Goal: Answer question/provide support: Share knowledge or assist other users

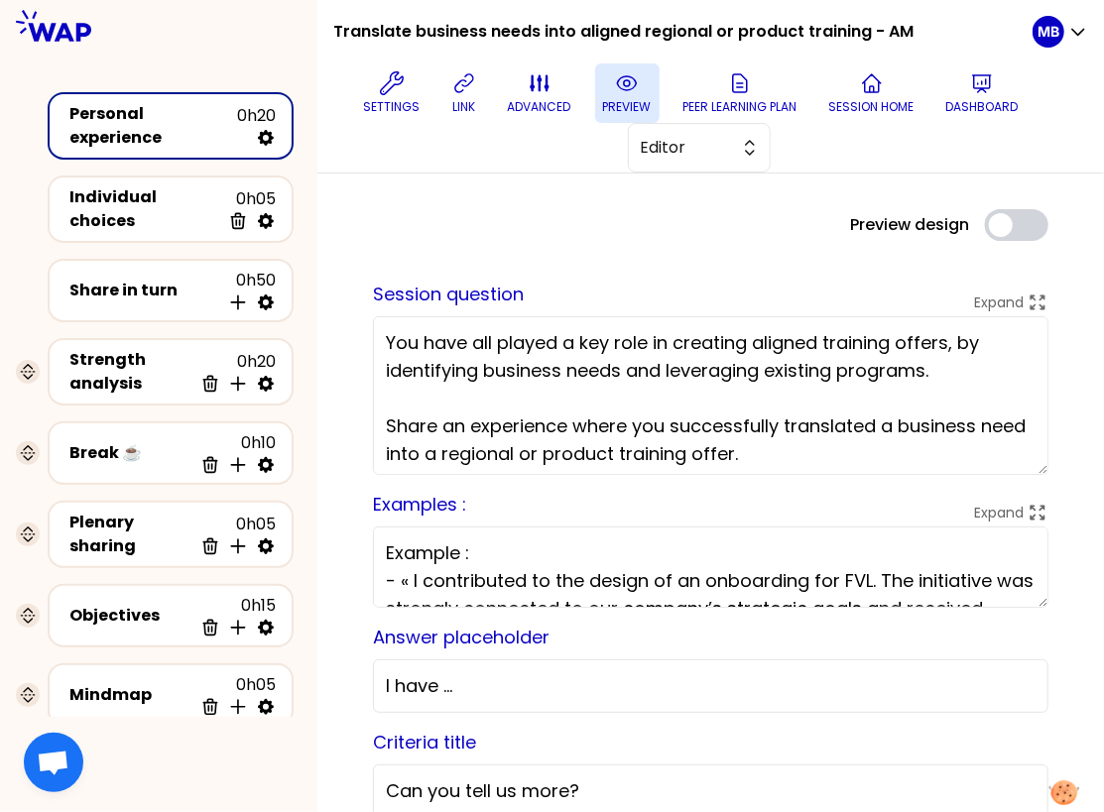
click at [623, 91] on icon at bounding box center [627, 83] width 24 height 24
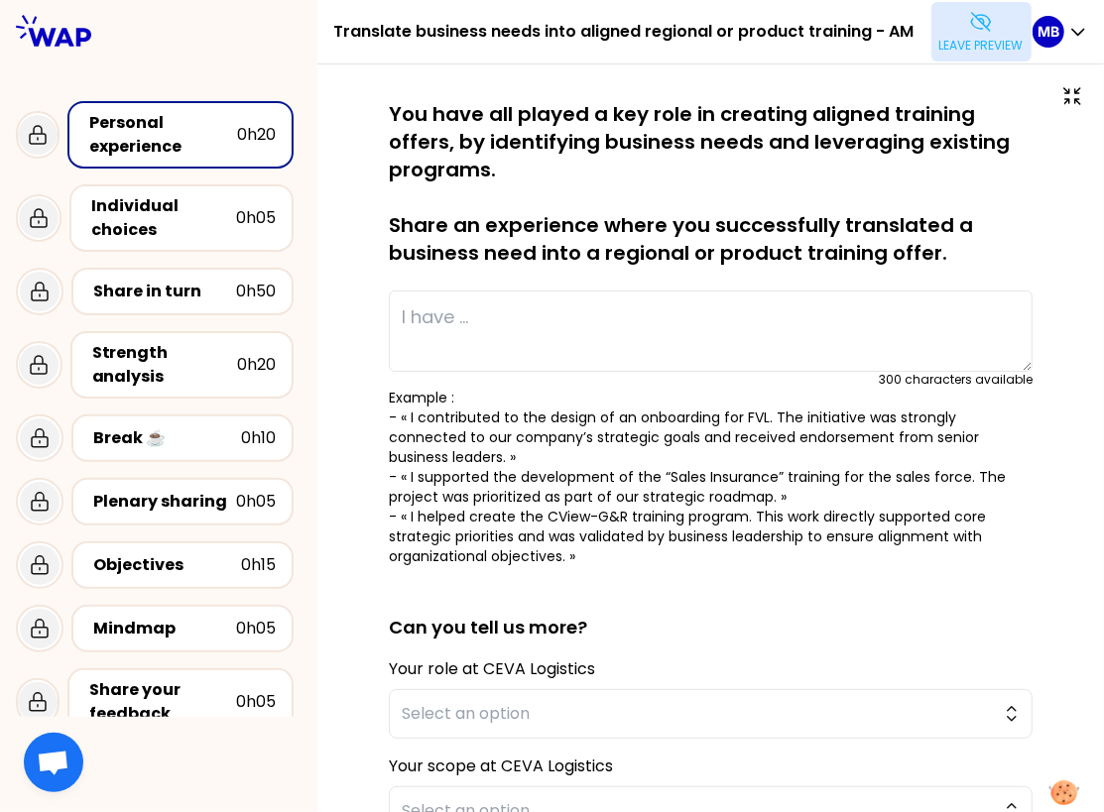
type textarea "I arranged a learning session for the manager and employees, addressing their c…"
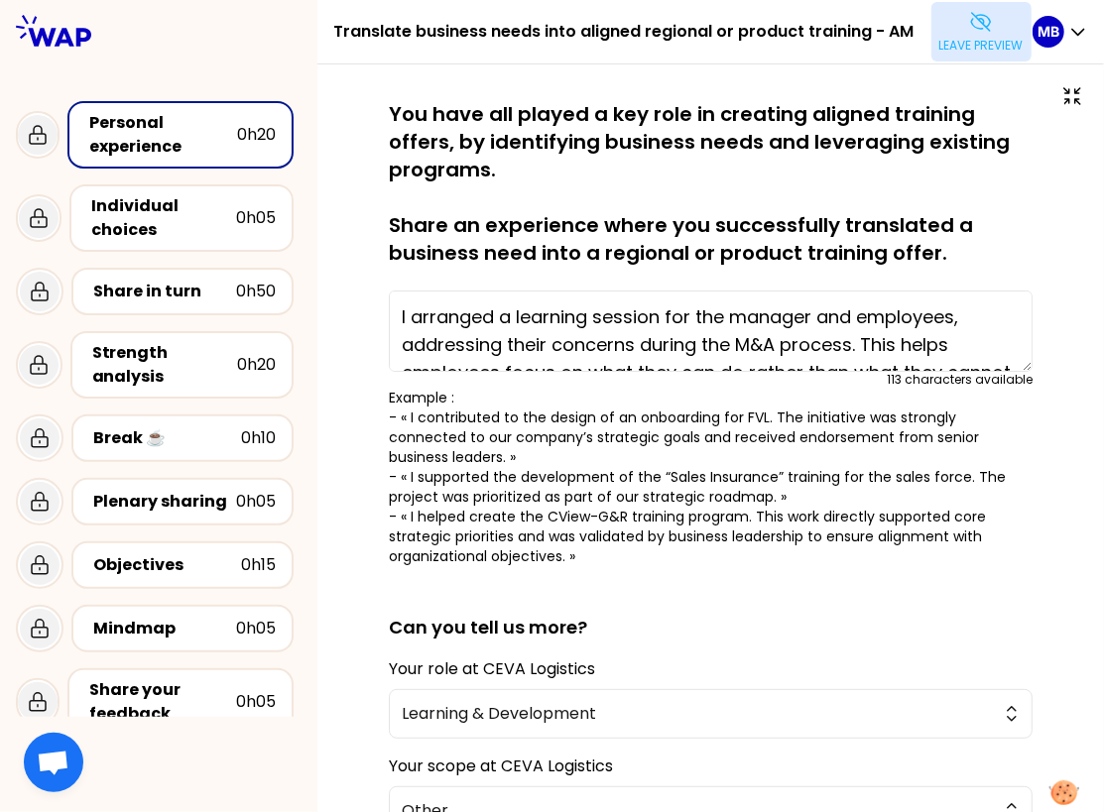
click at [948, 41] on p "Leave preview" at bounding box center [981, 46] width 84 height 16
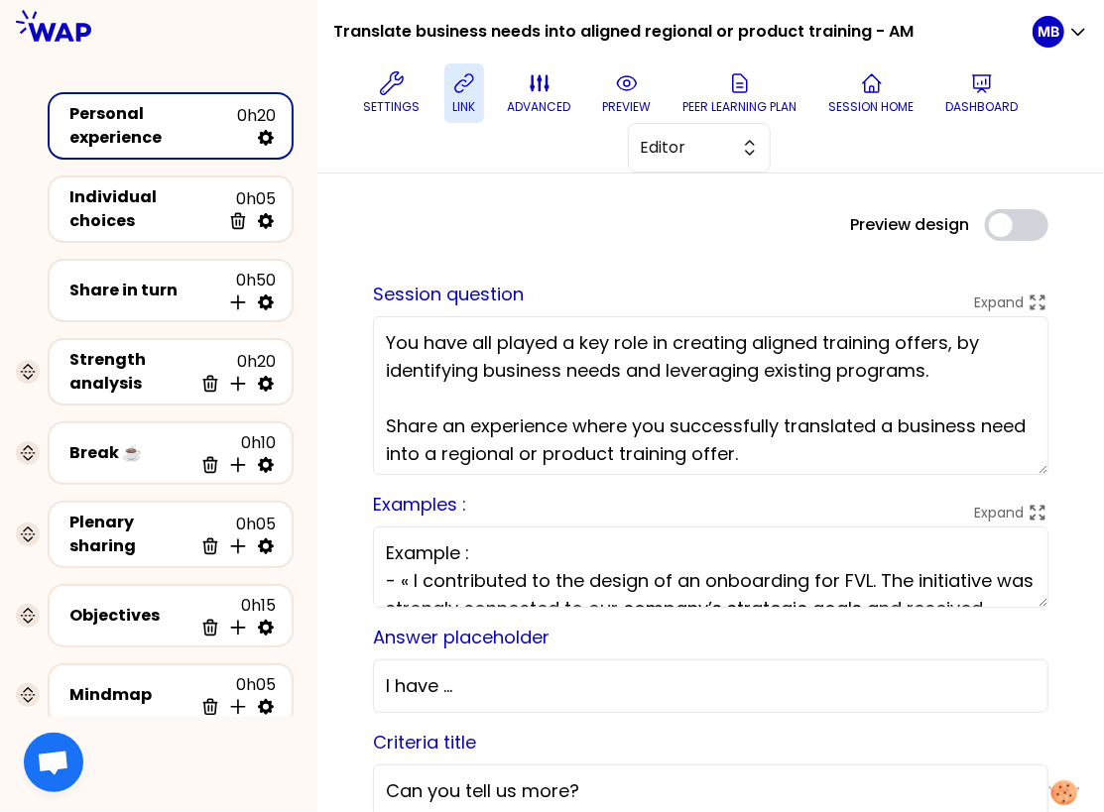
click at [458, 88] on icon at bounding box center [464, 83] width 24 height 24
click at [627, 99] on p "preview" at bounding box center [627, 107] width 49 height 16
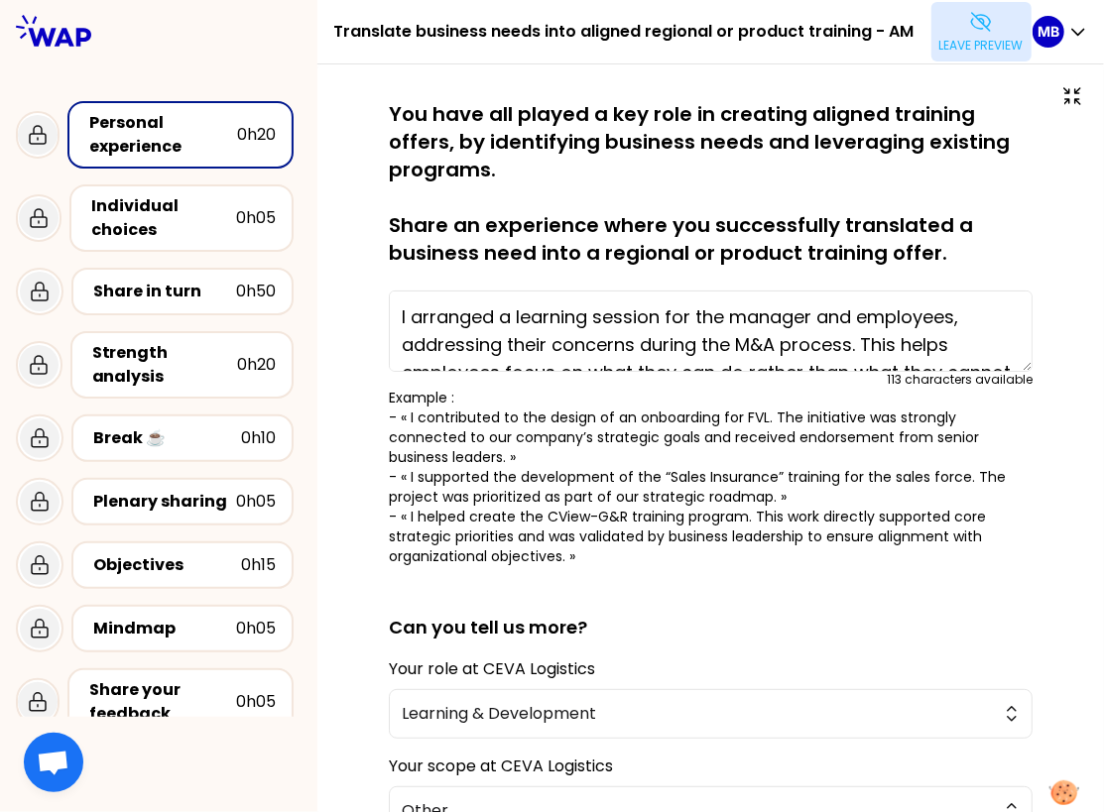
click at [984, 24] on icon at bounding box center [981, 22] width 24 height 24
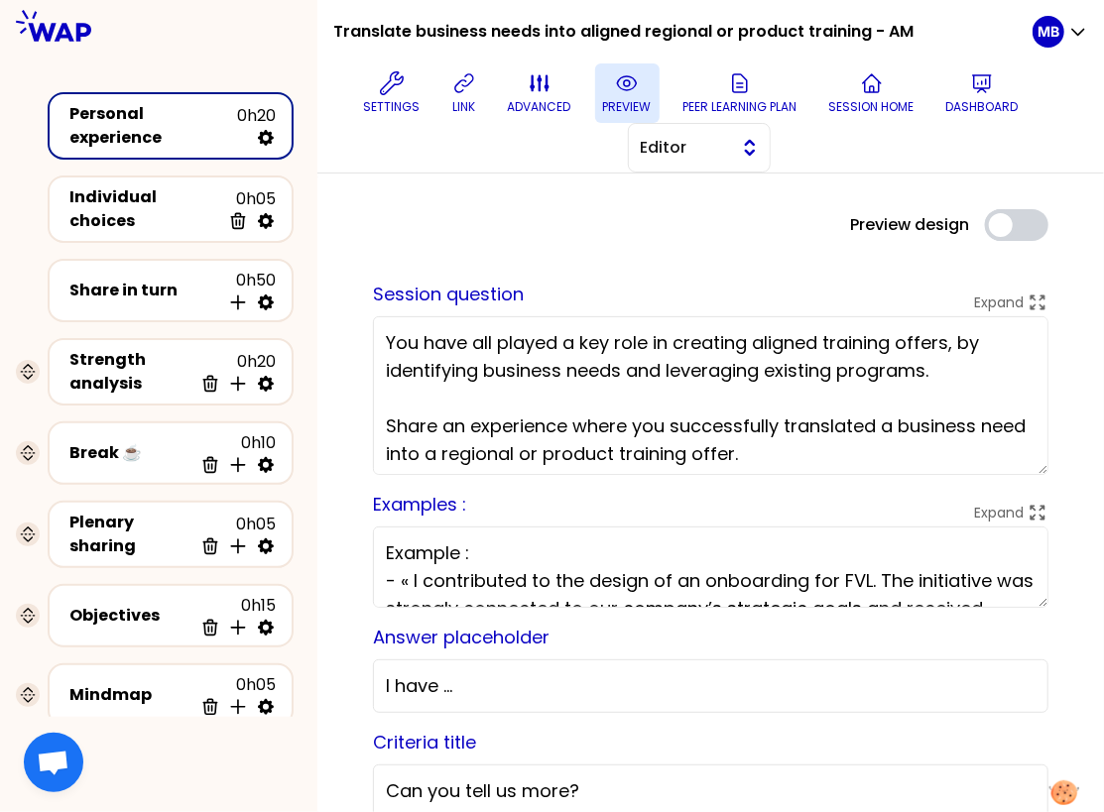
click at [715, 165] on button "Editor" at bounding box center [699, 148] width 143 height 50
click at [700, 223] on span "Facilitator" at bounding box center [711, 229] width 85 height 24
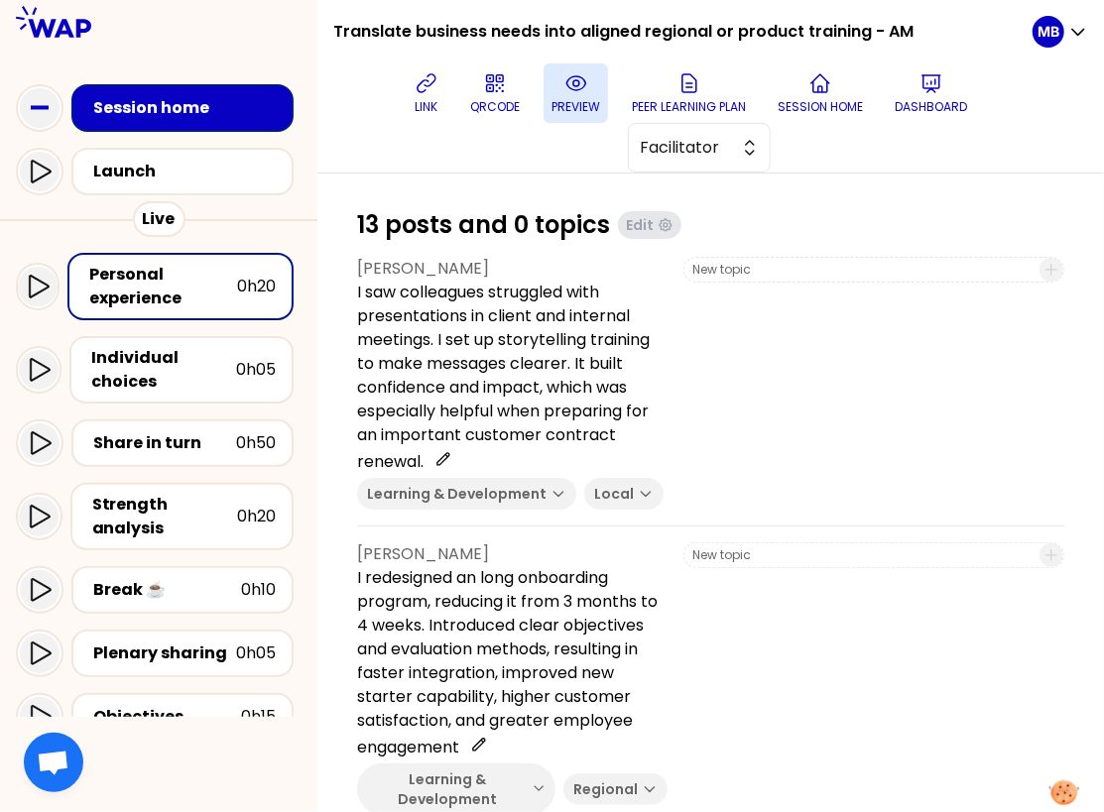
click at [568, 102] on p "preview" at bounding box center [576, 107] width 49 height 16
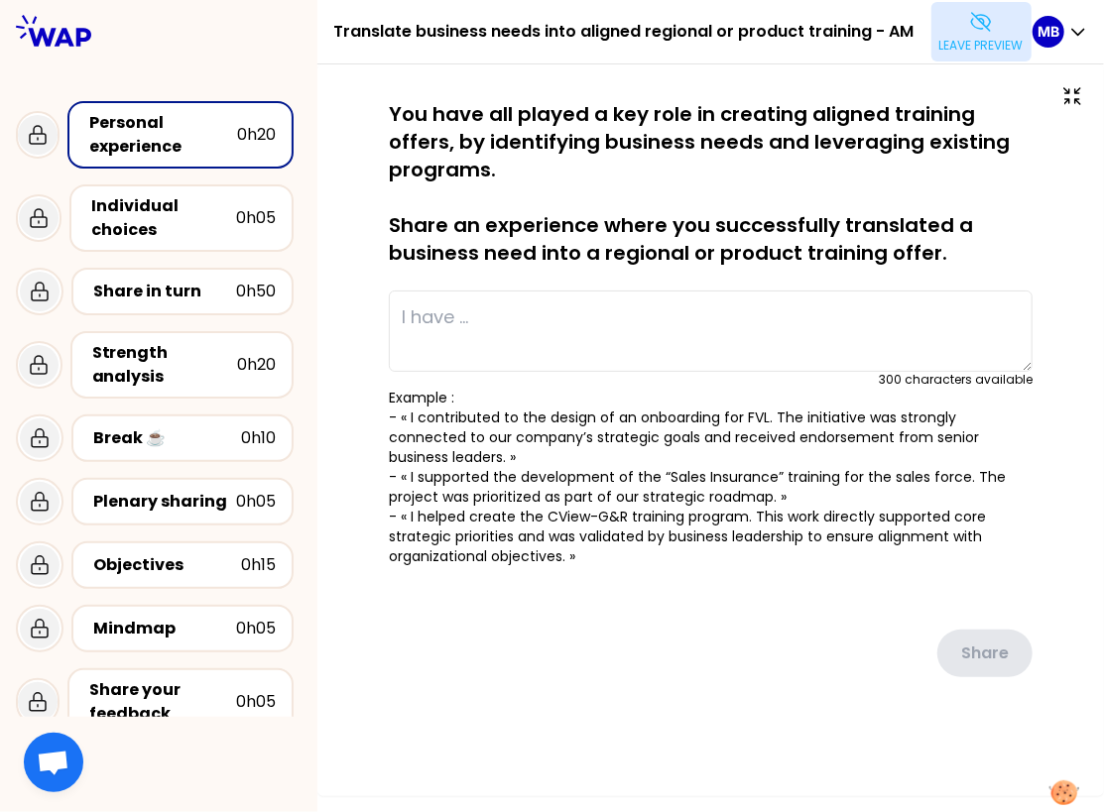
type textarea "I arranged a learning session for the manager and employees, addressing their c…"
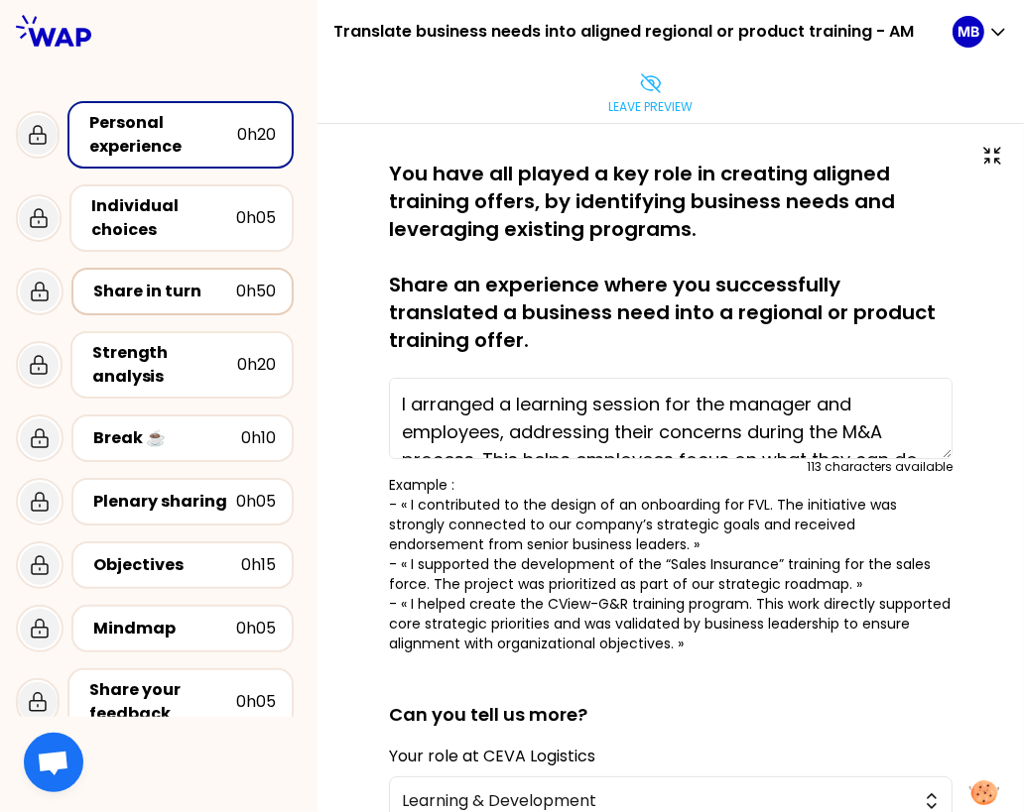
click at [177, 294] on div "Share in turn" at bounding box center [164, 292] width 143 height 24
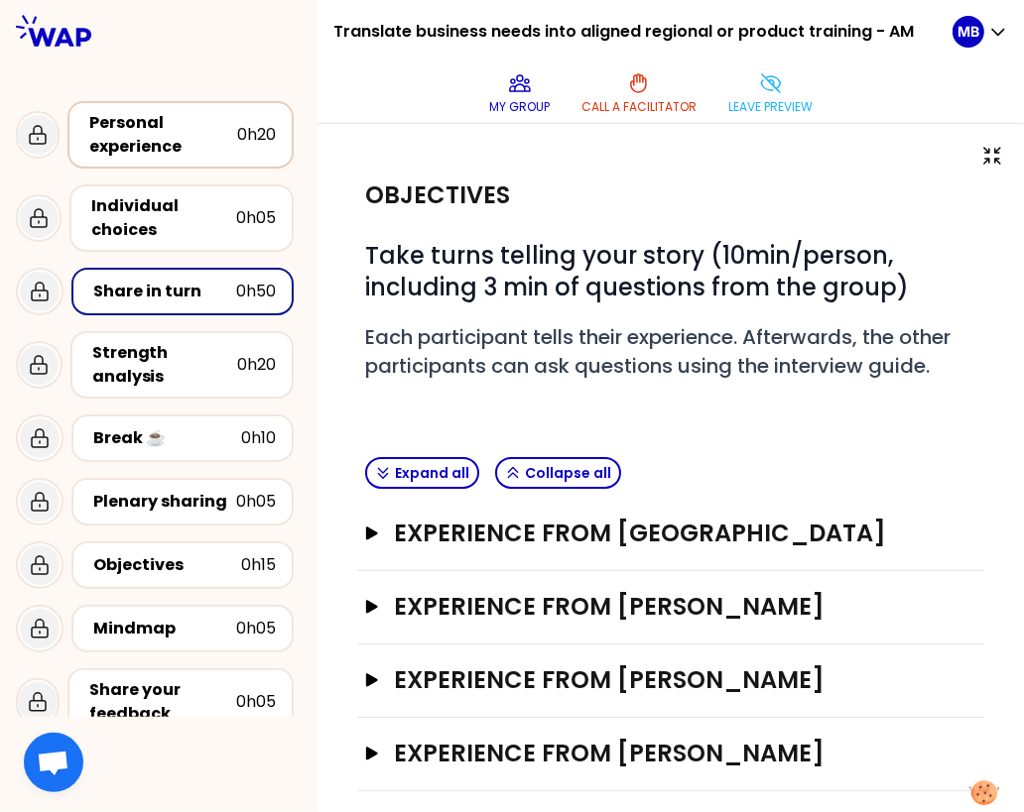
click at [150, 130] on div "Personal experience" at bounding box center [163, 135] width 148 height 48
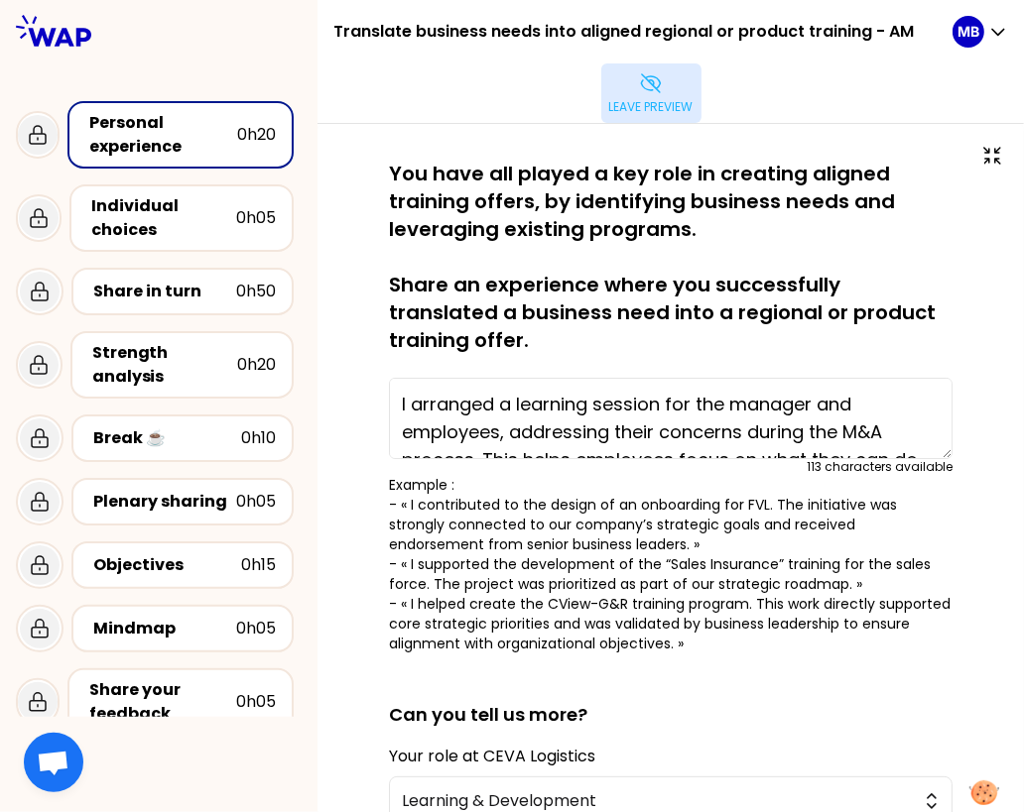
click at [668, 105] on p "Leave preview" at bounding box center [651, 107] width 84 height 16
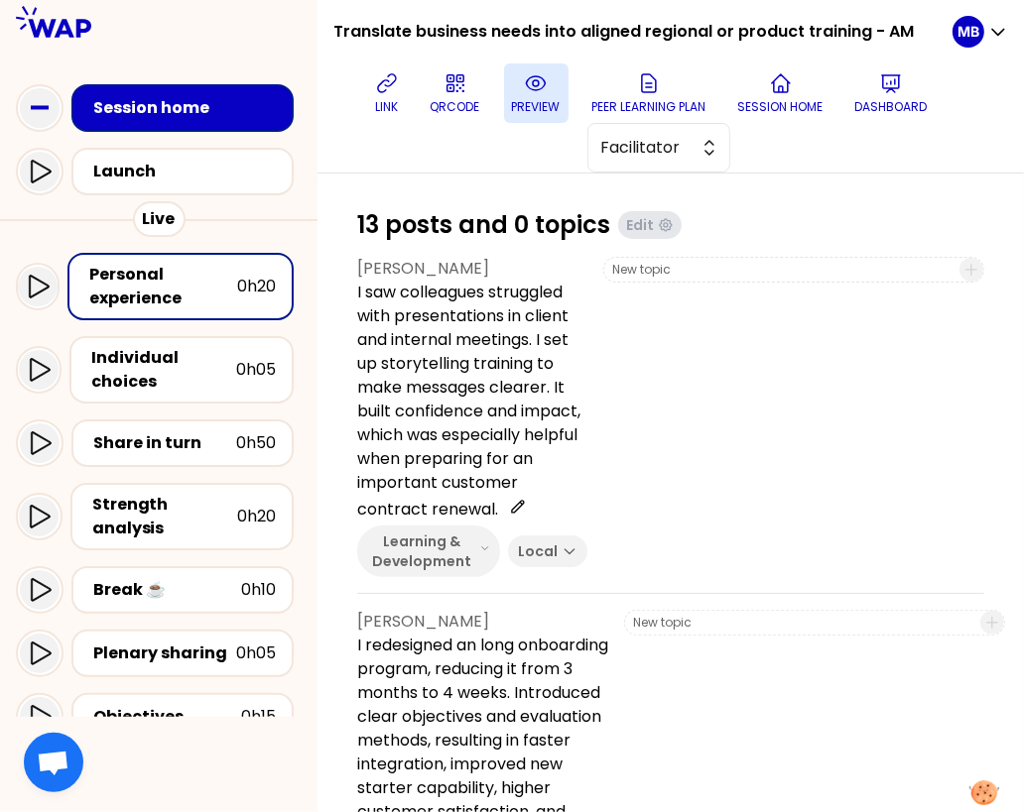
click at [524, 92] on icon at bounding box center [536, 83] width 24 height 24
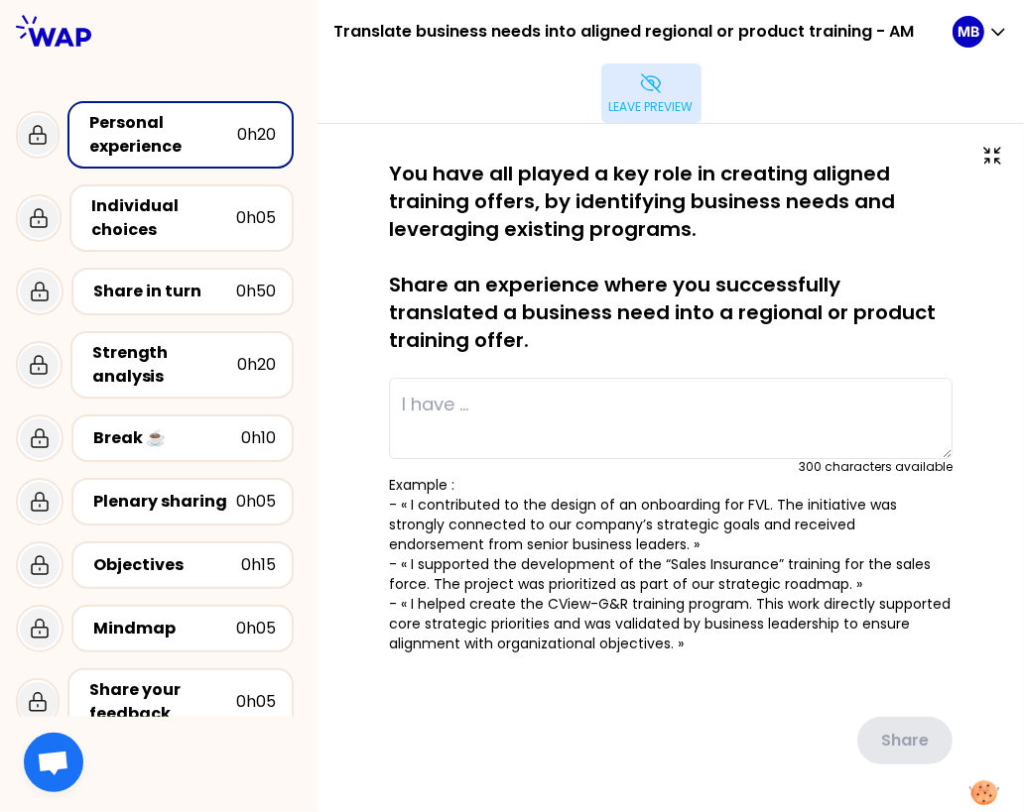
type textarea "I arranged a learning session for the manager and employees, addressing their c…"
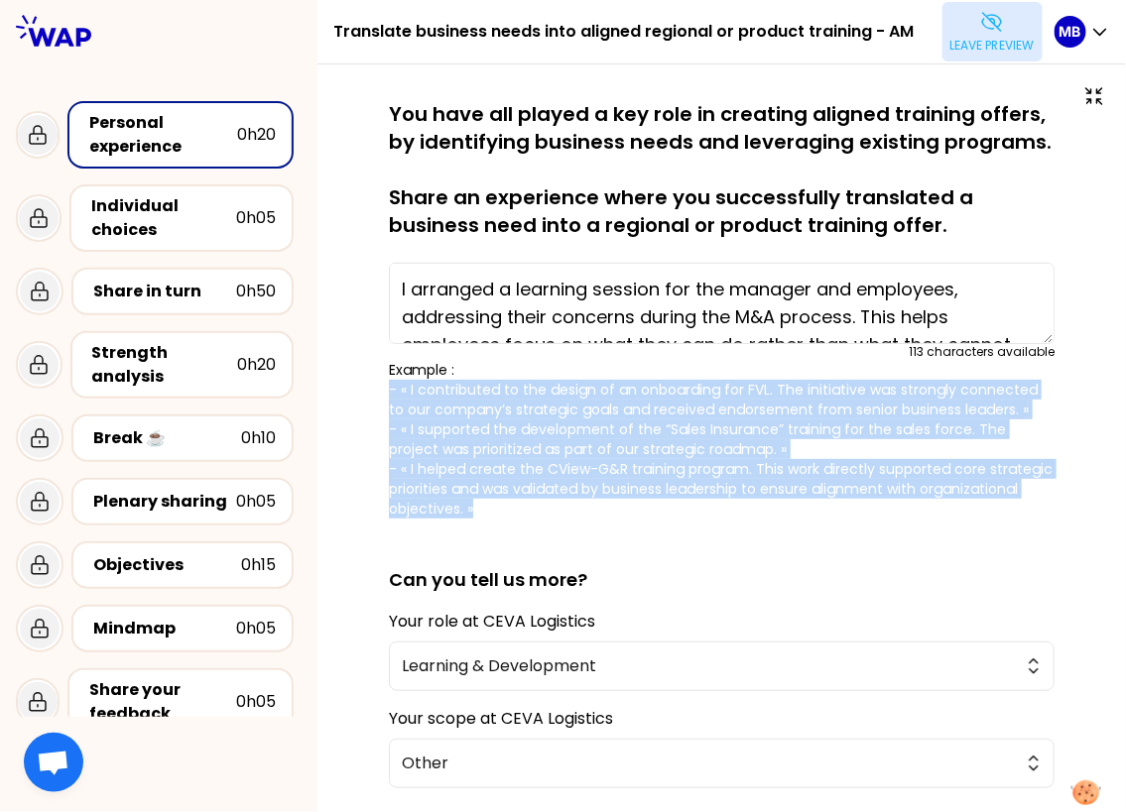
drag, startPoint x: 384, startPoint y: 380, endPoint x: 505, endPoint y: 506, distance: 174.7
click at [505, 506] on div "saved You have all played a key role in creating aligned training offers, by id…" at bounding box center [721, 539] width 729 height 879
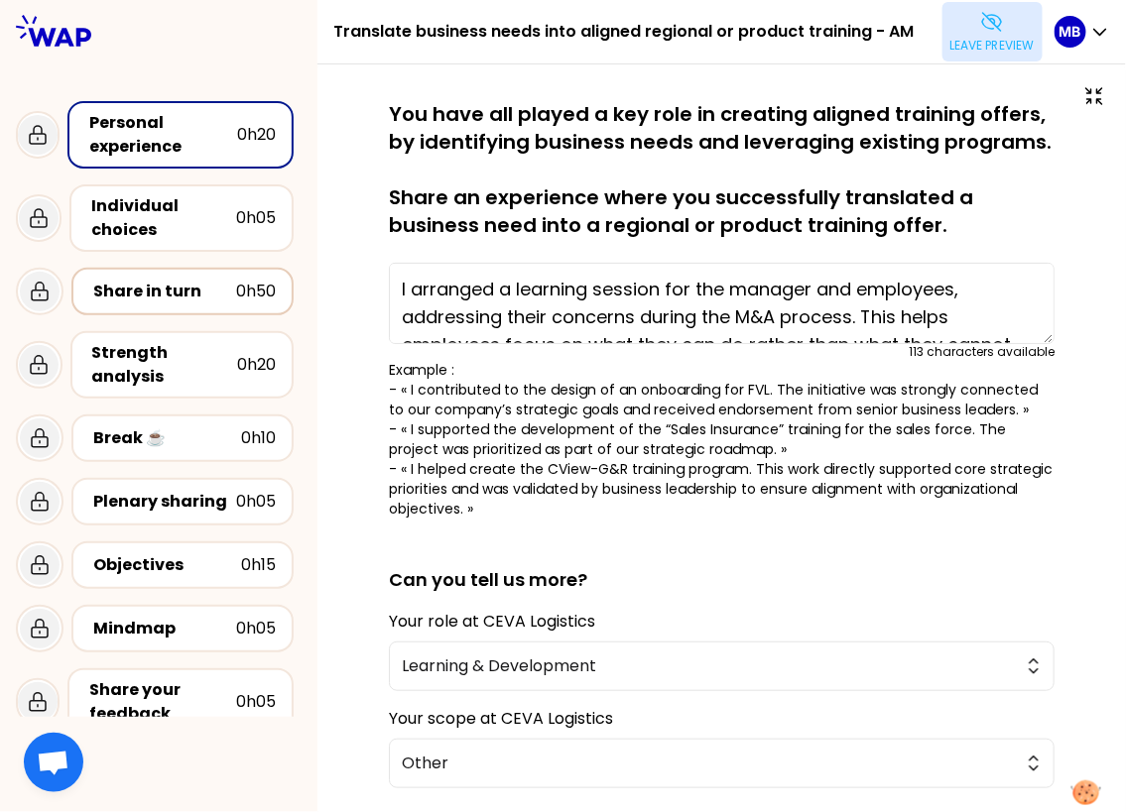
click at [173, 294] on div "Share in turn" at bounding box center [164, 292] width 143 height 24
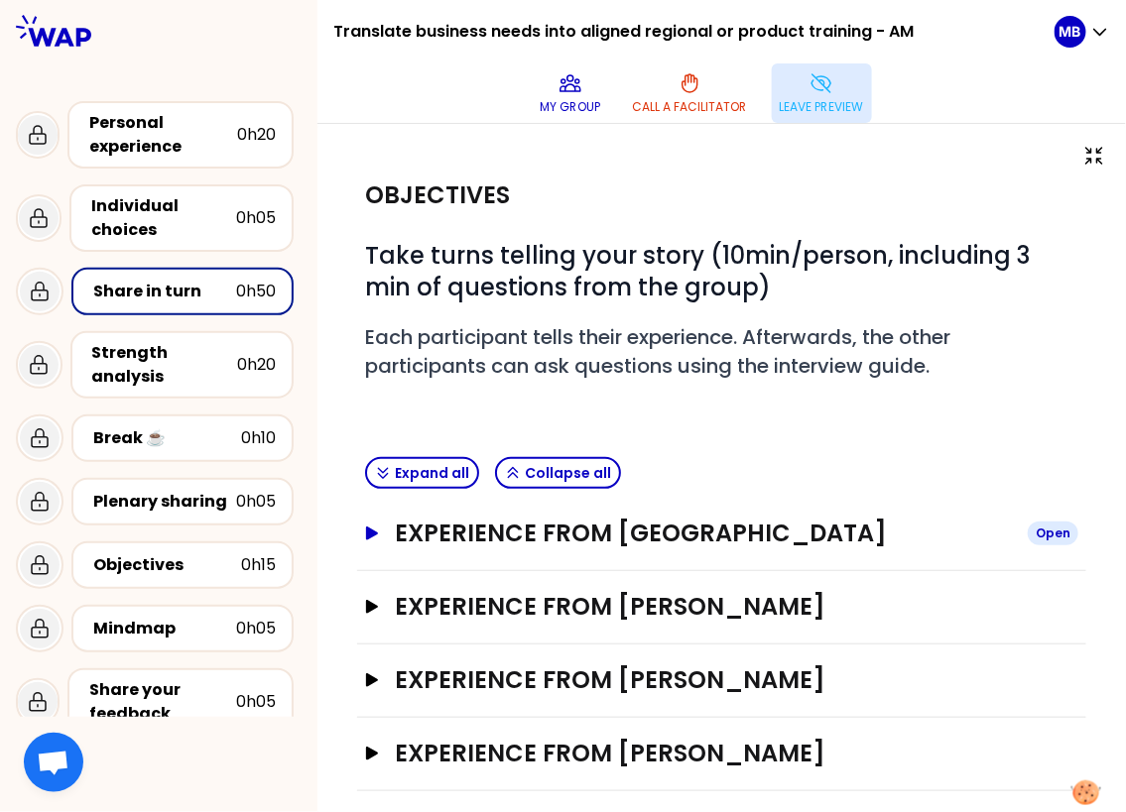
click at [518, 529] on h3 "Experience from Marine Bourgeaud" at bounding box center [703, 534] width 617 height 32
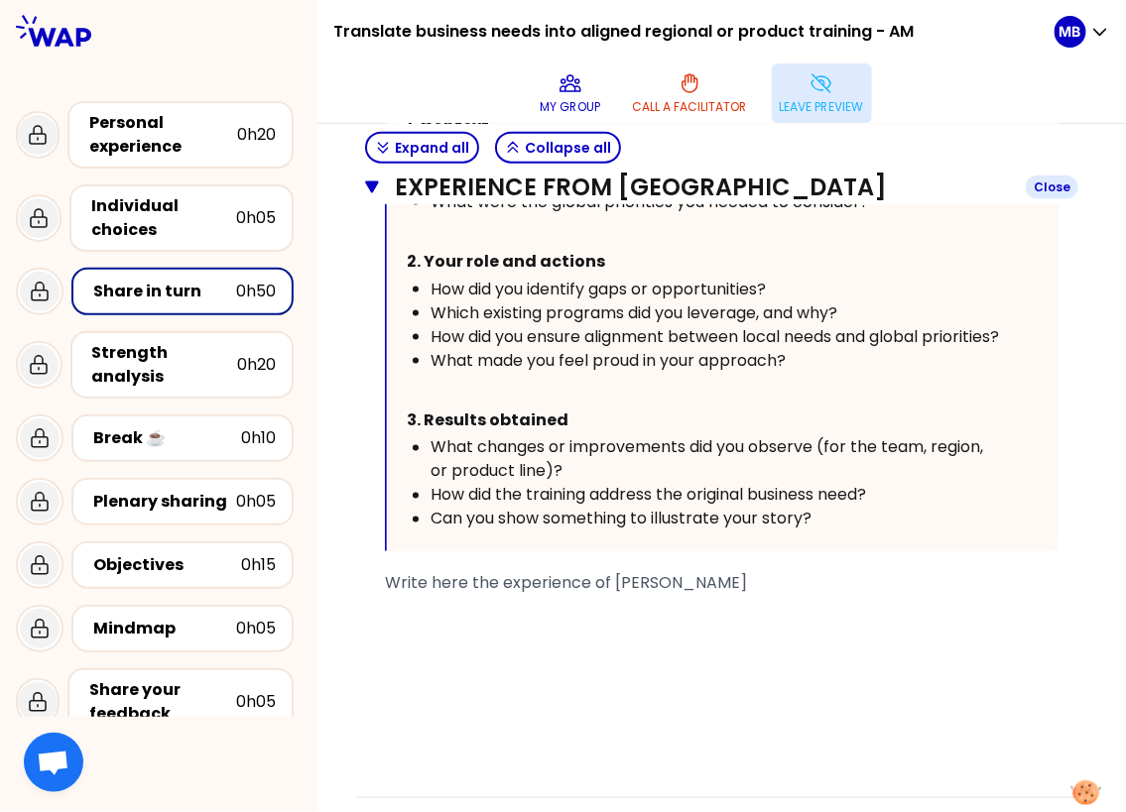
scroll to position [836, 0]
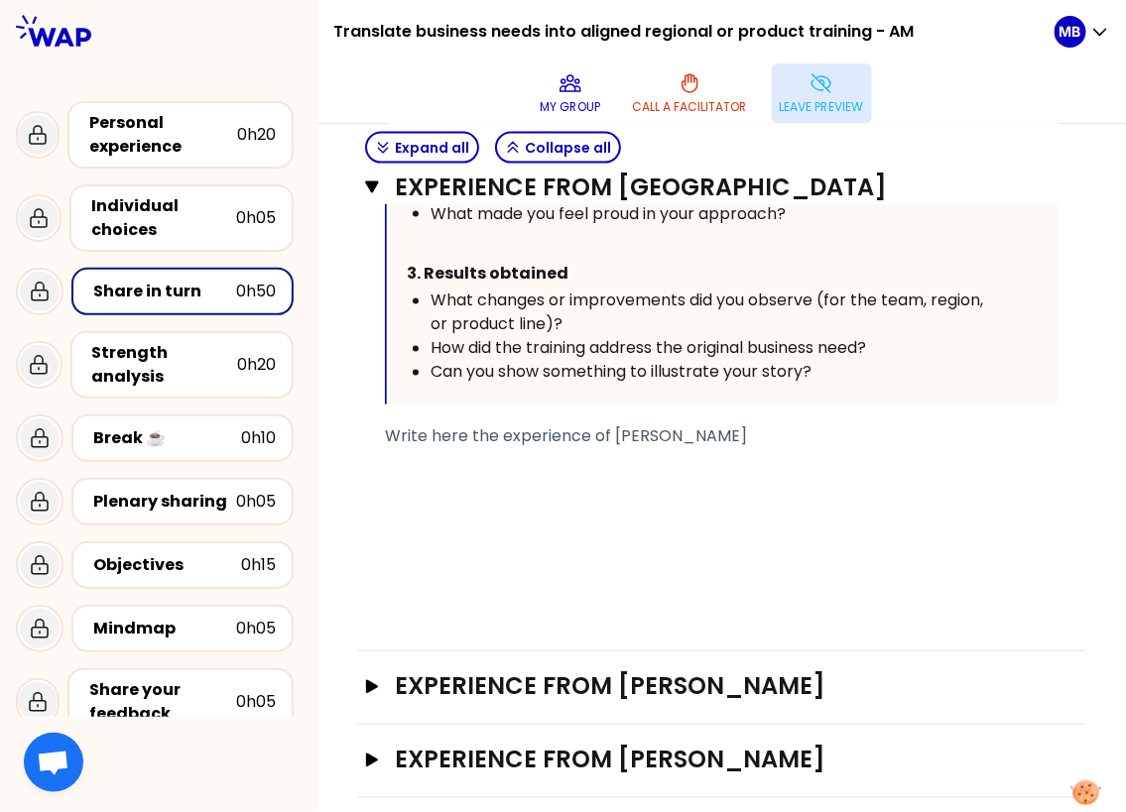
click at [426, 472] on div "﻿" at bounding box center [722, 460] width 674 height 24
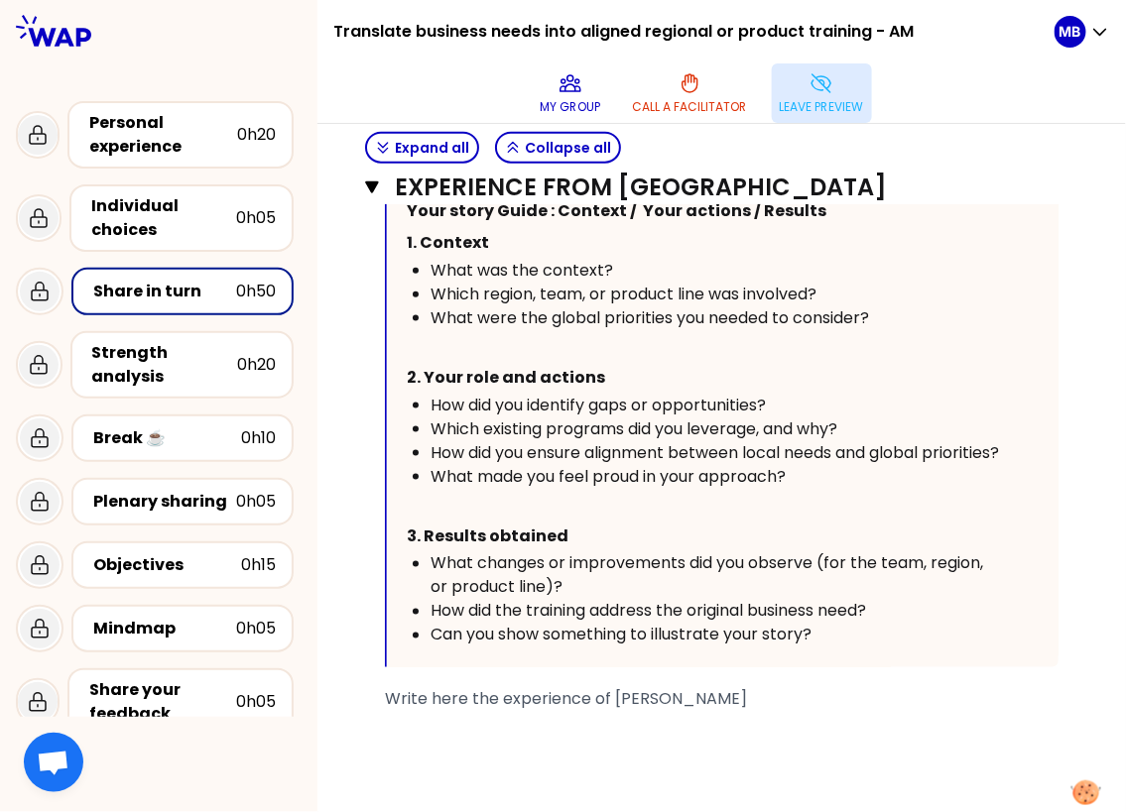
scroll to position [291, 0]
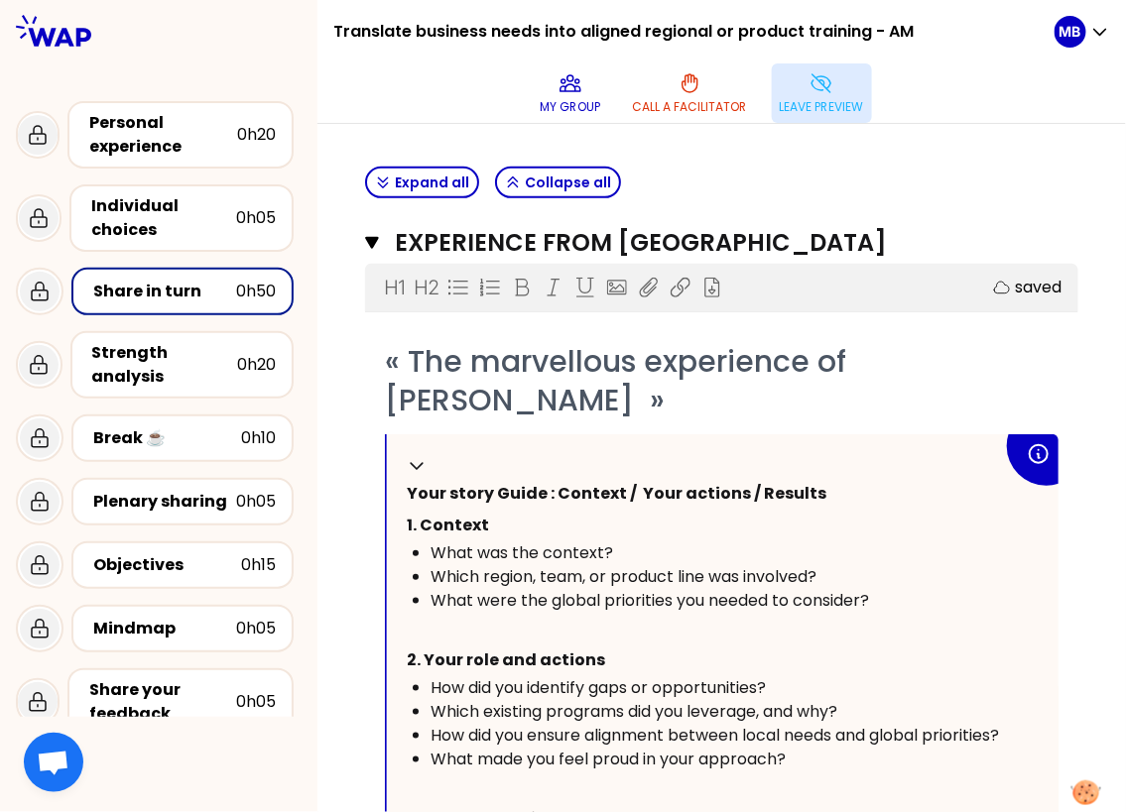
click at [784, 82] on button "Leave preview" at bounding box center [822, 93] width 100 height 60
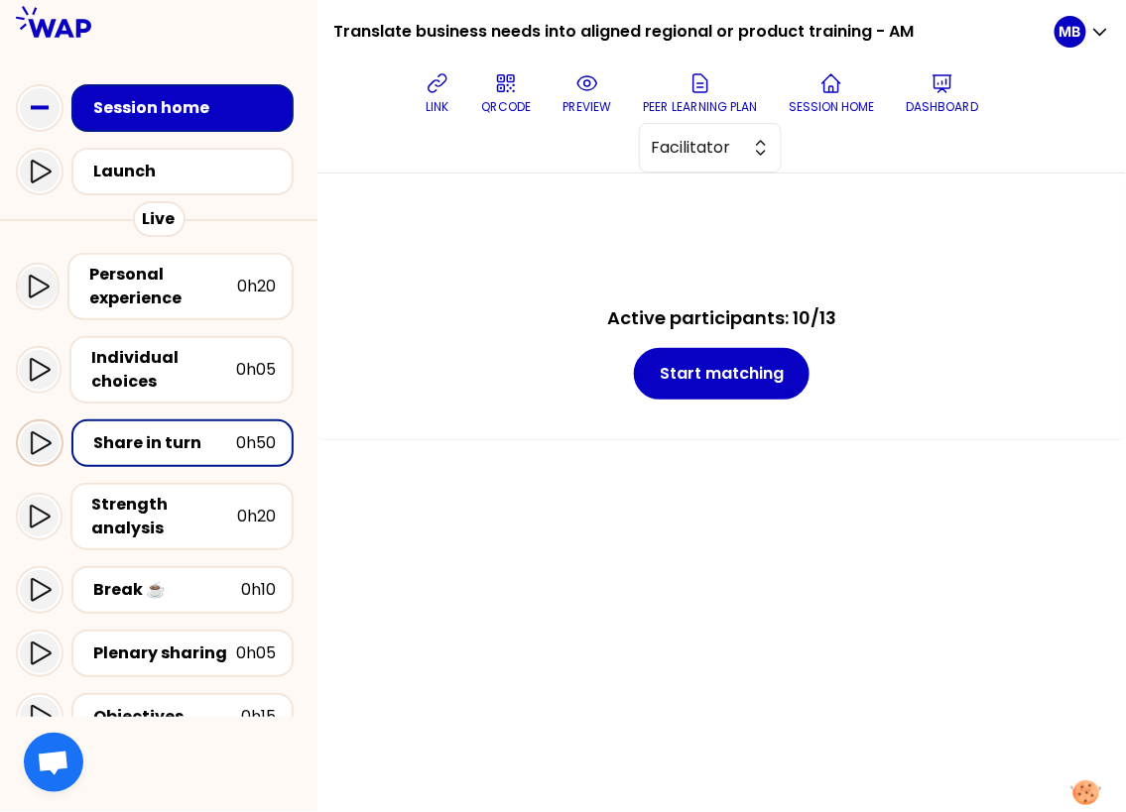
click at [38, 434] on icon at bounding box center [40, 443] width 24 height 24
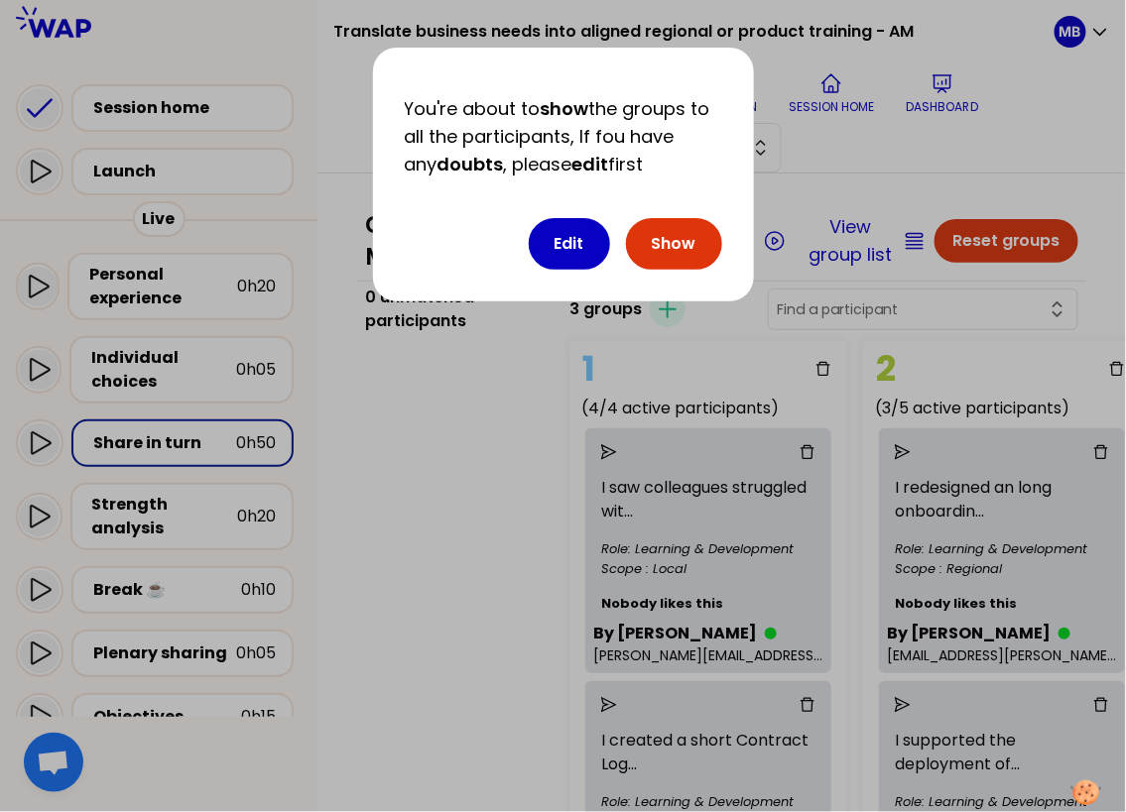
click at [657, 244] on button "Show" at bounding box center [674, 244] width 96 height 52
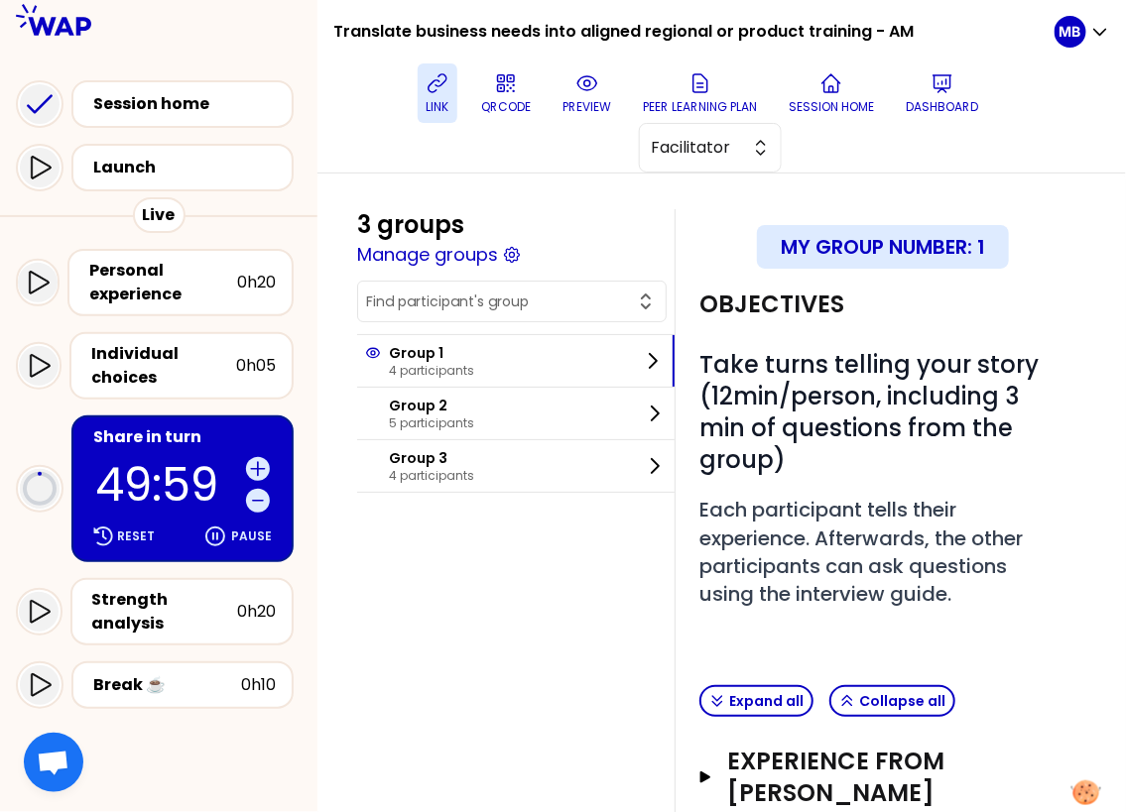
click at [427, 99] on p "link" at bounding box center [438, 107] width 23 height 16
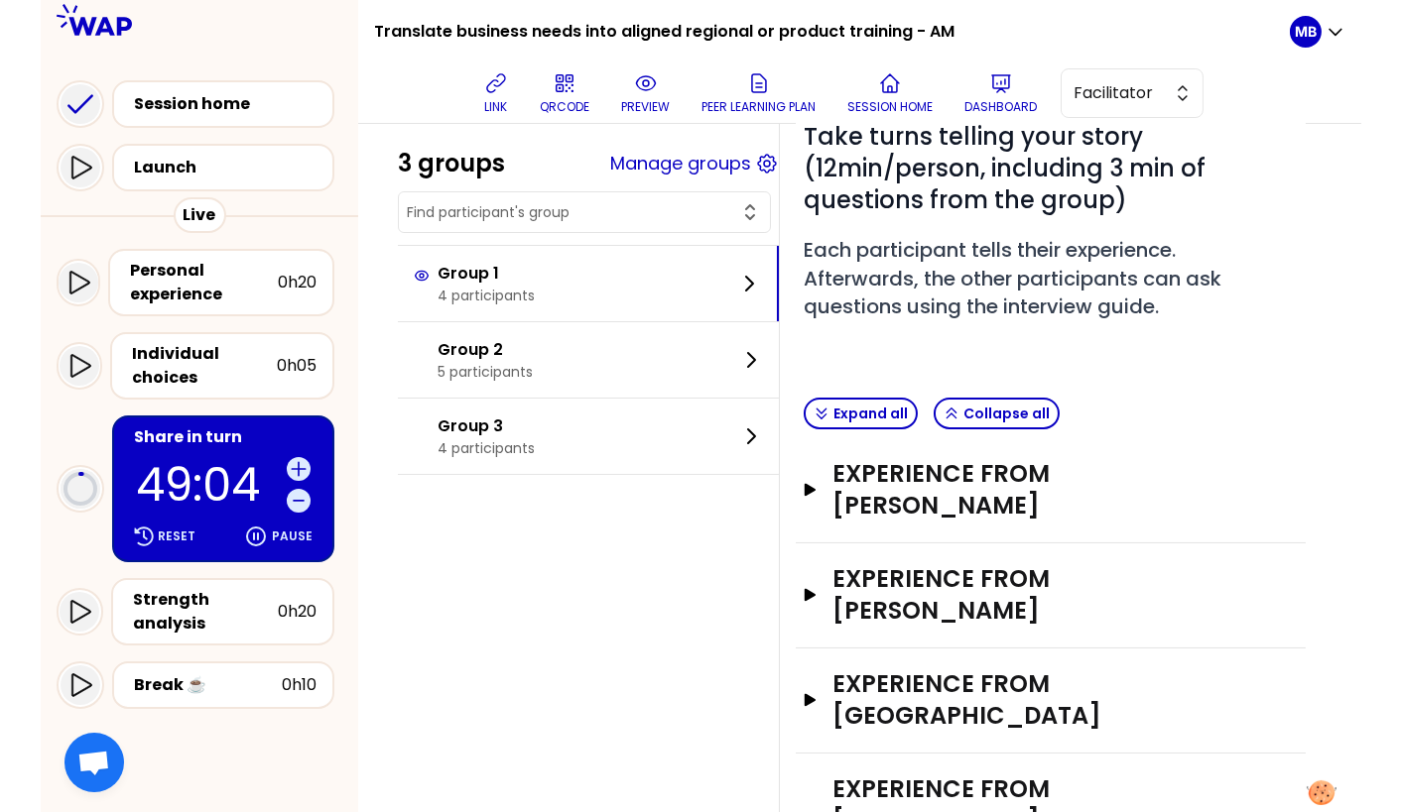
scroll to position [179, 0]
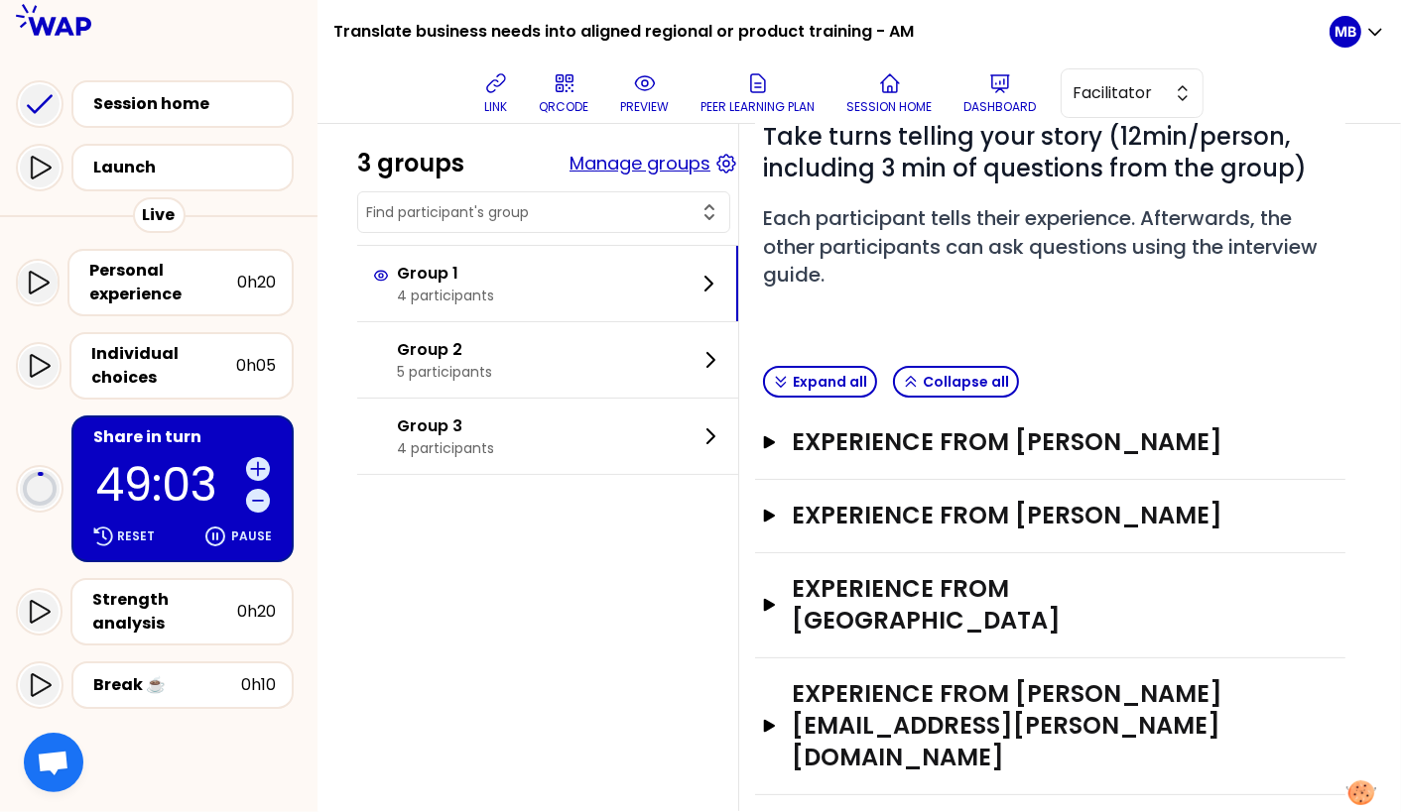
click at [626, 161] on button "Manage groups" at bounding box center [639, 164] width 141 height 28
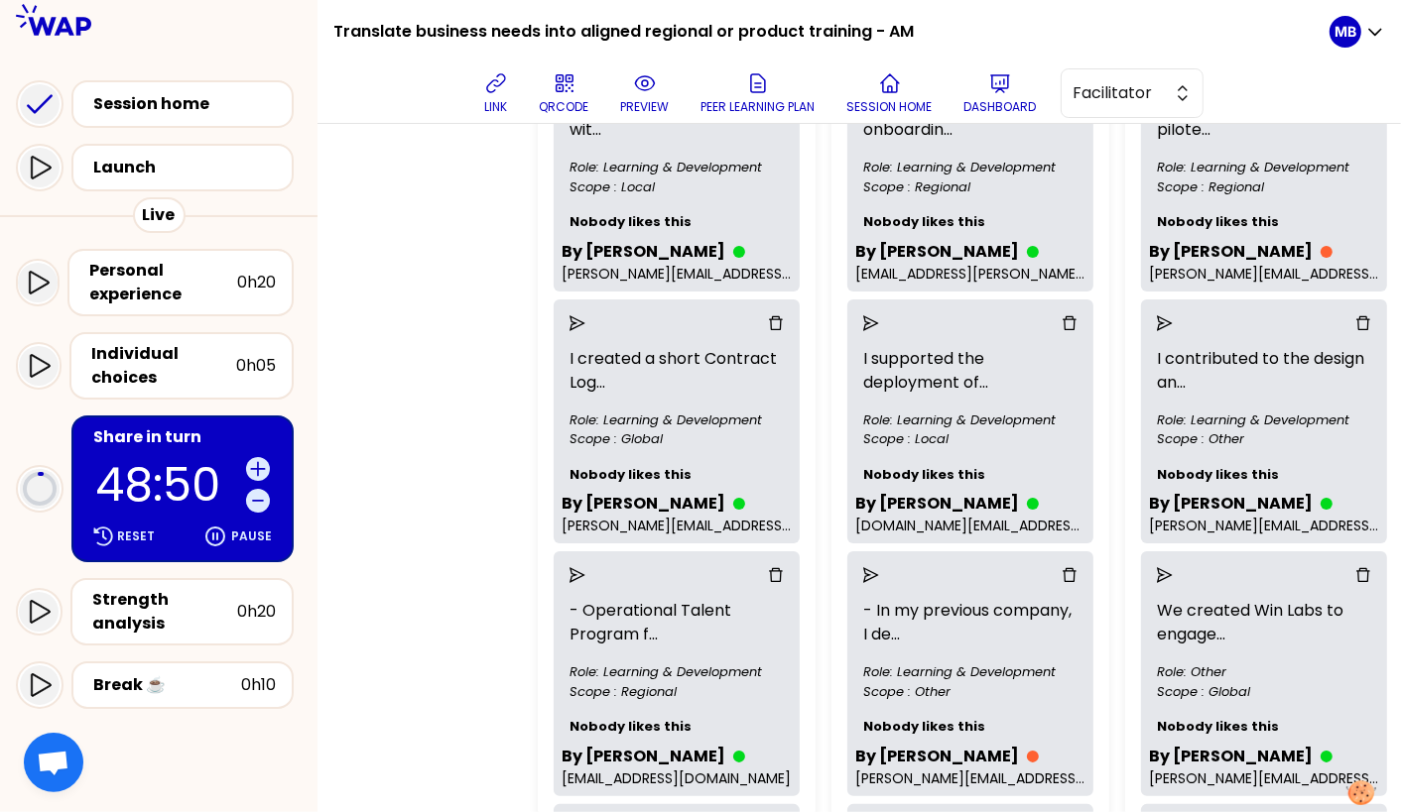
scroll to position [476, 49]
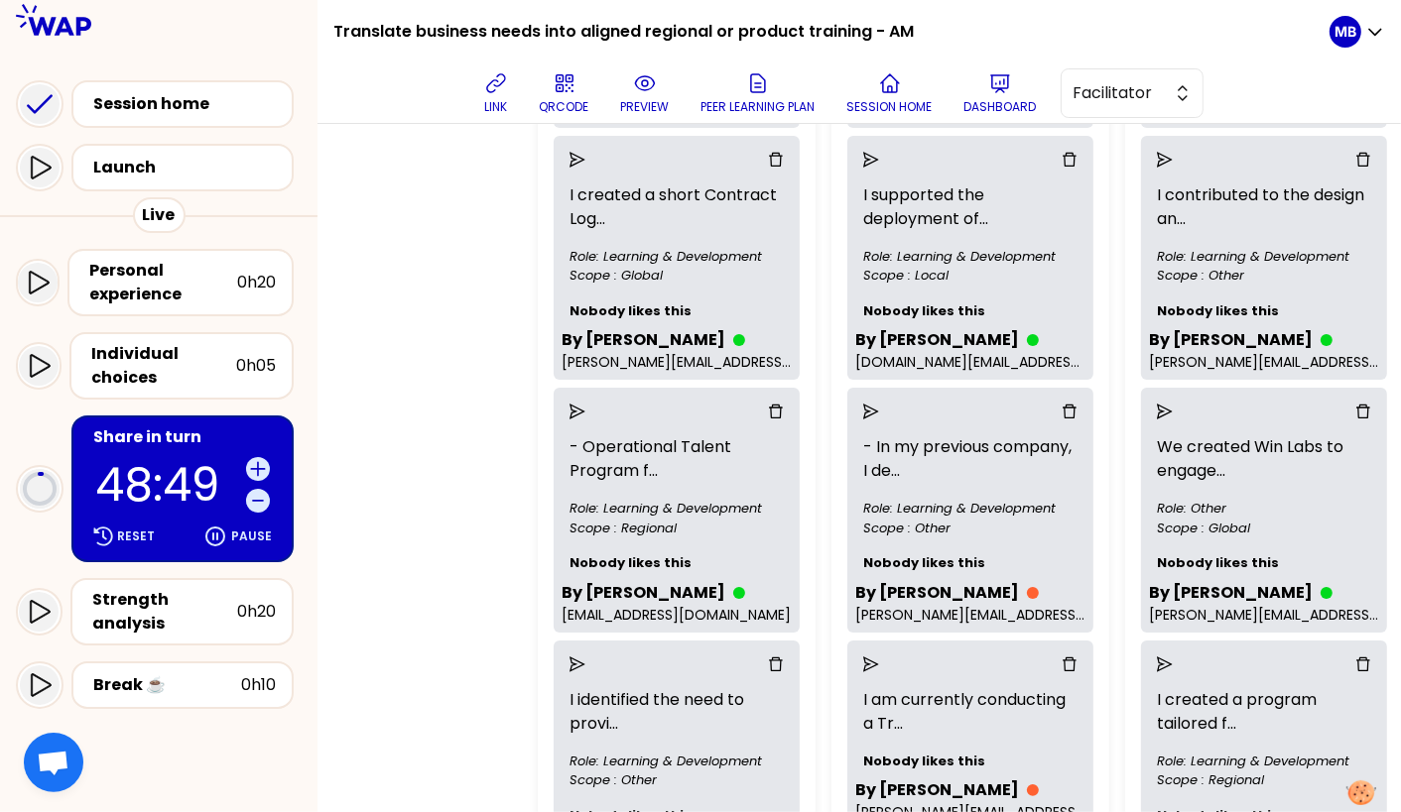
click at [867, 414] on icon "send" at bounding box center [871, 412] width 16 height 16
click at [822, 420] on div "1 (4/4 active participants) I saw colleagues struggled wit ... Role: Learning &…" at bounding box center [778, 443] width 496 height 1311
click at [1067, 413] on icon "delete" at bounding box center [1069, 412] width 16 height 16
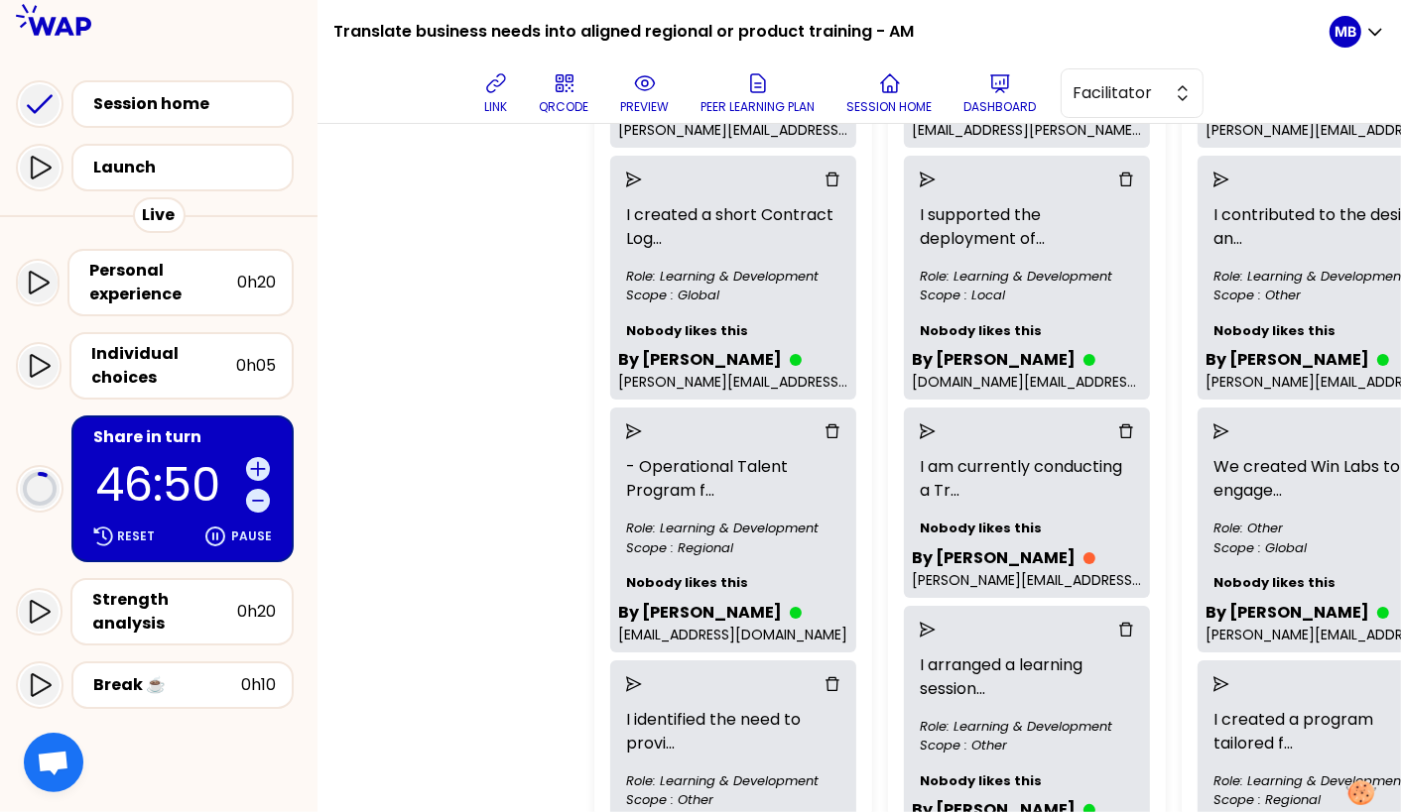
scroll to position [626, 92]
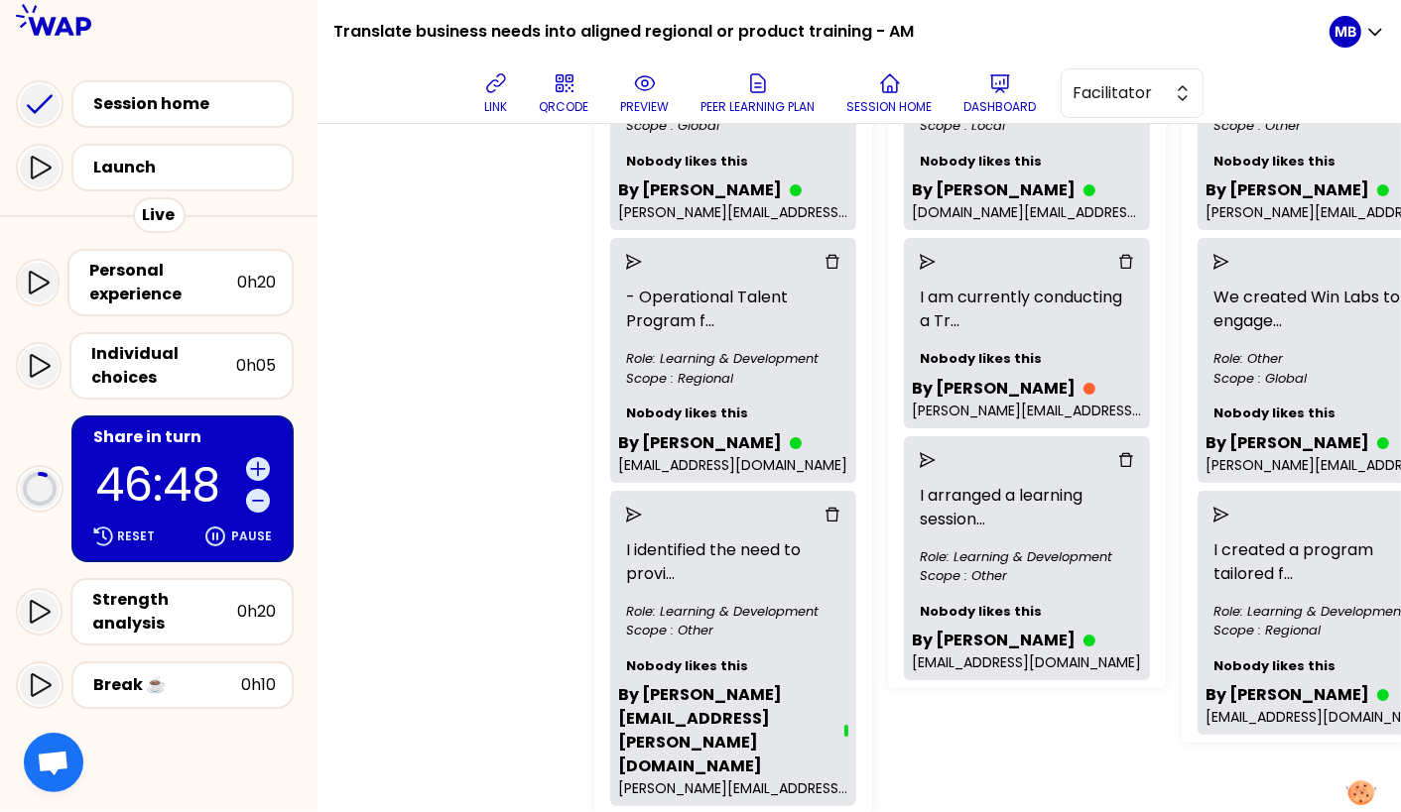
click at [920, 455] on icon "send" at bounding box center [928, 460] width 16 height 16
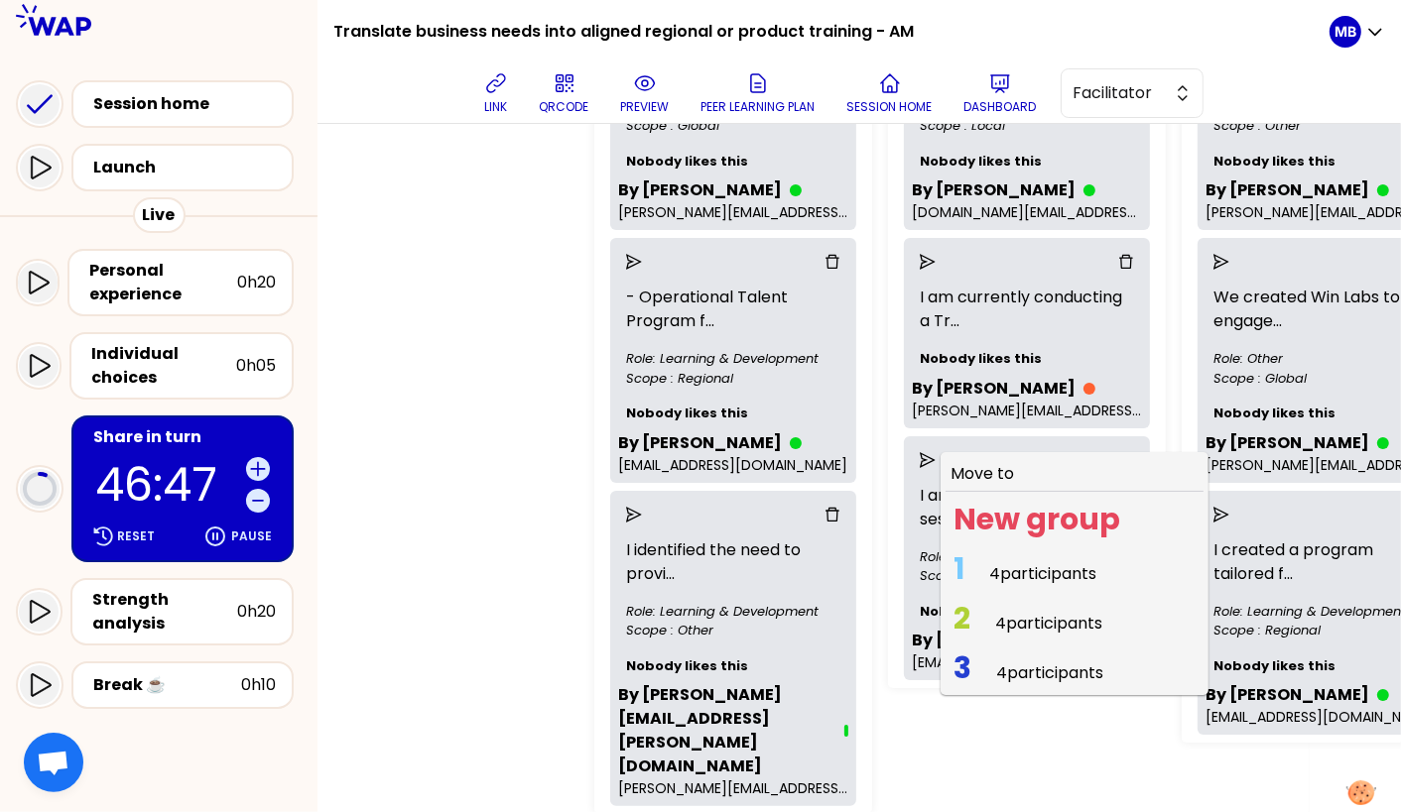
click at [953, 565] on span "1" at bounding box center [958, 569] width 11 height 43
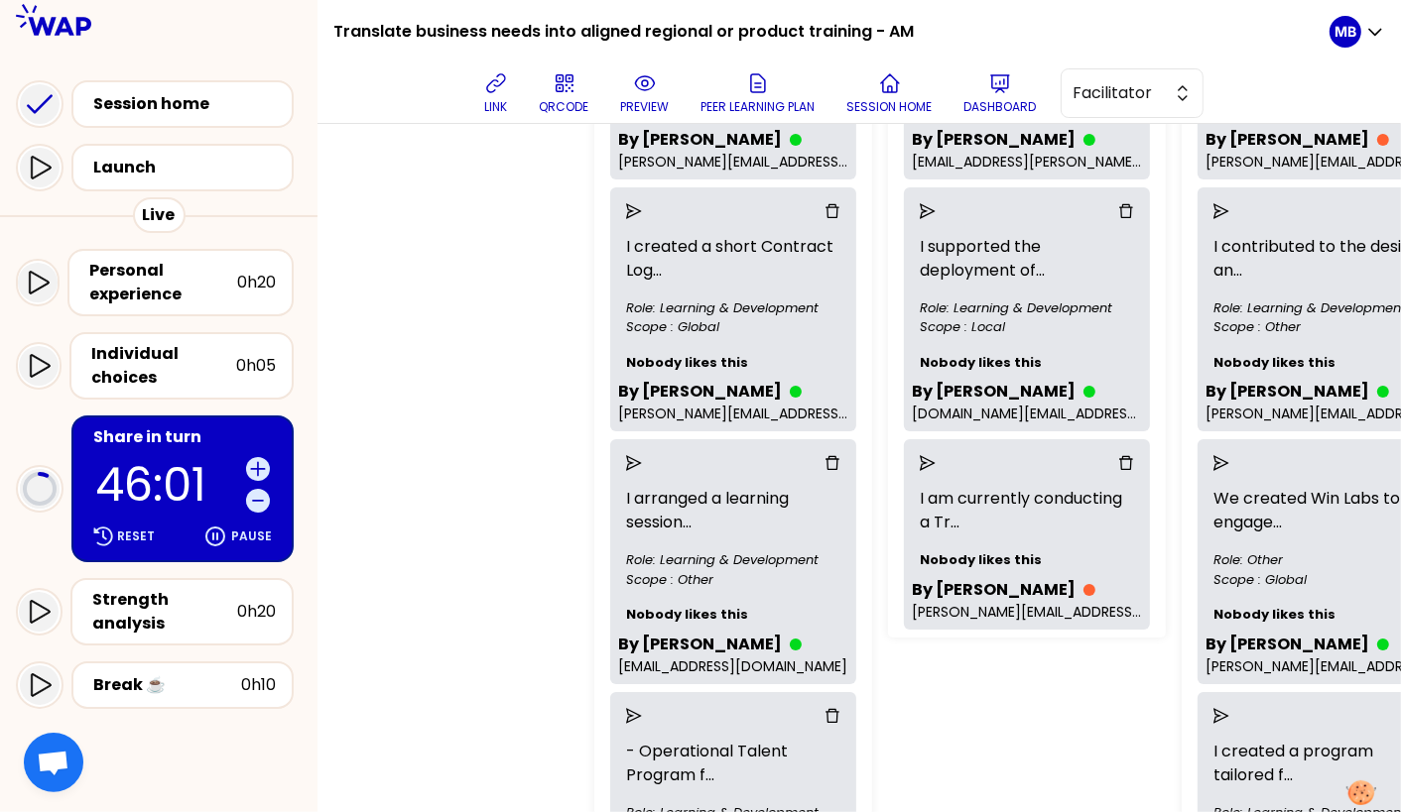
scroll to position [506, 92]
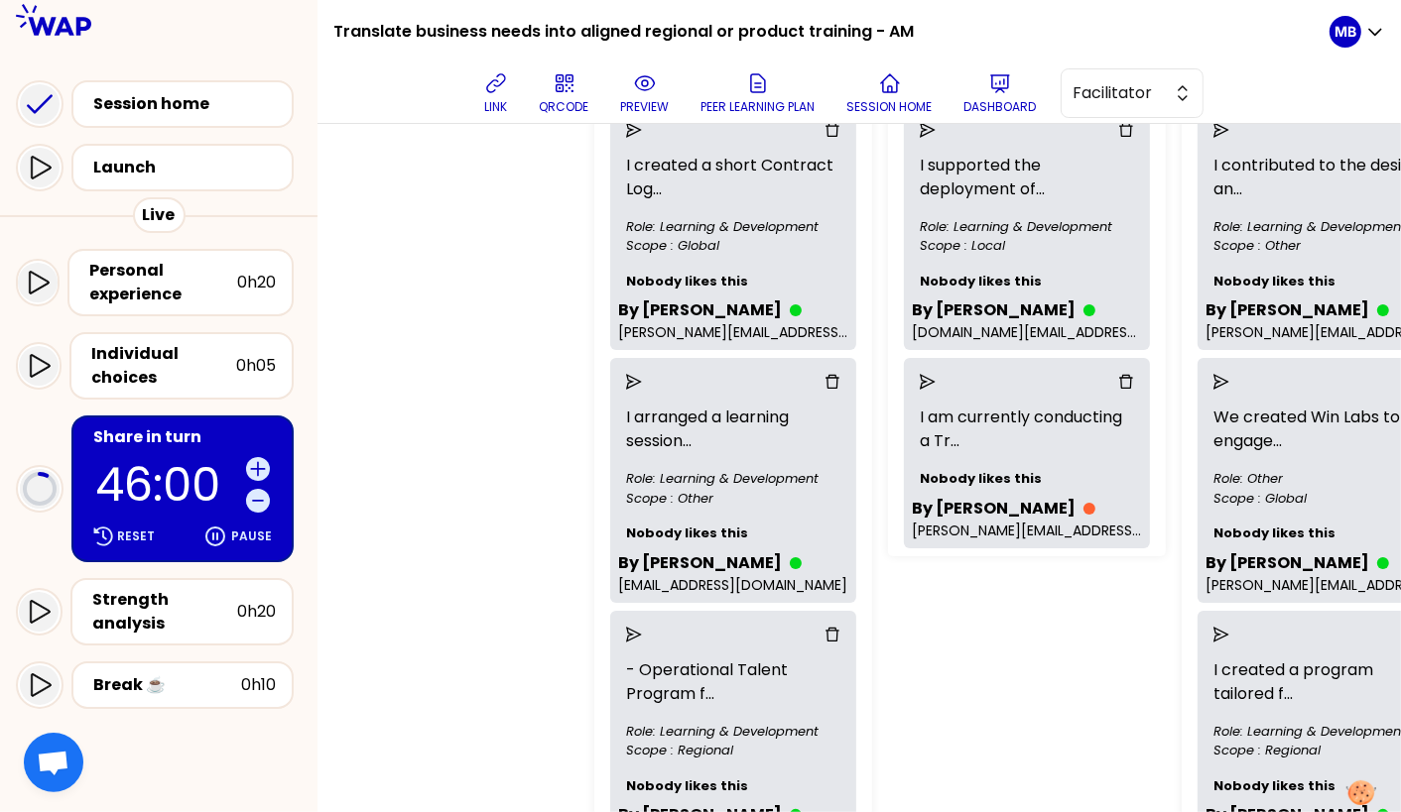
click at [1103, 390] on icon "send" at bounding box center [1221, 382] width 16 height 16
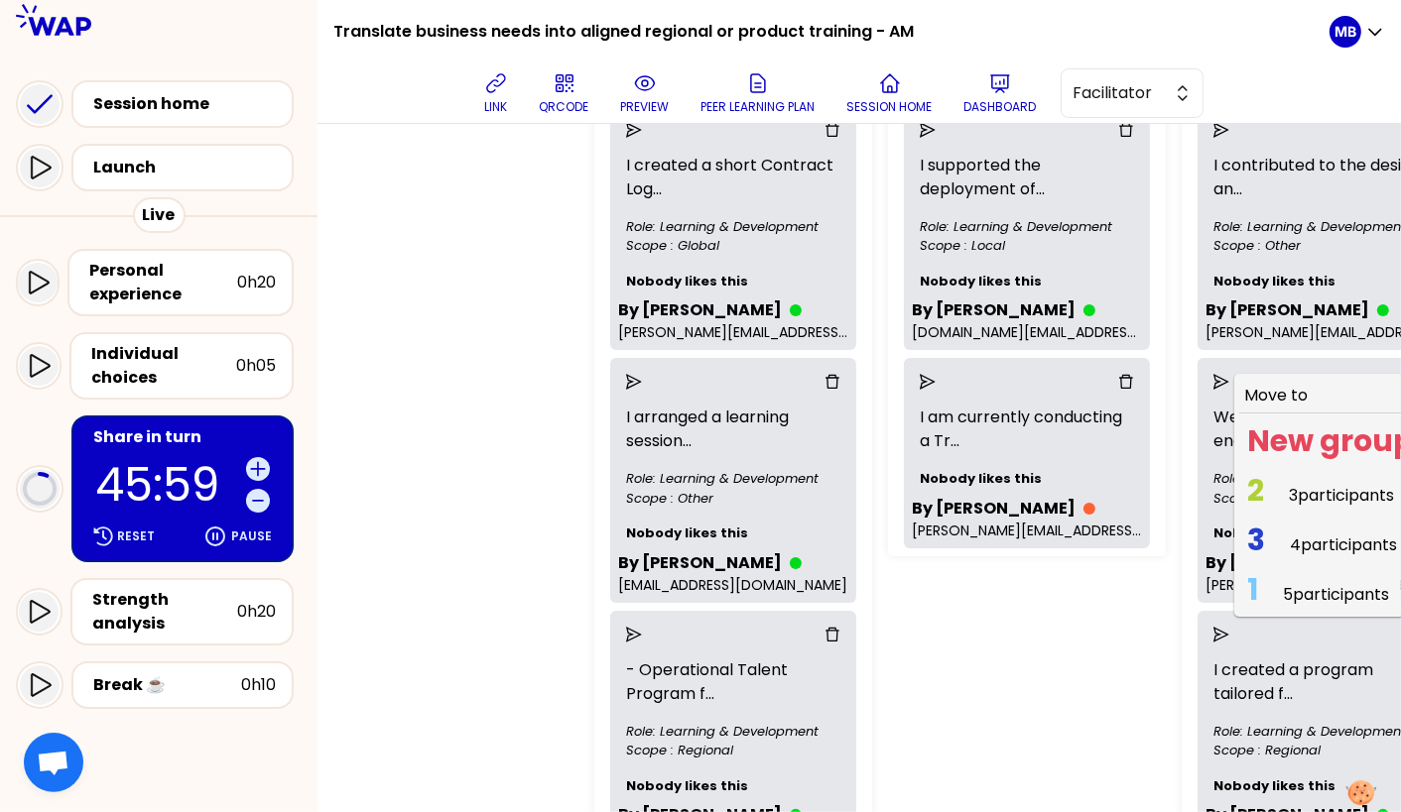
click at [1103, 512] on span "2" at bounding box center [1255, 490] width 17 height 43
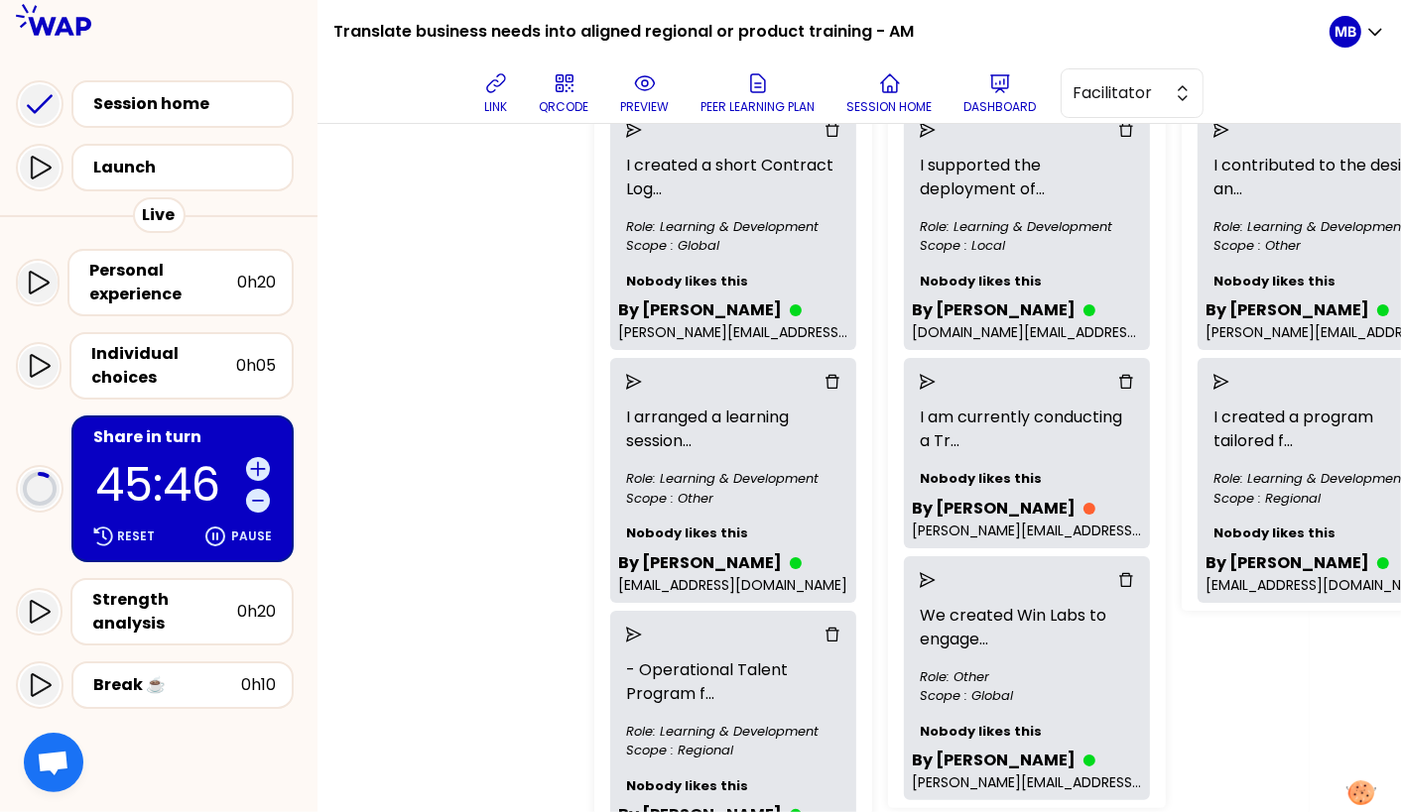
scroll to position [271, 92]
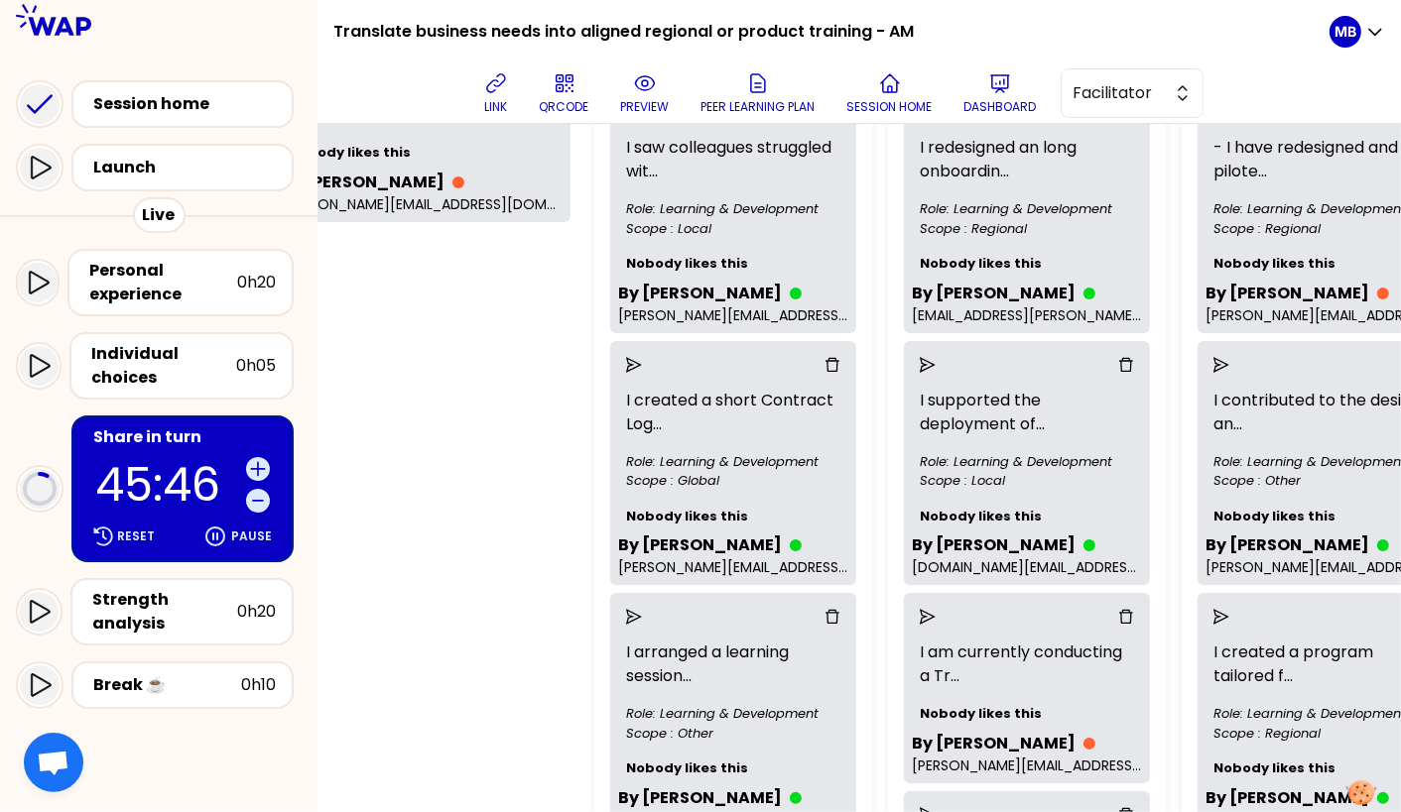
click at [1103, 352] on div at bounding box center [1320, 365] width 230 height 32
click at [1103, 368] on icon "send" at bounding box center [1221, 365] width 16 height 16
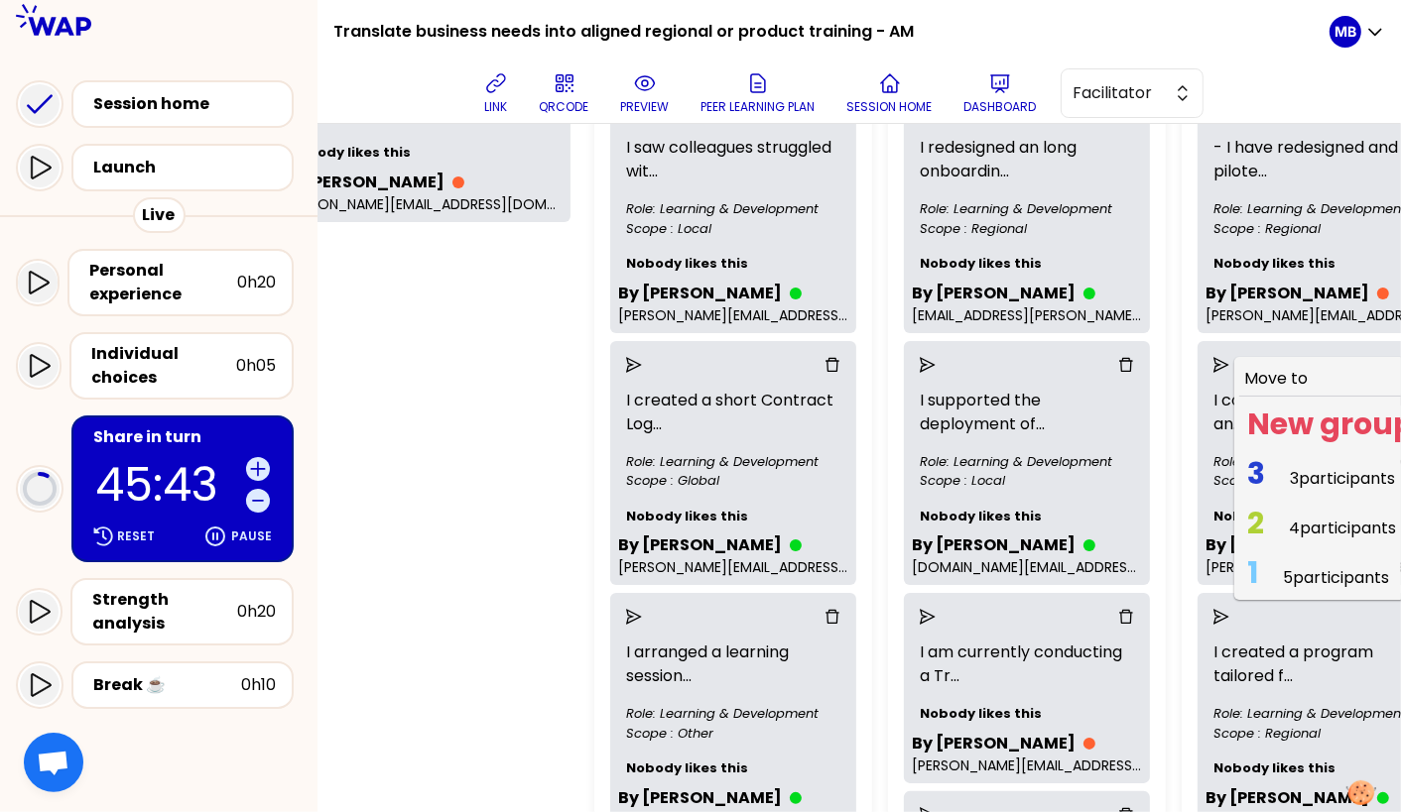
click at [1103, 525] on span "4 participants" at bounding box center [1342, 528] width 107 height 23
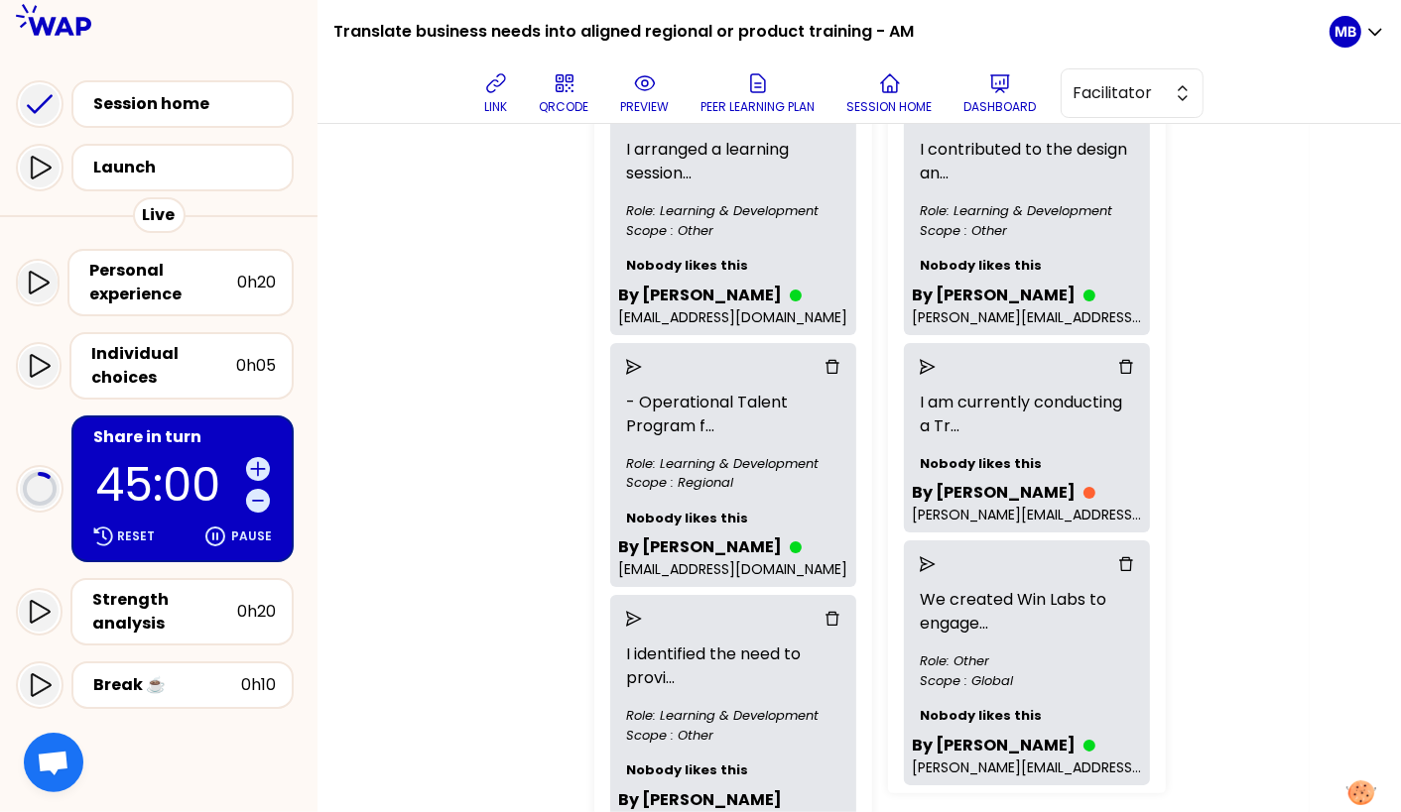
scroll to position [789, 92]
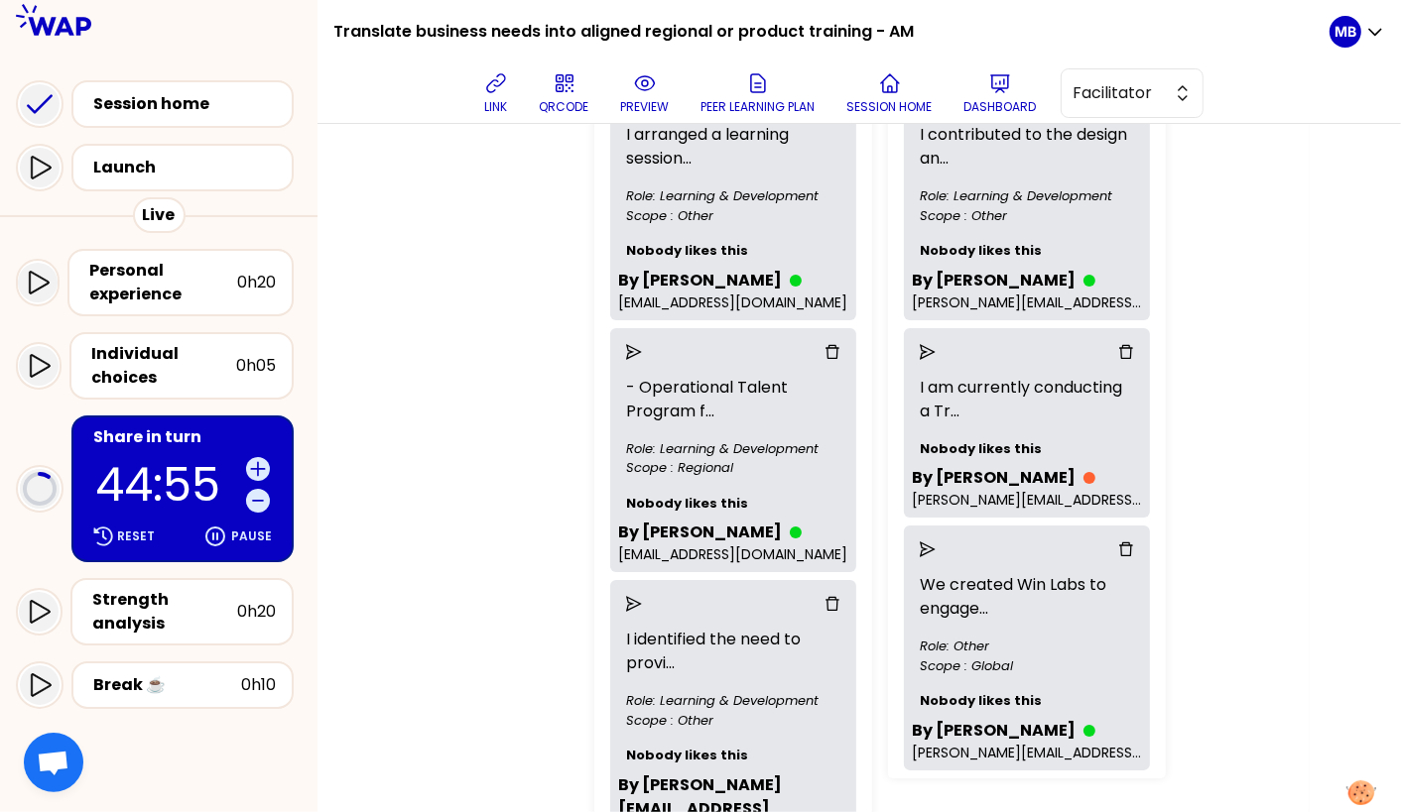
click at [1103, 360] on icon "delete" at bounding box center [1126, 352] width 16 height 16
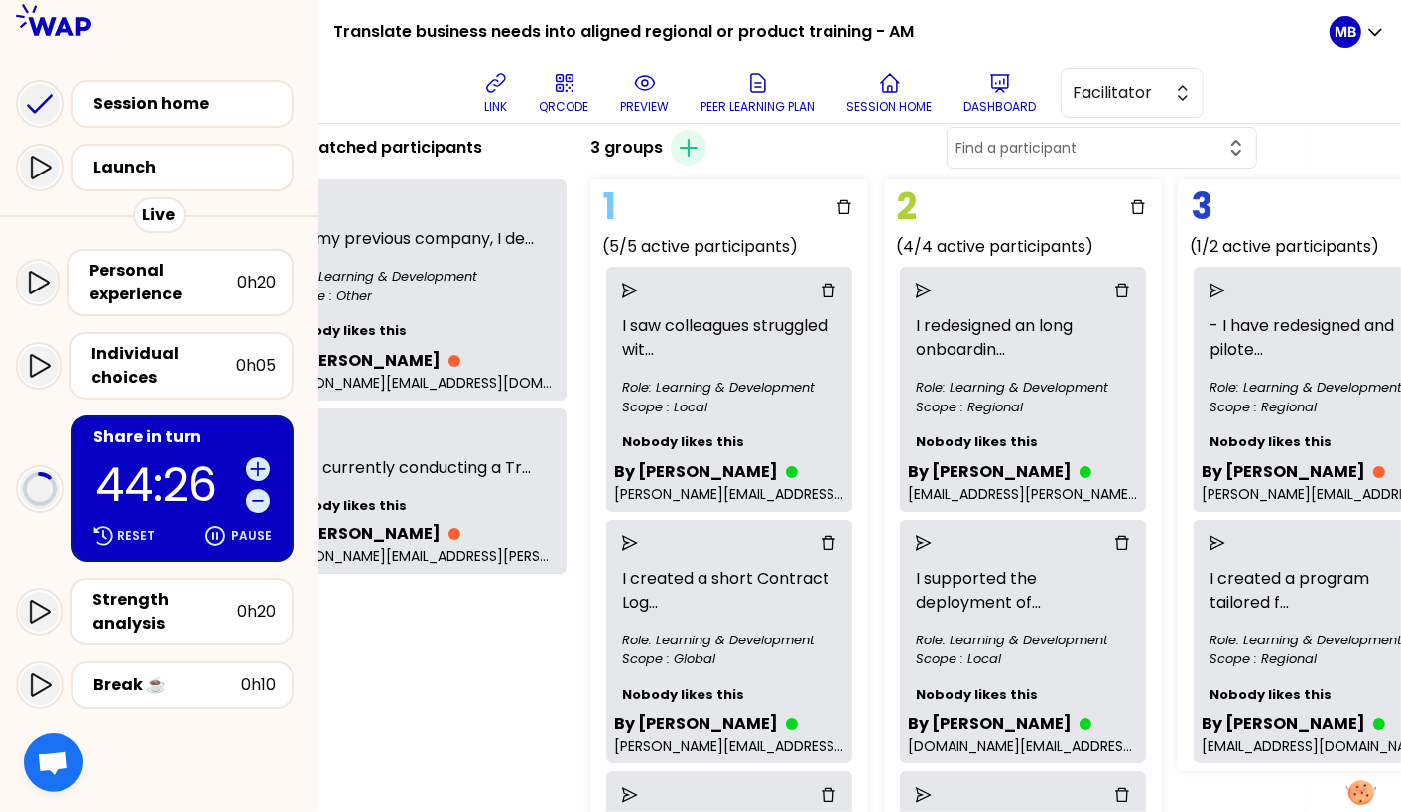
scroll to position [73, 96]
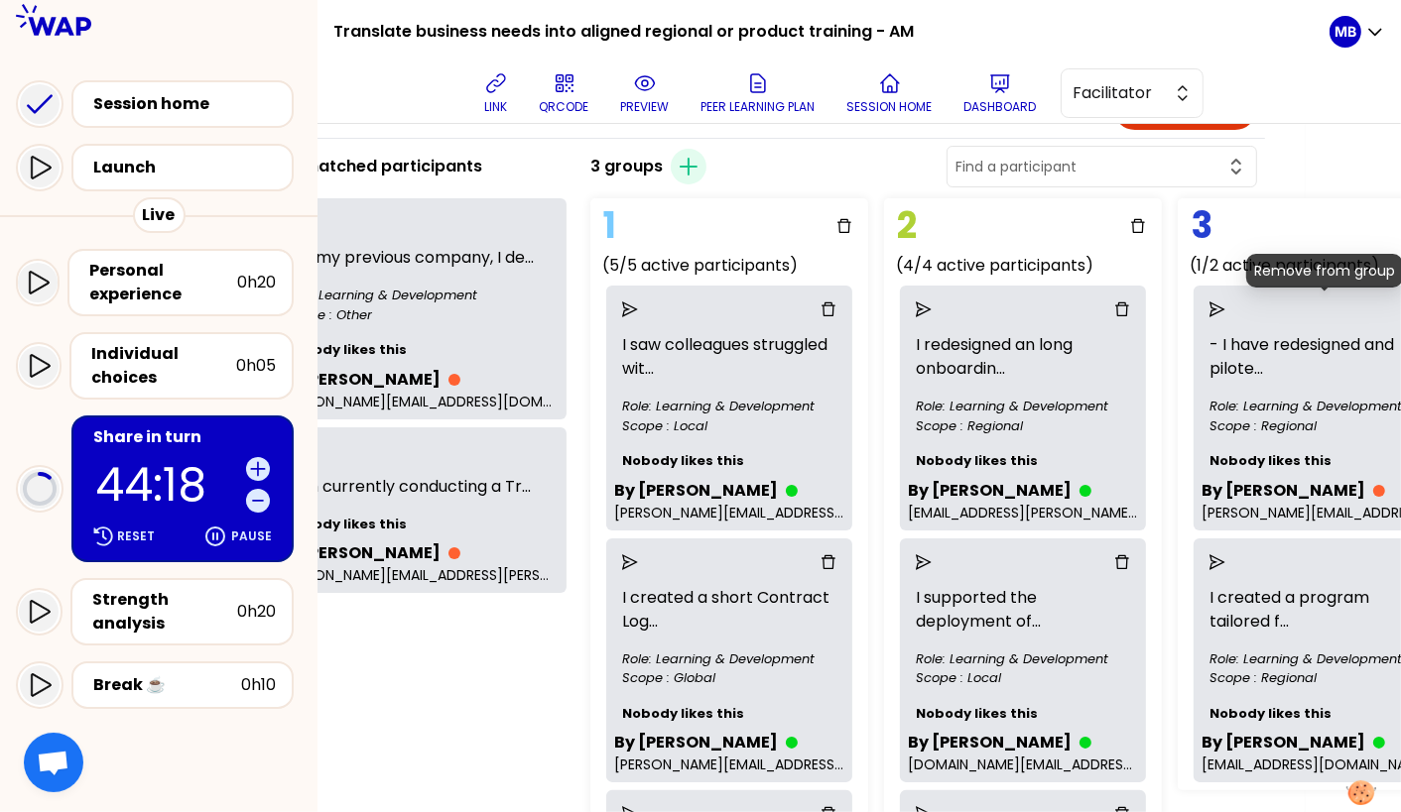
click at [1103, 305] on icon "delete" at bounding box center [1416, 310] width 16 height 16
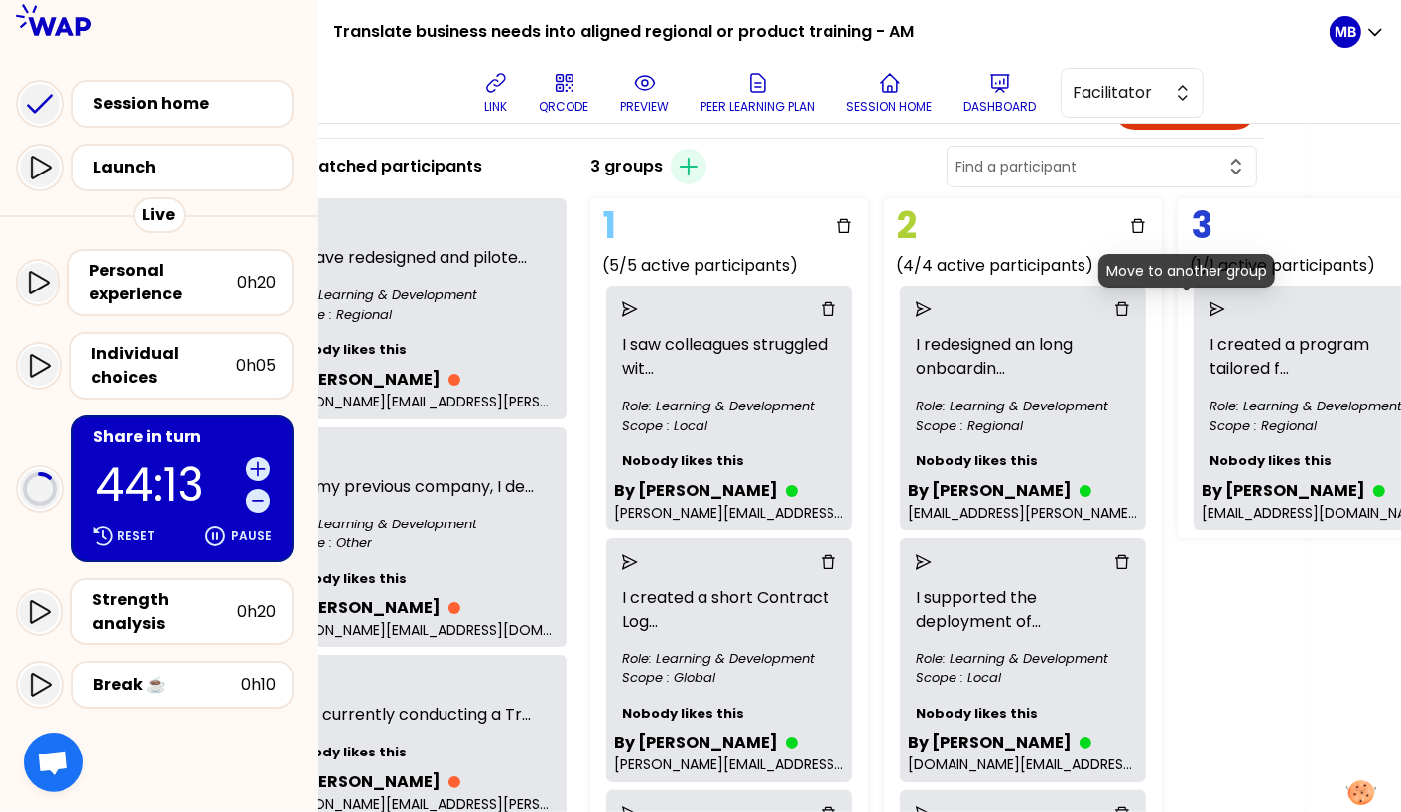
click at [1103, 307] on icon "send" at bounding box center [1217, 310] width 16 height 16
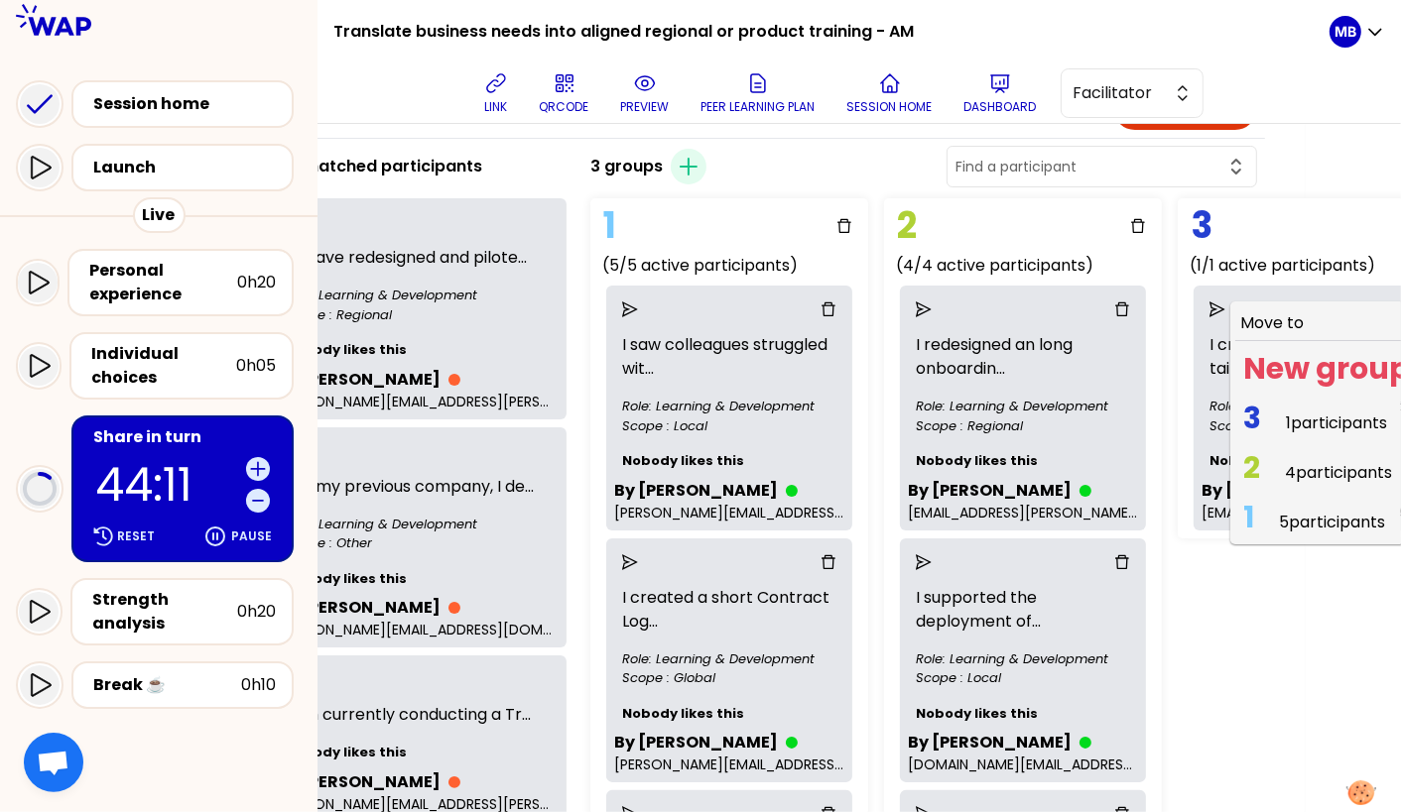
click at [1103, 521] on span "1 5 participants" at bounding box center [1314, 522] width 158 height 39
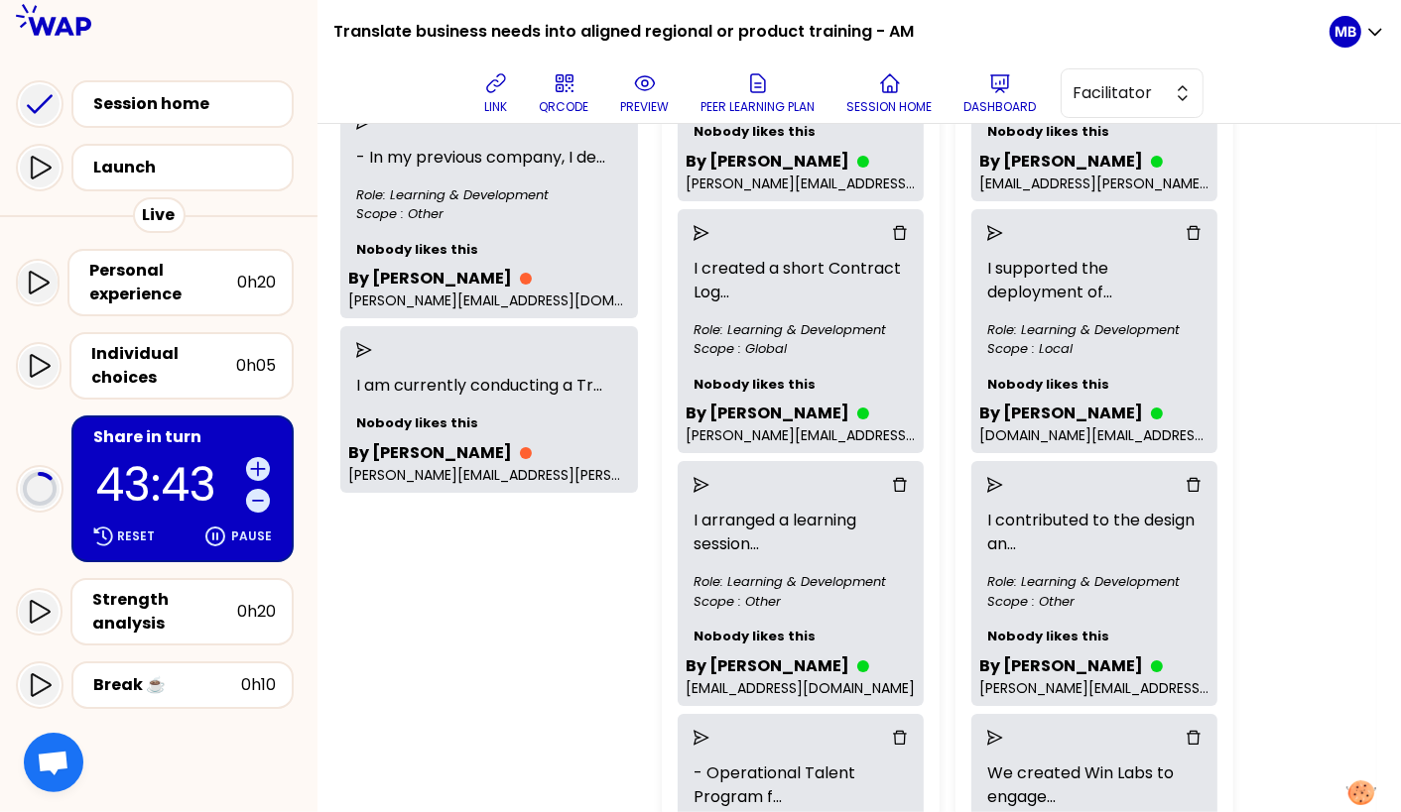
scroll to position [0, 25]
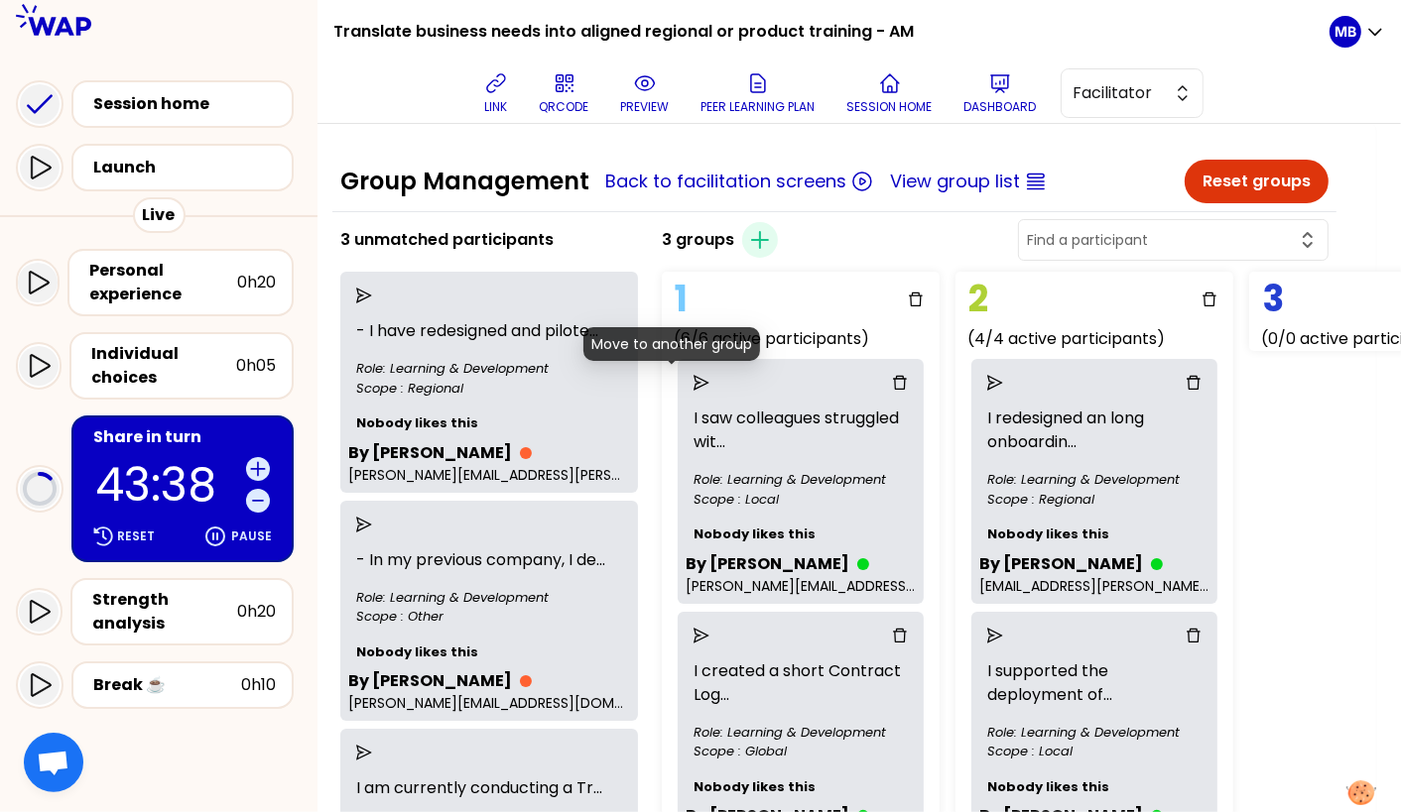
click at [693, 379] on icon "send" at bounding box center [701, 383] width 16 height 16
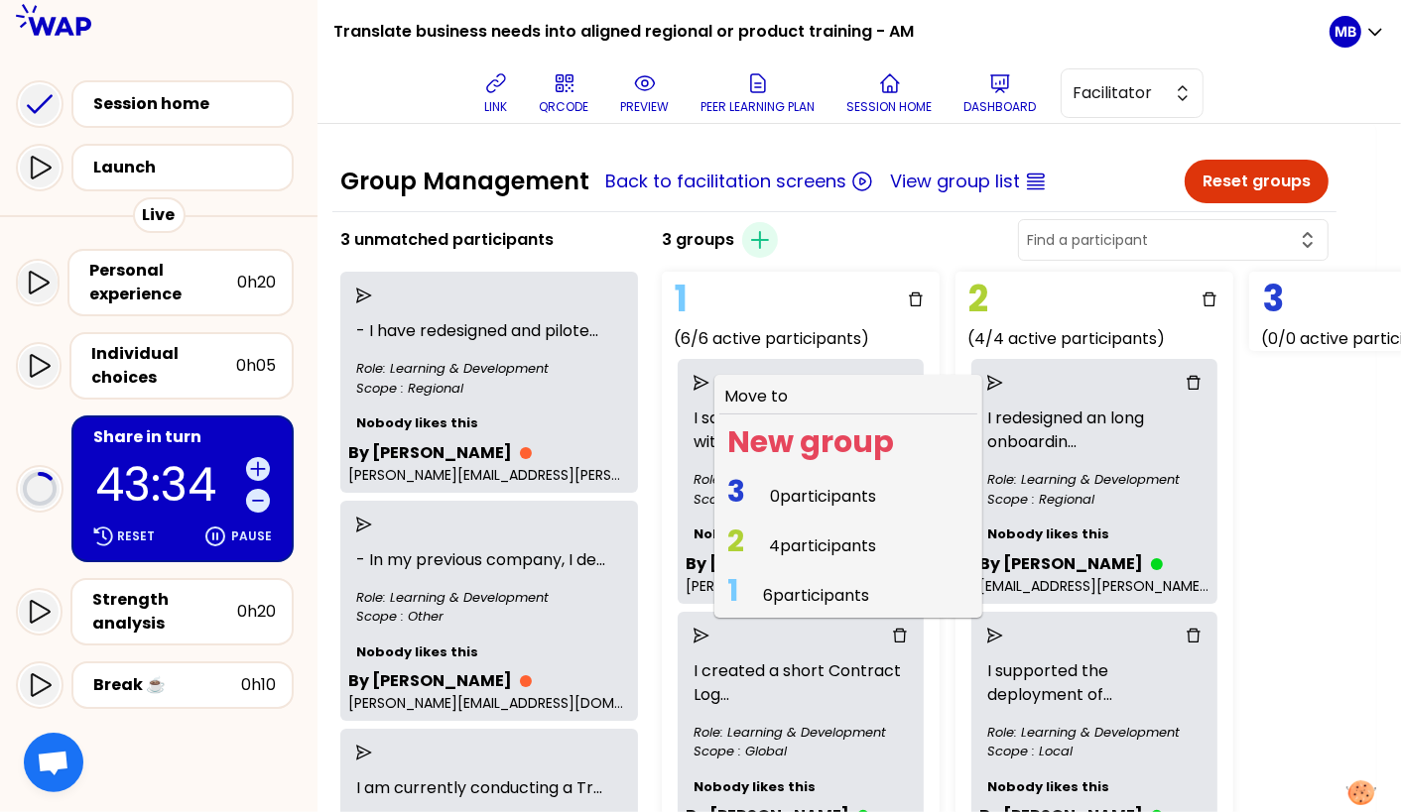
click at [769, 544] on span "4 participants" at bounding box center [822, 546] width 107 height 23
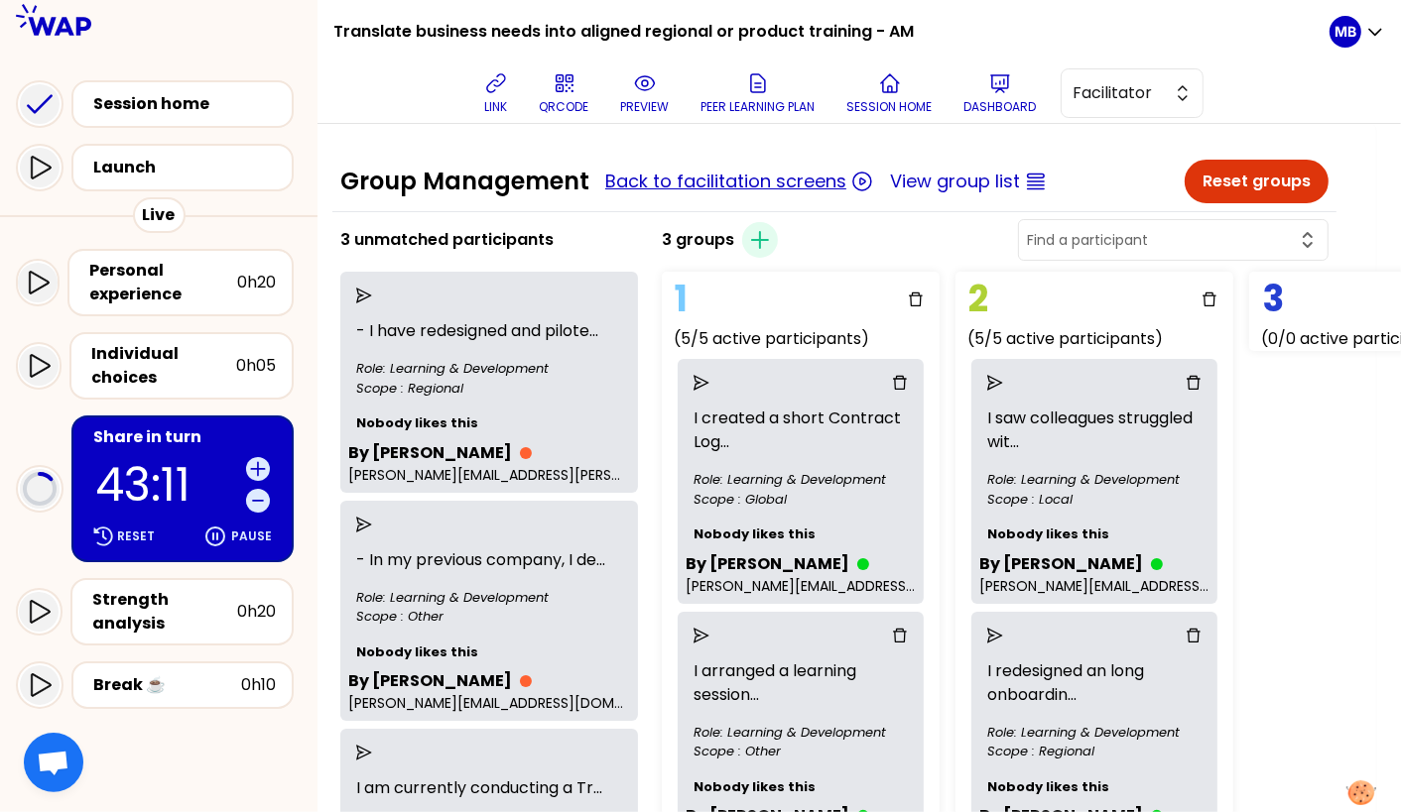
click at [638, 182] on button "Back to facilitation screens" at bounding box center [725, 182] width 241 height 28
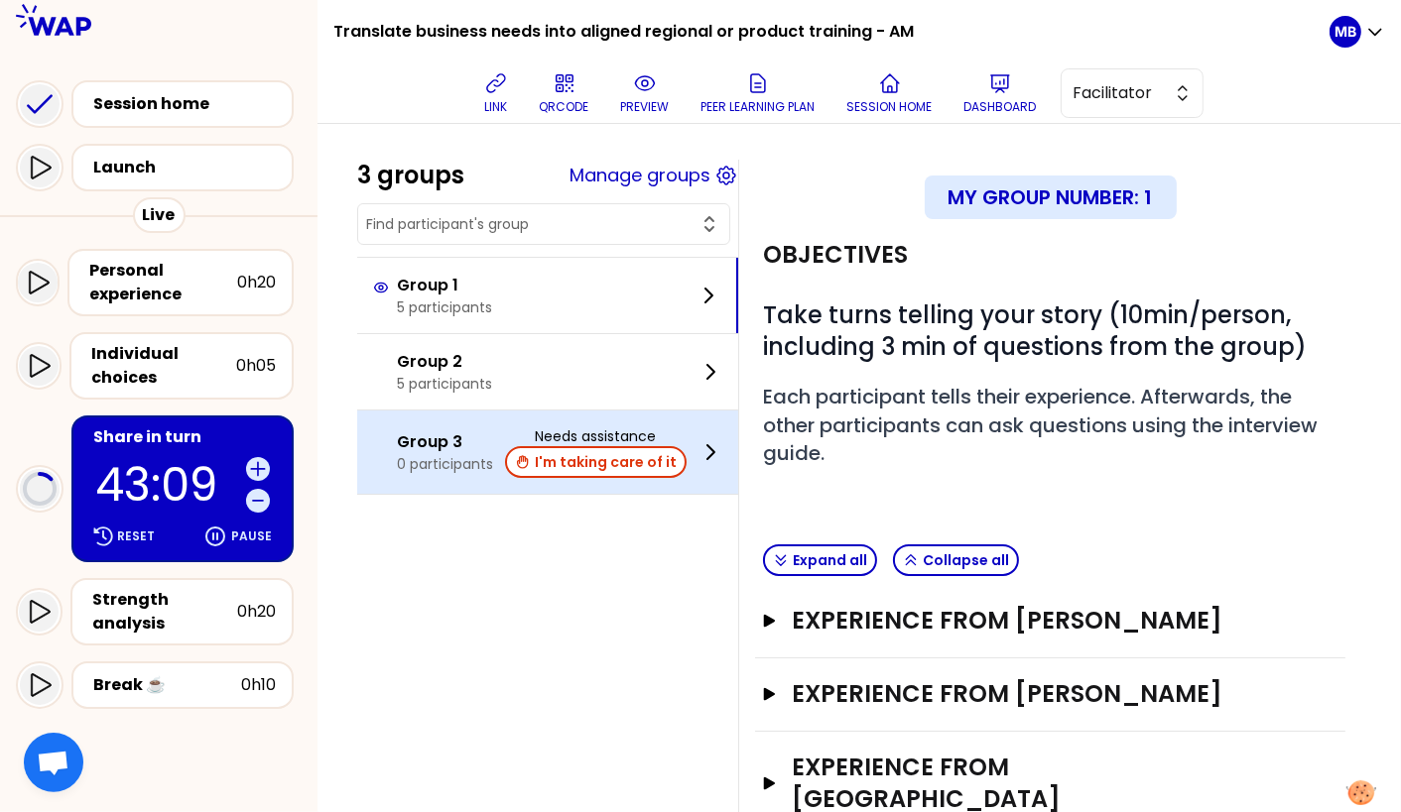
click at [482, 465] on p "0 participants" at bounding box center [445, 464] width 96 height 20
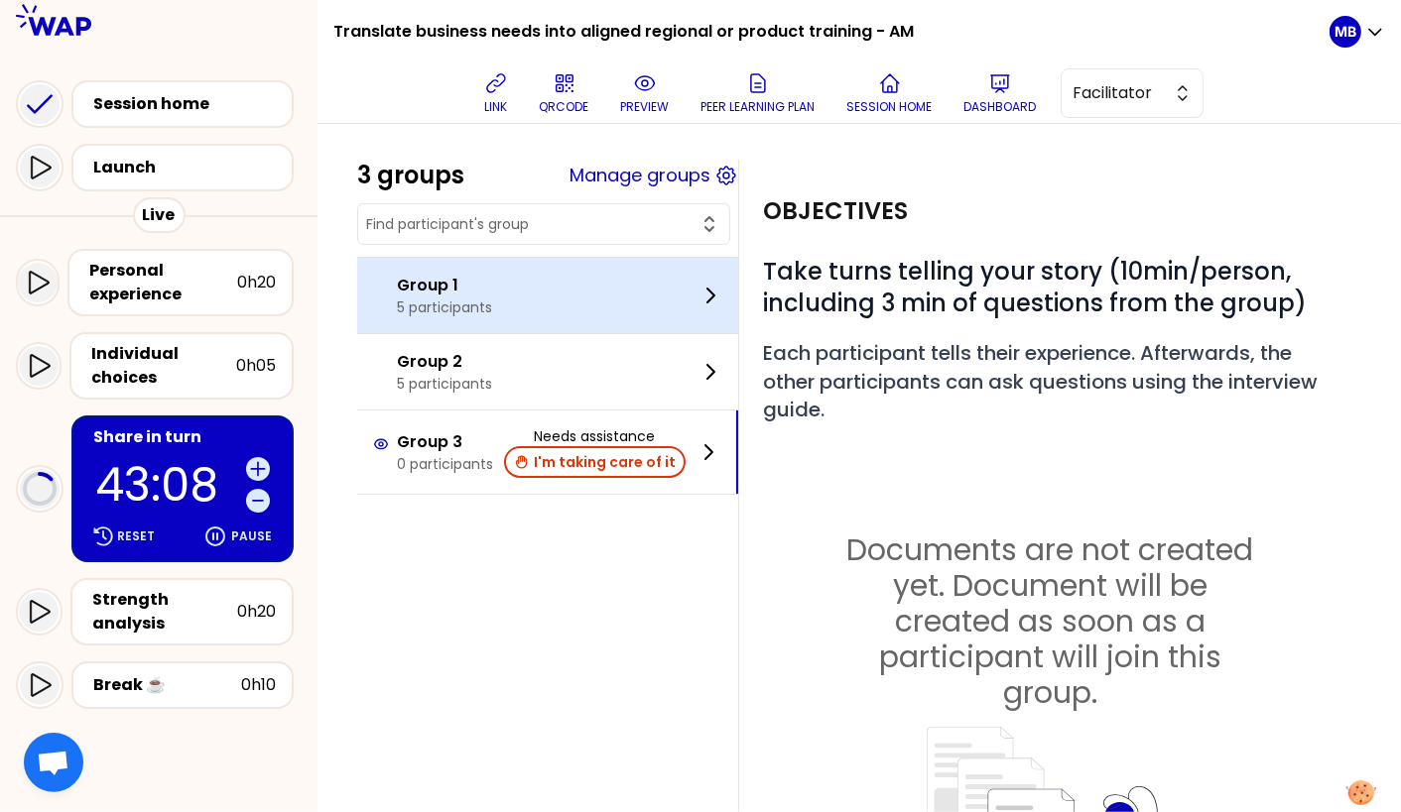
click at [438, 291] on p "Group 1" at bounding box center [444, 286] width 95 height 24
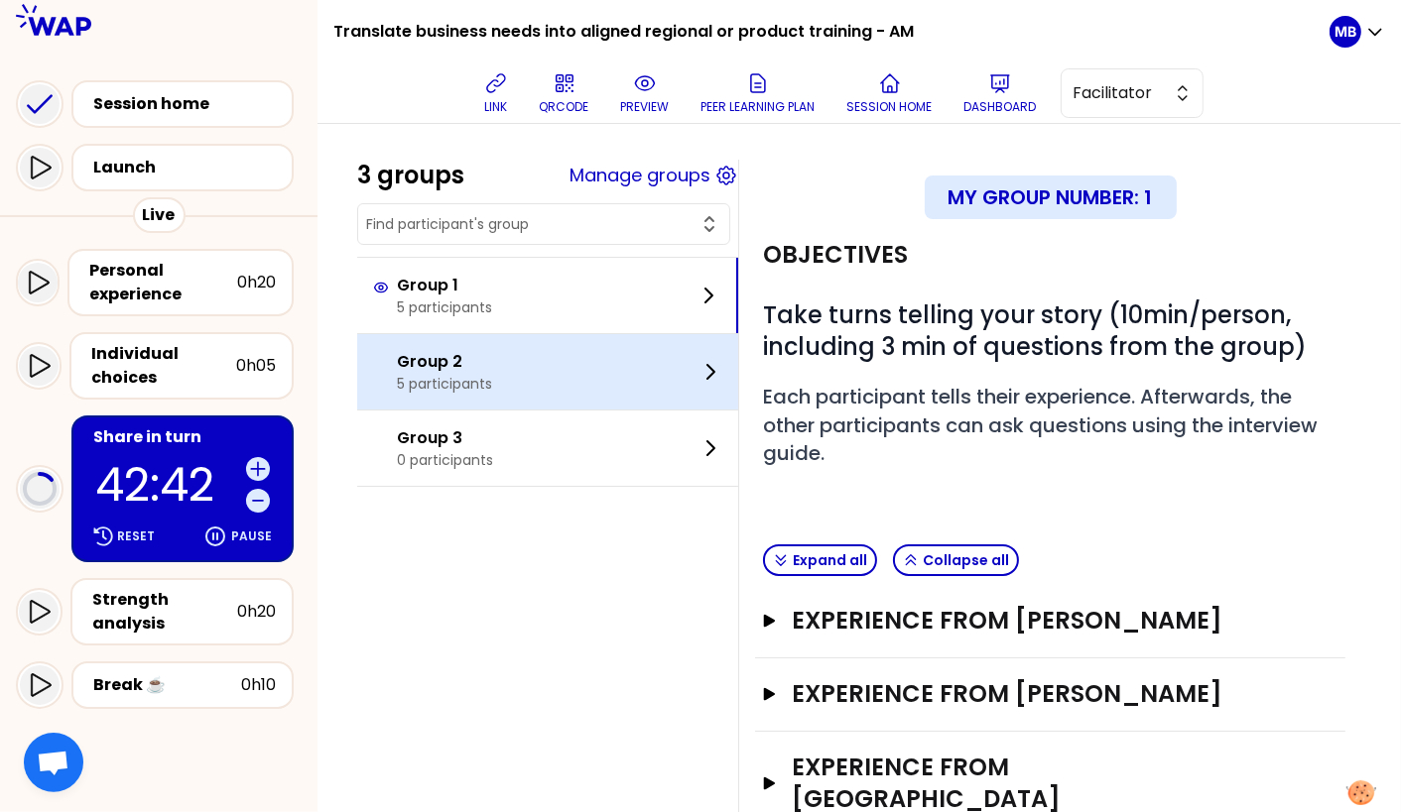
click at [526, 361] on div "Group 2 5 participants" at bounding box center [547, 371] width 381 height 75
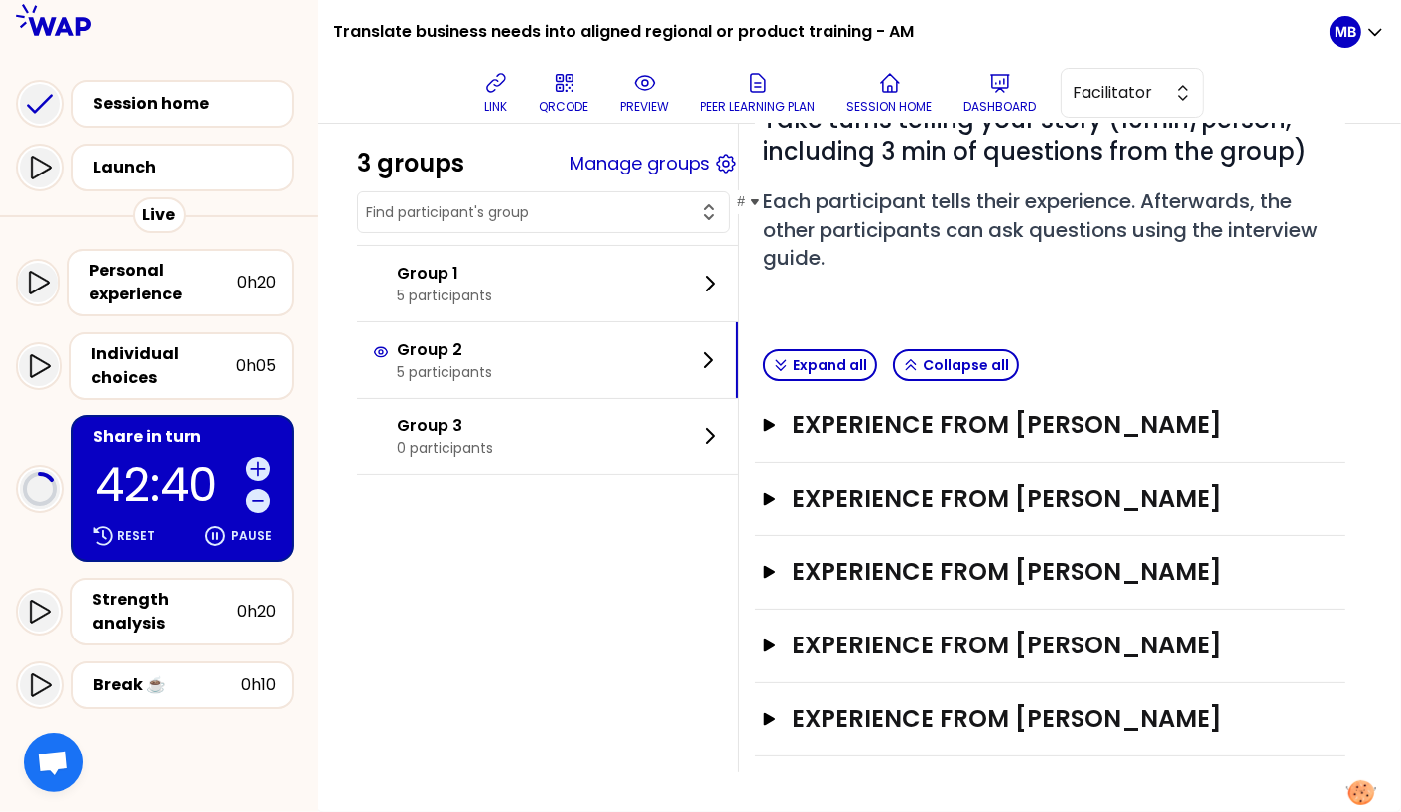
scroll to position [249, 0]
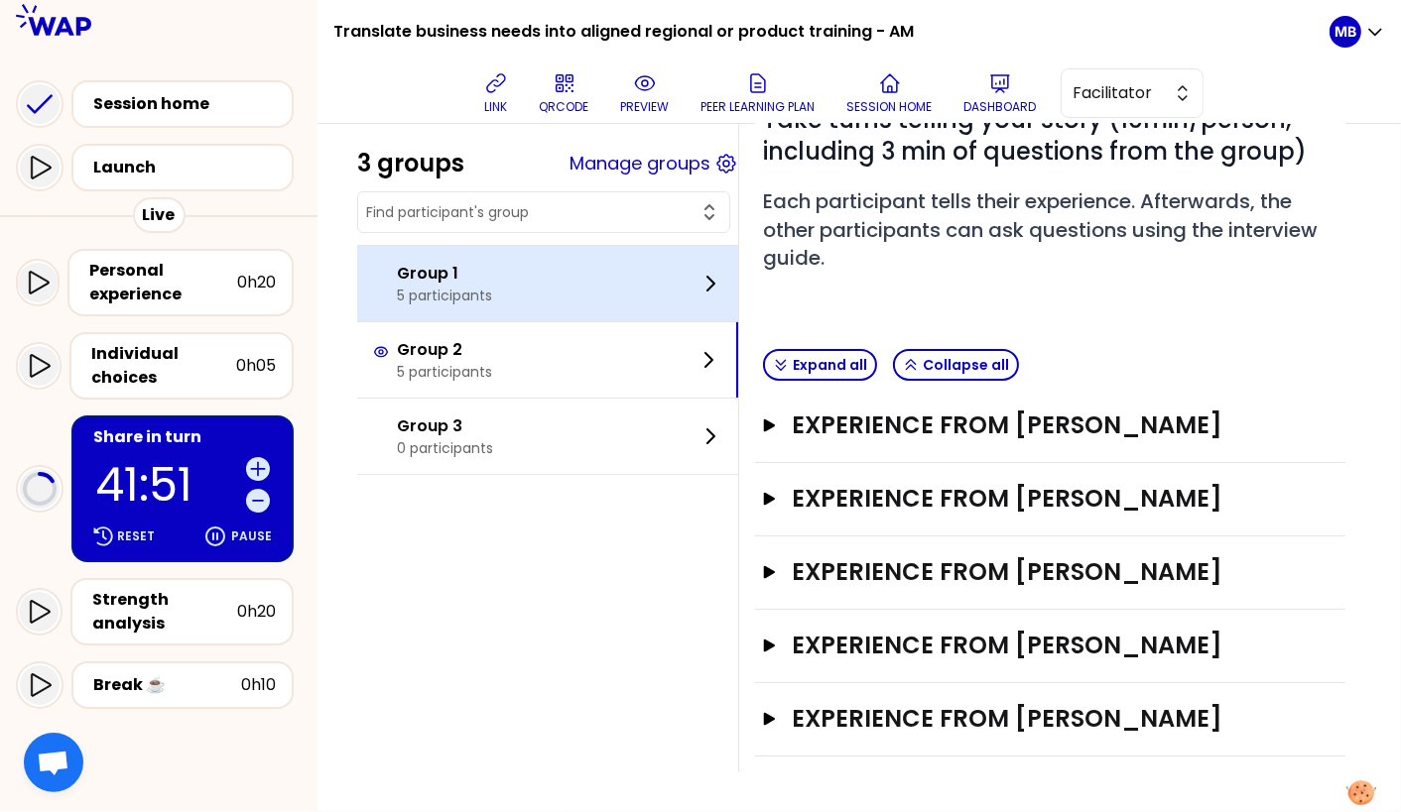
click at [452, 290] on p "5 participants" at bounding box center [444, 296] width 95 height 20
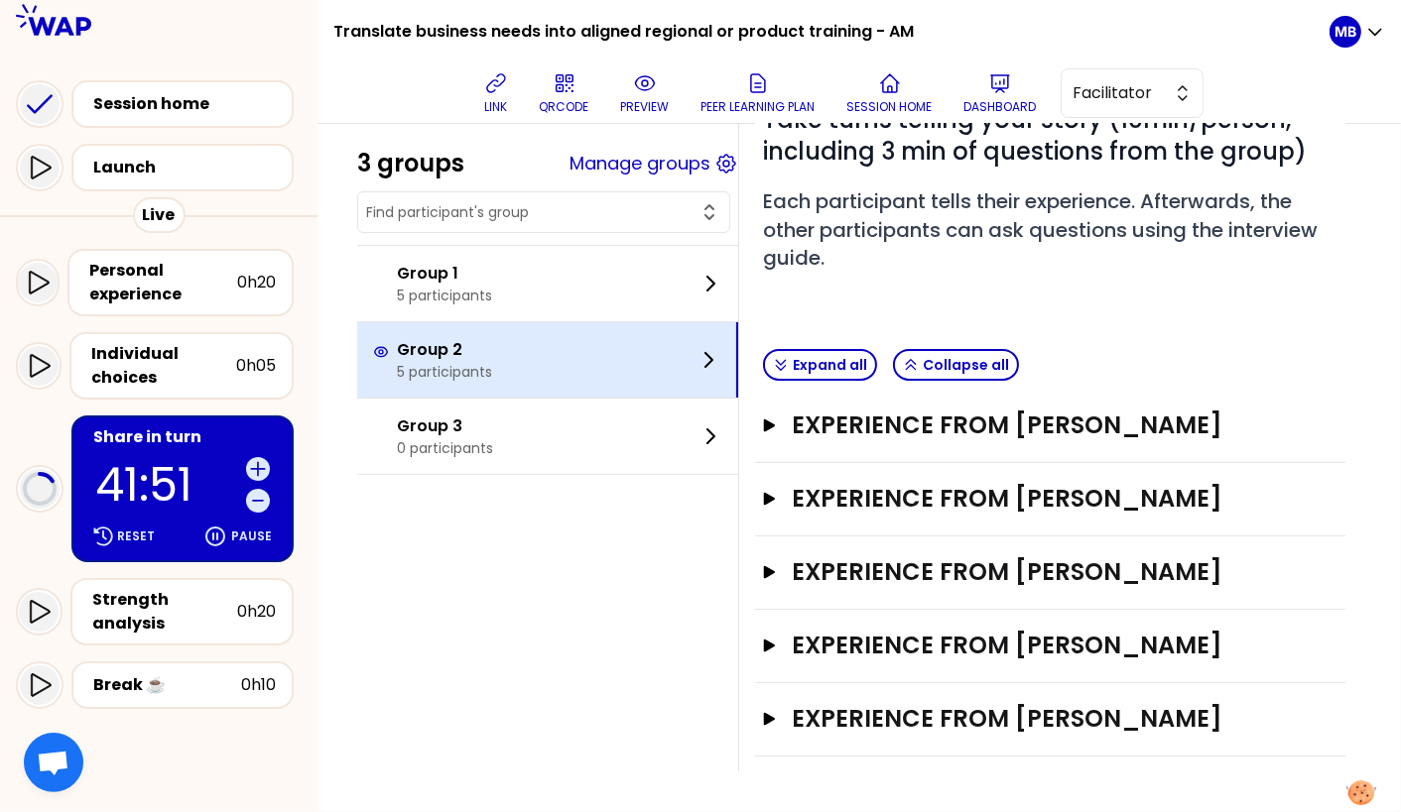
scroll to position [219, 0]
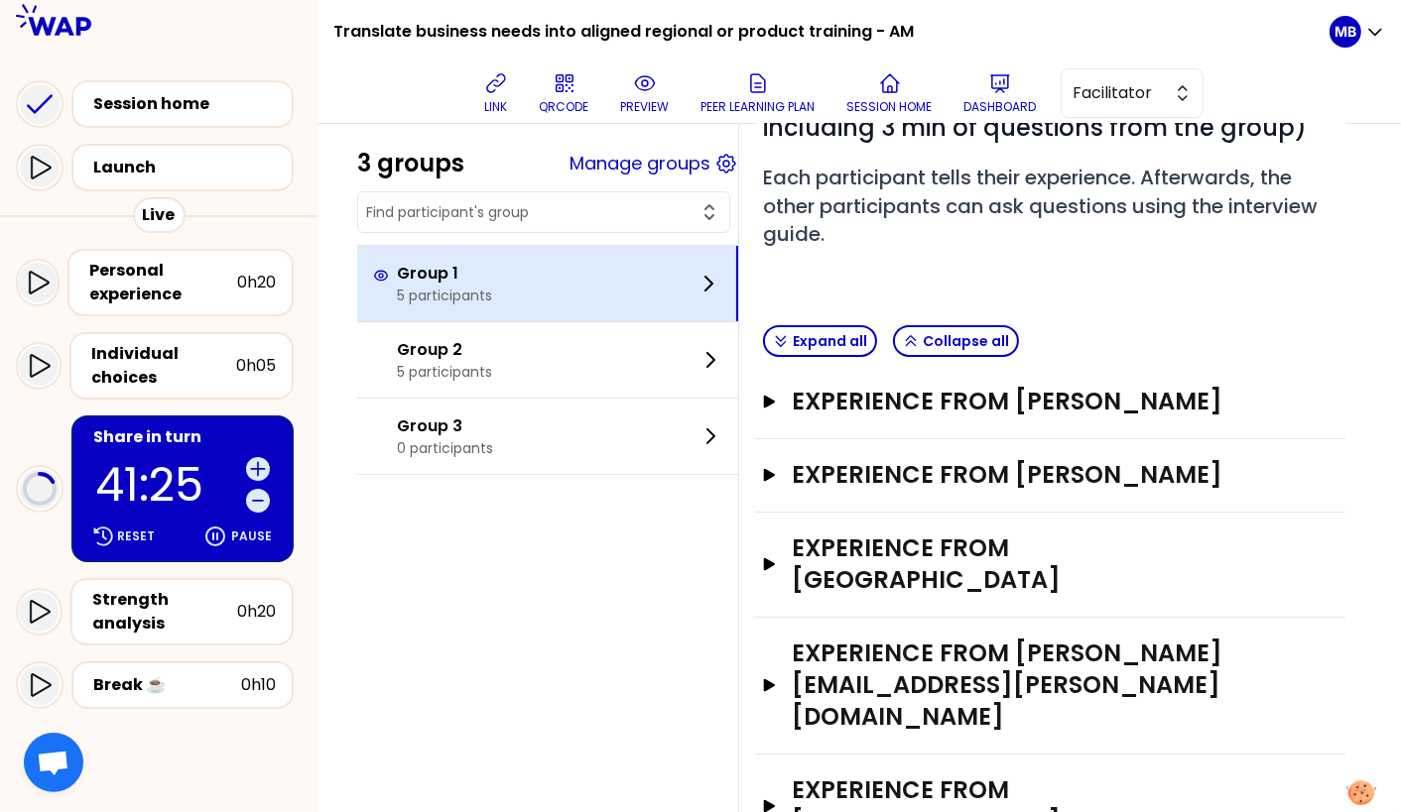
click at [450, 279] on p "Group 1" at bounding box center [444, 274] width 95 height 24
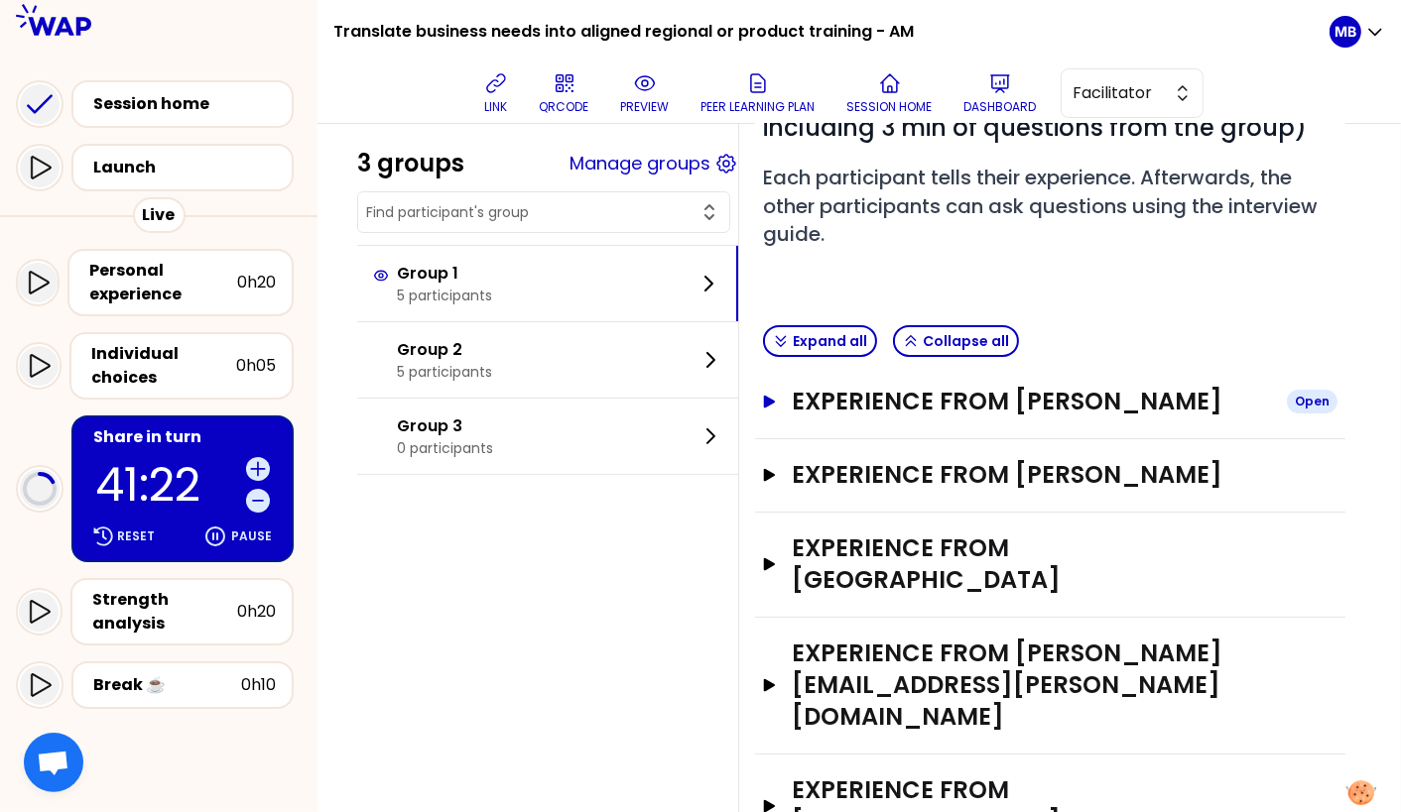
click at [828, 400] on h3 "Experience from [PERSON_NAME]" at bounding box center [1031, 402] width 479 height 32
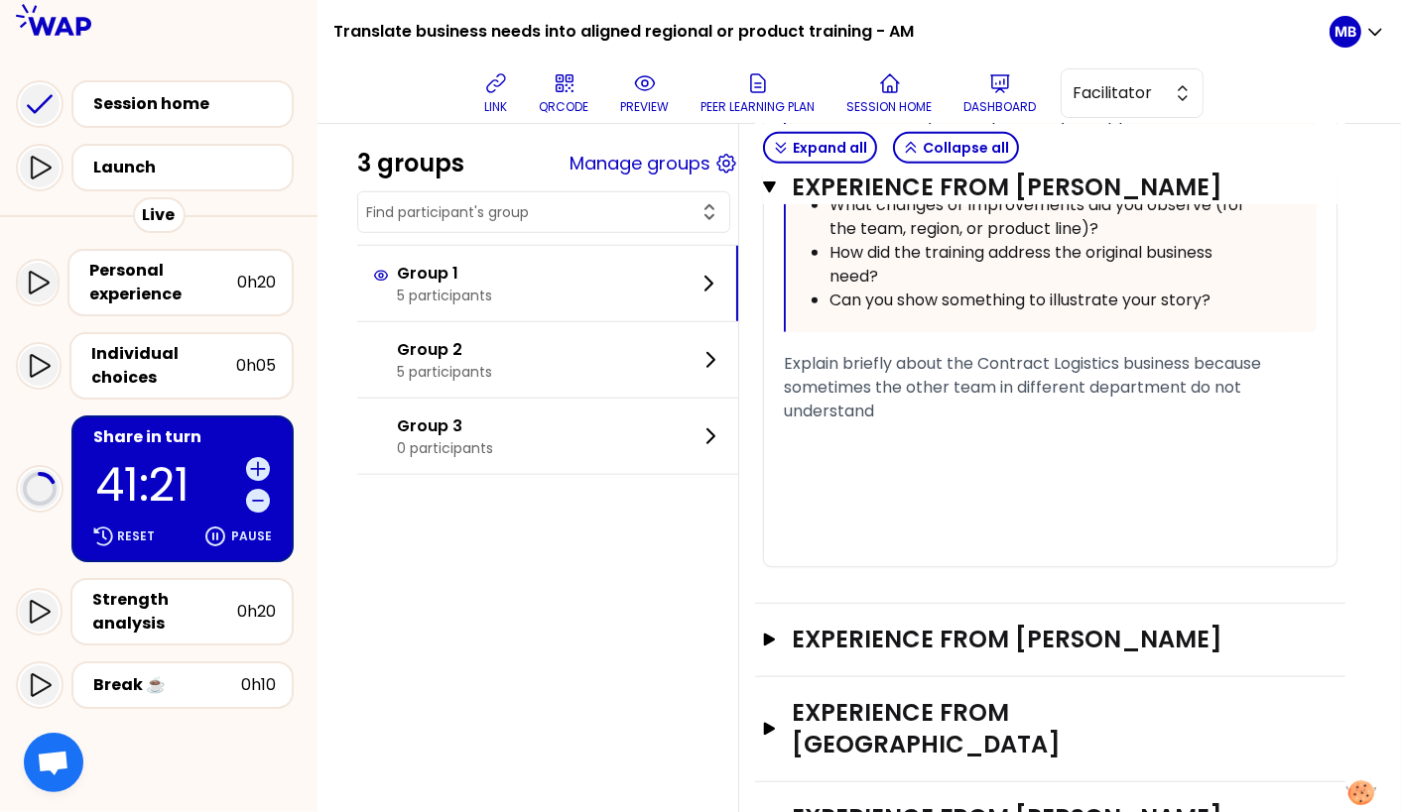
scroll to position [1423, 0]
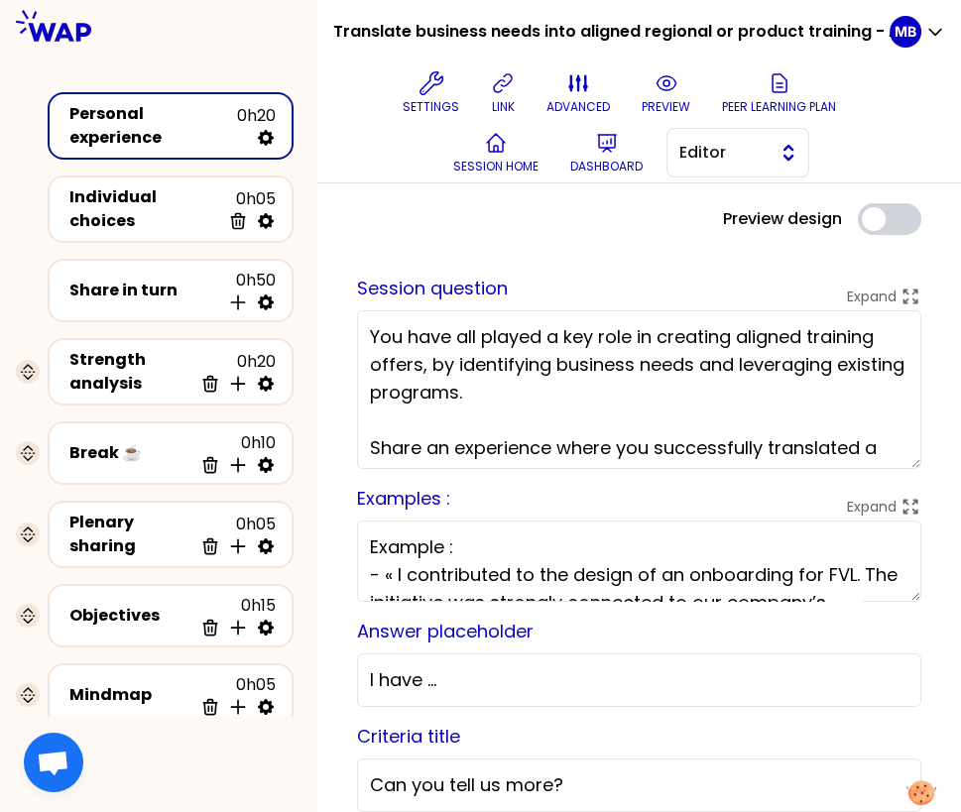
click at [703, 160] on span "Editor" at bounding box center [723, 153] width 89 height 24
click at [707, 229] on span "Facilitator" at bounding box center [749, 234] width 85 height 24
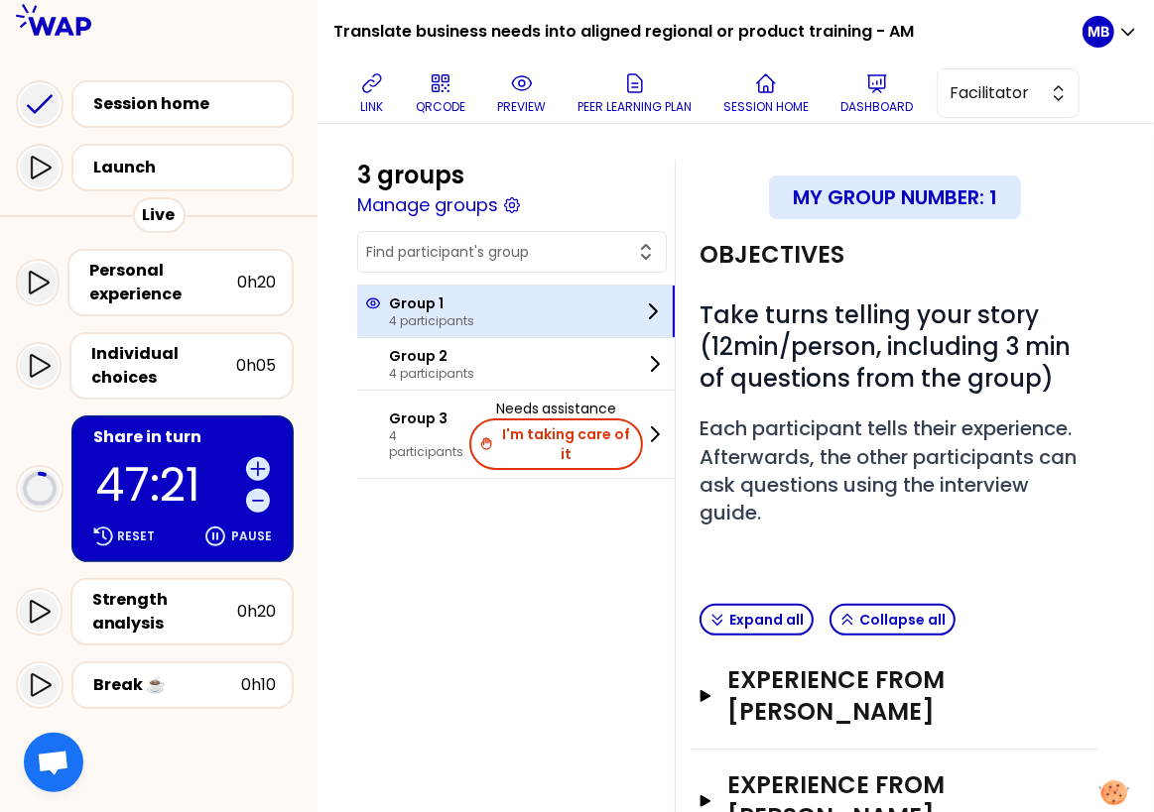
click at [476, 306] on div "Group 1 4 participants" at bounding box center [515, 312] width 317 height 52
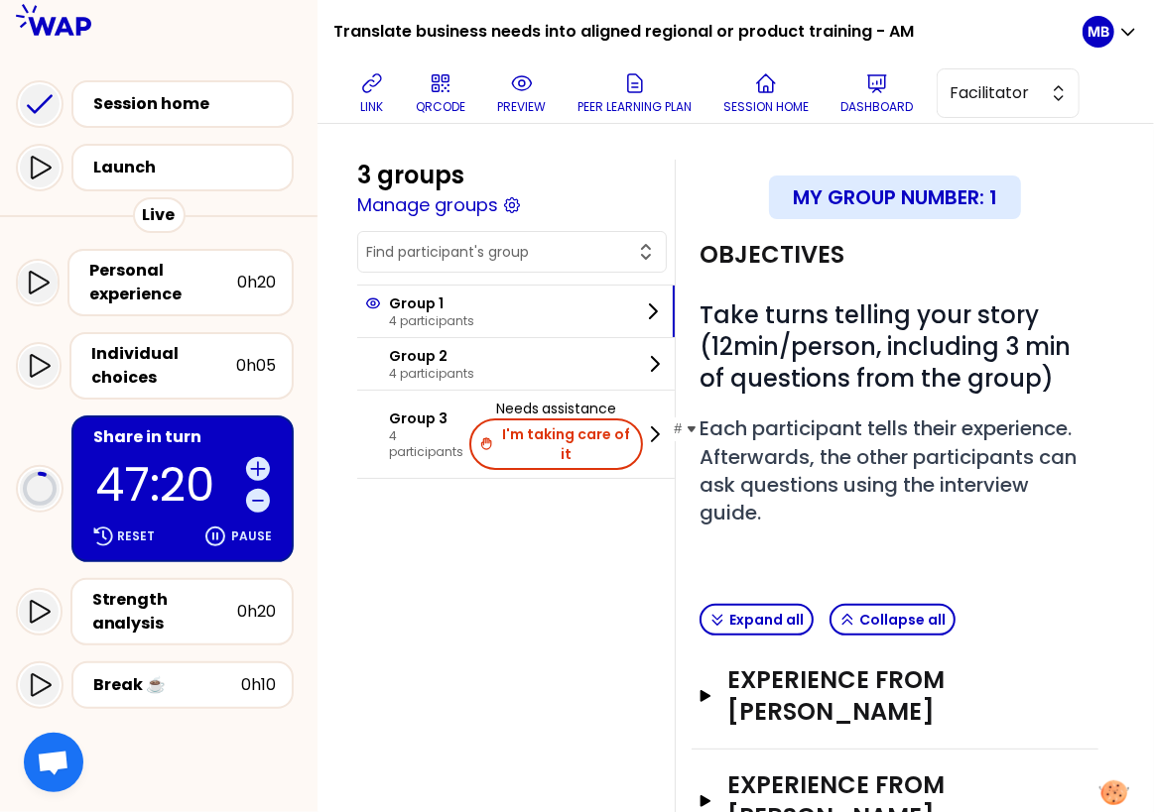
scroll to position [179, 0]
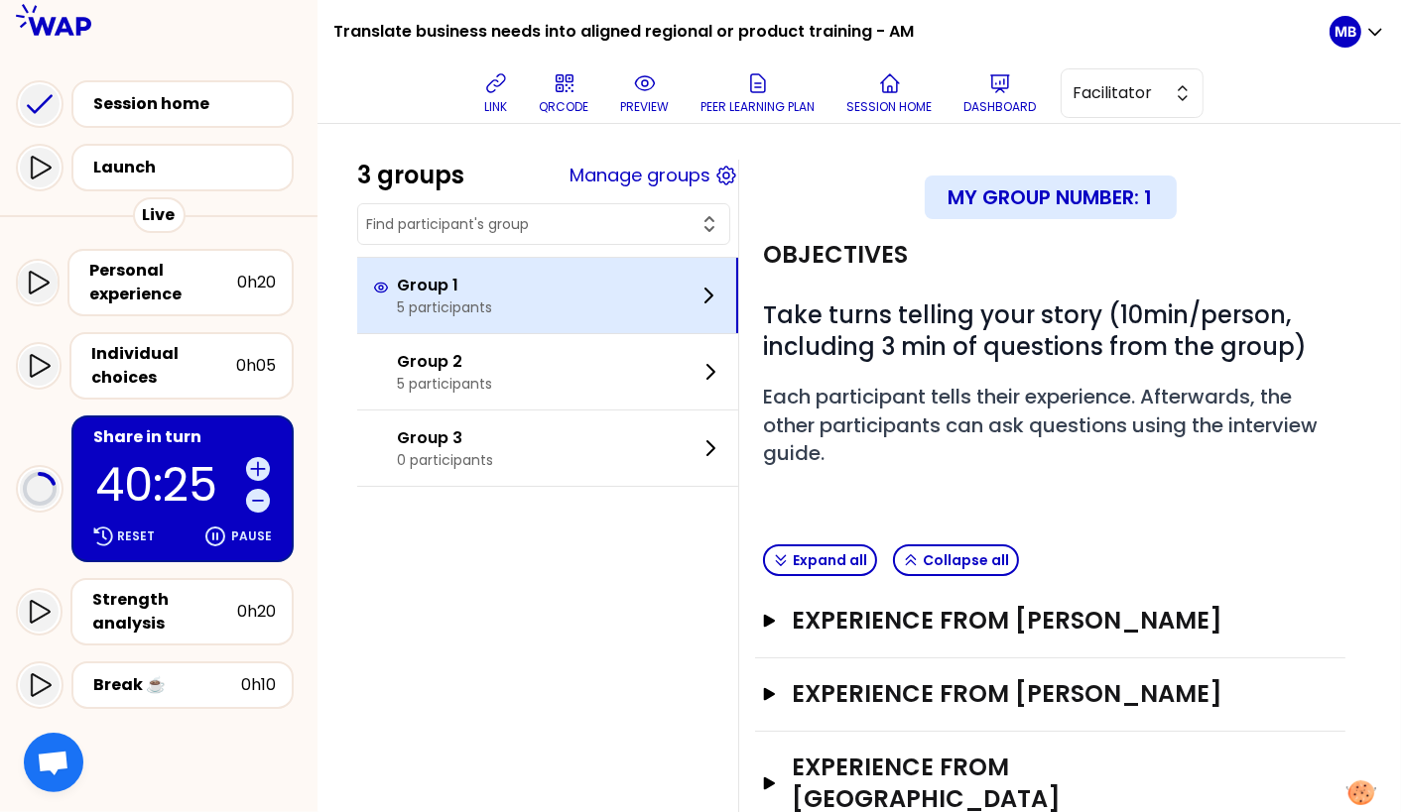
click at [466, 315] on div "Group 1 5 participants" at bounding box center [547, 295] width 381 height 75
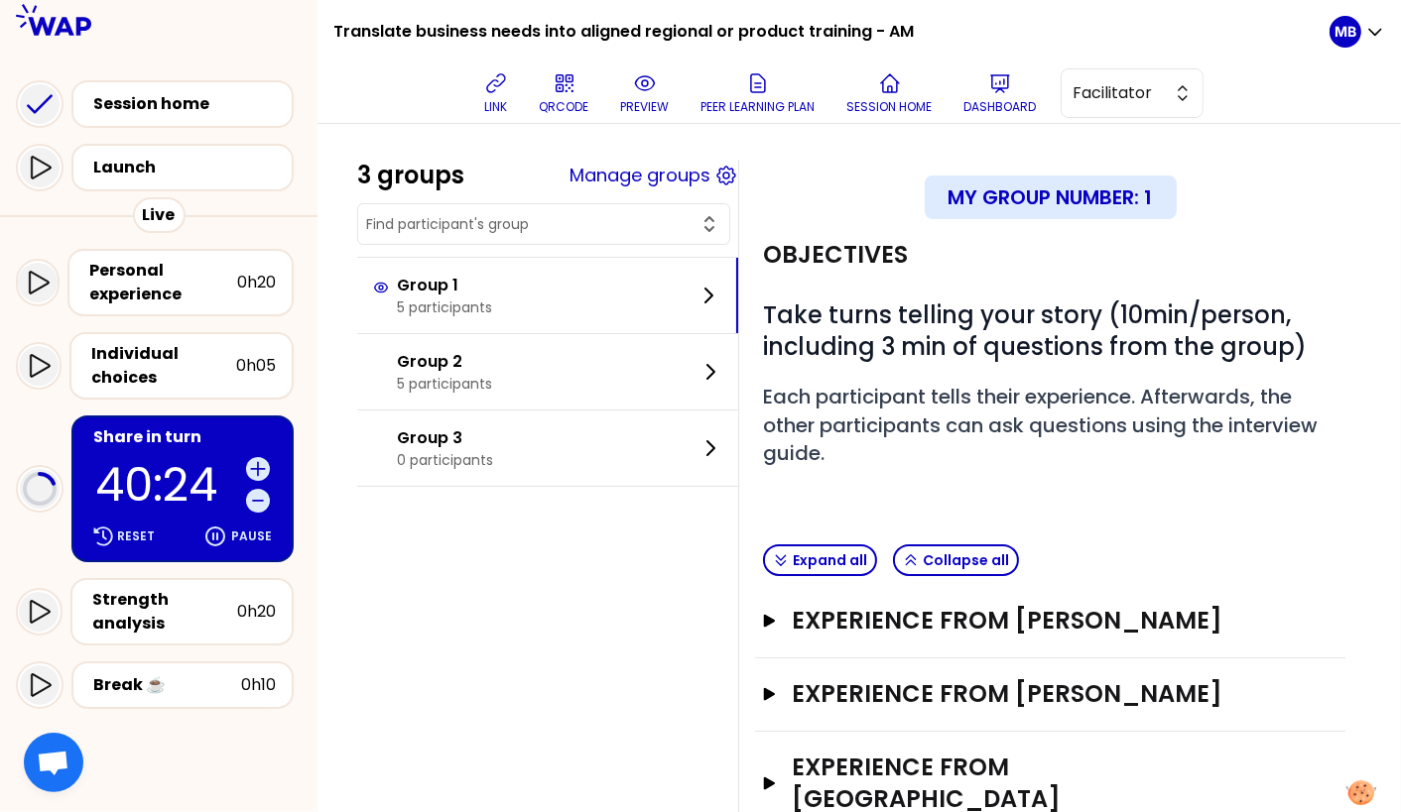
scroll to position [219, 0]
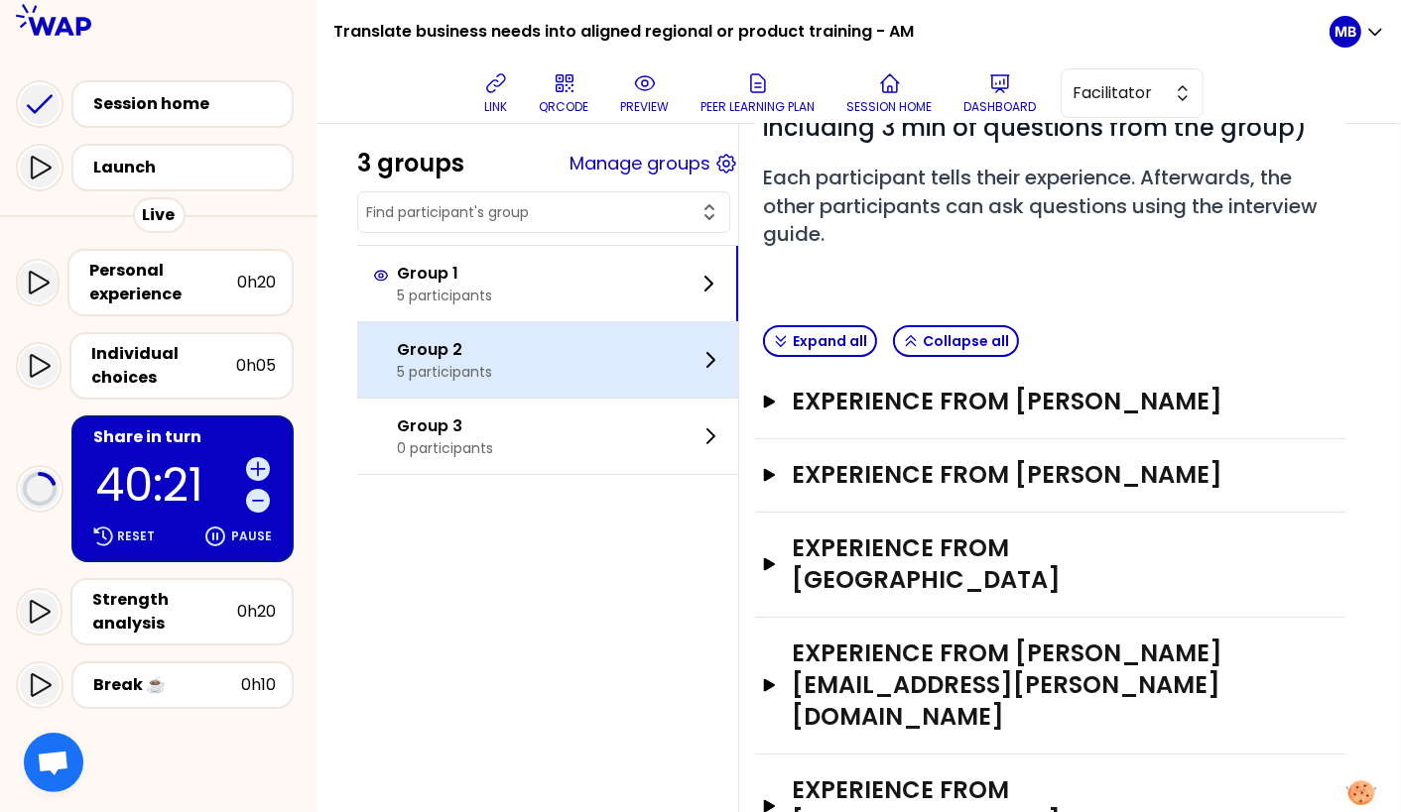
click at [459, 354] on p "Group 2" at bounding box center [444, 350] width 95 height 24
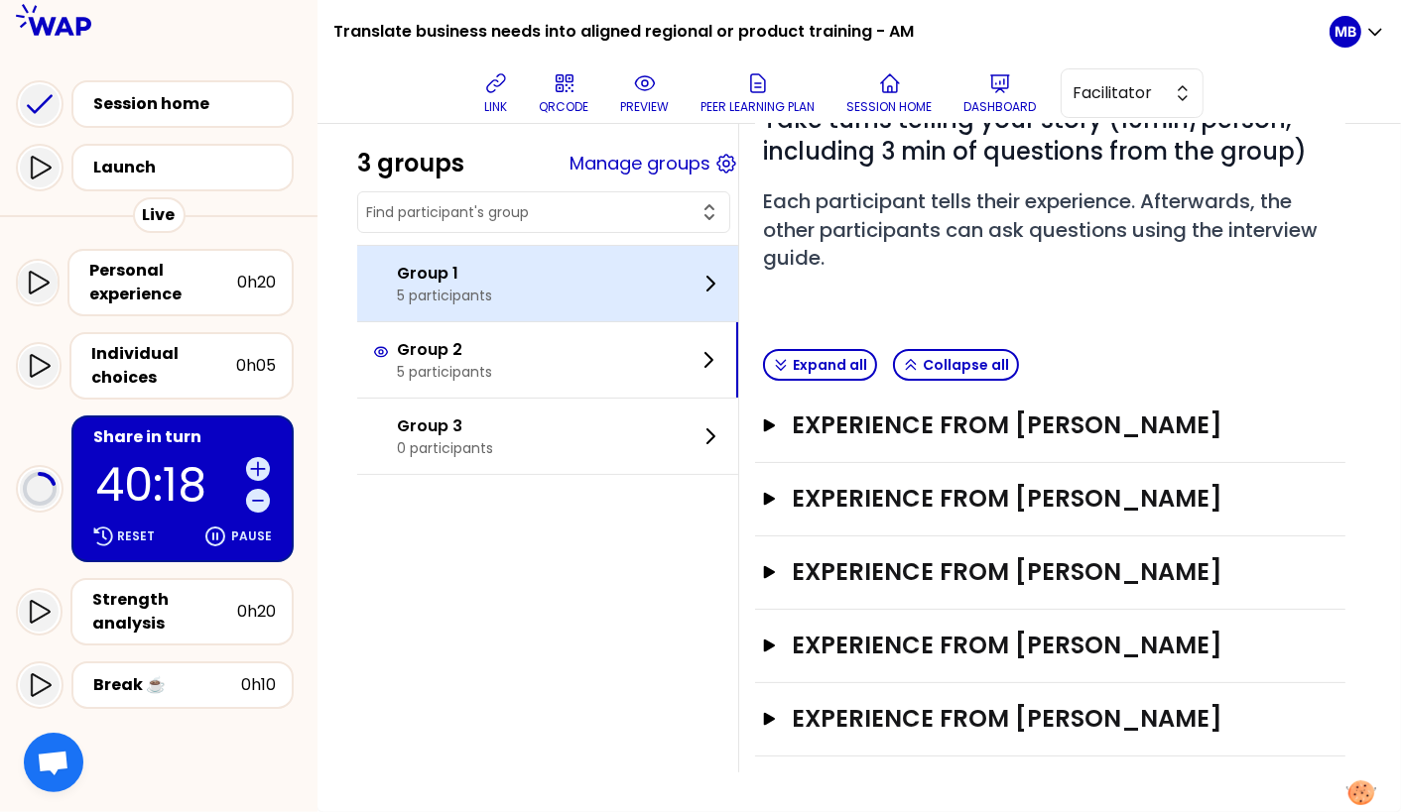
click at [492, 293] on p "5 participants" at bounding box center [444, 296] width 95 height 20
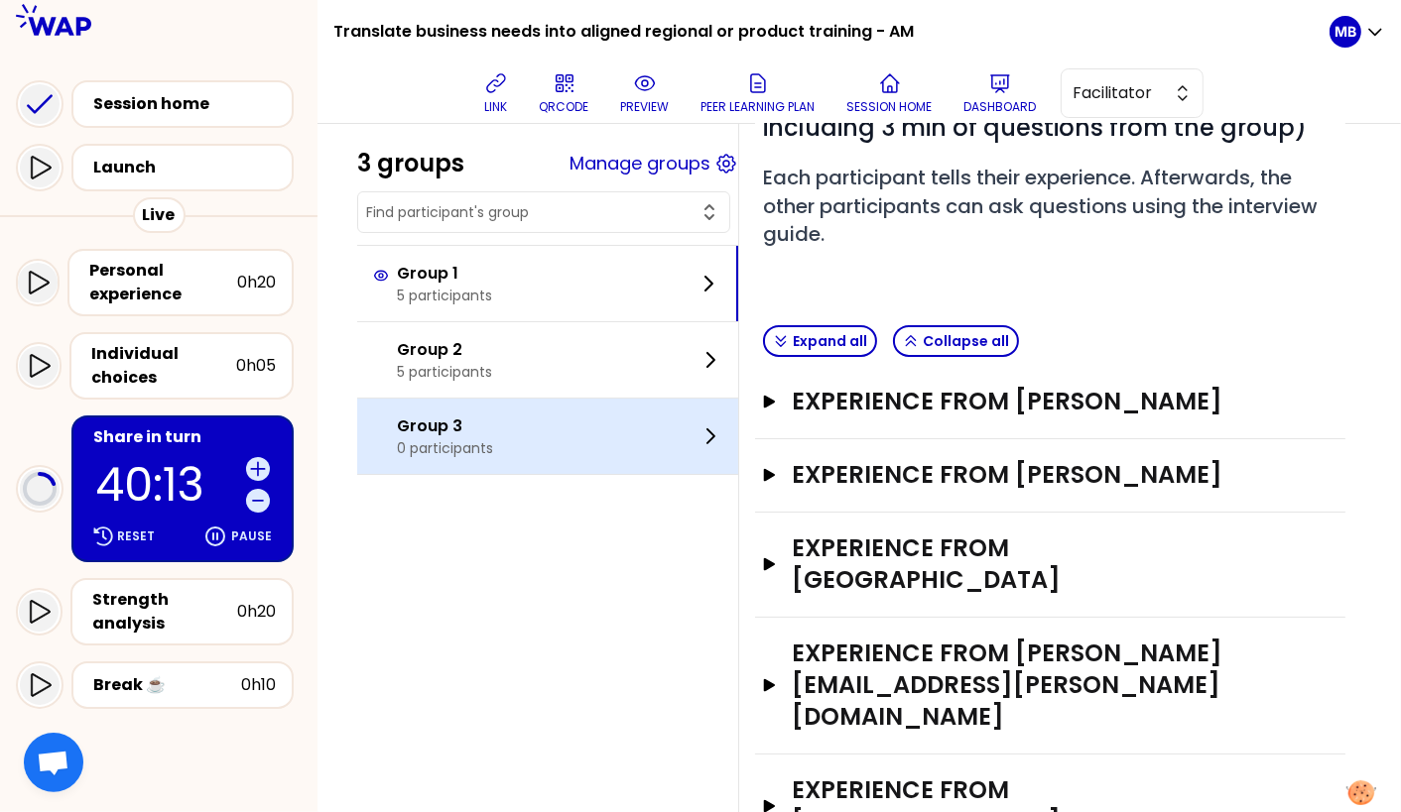
click at [585, 449] on div "Group 3 0 participants" at bounding box center [547, 436] width 381 height 75
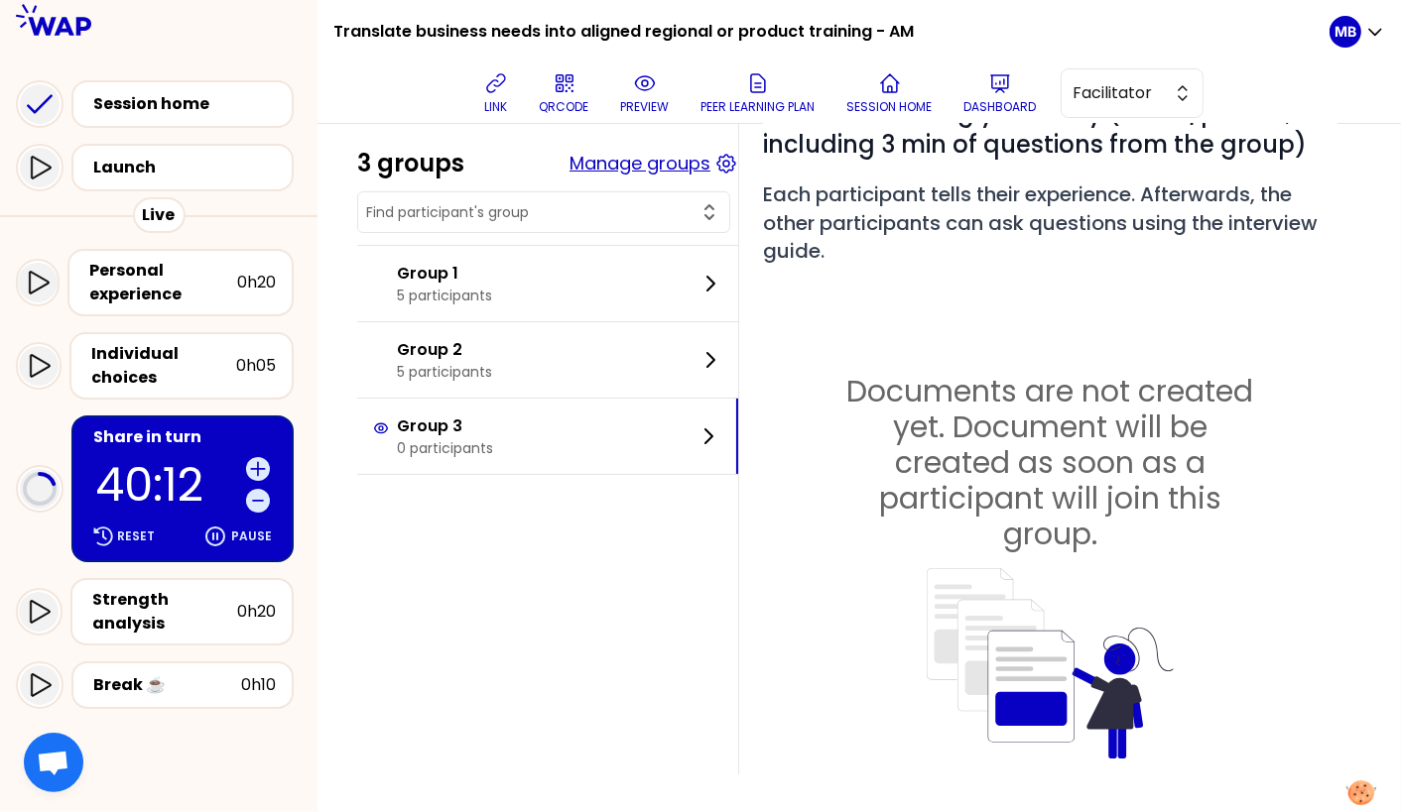
click at [608, 169] on button "Manage groups" at bounding box center [639, 164] width 141 height 28
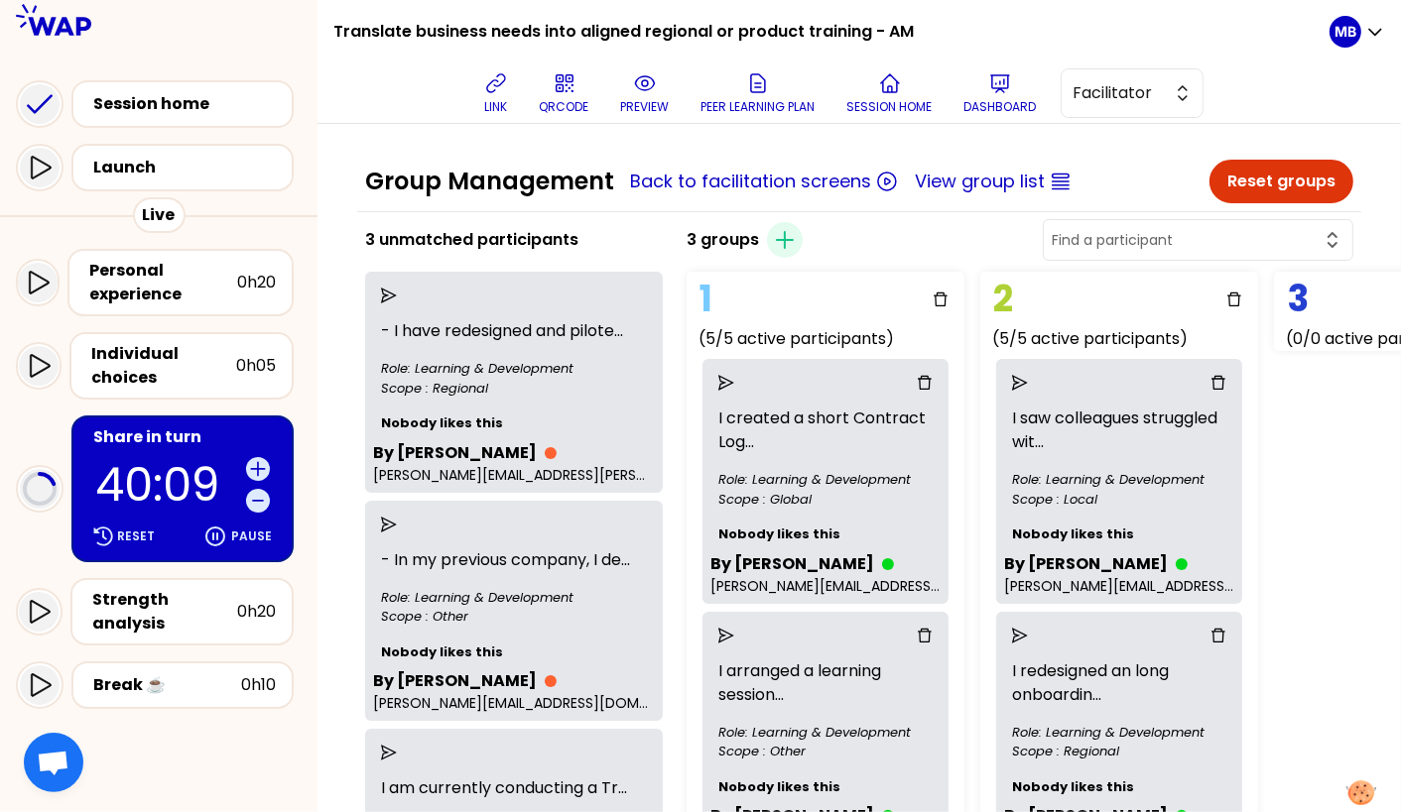
scroll to position [0, 119]
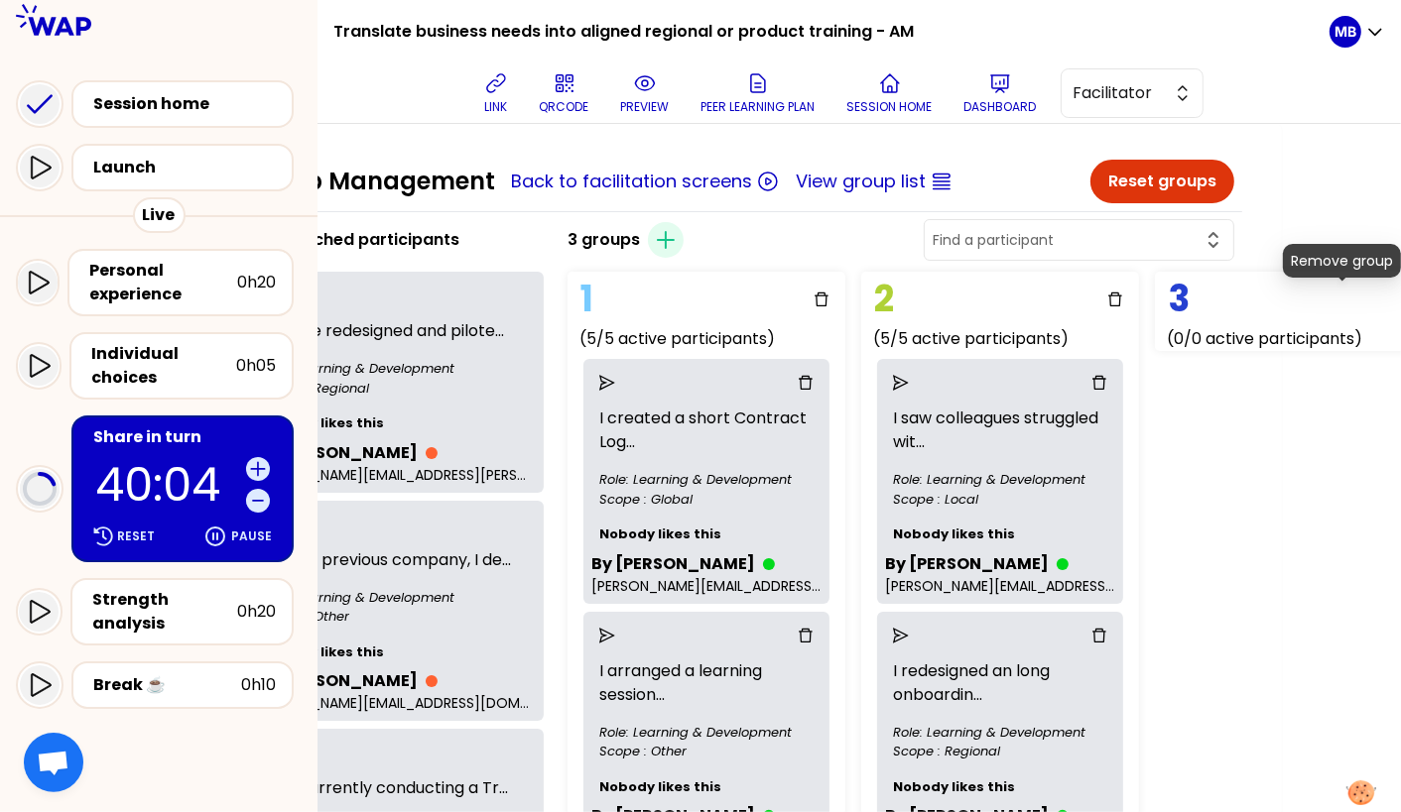
click at [1400, 299] on icon "delete" at bounding box center [1409, 300] width 14 height 14
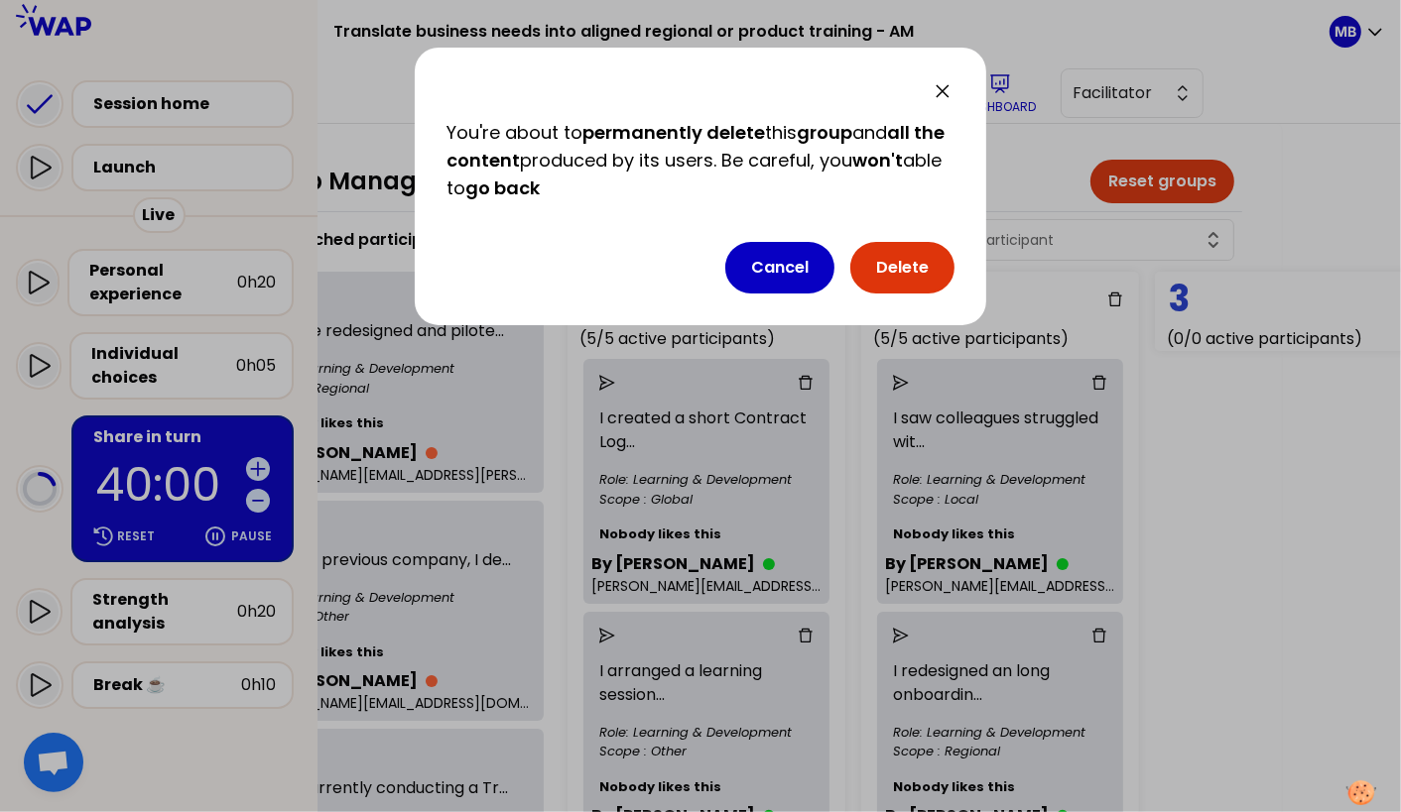
click at [885, 271] on button "Delete" at bounding box center [902, 268] width 104 height 52
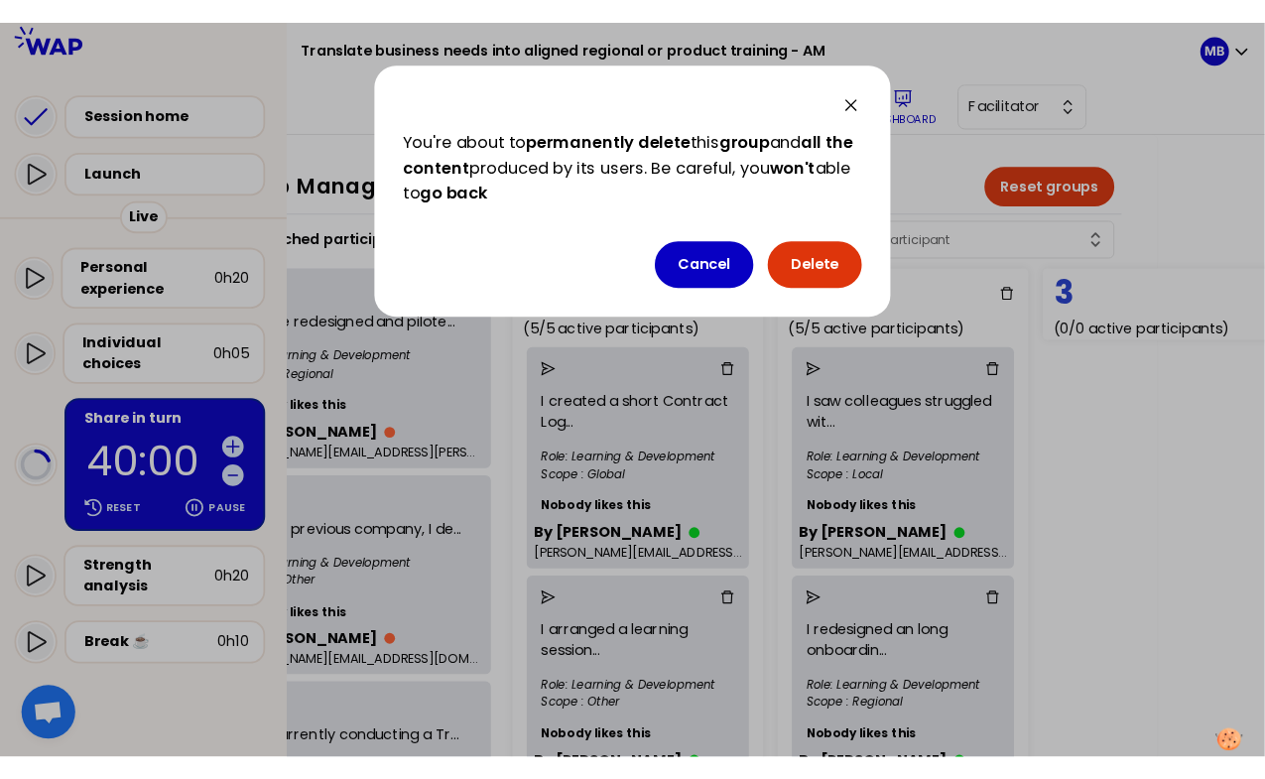
scroll to position [0, 0]
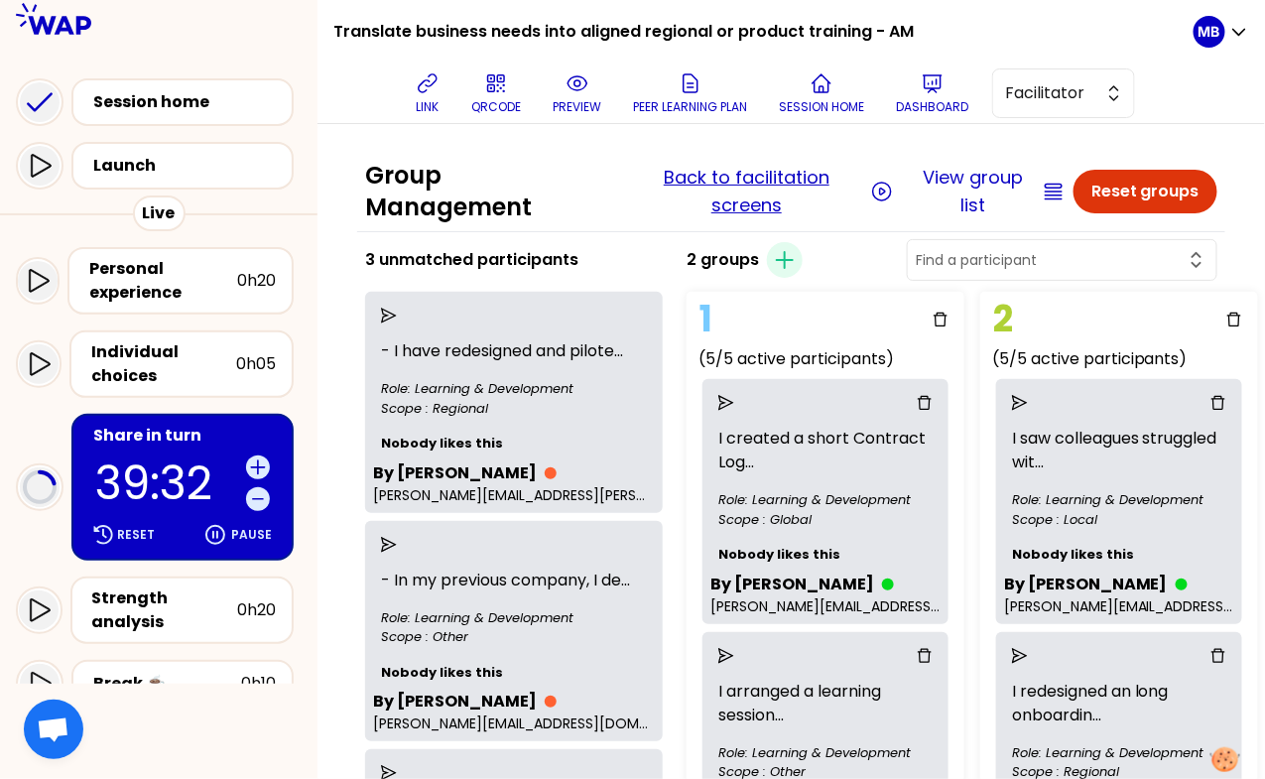
click at [689, 182] on button "Back to facilitation screens" at bounding box center [746, 192] width 238 height 56
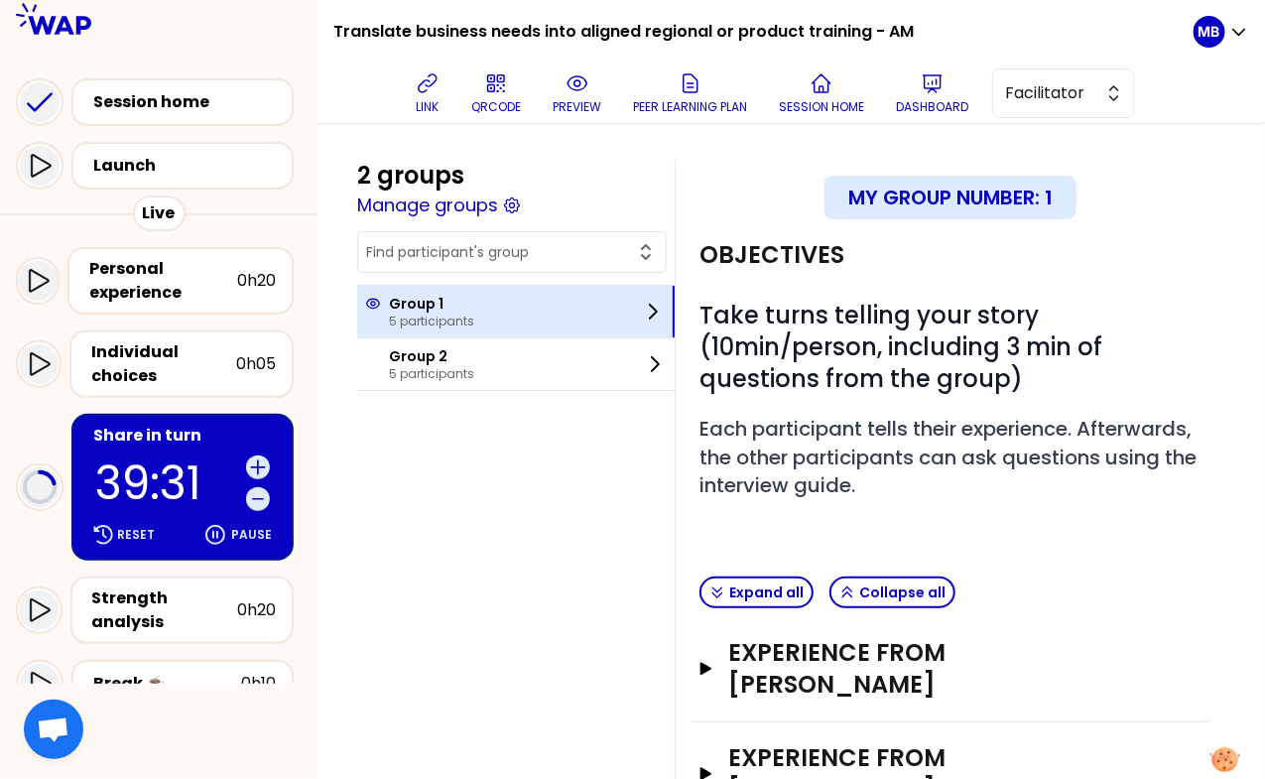
click at [478, 308] on div "Group 1 5 participants" at bounding box center [515, 312] width 317 height 52
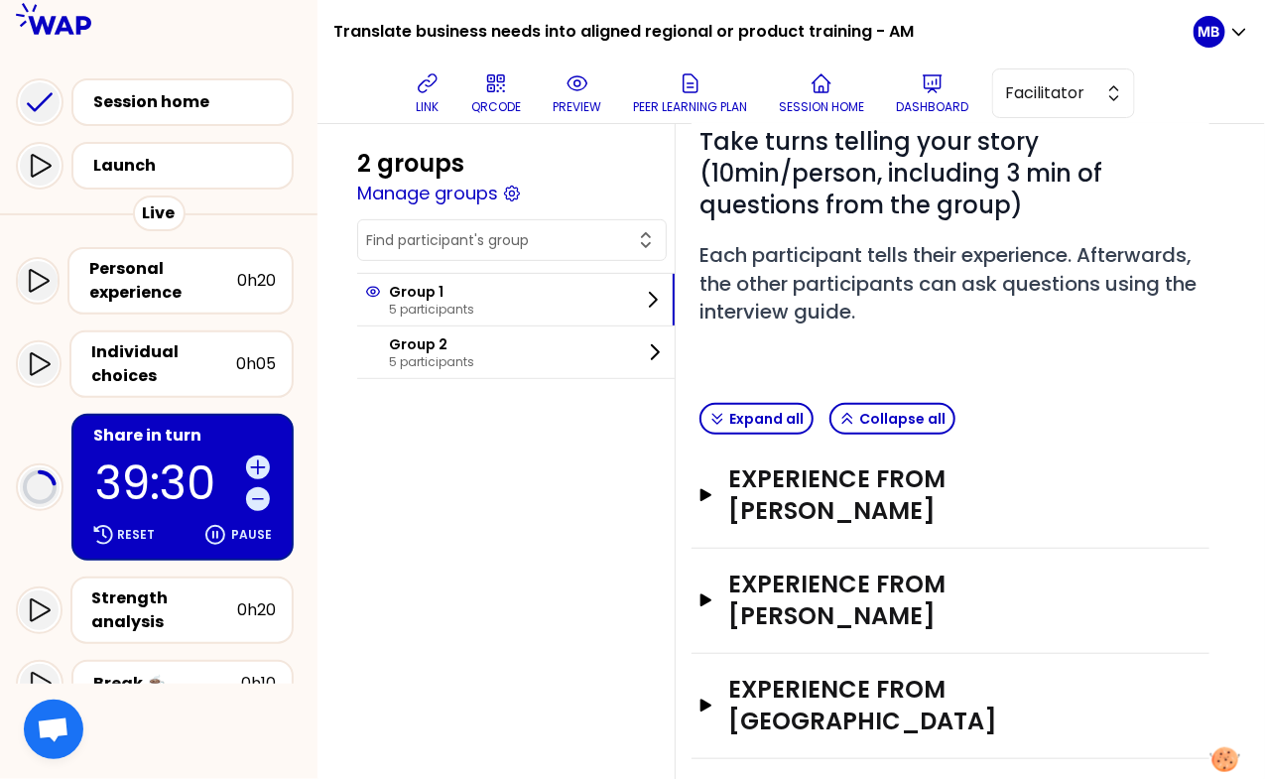
scroll to position [212, 0]
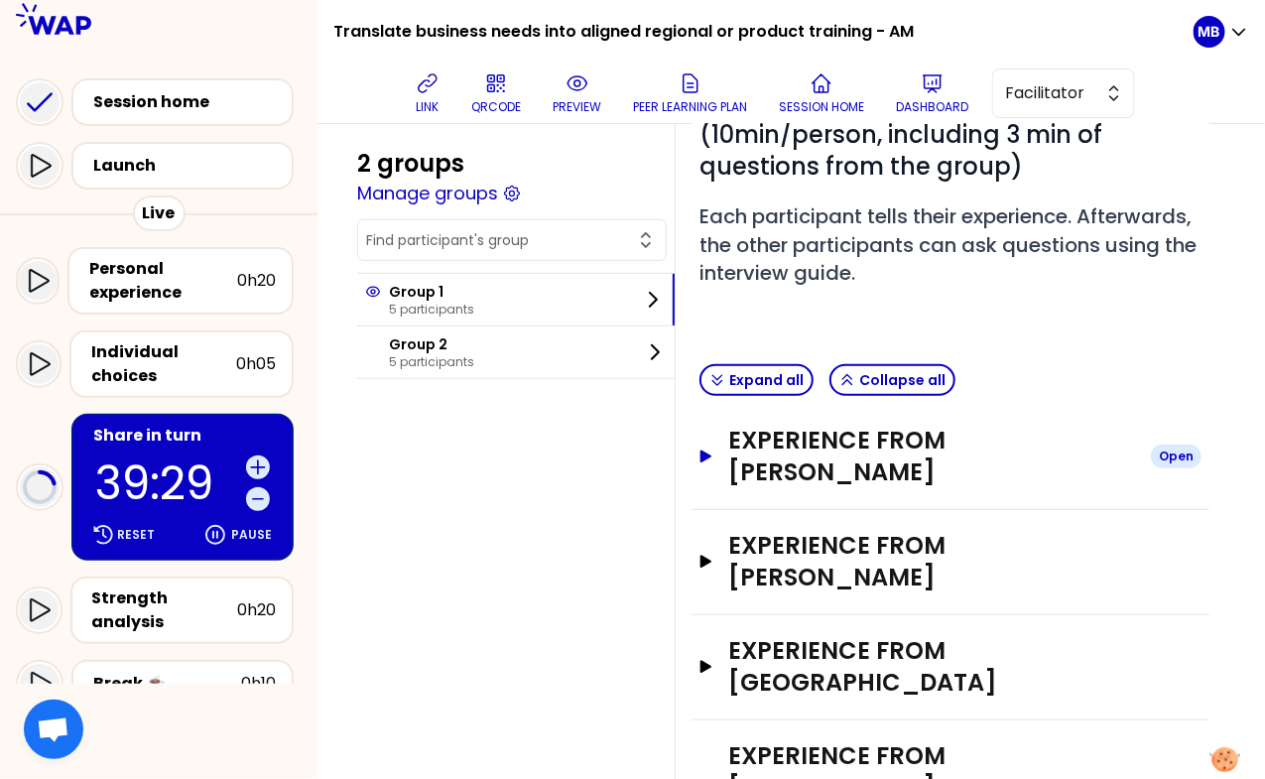
click at [816, 425] on h3 "Experience from [PERSON_NAME]" at bounding box center [931, 456] width 407 height 63
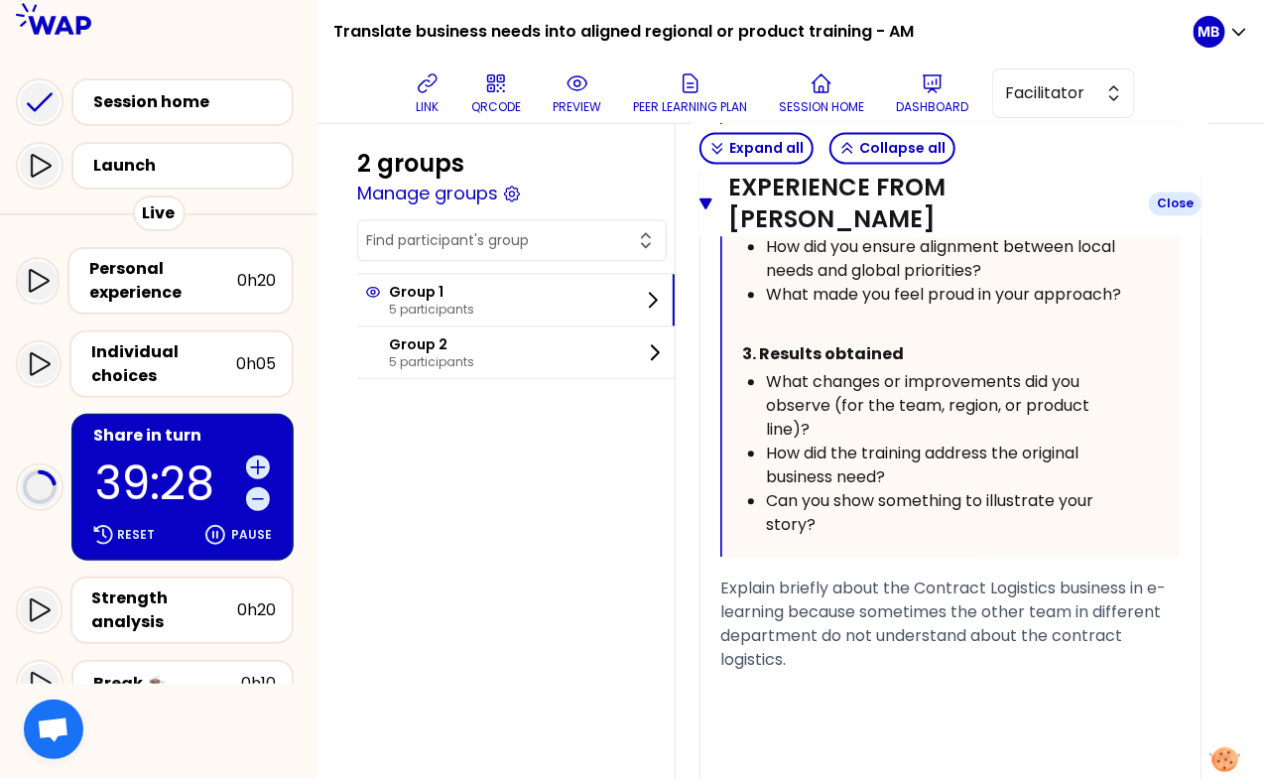
scroll to position [1366, 0]
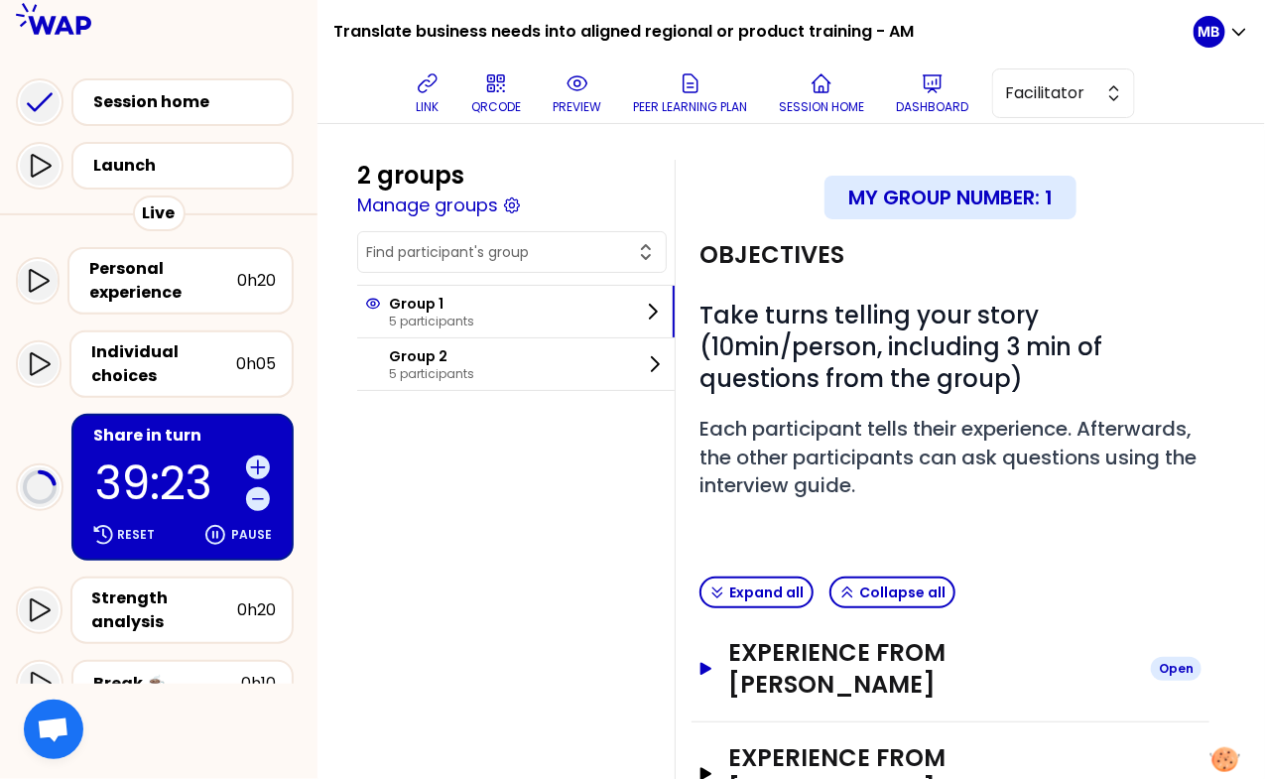
click at [789, 637] on h3 "Experience from [PERSON_NAME]" at bounding box center [931, 668] width 407 height 63
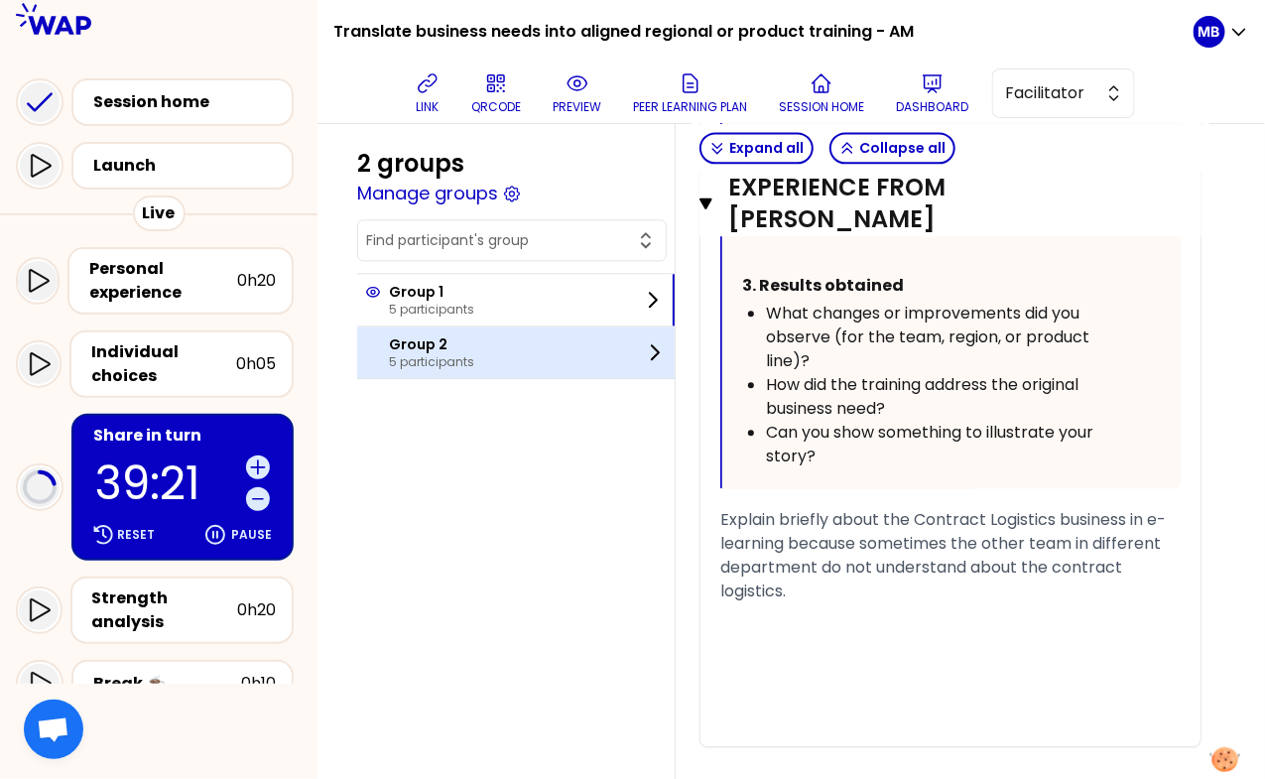
click at [442, 354] on p "5 participants" at bounding box center [431, 362] width 85 height 16
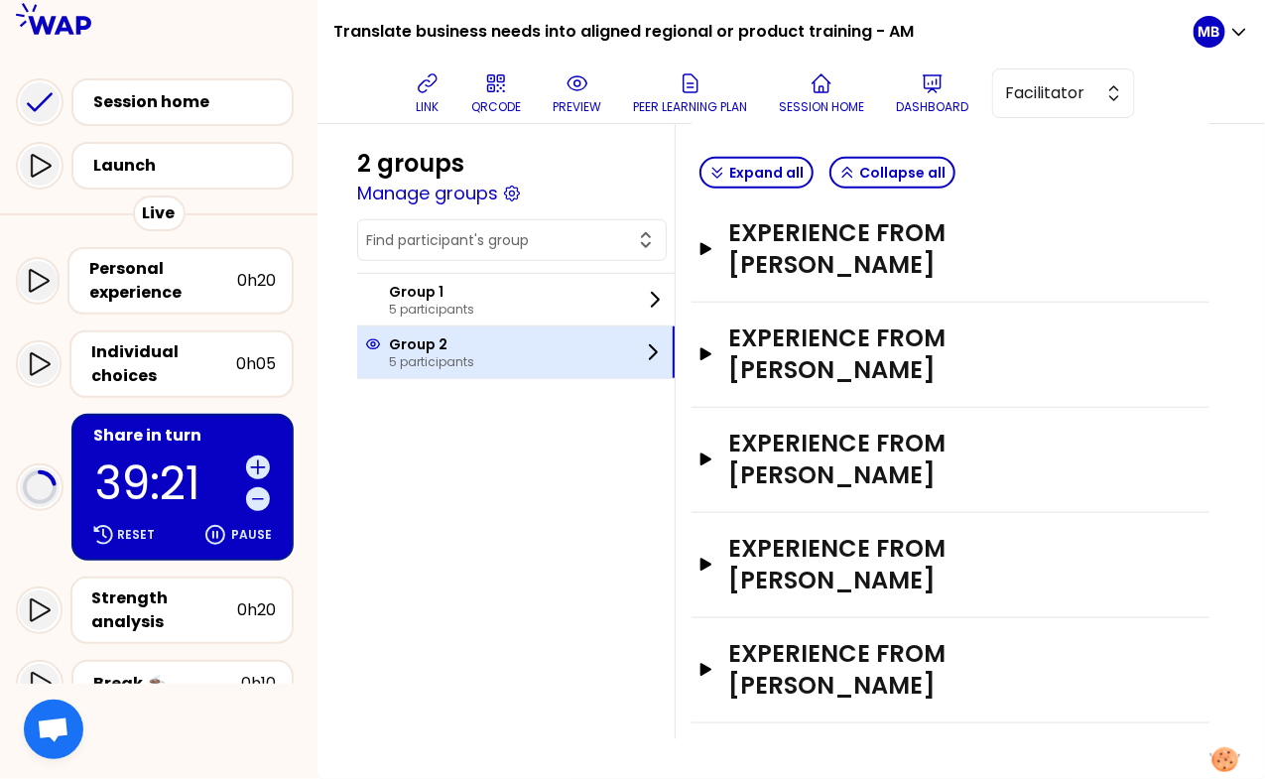
scroll to position [348, 0]
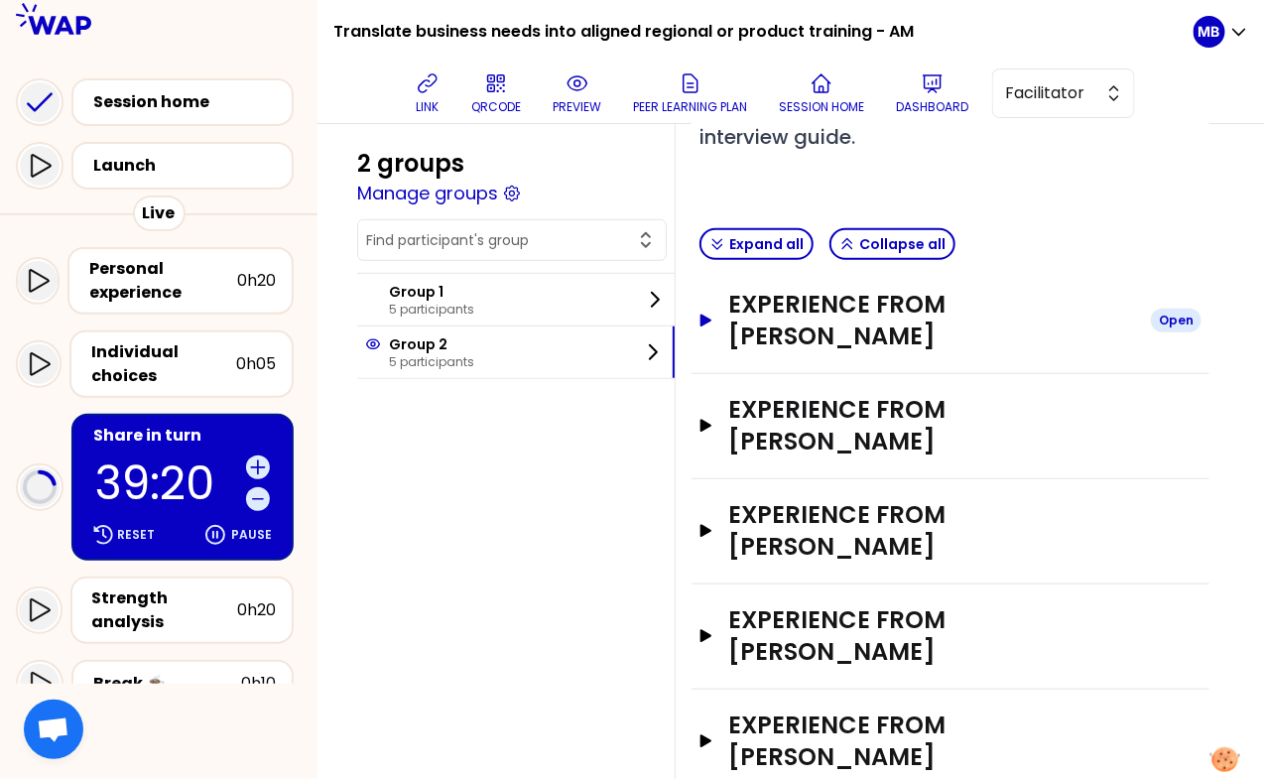
click at [811, 333] on h3 "Experience from [PERSON_NAME]" at bounding box center [931, 320] width 407 height 63
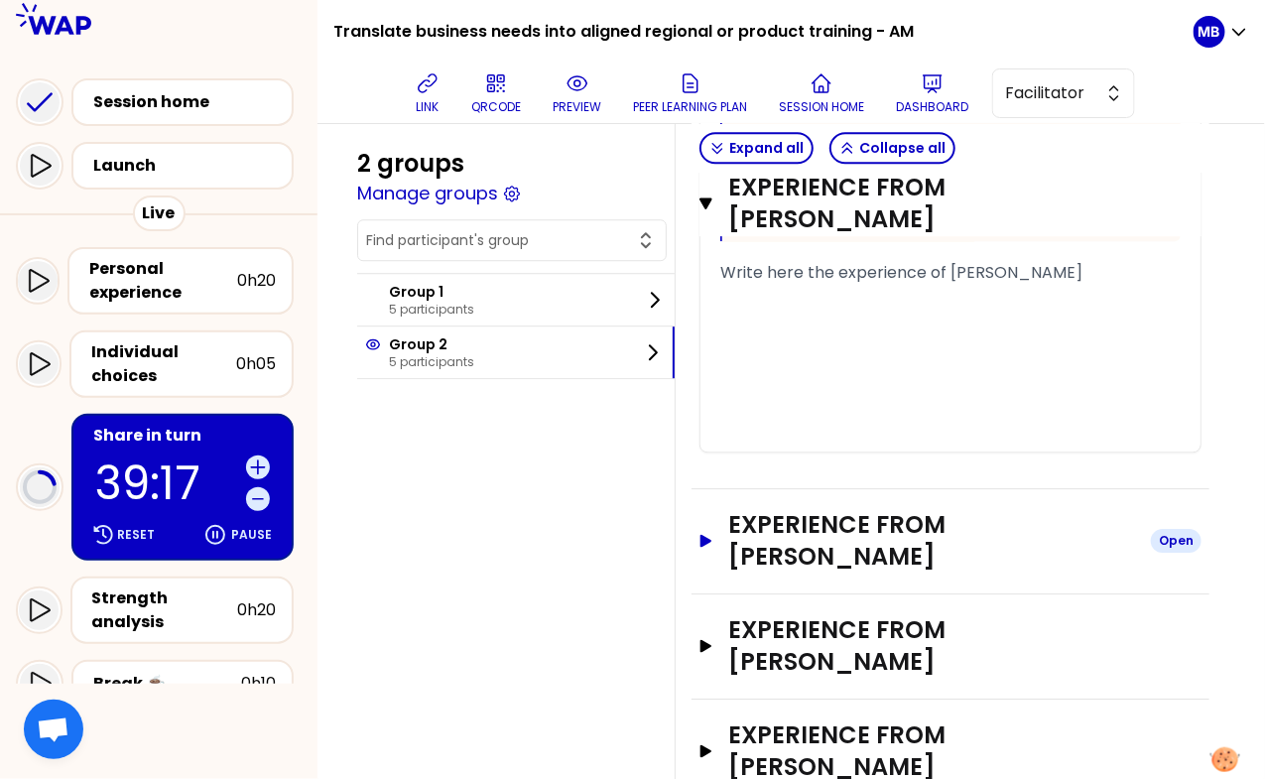
click at [798, 555] on h3 "Experience from [PERSON_NAME]" at bounding box center [931, 540] width 407 height 63
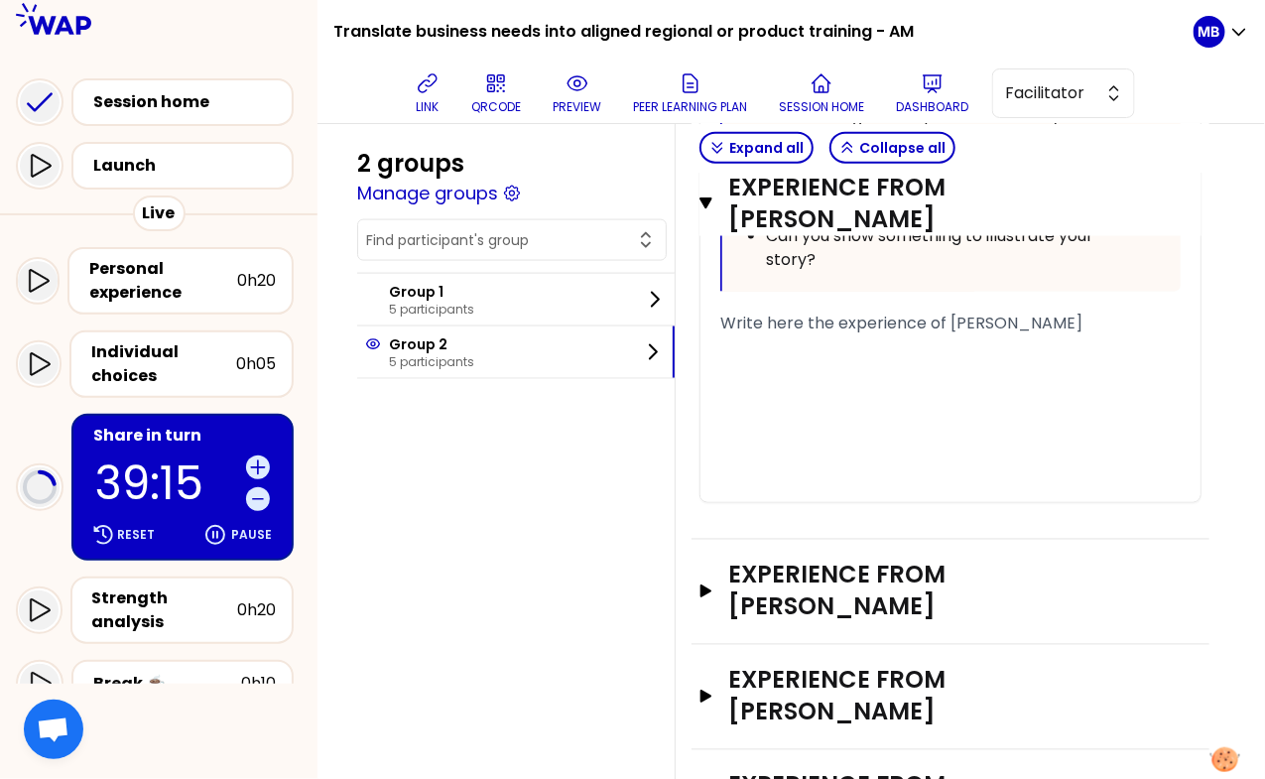
scroll to position [3229, 0]
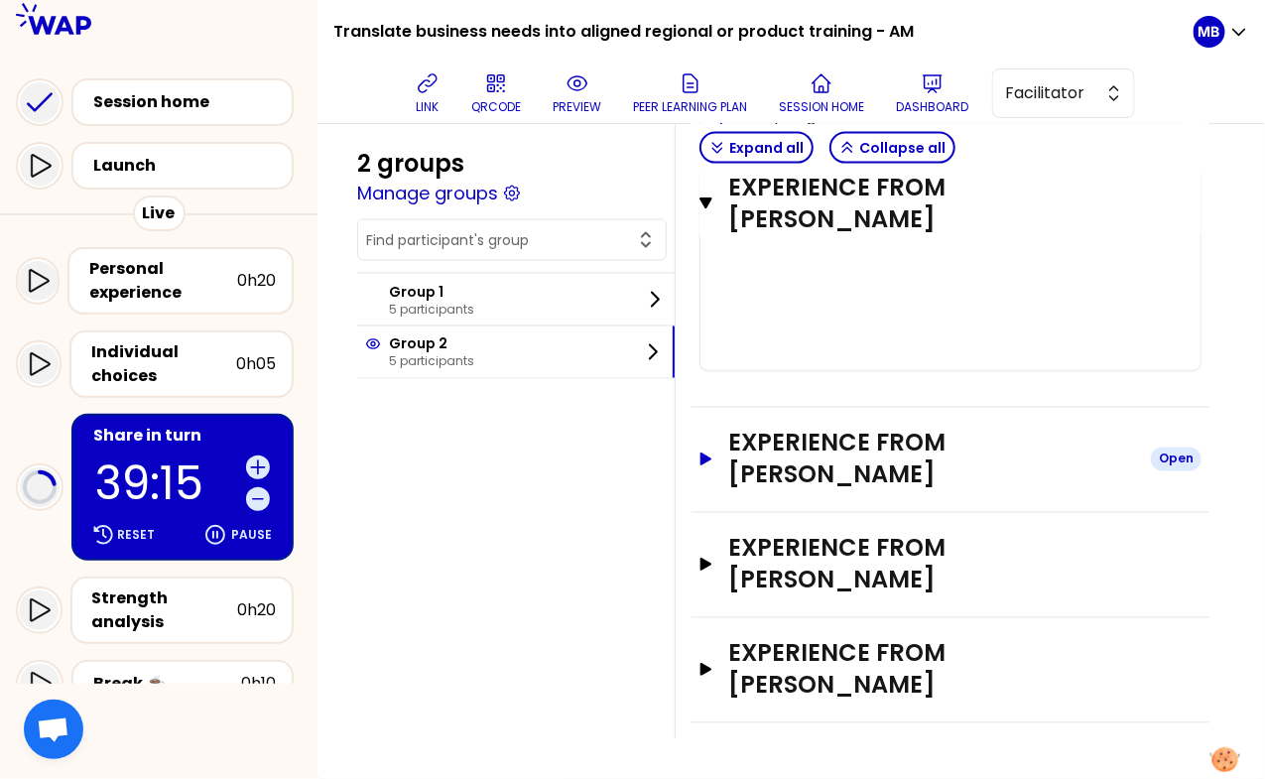
click at [799, 479] on h3 "Experience from [PERSON_NAME]" at bounding box center [931, 459] width 407 height 63
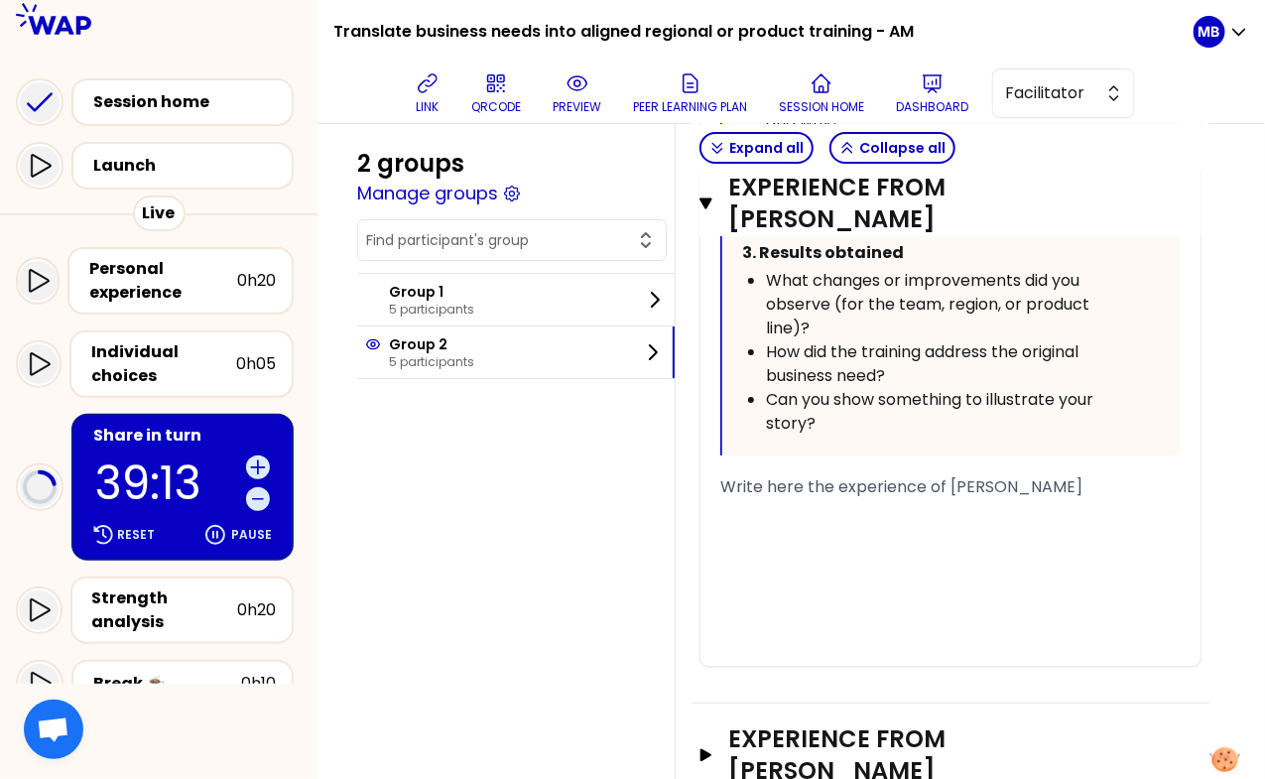
scroll to position [4630, 0]
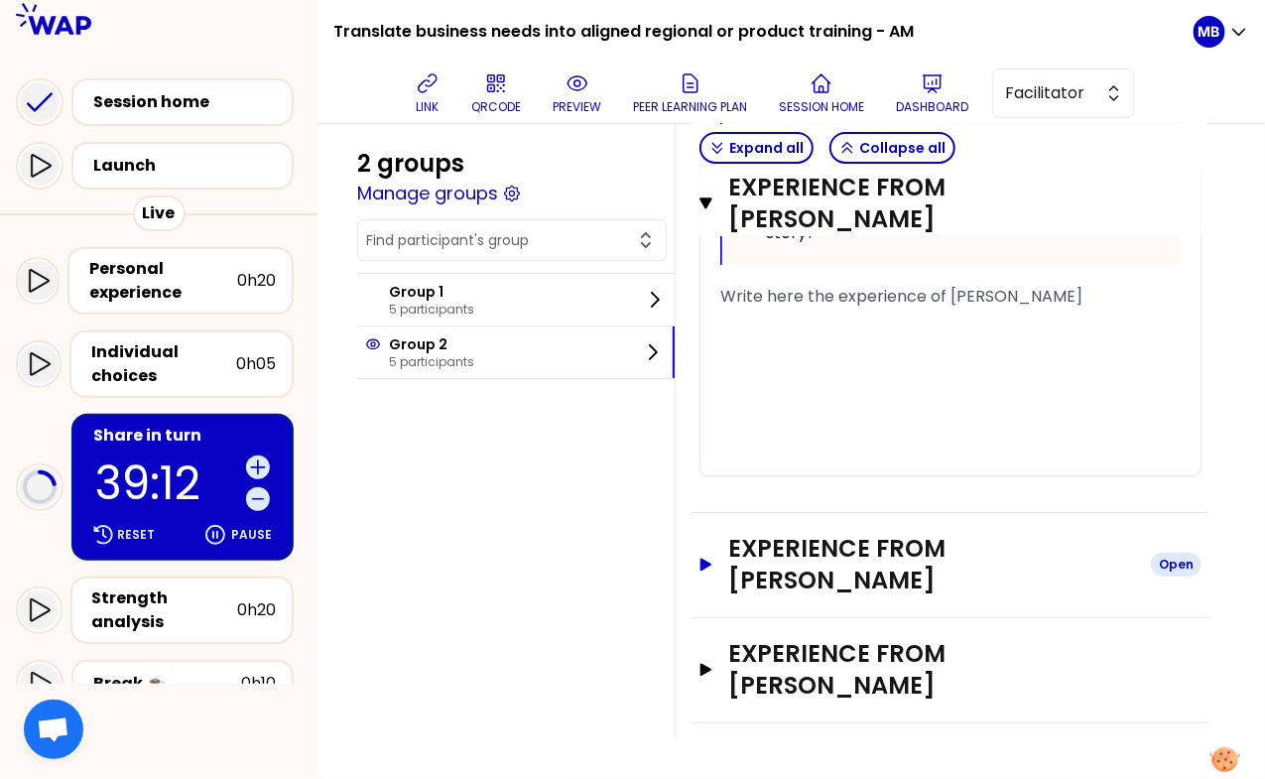
click at [782, 570] on h3 "Experience from [PERSON_NAME]" at bounding box center [931, 564] width 407 height 63
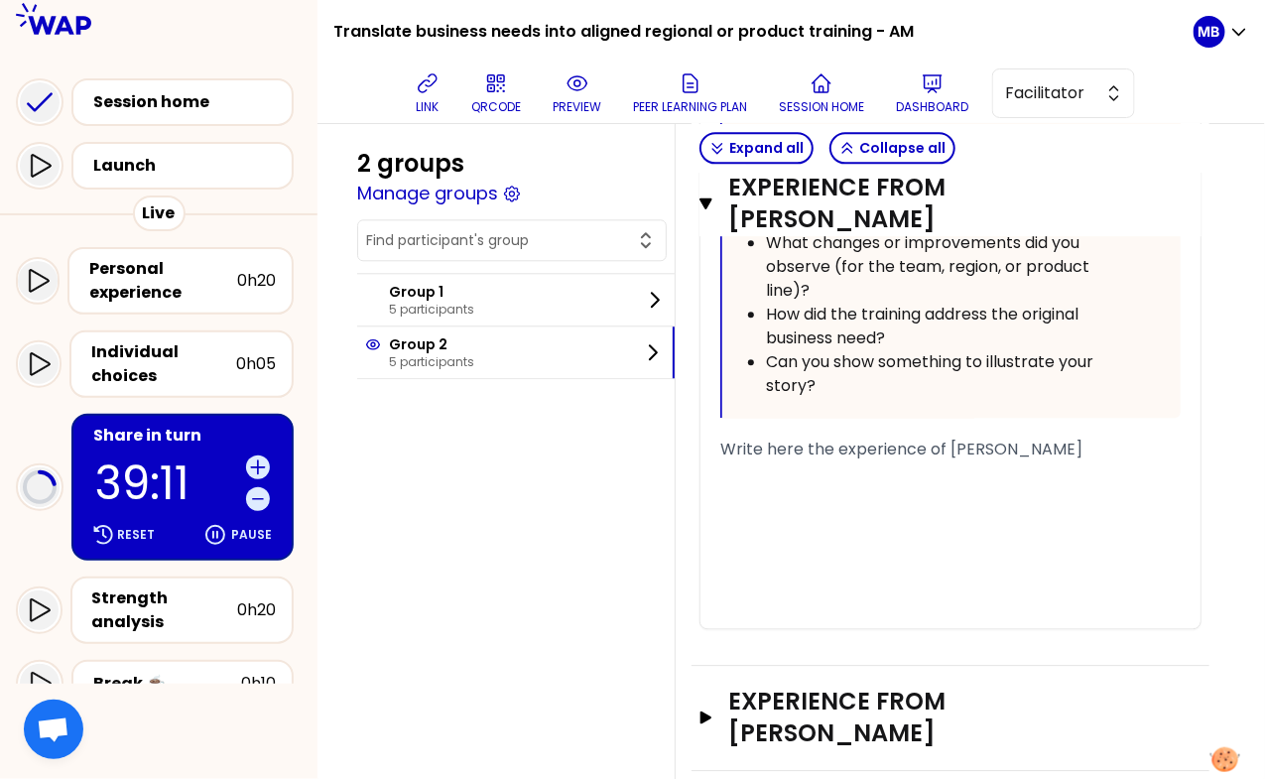
scroll to position [6110, 0]
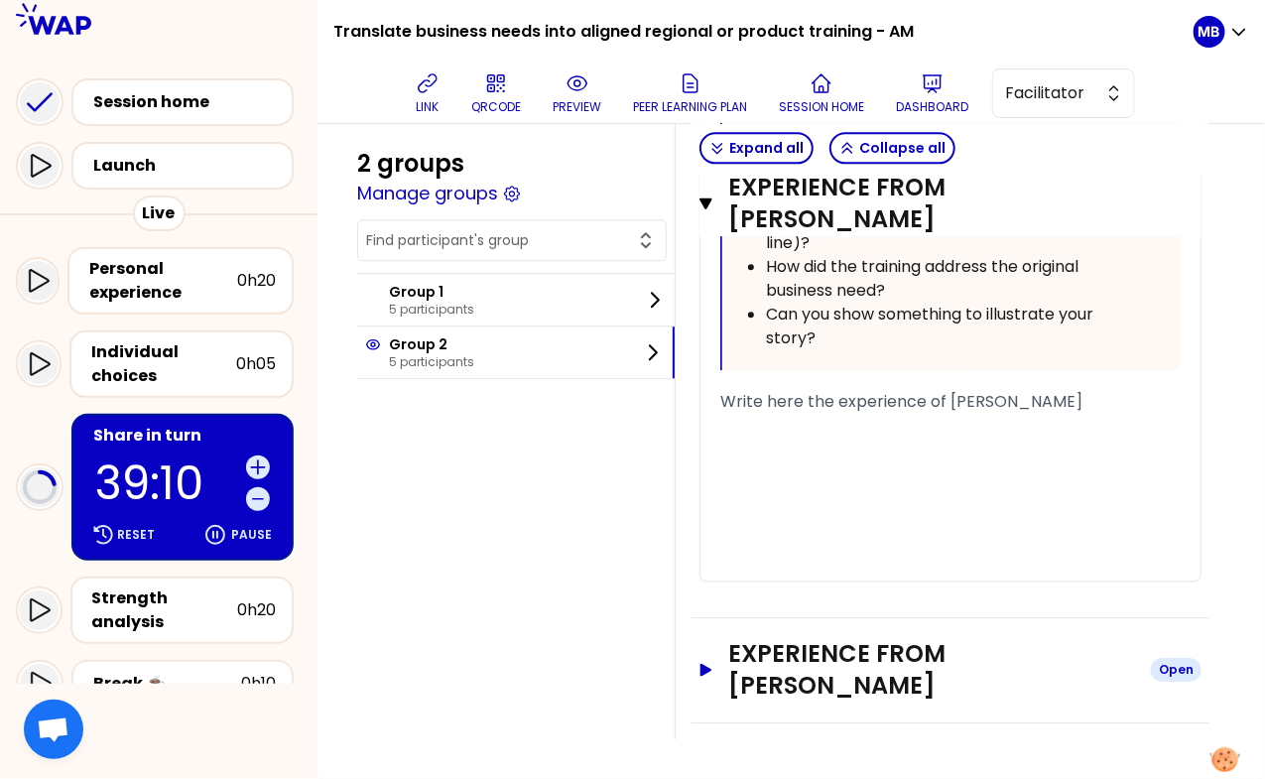
click at [777, 676] on h3 "Experience from [PERSON_NAME]" at bounding box center [931, 669] width 407 height 63
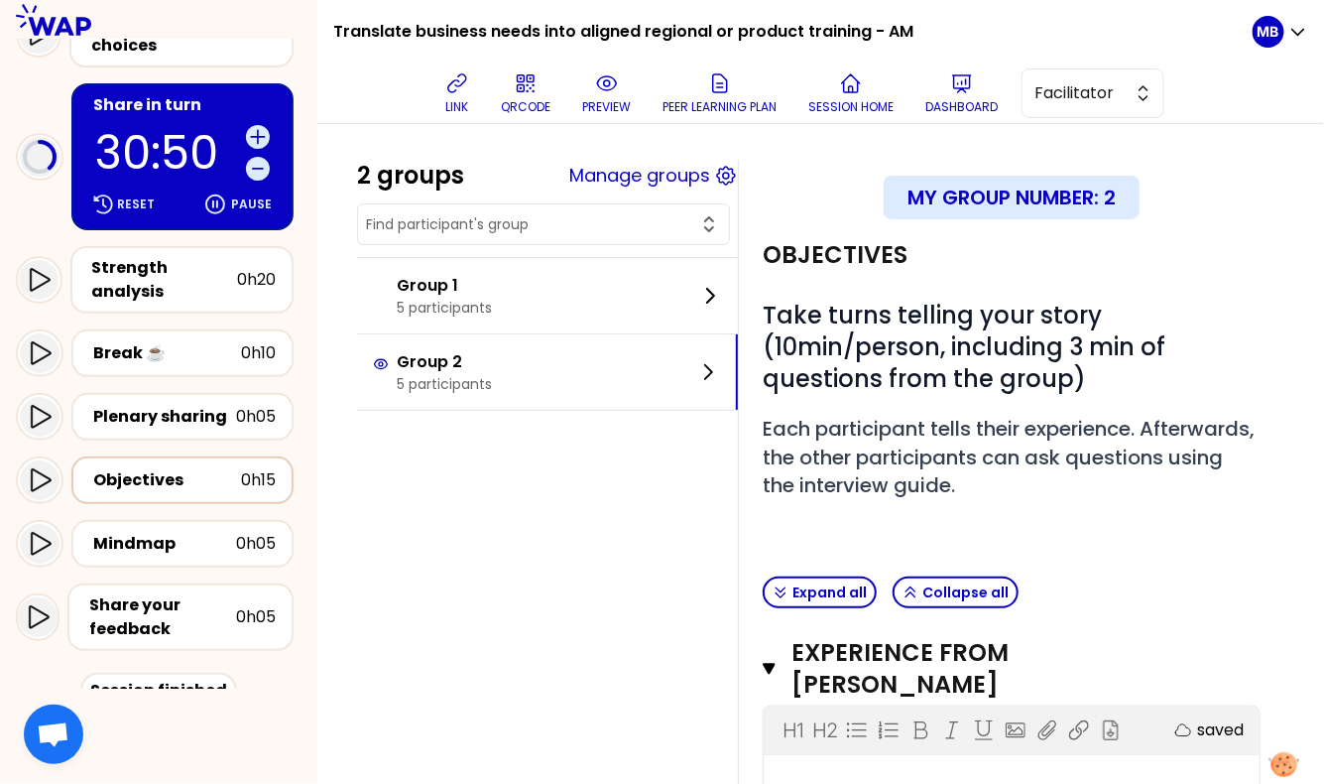
scroll to position [409, 0]
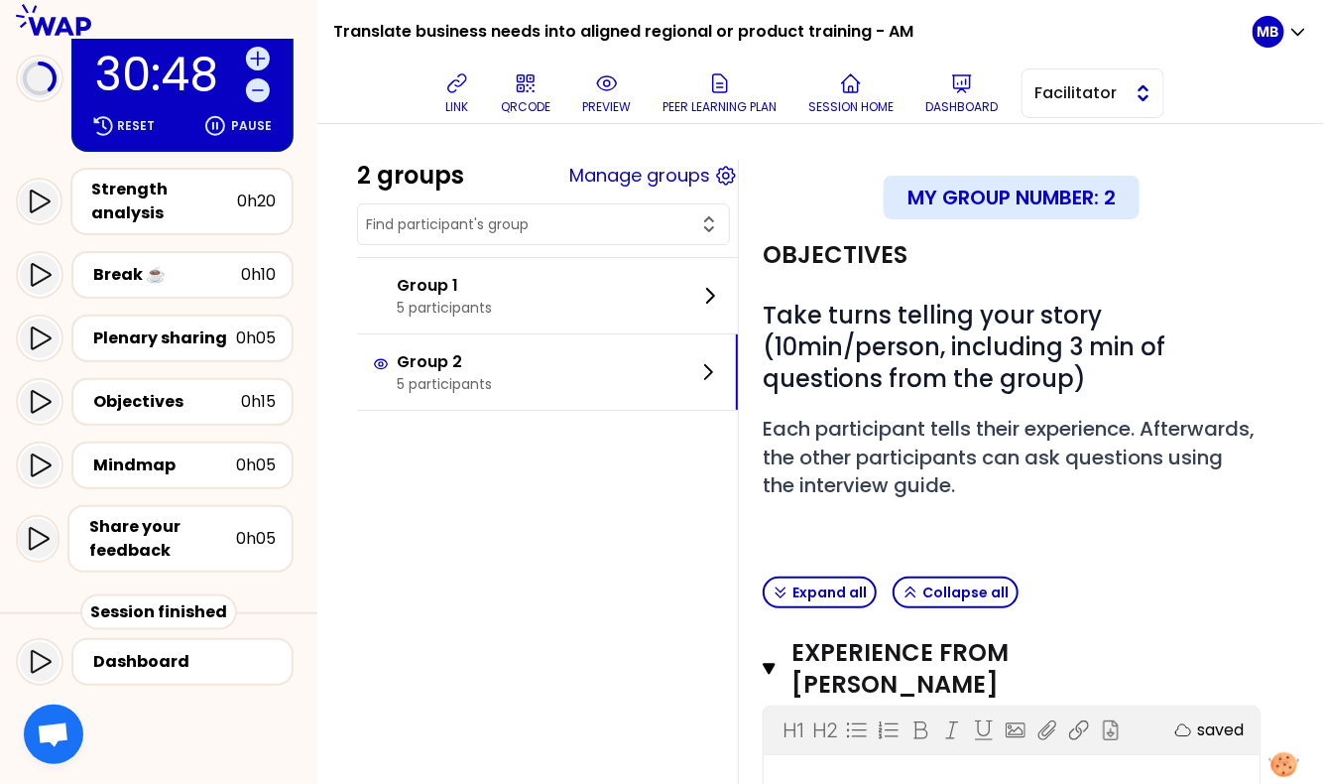
click at [1042, 92] on span "Facilitator" at bounding box center [1079, 93] width 89 height 24
click at [1053, 143] on li "Editor" at bounding box center [1093, 143] width 141 height 32
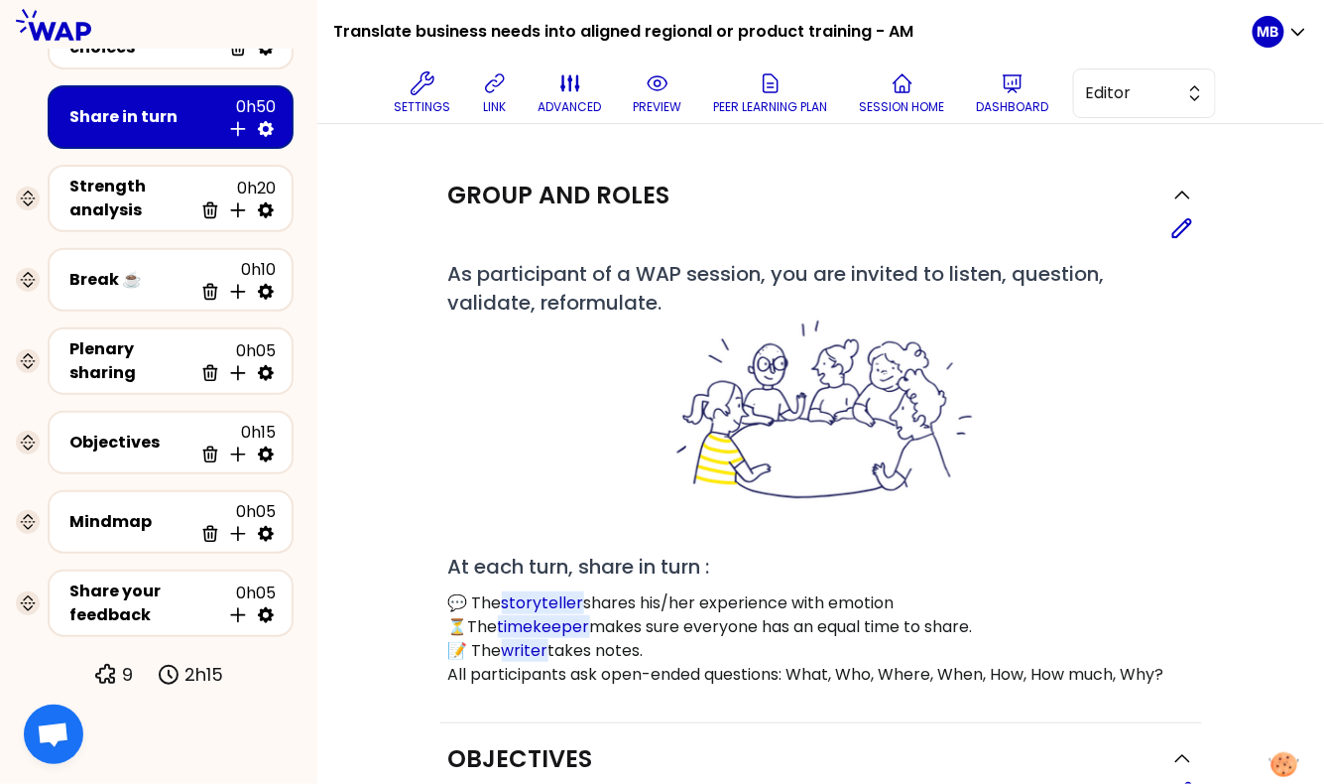
scroll to position [157, 0]
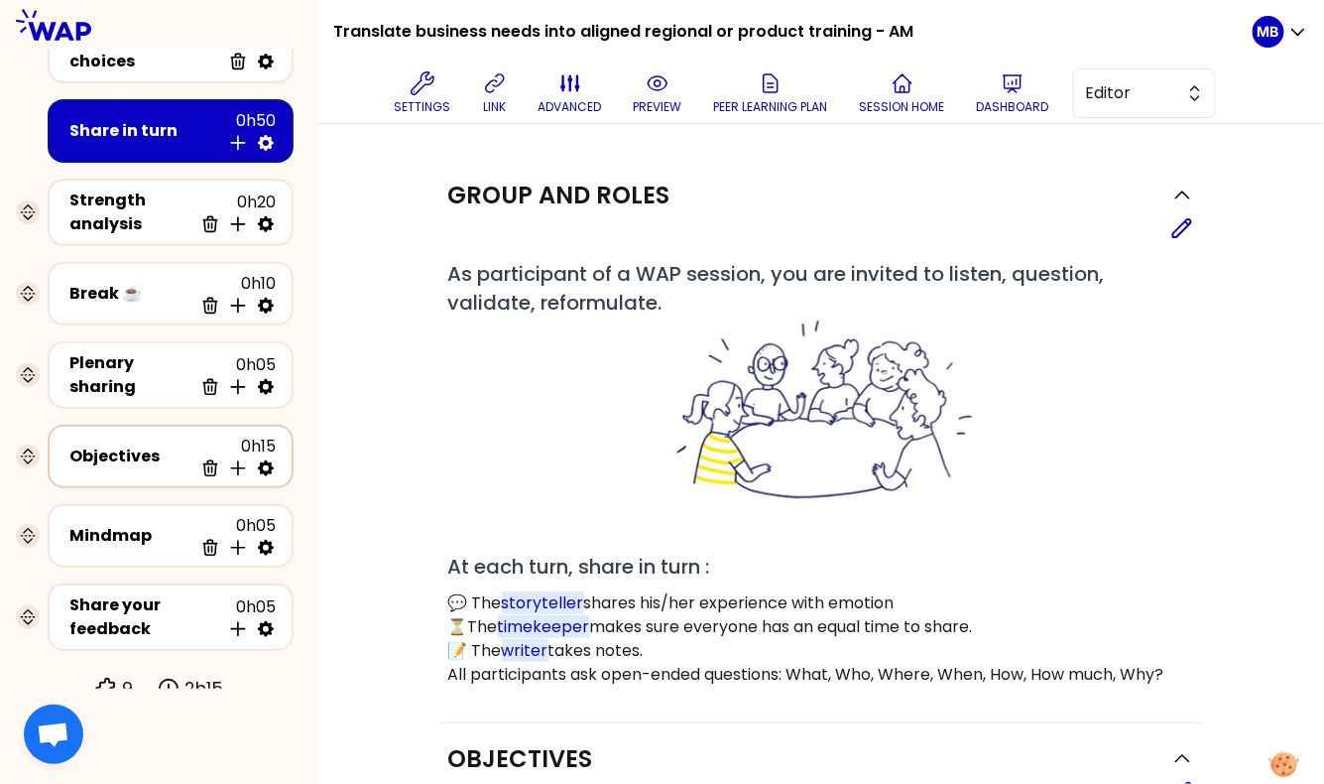
click at [266, 460] on icon at bounding box center [266, 468] width 16 height 16
select select "3"
select select "activity"
select select "false"
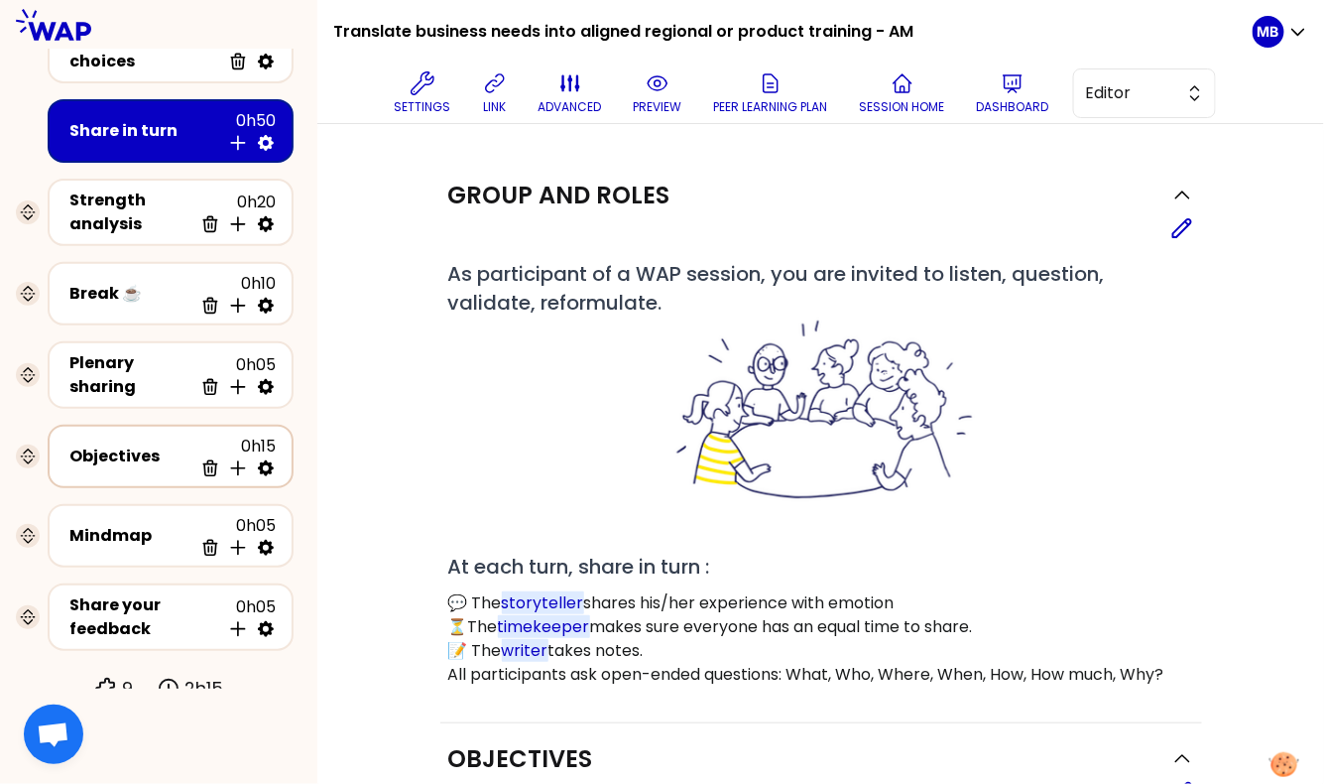
select select "Each"
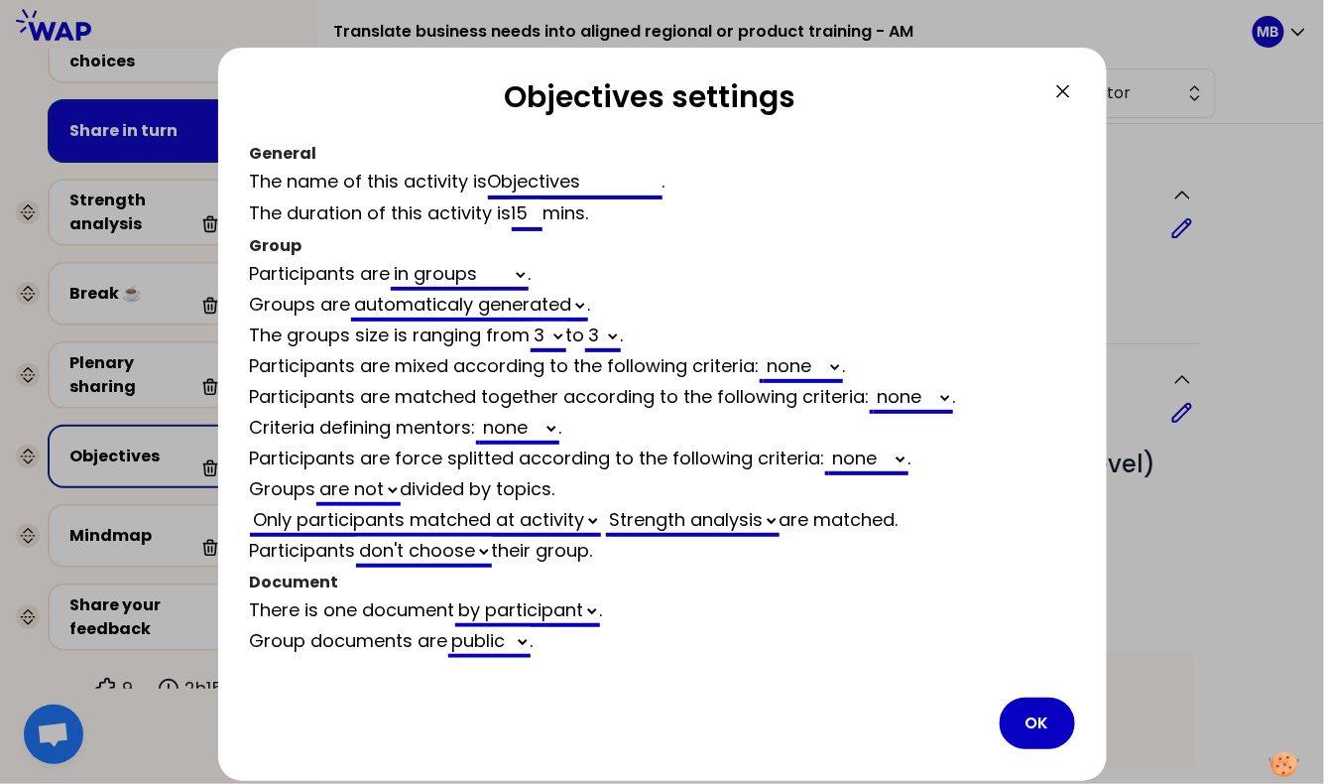
click at [1060, 79] on icon at bounding box center [1063, 91] width 24 height 24
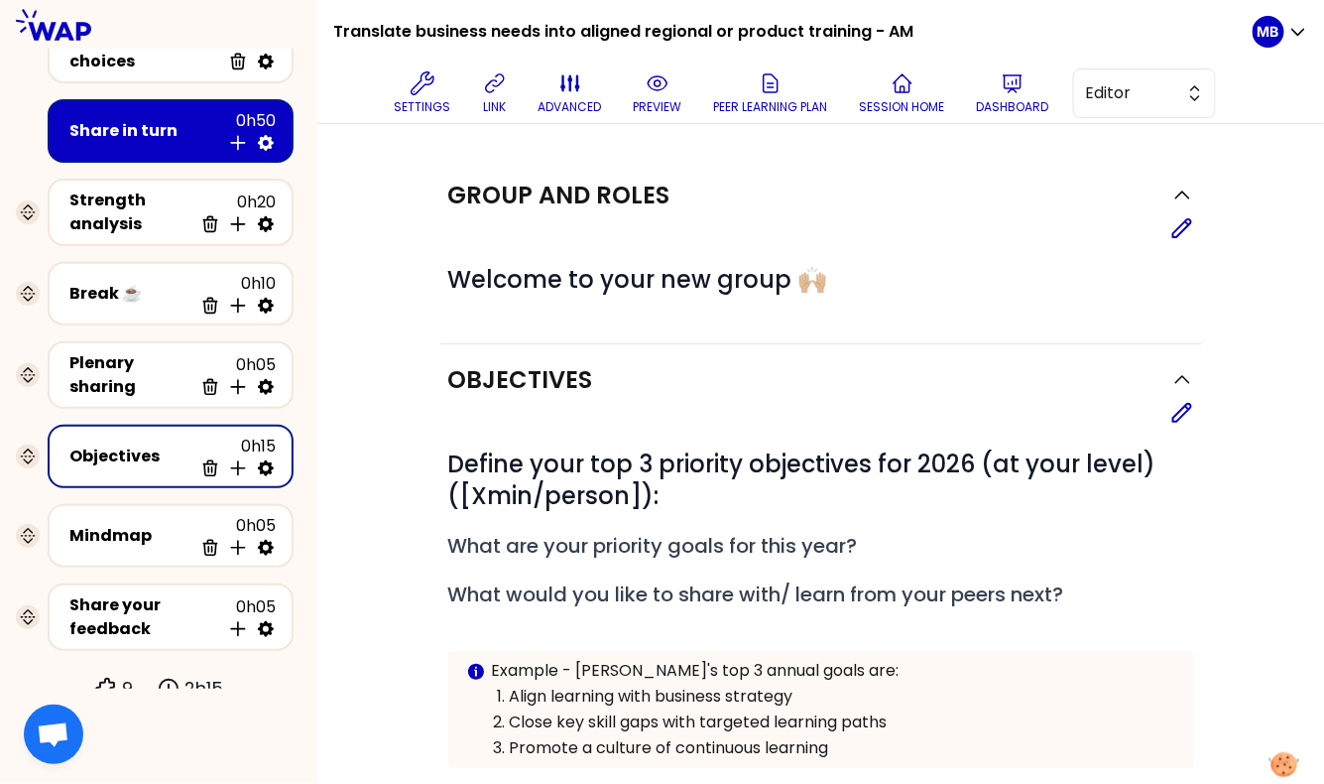
click at [270, 460] on icon at bounding box center [266, 468] width 16 height 16
select select "3"
select select "activity"
select select "false"
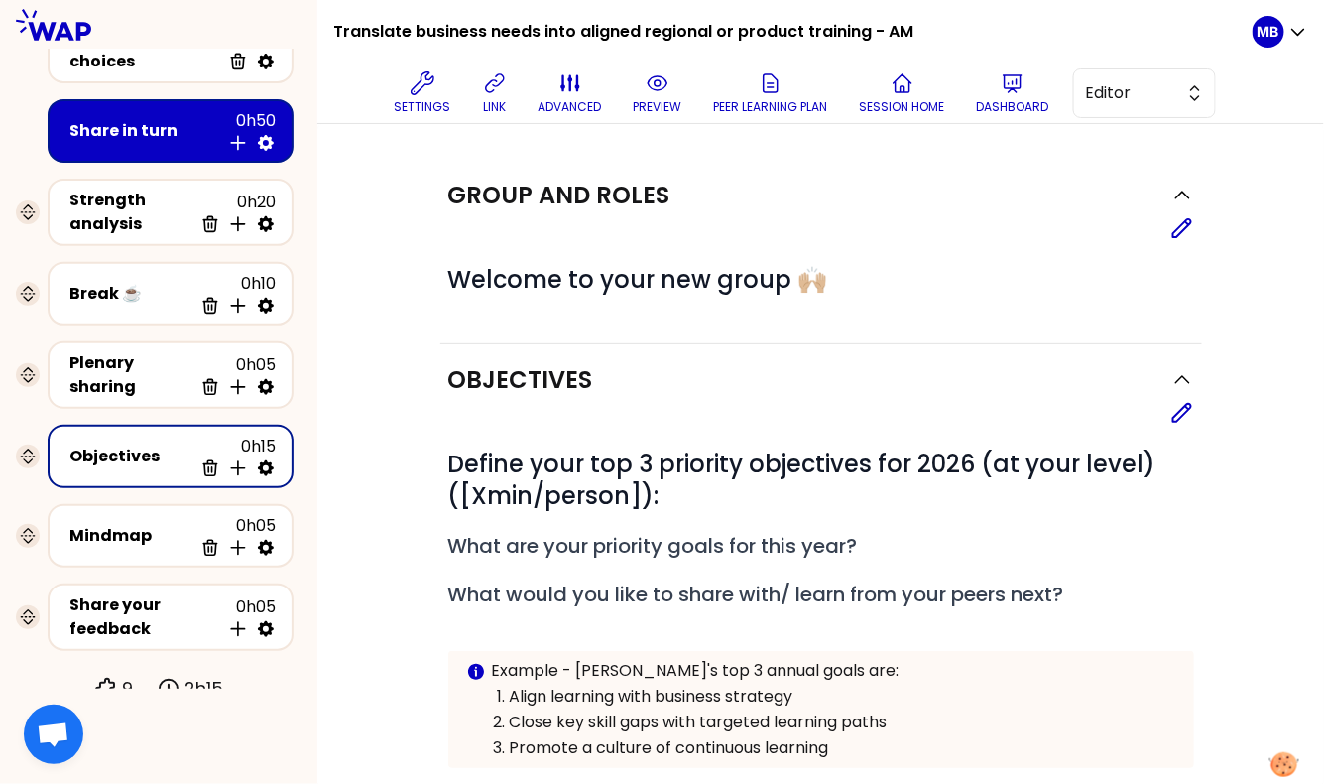
select select "Each"
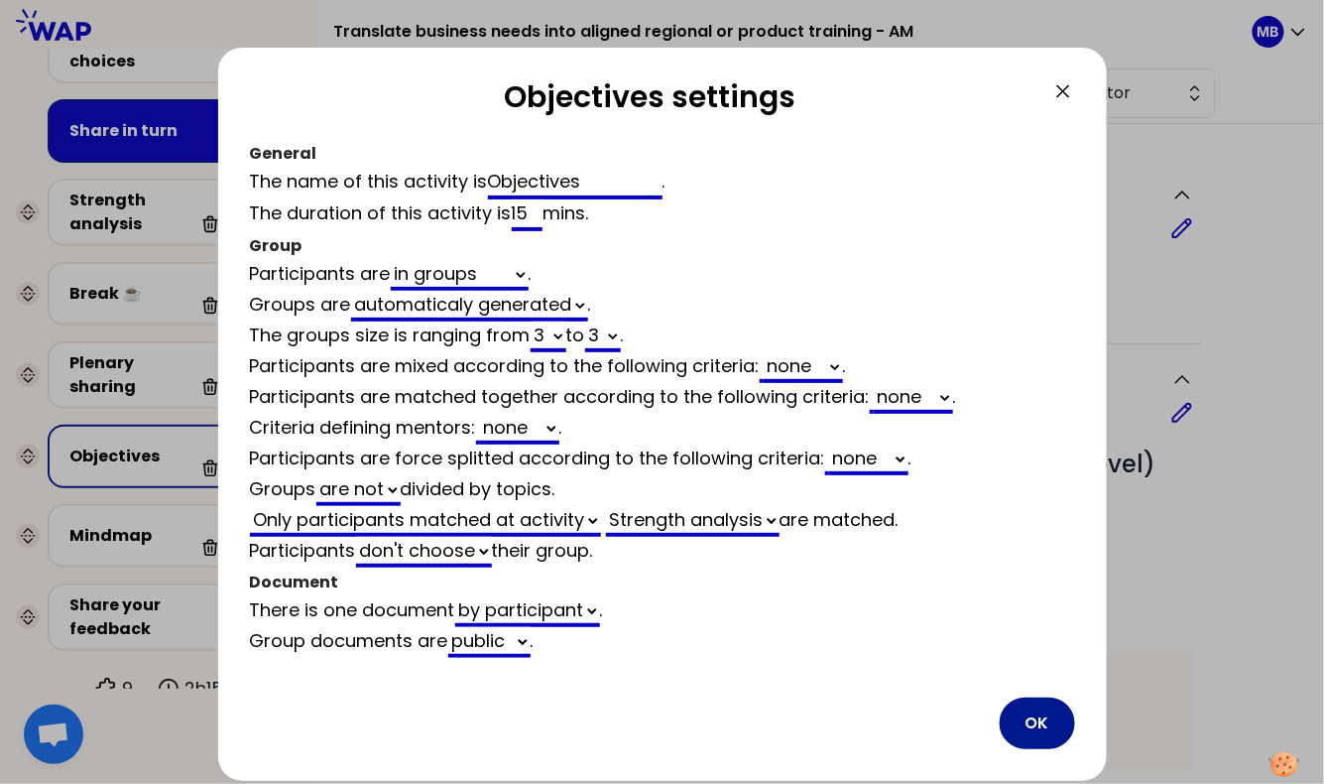
click at [1027, 710] on button "OK" at bounding box center [1037, 723] width 75 height 52
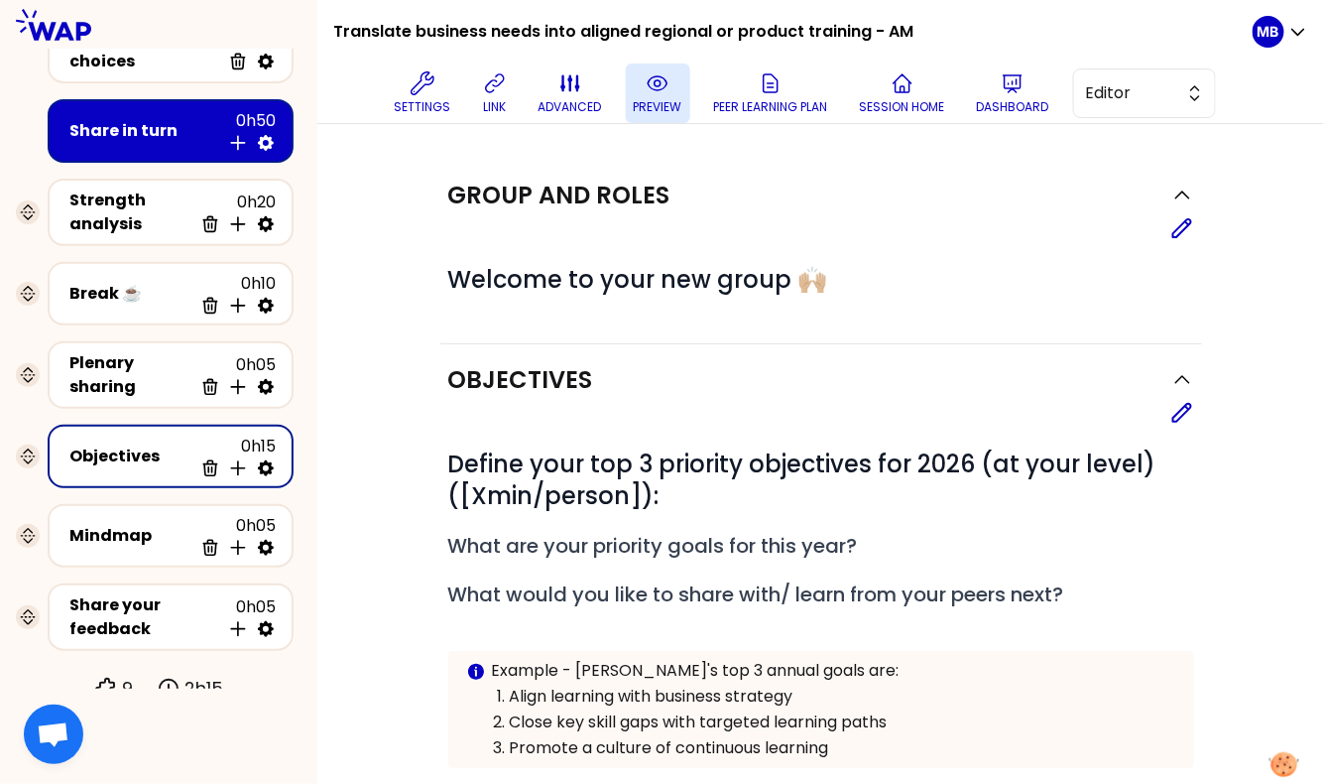
click at [662, 101] on p "preview" at bounding box center [658, 107] width 49 height 16
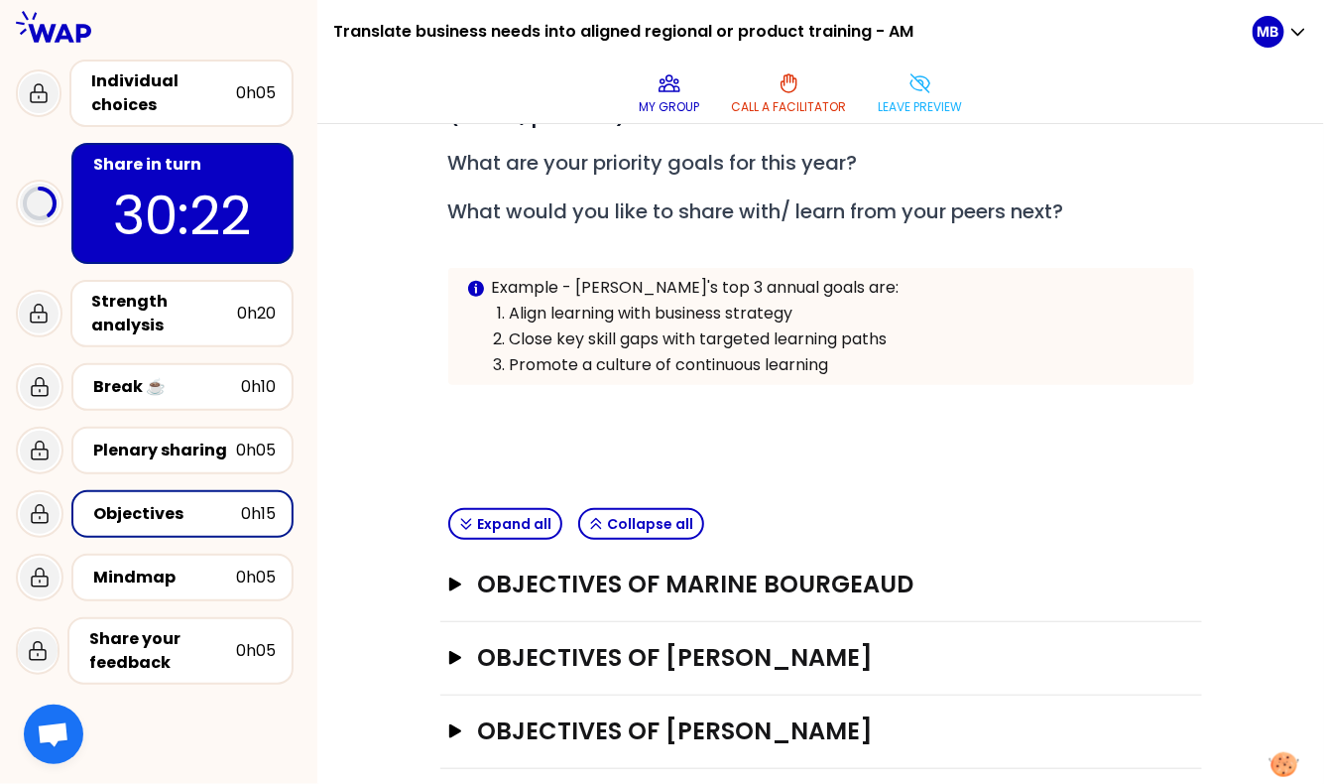
scroll to position [336, 0]
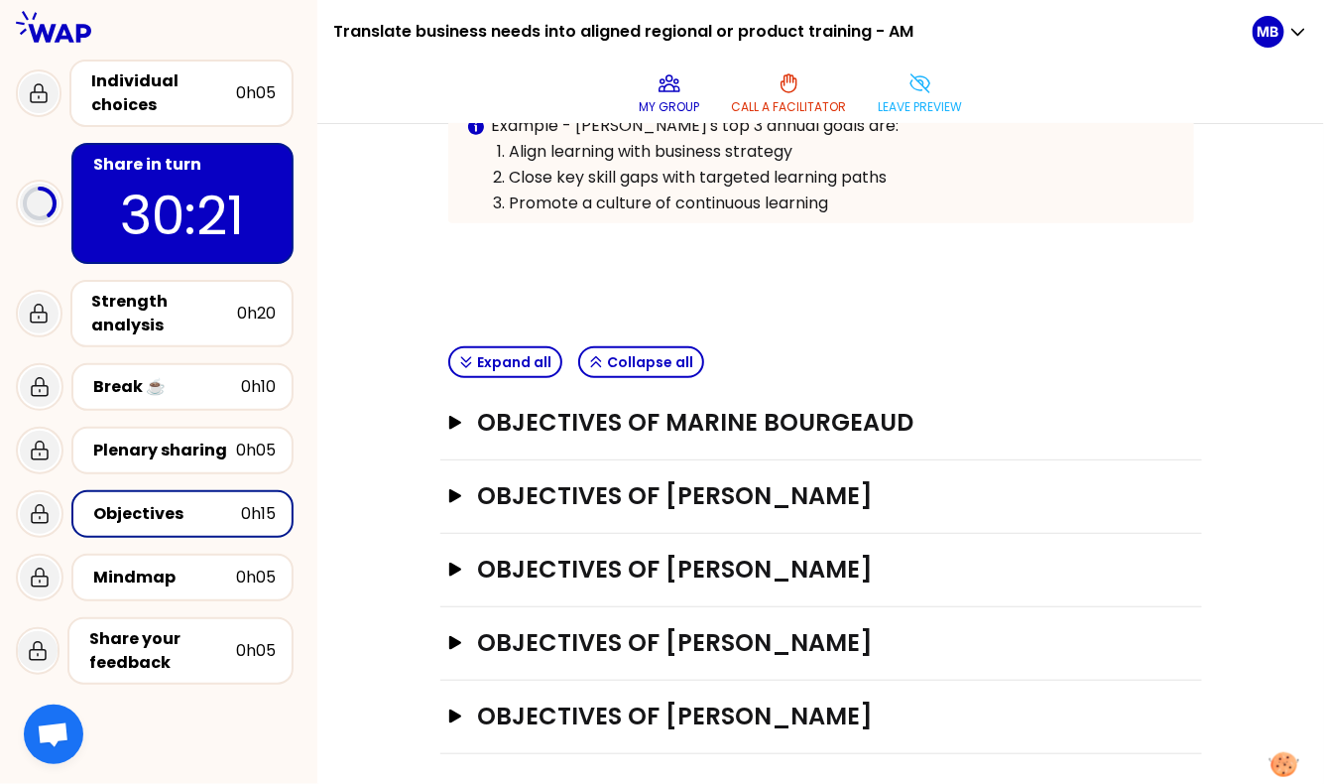
click at [524, 442] on div "Objectives of Marine Bourgeaud Open" at bounding box center [821, 423] width 762 height 73
click at [523, 428] on h3 "Objectives of Marine Bourgeaud" at bounding box center [802, 423] width 650 height 32
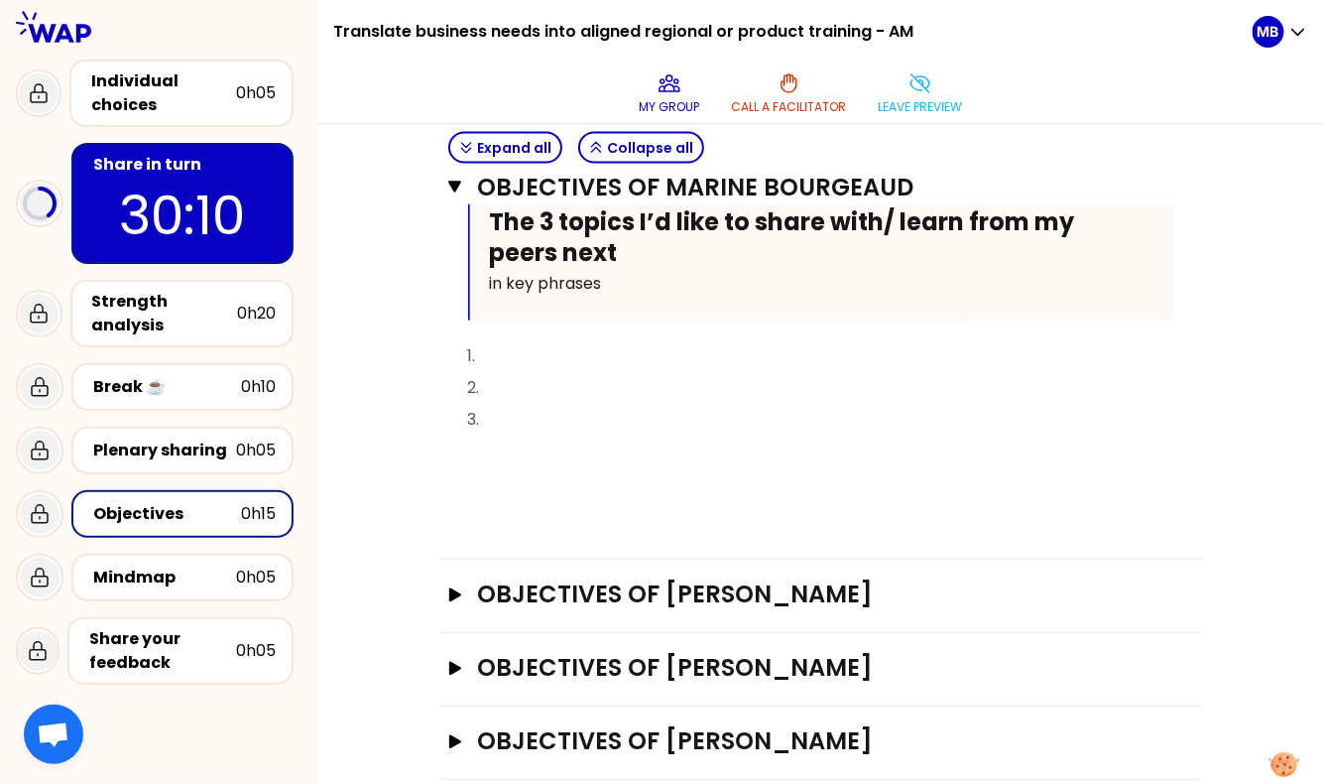
scroll to position [1152, 0]
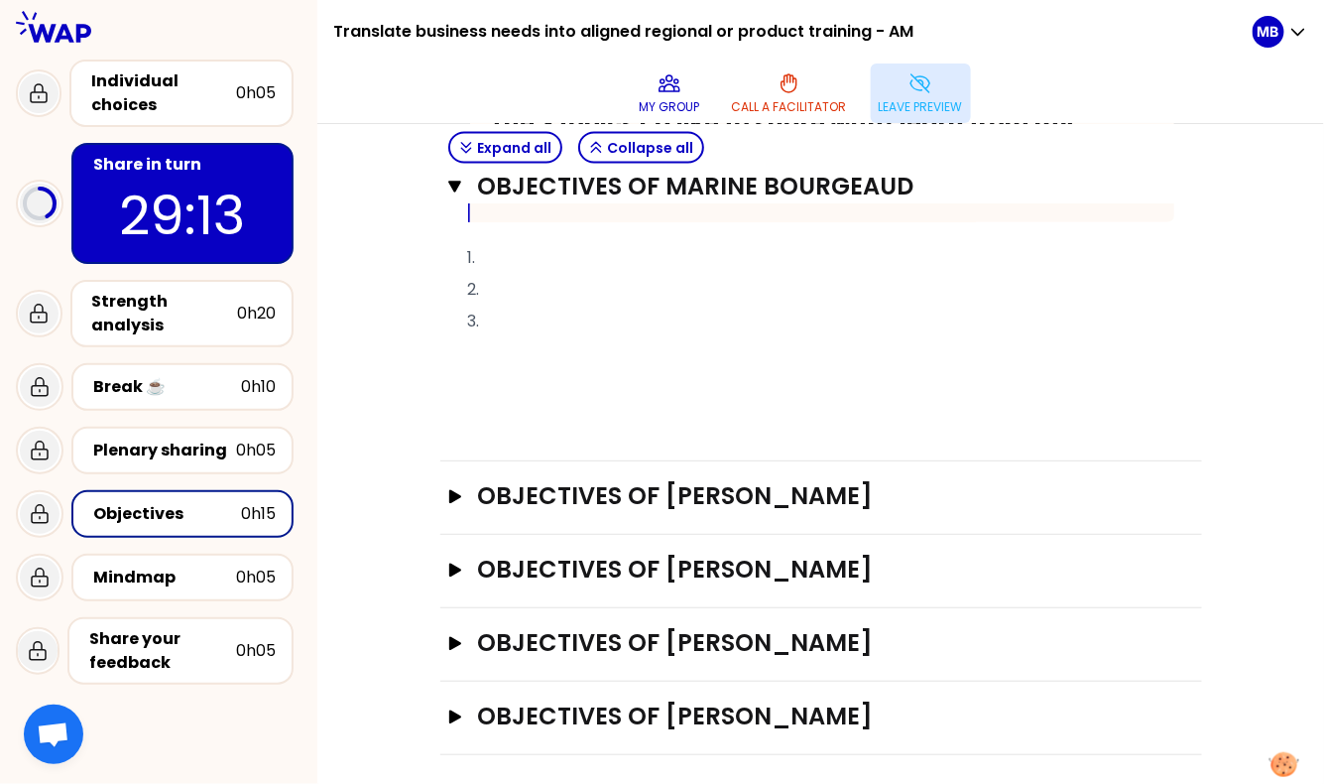
click at [897, 78] on button "Leave preview" at bounding box center [921, 93] width 100 height 60
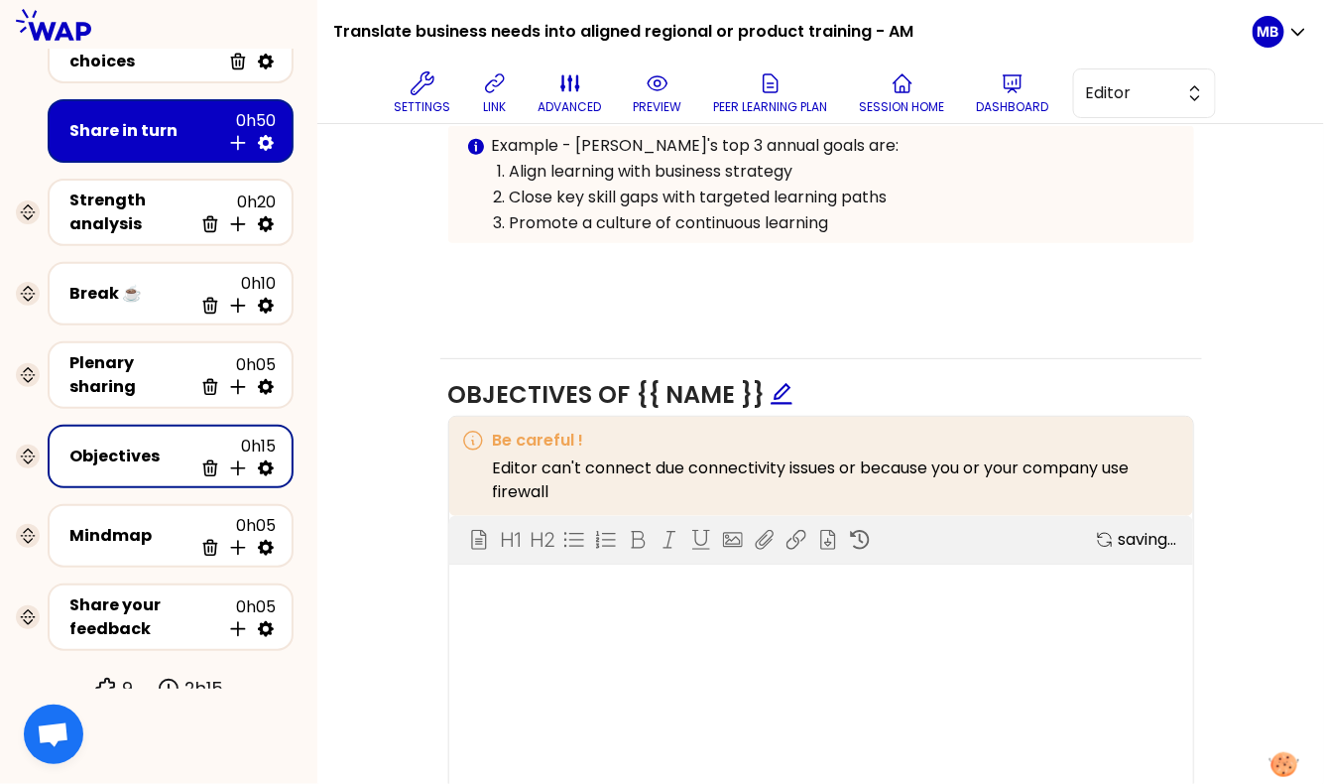
scroll to position [975, 0]
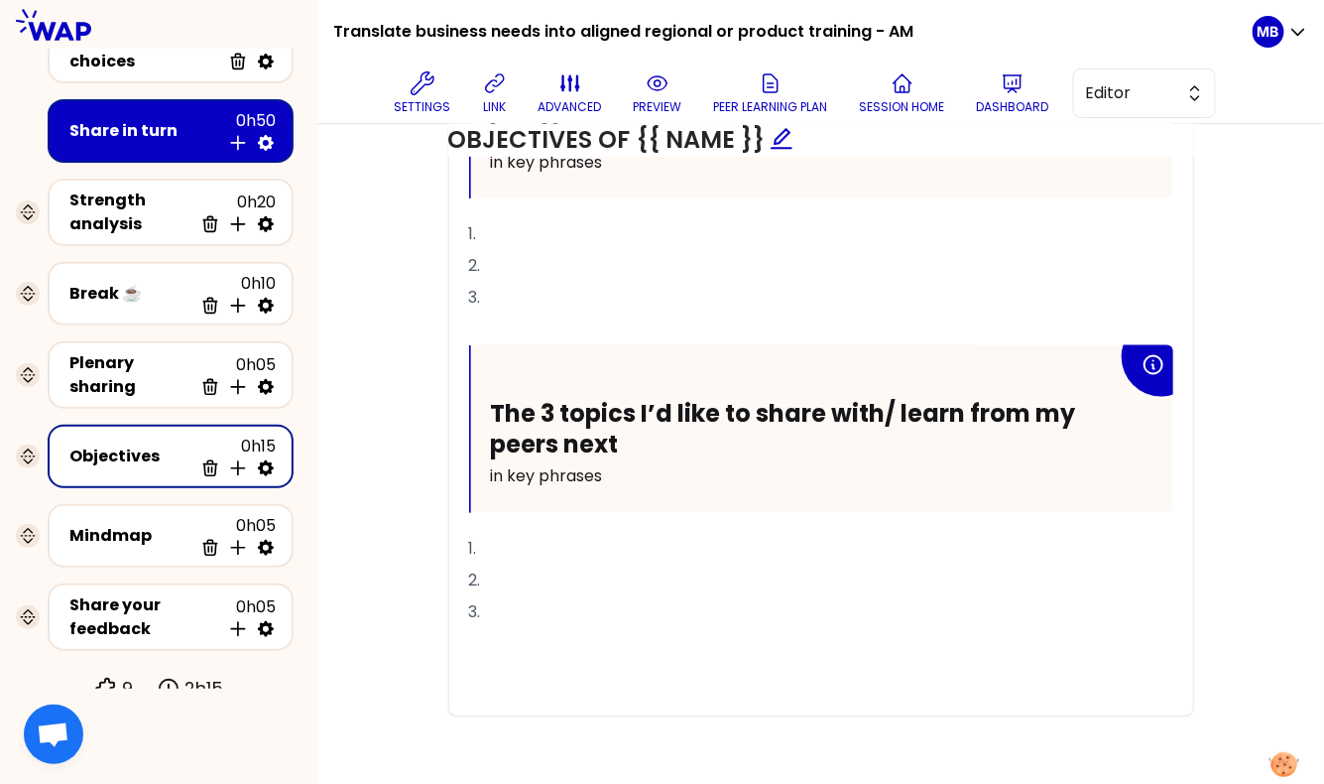
click at [266, 458] on icon at bounding box center [266, 468] width 20 height 20
select select "3"
select select "activity"
select select "false"
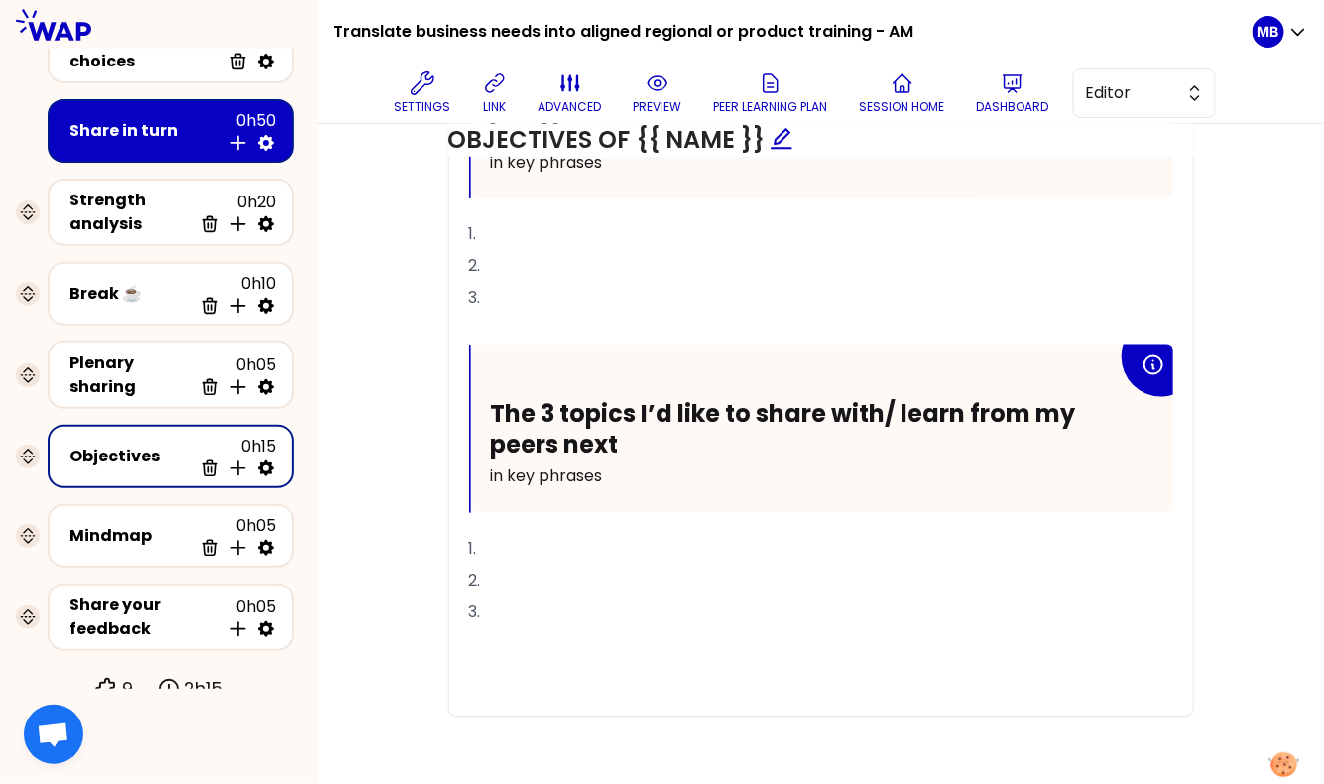
select select "Each"
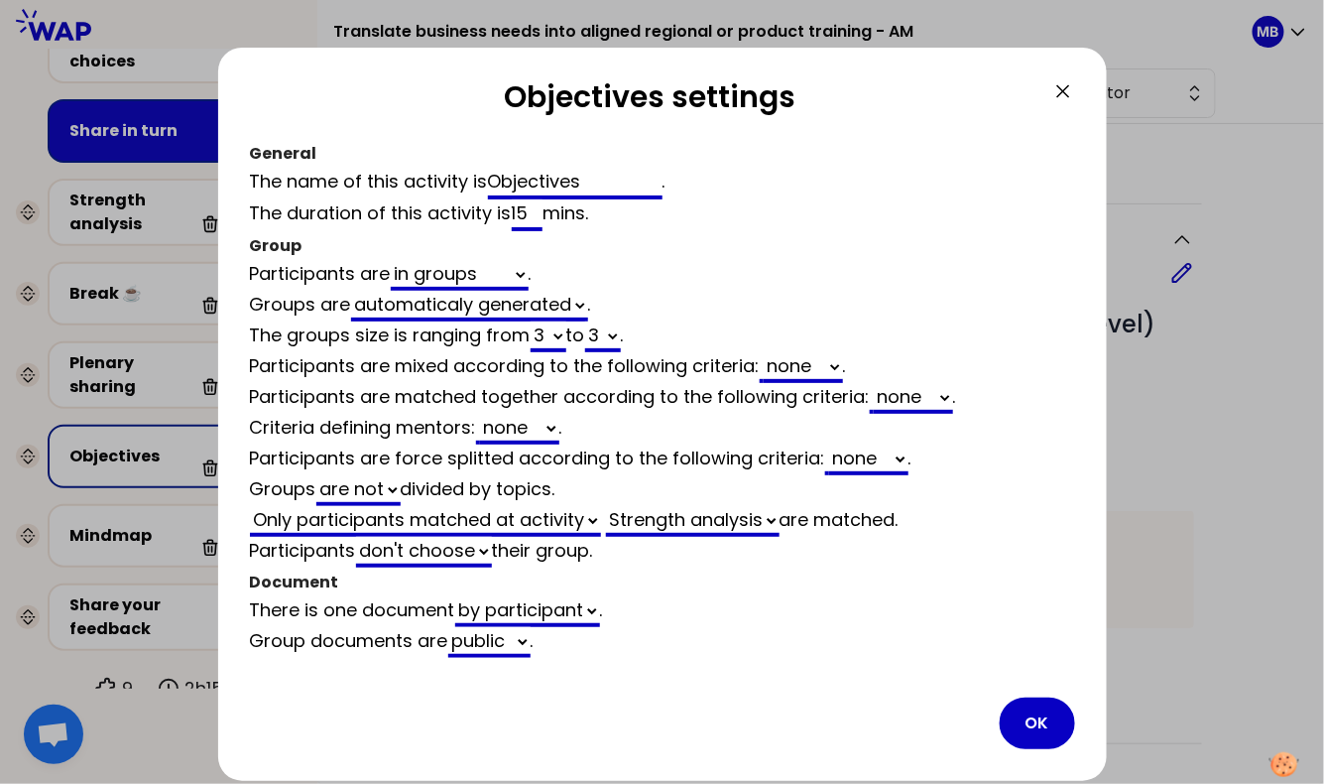
scroll to position [975, 0]
click at [563, 336] on select "2 3 4 5 6 7 8 9 10 11 12" at bounding box center [549, 336] width 36 height 31
select select "3"
select select "activity"
select select "false"
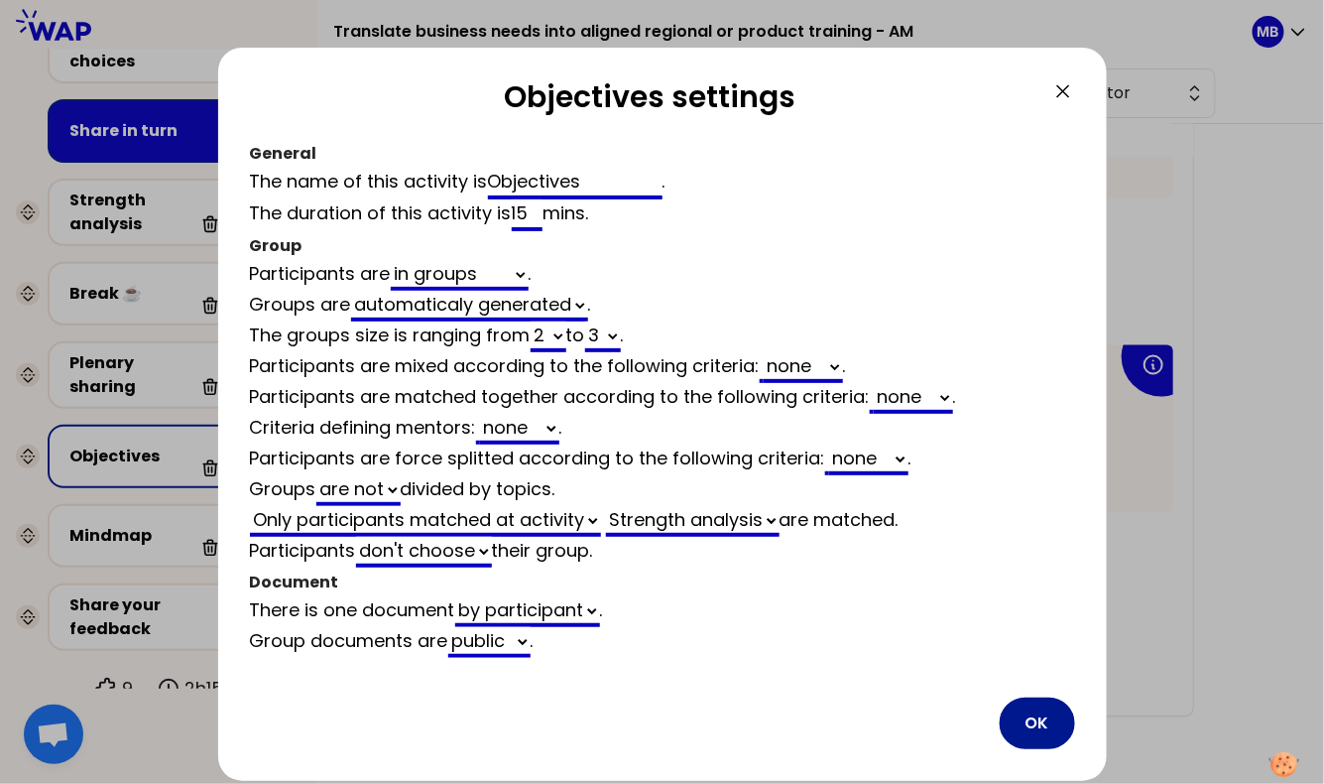
click at [1040, 724] on button "OK" at bounding box center [1037, 723] width 75 height 52
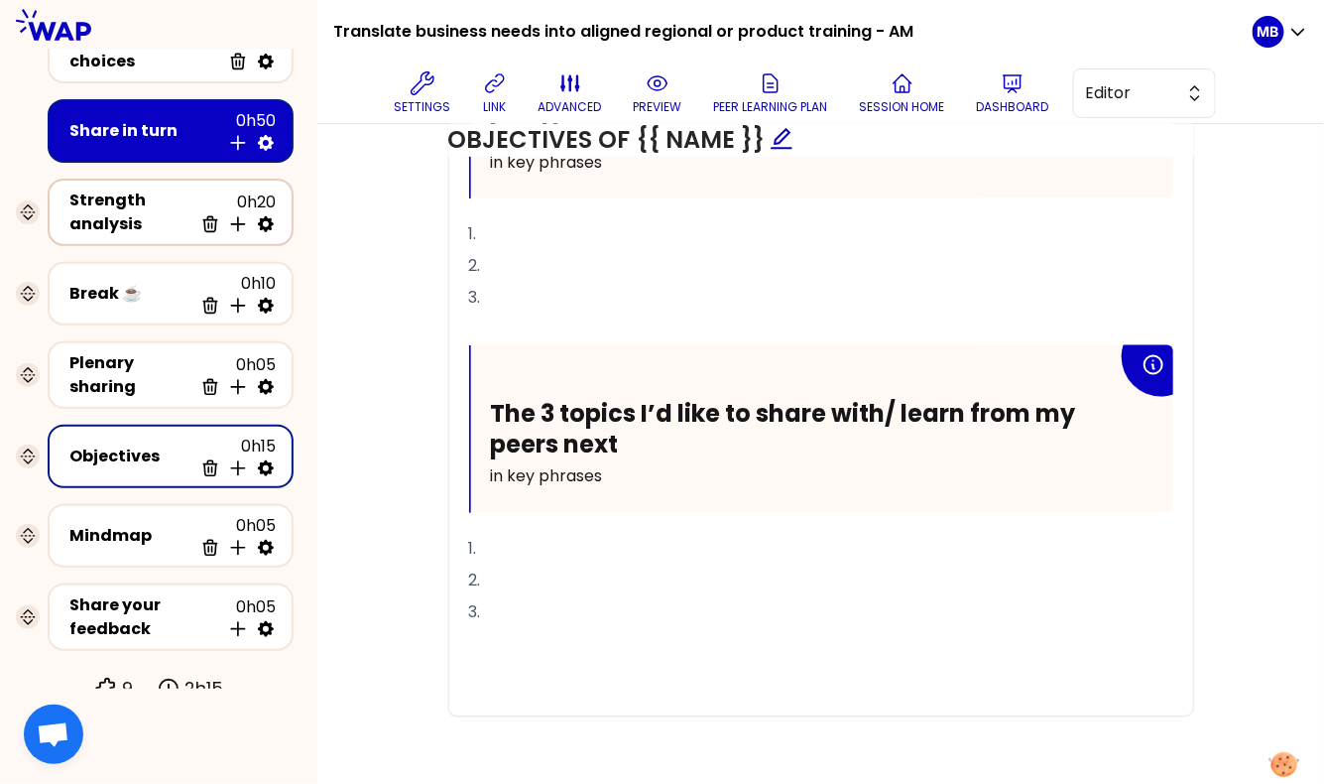
click at [123, 193] on div "Strength analysis" at bounding box center [130, 212] width 123 height 48
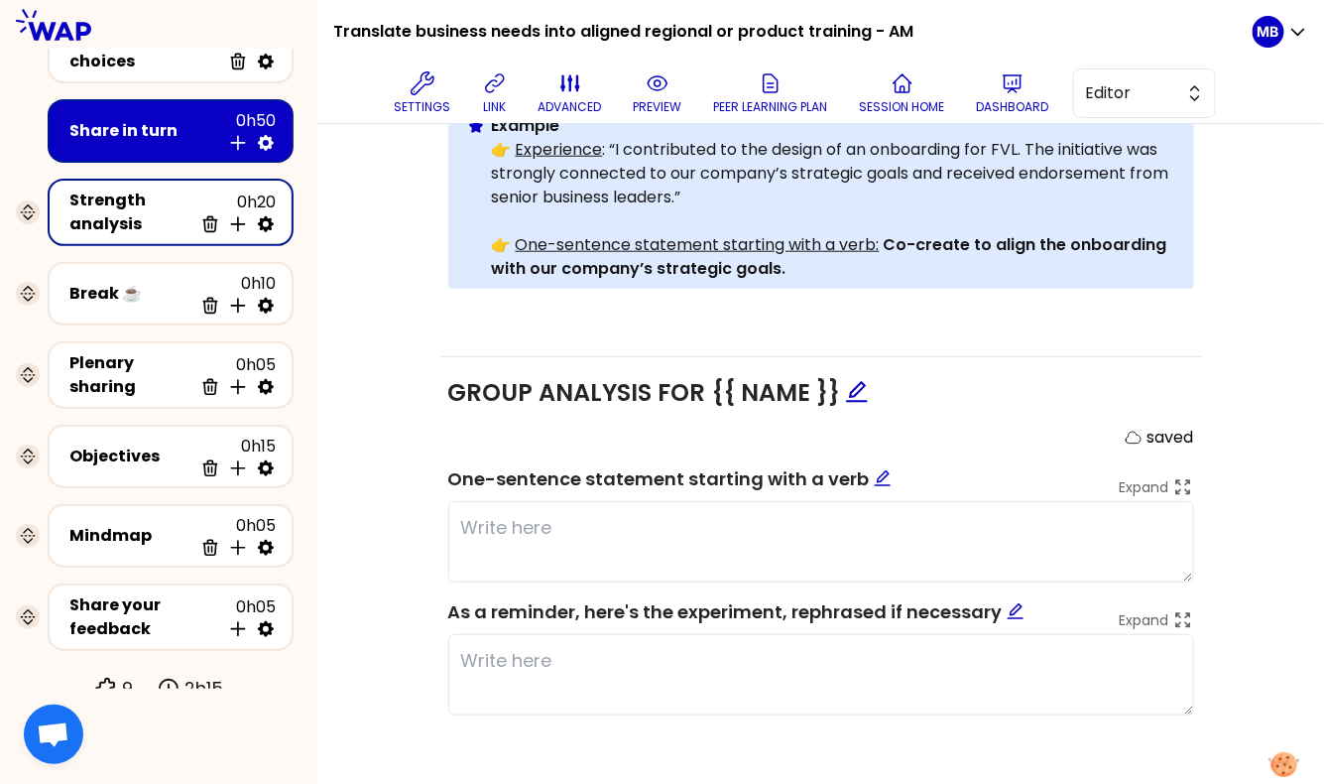
click at [127, 119] on div "Share in turn" at bounding box center [144, 131] width 151 height 24
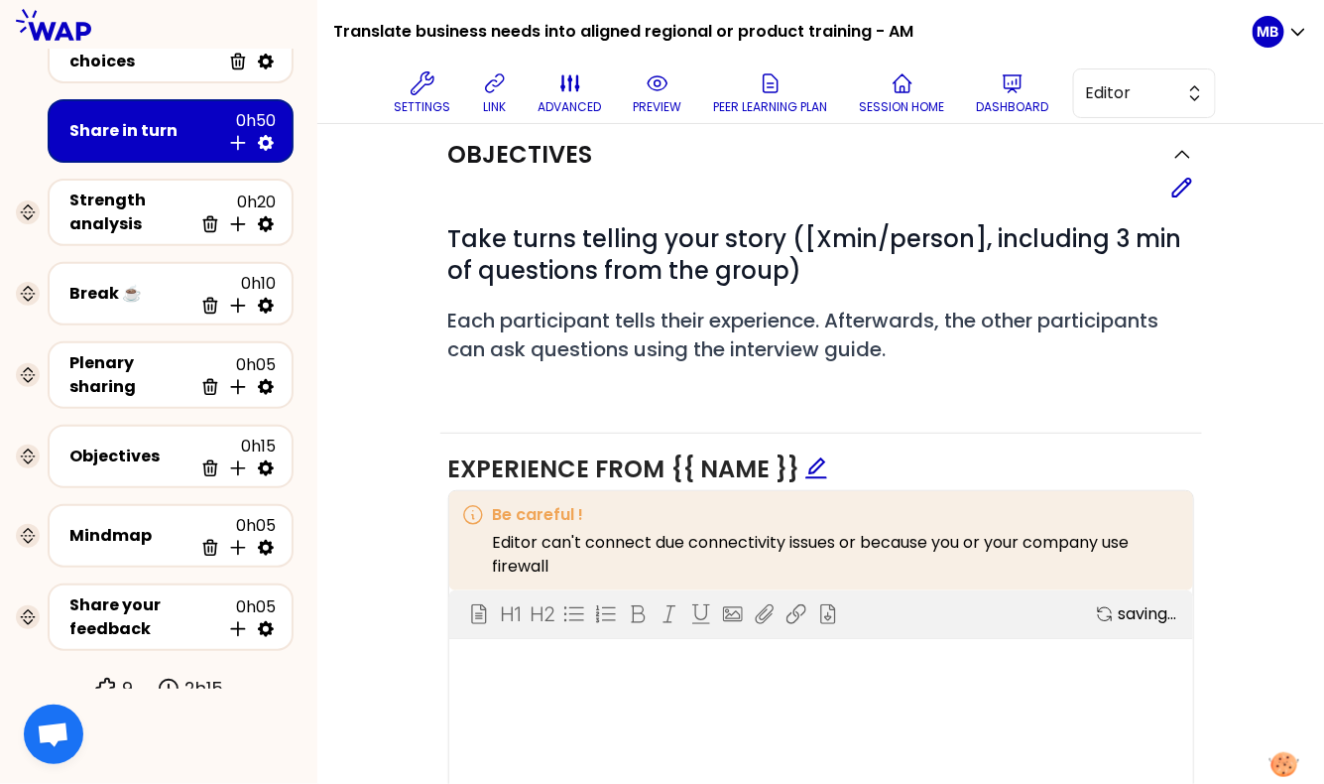
scroll to position [975, 0]
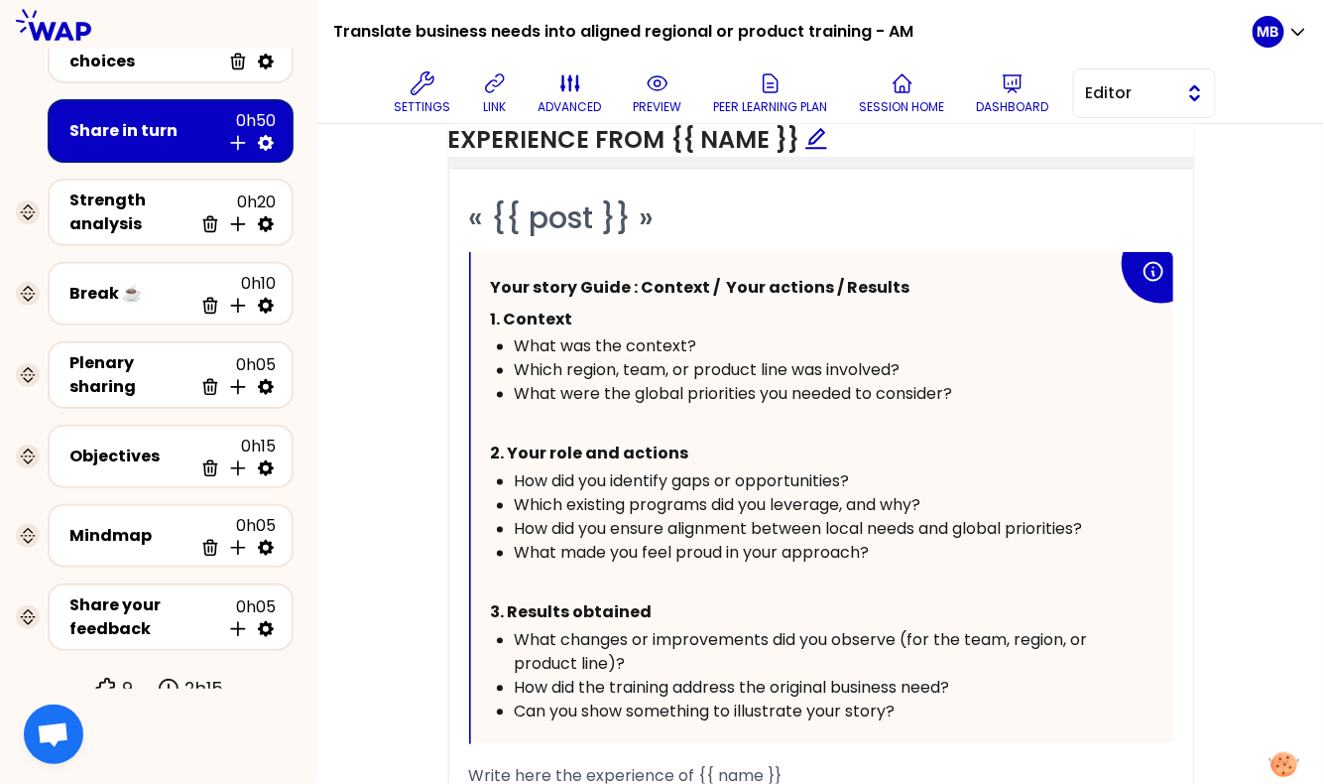
click at [1118, 85] on span "Editor" at bounding box center [1130, 93] width 89 height 24
click at [1118, 166] on span "Facilitator" at bounding box center [1156, 175] width 85 height 24
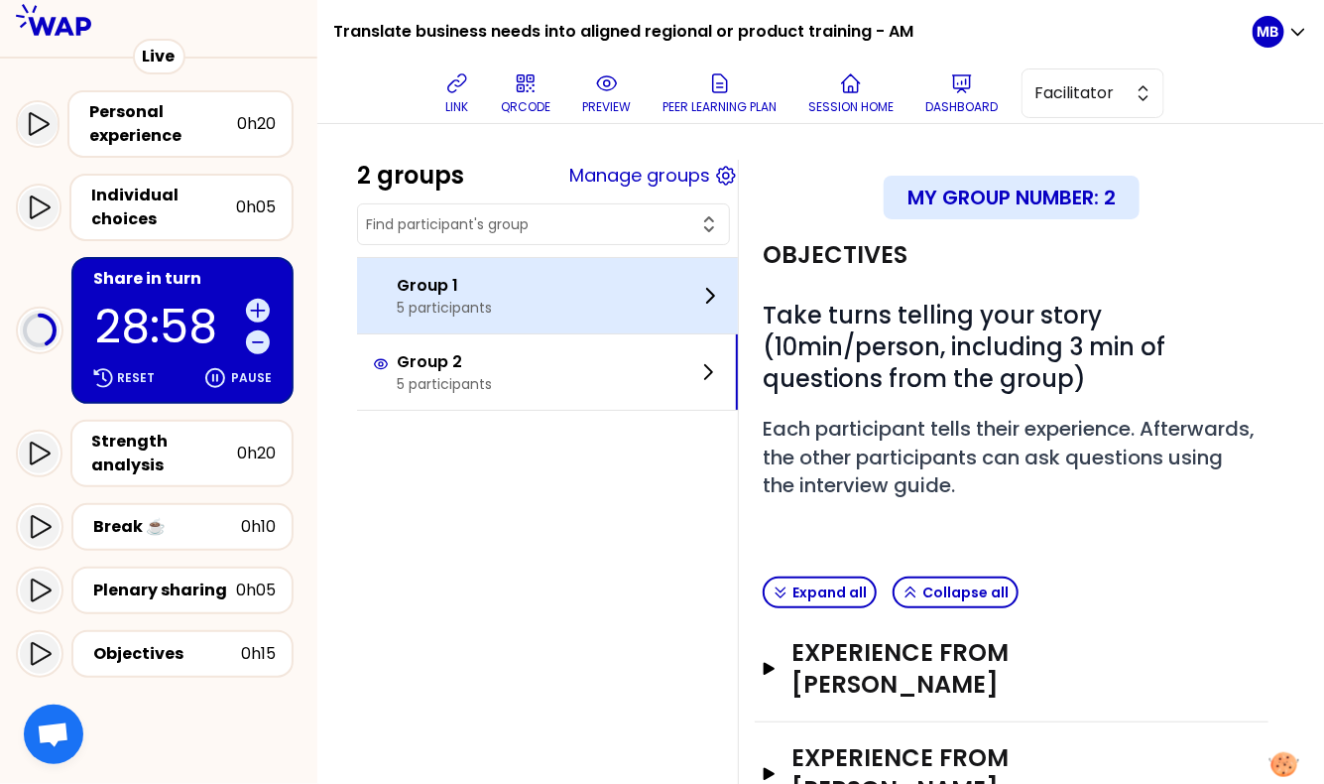
click at [480, 270] on div "Group 1 5 participants" at bounding box center [547, 295] width 381 height 75
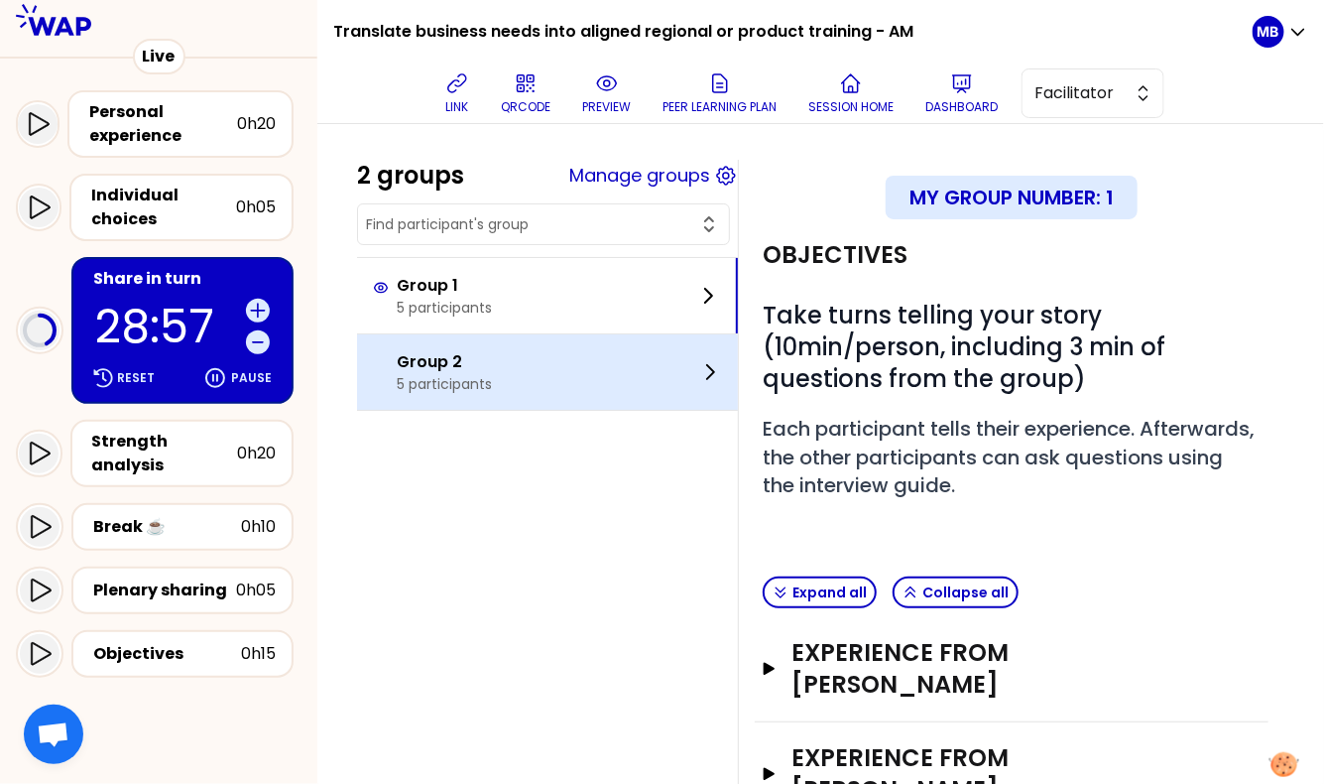
click at [499, 340] on div "Group 2 5 participants" at bounding box center [547, 371] width 381 height 75
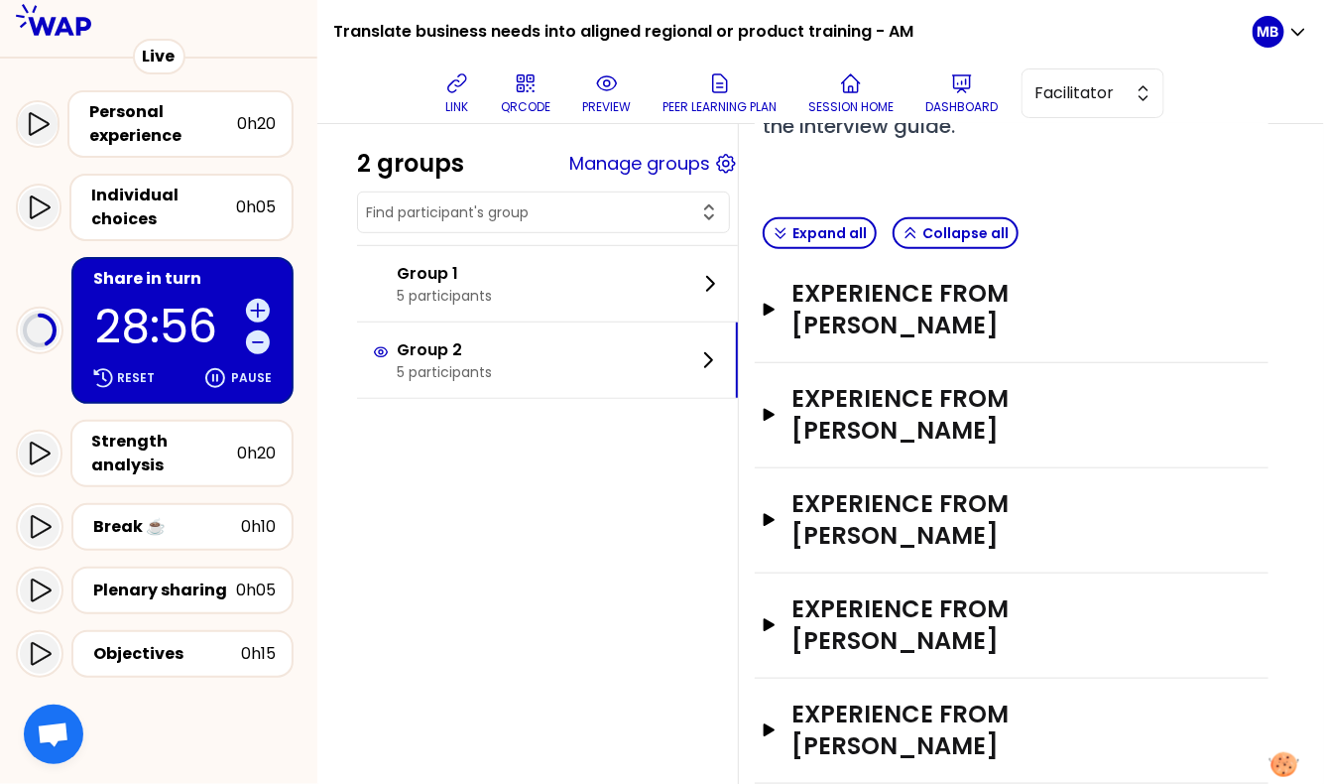
scroll to position [375, 0]
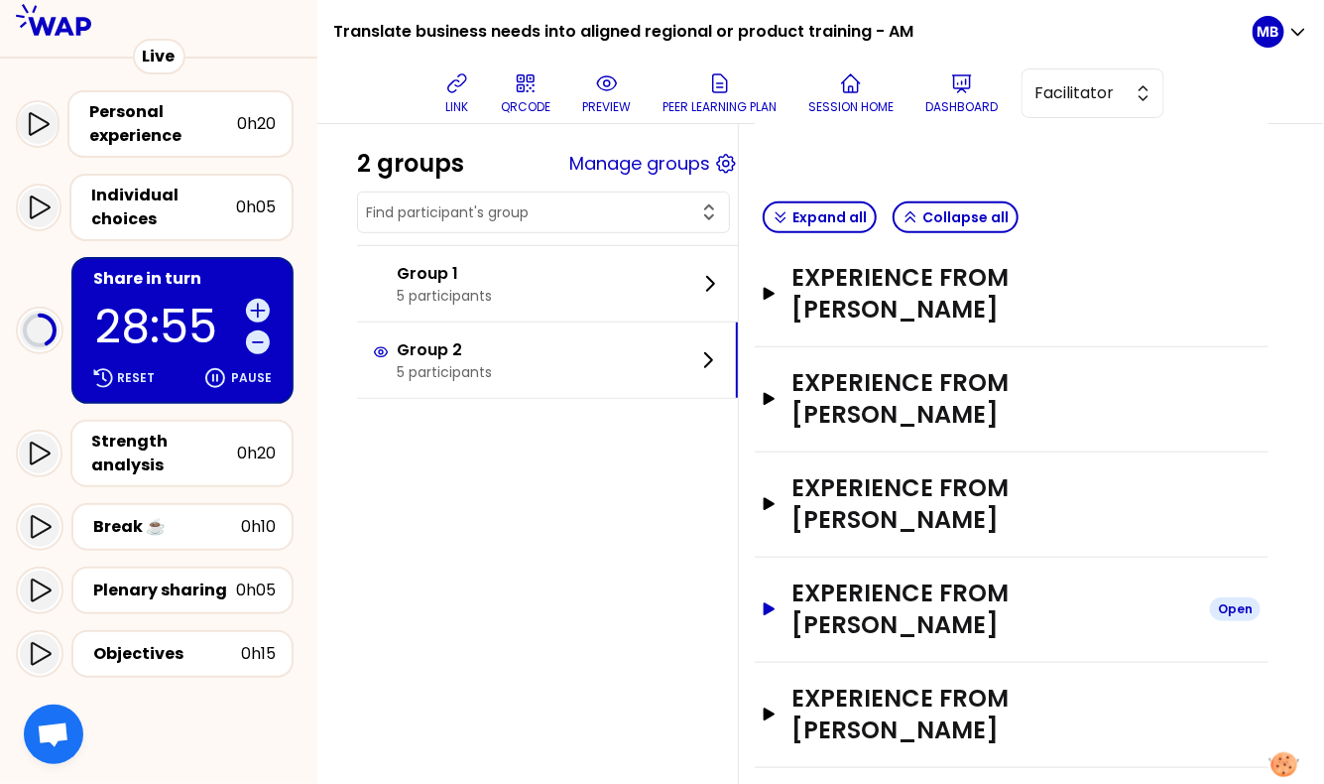
click at [843, 577] on h3 "Experience from [PERSON_NAME]" at bounding box center [993, 608] width 403 height 63
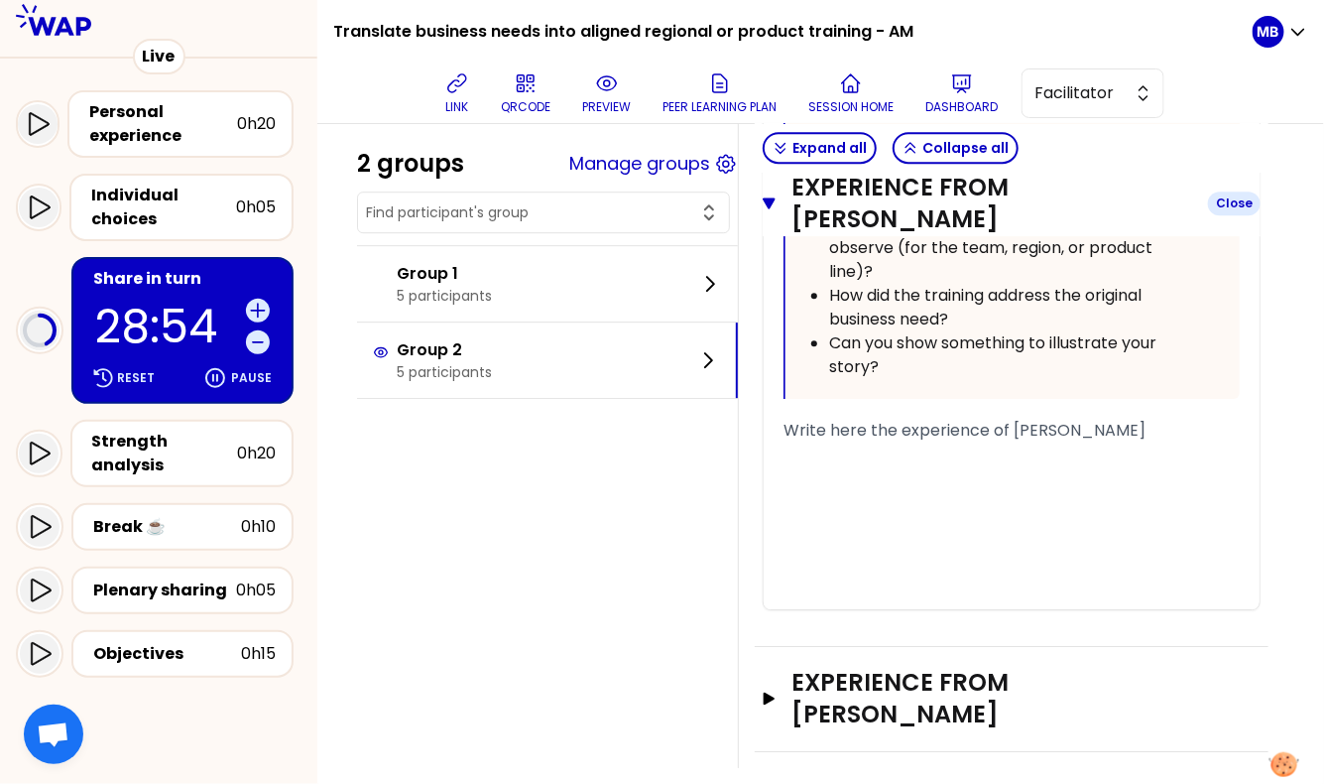
scroll to position [1854, 0]
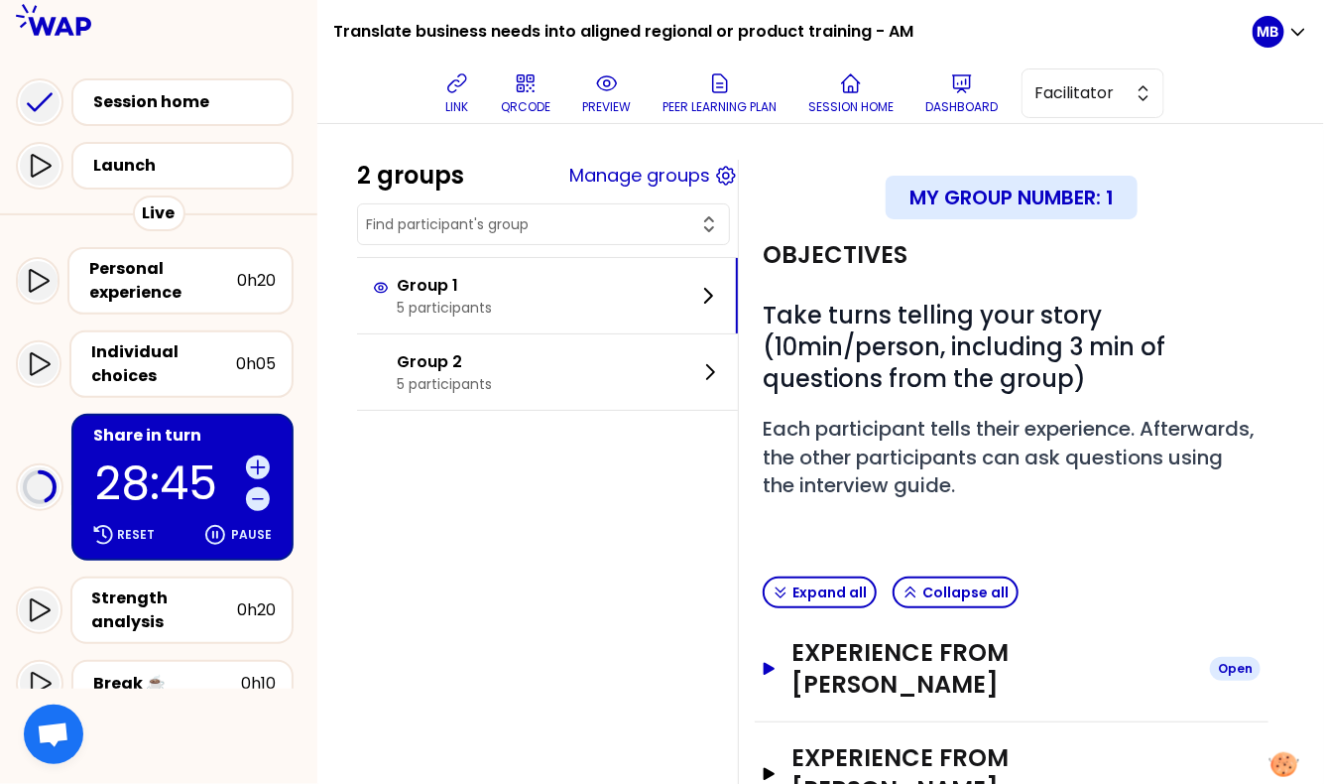
scroll to position [248, 0]
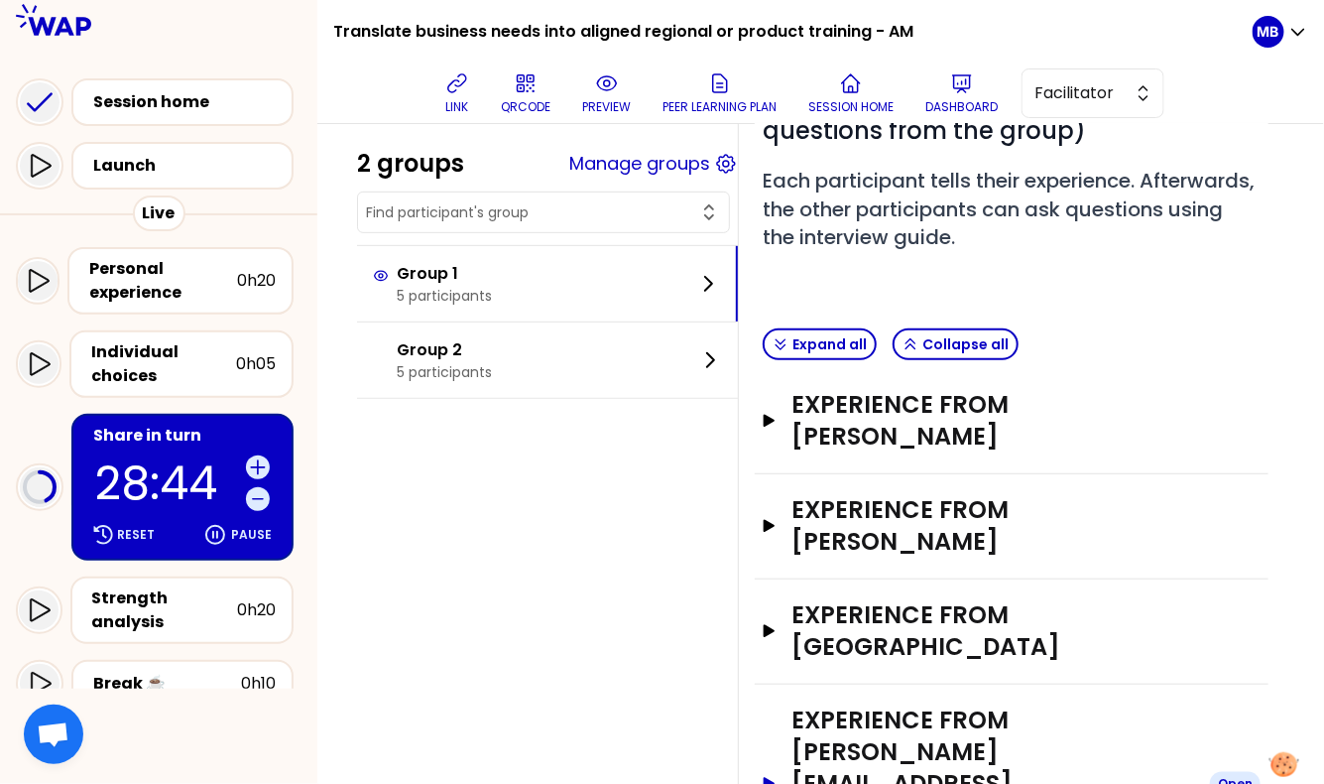
click at [882, 704] on h3 "Experience from [PERSON_NAME][EMAIL_ADDRESS][PERSON_NAME][DOMAIN_NAME]" at bounding box center [993, 783] width 403 height 159
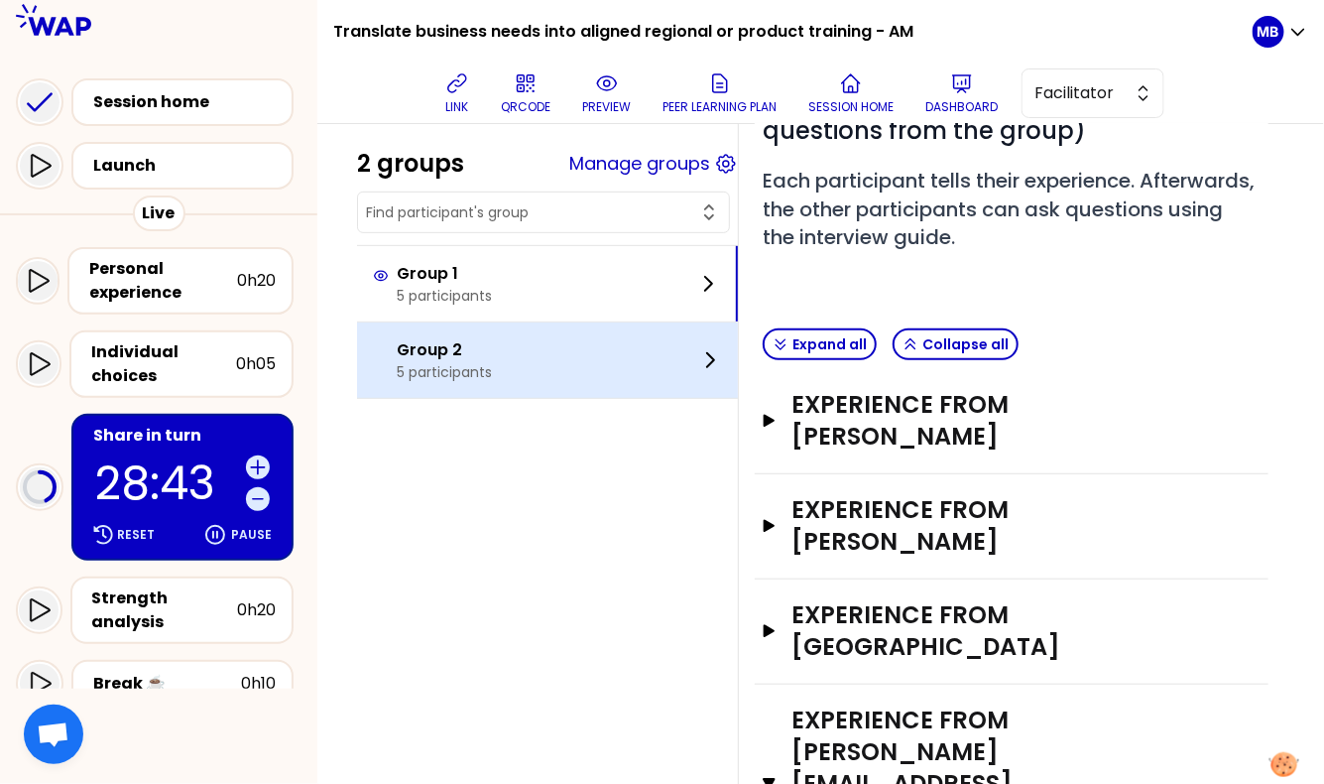
click at [456, 357] on p "Group 2" at bounding box center [444, 350] width 95 height 24
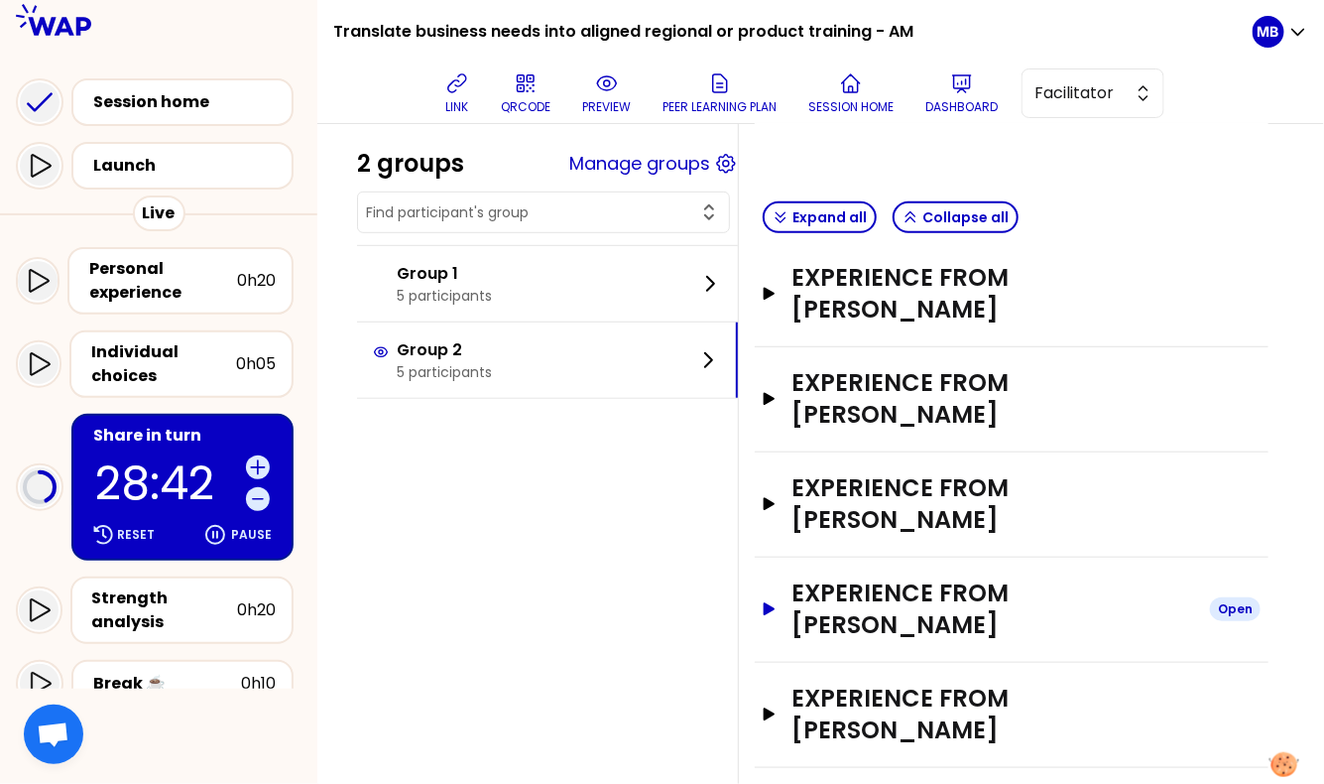
click at [866, 577] on h3 "Experience from [PERSON_NAME]" at bounding box center [993, 608] width 403 height 63
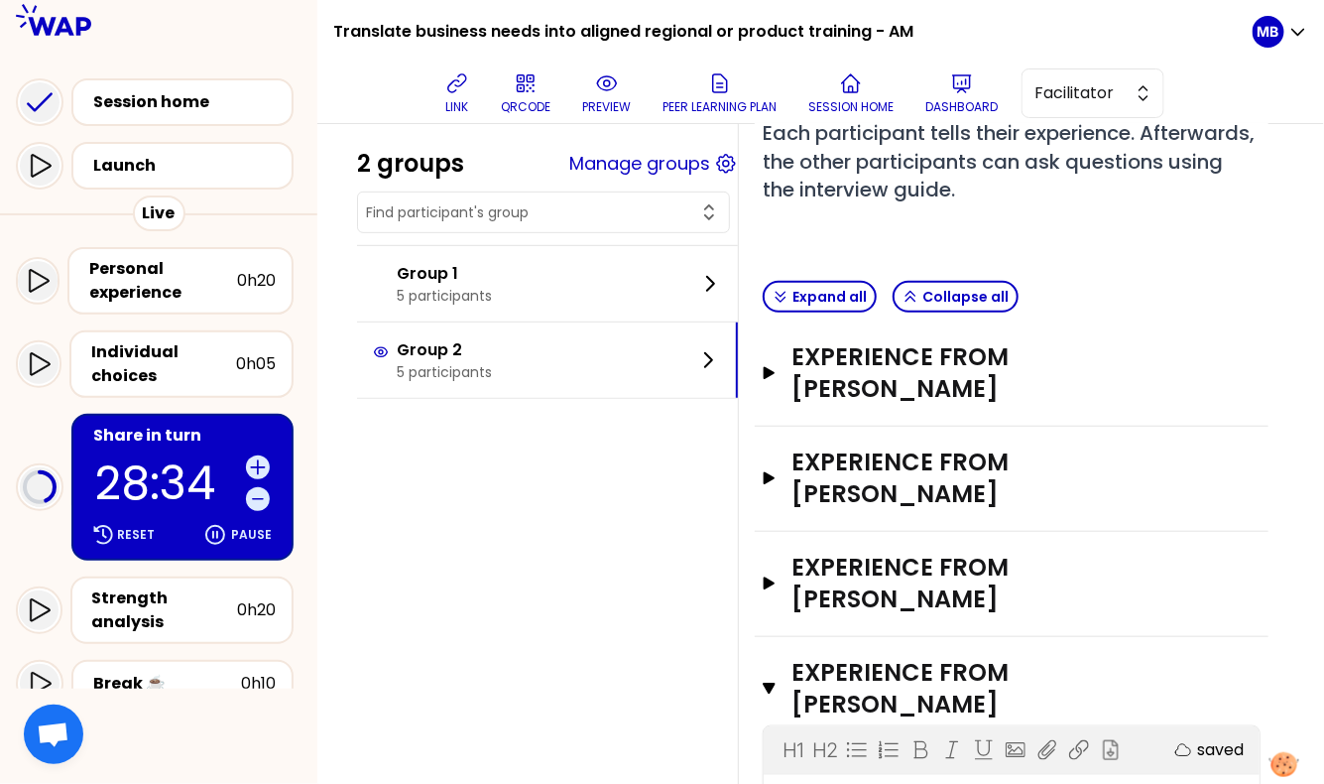
scroll to position [374, 0]
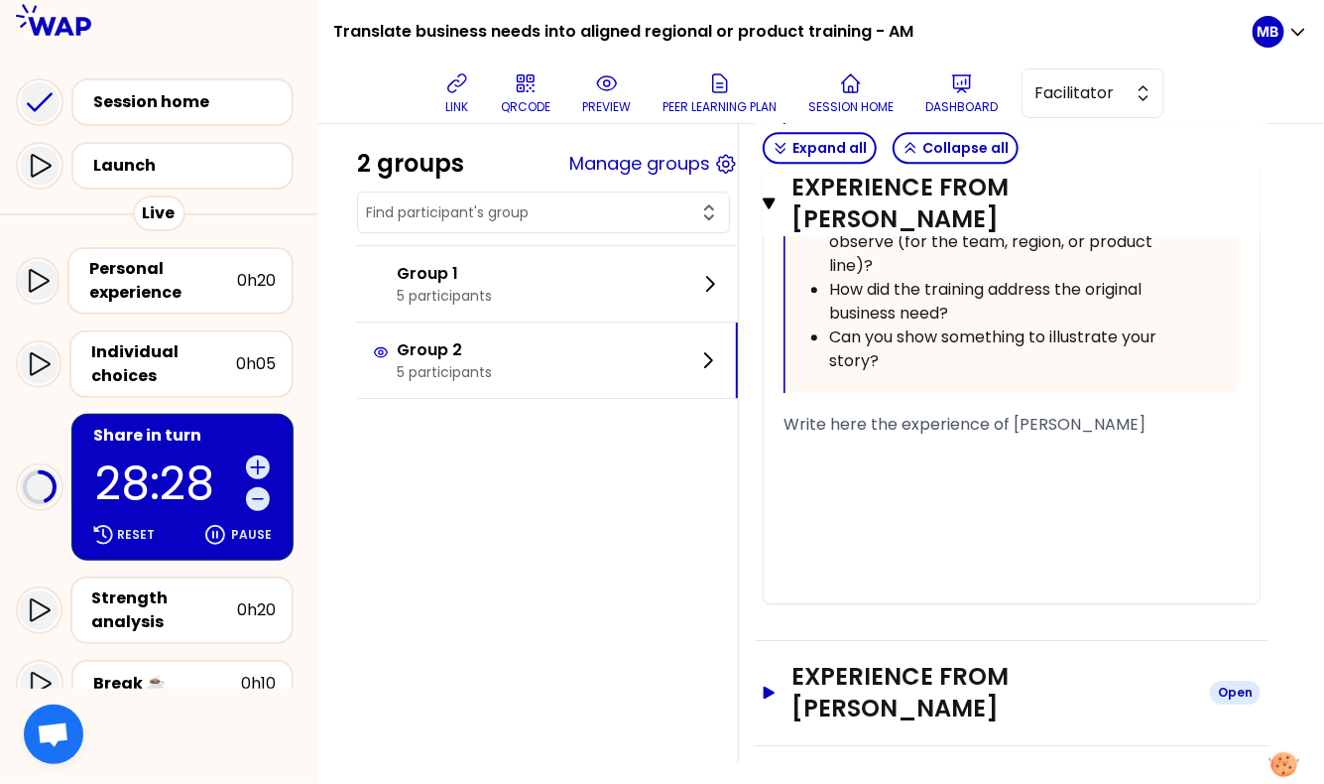
click at [935, 671] on h3 "Experience from Sylvia Kleimann" at bounding box center [993, 692] width 403 height 63
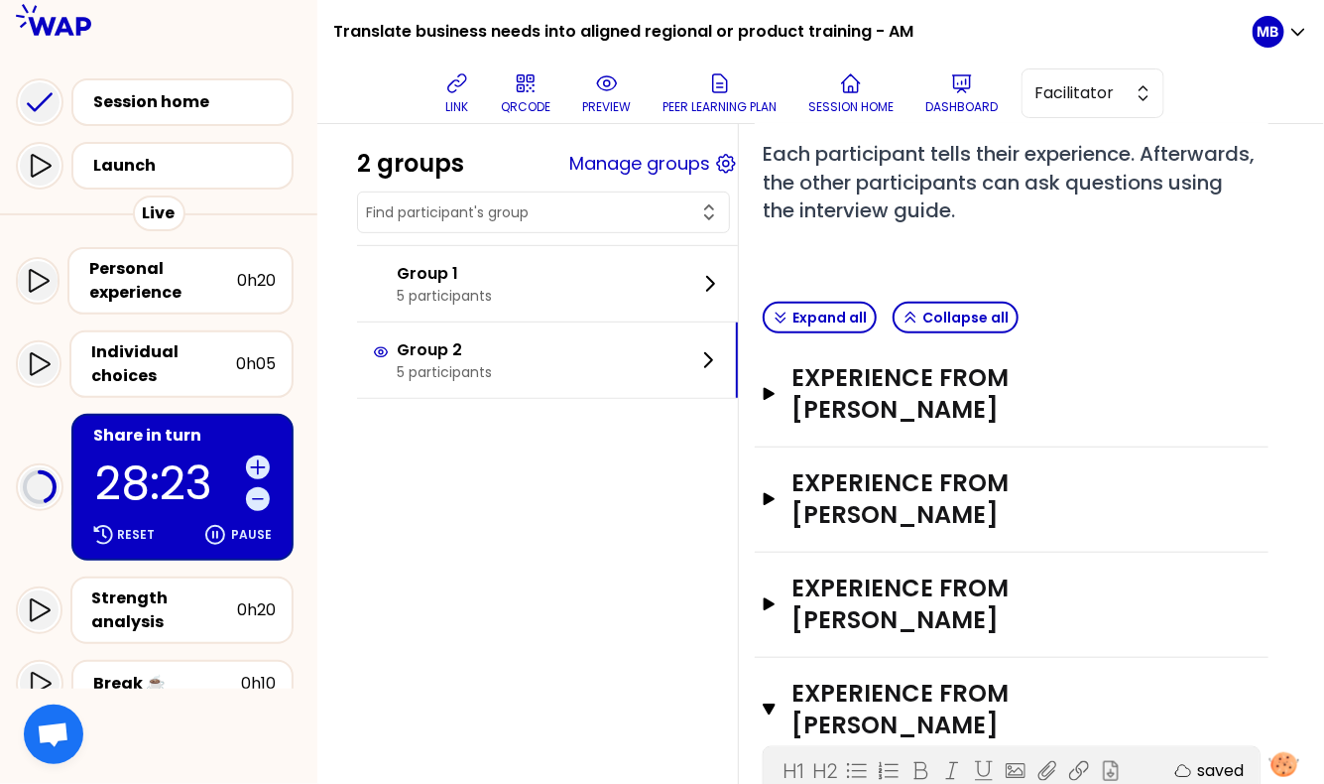
scroll to position [193, 0]
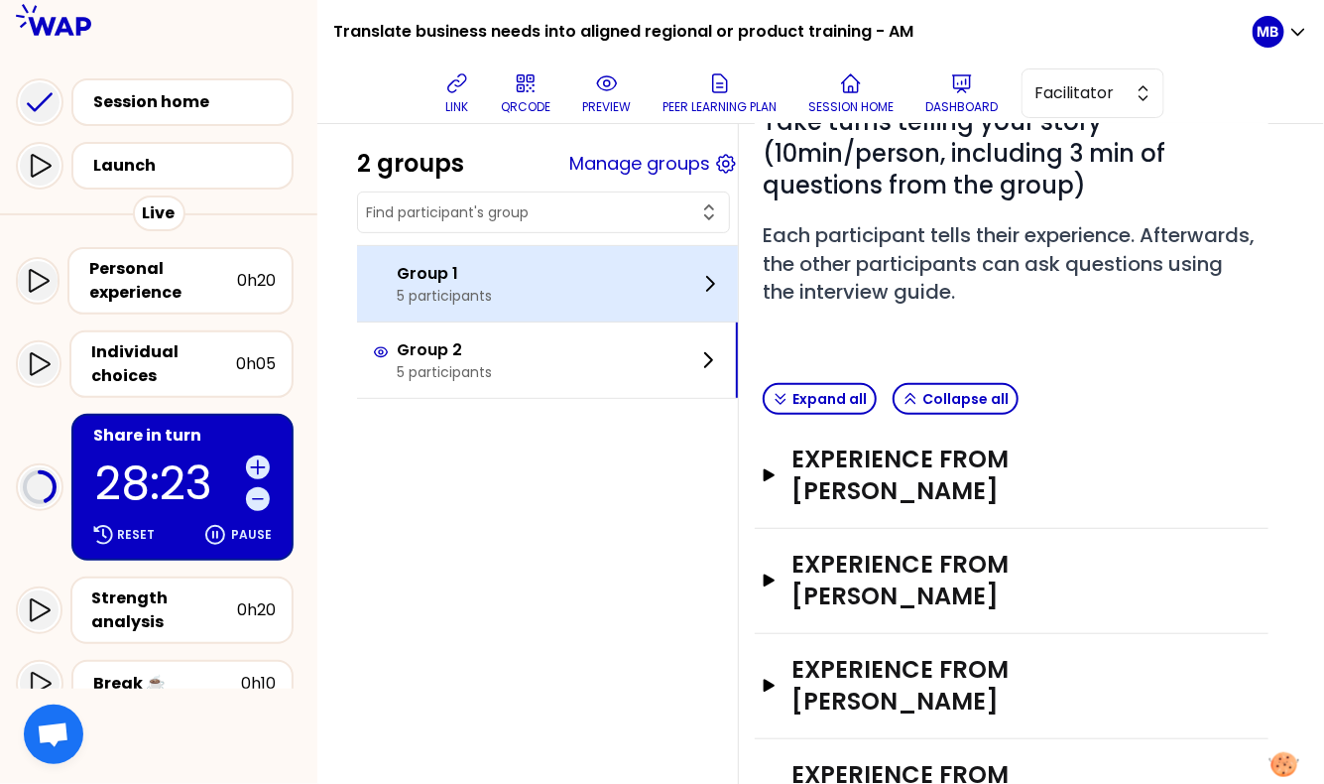
click at [518, 295] on div "Group 1 5 participants" at bounding box center [547, 283] width 381 height 75
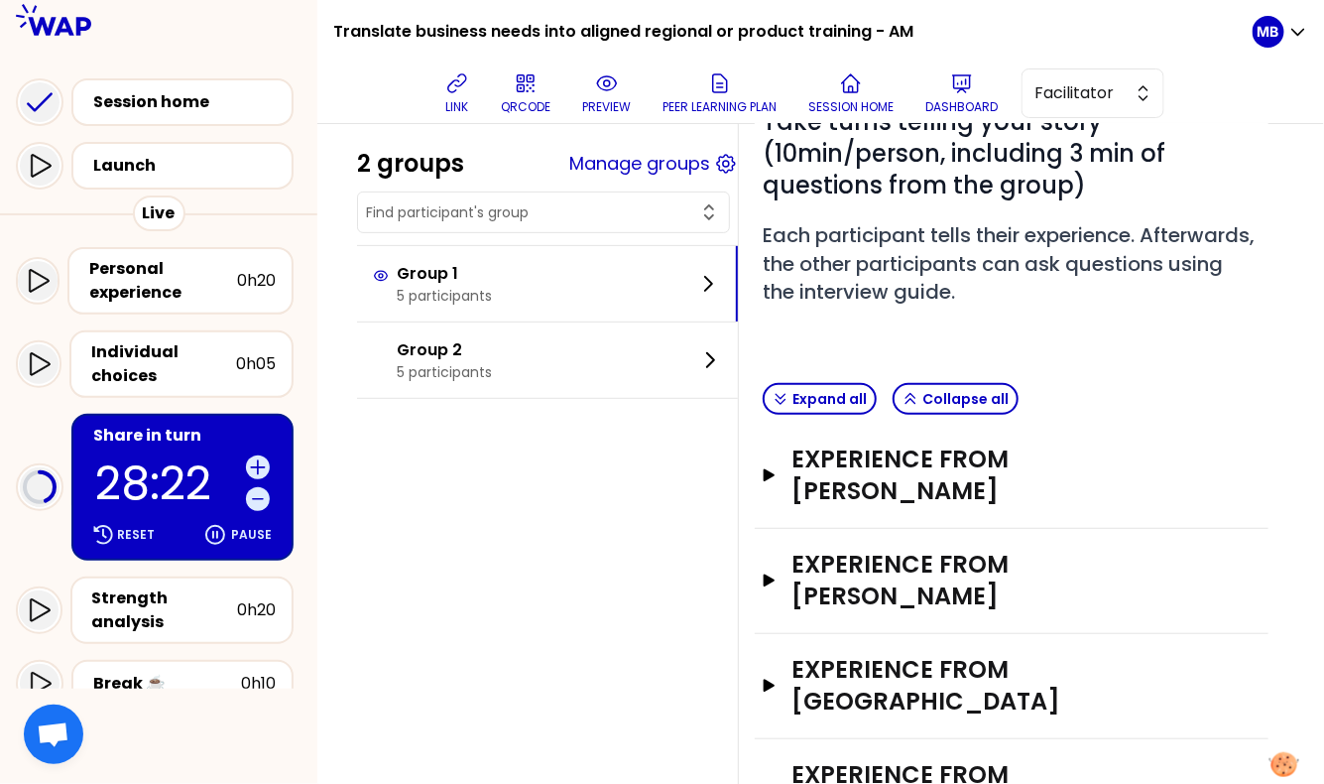
click at [849, 443] on div "Experience from [PERSON_NAME] Open" at bounding box center [1012, 475] width 498 height 64
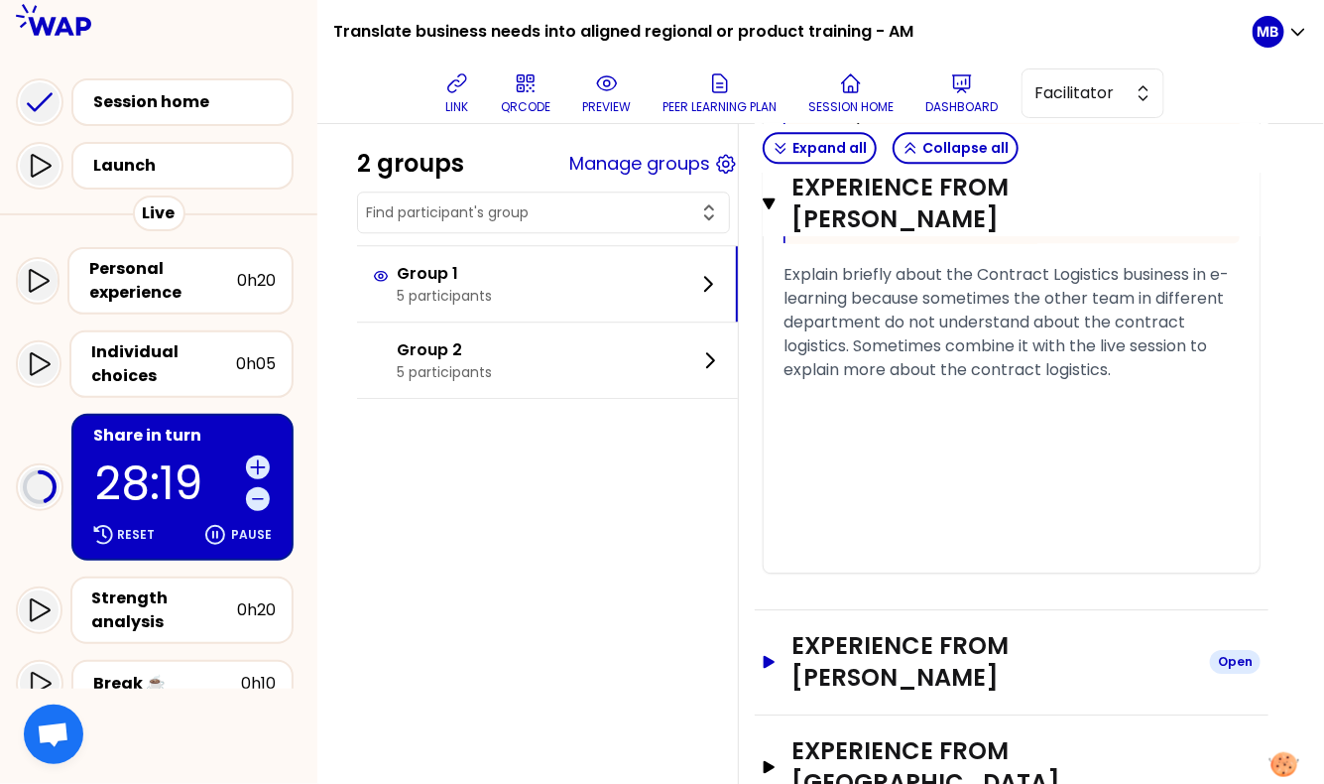
click at [863, 630] on h3 "Experience from [PERSON_NAME]" at bounding box center [993, 661] width 403 height 63
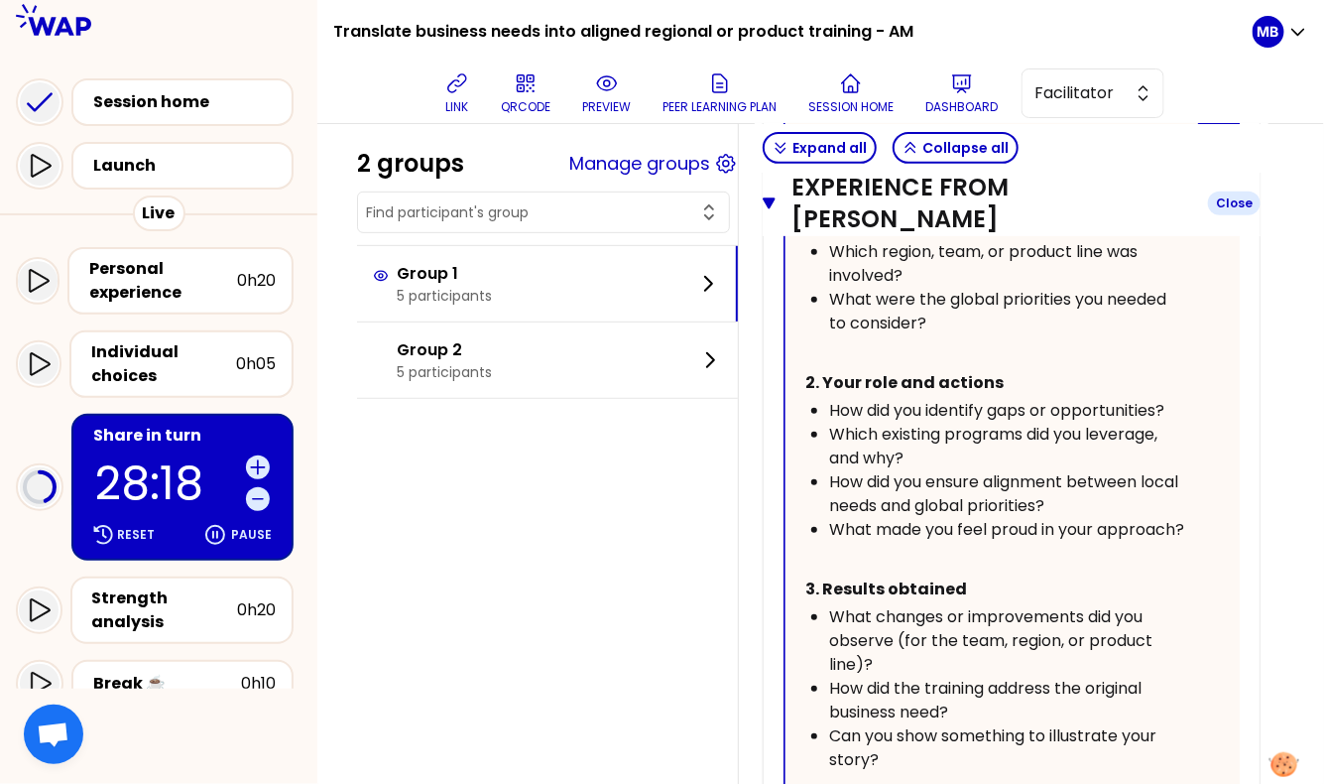
scroll to position [2855, 0]
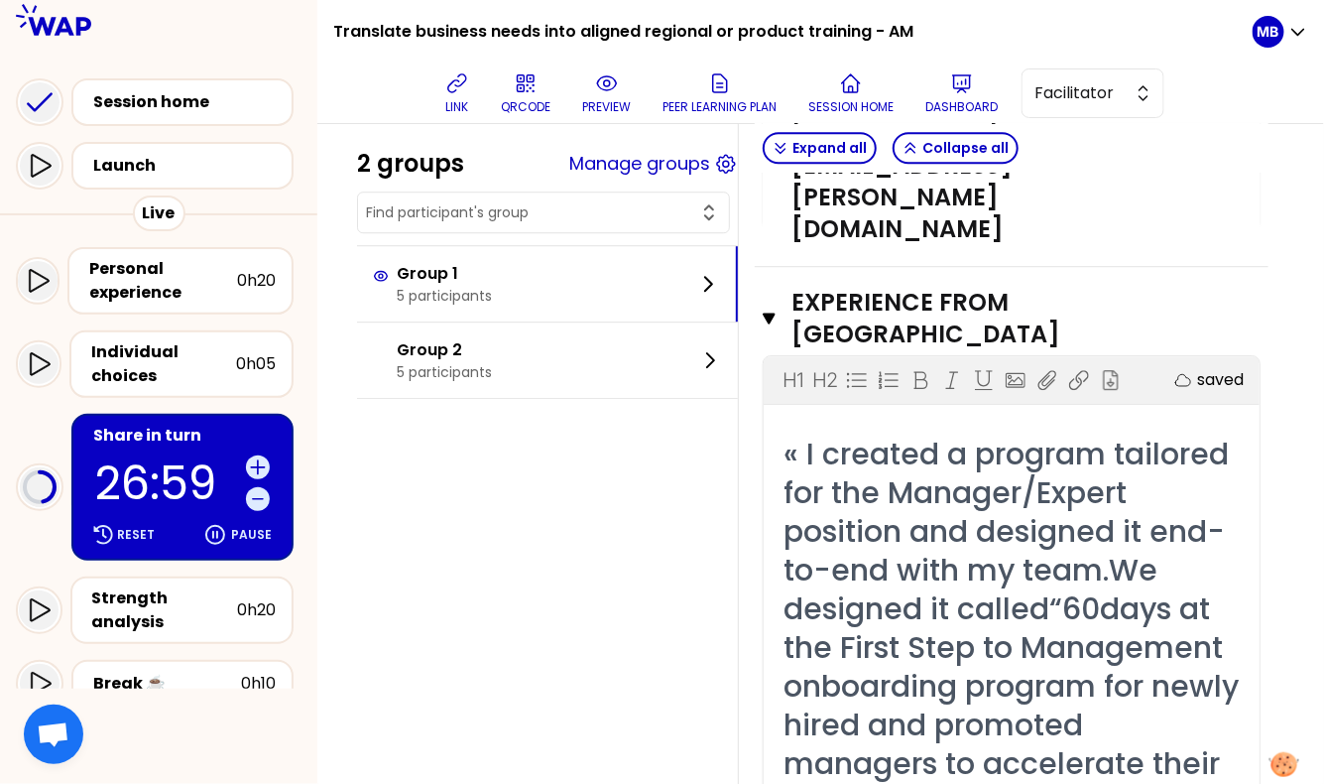
scroll to position [6489, 0]
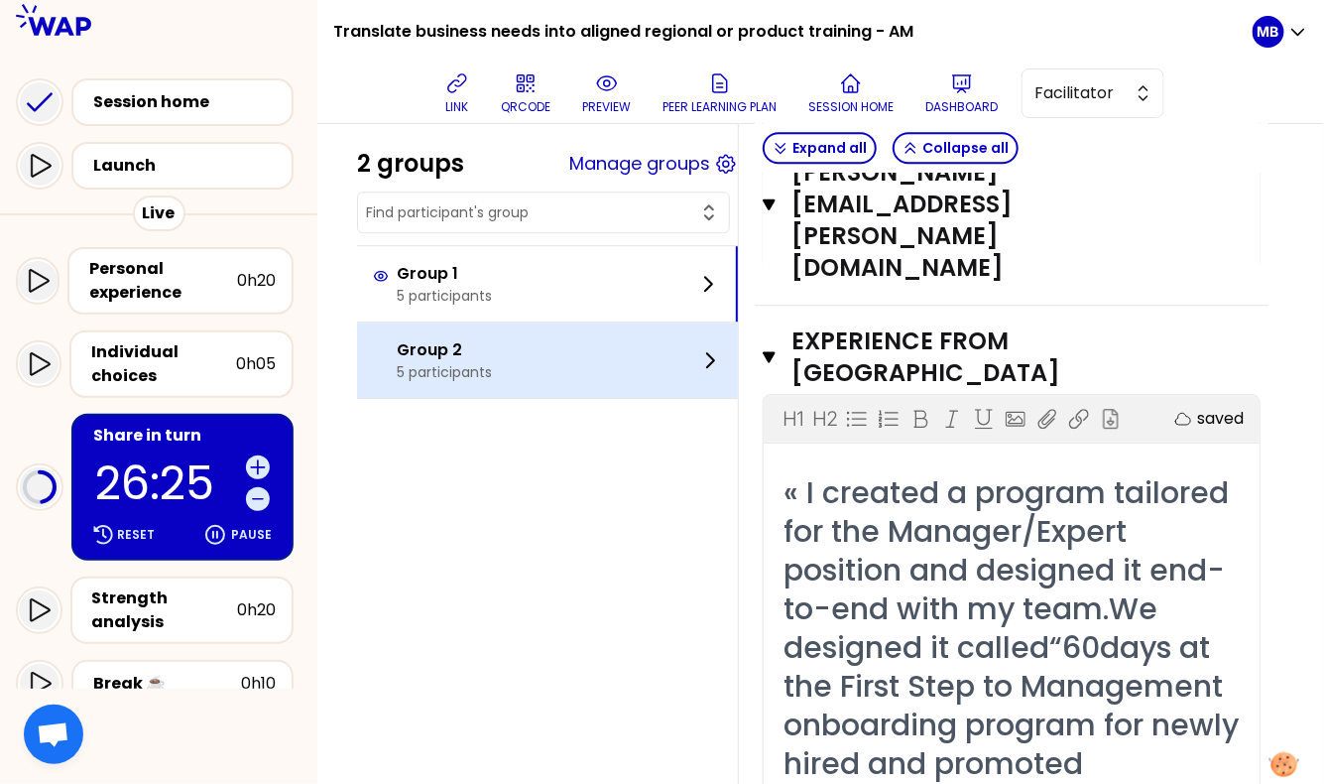
click at [482, 357] on p "Group 2" at bounding box center [444, 350] width 95 height 24
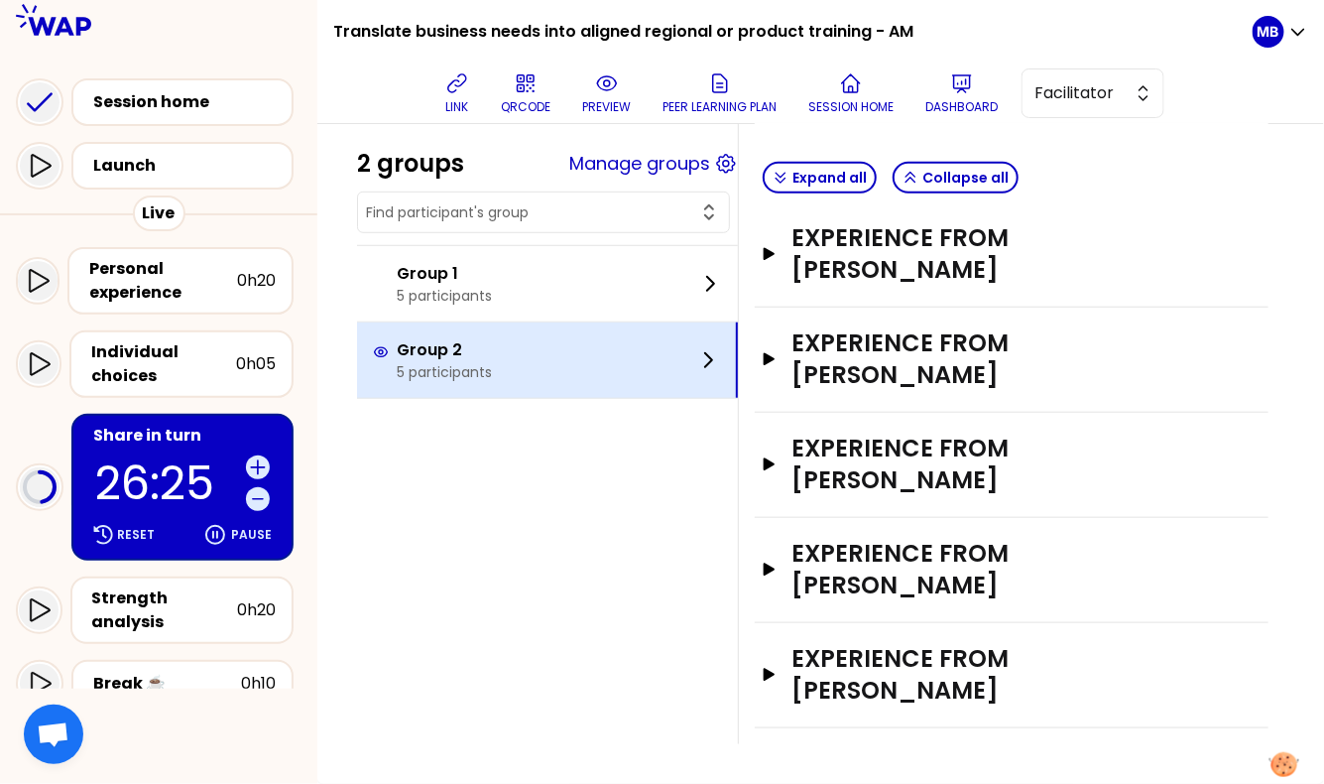
scroll to position [375, 0]
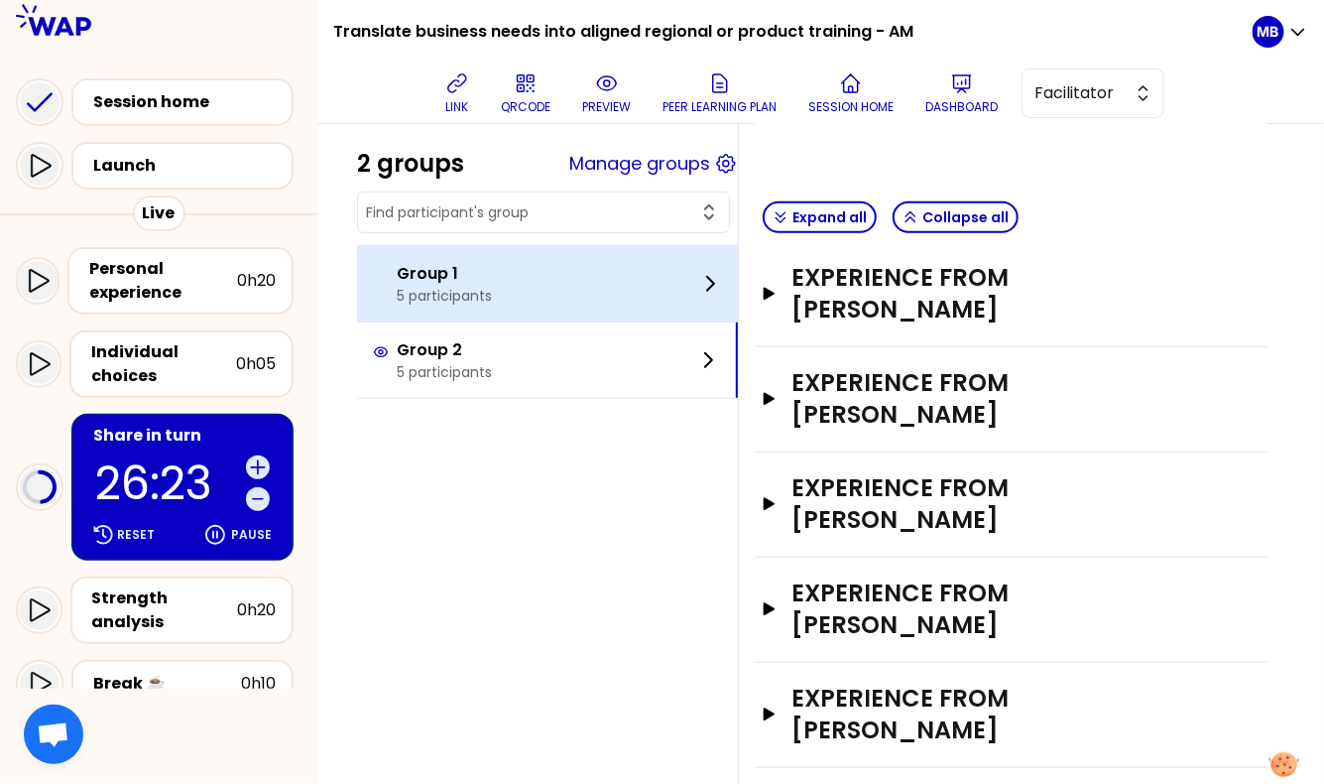
click at [547, 256] on div "Group 1 5 participants" at bounding box center [547, 283] width 381 height 75
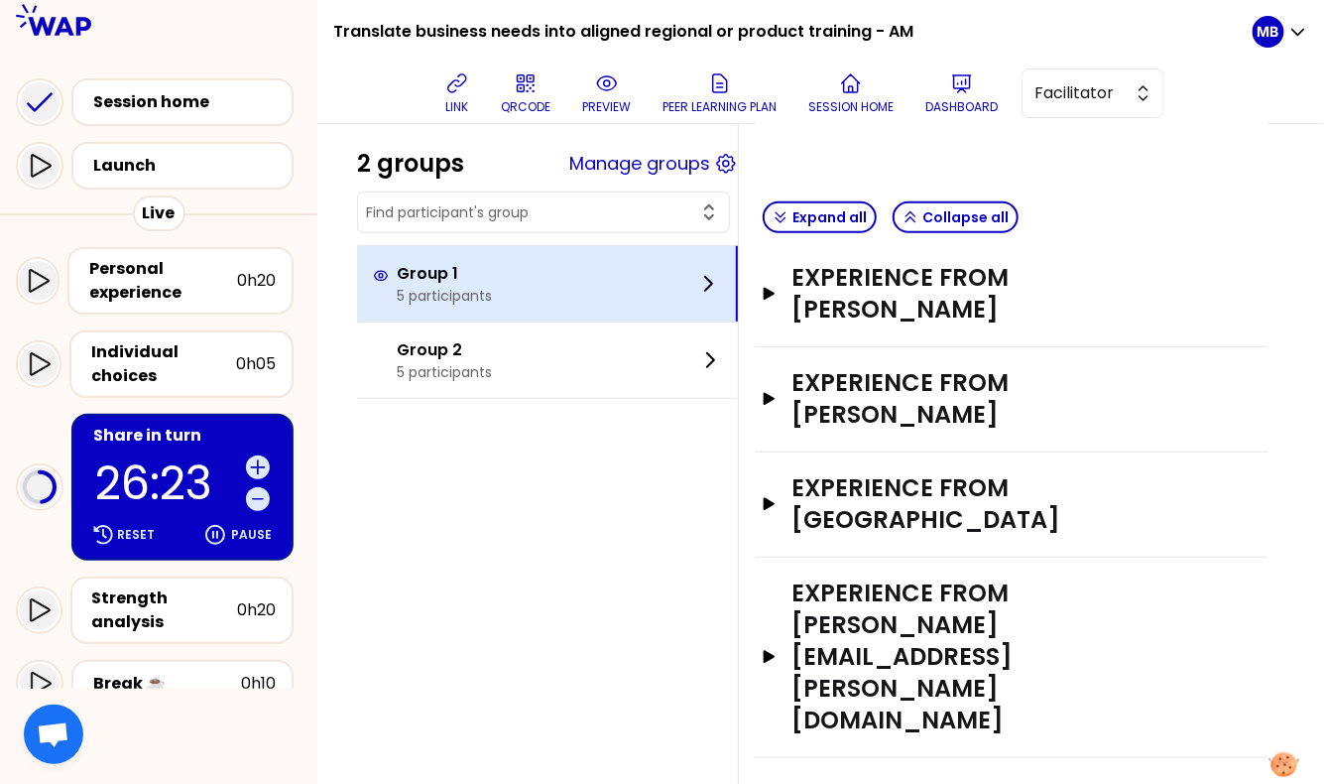
scroll to position [248, 0]
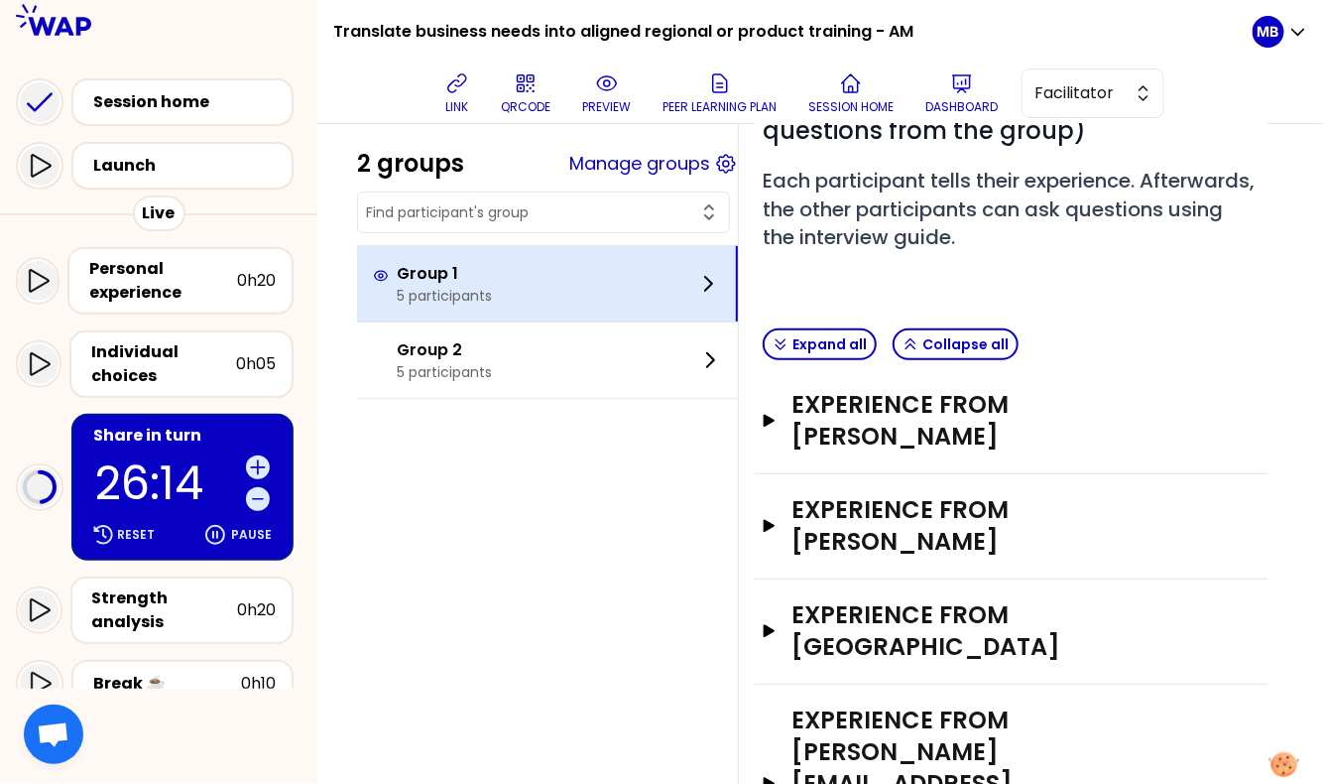
click at [514, 255] on div "Group 1 5 participants" at bounding box center [547, 283] width 381 height 75
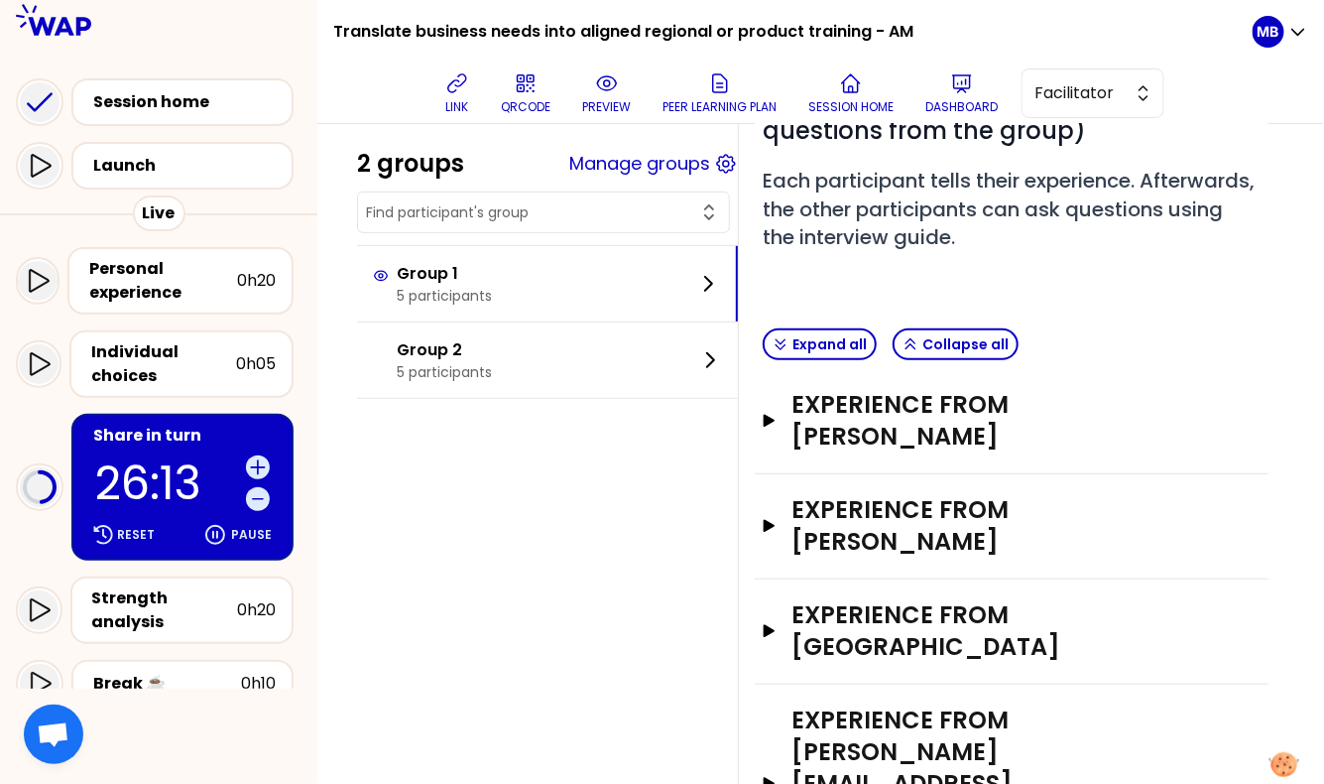
click at [869, 394] on div "Experience from Beatriz Jodra Open" at bounding box center [1012, 421] width 514 height 105
click at [849, 389] on div "Experience from Beatriz Jodra Open" at bounding box center [1012, 421] width 514 height 105
click at [856, 389] on h3 "Experience from [PERSON_NAME]" at bounding box center [993, 420] width 403 height 63
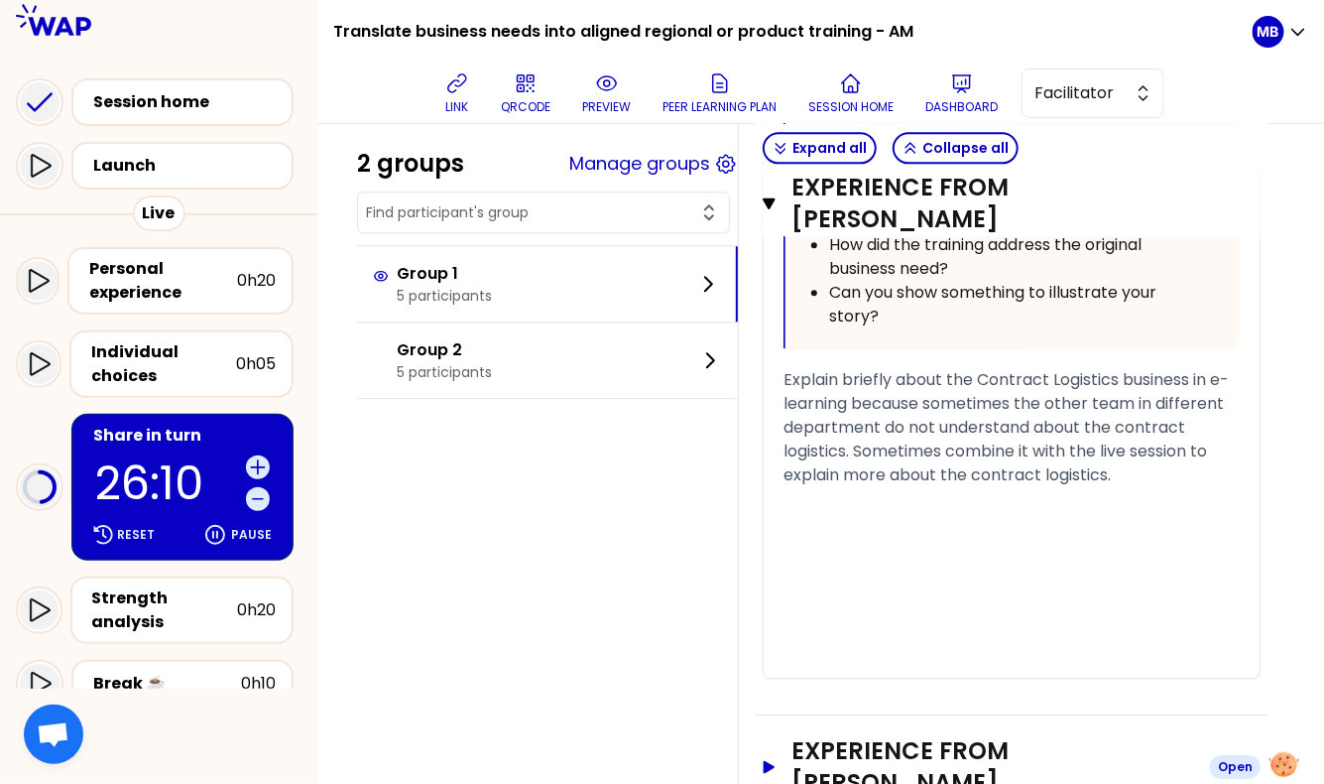
click at [857, 735] on h3 "Experience from [PERSON_NAME]" at bounding box center [993, 766] width 403 height 63
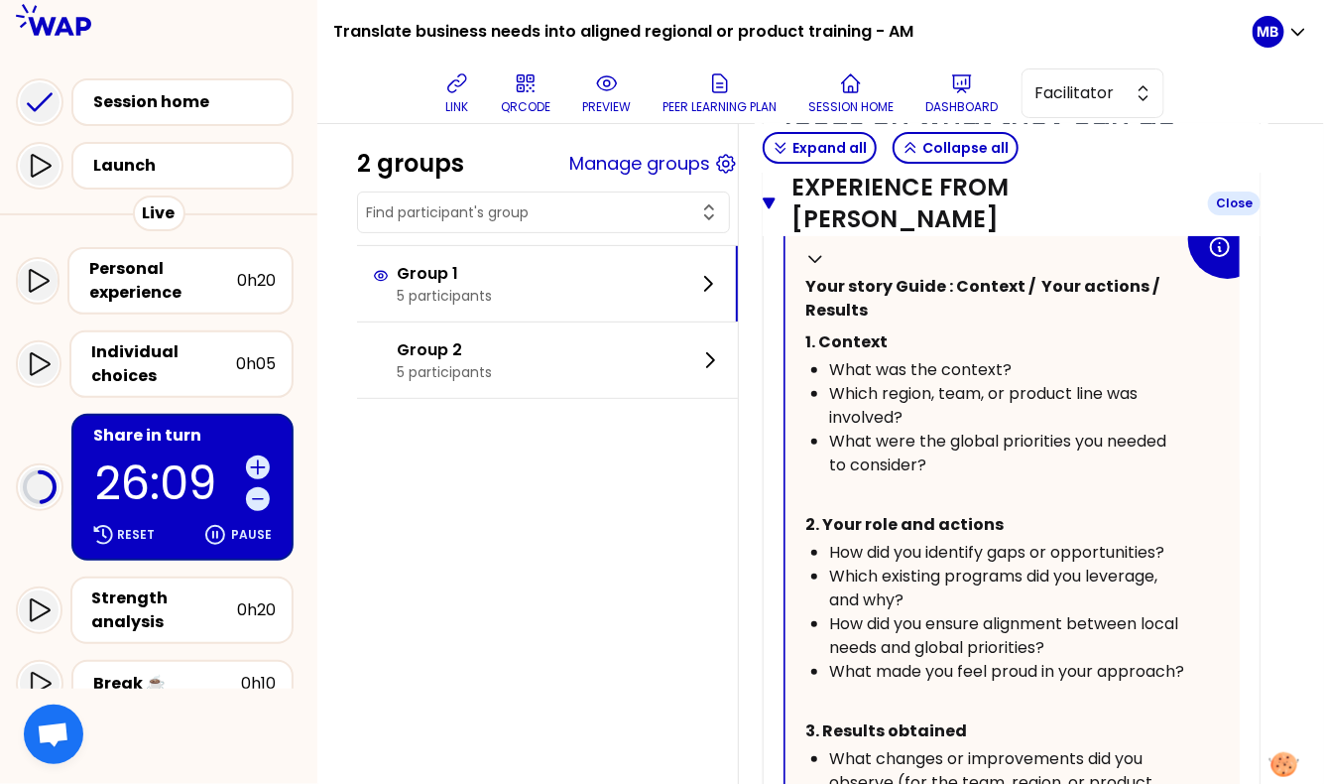
scroll to position [2855, 0]
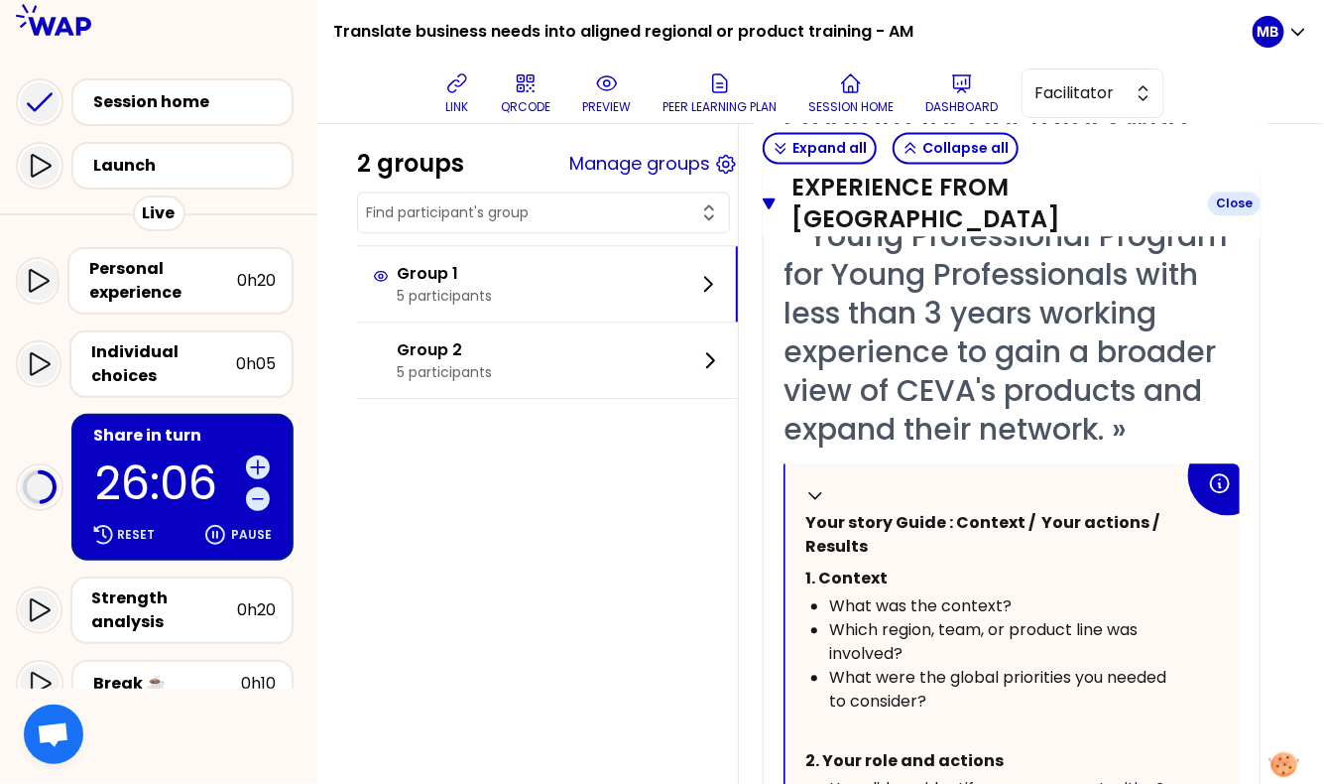
scroll to position [4138, 0]
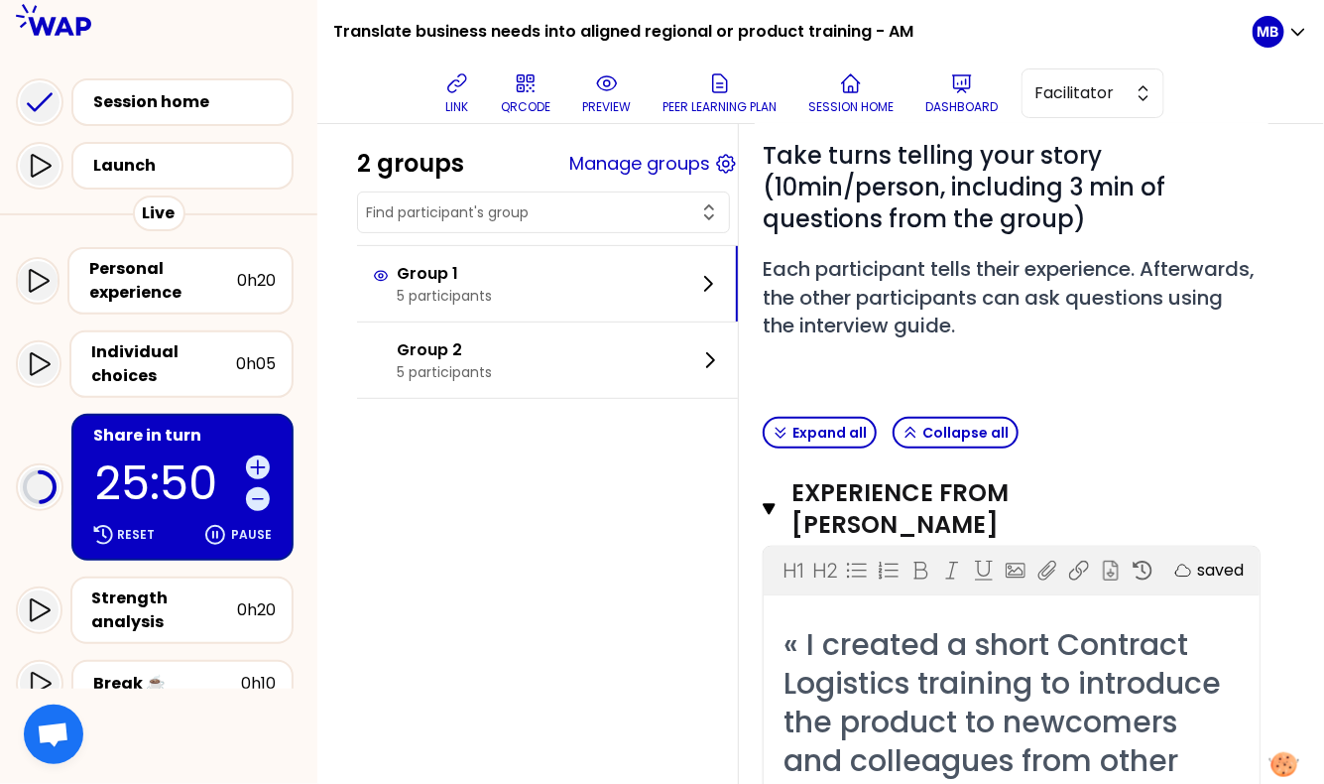
scroll to position [123, 0]
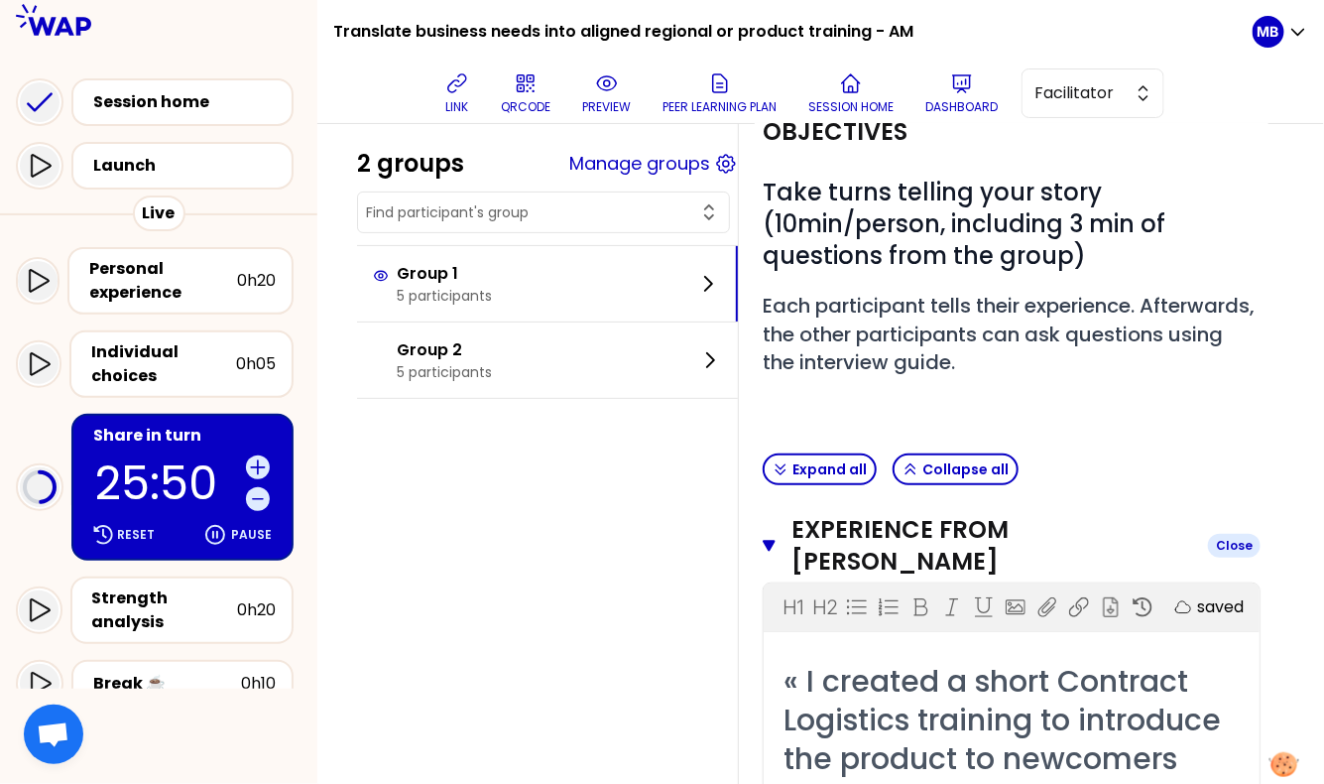
click at [774, 538] on icon "button" at bounding box center [769, 546] width 13 height 16
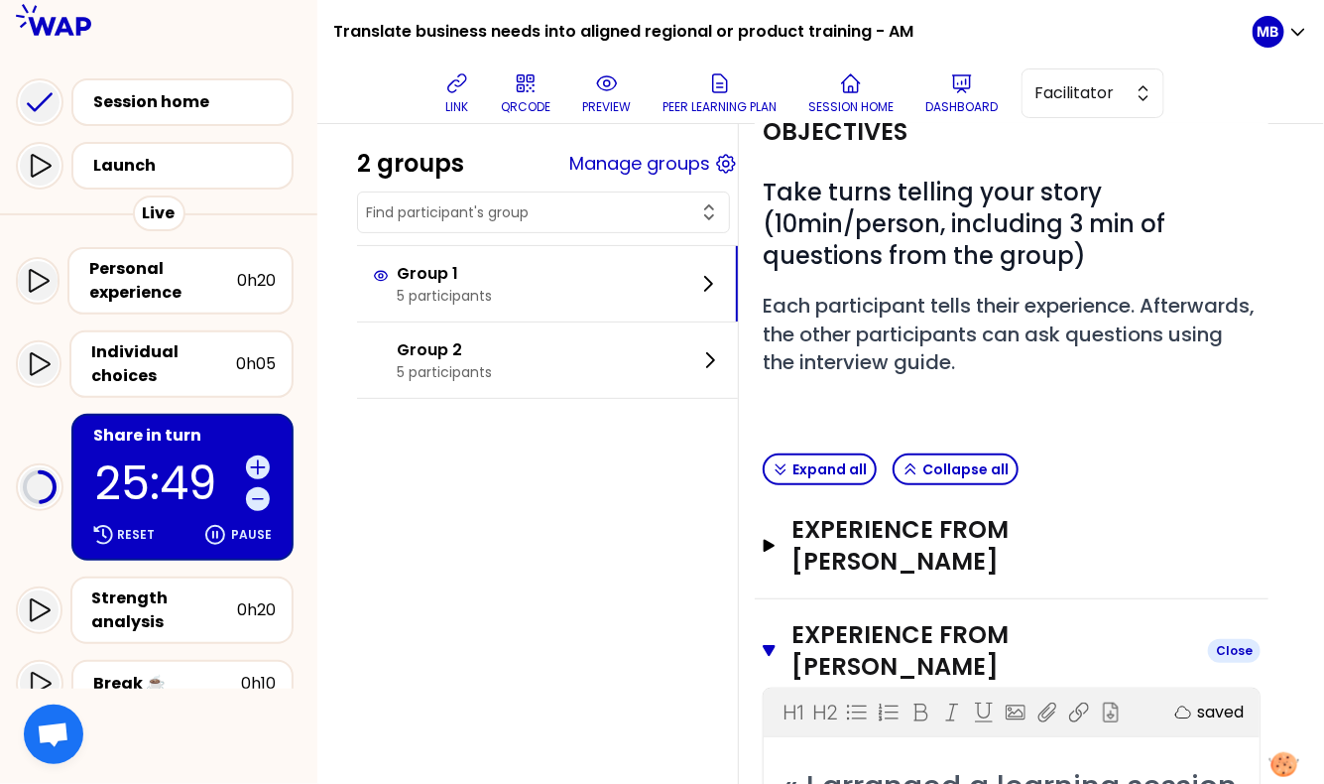
click at [769, 645] on icon "button" at bounding box center [769, 650] width 13 height 11
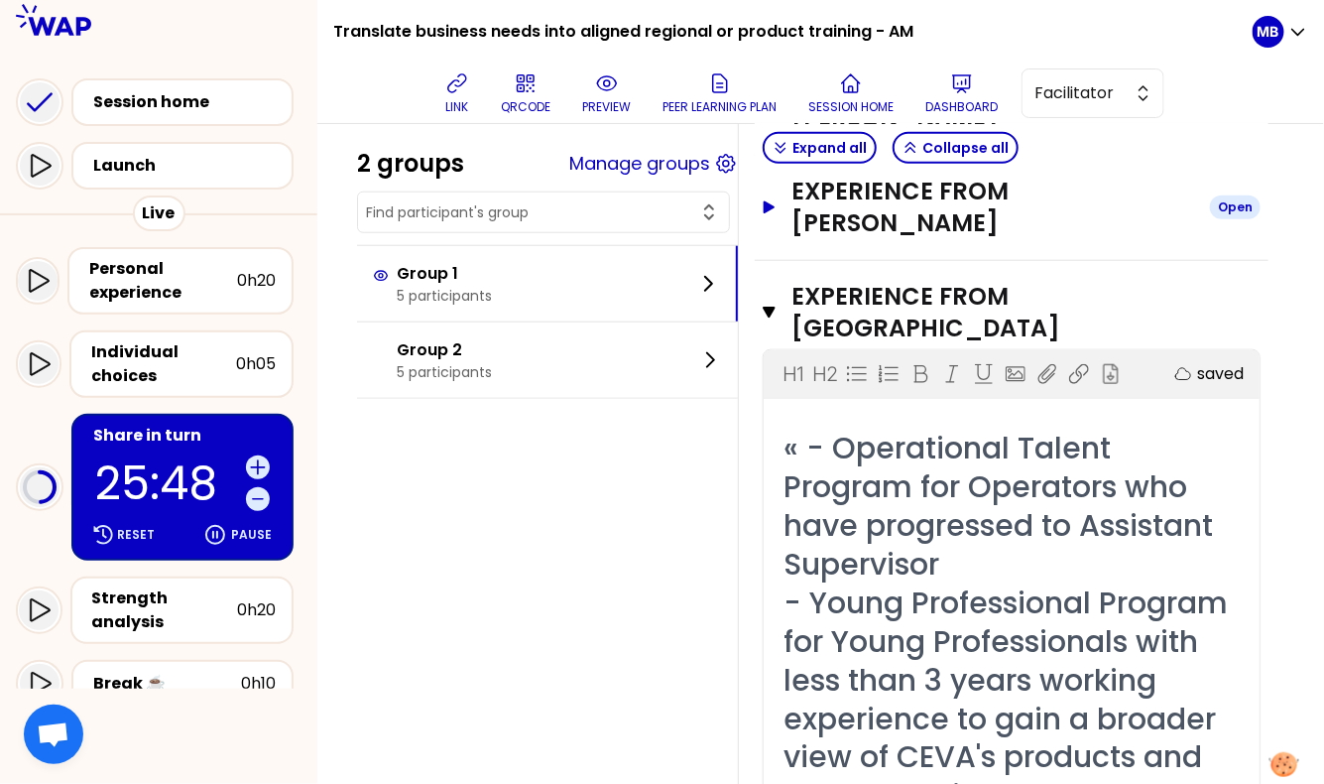
scroll to position [678, 0]
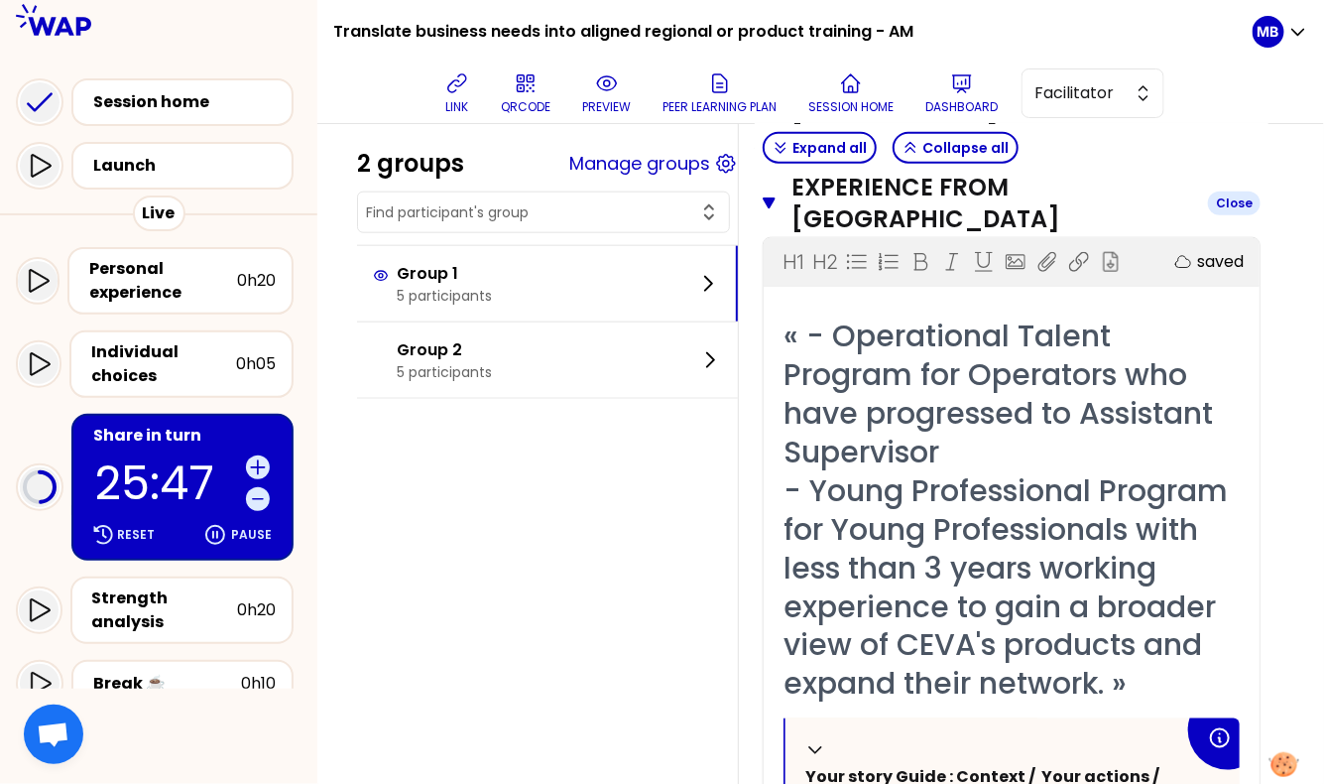
click at [767, 197] on icon "button" at bounding box center [769, 202] width 13 height 11
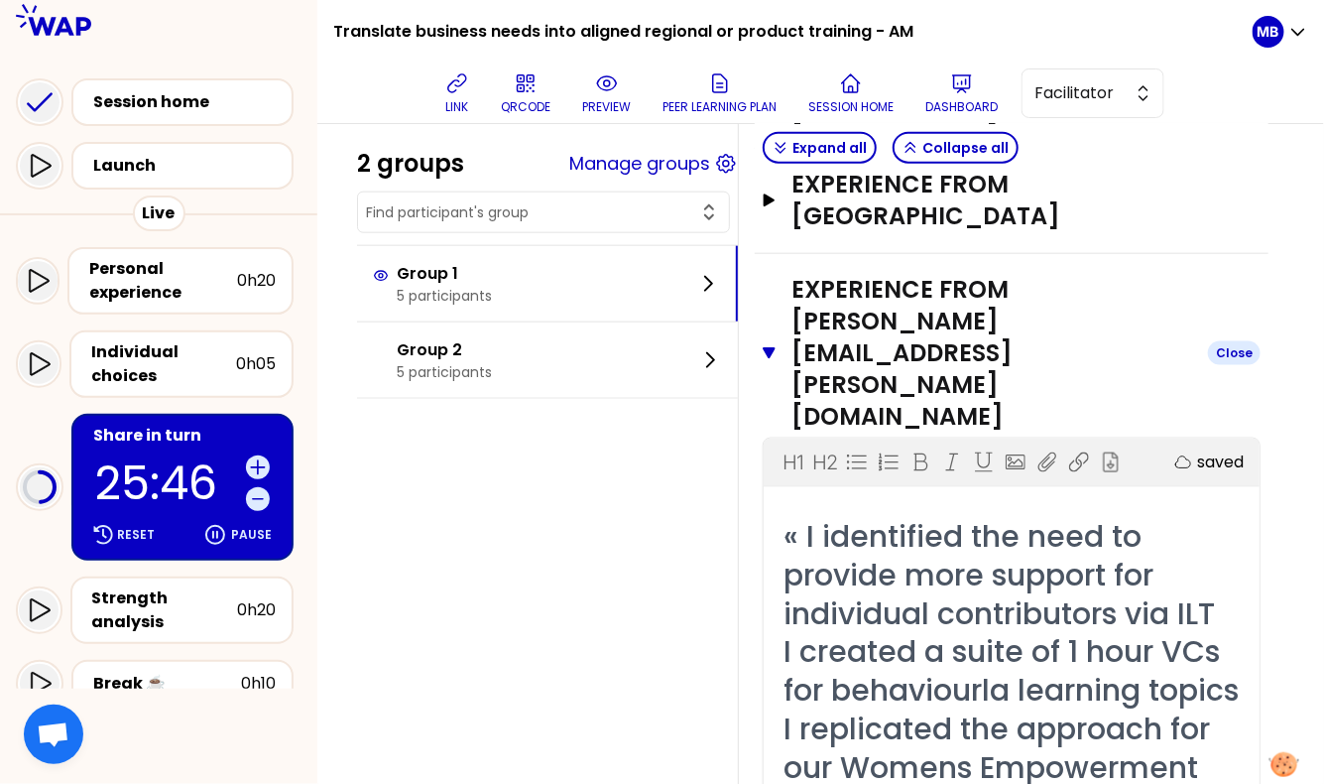
click at [764, 345] on icon "button" at bounding box center [769, 353] width 13 height 16
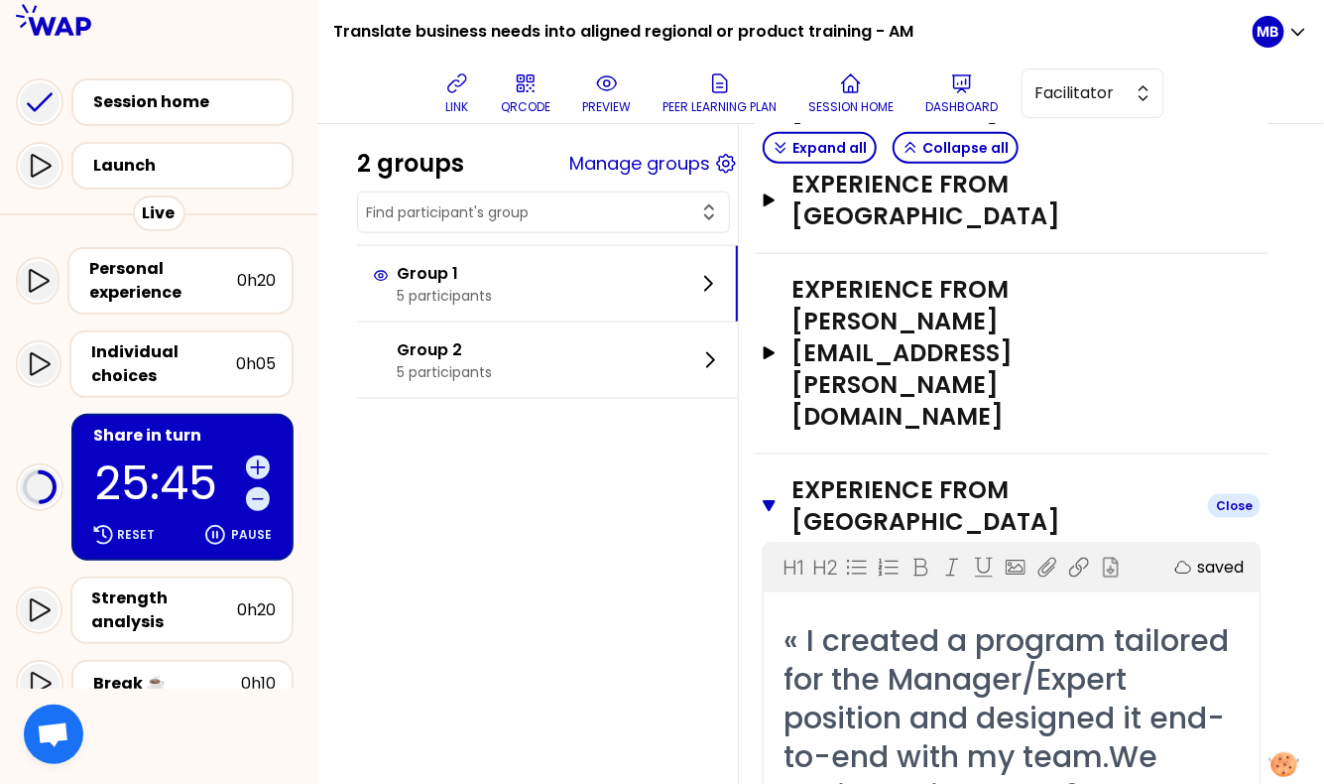
click at [768, 500] on icon "button" at bounding box center [769, 505] width 13 height 11
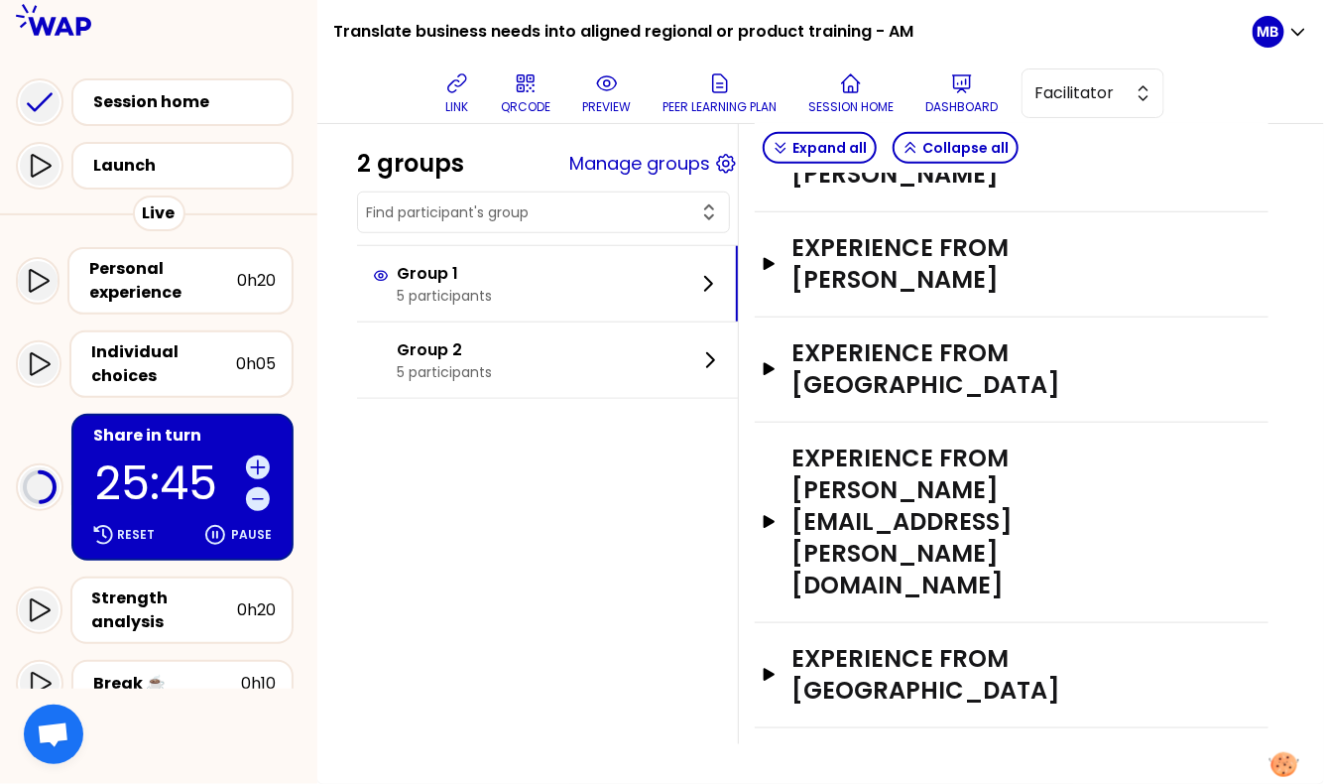
scroll to position [248, 0]
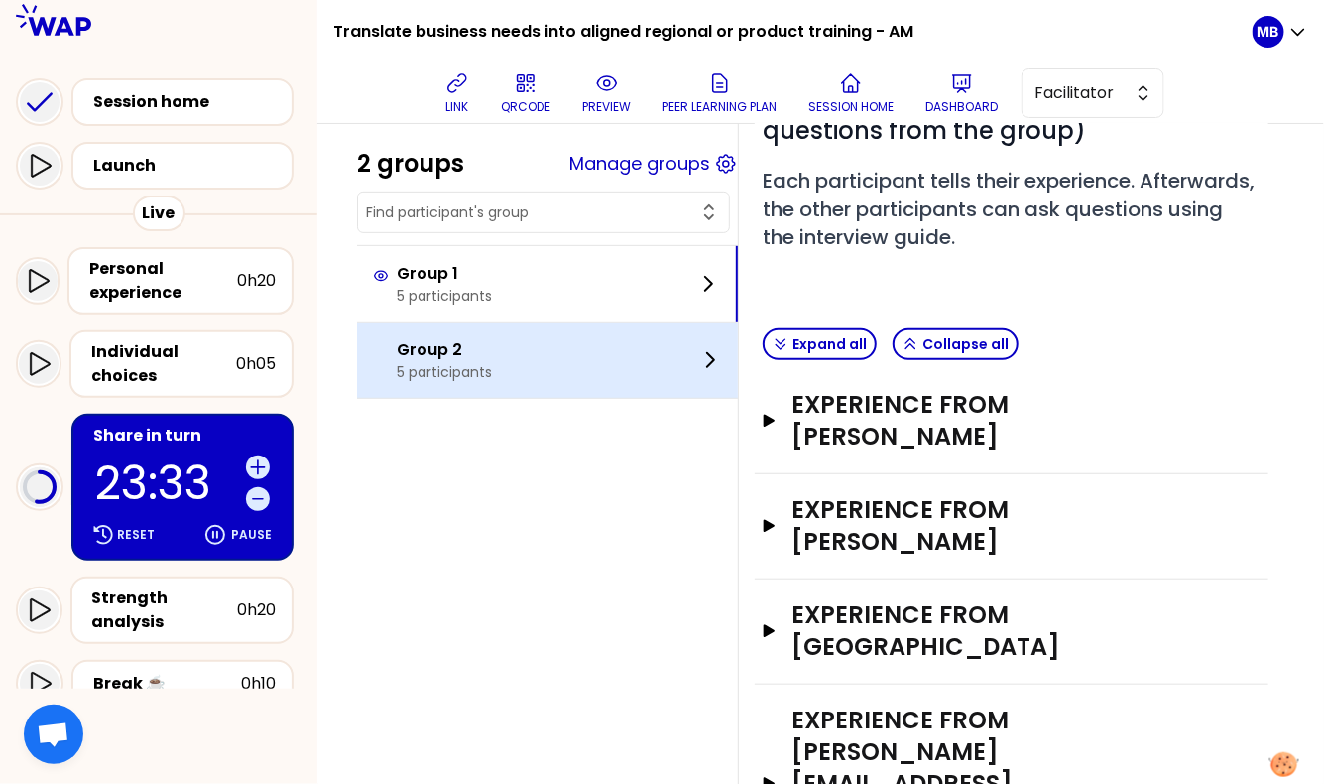
click at [499, 367] on div "Group 2 5 participants" at bounding box center [547, 359] width 381 height 75
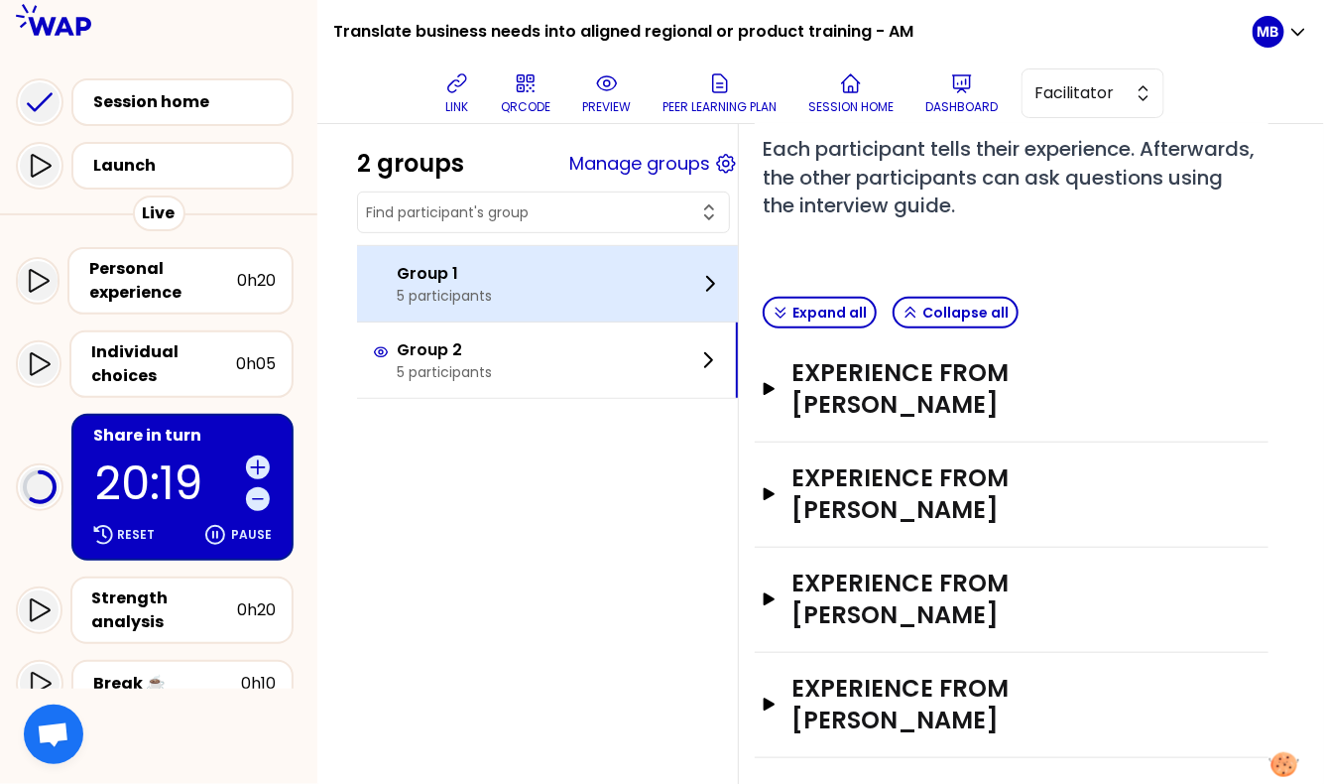
click at [430, 266] on p "Group 1" at bounding box center [444, 274] width 95 height 24
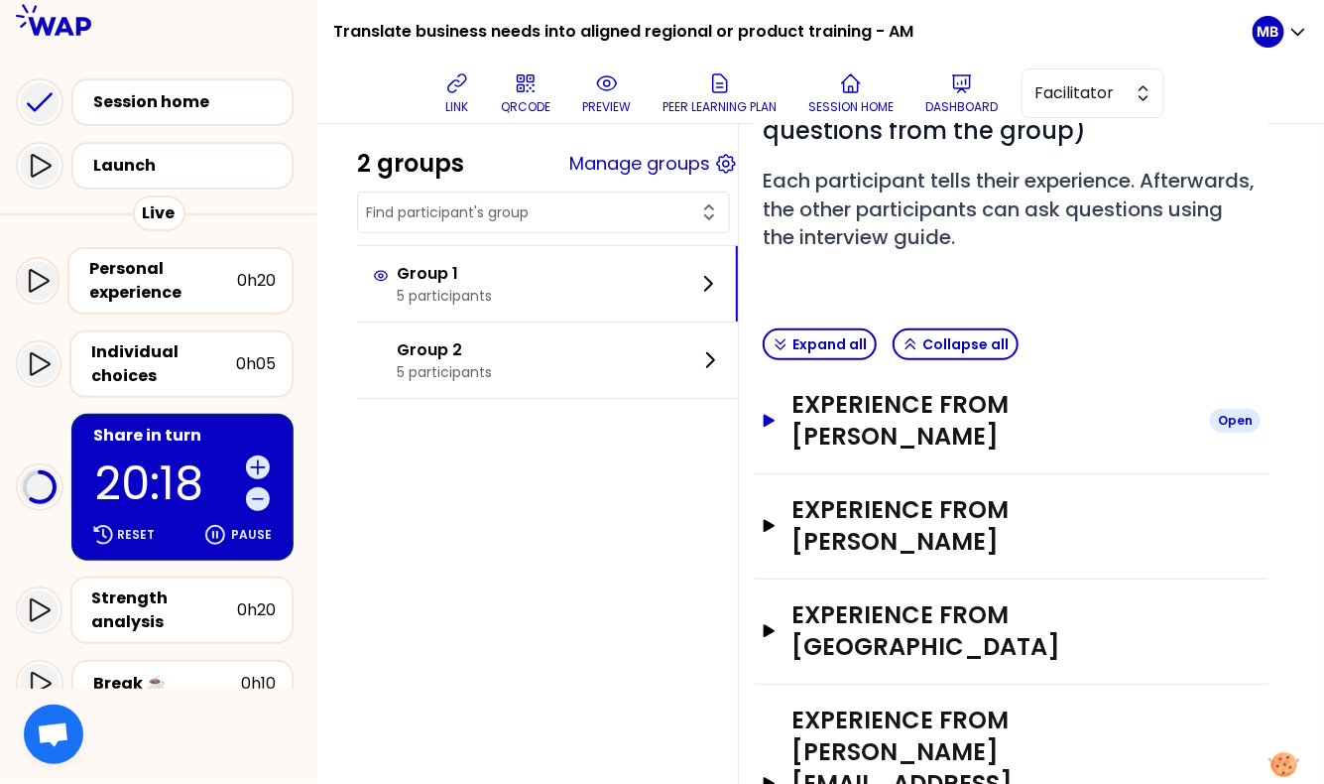
click at [853, 389] on h3 "Experience from Beatriz Jodra" at bounding box center [993, 420] width 403 height 63
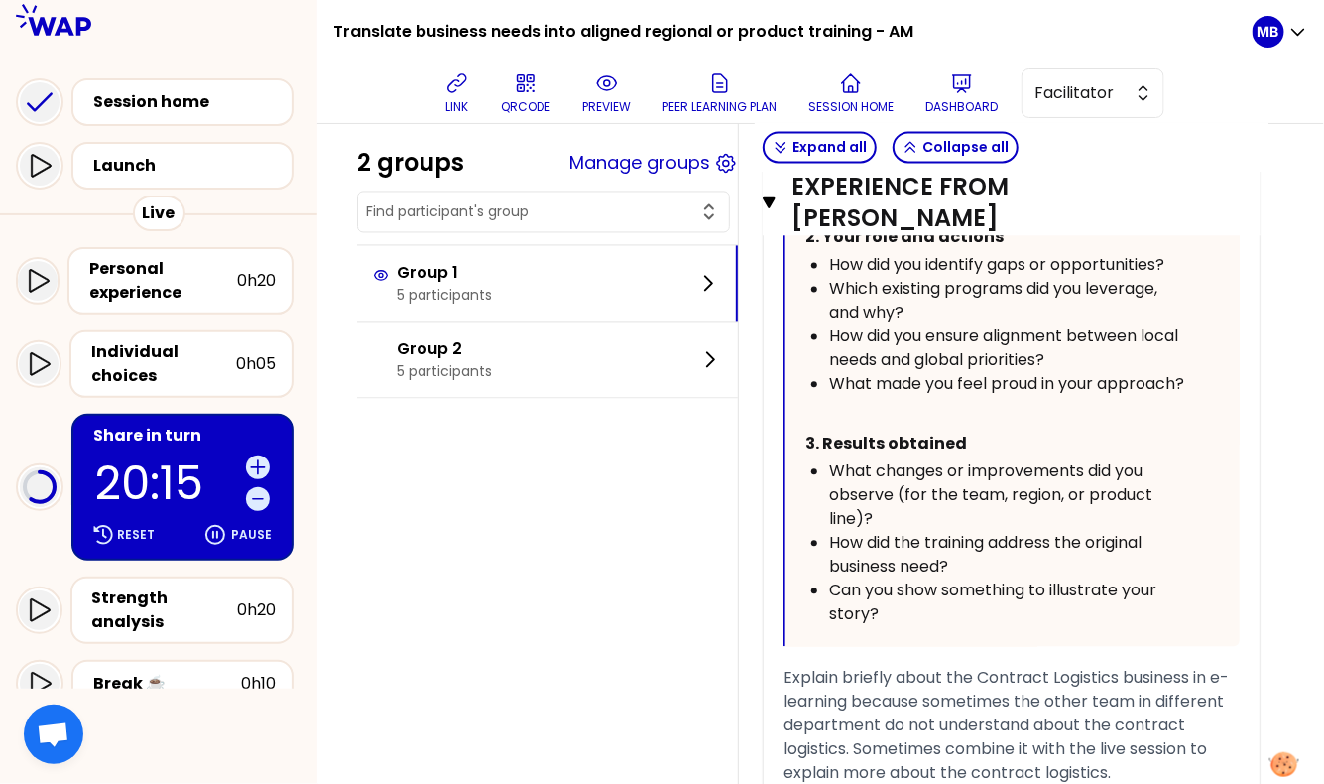
scroll to position [1650, 0]
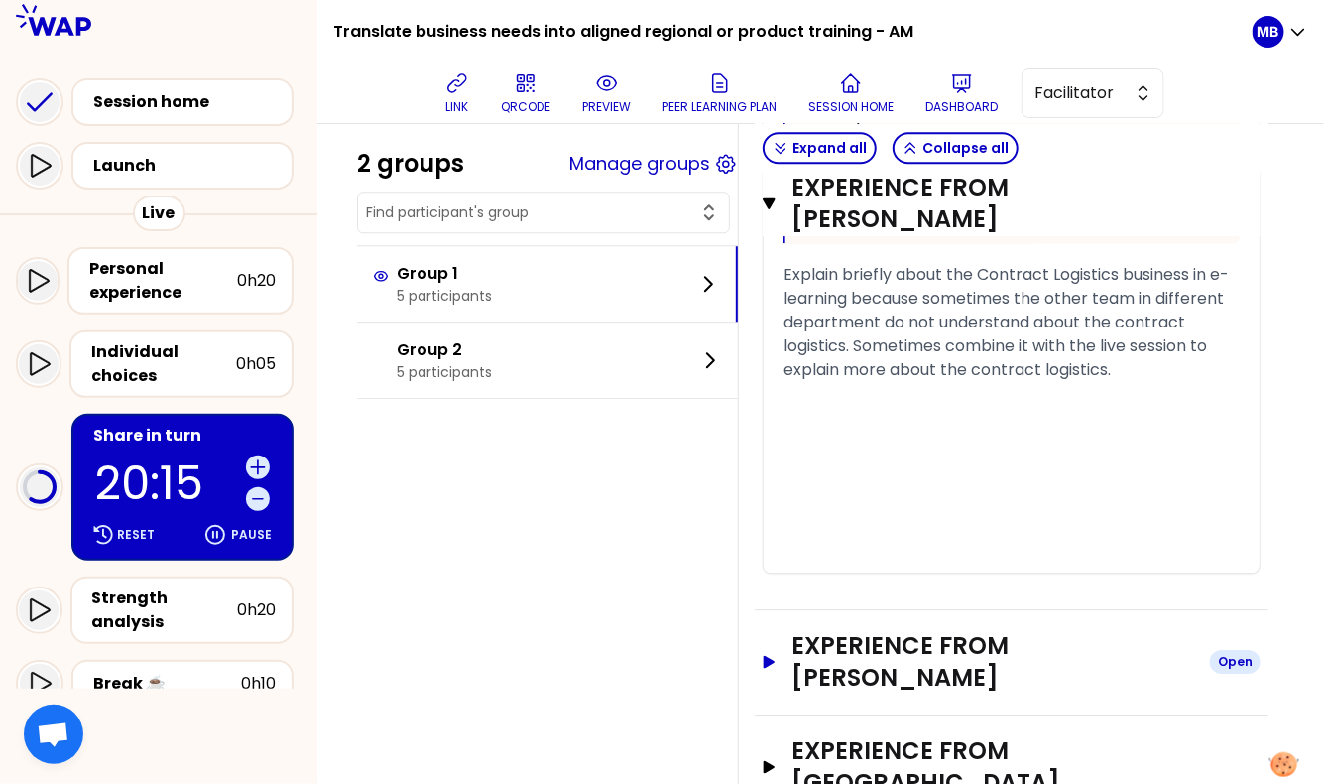
click at [841, 630] on h3 "Experience from gita novianti" at bounding box center [993, 661] width 403 height 63
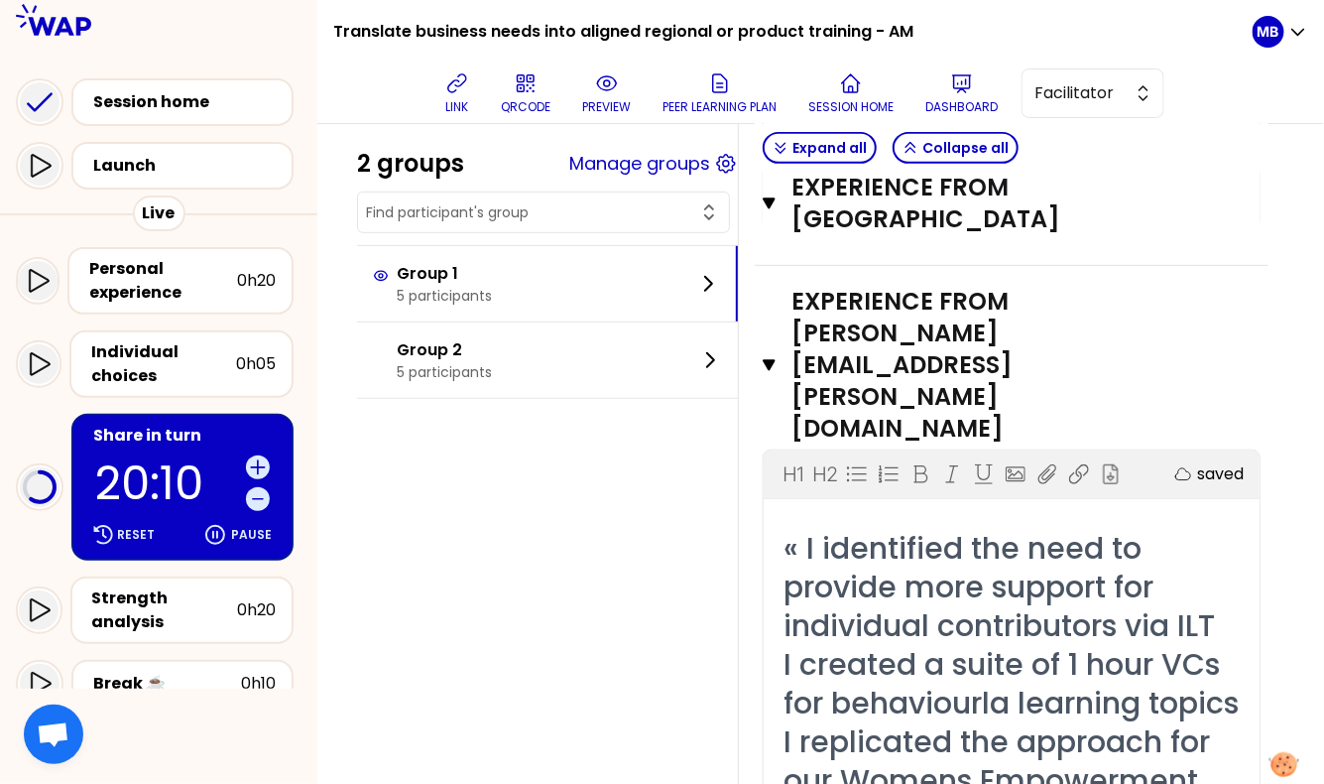
scroll to position [5367, 0]
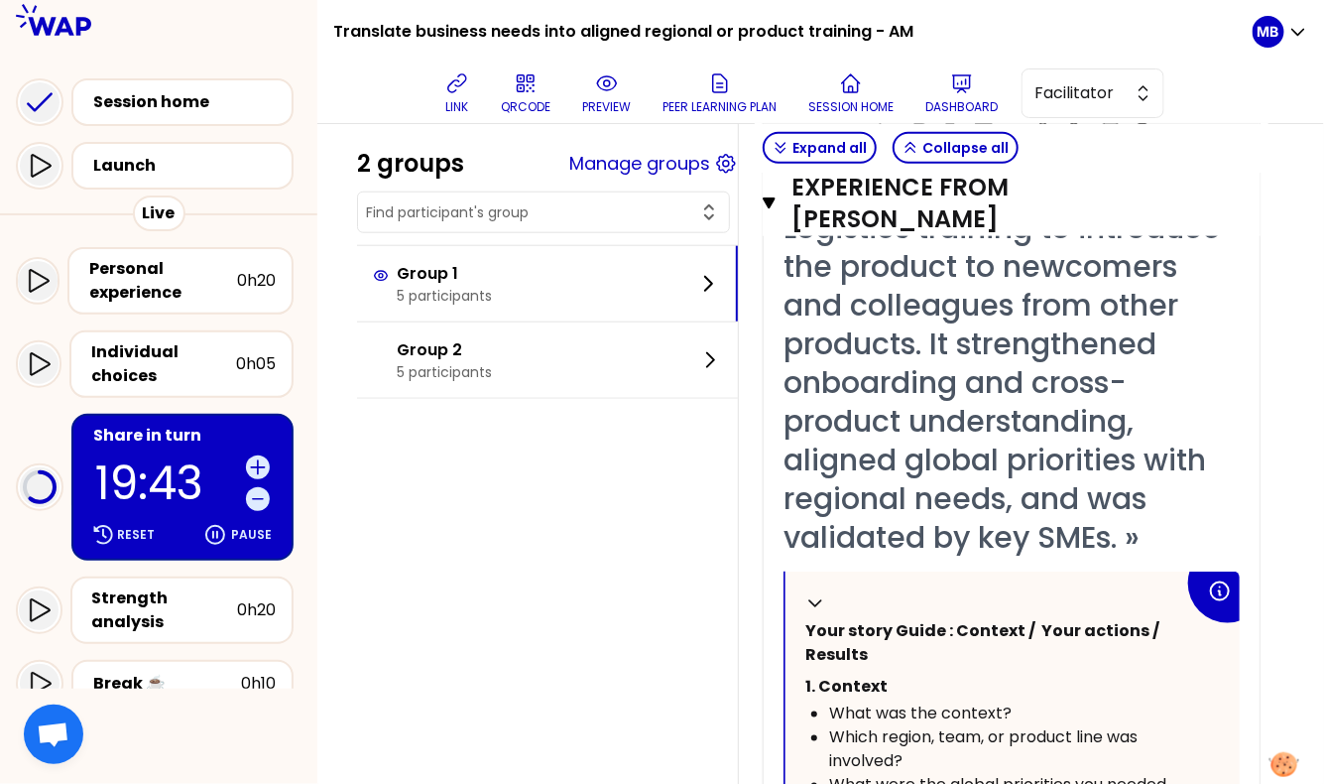
scroll to position [896, 0]
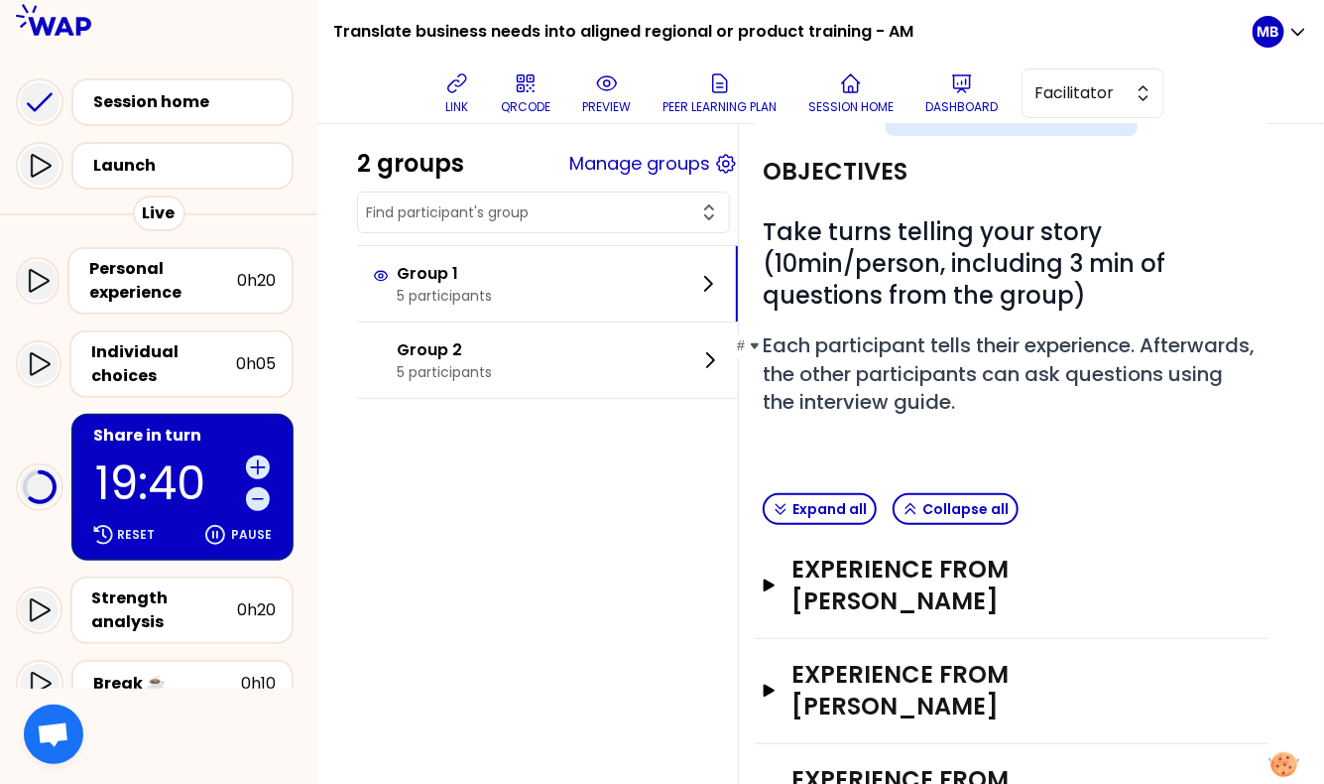
scroll to position [232, 0]
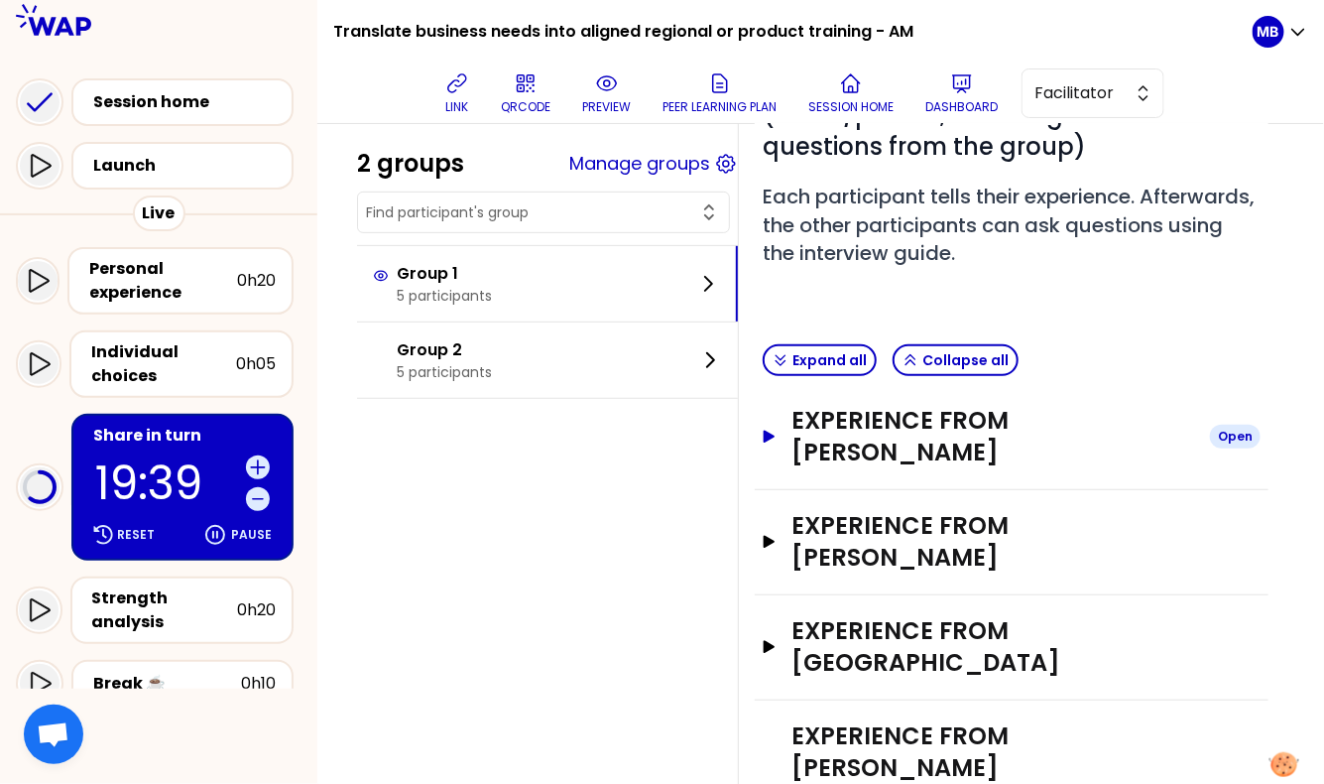
click at [858, 405] on h3 "Experience from [PERSON_NAME]" at bounding box center [993, 436] width 403 height 63
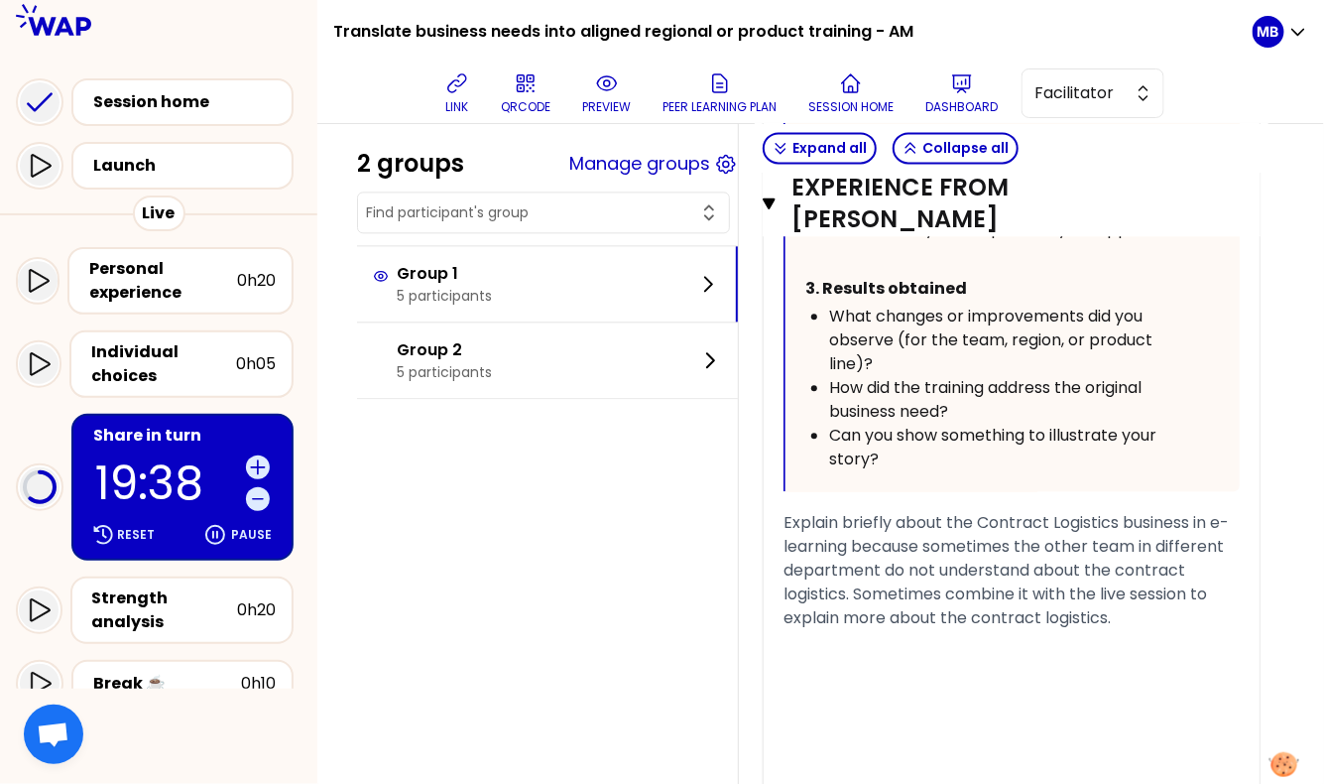
scroll to position [1455, 0]
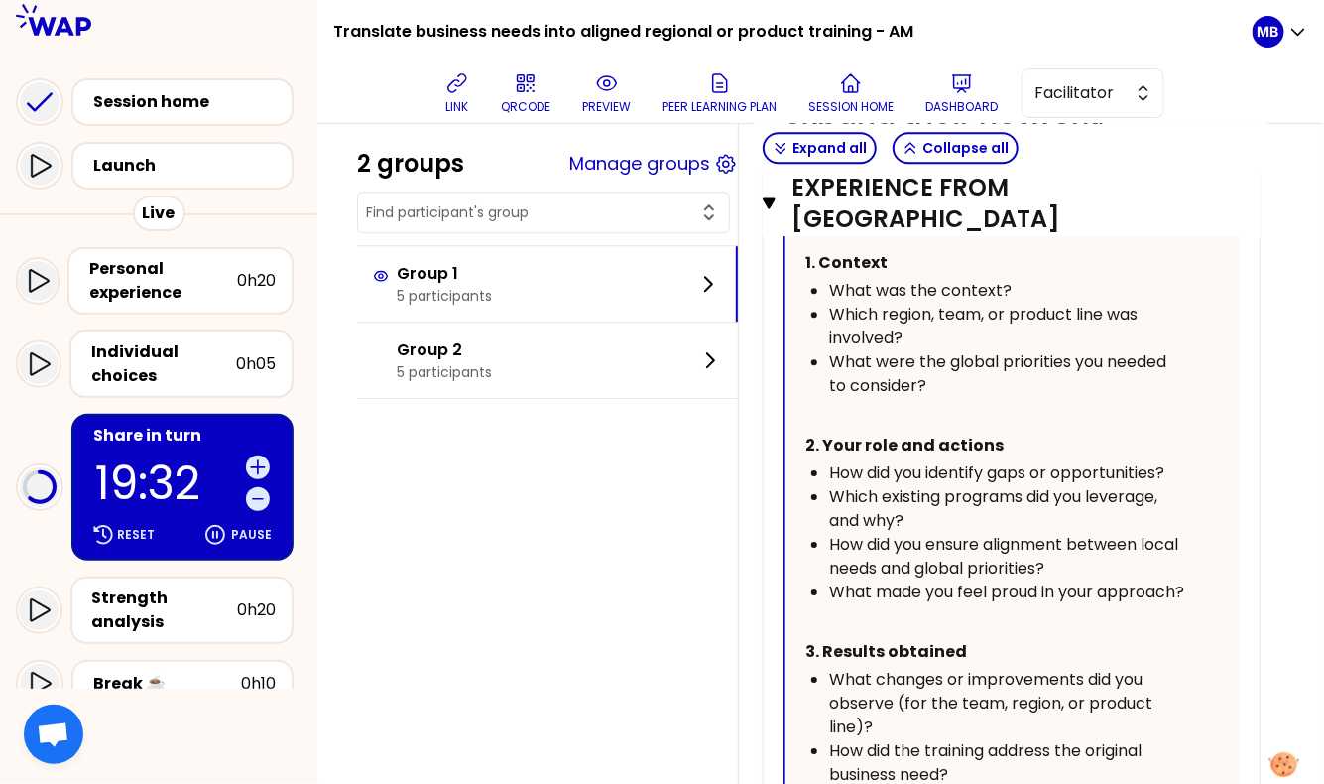
scroll to position [4095, 0]
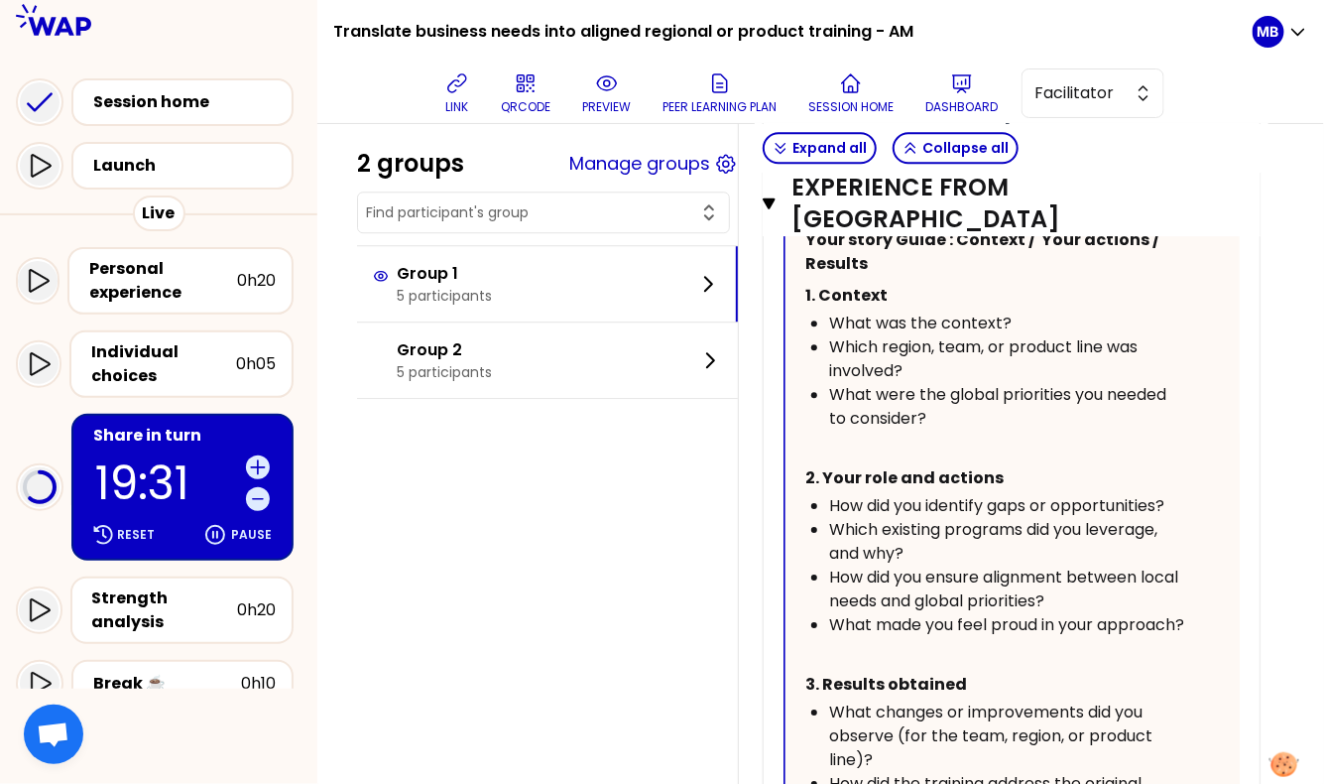
drag, startPoint x: 1073, startPoint y: 378, endPoint x: 745, endPoint y: 378, distance: 328.3
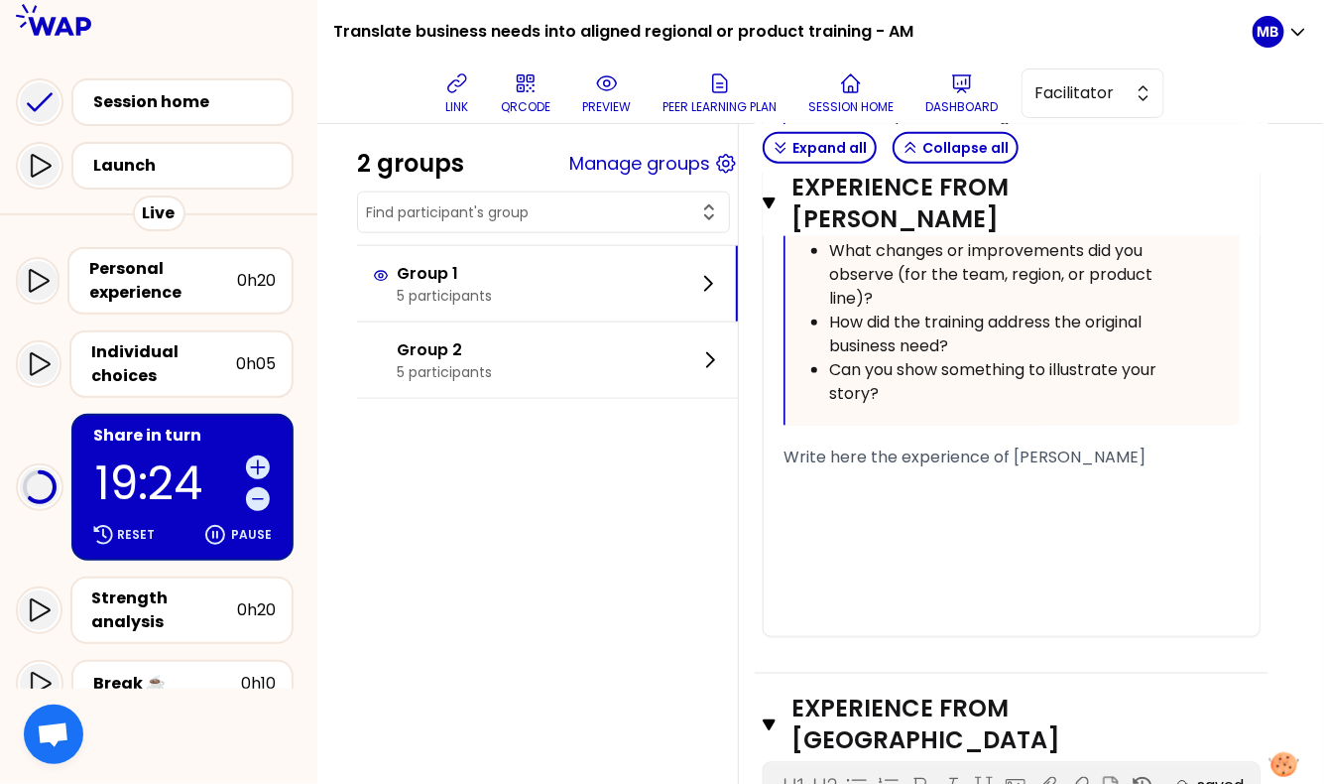
scroll to position [2865, 0]
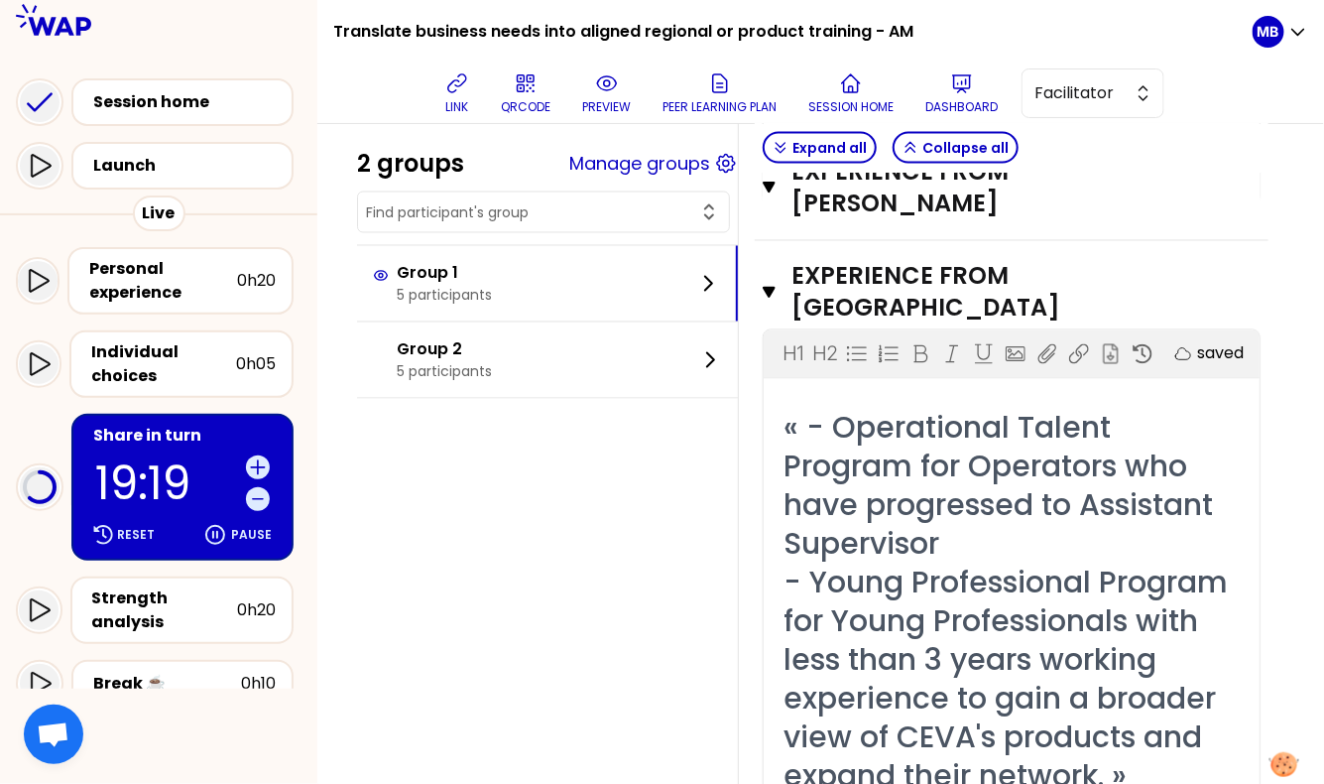
scroll to position [3258, 0]
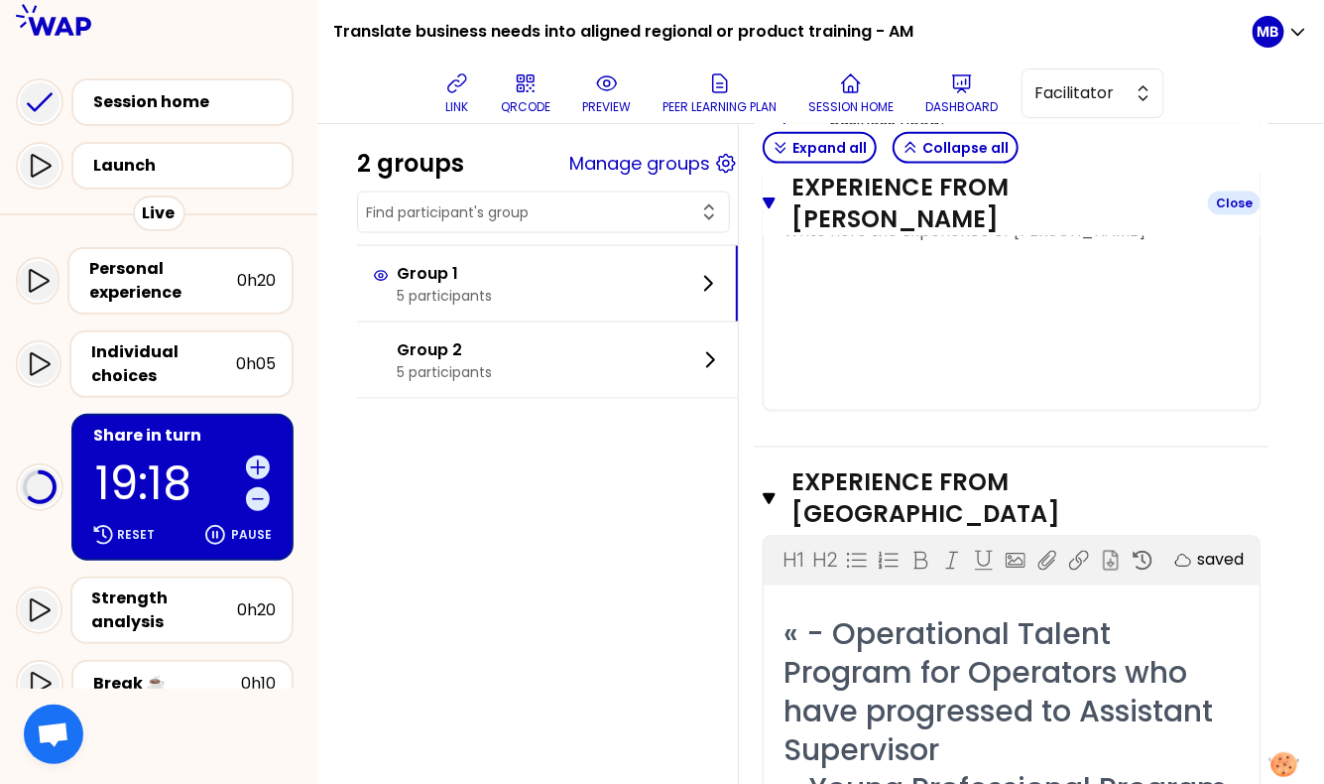
click at [767, 493] on icon "button" at bounding box center [769, 498] width 13 height 11
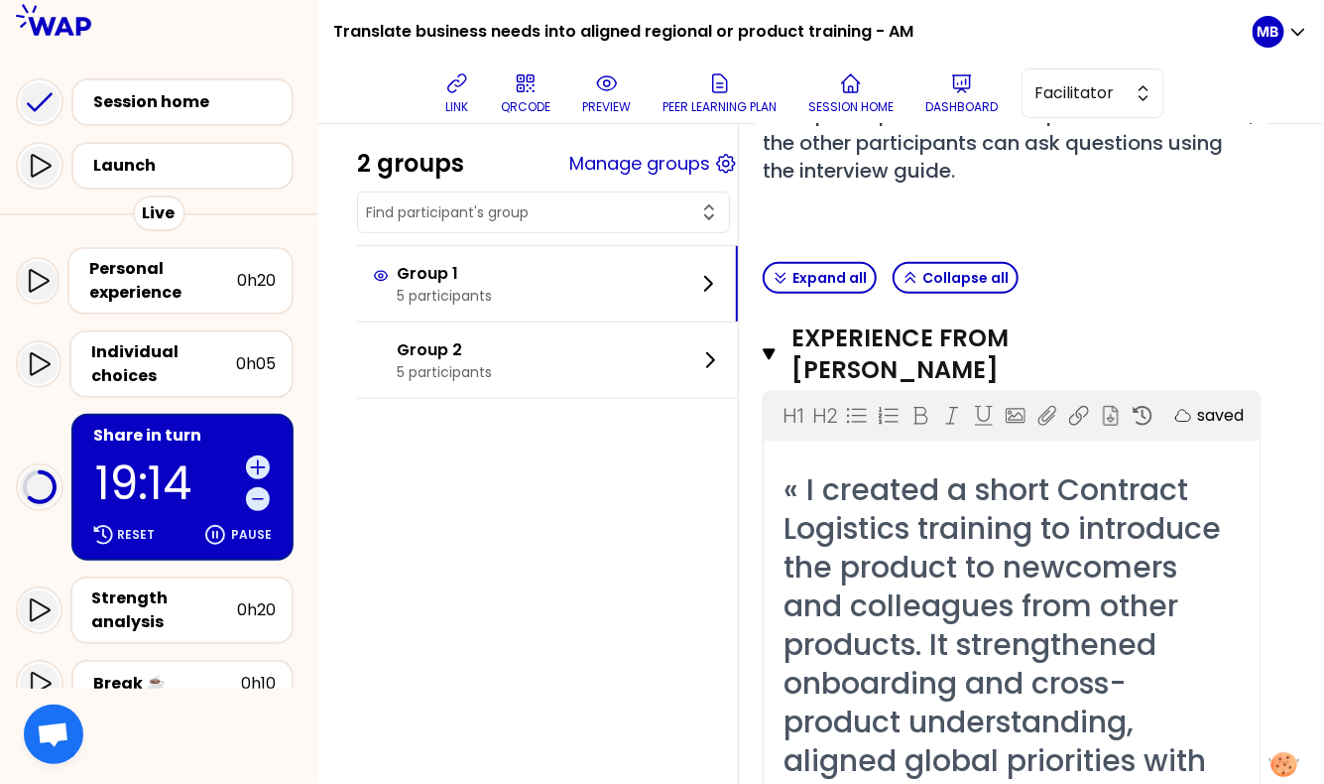
scroll to position [213, 0]
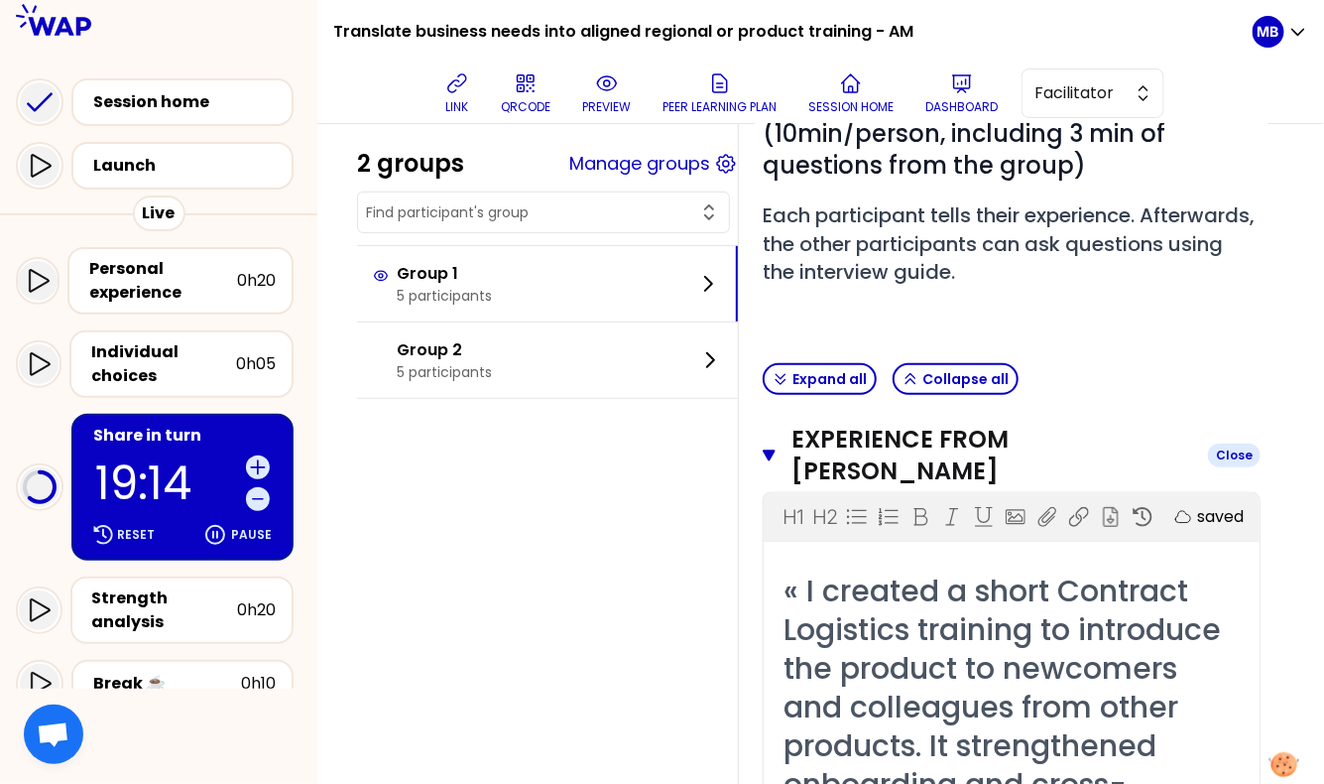
click at [773, 447] on icon "button" at bounding box center [769, 455] width 13 height 16
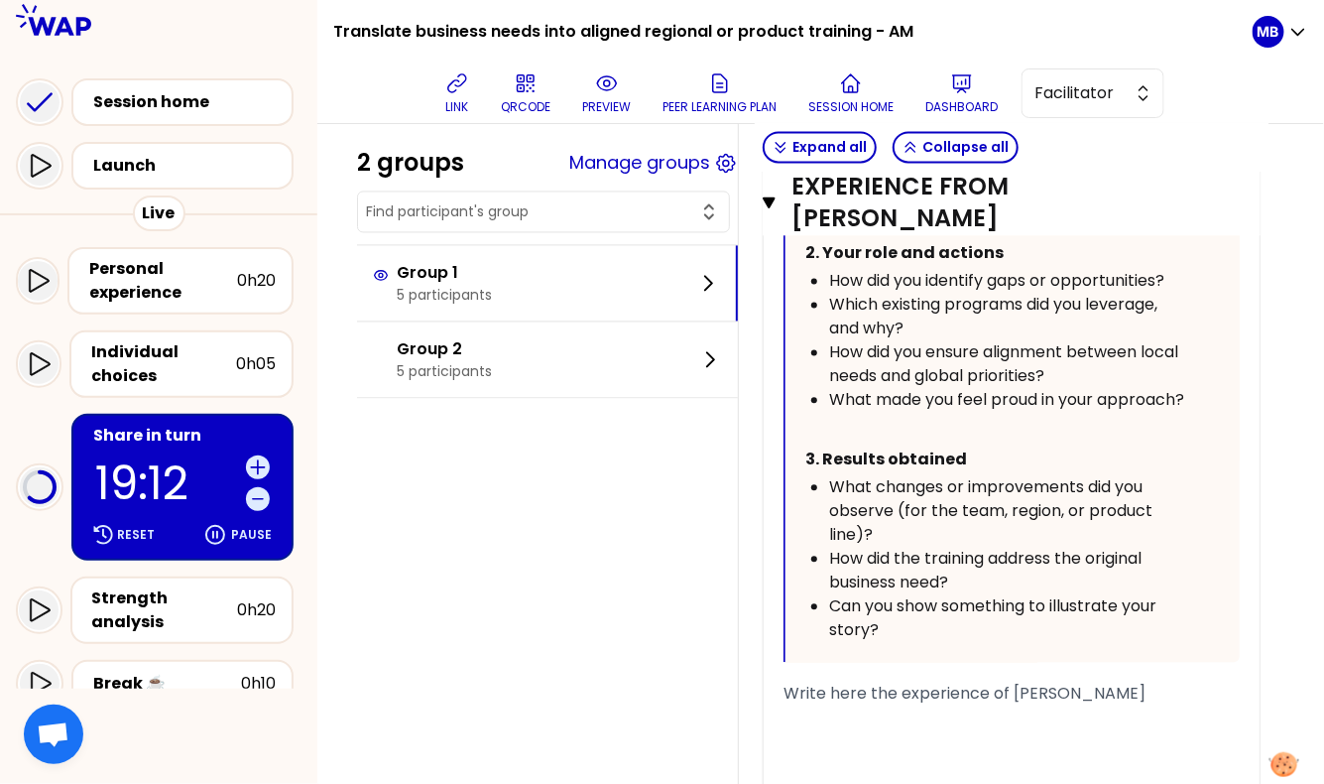
scroll to position [1453, 0]
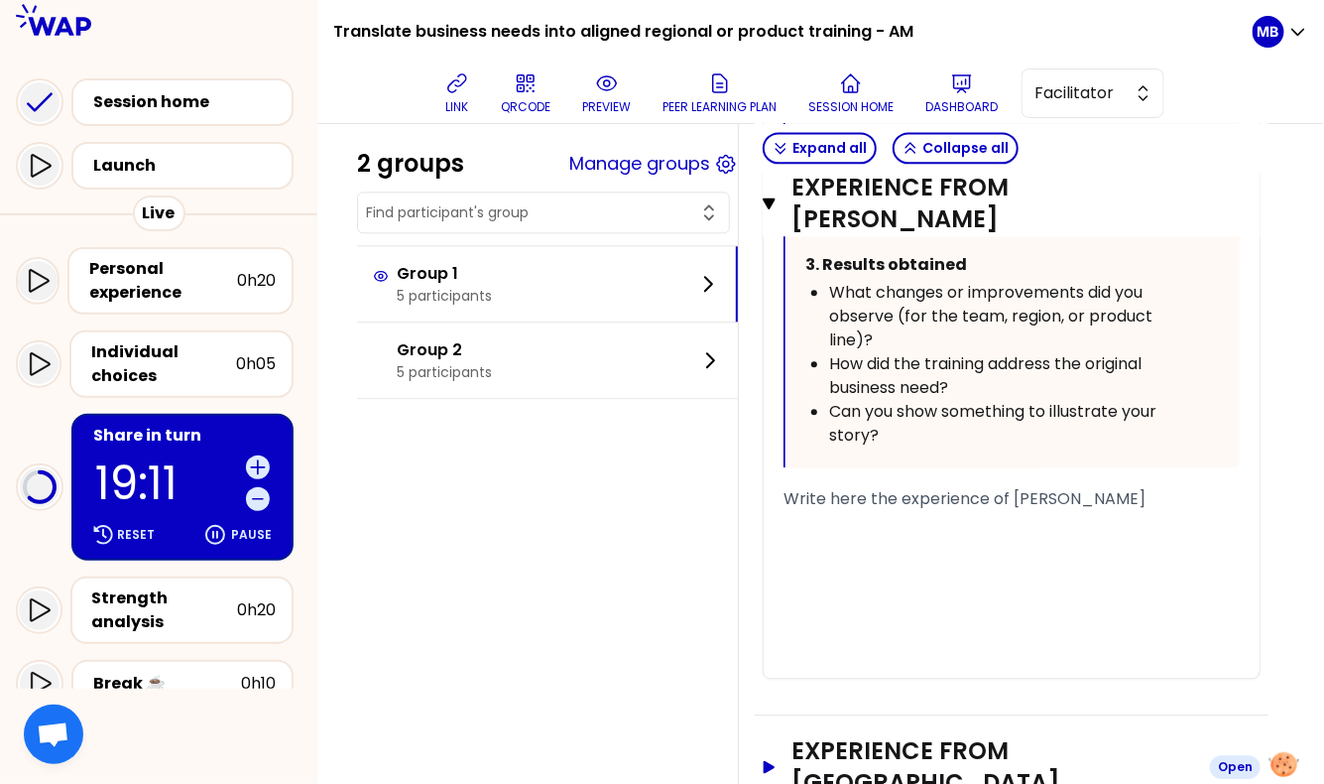
click at [815, 735] on h3 "Experience from [GEOGRAPHIC_DATA]" at bounding box center [993, 766] width 403 height 63
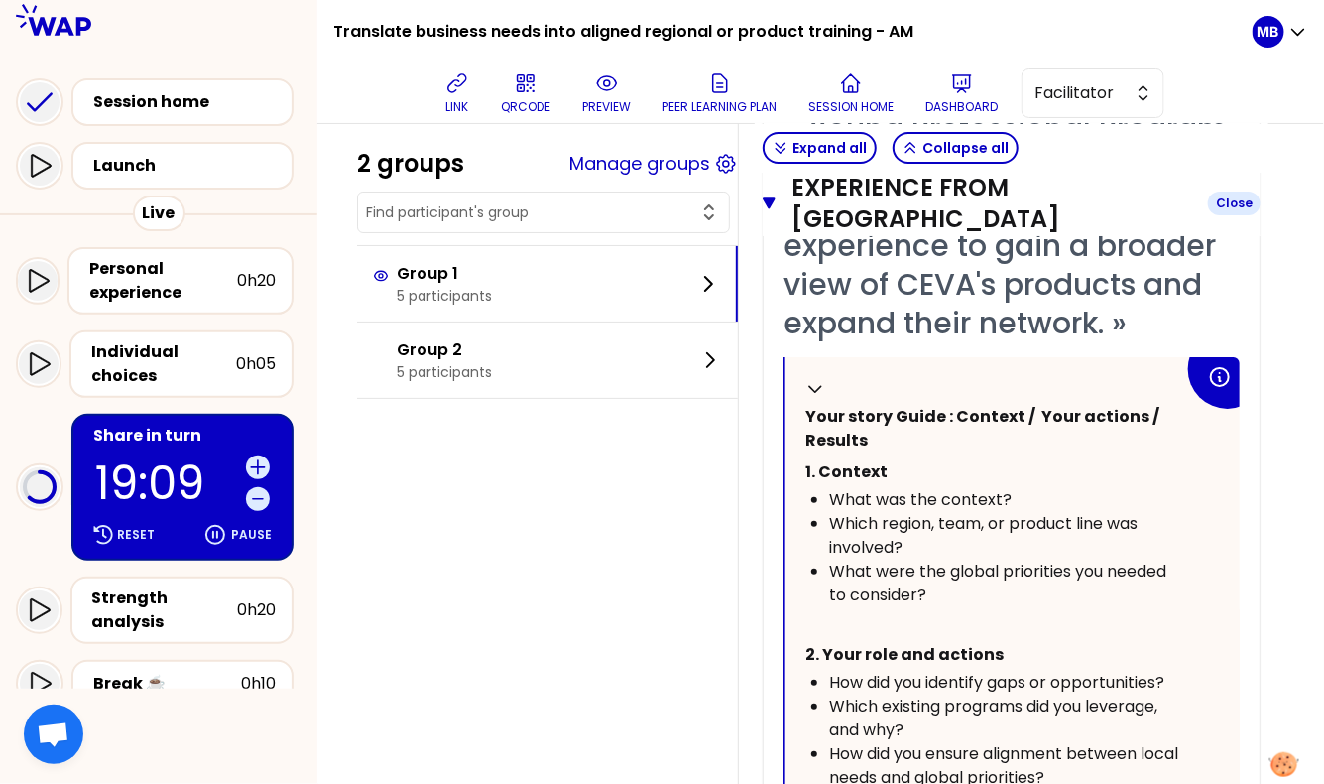
scroll to position [2748, 0]
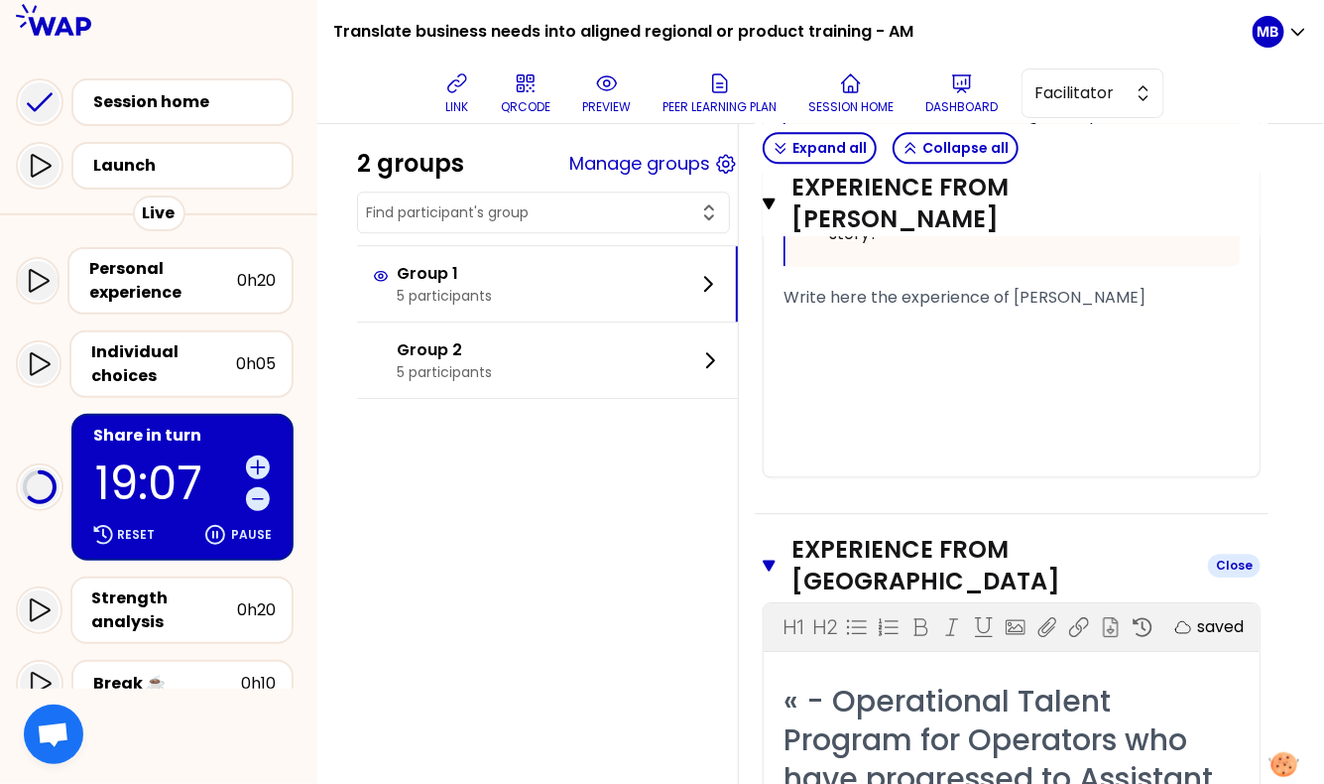
click at [765, 557] on icon "button" at bounding box center [769, 565] width 13 height 16
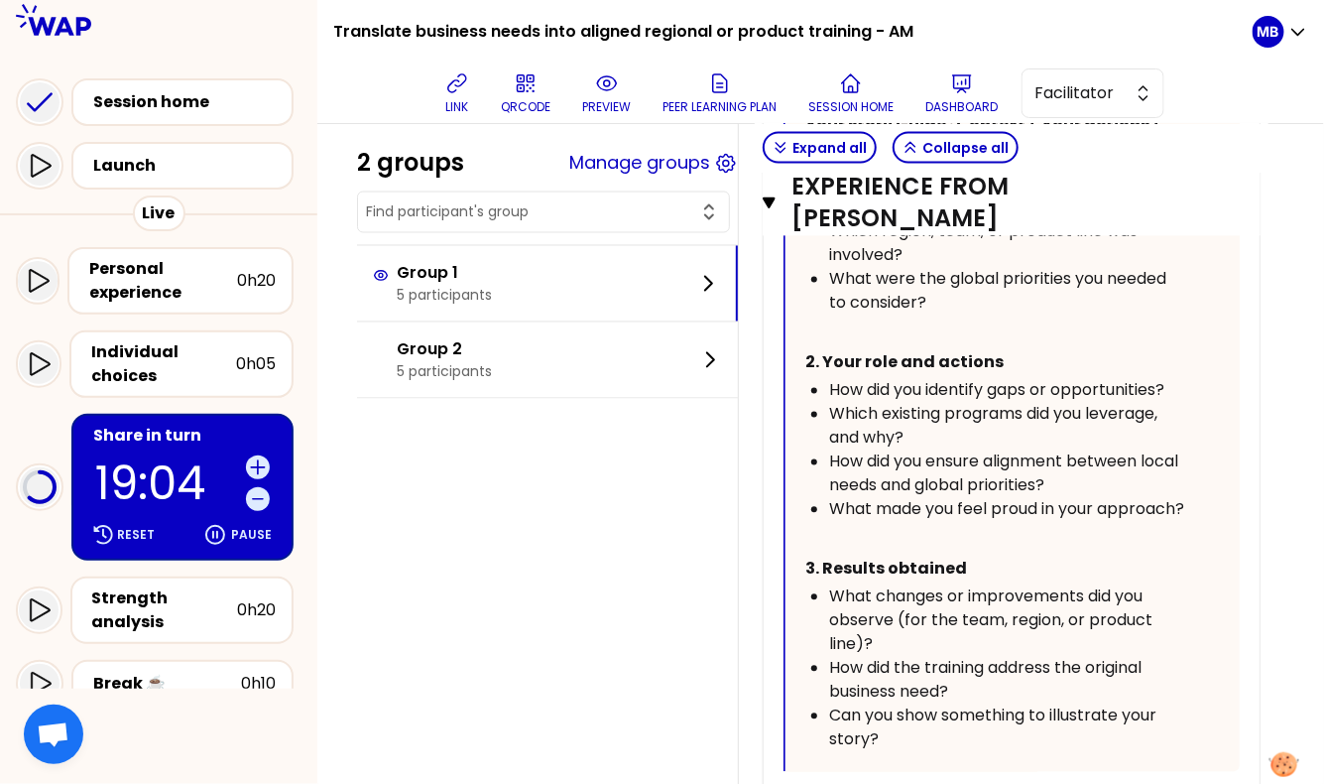
scroll to position [1453, 0]
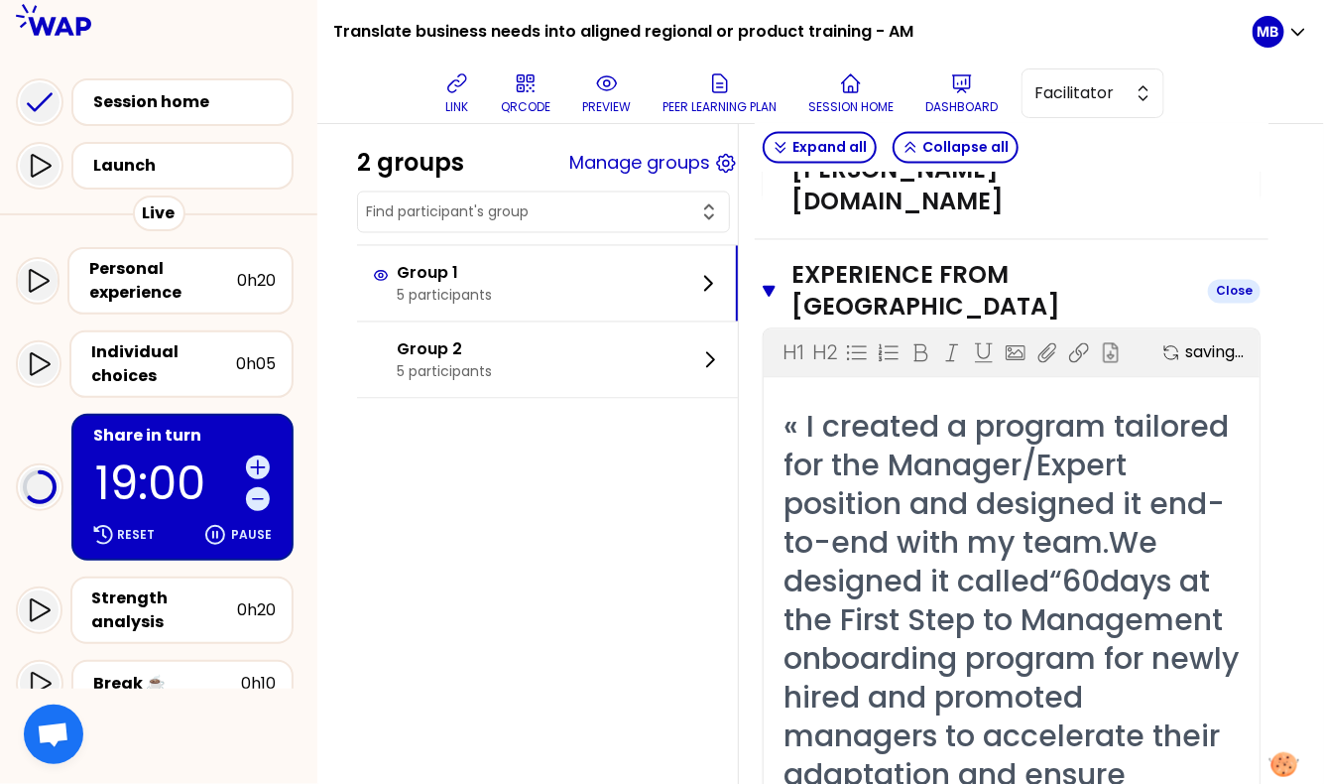
scroll to position [3948, 0]
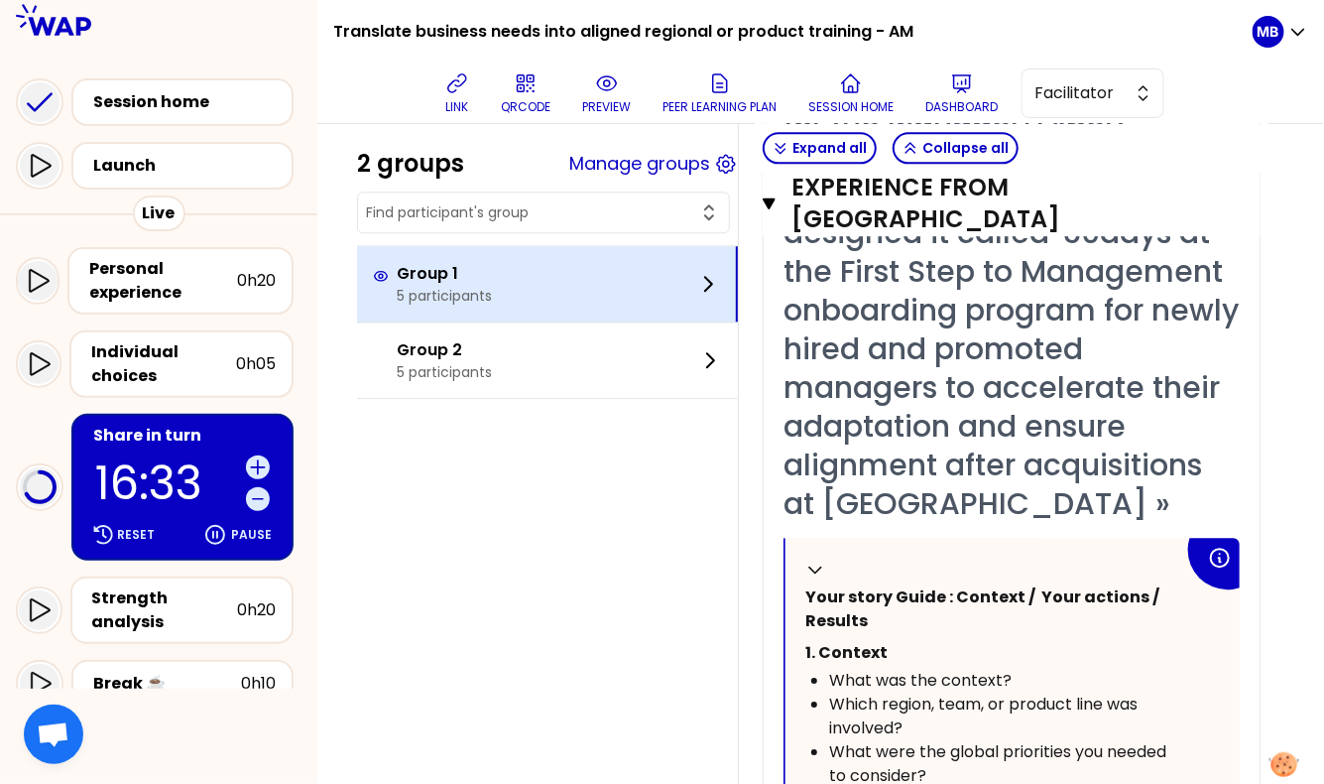
click at [549, 280] on div "Group 1 5 participants" at bounding box center [547, 283] width 381 height 75
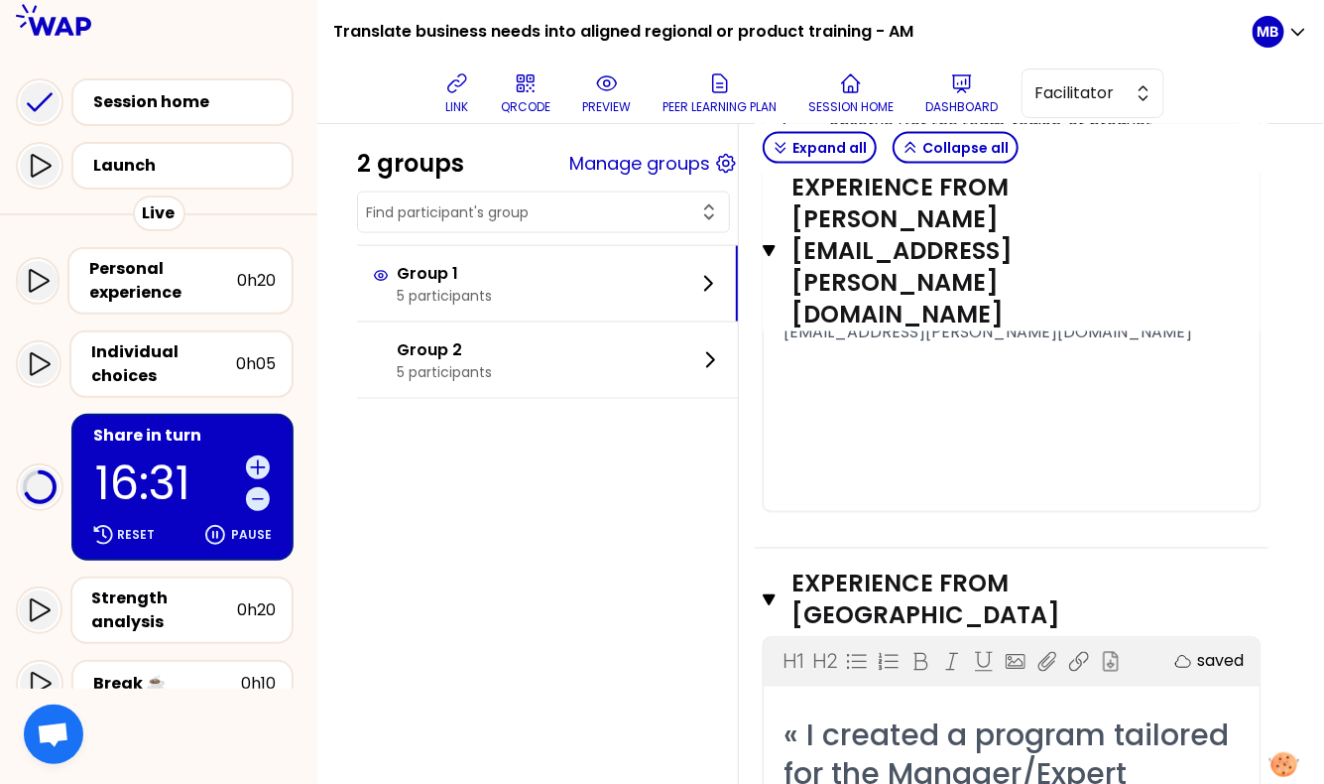
scroll to position [2894, 0]
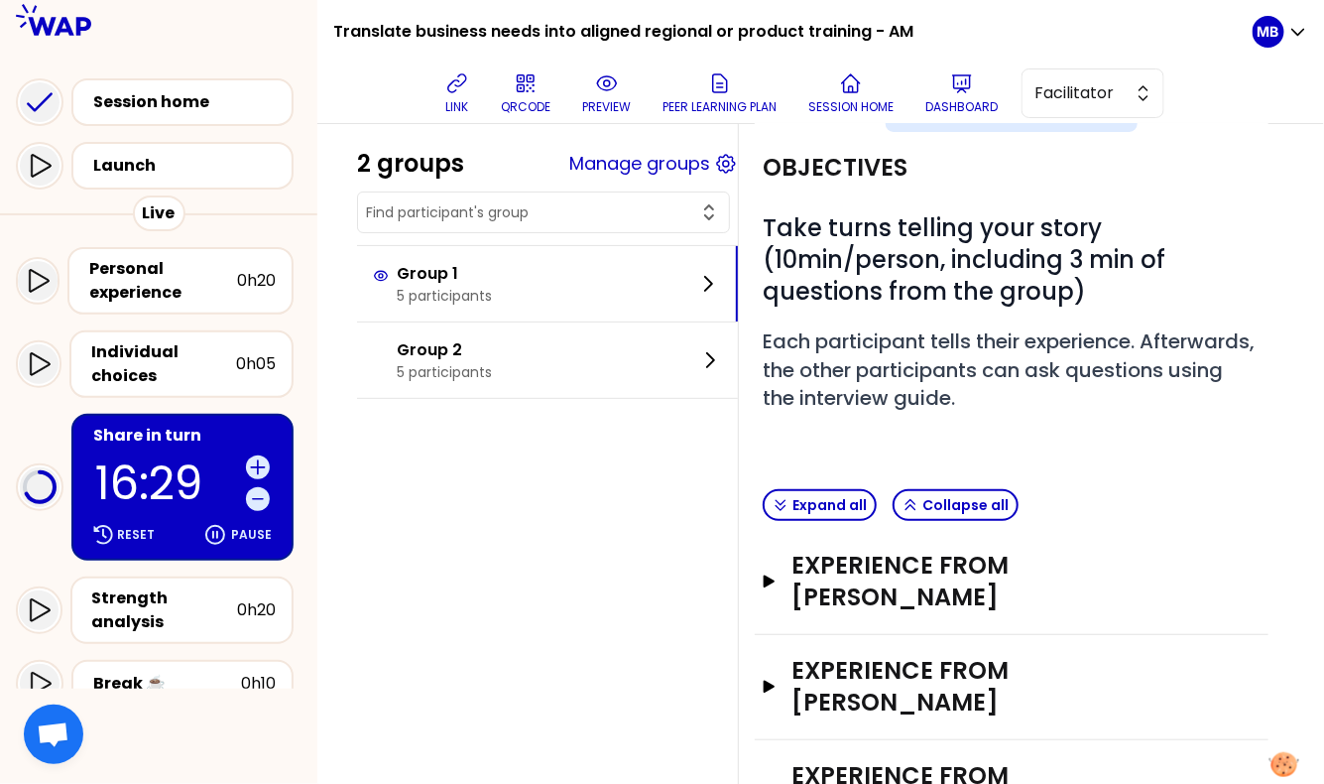
scroll to position [248, 0]
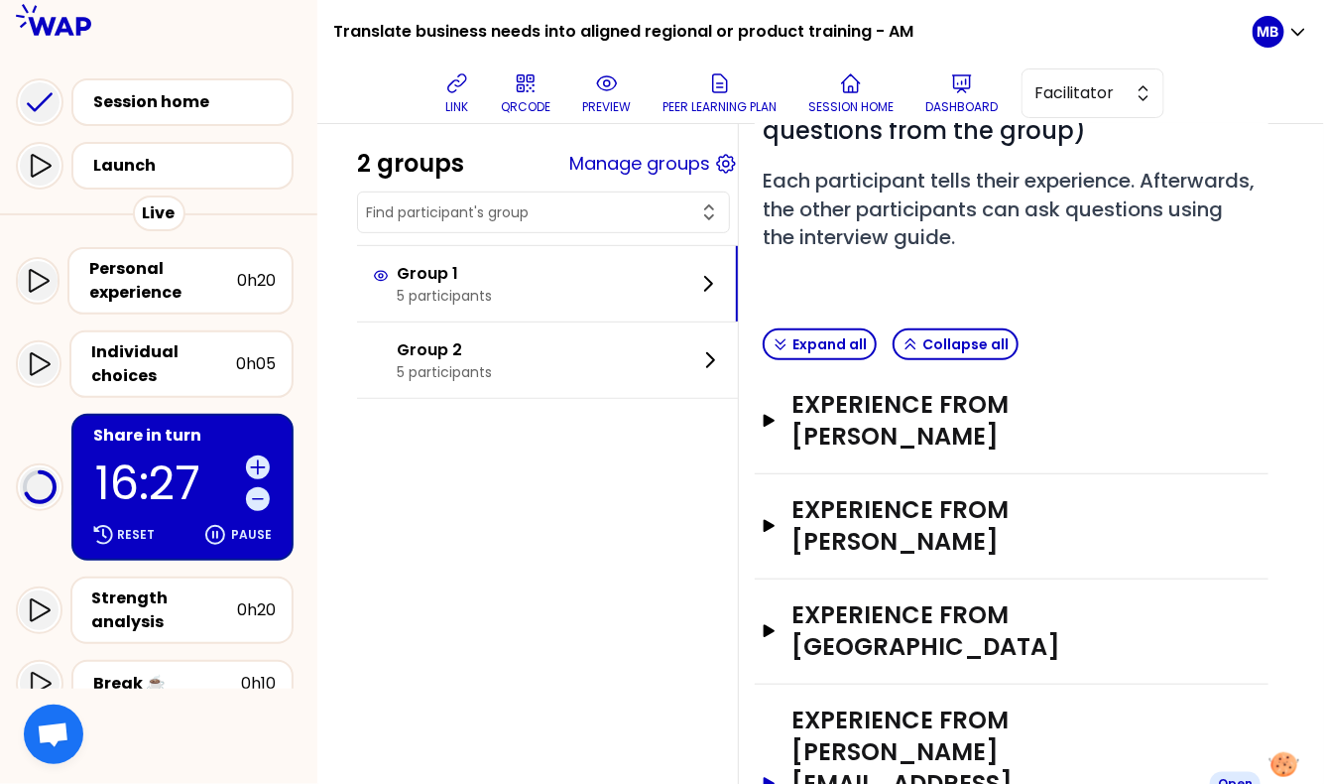
click at [923, 704] on h3 "Experience from [PERSON_NAME][EMAIL_ADDRESS][PERSON_NAME][DOMAIN_NAME]" at bounding box center [993, 783] width 403 height 159
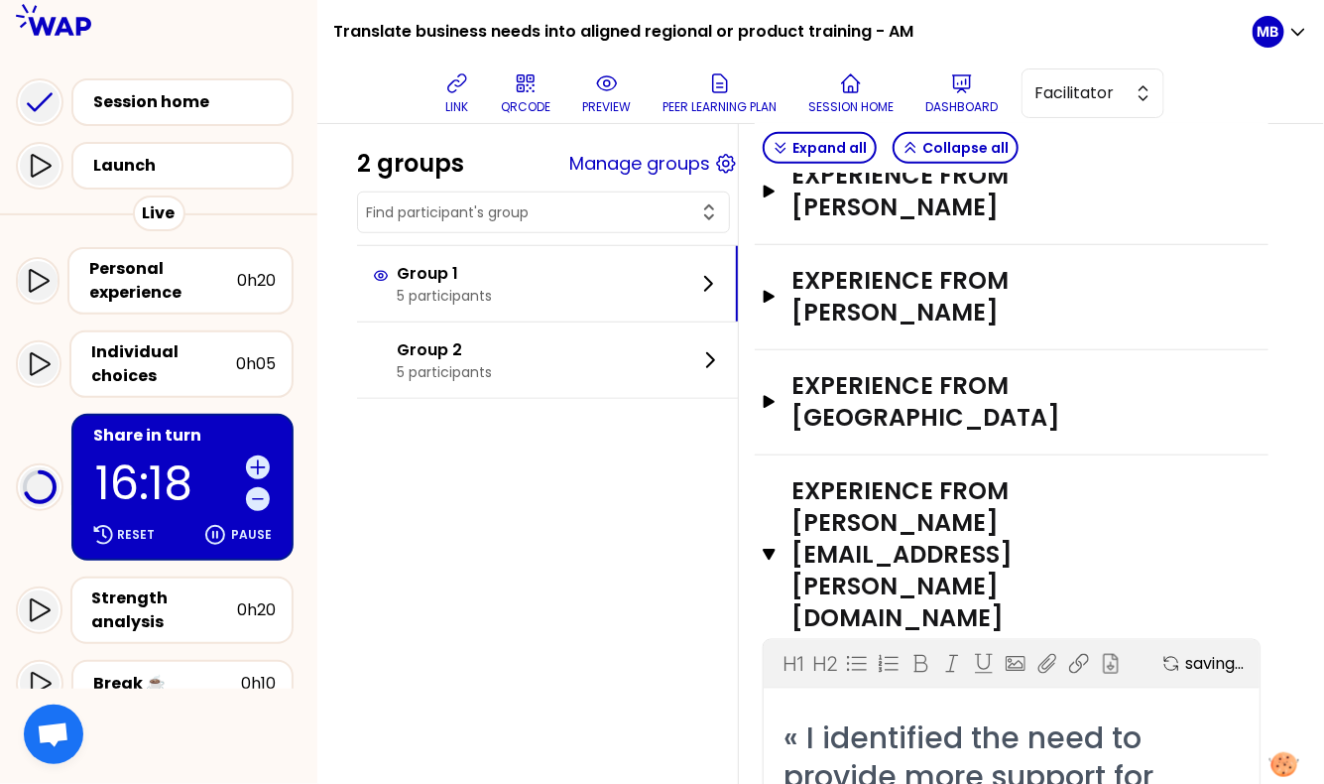
scroll to position [314, 0]
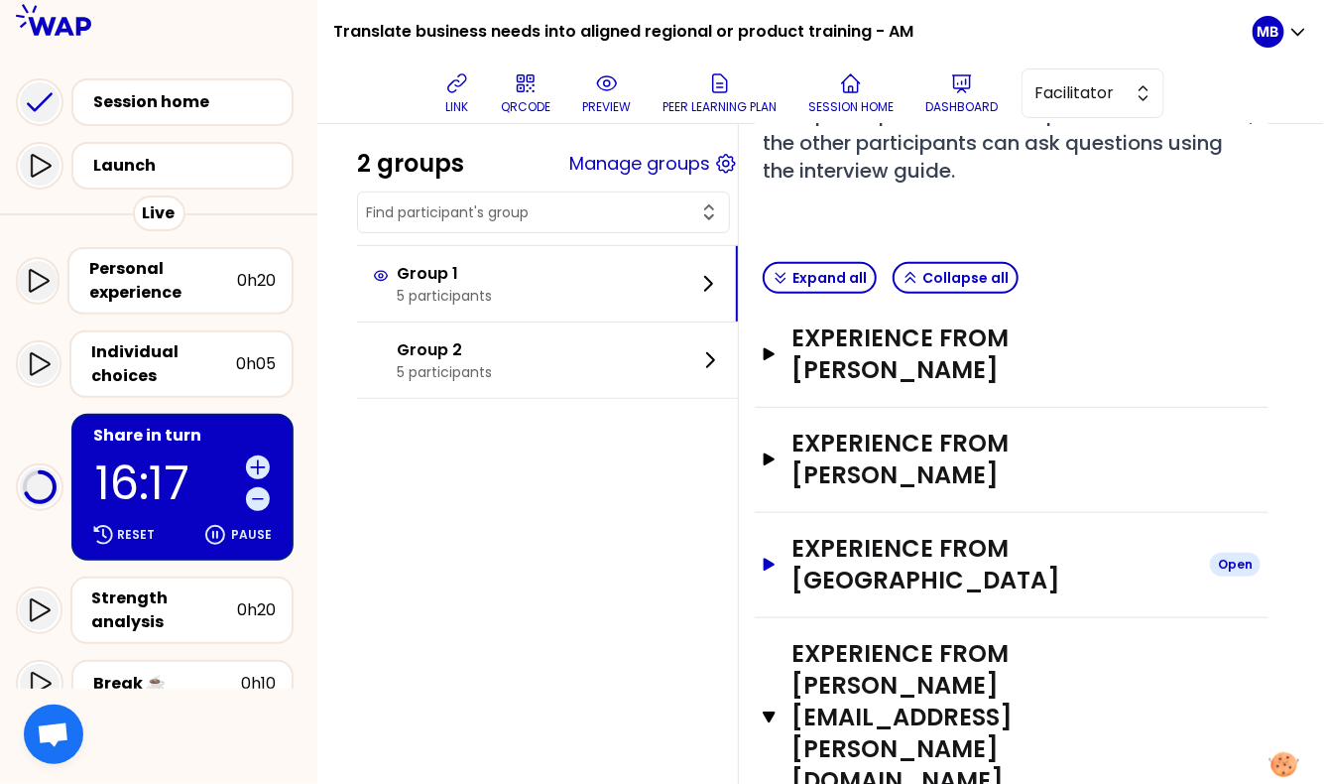
click at [869, 533] on h3 "Experience from [GEOGRAPHIC_DATA]" at bounding box center [993, 564] width 403 height 63
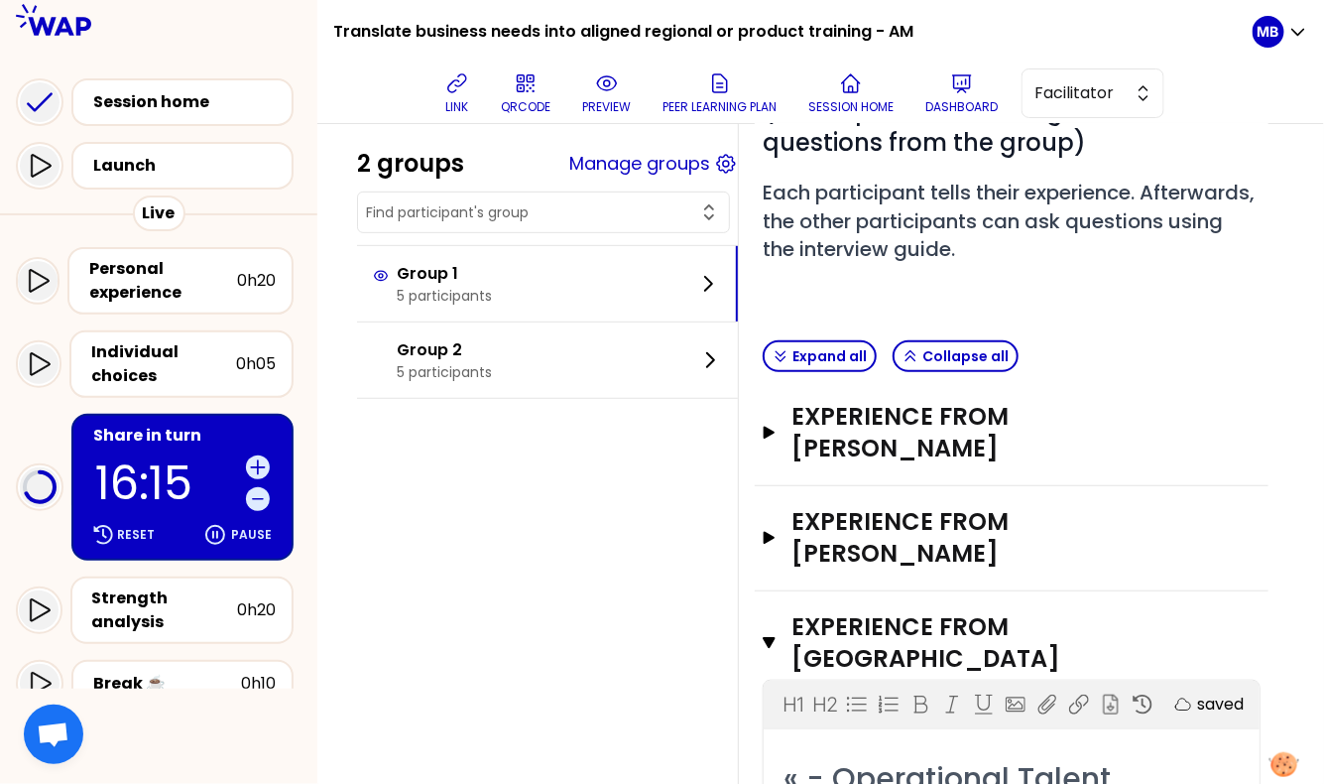
click at [900, 486] on div "Experience from [PERSON_NAME] Open" at bounding box center [1012, 538] width 514 height 105
click at [896, 506] on h3 "Experience from [PERSON_NAME]" at bounding box center [993, 537] width 403 height 63
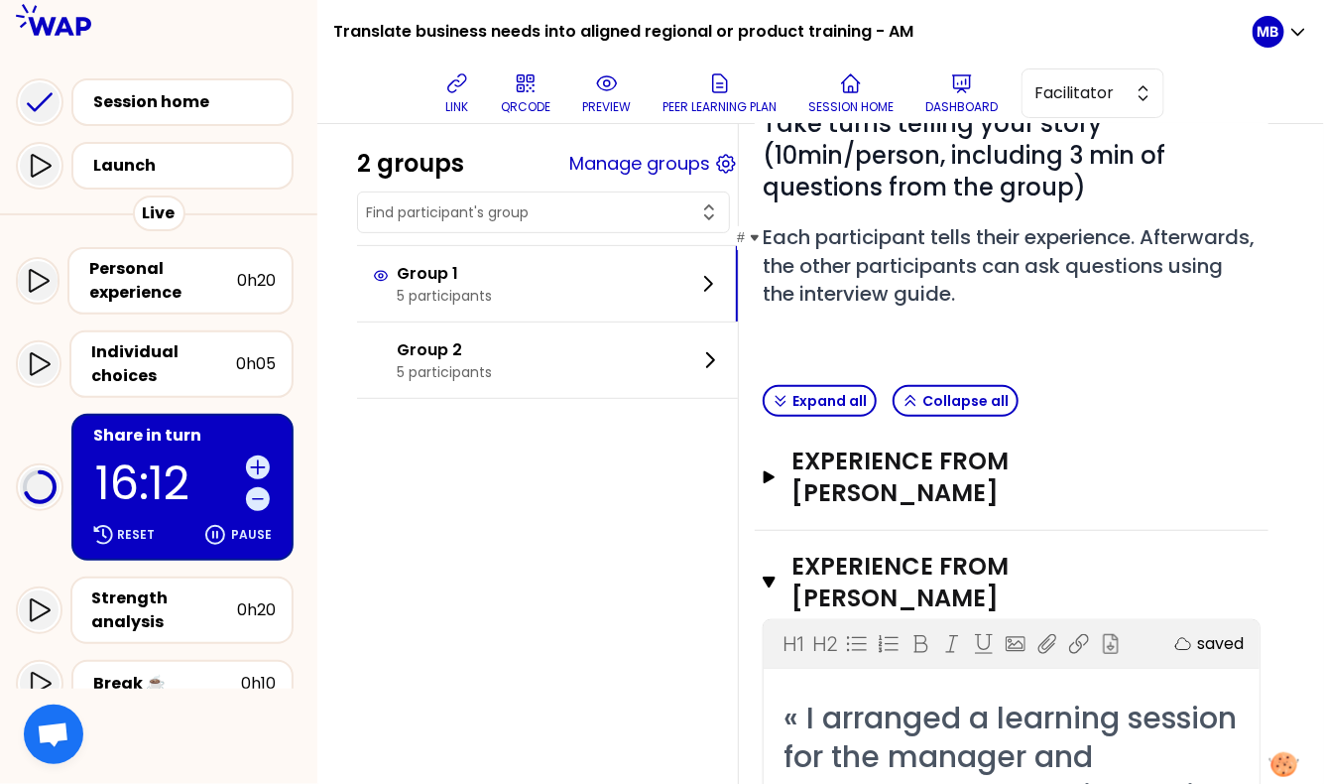
scroll to position [84, 0]
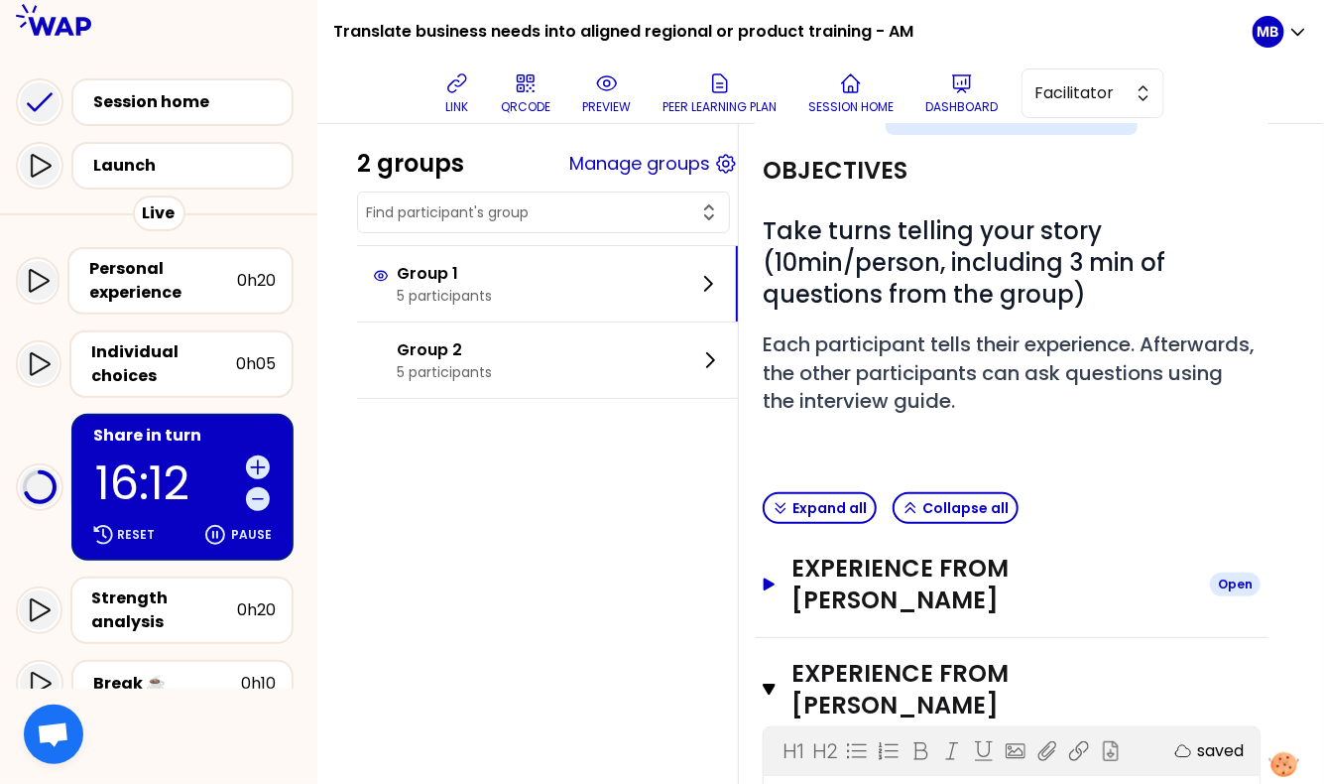
click at [884, 553] on h3 "Experience from [PERSON_NAME]" at bounding box center [993, 584] width 403 height 63
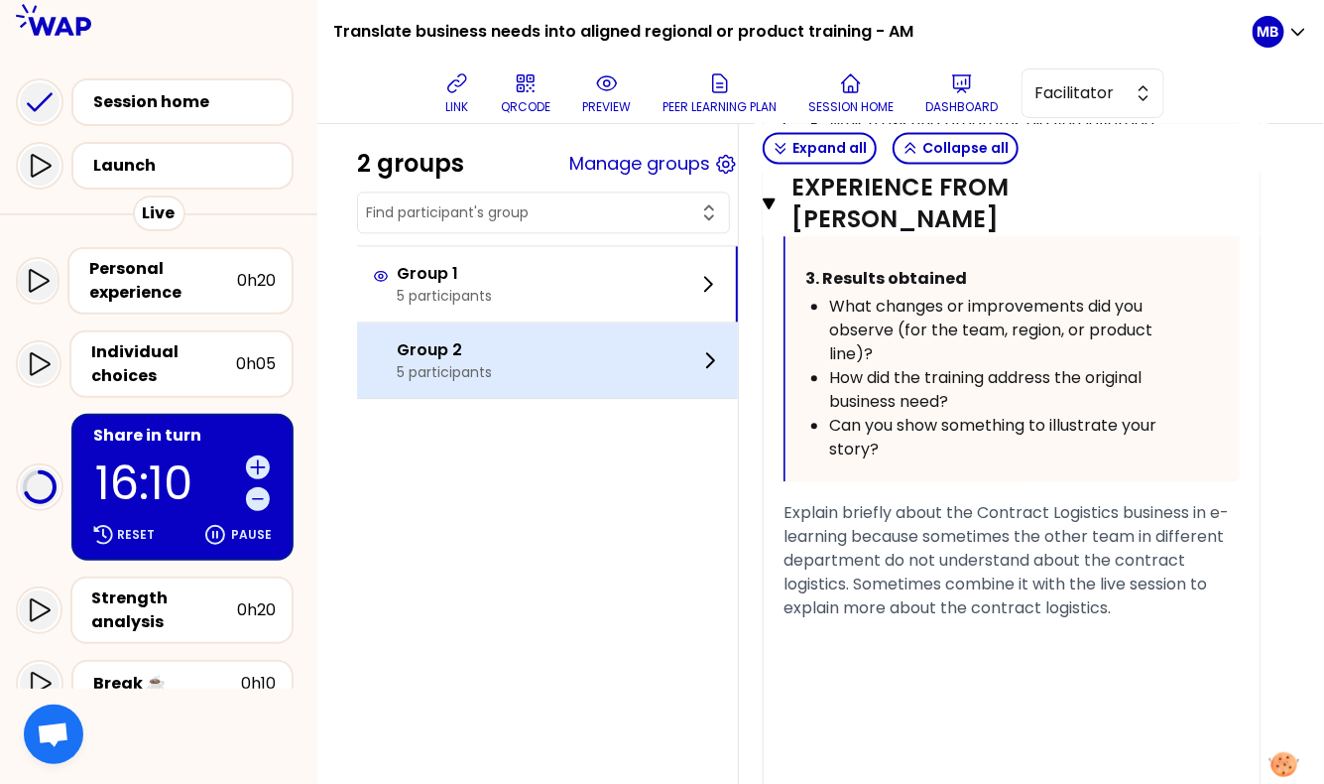
click at [549, 380] on div "Group 2 5 participants" at bounding box center [547, 359] width 381 height 75
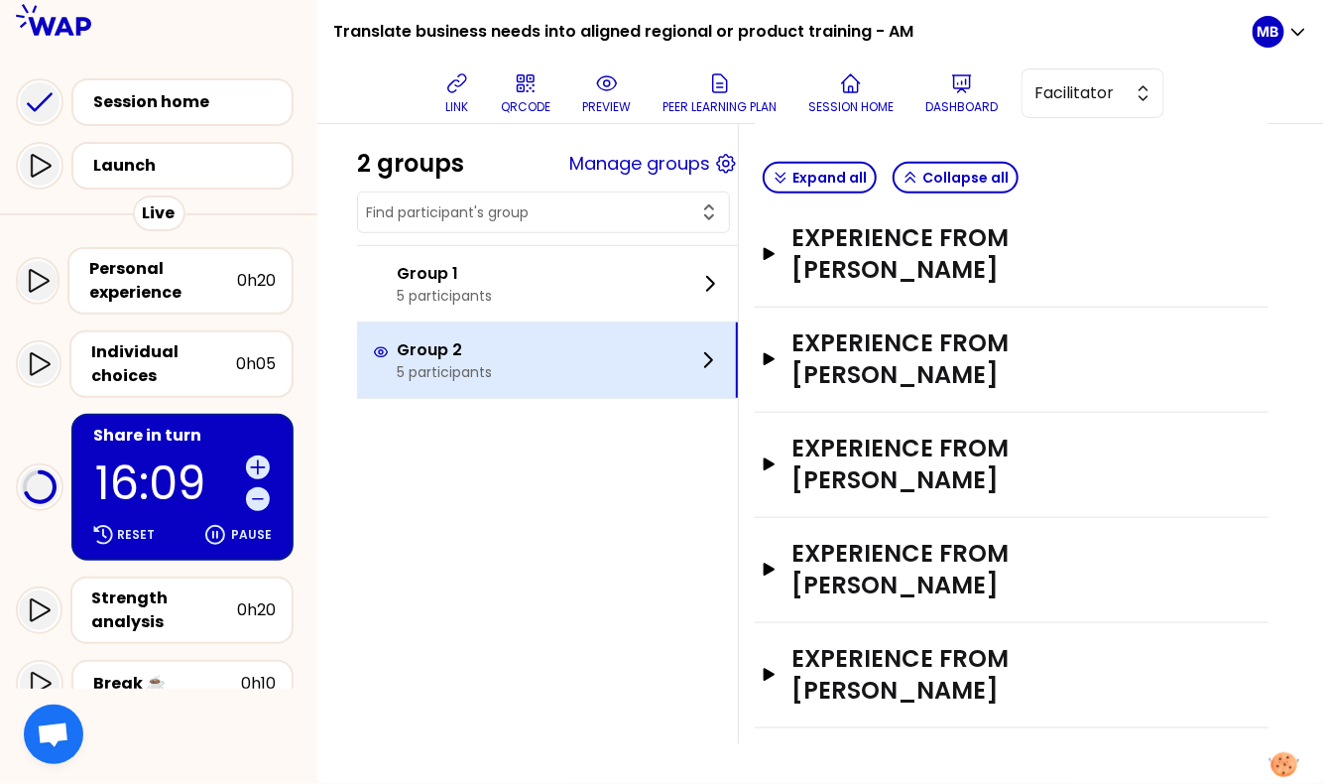
scroll to position [375, 0]
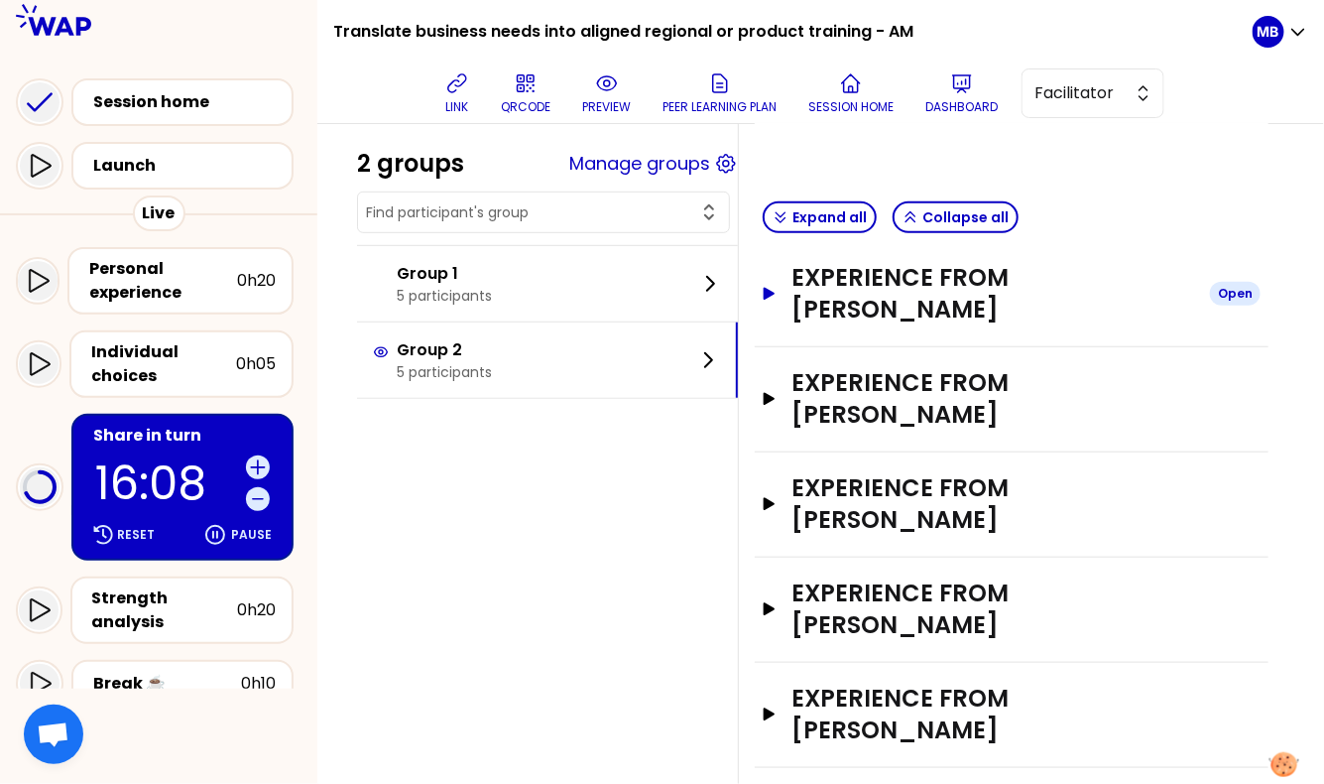
click at [841, 291] on h3 "Experience from [PERSON_NAME]" at bounding box center [993, 293] width 403 height 63
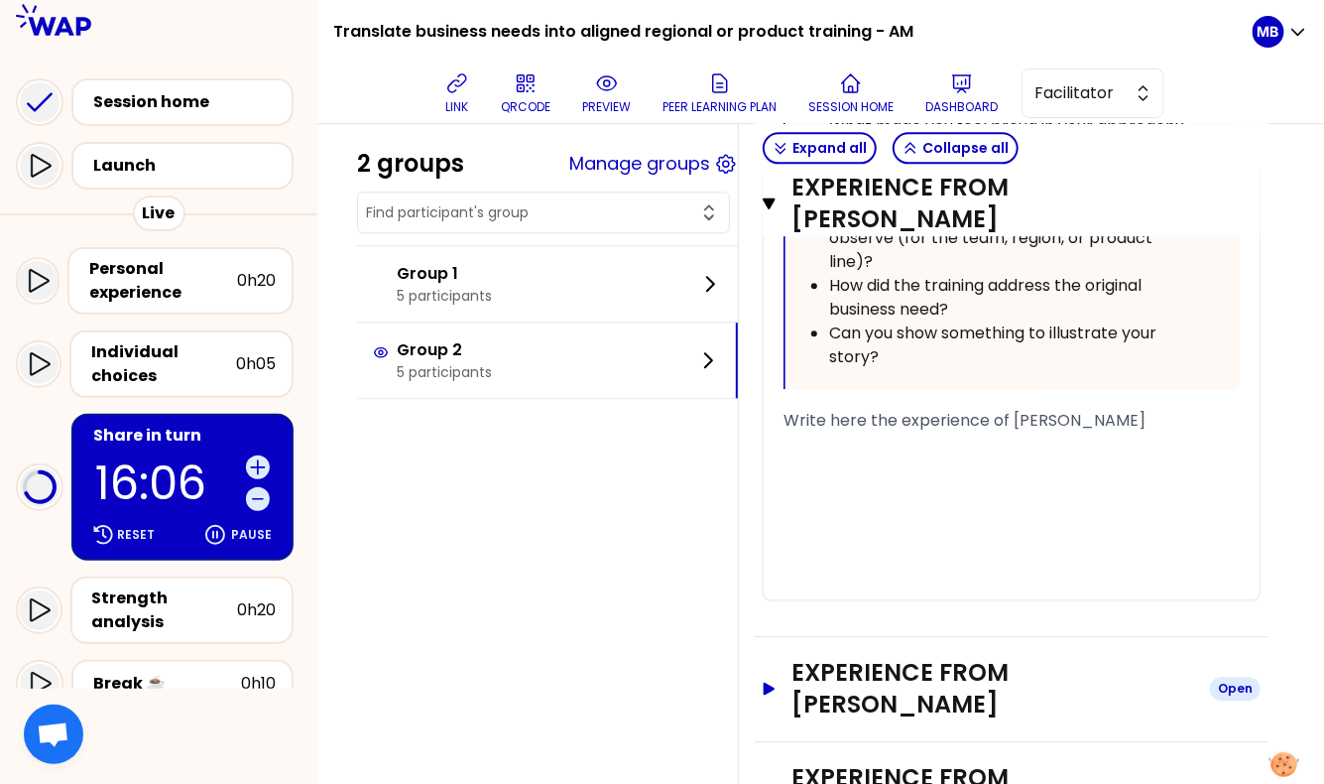
click at [860, 697] on h3 "Experience from [PERSON_NAME]" at bounding box center [993, 688] width 403 height 63
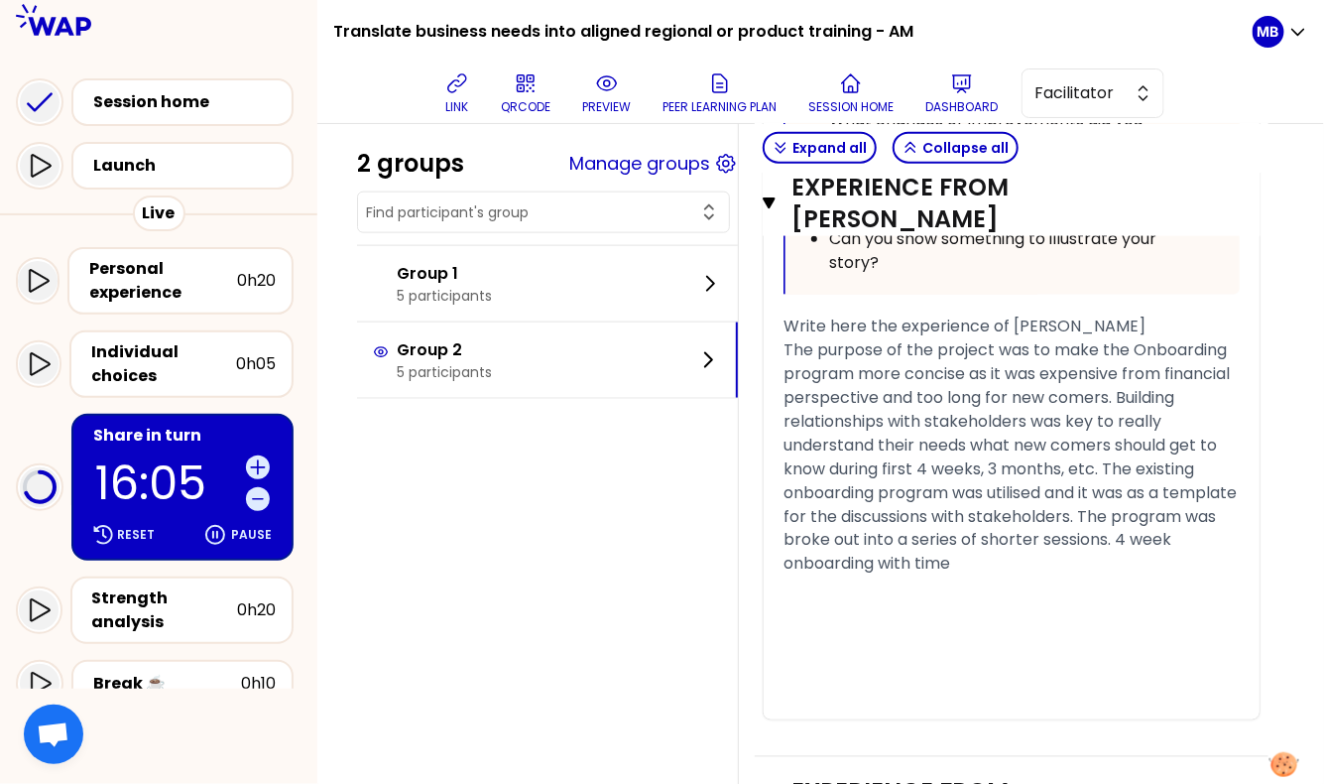
scroll to position [3265, 0]
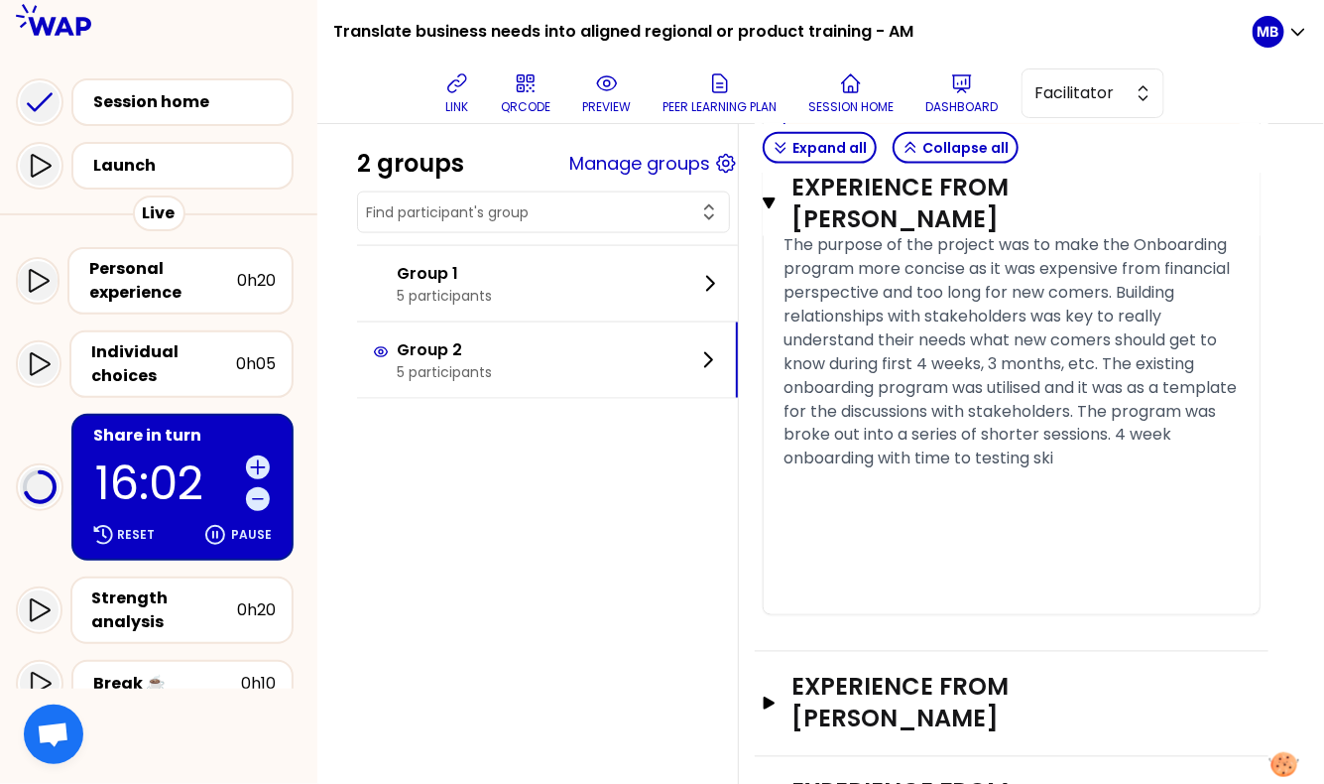
drag, startPoint x: 784, startPoint y: 281, endPoint x: 769, endPoint y: 238, distance: 45.2
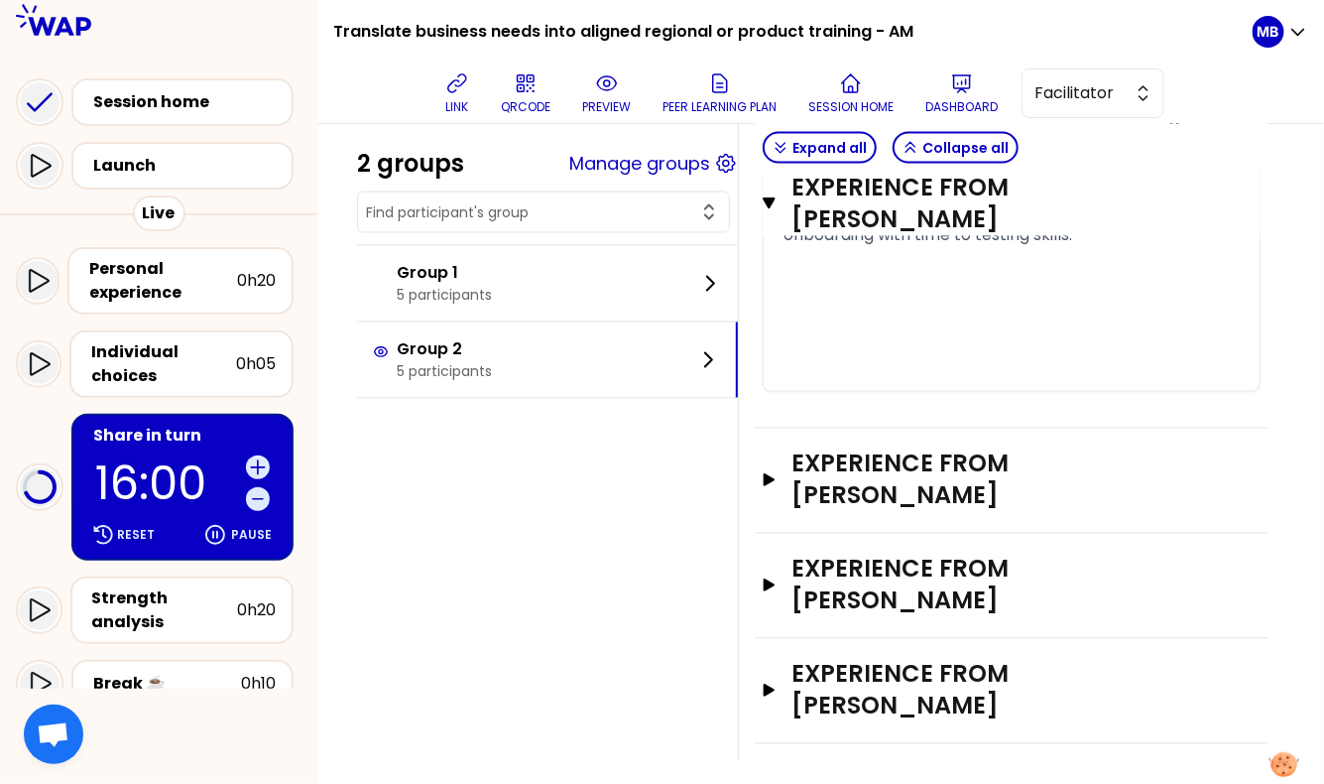
scroll to position [3485, 0]
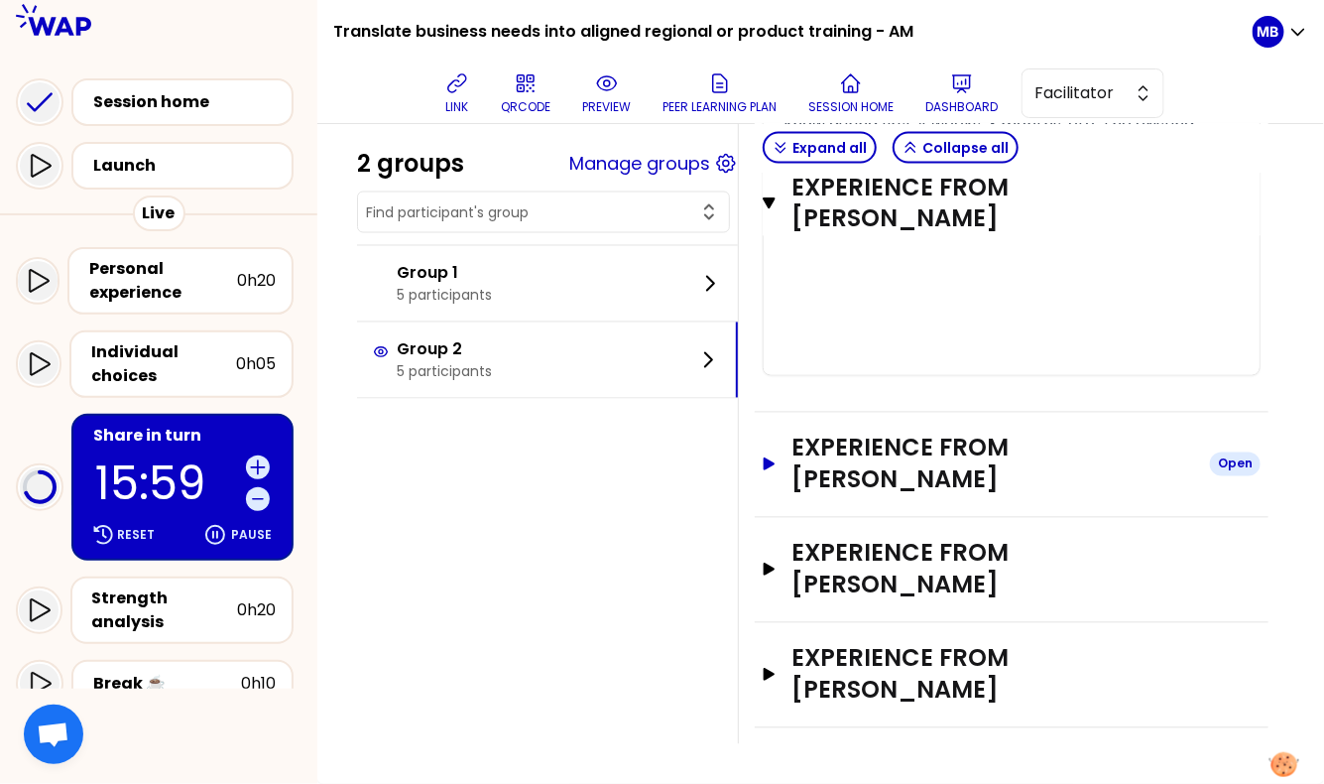
click at [819, 489] on h3 "Experience from [PERSON_NAME]" at bounding box center [993, 463] width 403 height 63
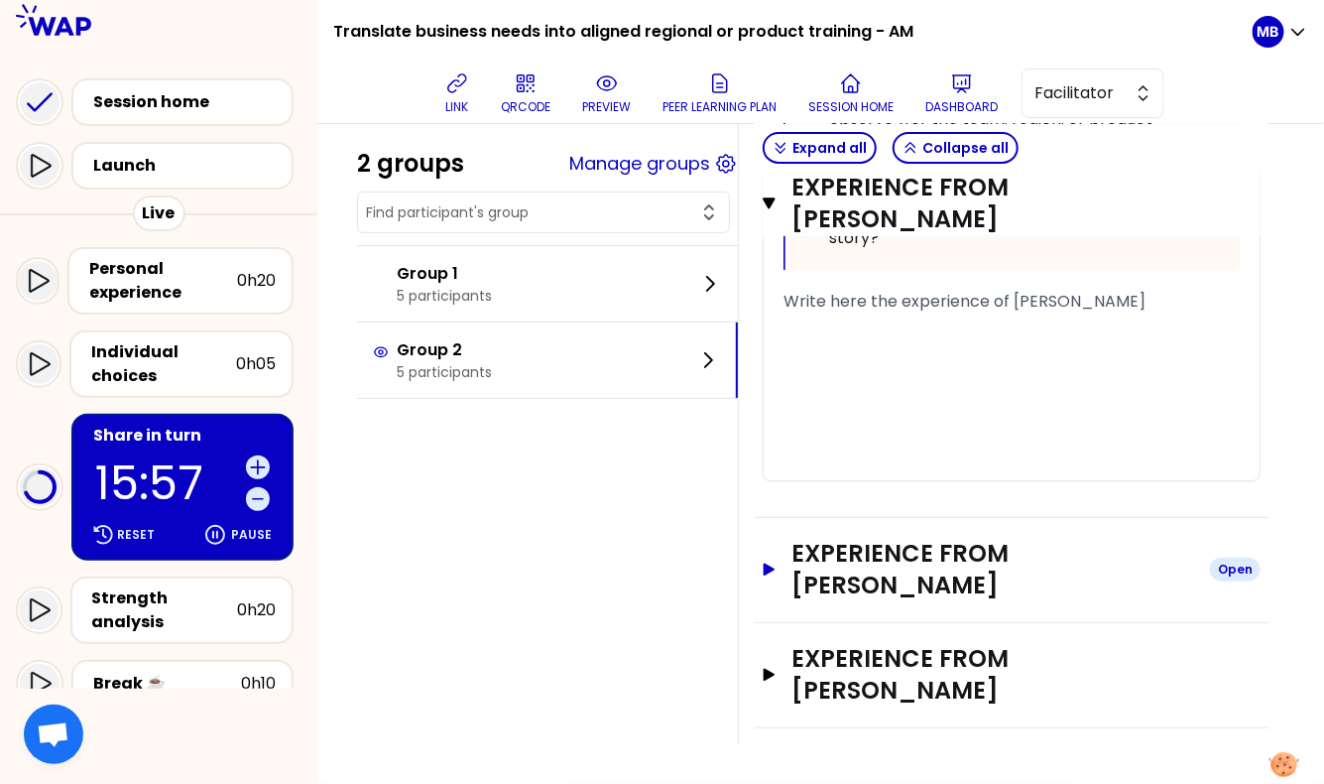
click at [836, 557] on h3 "Experience from [PERSON_NAME]" at bounding box center [993, 569] width 403 height 63
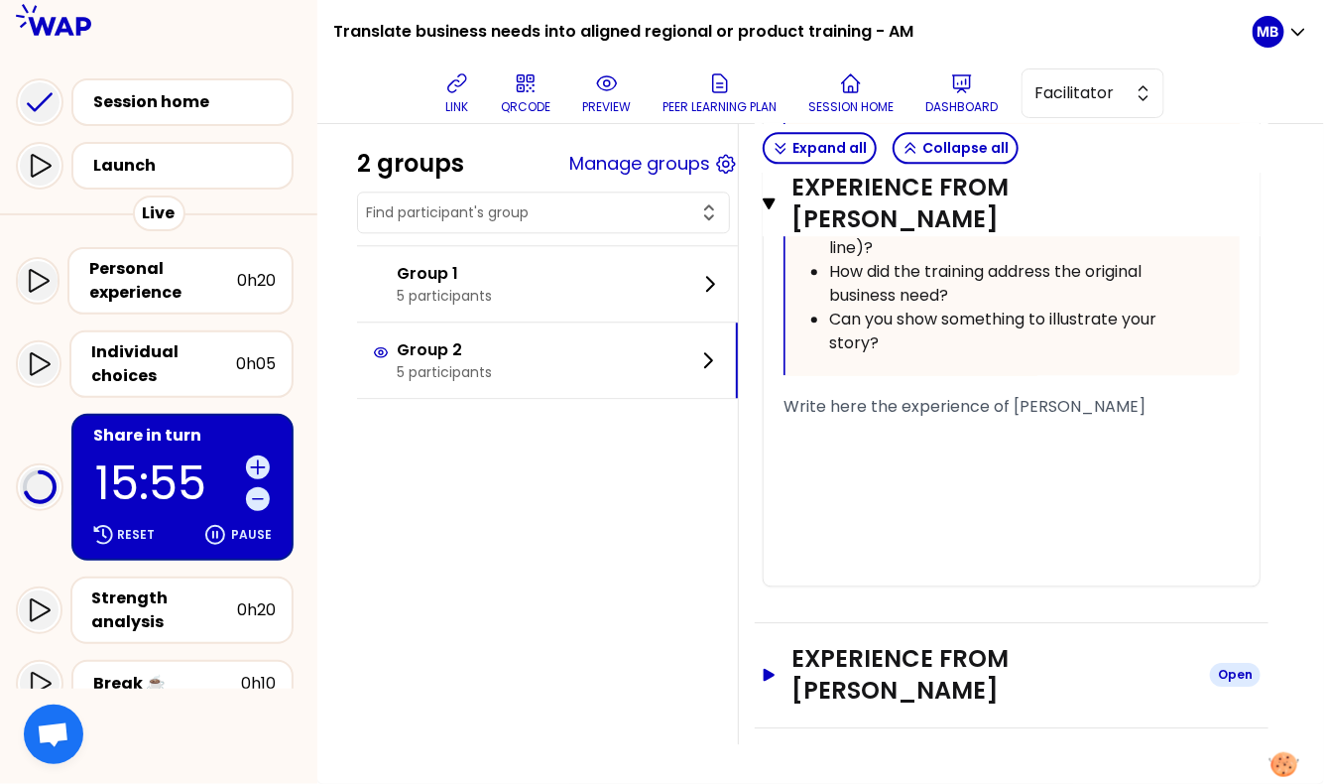
click at [853, 693] on h3 "Experience from [PERSON_NAME]" at bounding box center [993, 674] width 403 height 63
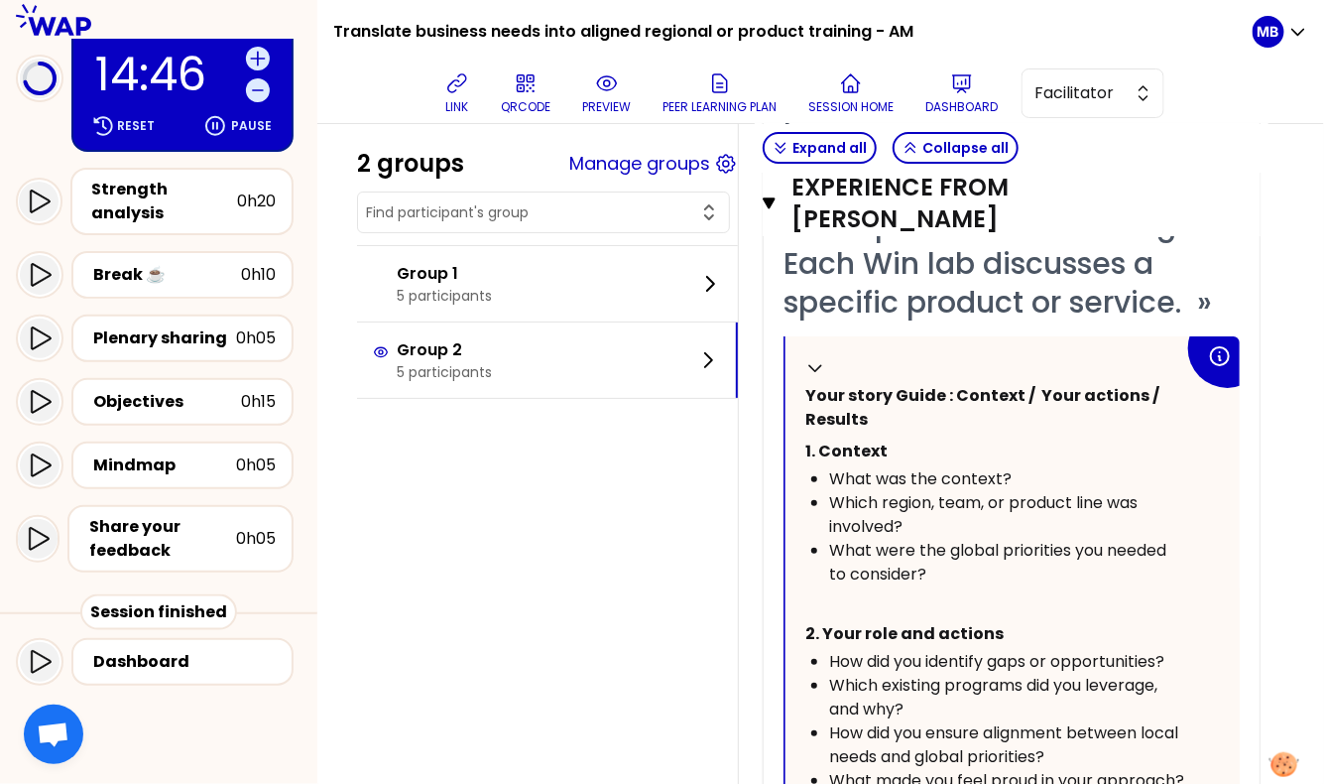
scroll to position [7134, 0]
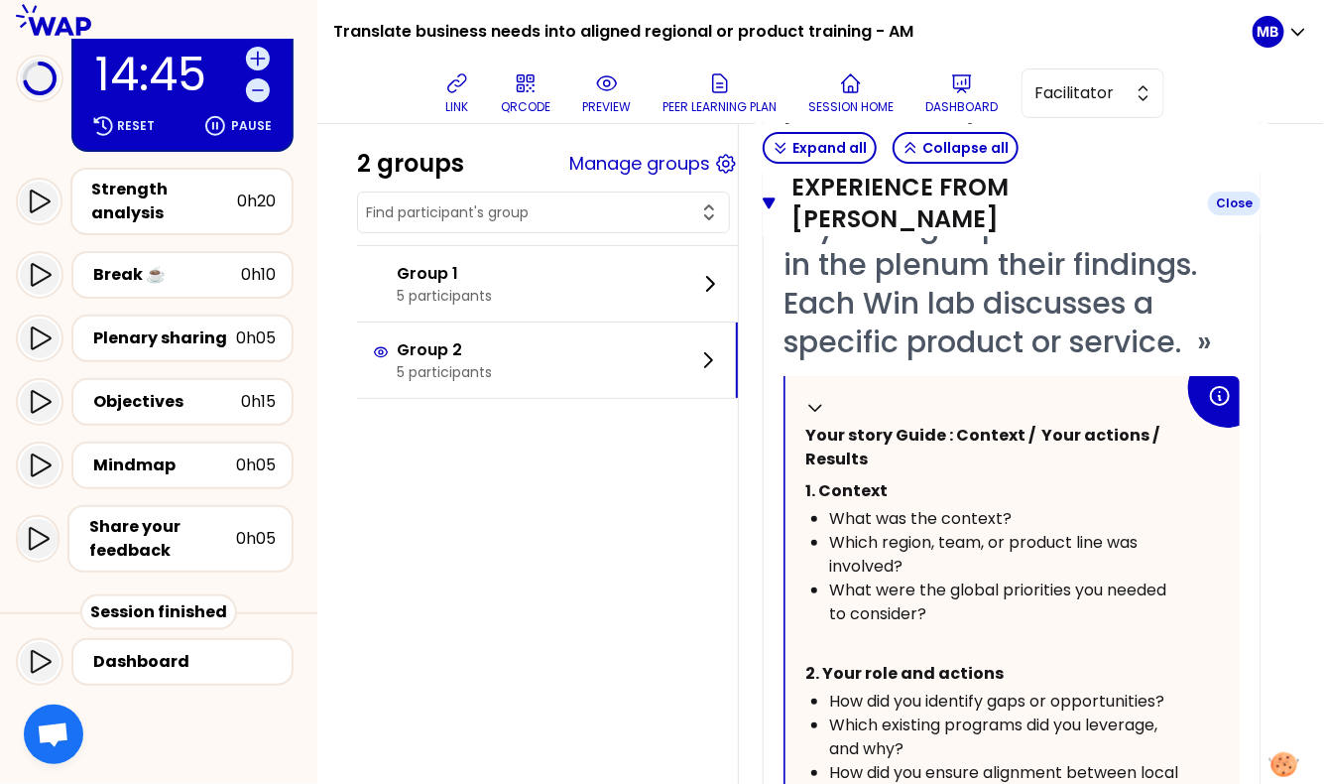
click at [769, 202] on icon "button" at bounding box center [769, 202] width 13 height 11
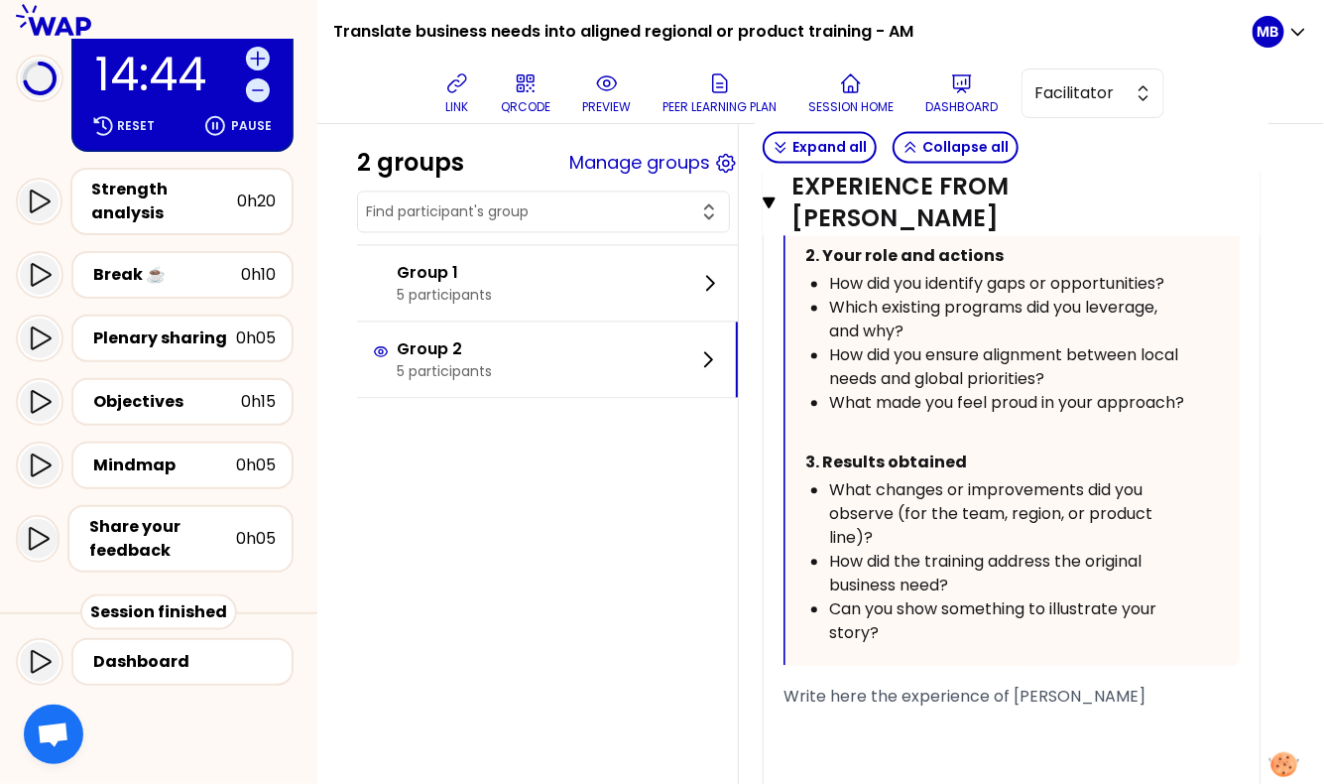
scroll to position [5574, 0]
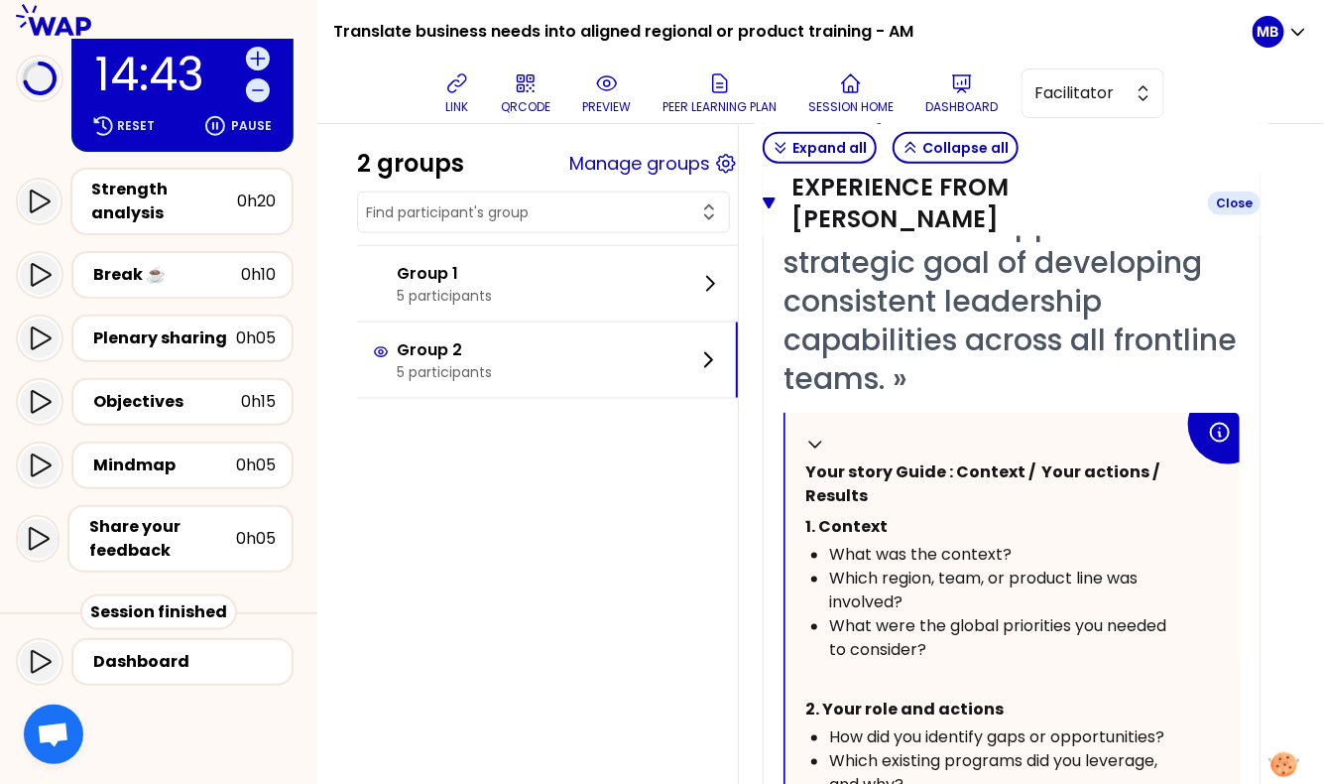
click at [763, 202] on icon "button" at bounding box center [769, 203] width 13 height 16
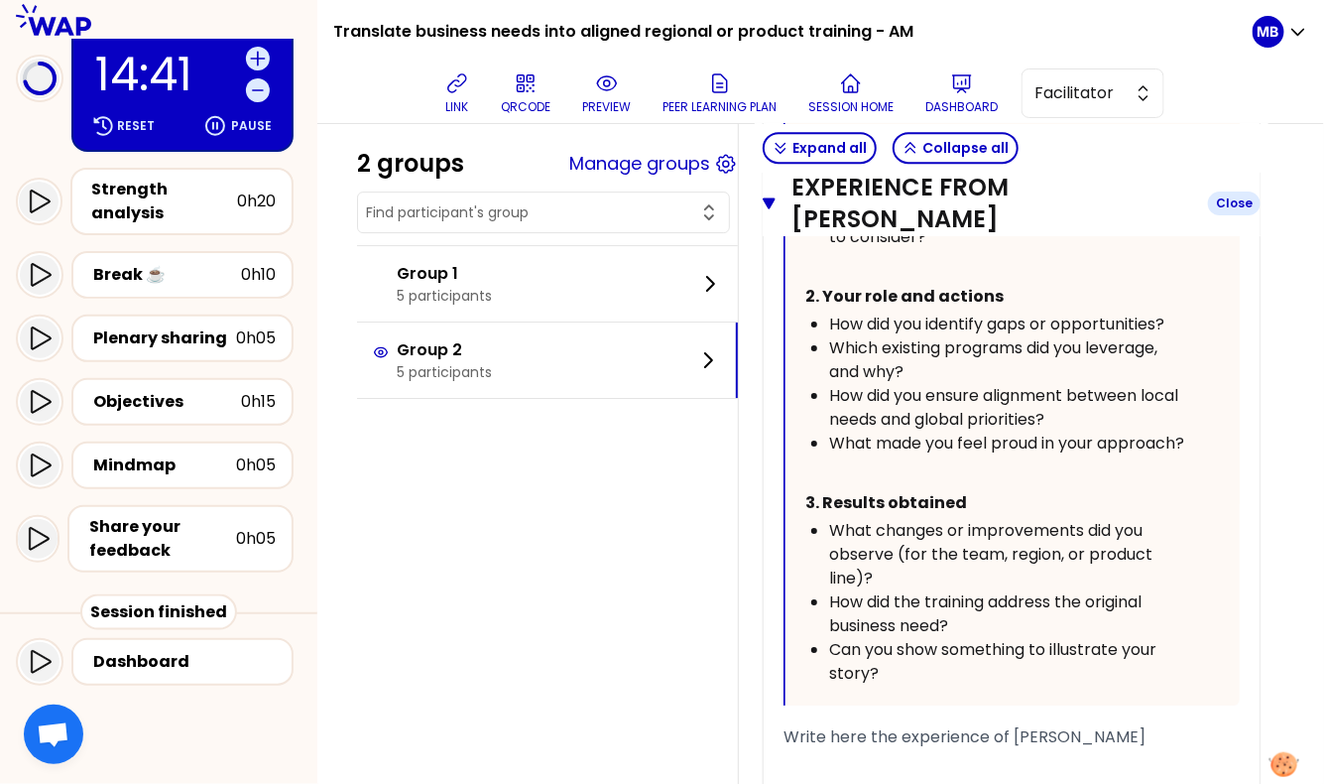
click at [778, 187] on button "Experience from Pauline REN Close" at bounding box center [1012, 203] width 498 height 63
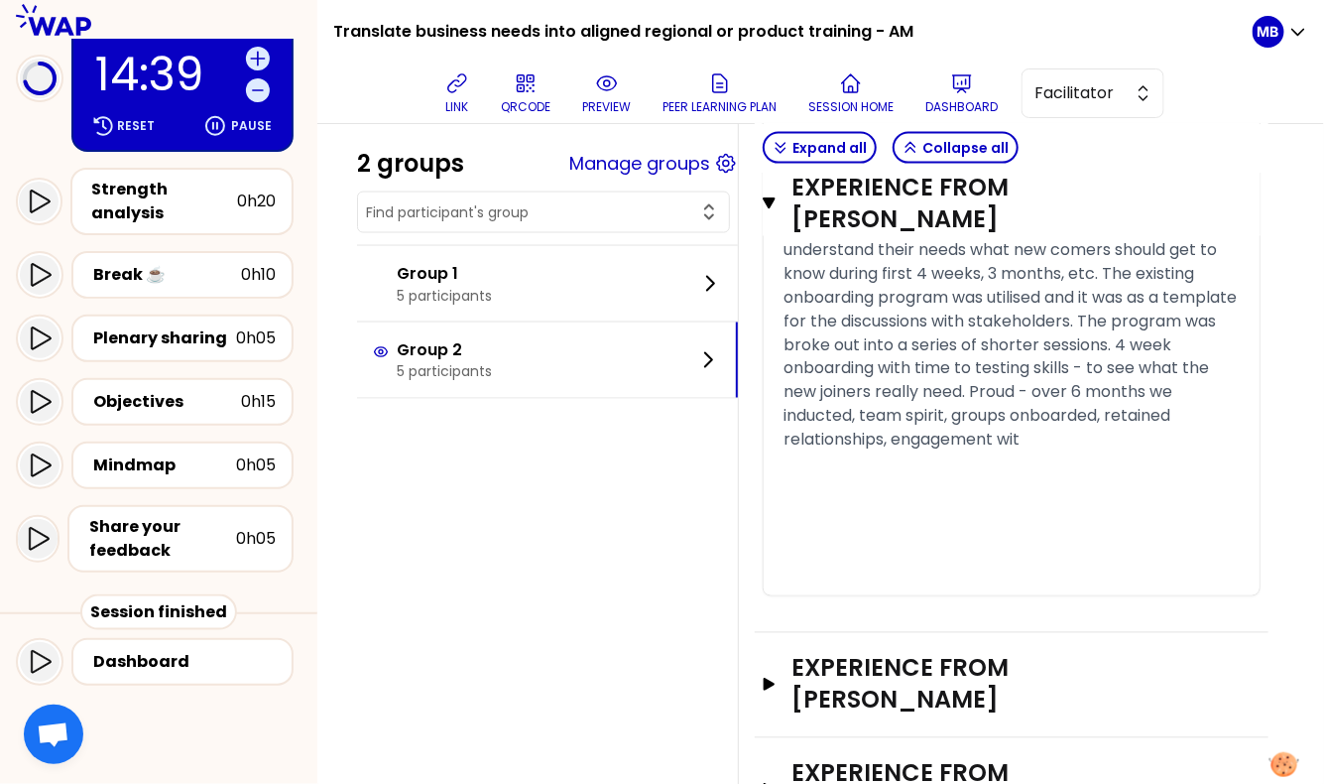
scroll to position [3194, 0]
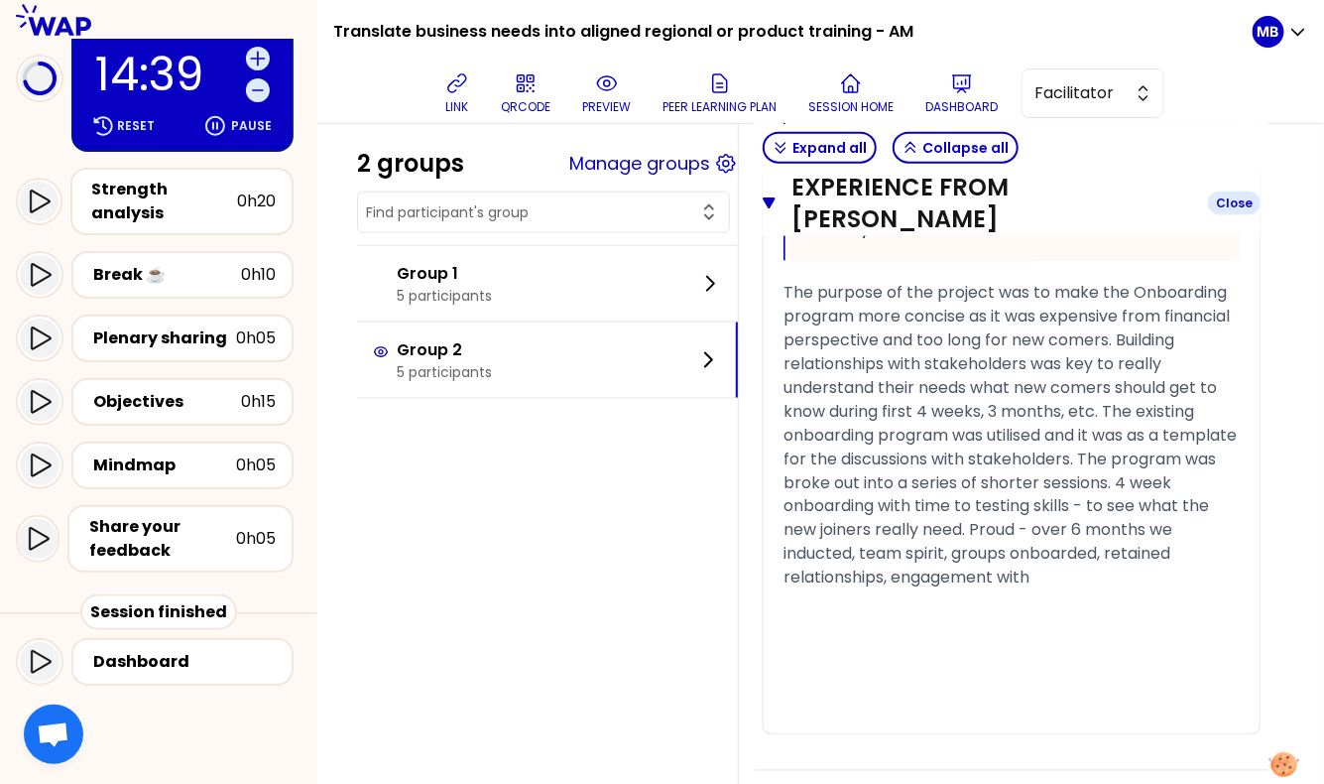
click at [772, 204] on icon "button" at bounding box center [769, 203] width 13 height 16
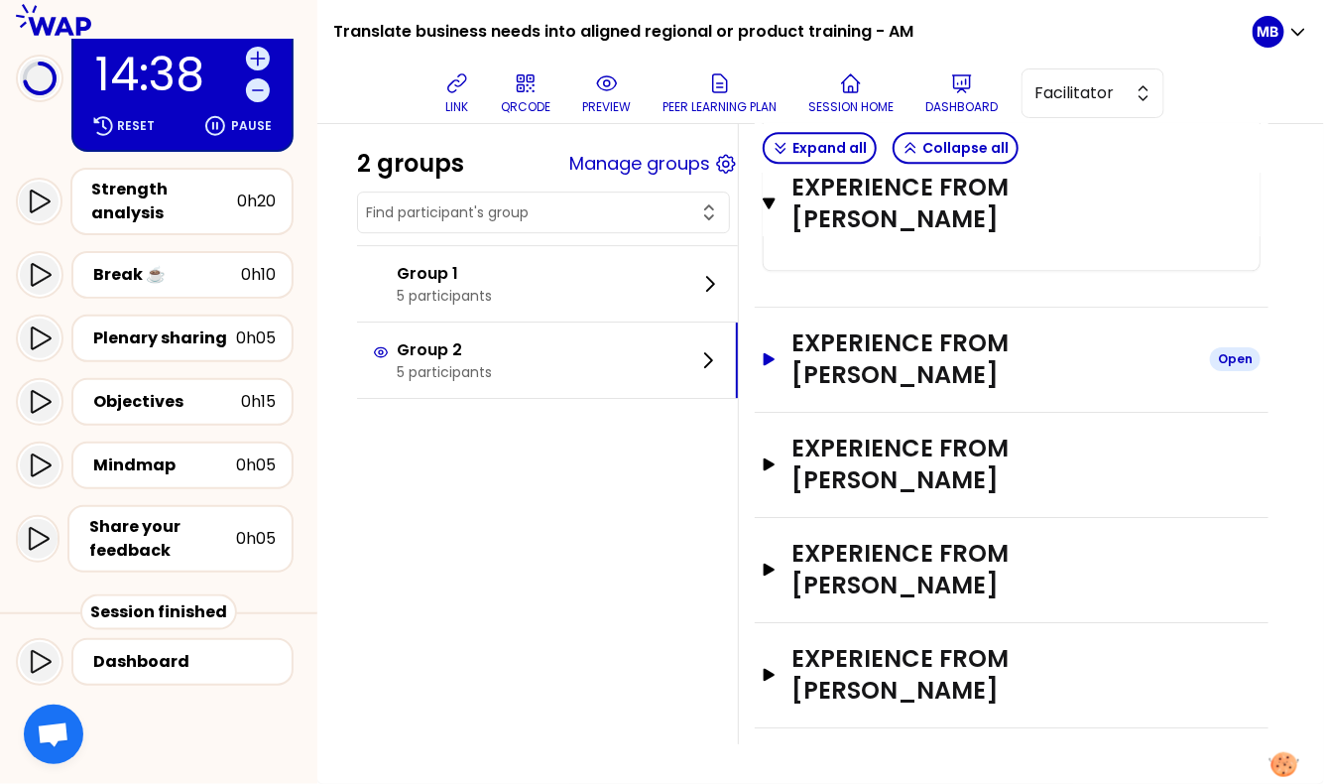
scroll to position [1815, 0]
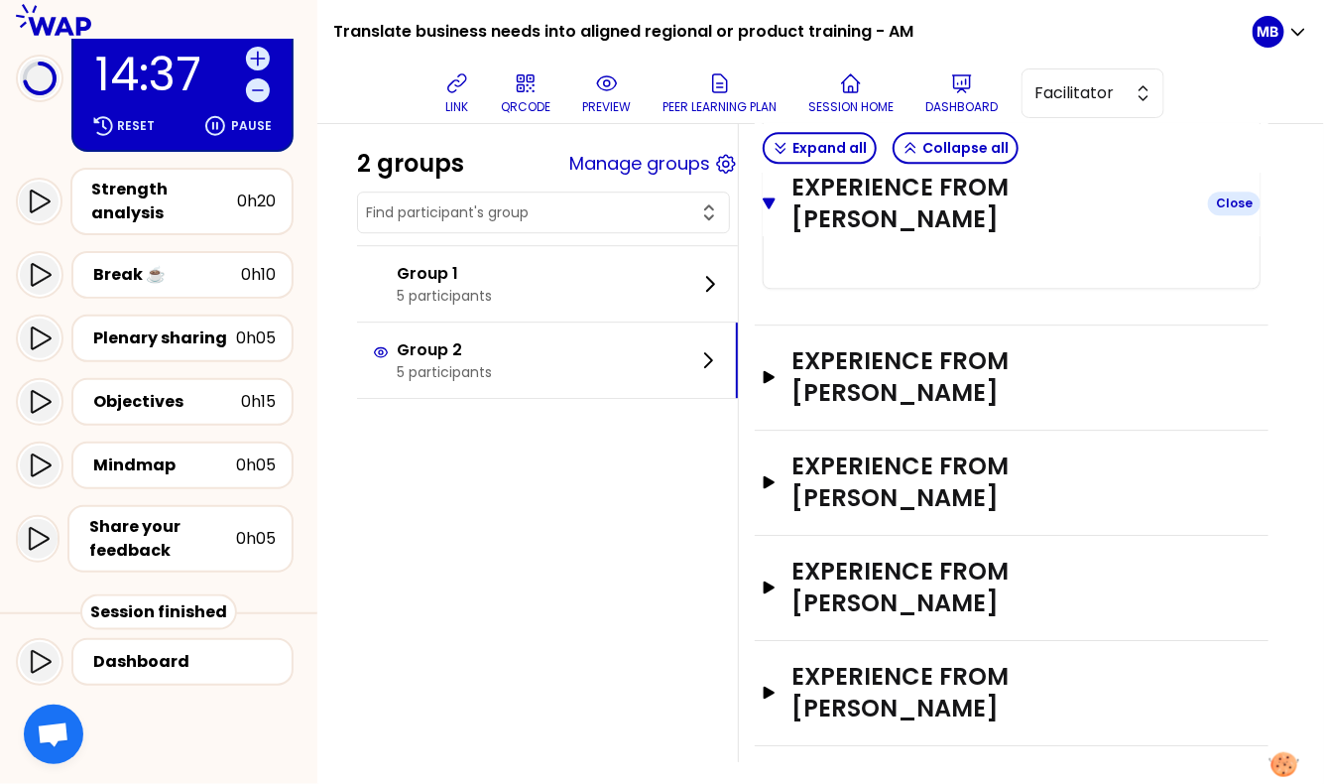
click at [771, 210] on icon "button" at bounding box center [769, 203] width 13 height 16
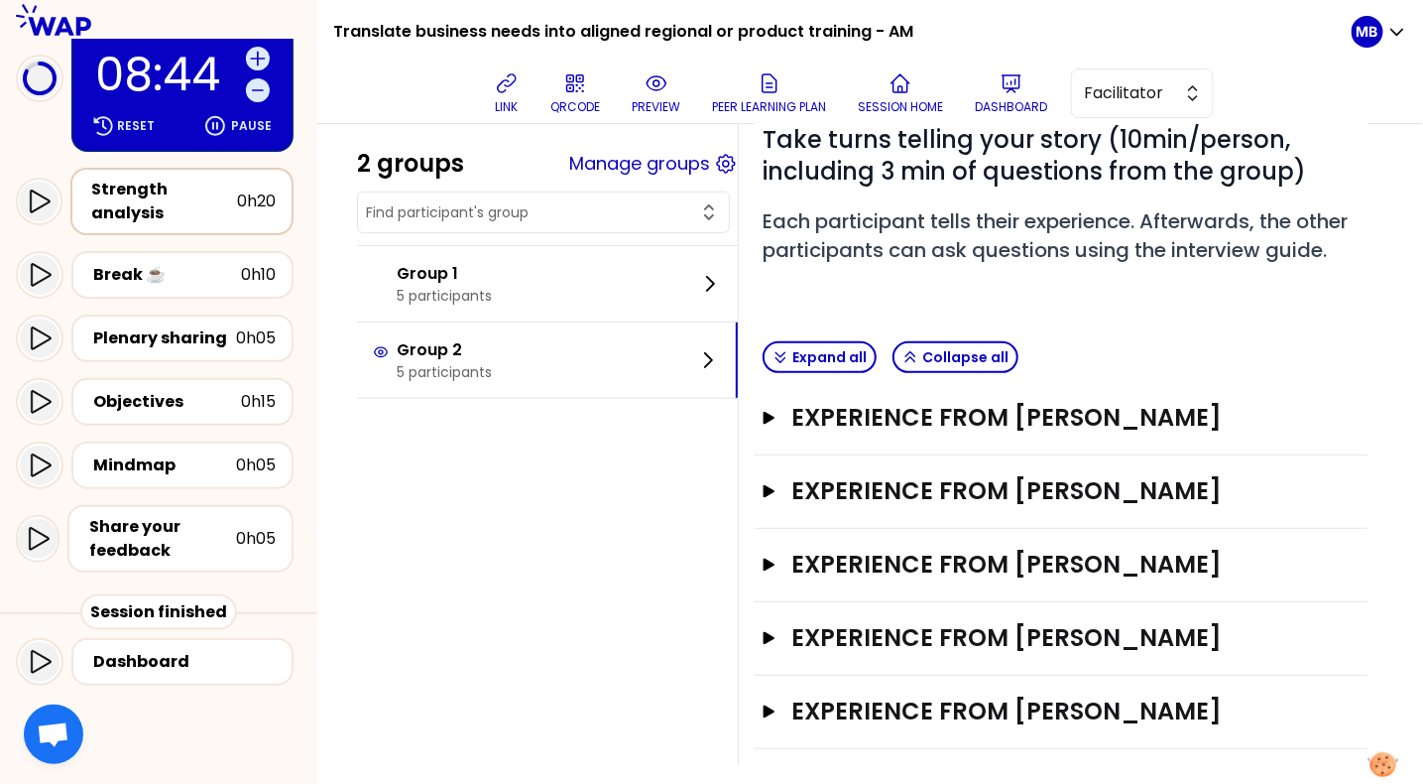
scroll to position [0, 0]
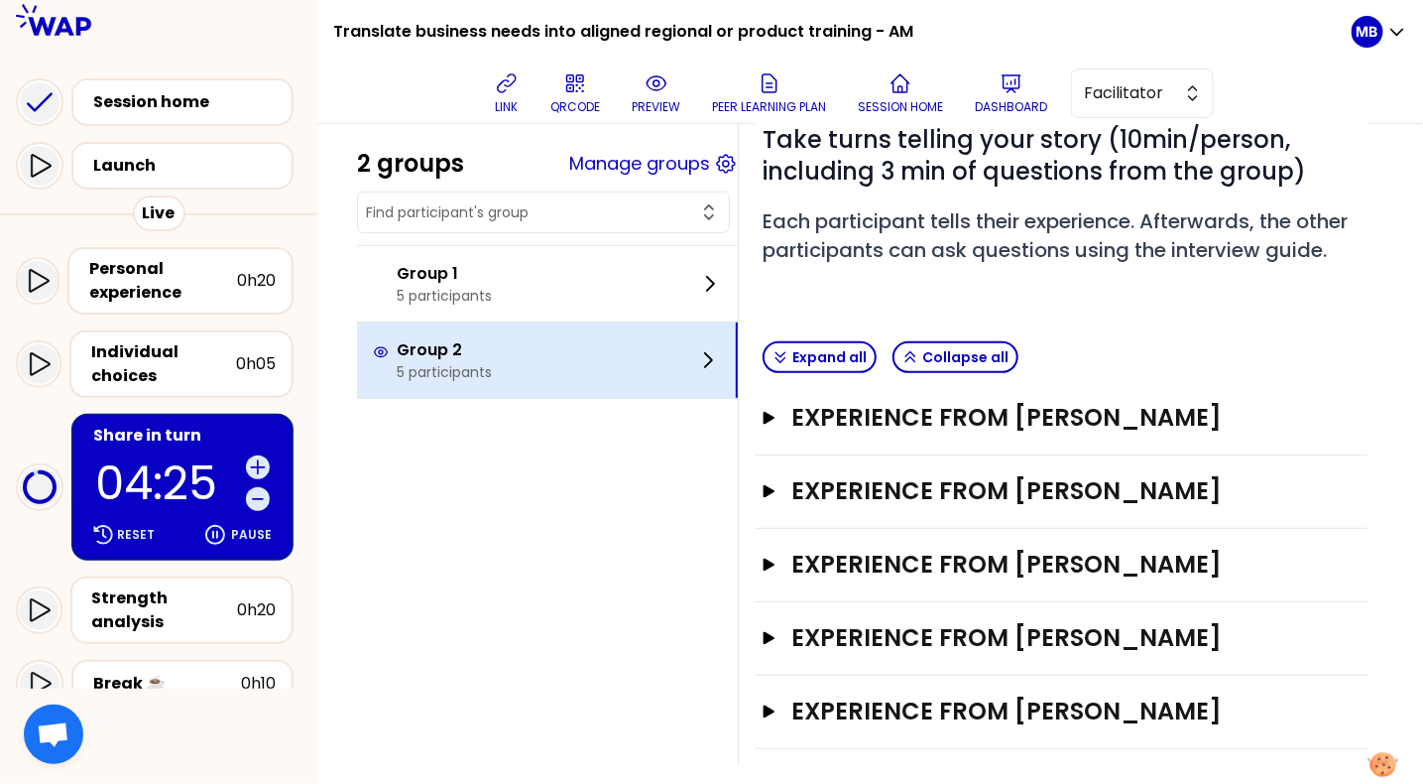
click at [454, 362] on p "5 participants" at bounding box center [444, 372] width 95 height 20
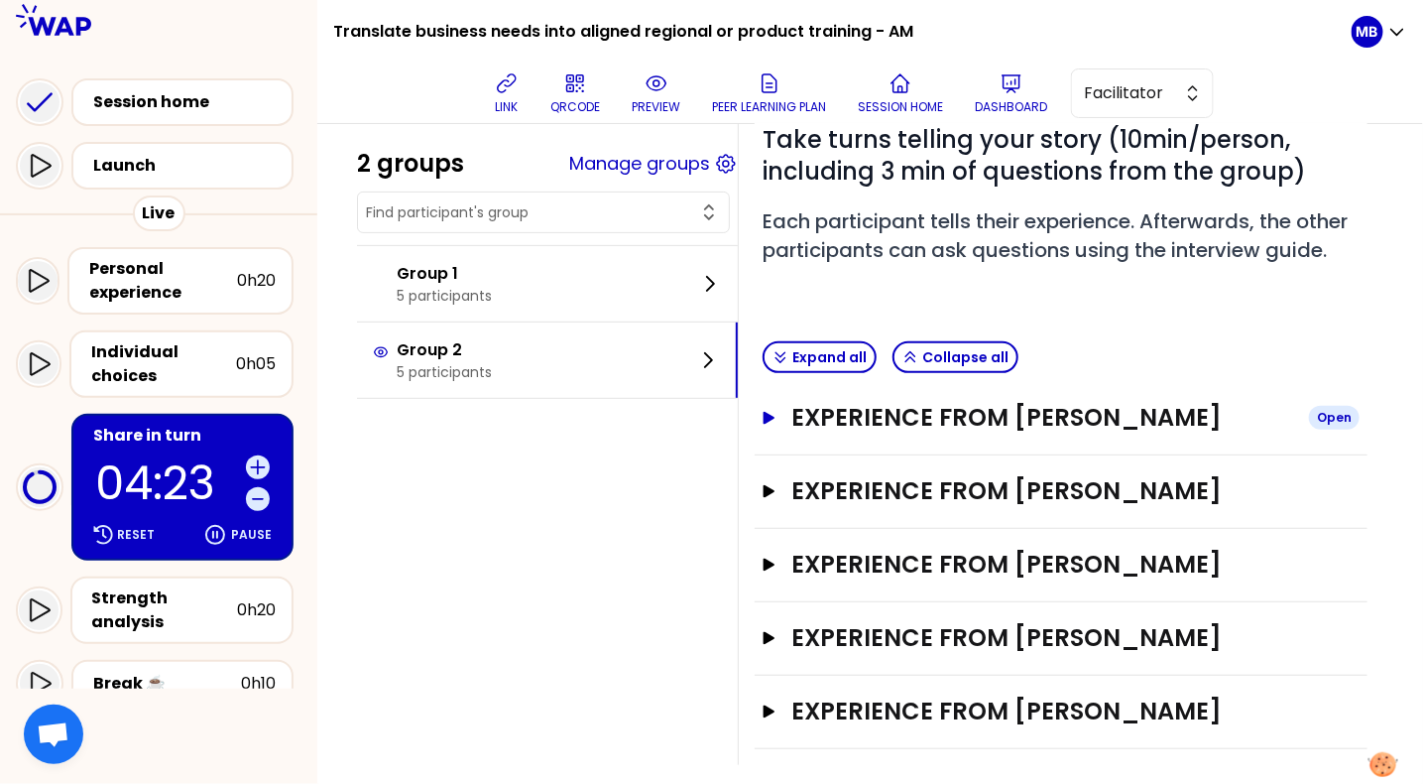
click at [888, 429] on h3 "Experience from [PERSON_NAME]" at bounding box center [1043, 418] width 502 height 32
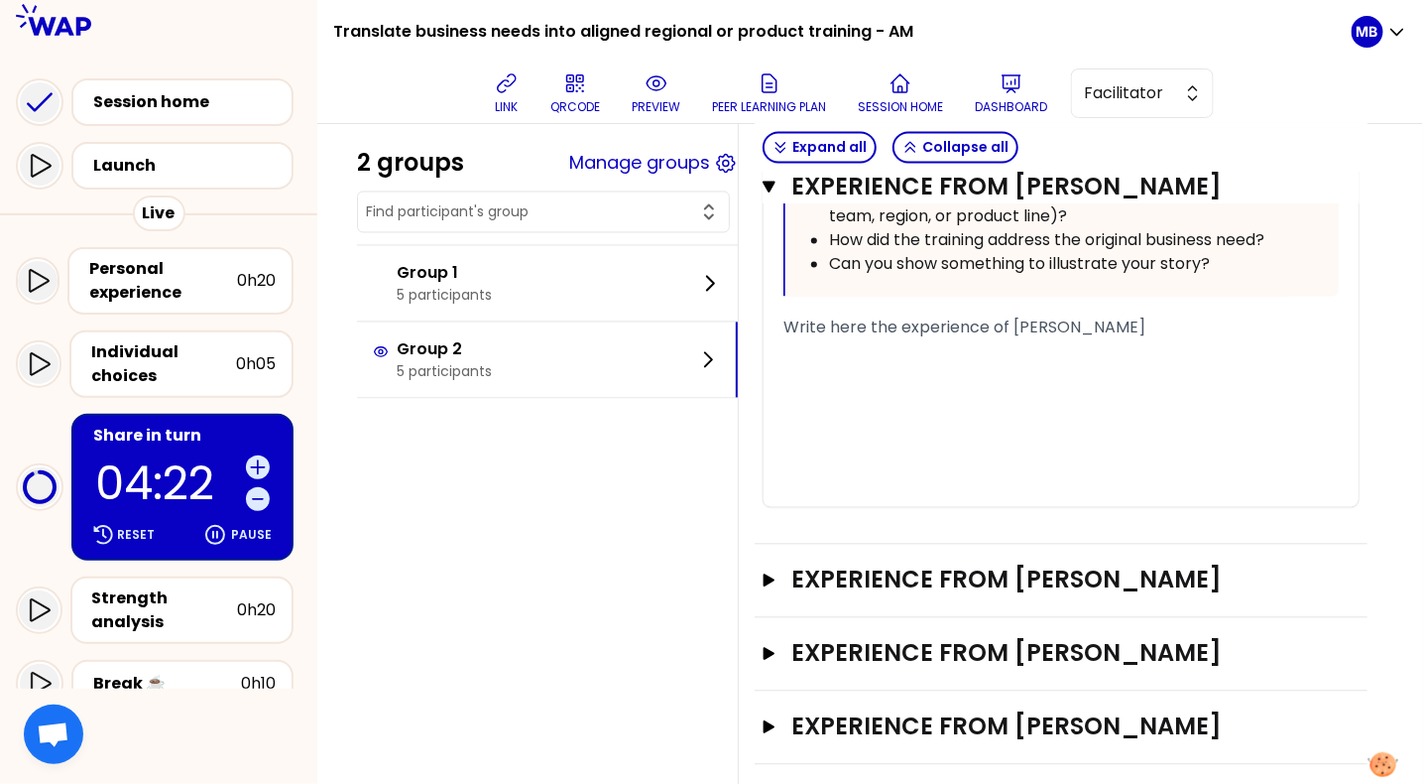
scroll to position [1381, 0]
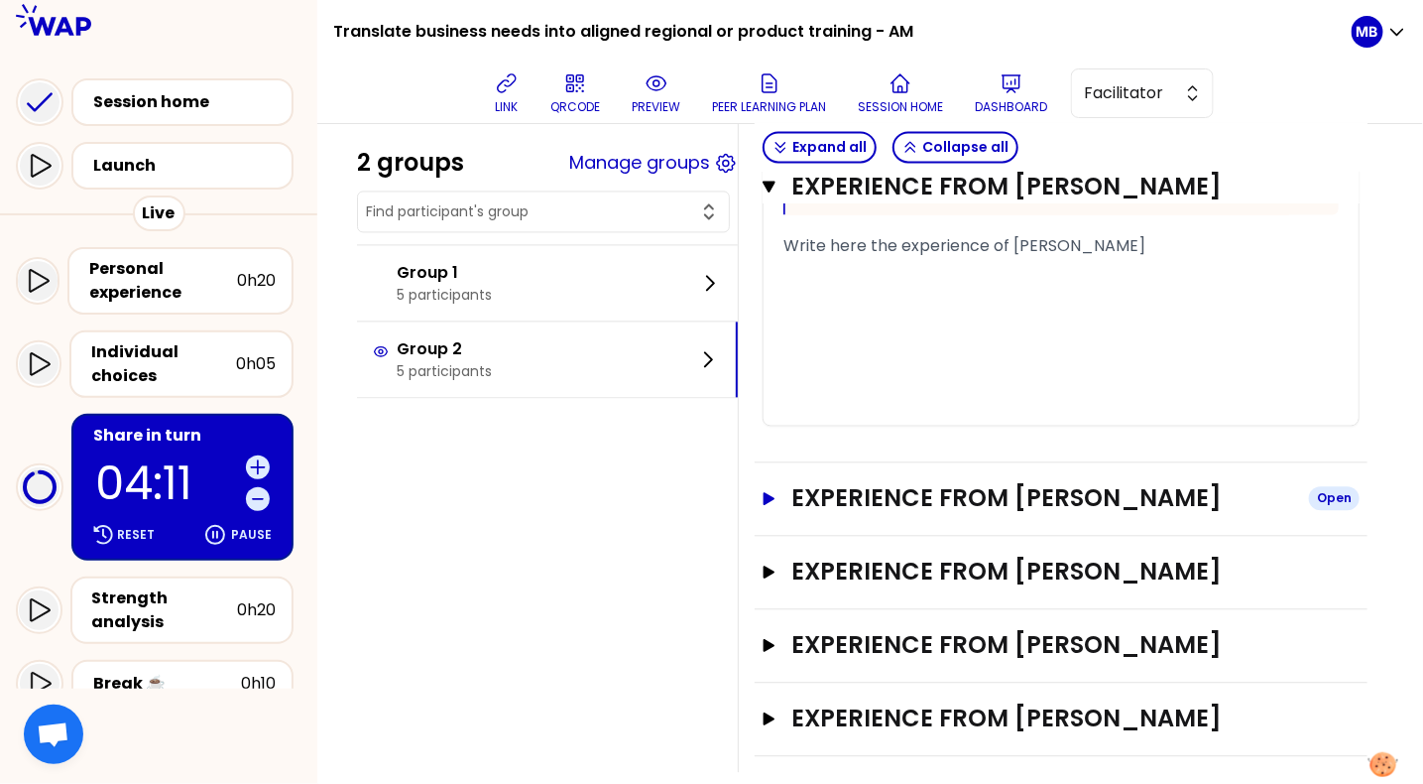
click at [904, 515] on h3 "Experience from [PERSON_NAME]" at bounding box center [1043, 499] width 502 height 32
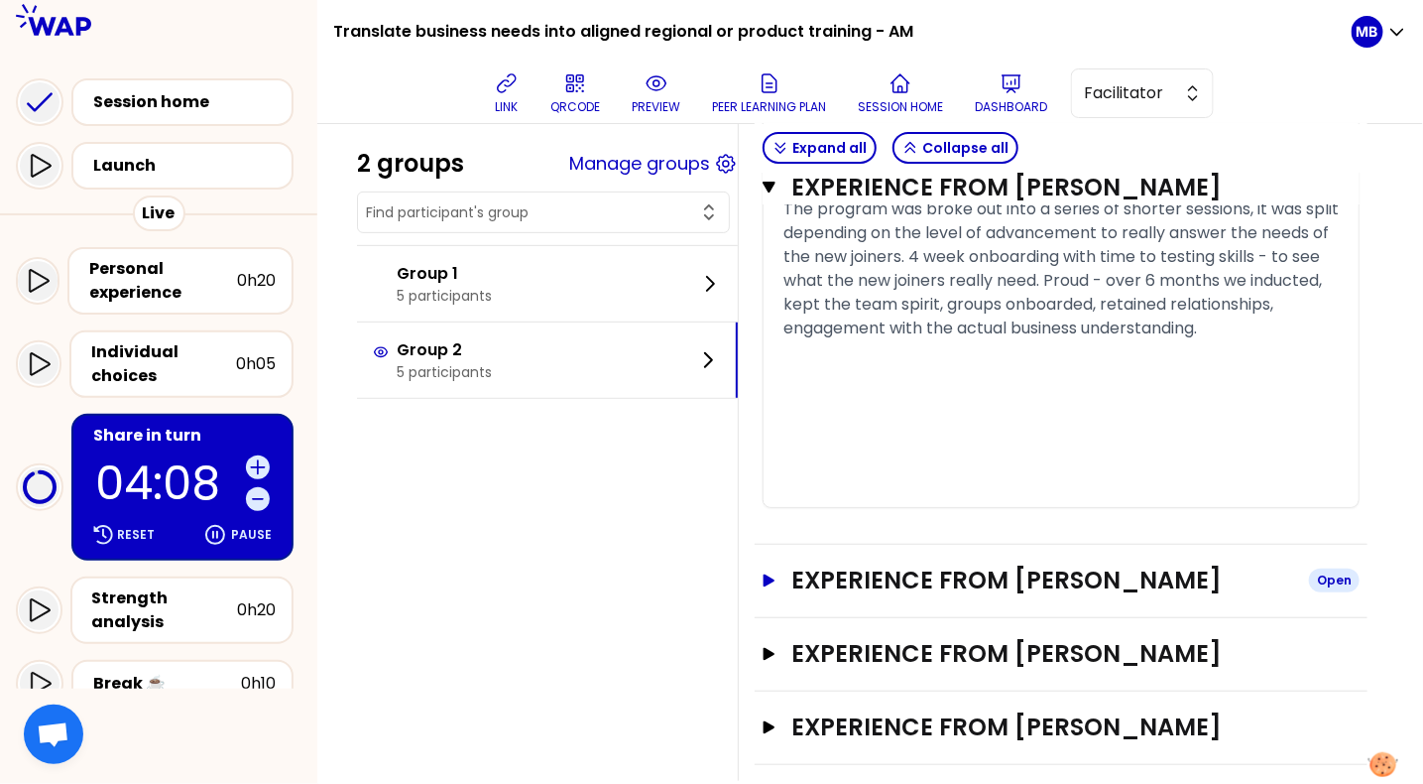
click at [900, 590] on h3 "Experience from [PERSON_NAME]" at bounding box center [1043, 580] width 502 height 32
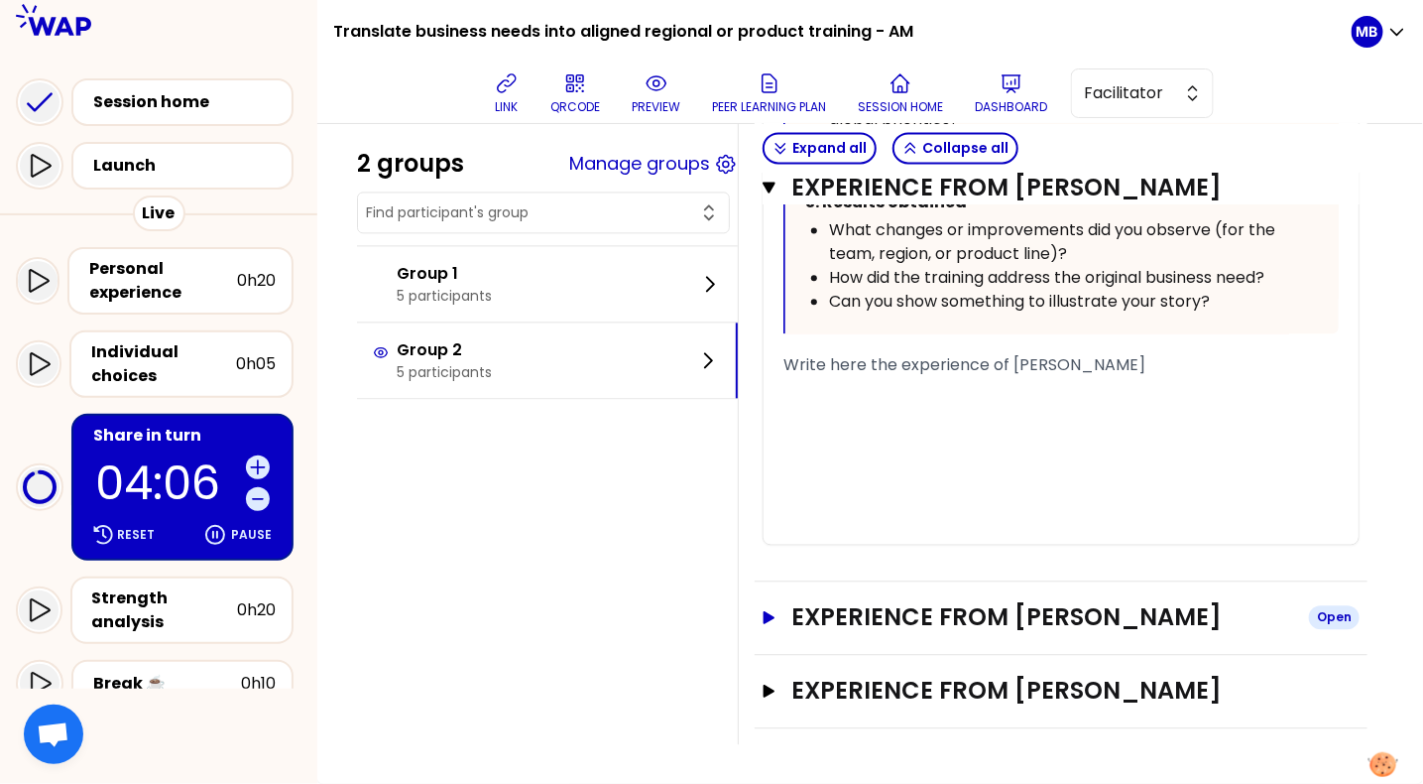
click at [904, 601] on h3 "Experience from [PERSON_NAME]" at bounding box center [1043, 617] width 502 height 32
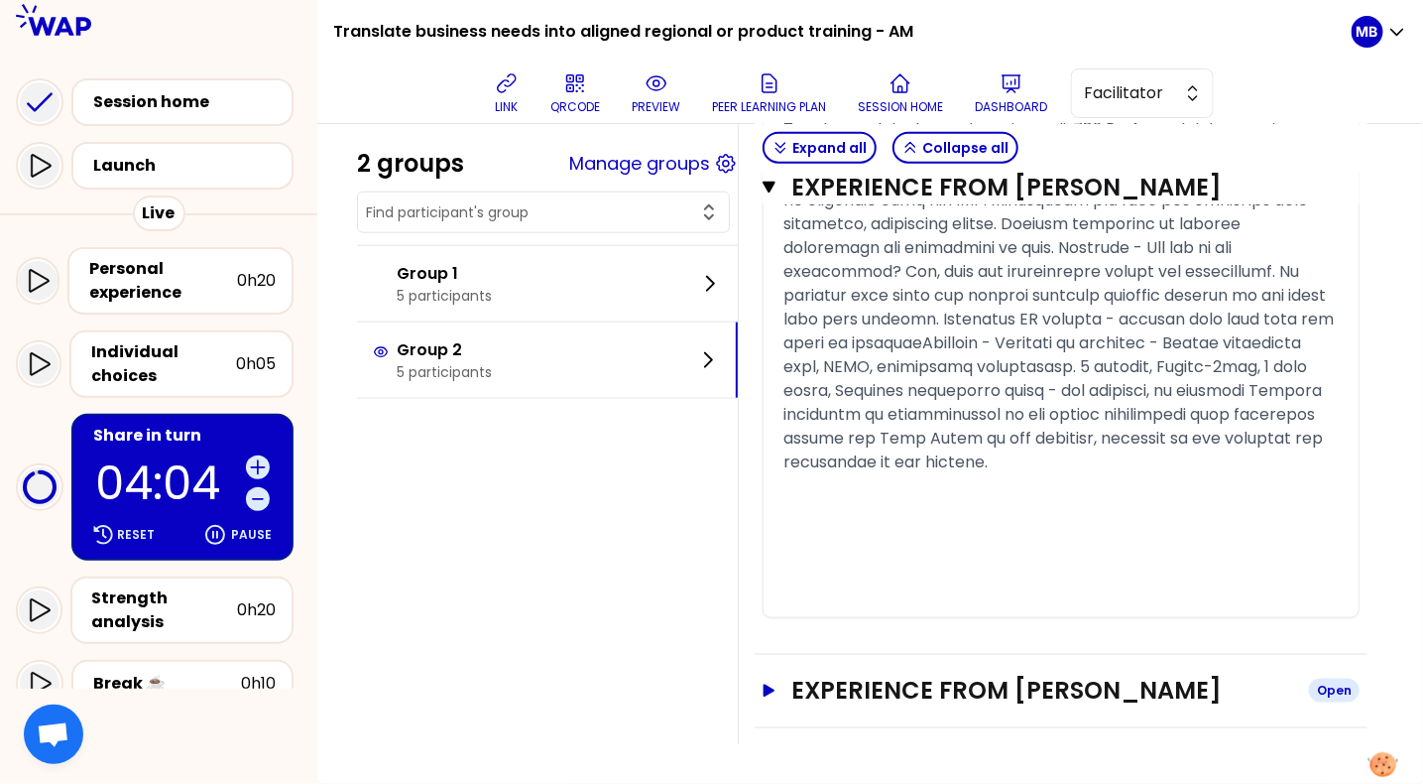
click at [910, 684] on h3 "Experience from [PERSON_NAME]" at bounding box center [1043, 691] width 502 height 32
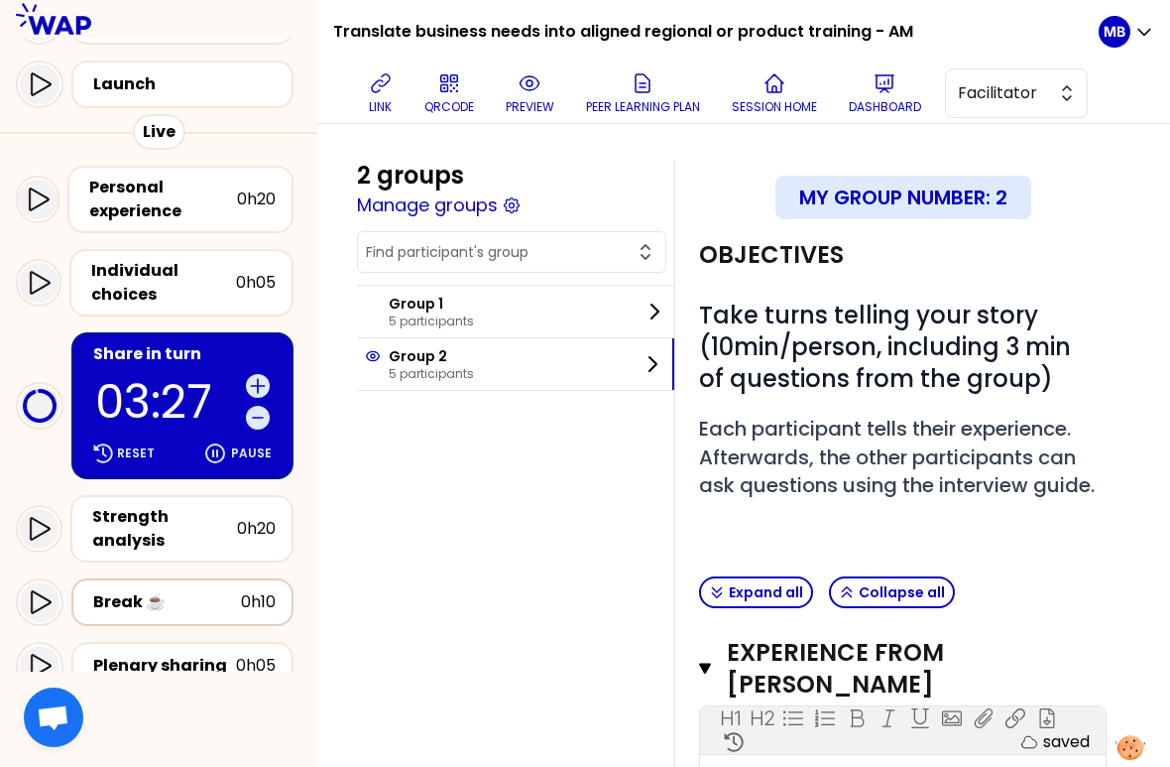
scroll to position [75, 0]
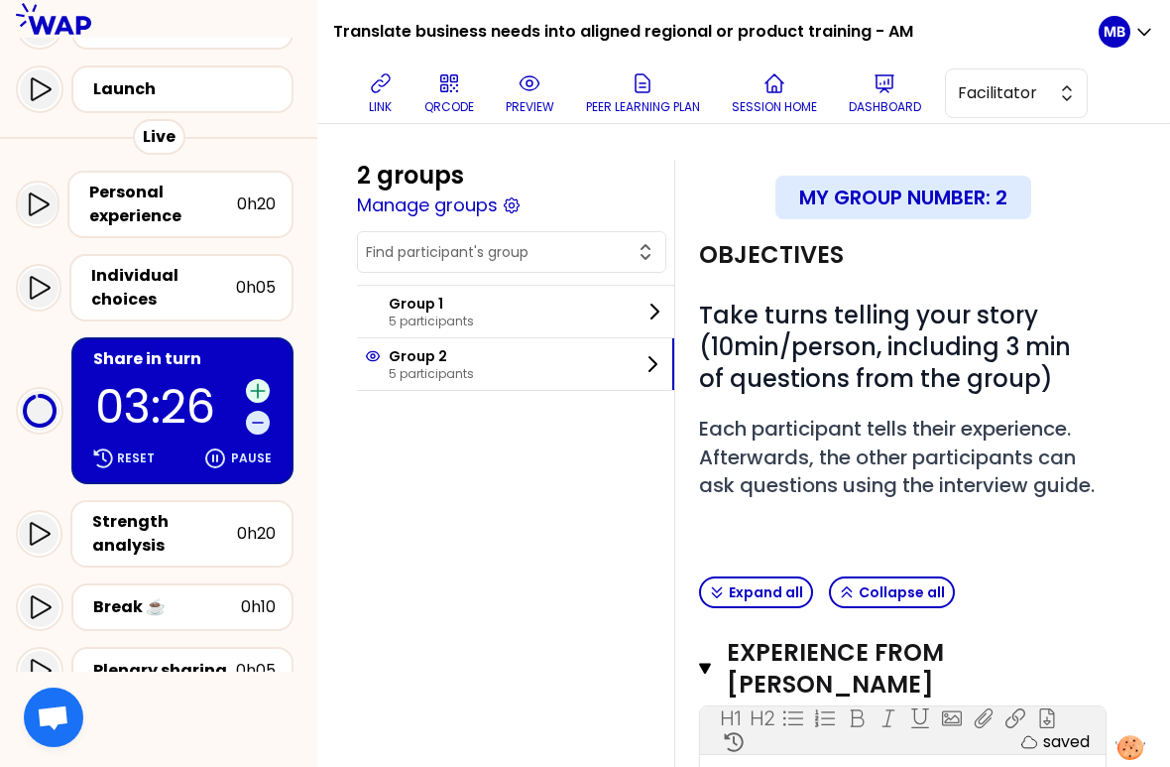
click at [252, 382] on icon at bounding box center [258, 391] width 20 height 20
click at [258, 387] on icon at bounding box center [258, 391] width 20 height 20
click at [256, 391] on icon at bounding box center [258, 391] width 20 height 20
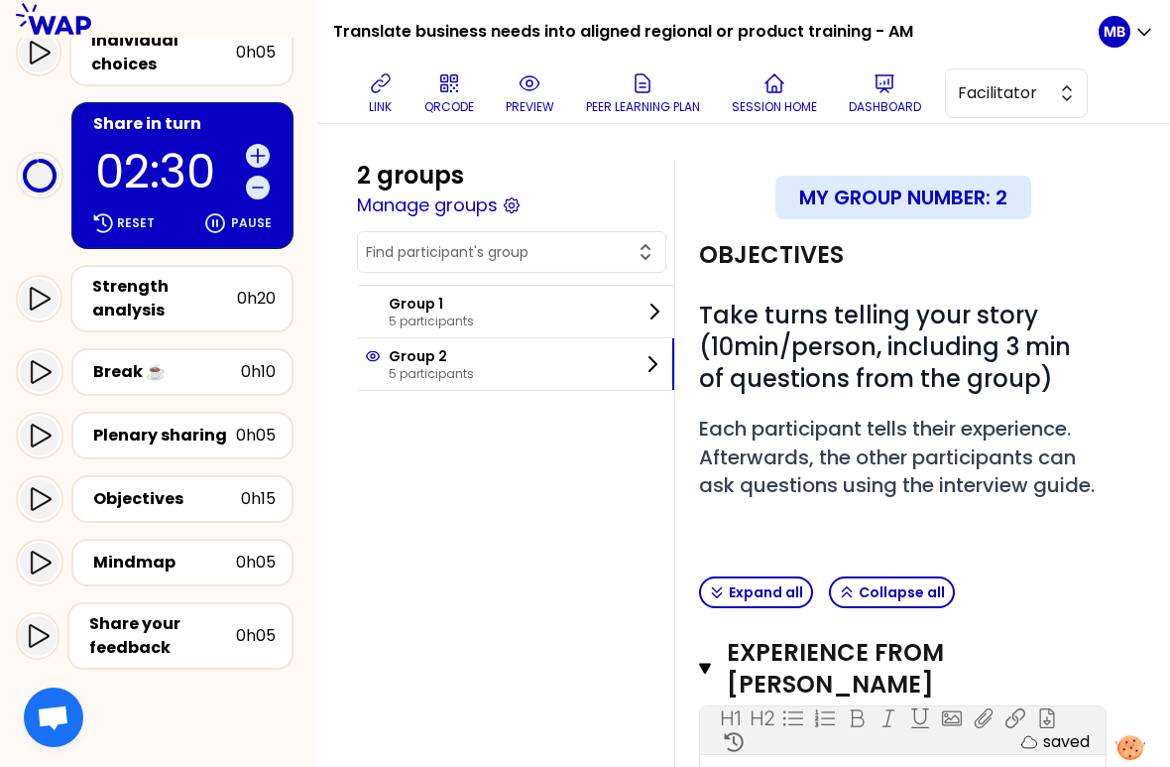
scroll to position [362, 0]
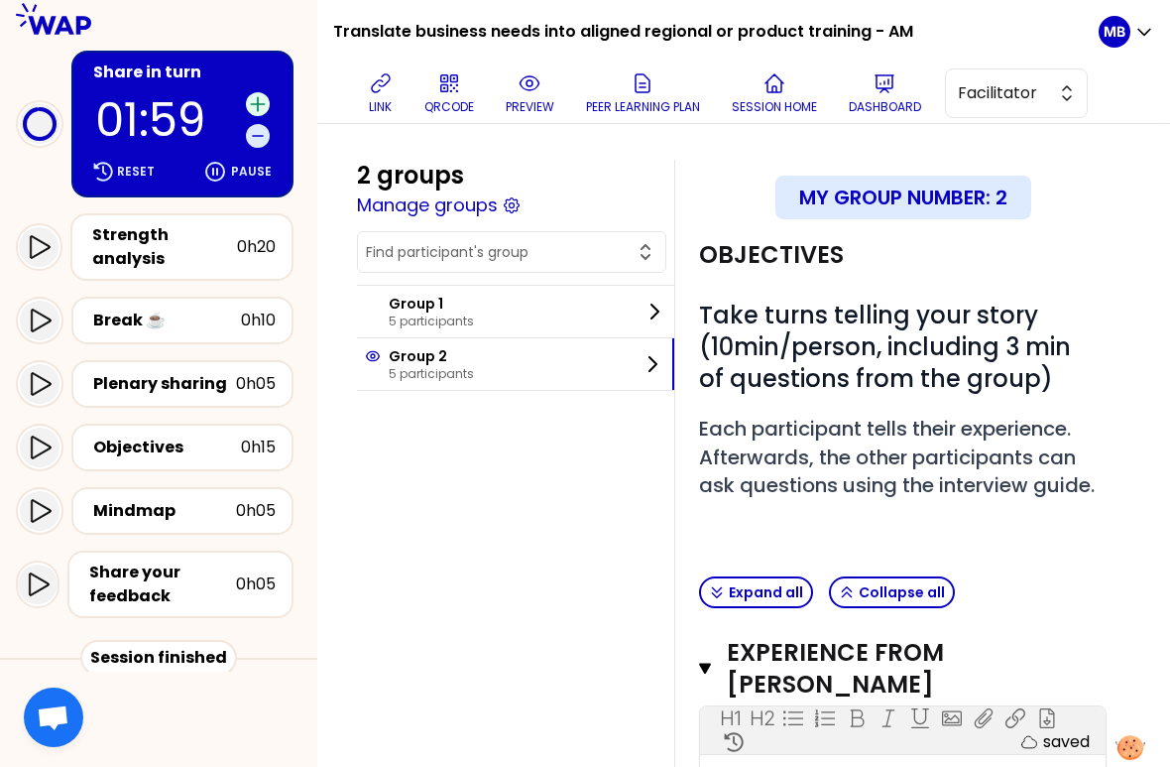
click at [251, 100] on icon at bounding box center [257, 103] width 13 height 13
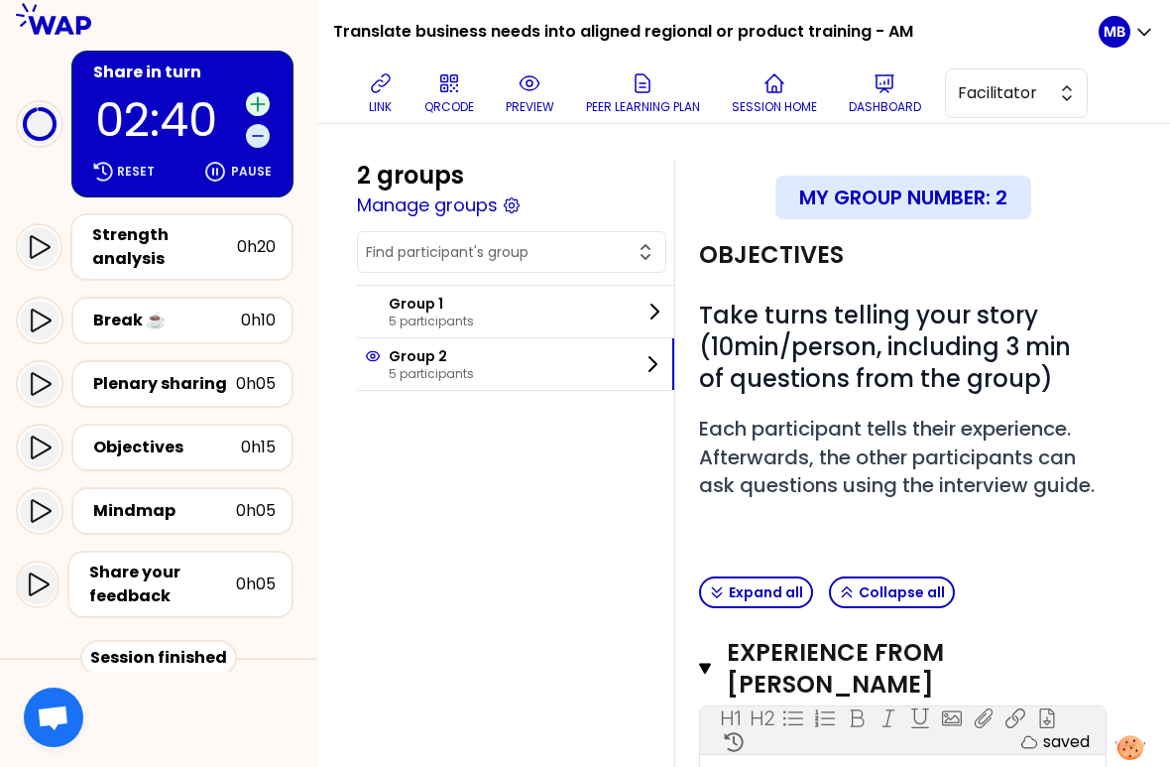
click at [255, 94] on icon at bounding box center [258, 104] width 20 height 20
click at [260, 96] on icon at bounding box center [258, 104] width 20 height 20
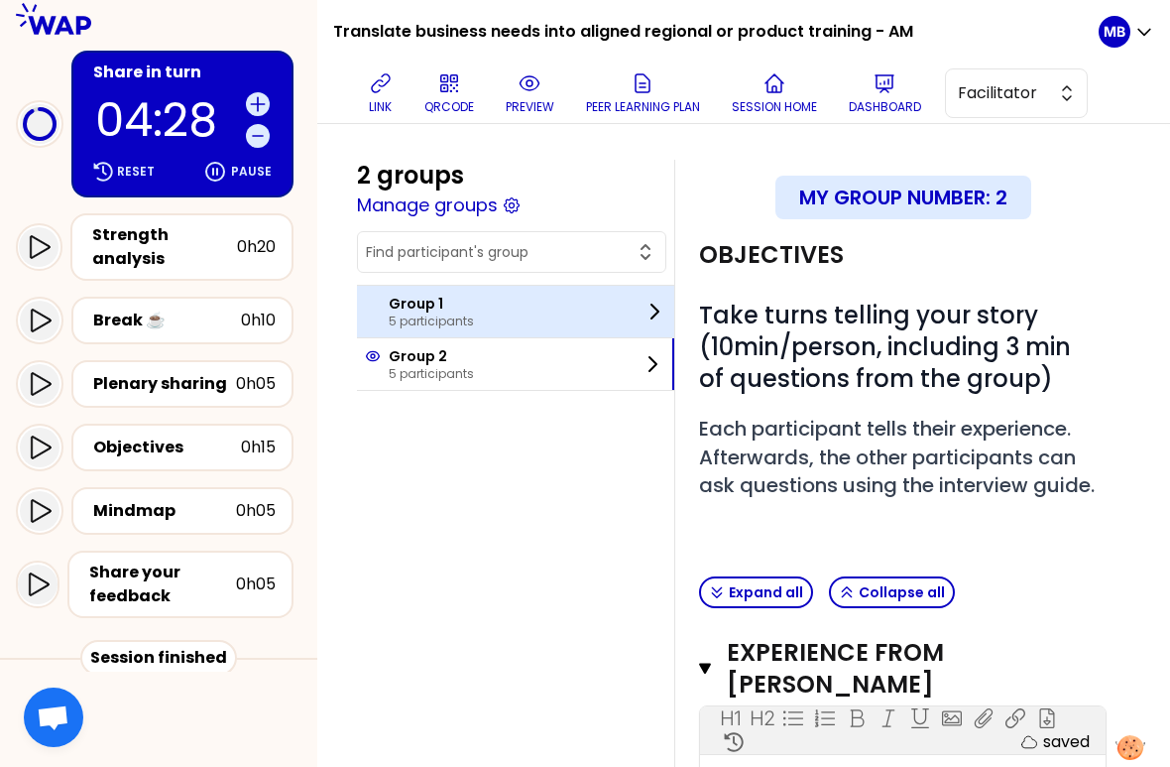
click at [475, 315] on div "Group 1 5 participants" at bounding box center [515, 312] width 317 height 52
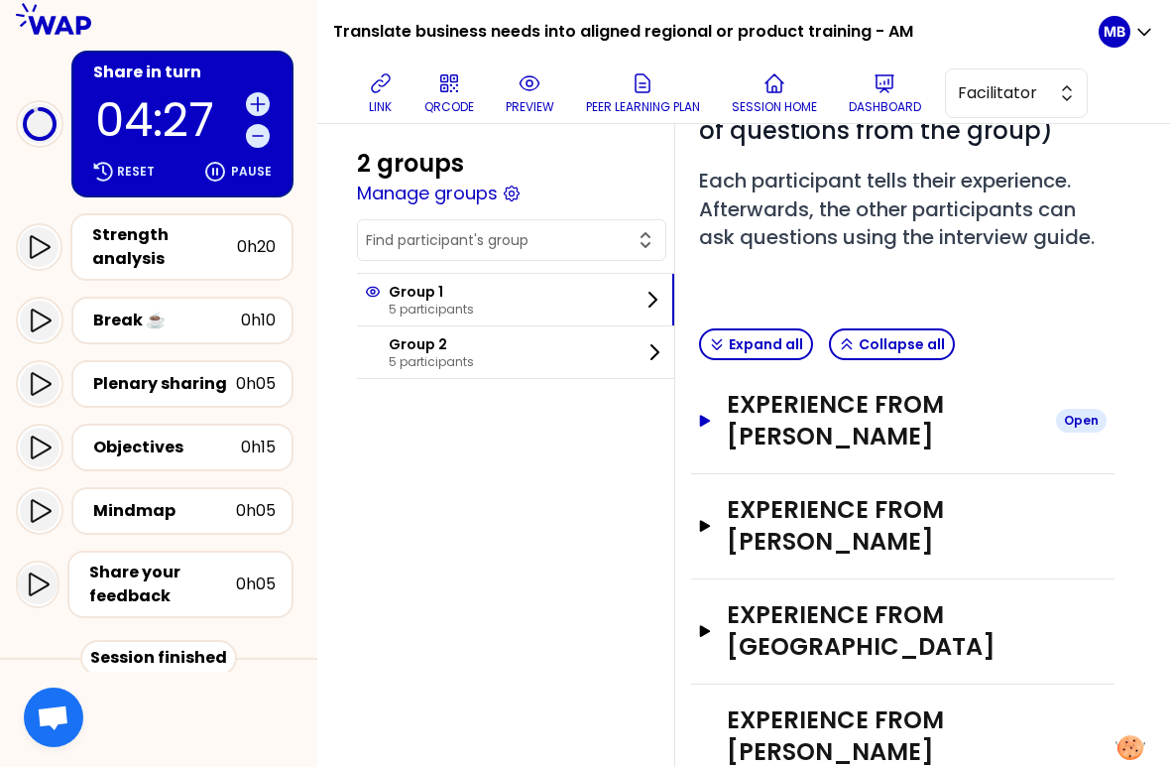
click at [829, 389] on h3 "Experience from Beatriz Jodra" at bounding box center [883, 420] width 313 height 63
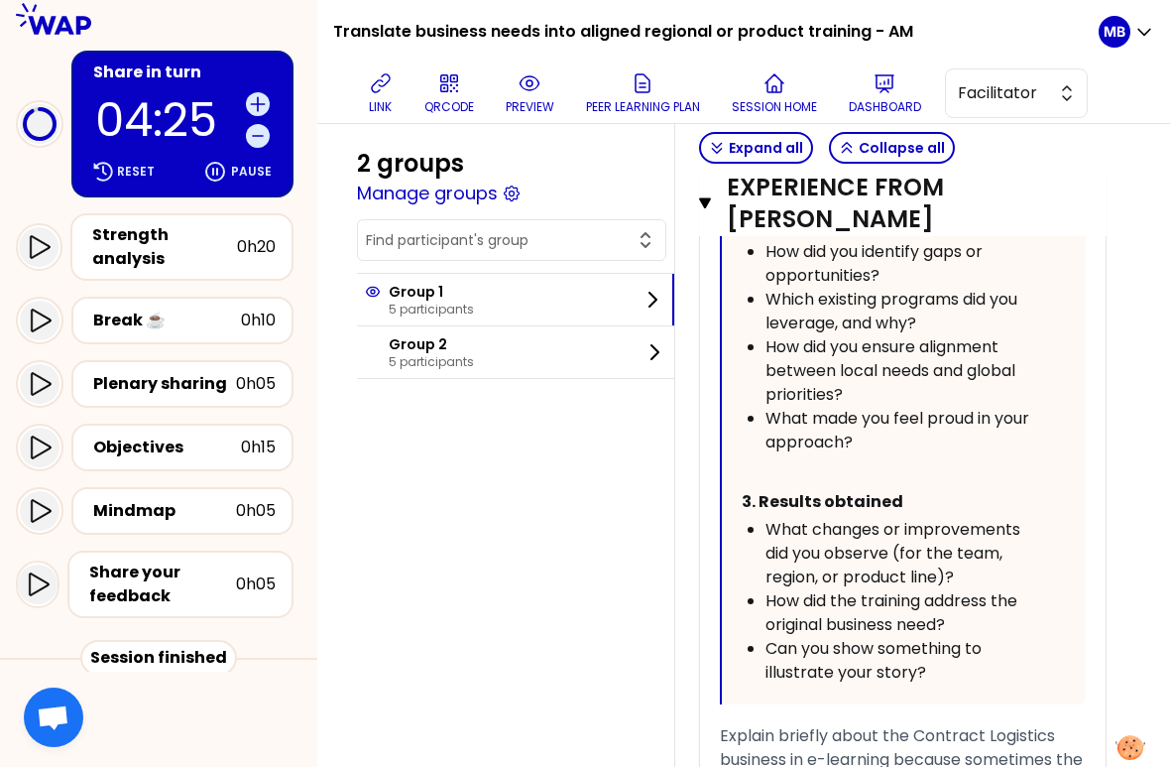
scroll to position [1643, 0]
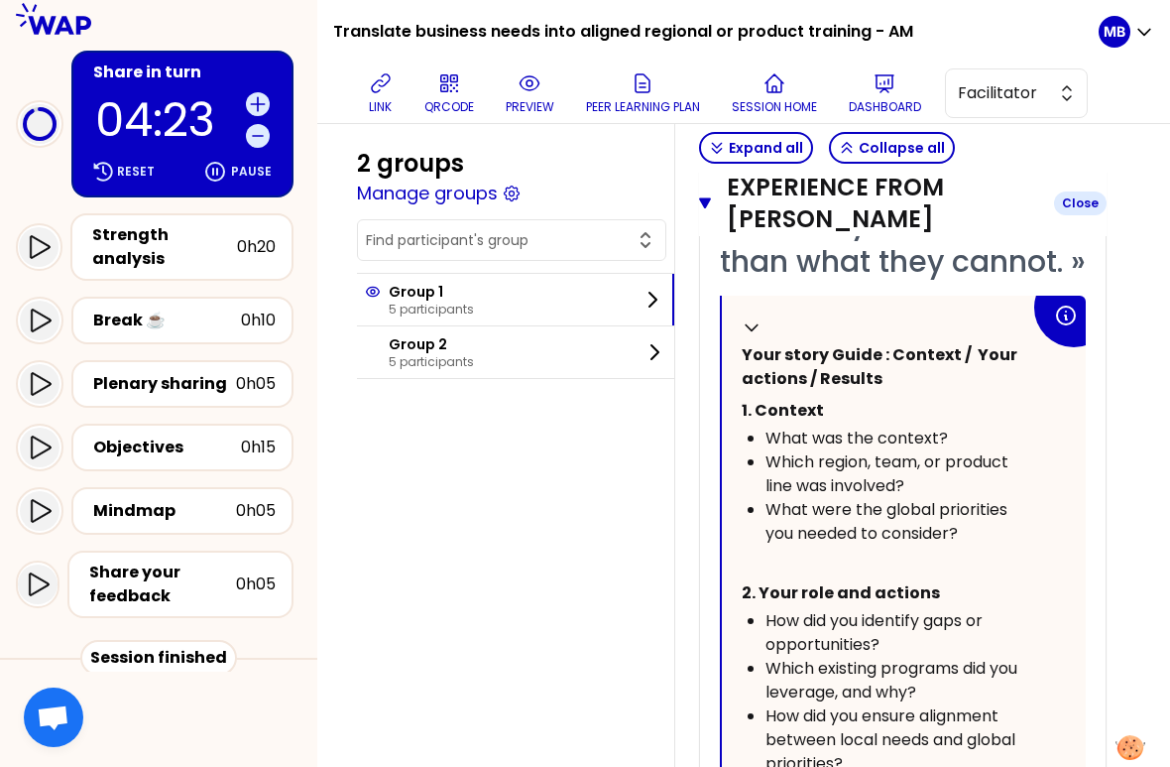
scroll to position [2897, 0]
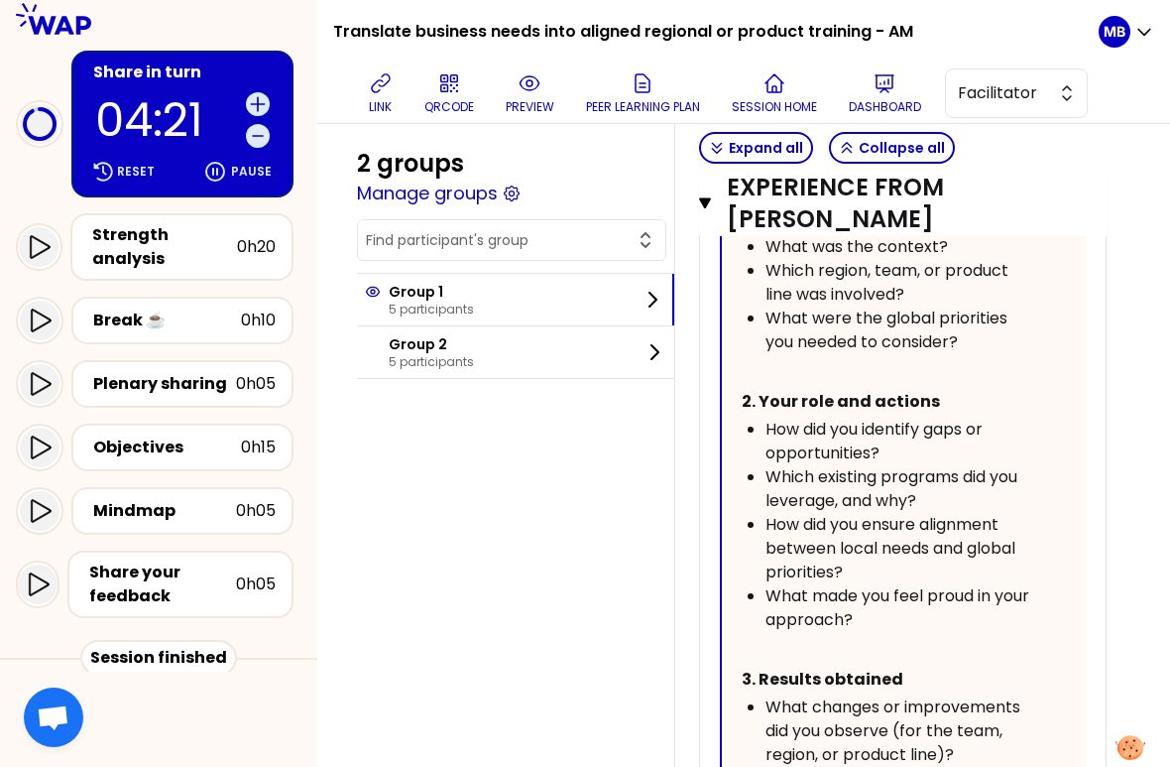
drag, startPoint x: 719, startPoint y: 247, endPoint x: 718, endPoint y: 218, distance: 28.8
click at [720, 218] on div "« I arranged a learning session for the manager and employees, addressing their…" at bounding box center [903, 511] width 366 height 1541
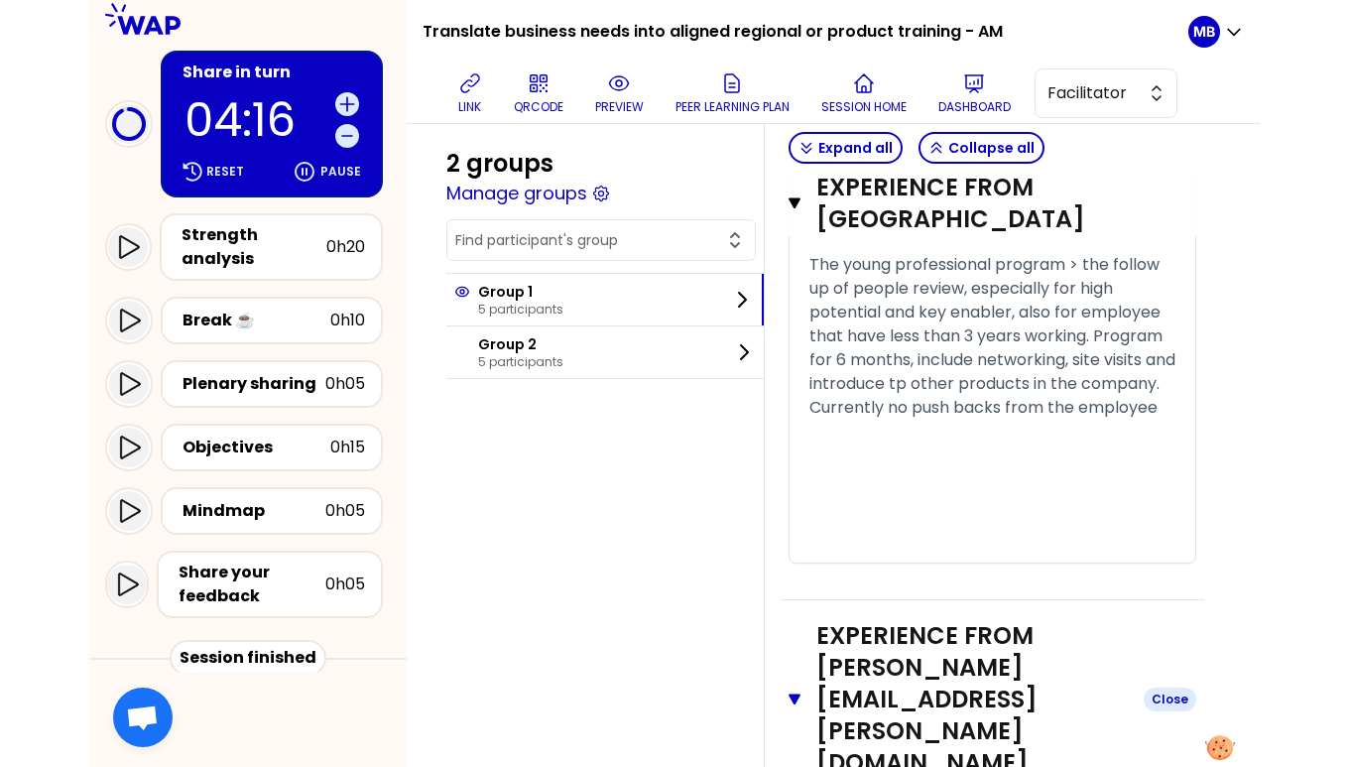
scroll to position [5491, 0]
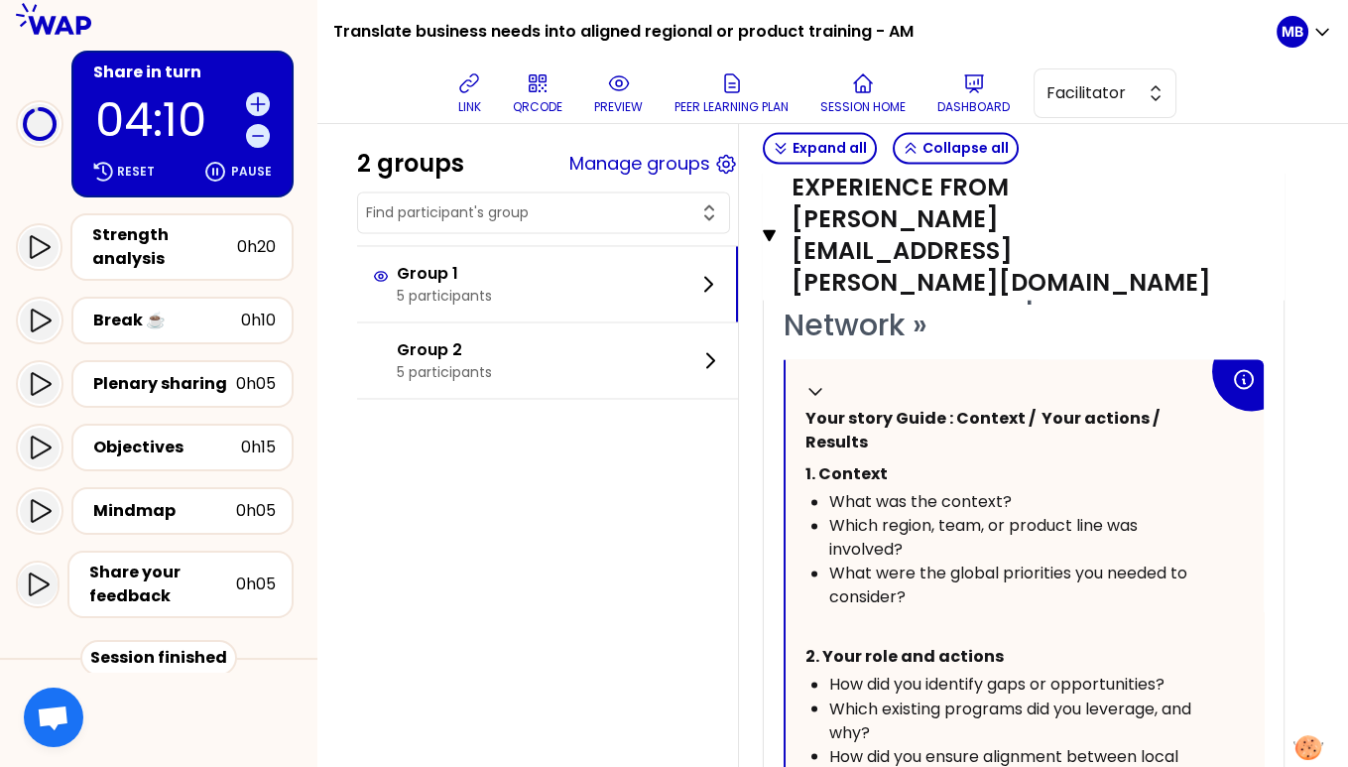
drag, startPoint x: 1281, startPoint y: 432, endPoint x: 789, endPoint y: 425, distance: 492.1
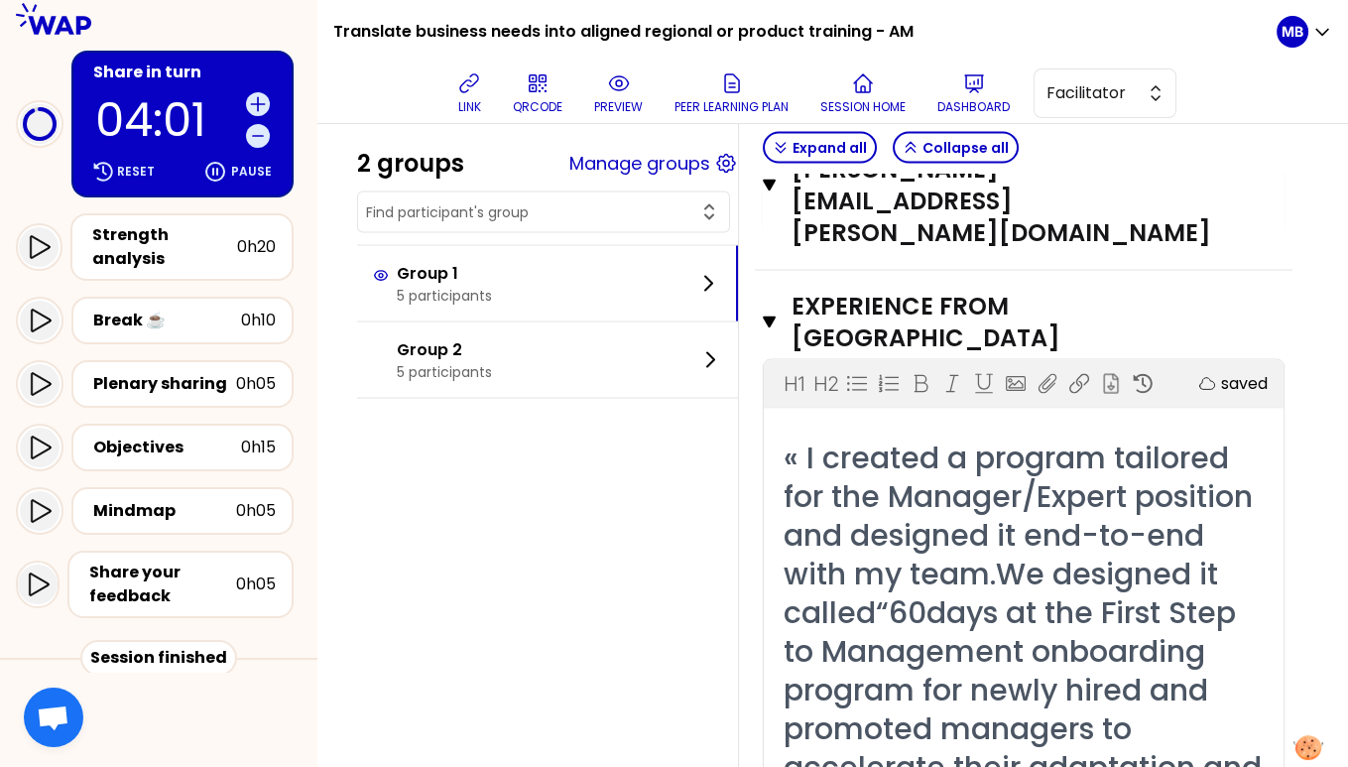
scroll to position [6982, 0]
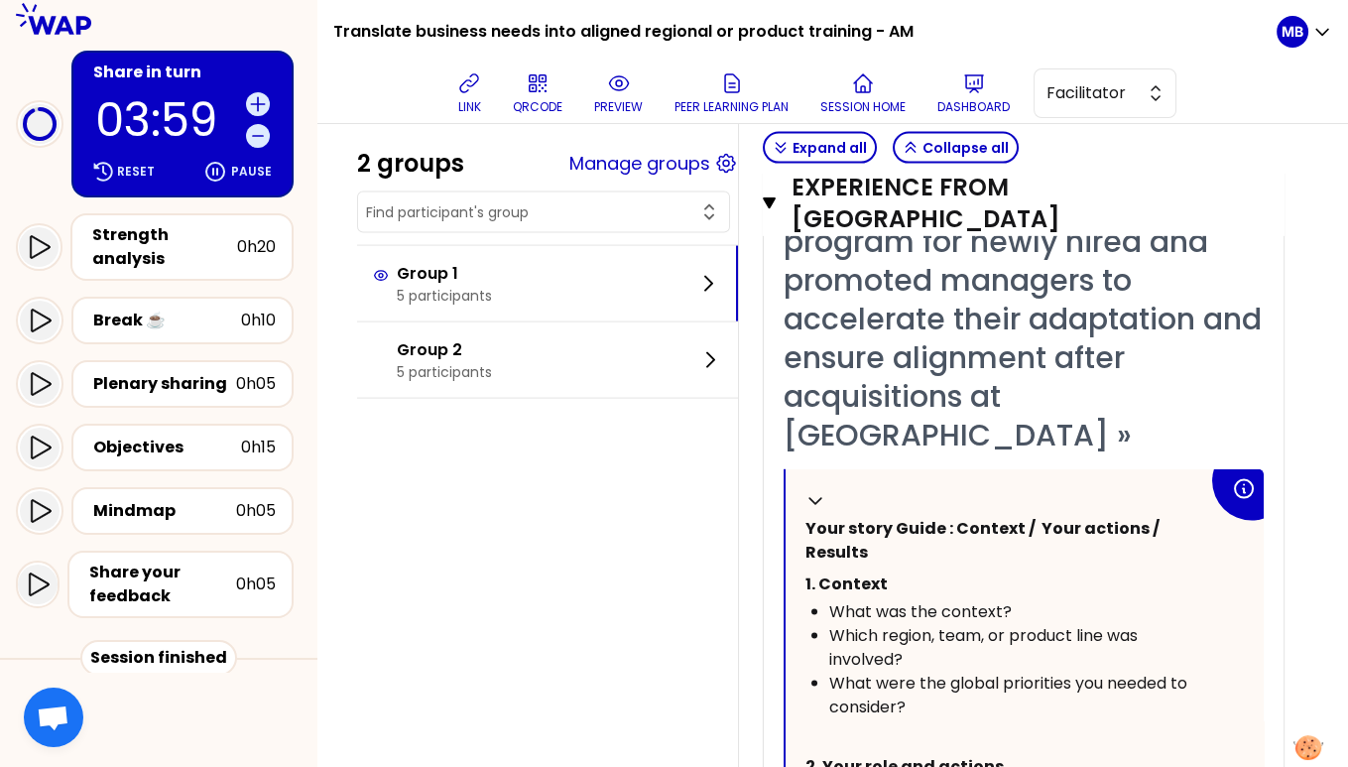
drag, startPoint x: 785, startPoint y: 404, endPoint x: 784, endPoint y: 374, distance: 29.8
click at [784, 374] on div "« I created a program tailored for the Manager/Expert position and designed it …" at bounding box center [1024, 735] width 480 height 1491
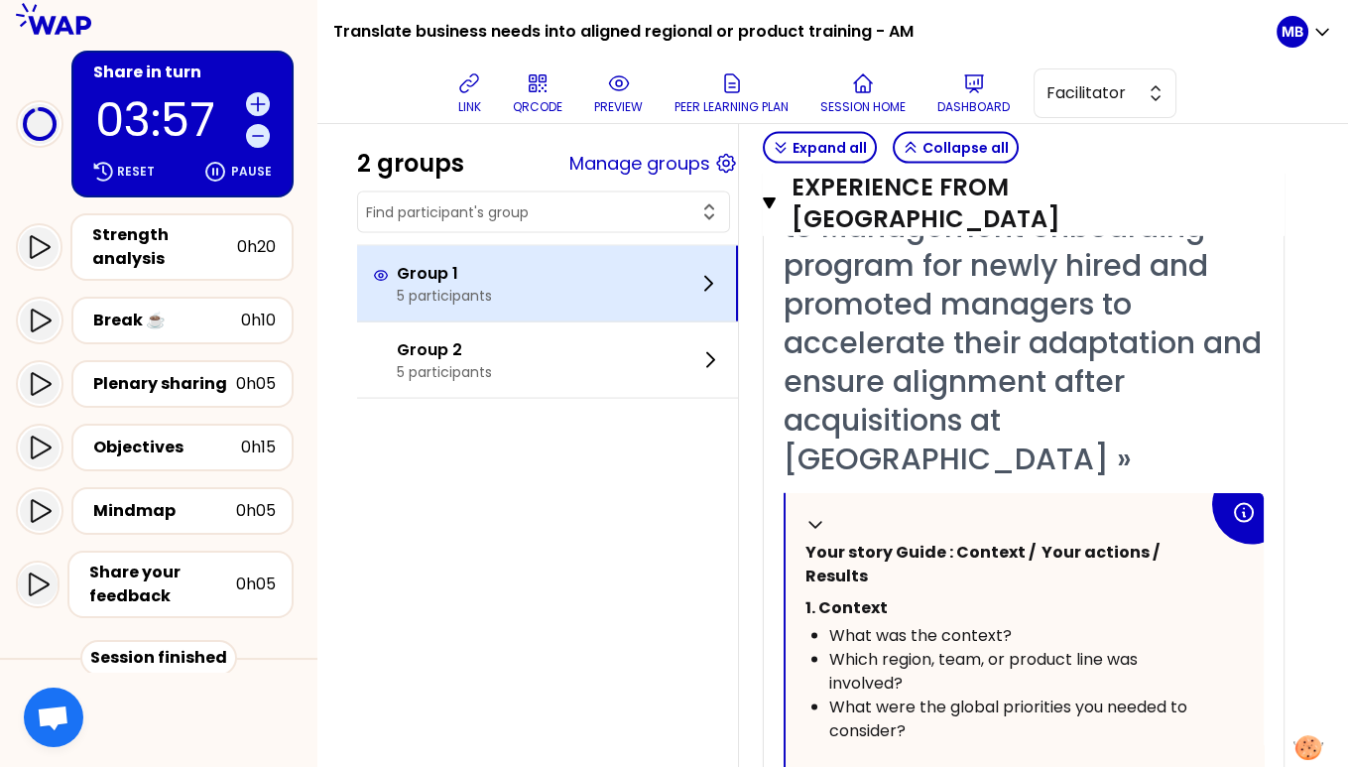
click at [508, 293] on div "Group 1 5 participants" at bounding box center [547, 283] width 381 height 75
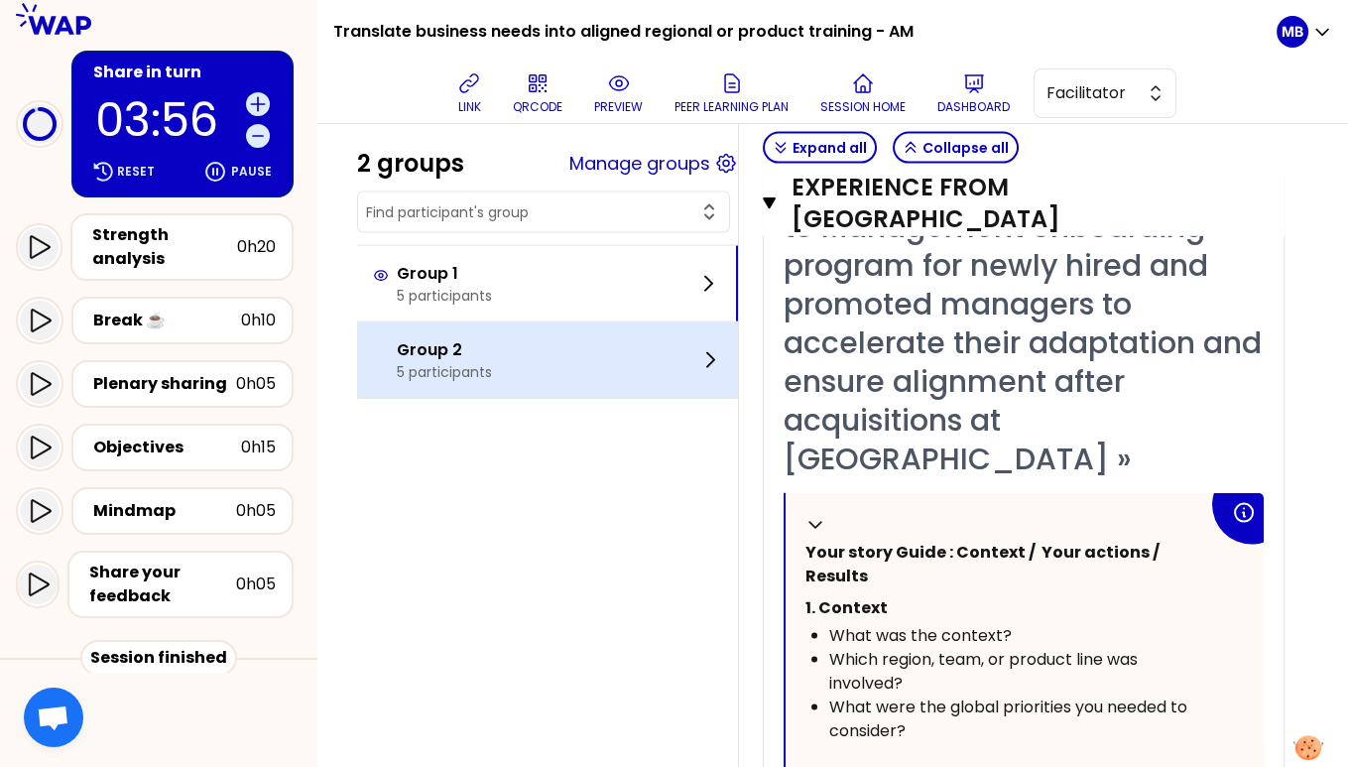
click at [526, 344] on div "Group 2 5 participants" at bounding box center [547, 359] width 381 height 75
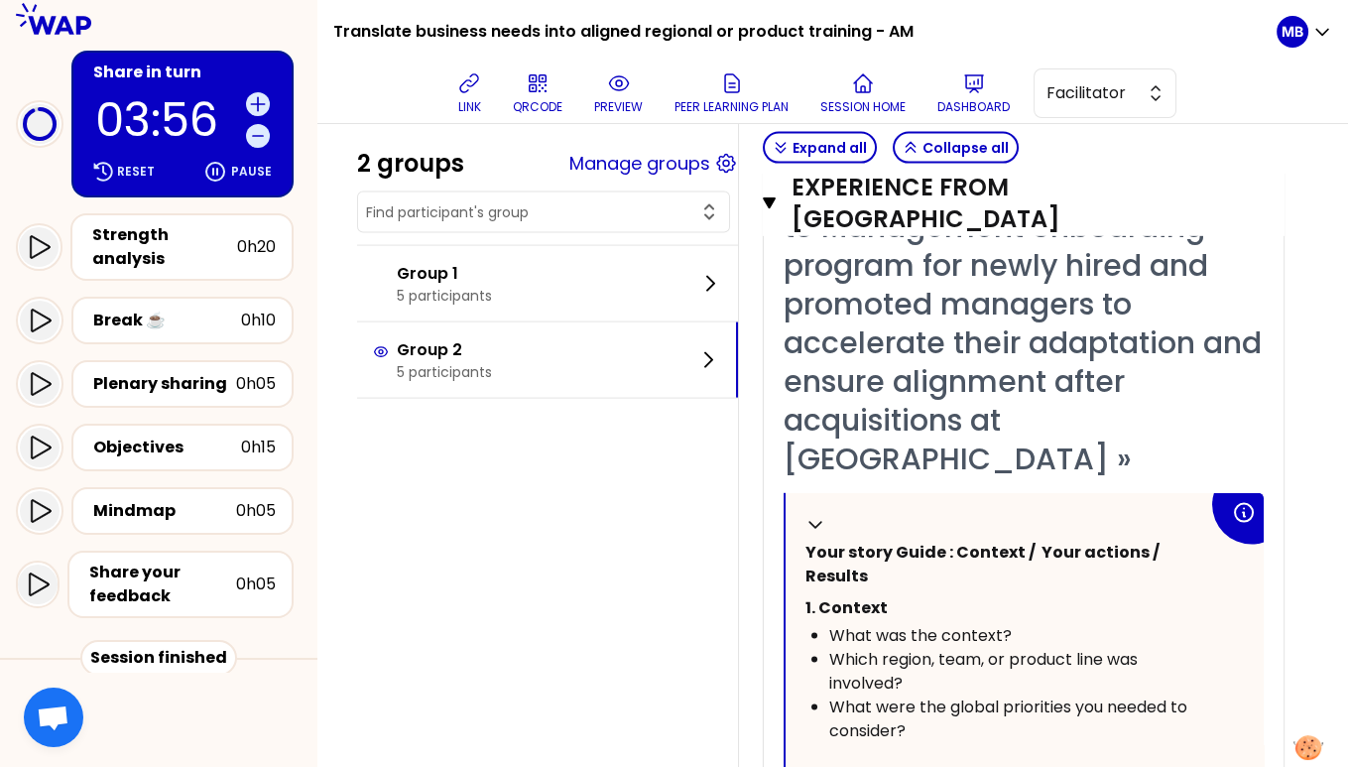
scroll to position [328, 0]
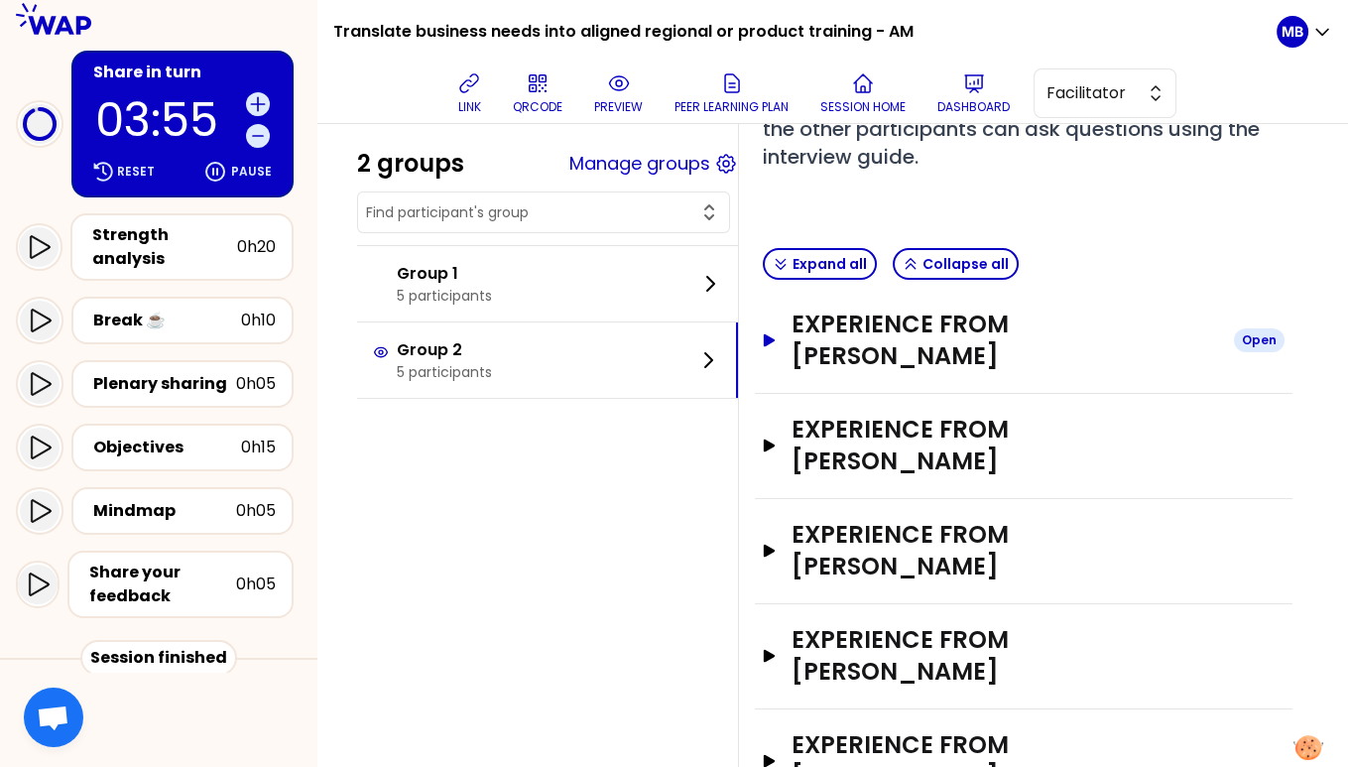
click at [823, 339] on h3 "Experience from Sebastian Reichhardt" at bounding box center [1005, 339] width 427 height 63
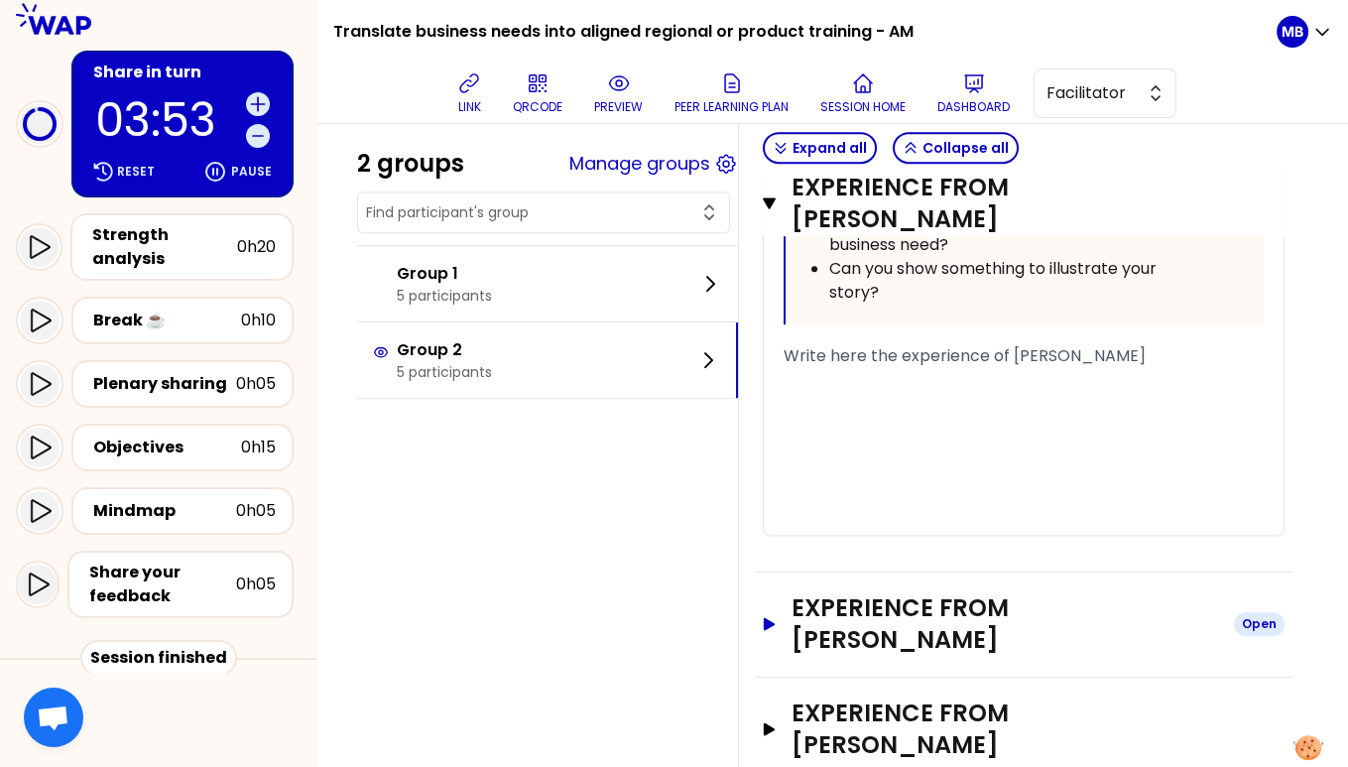
click at [819, 616] on h3 "Experience from Lanna Langley" at bounding box center [1005, 623] width 427 height 63
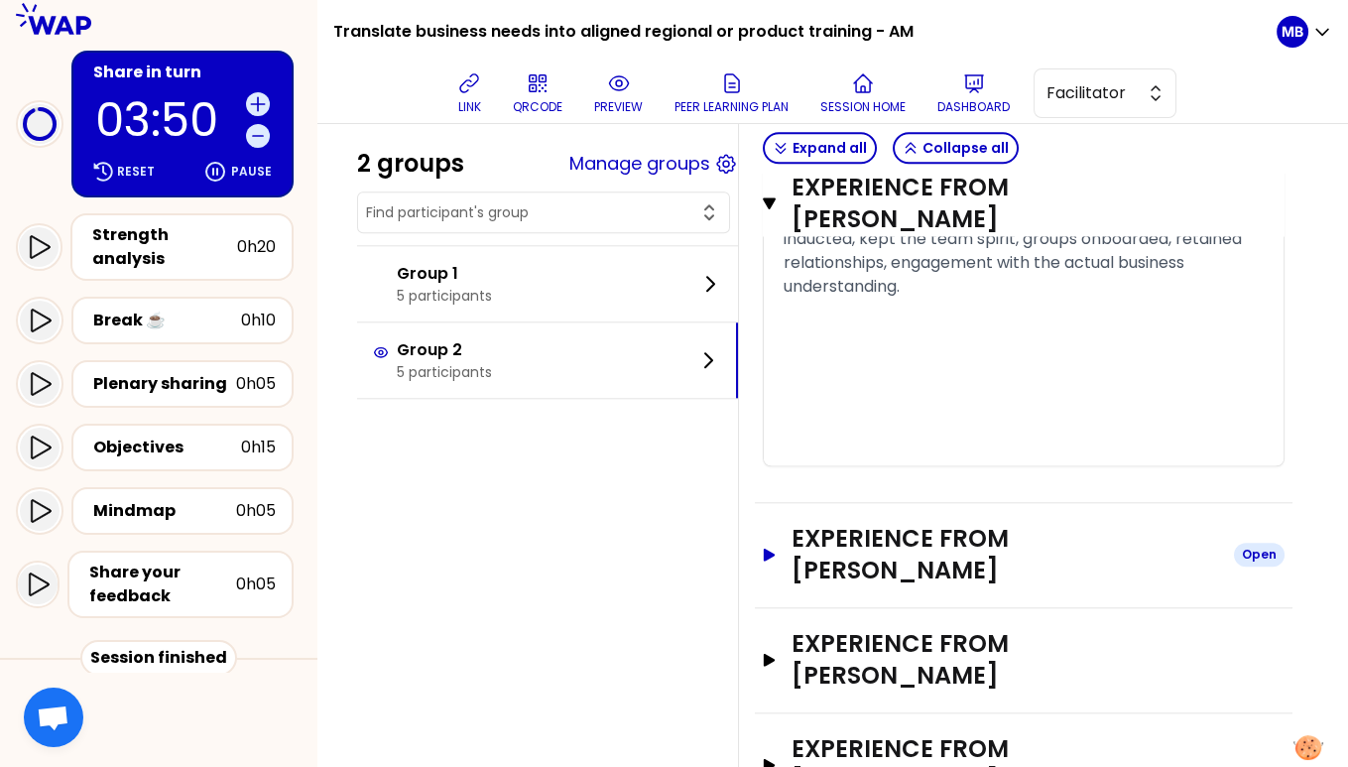
click at [826, 523] on h3 "Experience from Pauline REN" at bounding box center [1005, 554] width 427 height 63
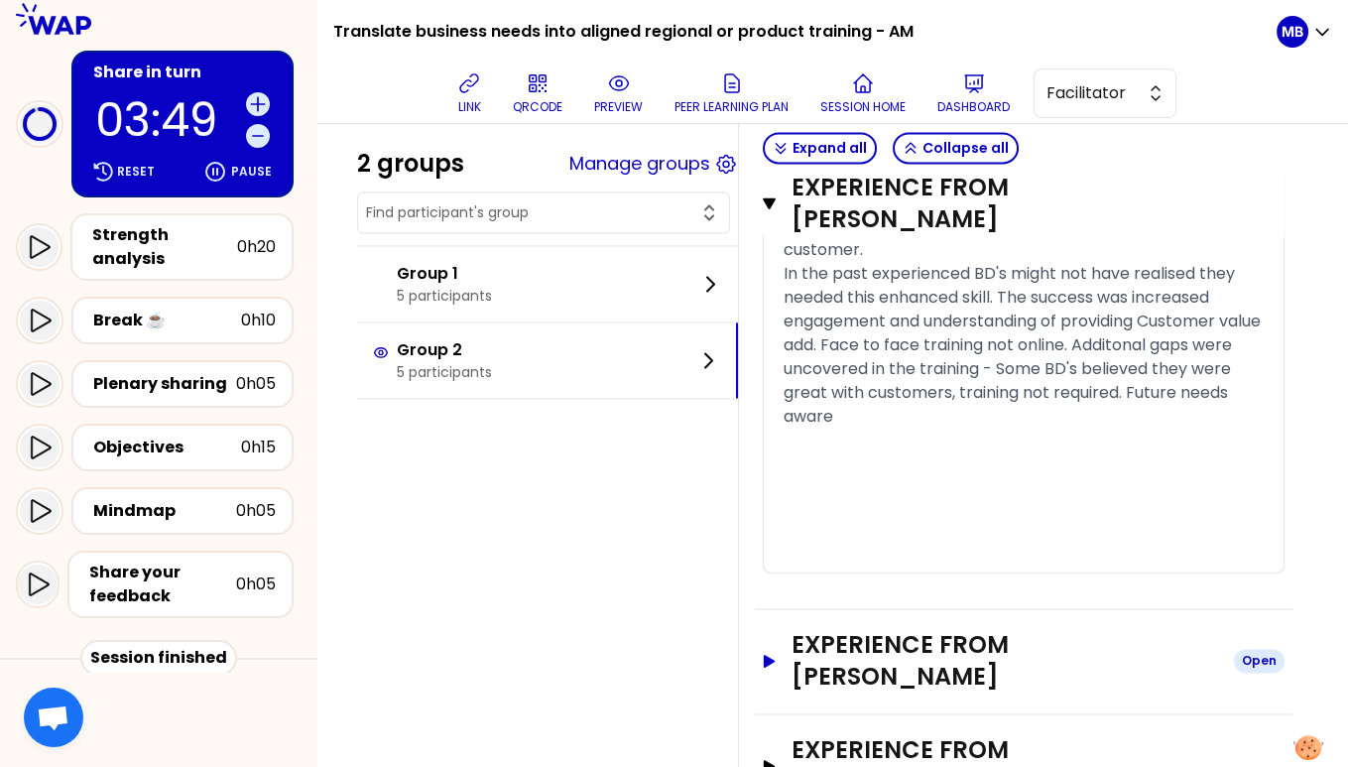
click at [839, 629] on h3 "Experience from Aleksandra Lukoszczyk-Trzak" at bounding box center [1005, 660] width 427 height 63
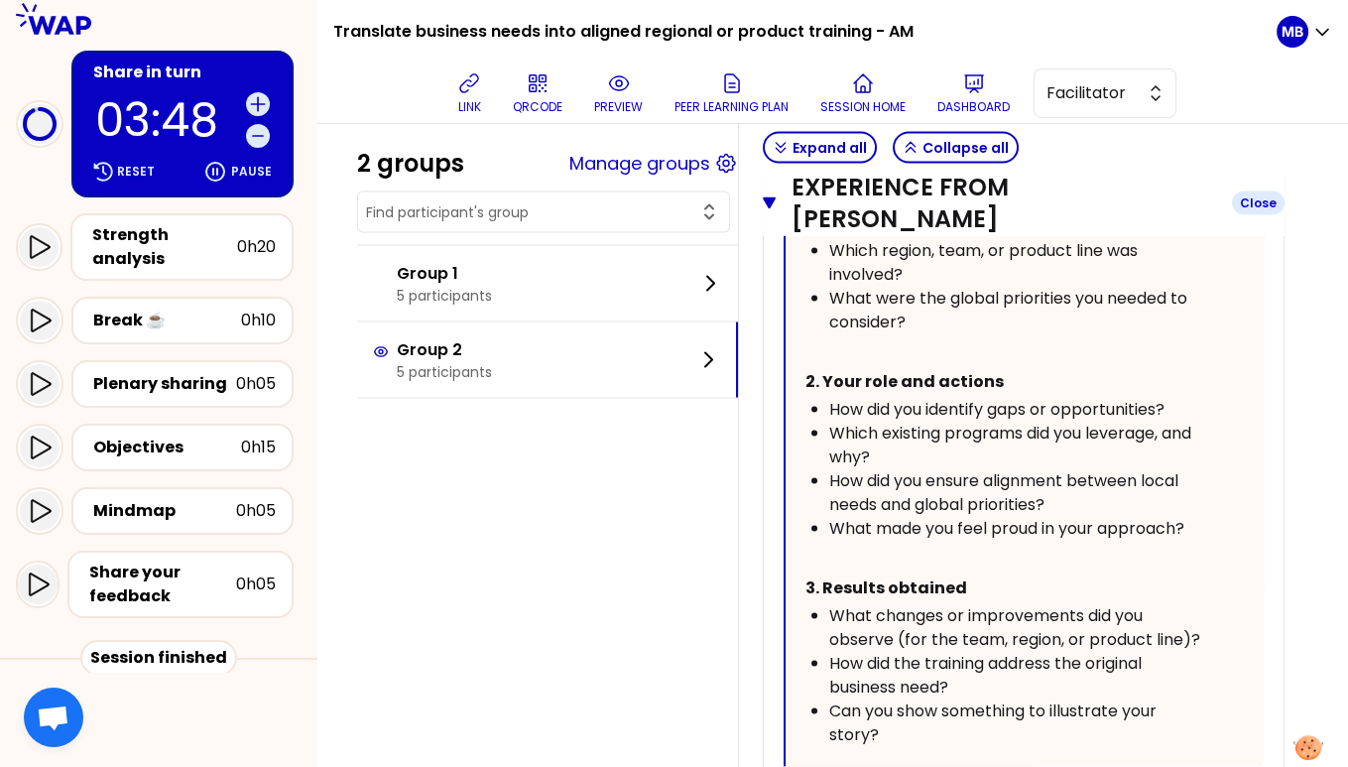
scroll to position [6745, 0]
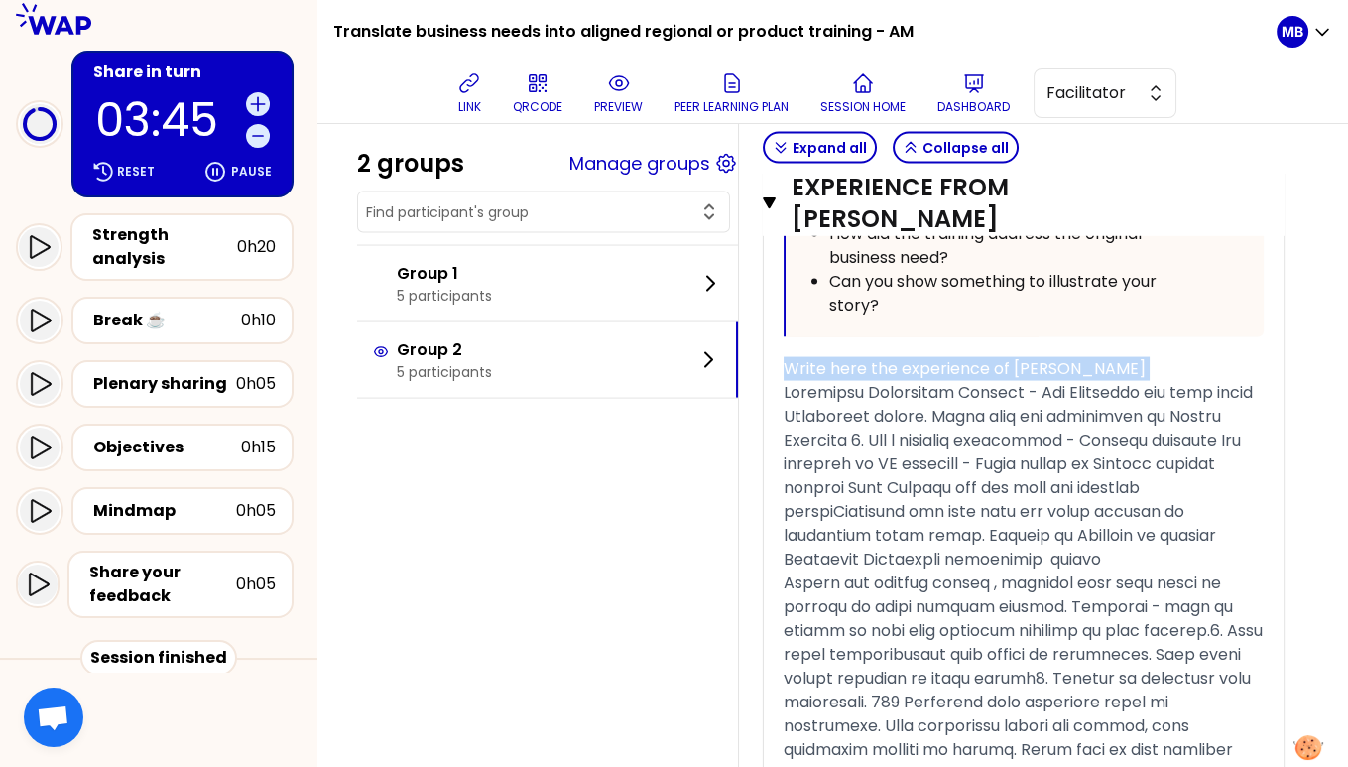
drag, startPoint x: 783, startPoint y: 312, endPoint x: 776, endPoint y: 282, distance: 31.5
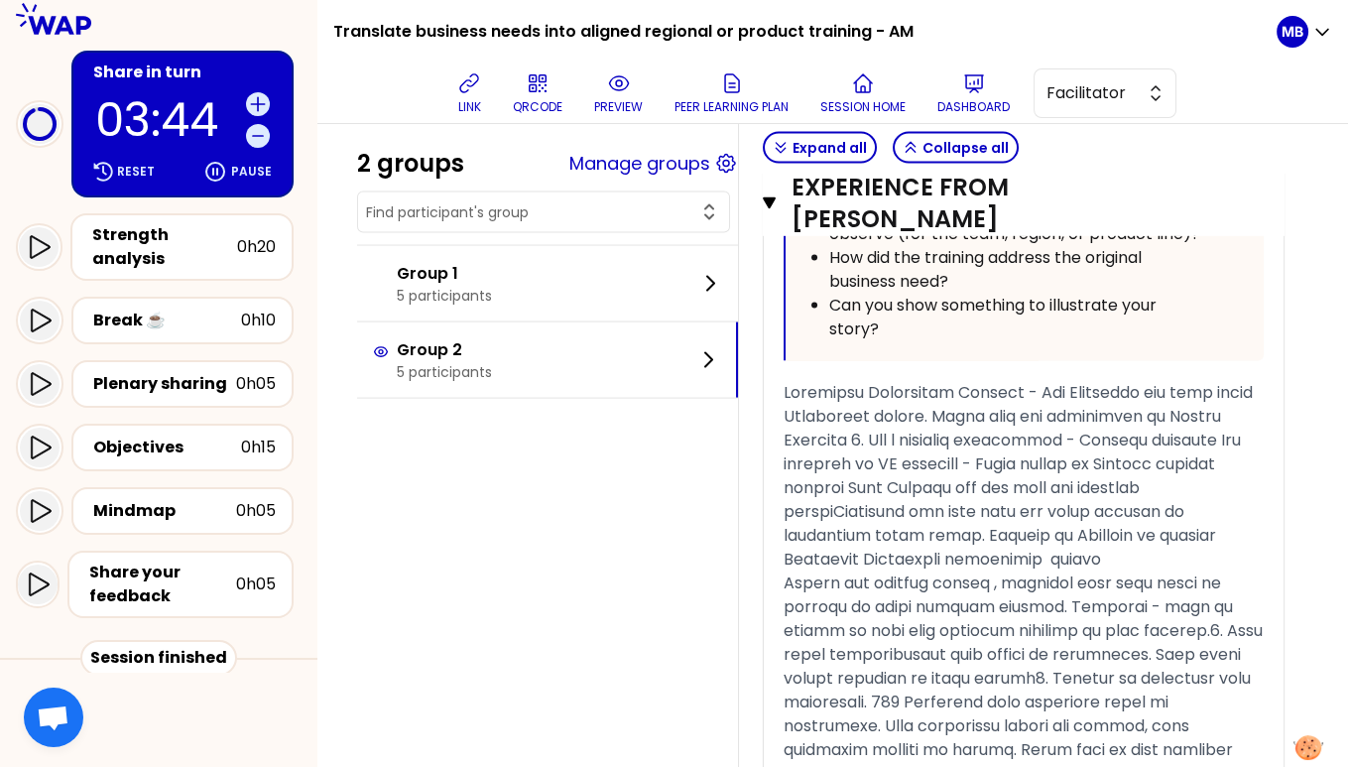
scroll to position [7327, 0]
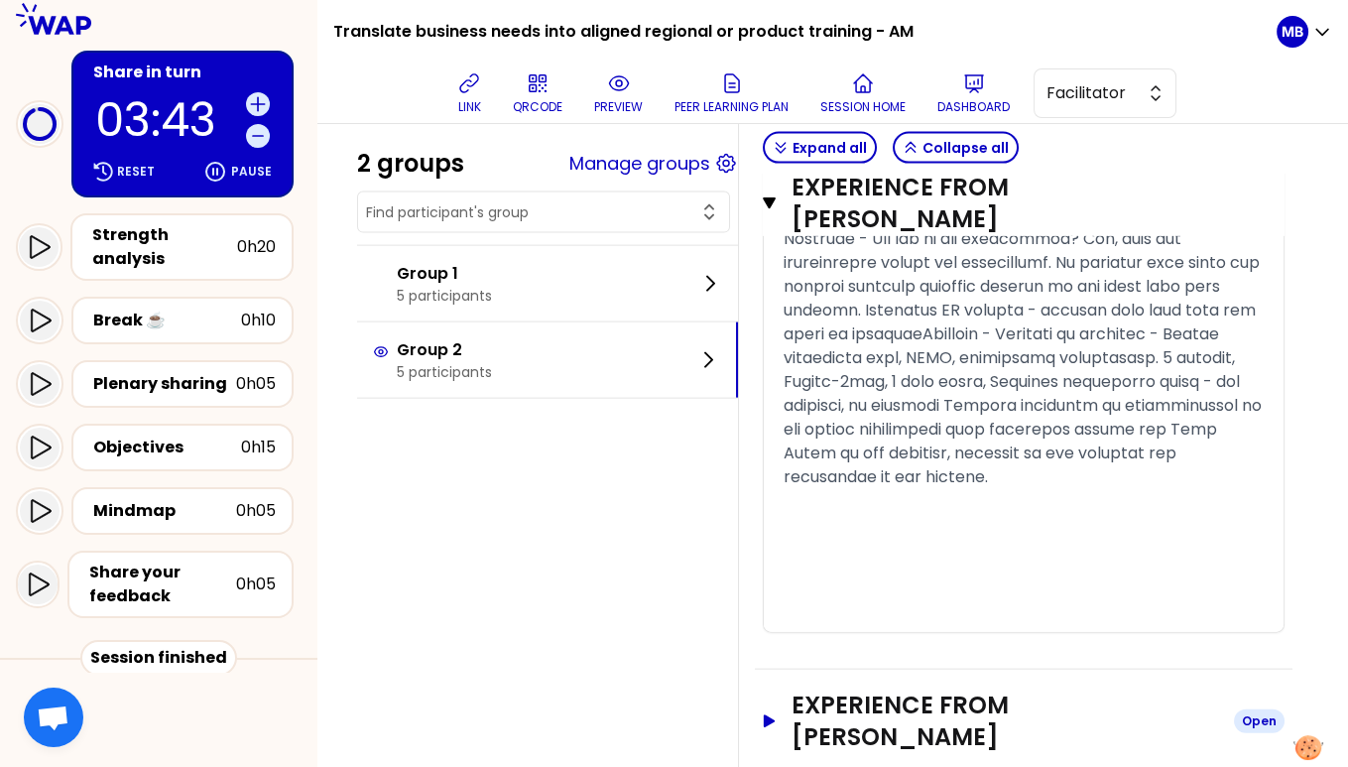
click at [846, 689] on h3 "Experience from Sylvia Kleimann" at bounding box center [1005, 720] width 427 height 63
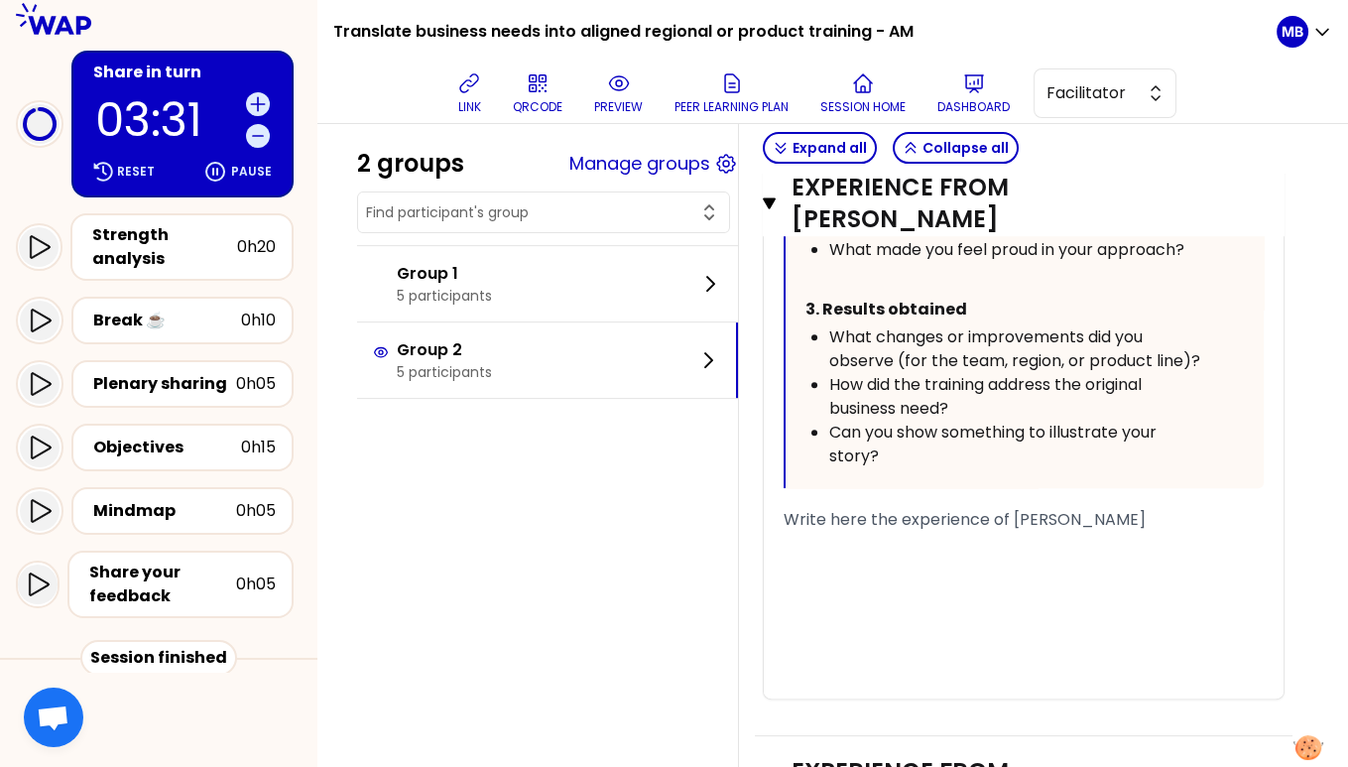
scroll to position [1357, 0]
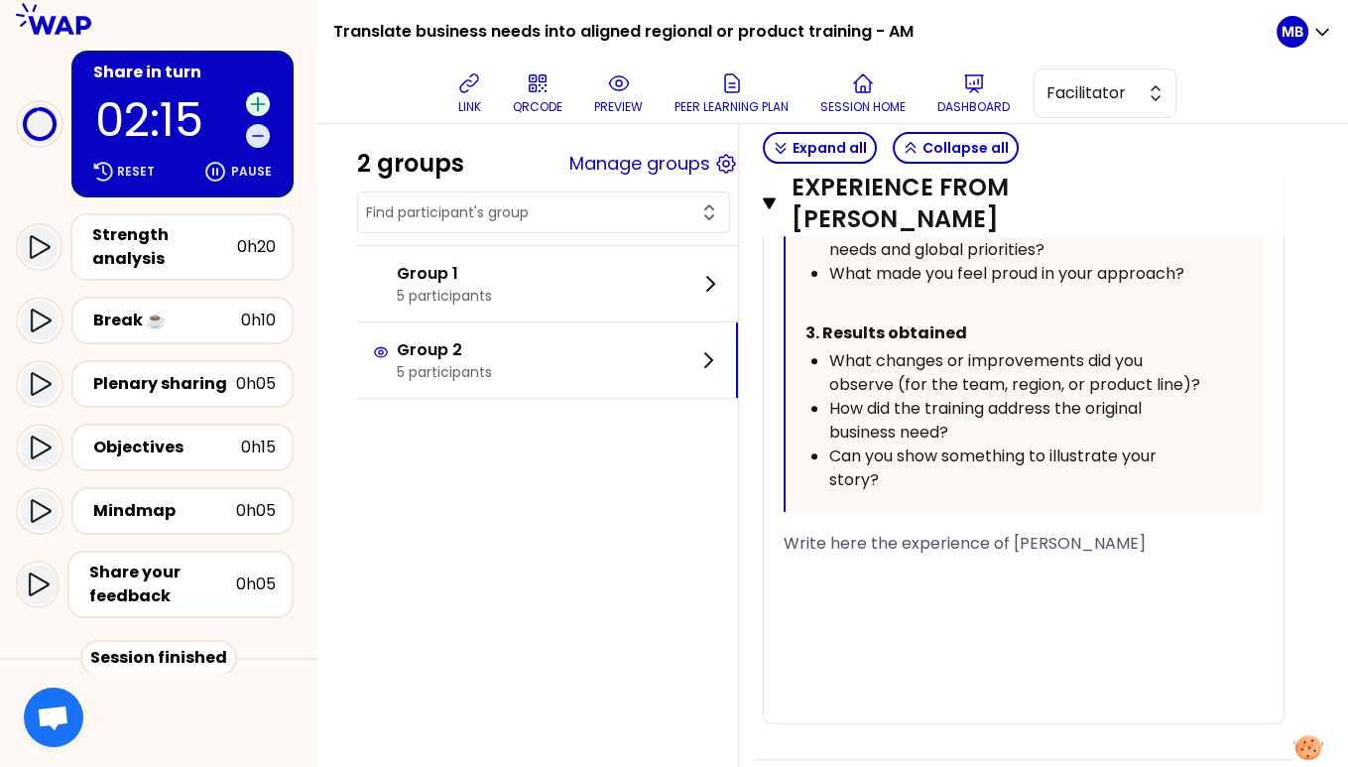
click at [251, 96] on icon at bounding box center [258, 104] width 20 height 20
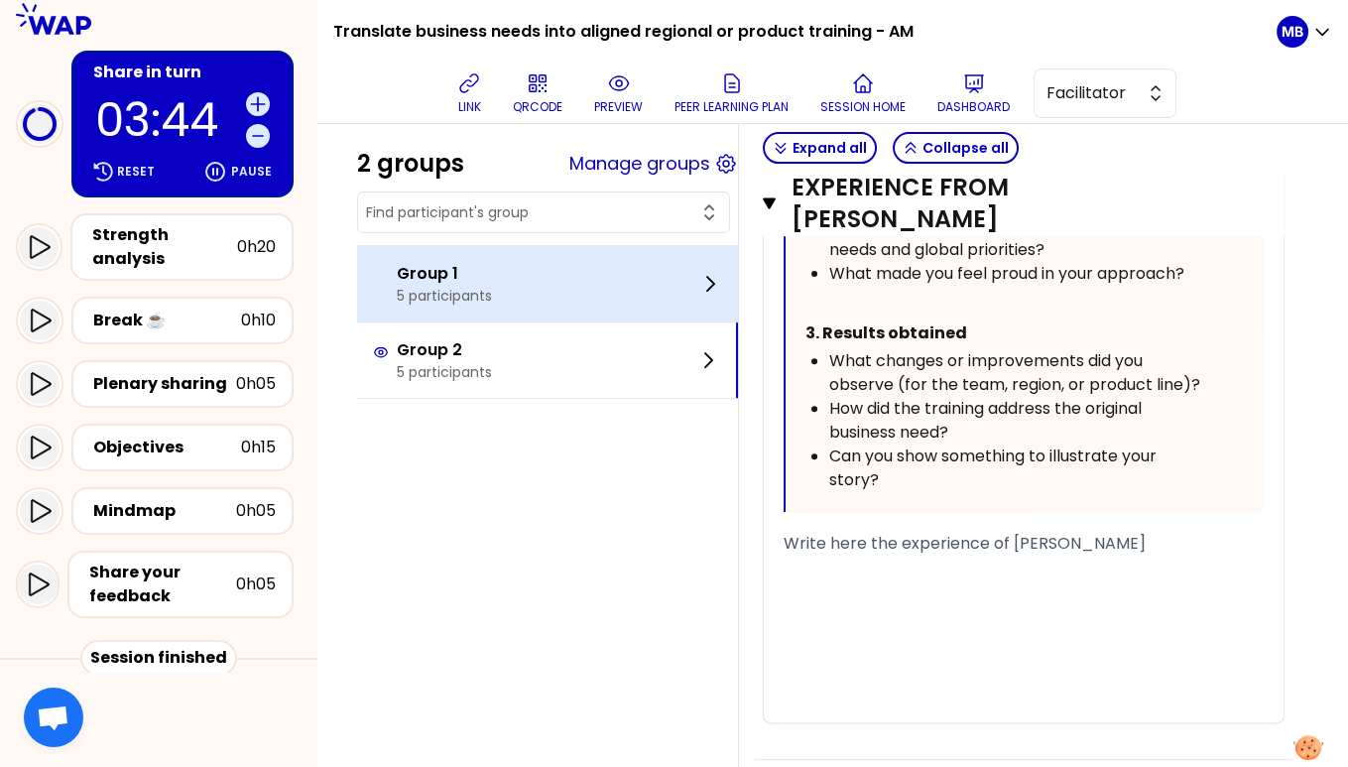
click at [588, 284] on div "Group 1 5 participants" at bounding box center [547, 283] width 381 height 75
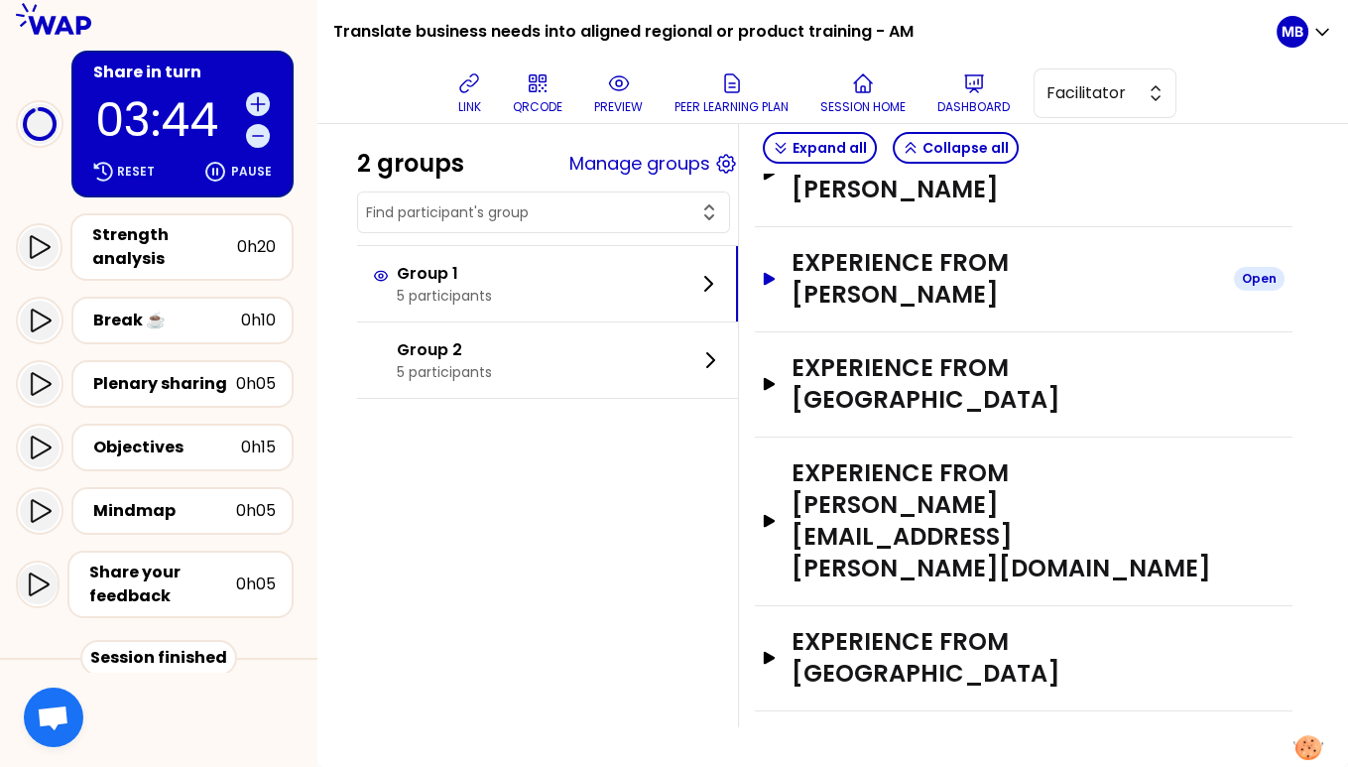
scroll to position [265, 0]
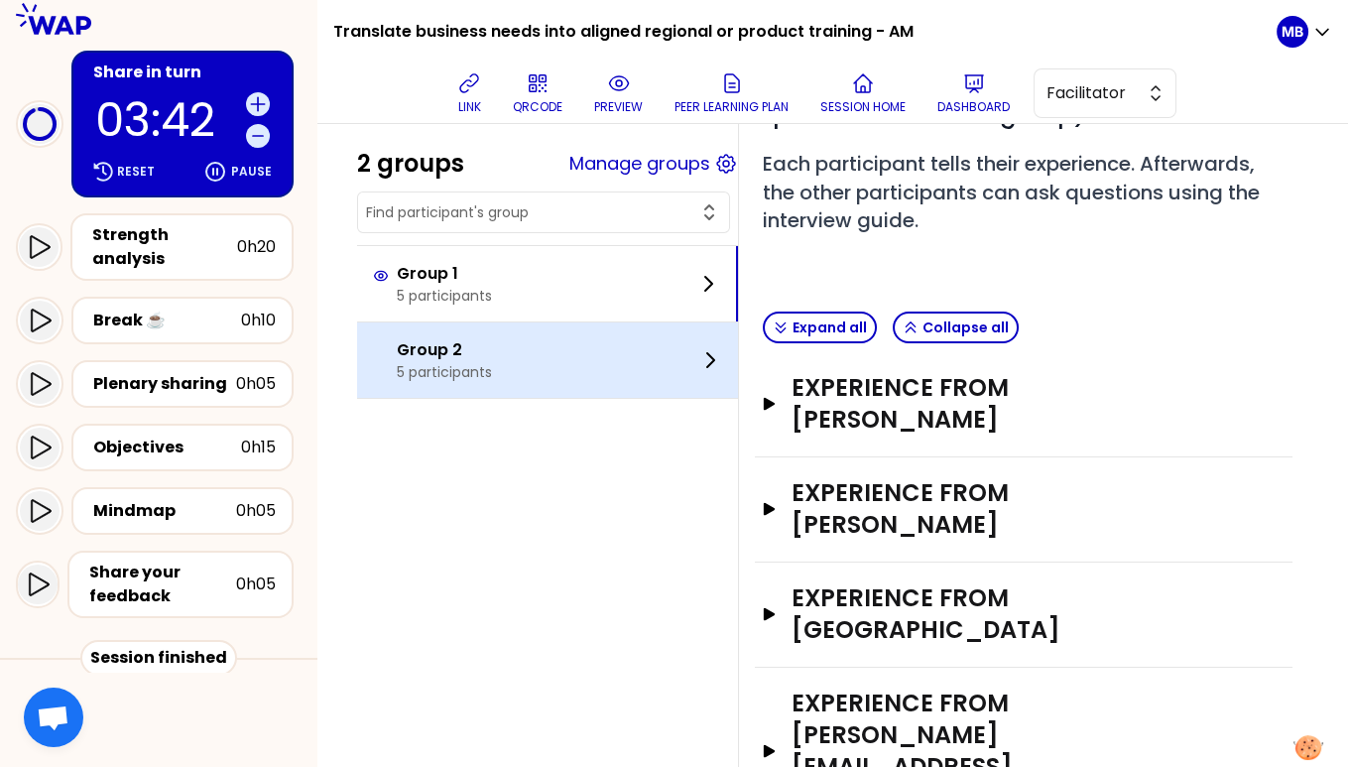
click at [526, 332] on div "Group 2 5 participants" at bounding box center [547, 359] width 381 height 75
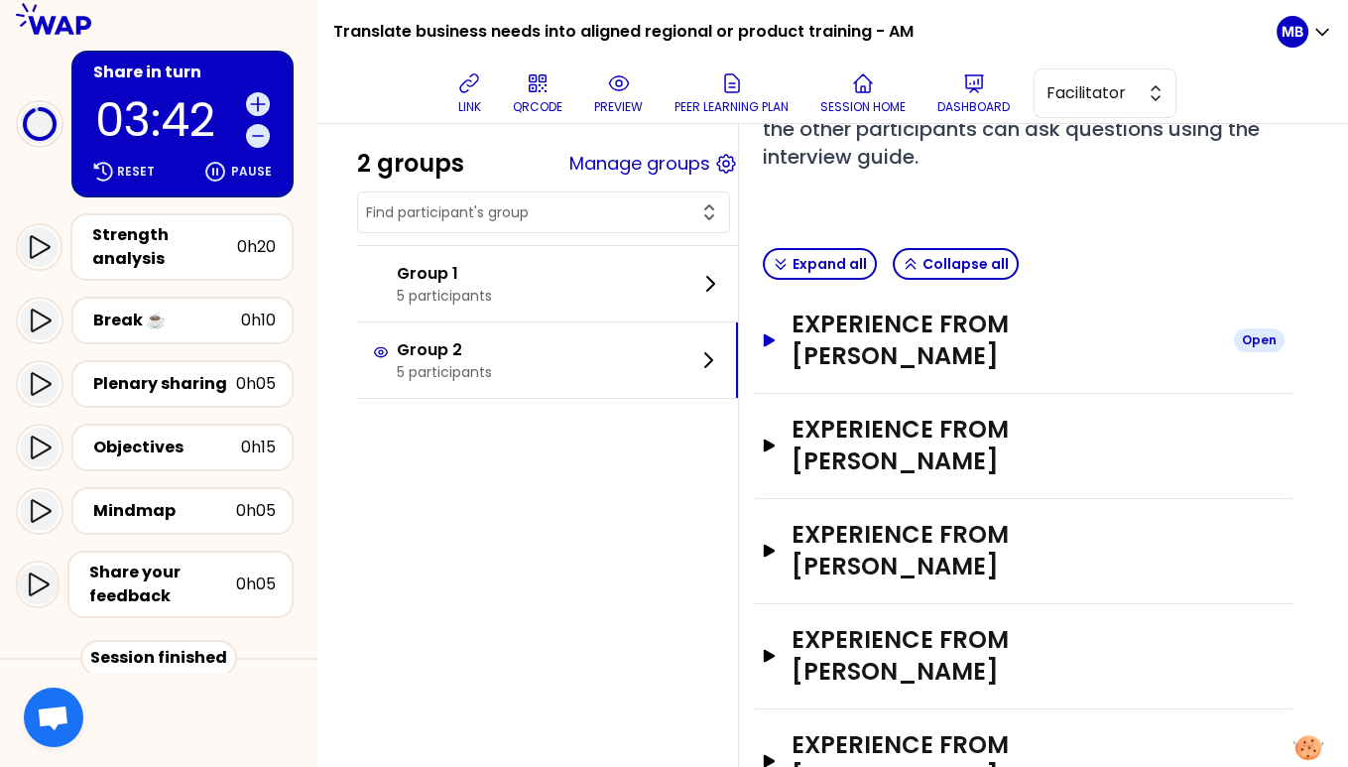
click at [882, 350] on h3 "Experience from Sebastian Reichhardt" at bounding box center [1005, 339] width 427 height 63
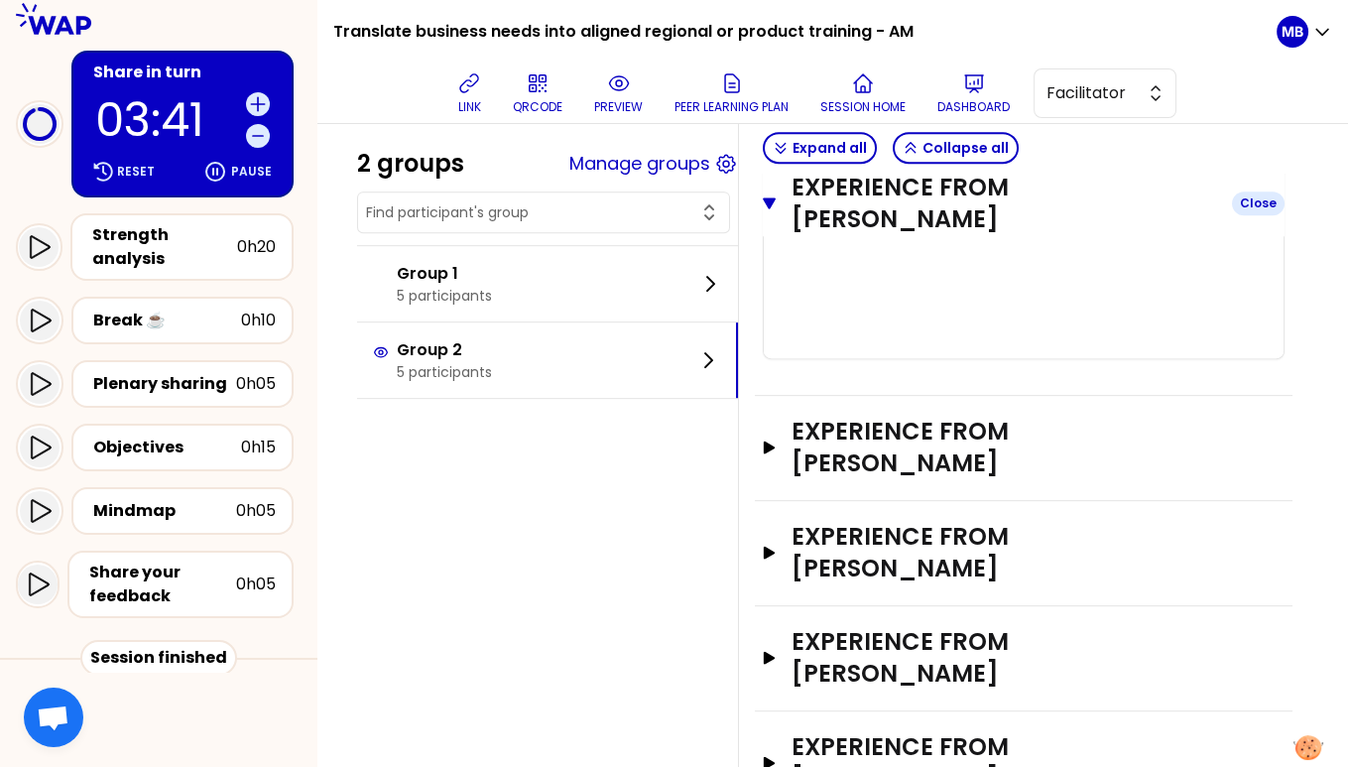
scroll to position [1422, 0]
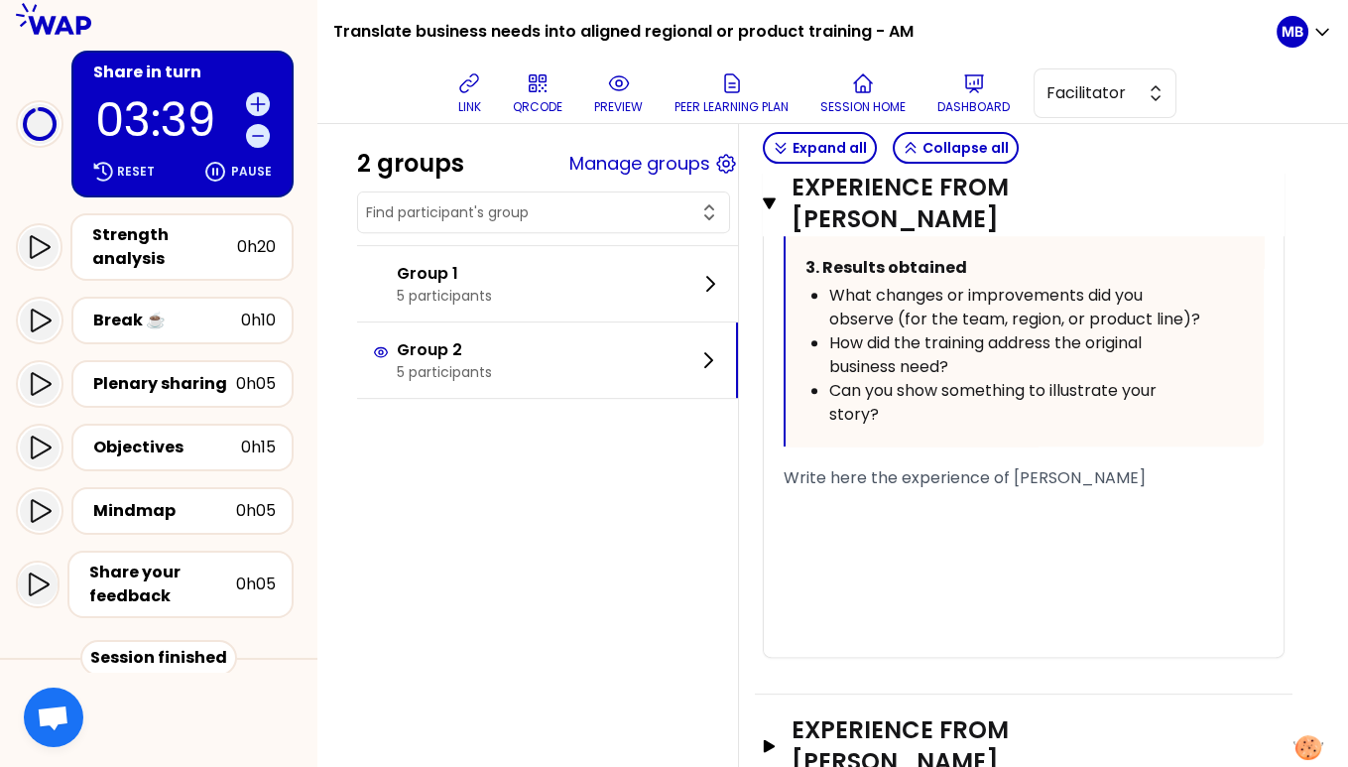
click at [871, 514] on div "﻿" at bounding box center [1024, 526] width 480 height 24
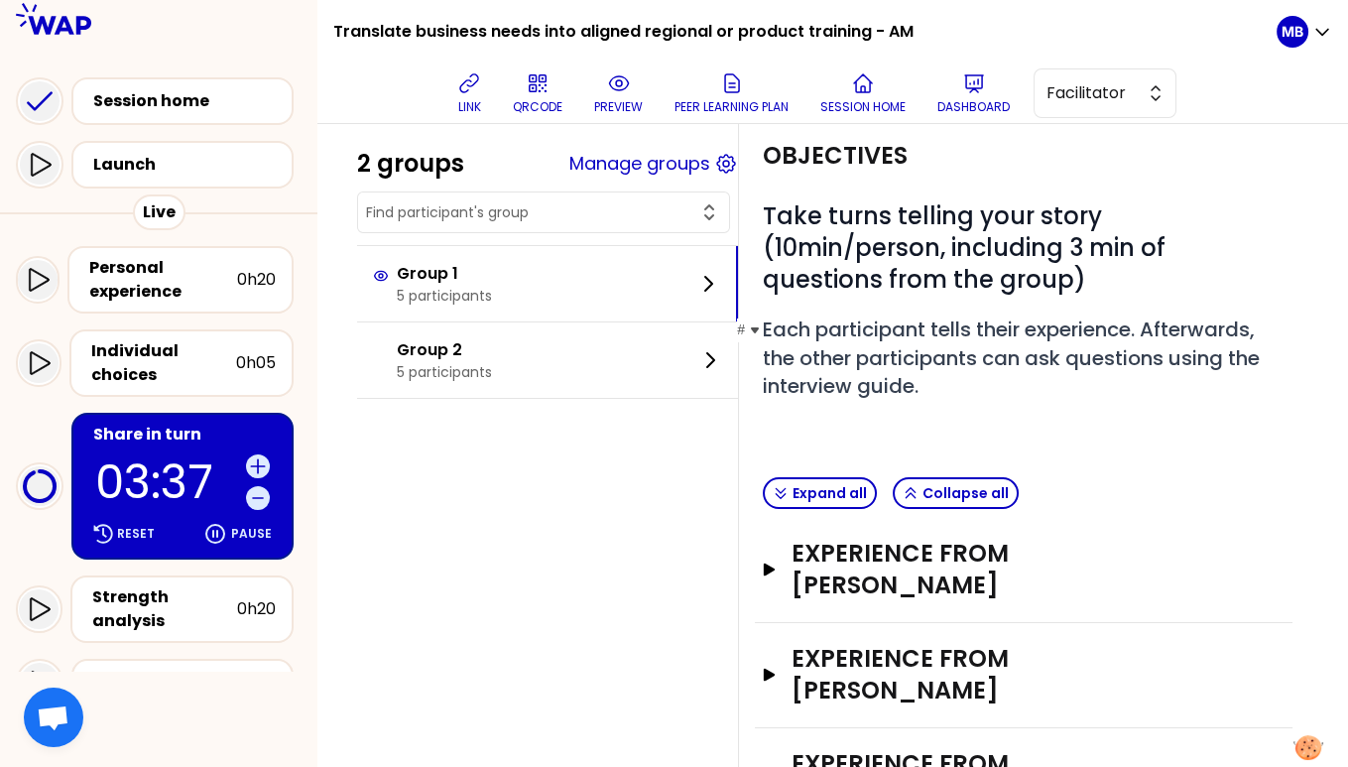
scroll to position [204, 0]
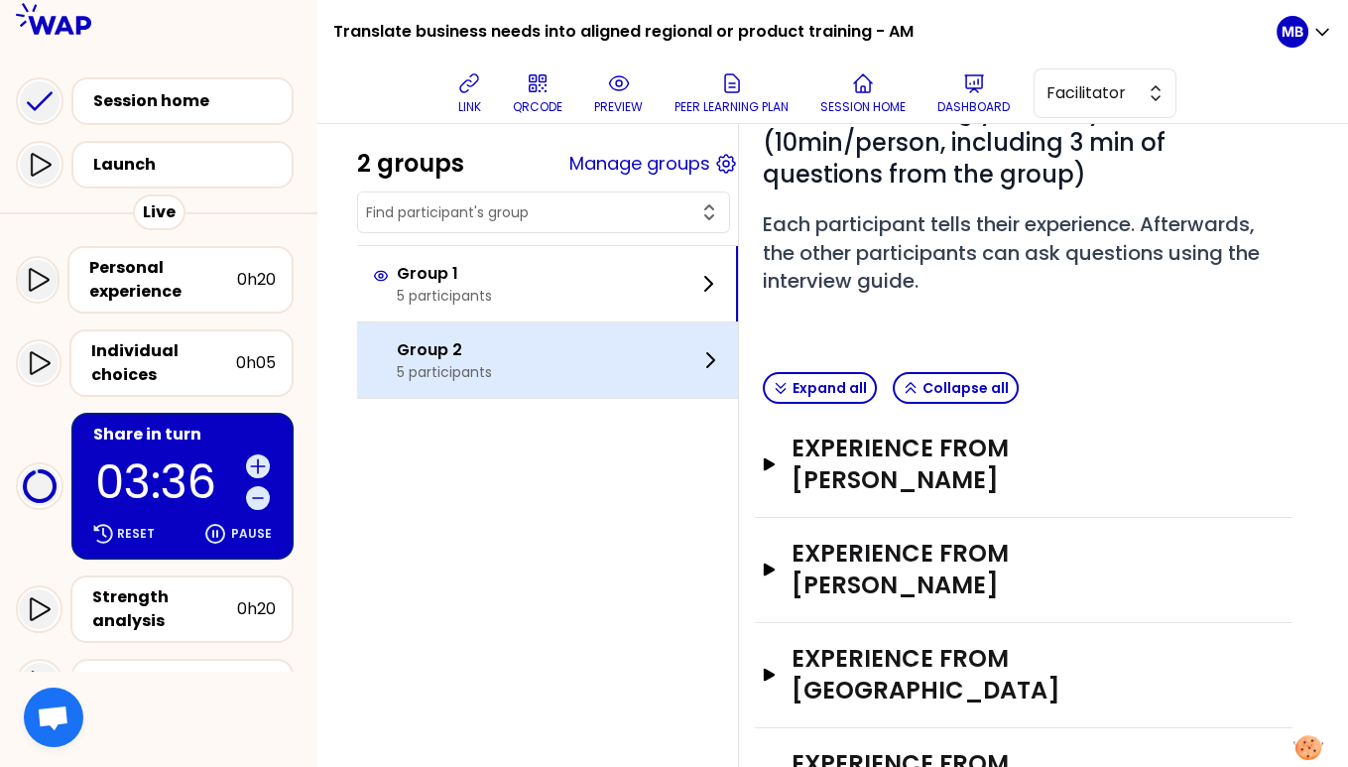
click at [576, 356] on div "Group 2 5 participants" at bounding box center [547, 359] width 381 height 75
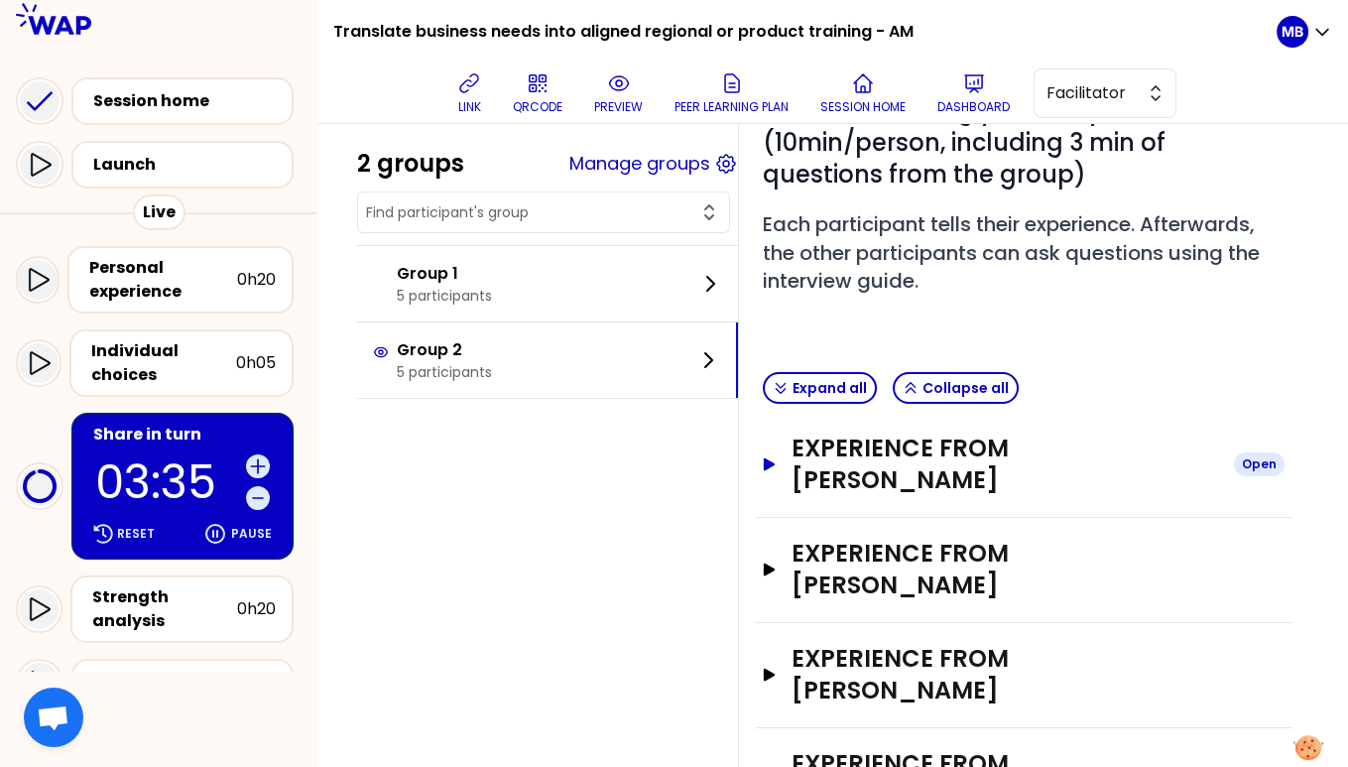
click at [897, 443] on h3 "Experience from [PERSON_NAME]" at bounding box center [1005, 463] width 427 height 63
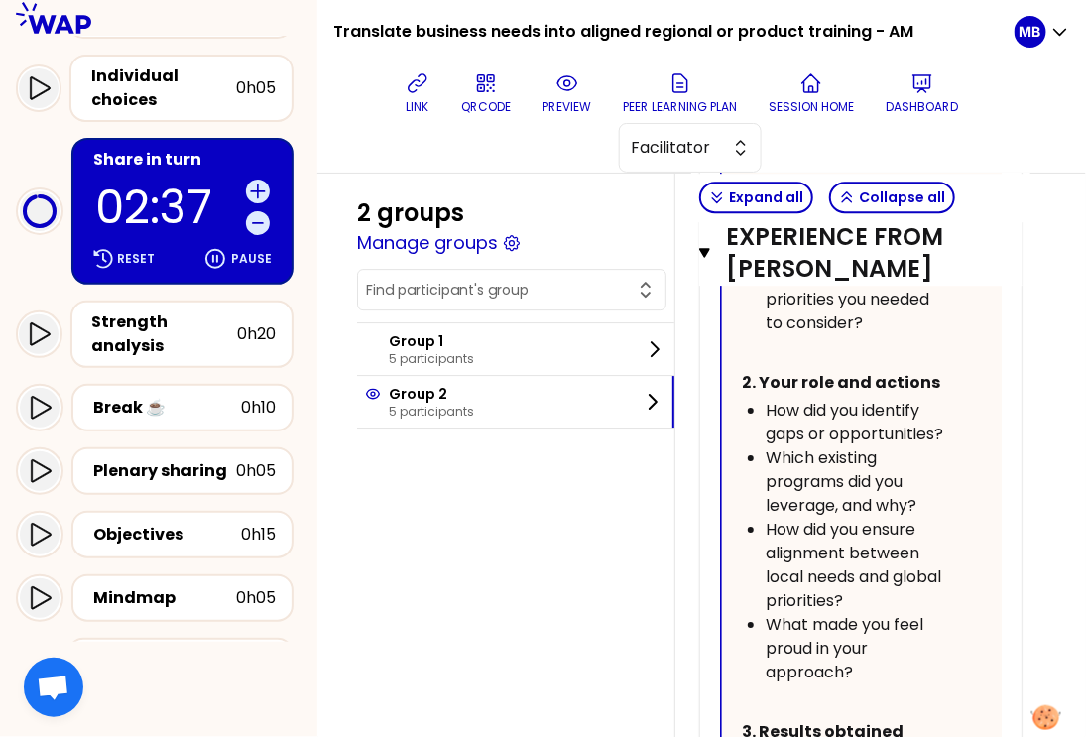
scroll to position [2208, 0]
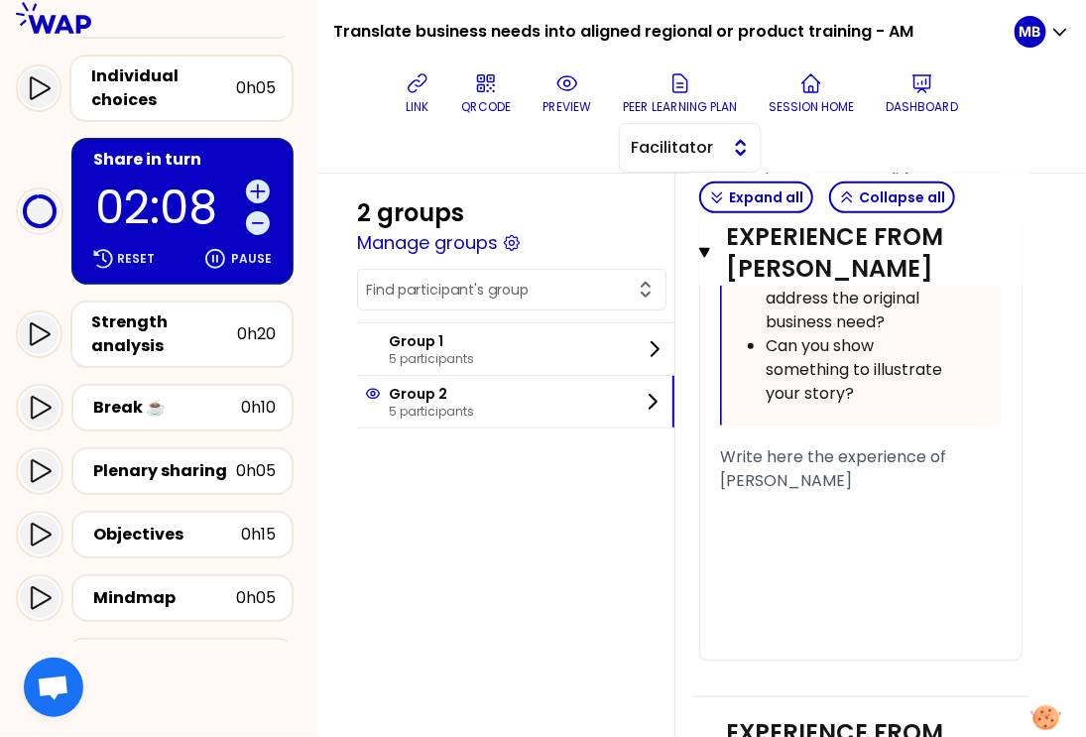
click at [711, 150] on span "Facilitator" at bounding box center [676, 148] width 89 height 24
click at [697, 202] on span "Editor" at bounding box center [702, 197] width 85 height 24
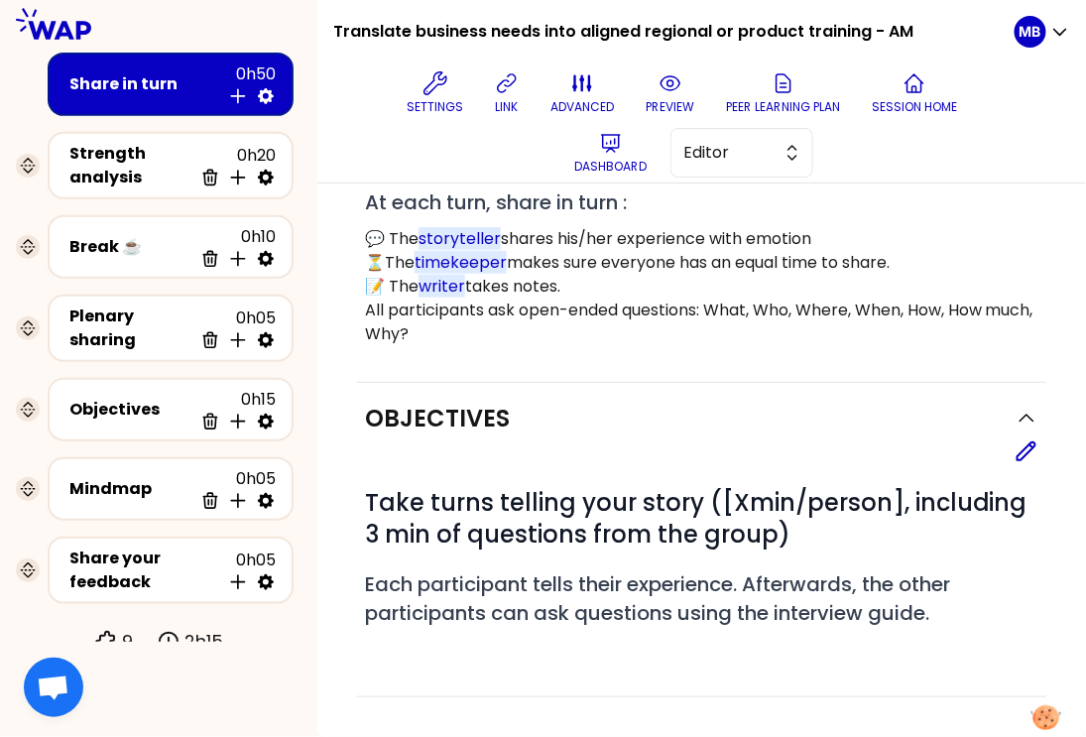
scroll to position [1368, 0]
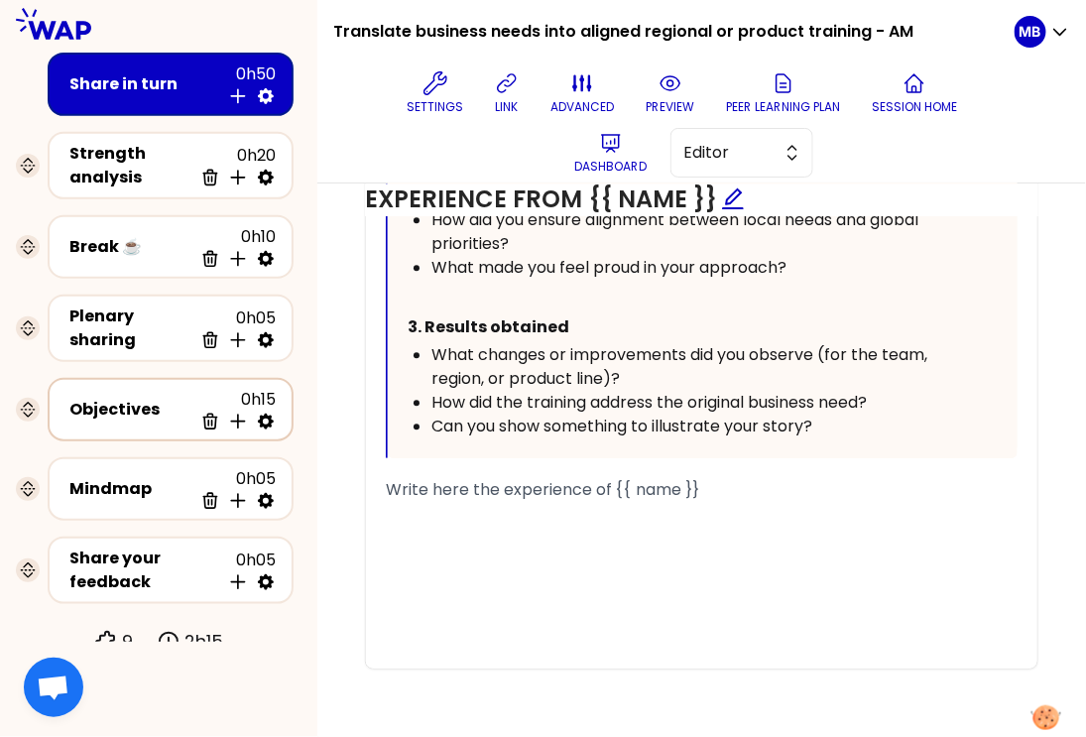
click at [269, 418] on icon at bounding box center [266, 422] width 20 height 20
select select "3"
select select "activity"
select select "false"
select select "Each"
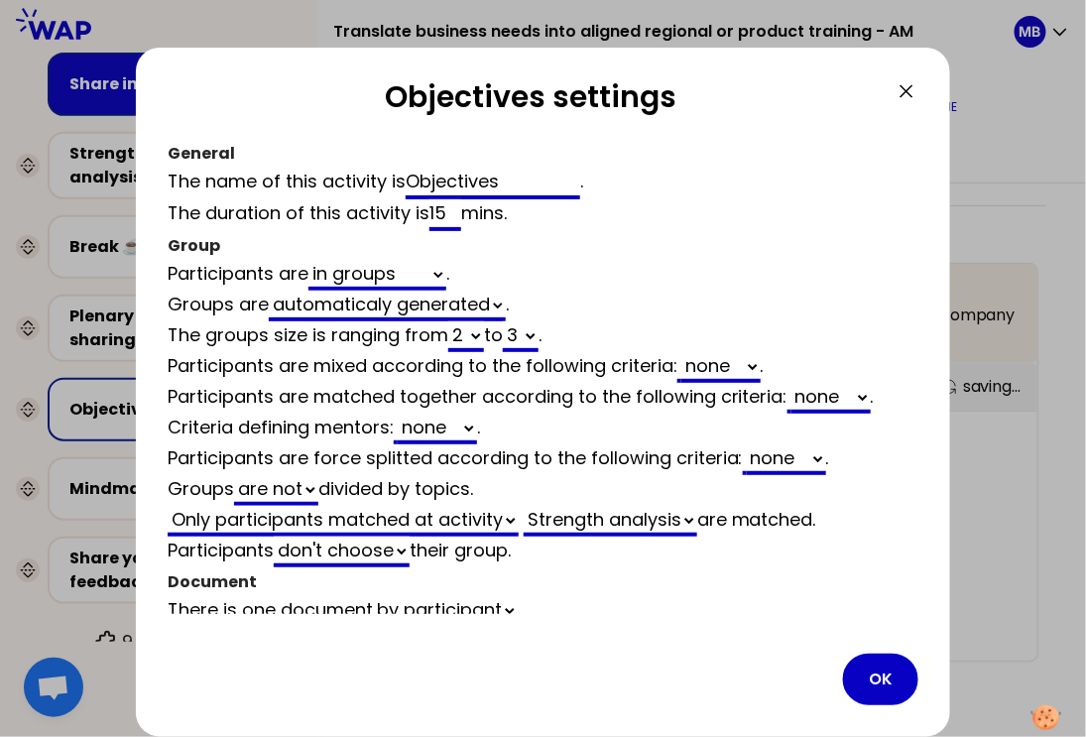
scroll to position [1081, 0]
click at [476, 331] on select "2 3 4 5 6 7 8 9 10 11 12" at bounding box center [466, 336] width 36 height 31
select select "3"
select select "activity"
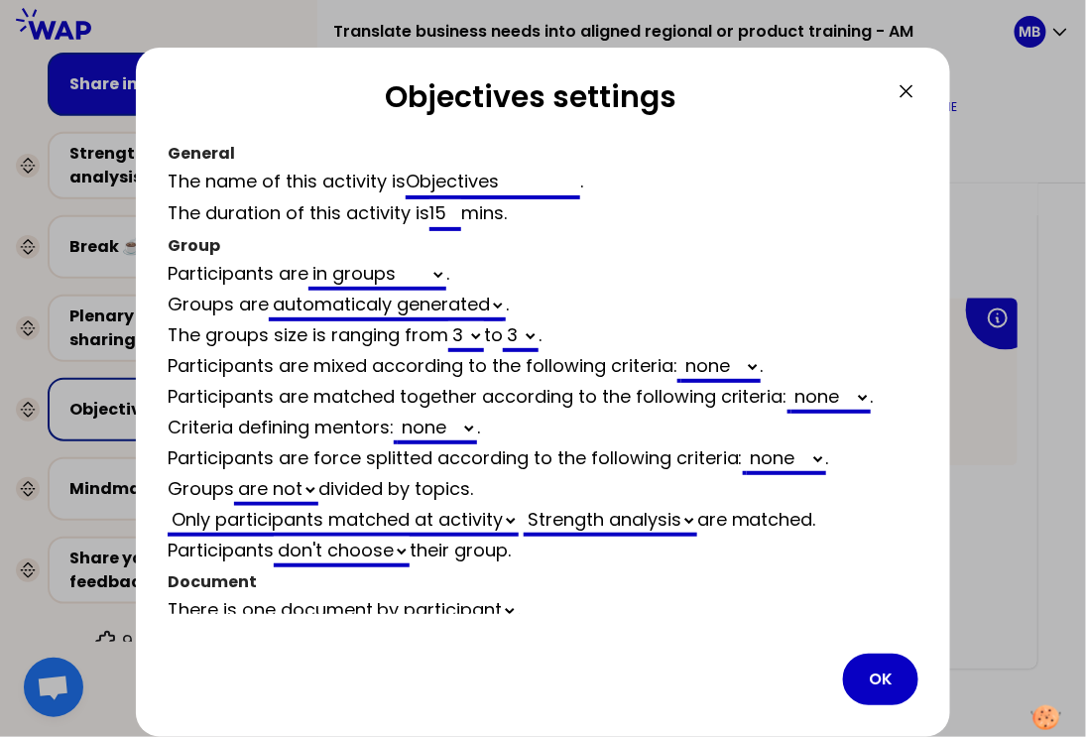
select select "false"
click at [865, 683] on button "OK" at bounding box center [880, 680] width 75 height 52
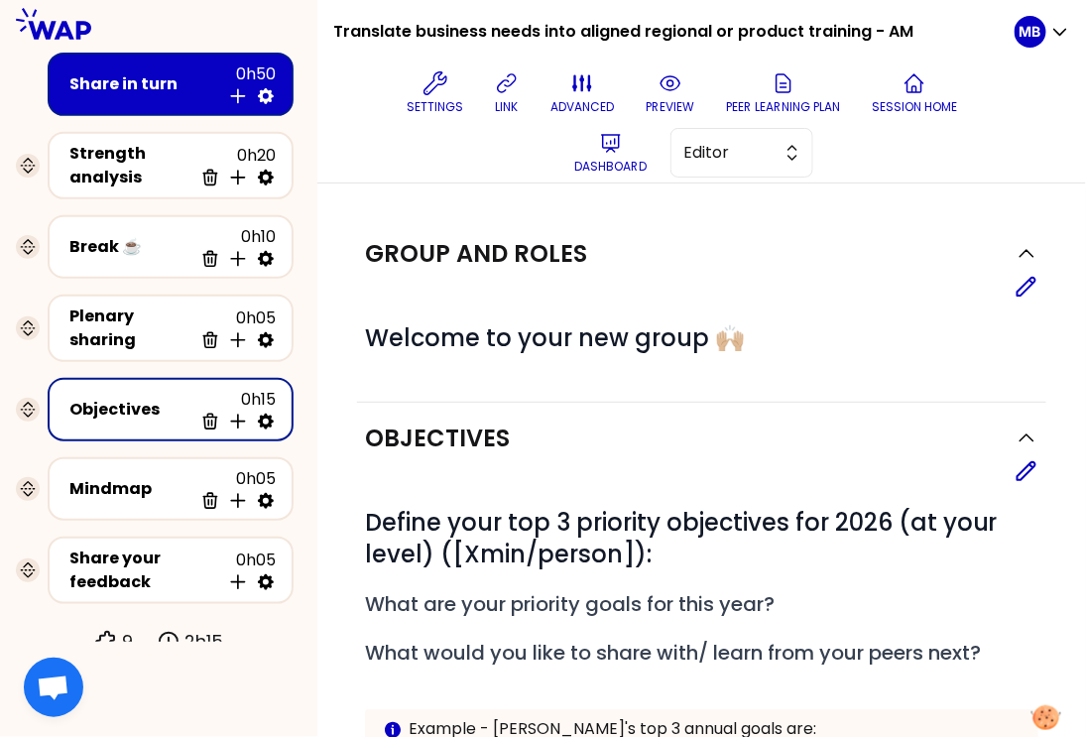
scroll to position [0, 0]
click at [714, 161] on span "Editor" at bounding box center [727, 153] width 89 height 24
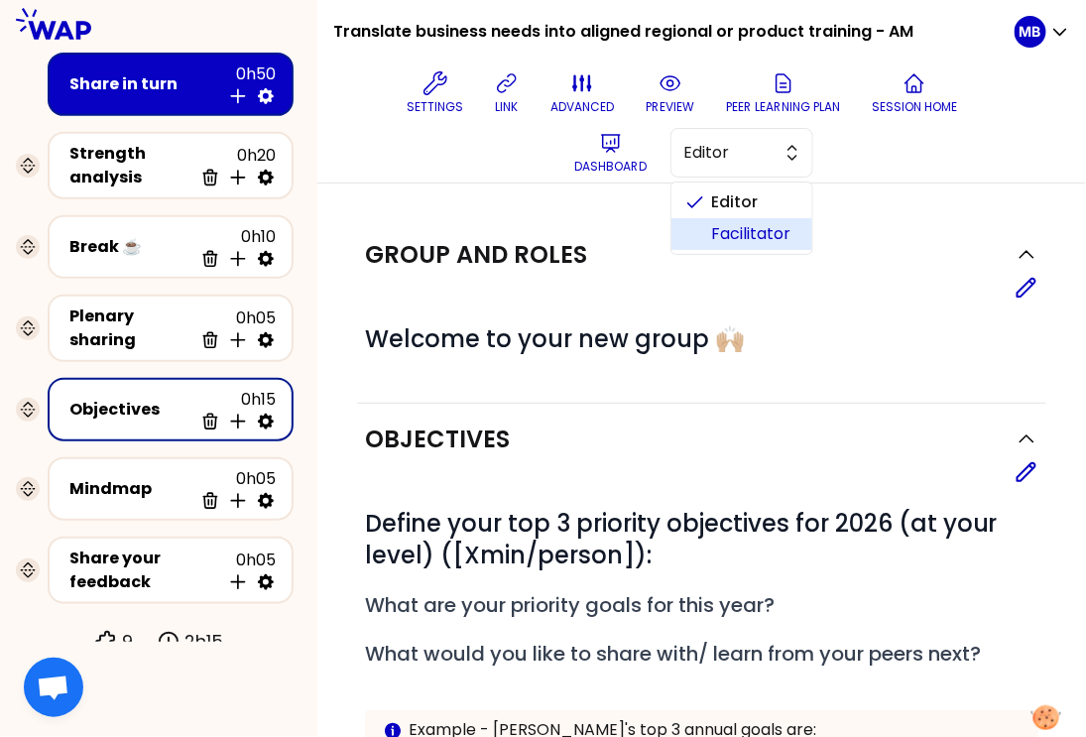
click at [715, 234] on span "Facilitator" at bounding box center [753, 234] width 85 height 24
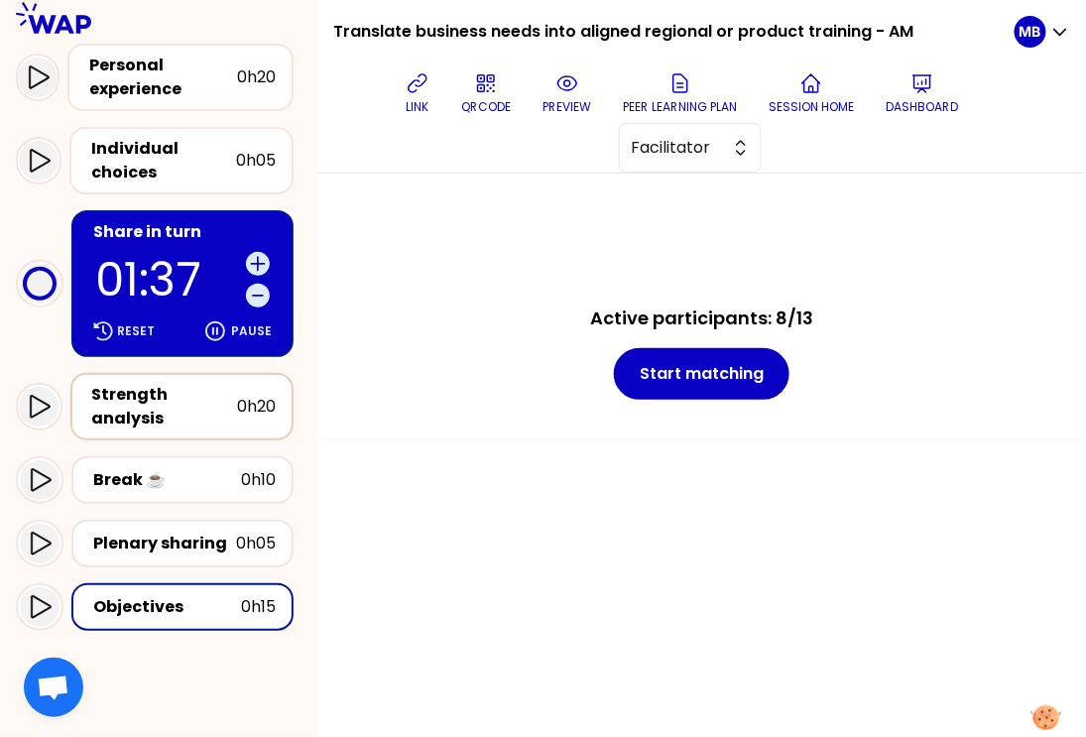
click at [210, 403] on div "Strength analysis" at bounding box center [164, 407] width 145 height 48
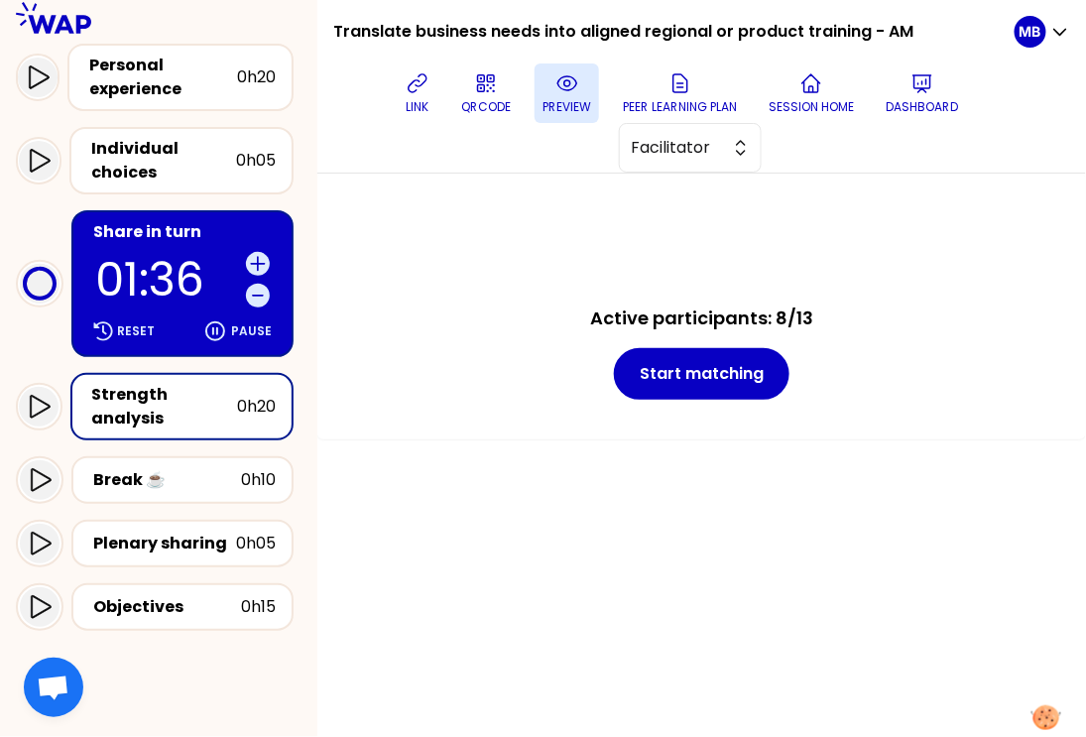
click at [547, 105] on p "preview" at bounding box center [567, 107] width 49 height 16
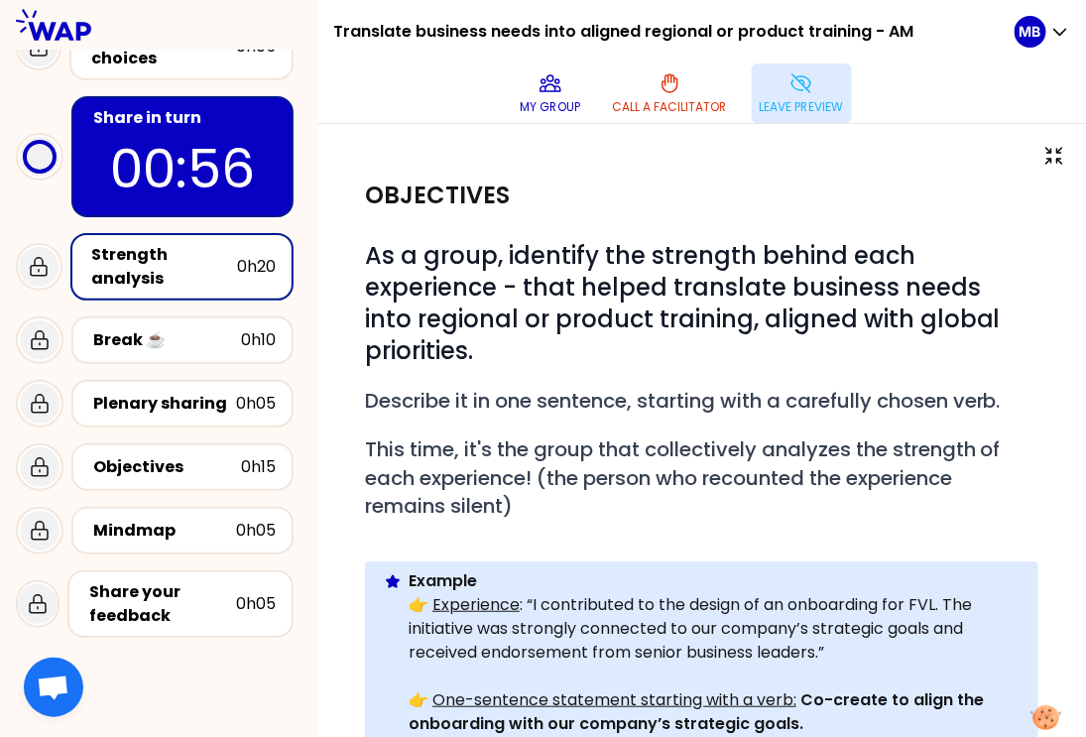
click at [784, 108] on p "Leave preview" at bounding box center [802, 107] width 84 height 16
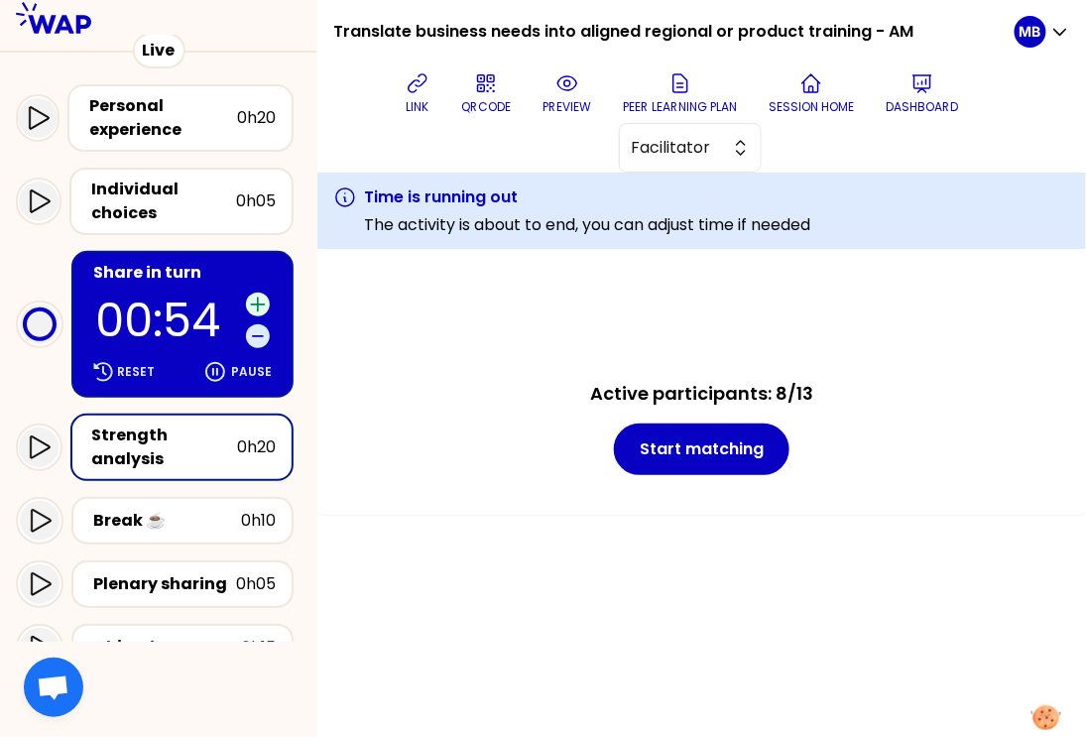
click at [260, 296] on icon at bounding box center [258, 305] width 20 height 20
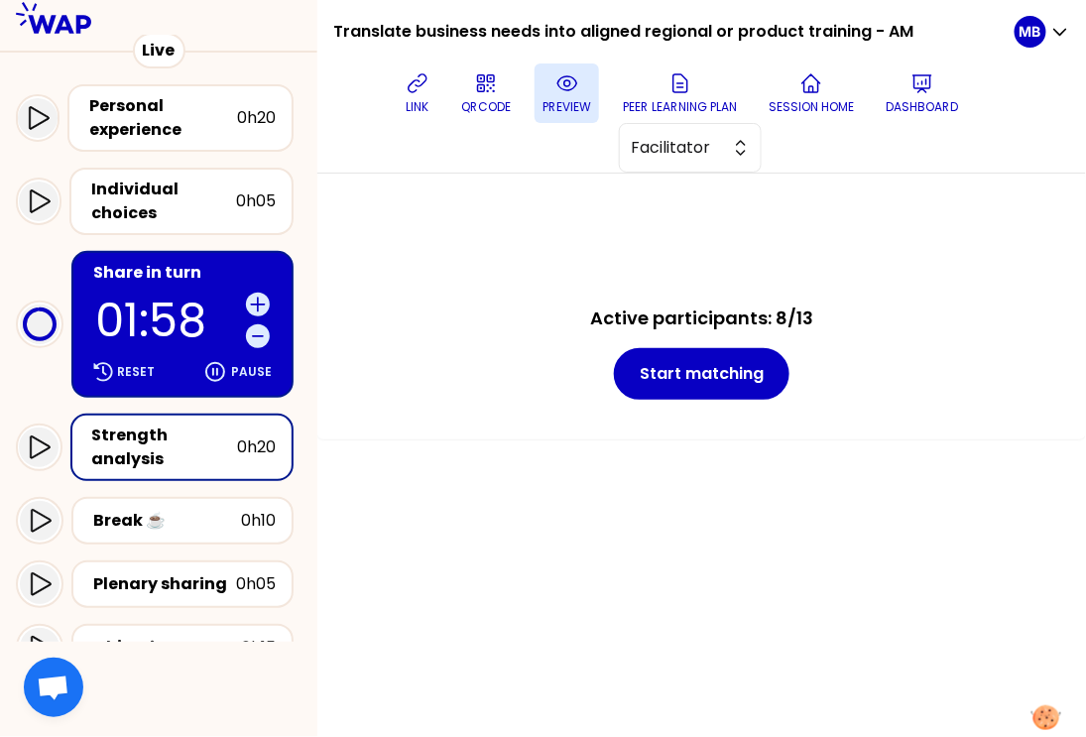
click at [587, 84] on button "preview" at bounding box center [567, 93] width 64 height 60
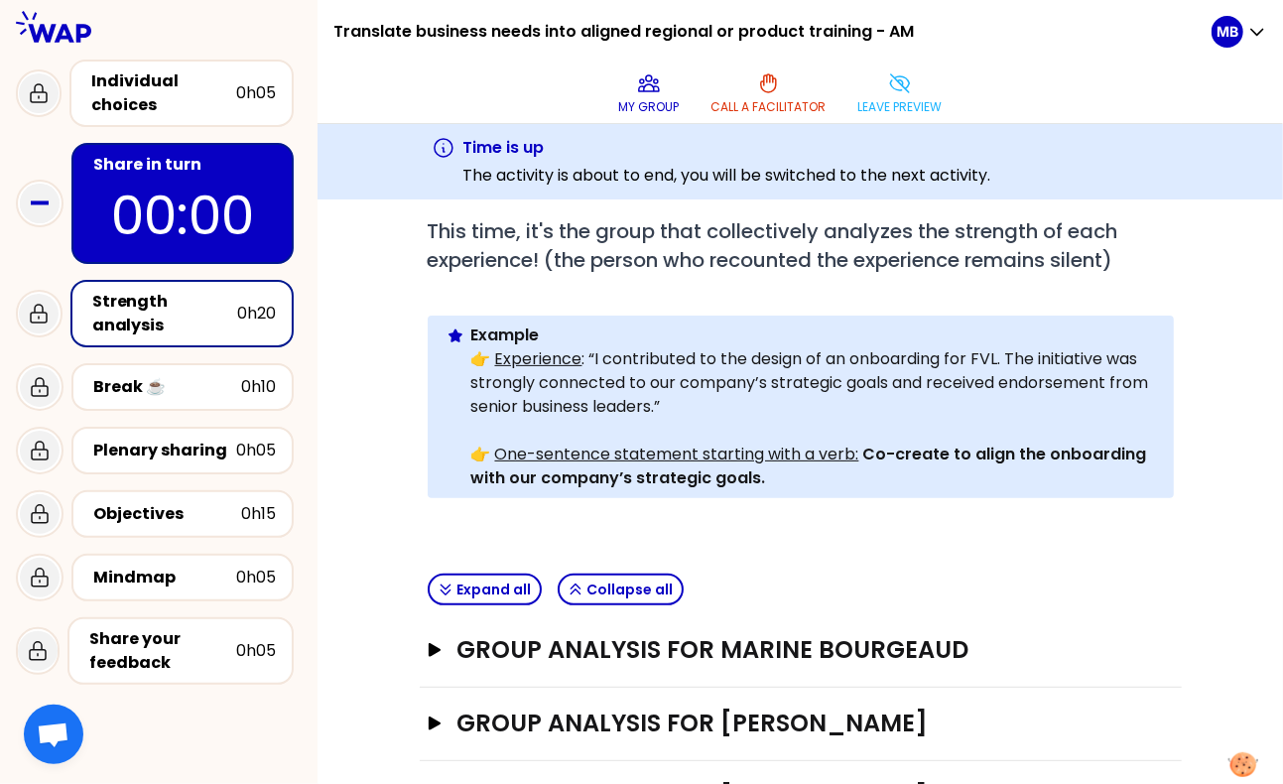
scroll to position [273, 0]
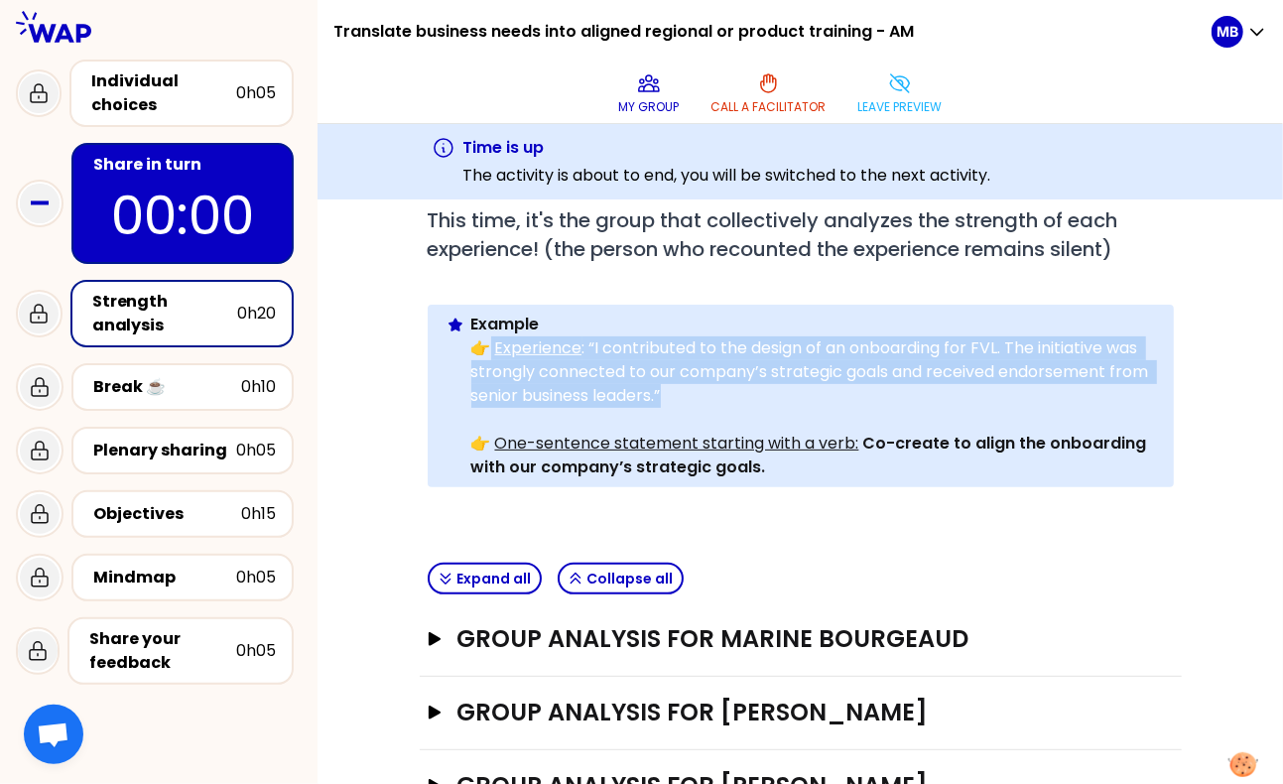
drag, startPoint x: 478, startPoint y: 343, endPoint x: 701, endPoint y: 396, distance: 229.3
click at [701, 396] on p "👉 Experience : “I contributed to the design of an onboarding for FVL. The initi…" at bounding box center [814, 371] width 686 height 71
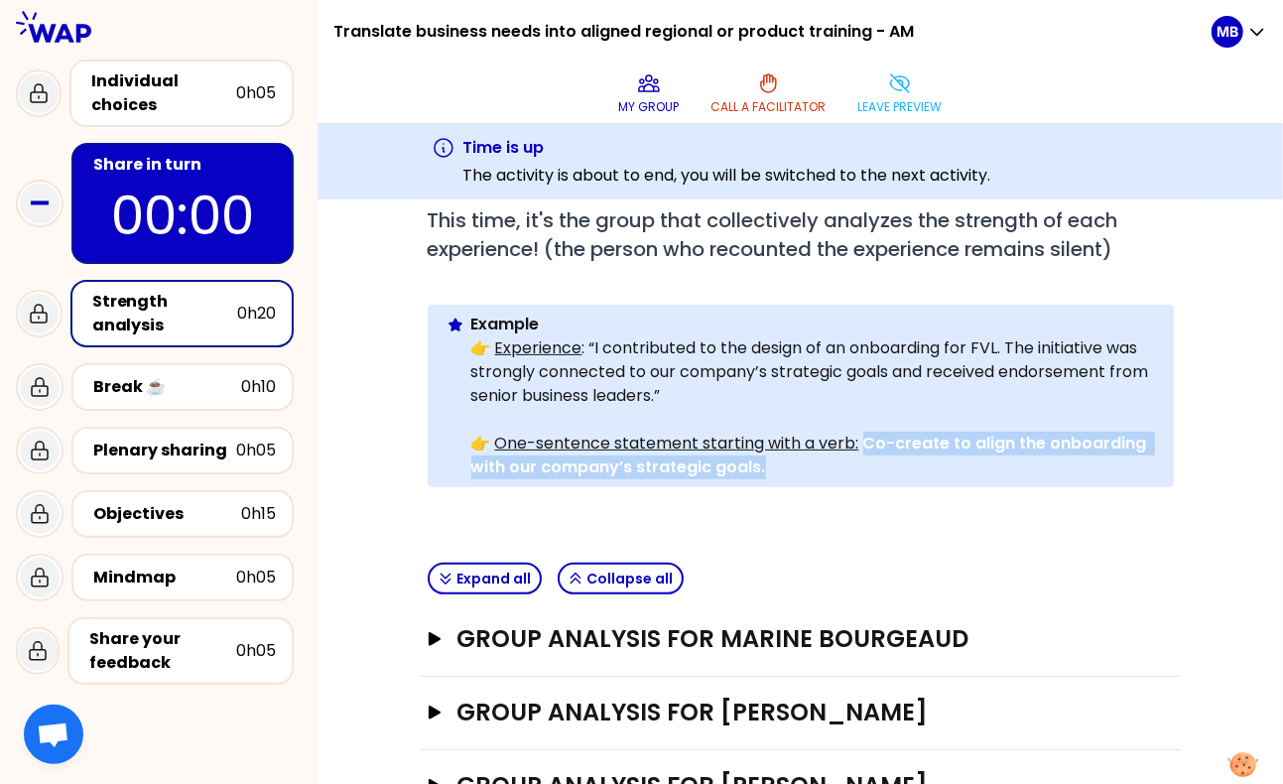
drag, startPoint x: 860, startPoint y: 441, endPoint x: 875, endPoint y: 462, distance: 25.6
click at [875, 462] on p "👉 One-sentence statement starting with a verb: Co-create to align the onboardin…" at bounding box center [814, 455] width 686 height 48
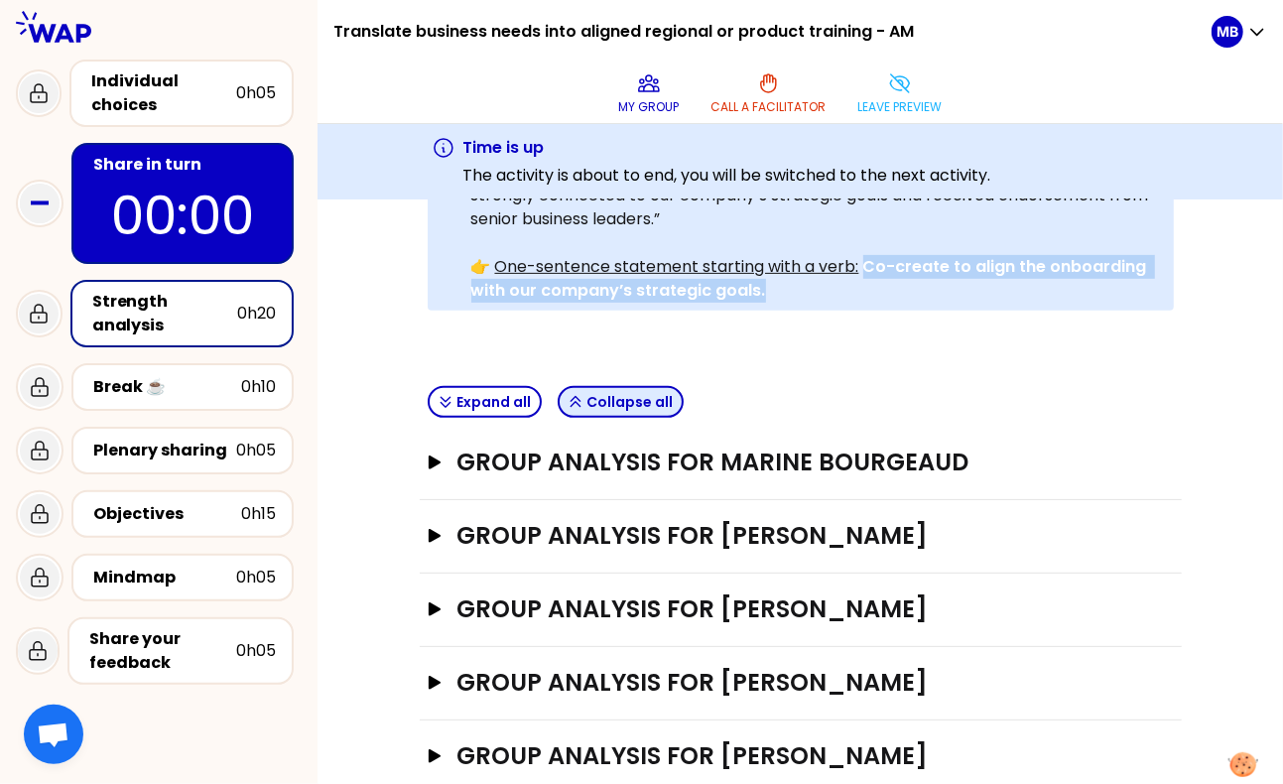
scroll to position [436, 0]
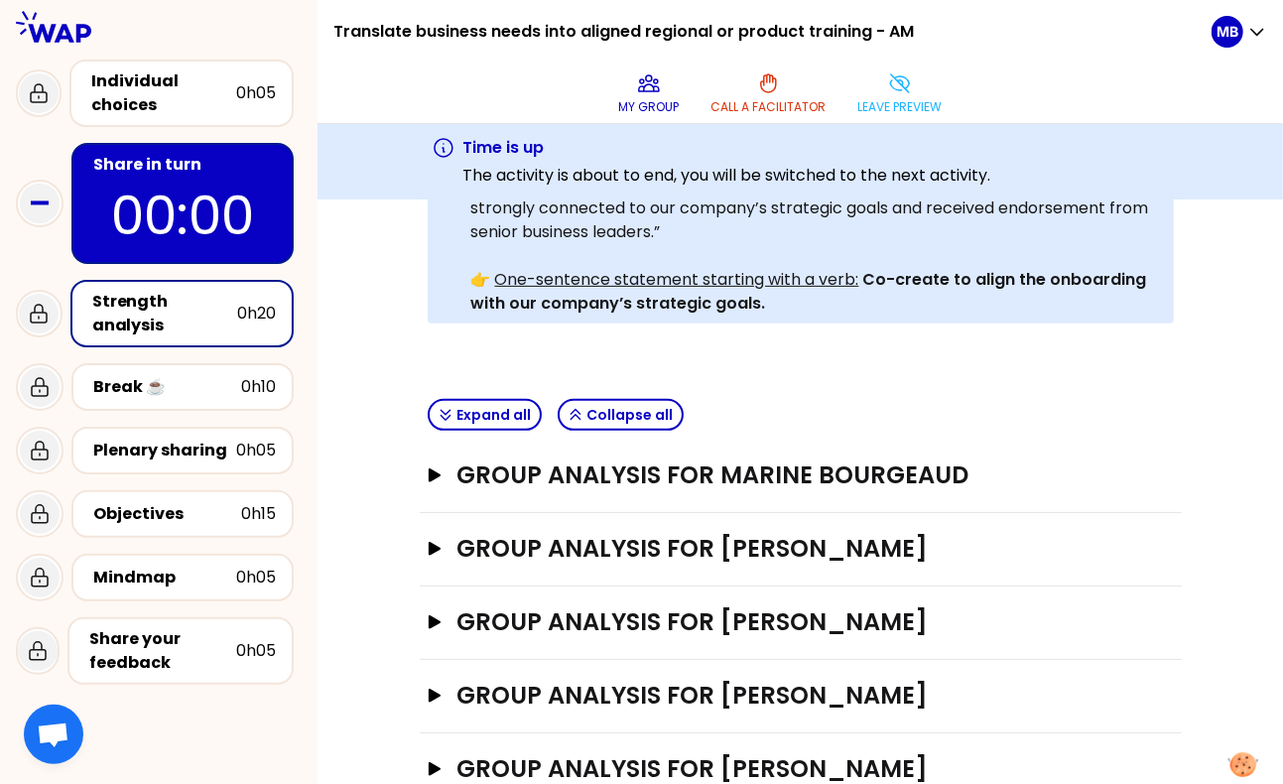
click at [801, 417] on div "Expand all Collapse all" at bounding box center [801, 415] width 762 height 49
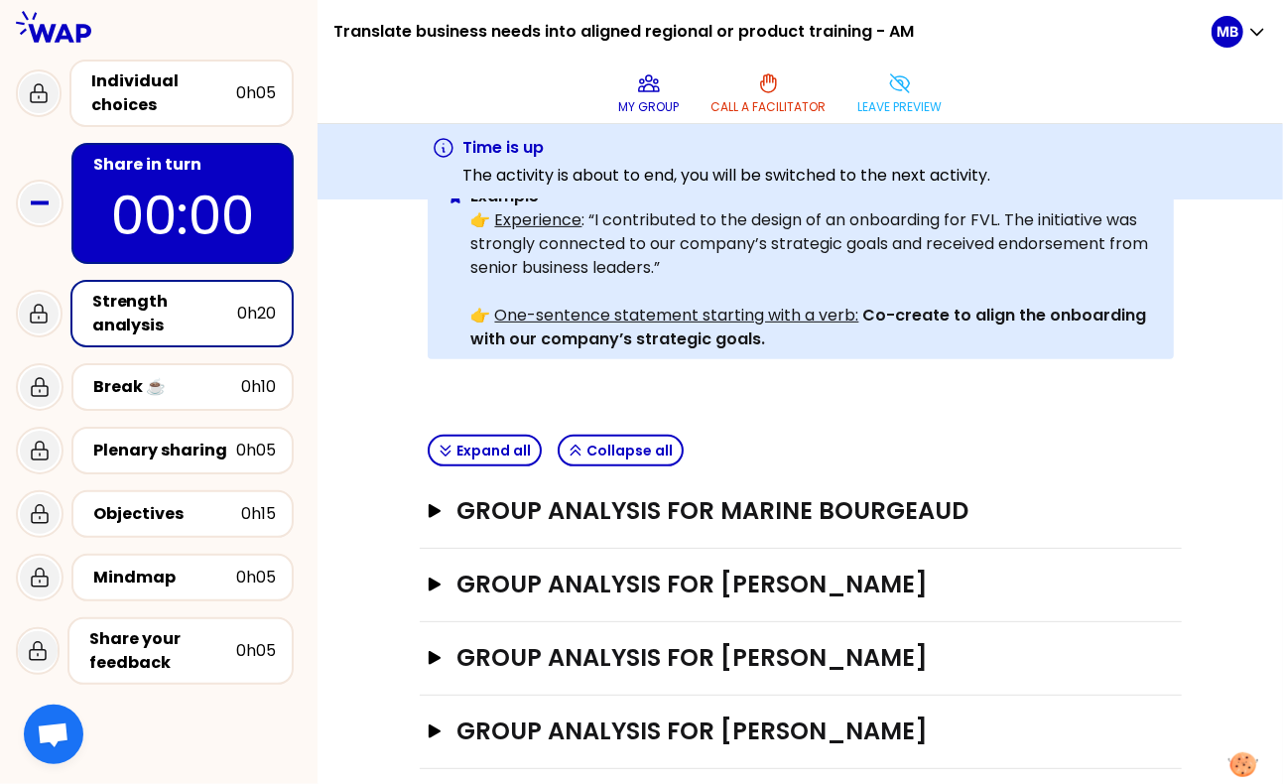
scroll to position [398, 0]
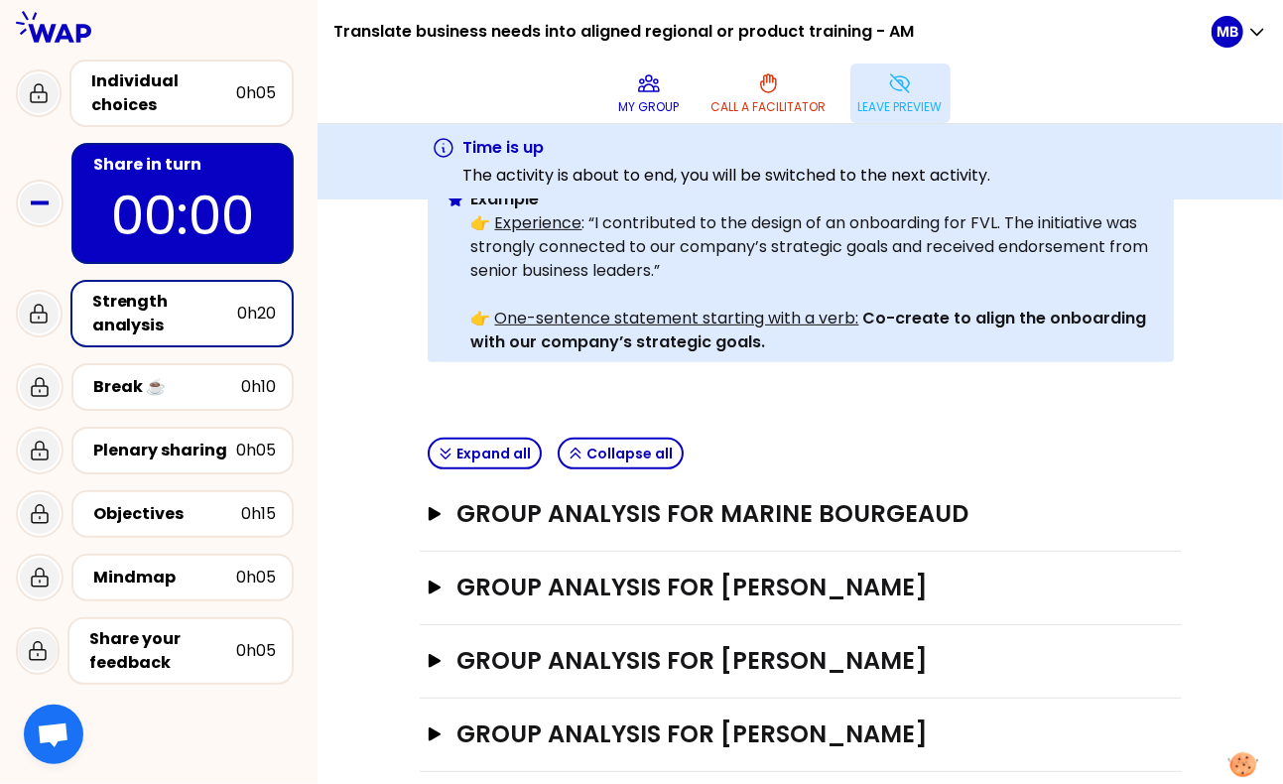
click at [907, 102] on p "Leave preview" at bounding box center [900, 107] width 84 height 16
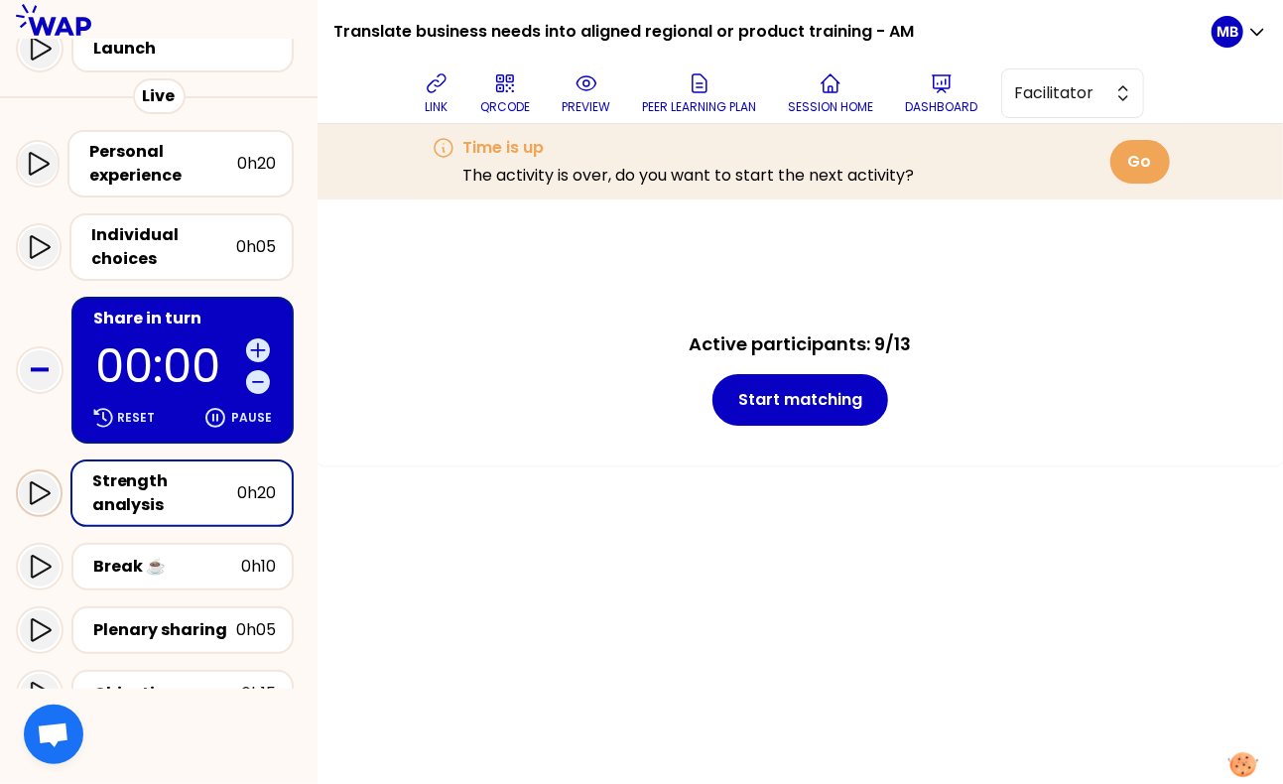
click at [35, 489] on icon at bounding box center [39, 493] width 24 height 24
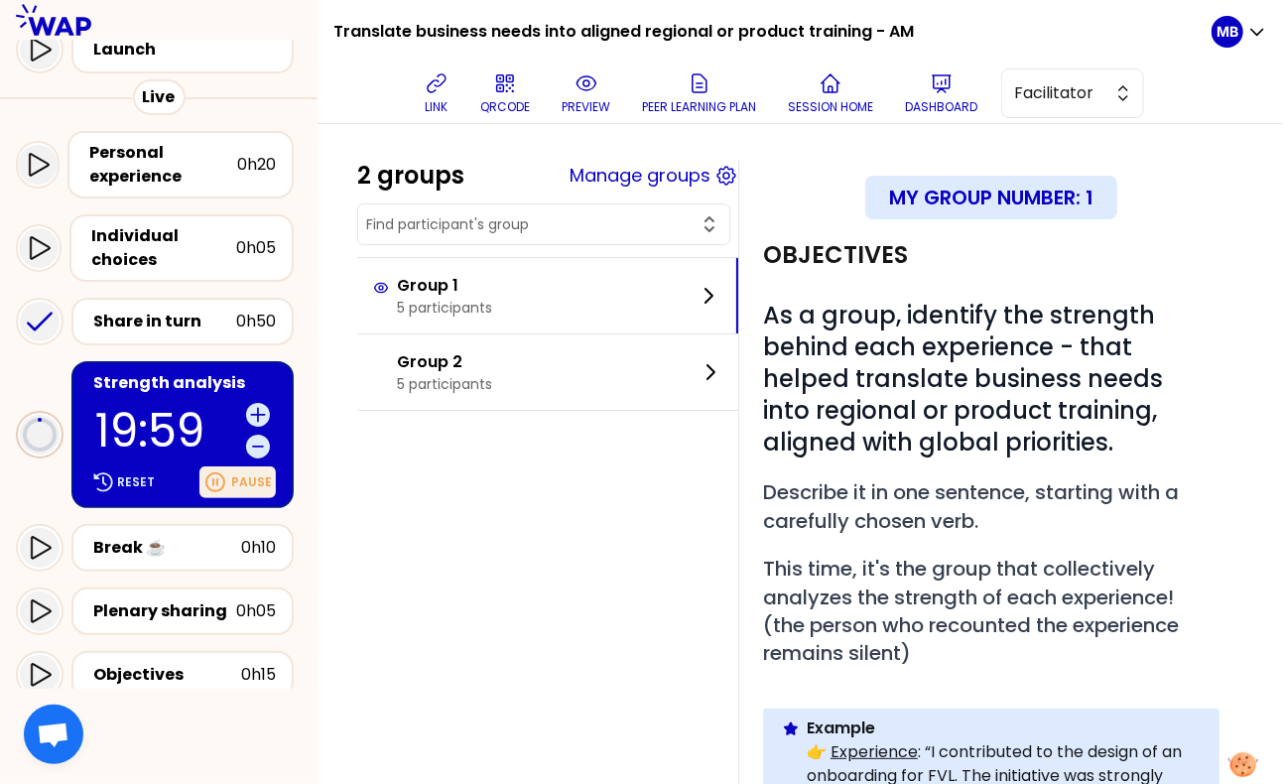
click at [219, 475] on icon at bounding box center [215, 482] width 24 height 24
click at [582, 94] on icon at bounding box center [586, 83] width 24 height 24
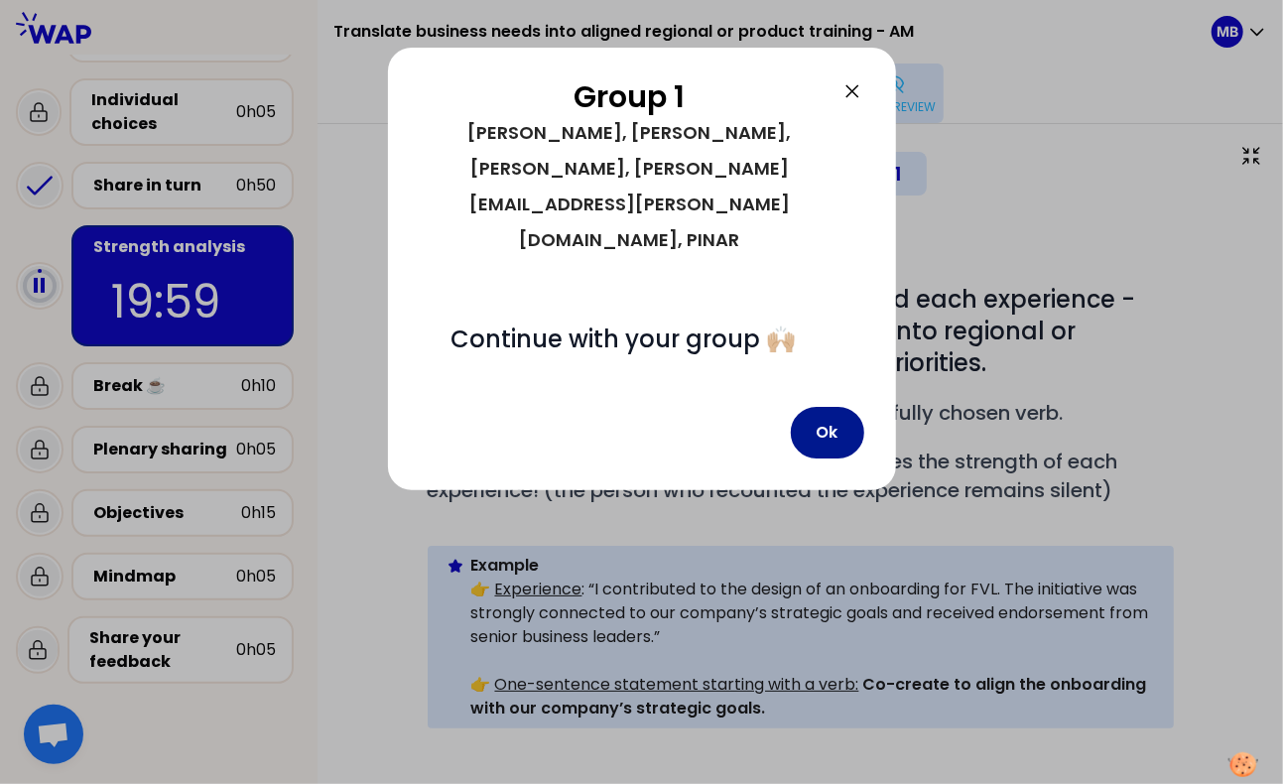
click at [823, 407] on button "Ok" at bounding box center [827, 433] width 73 height 52
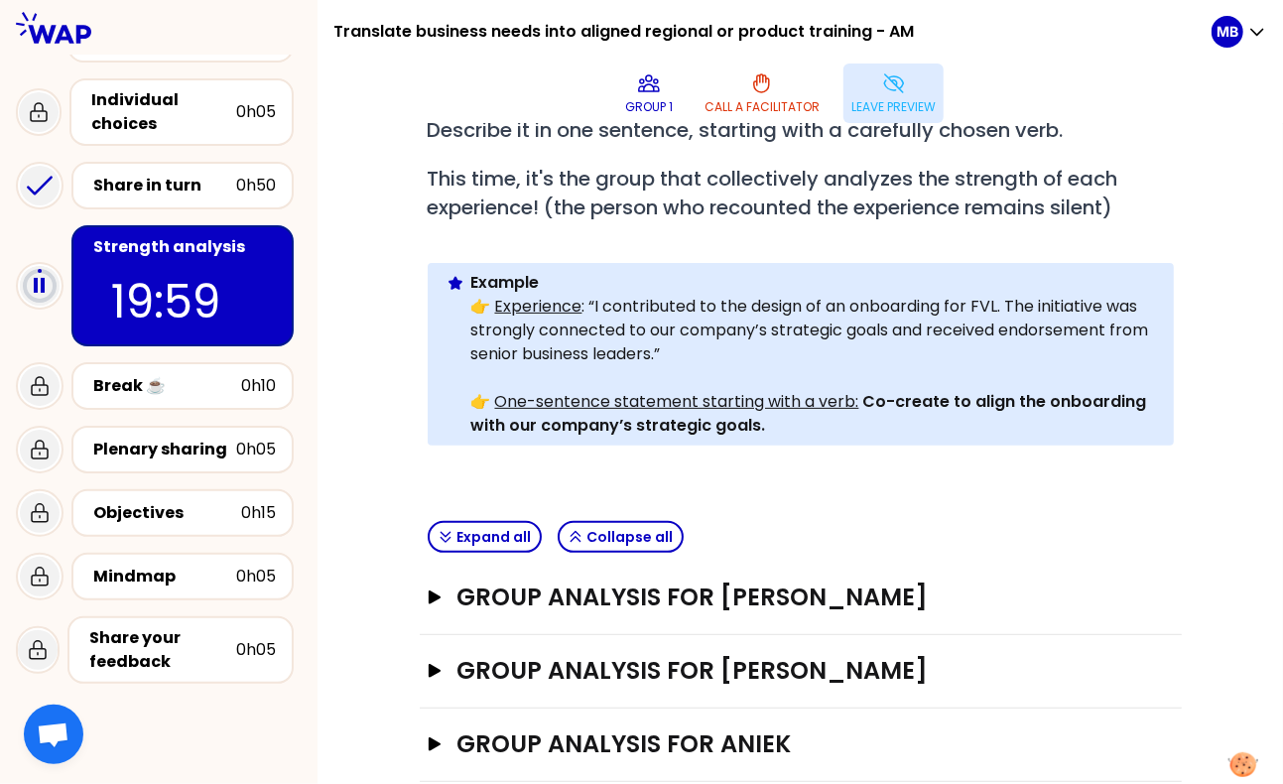
scroll to position [281, 0]
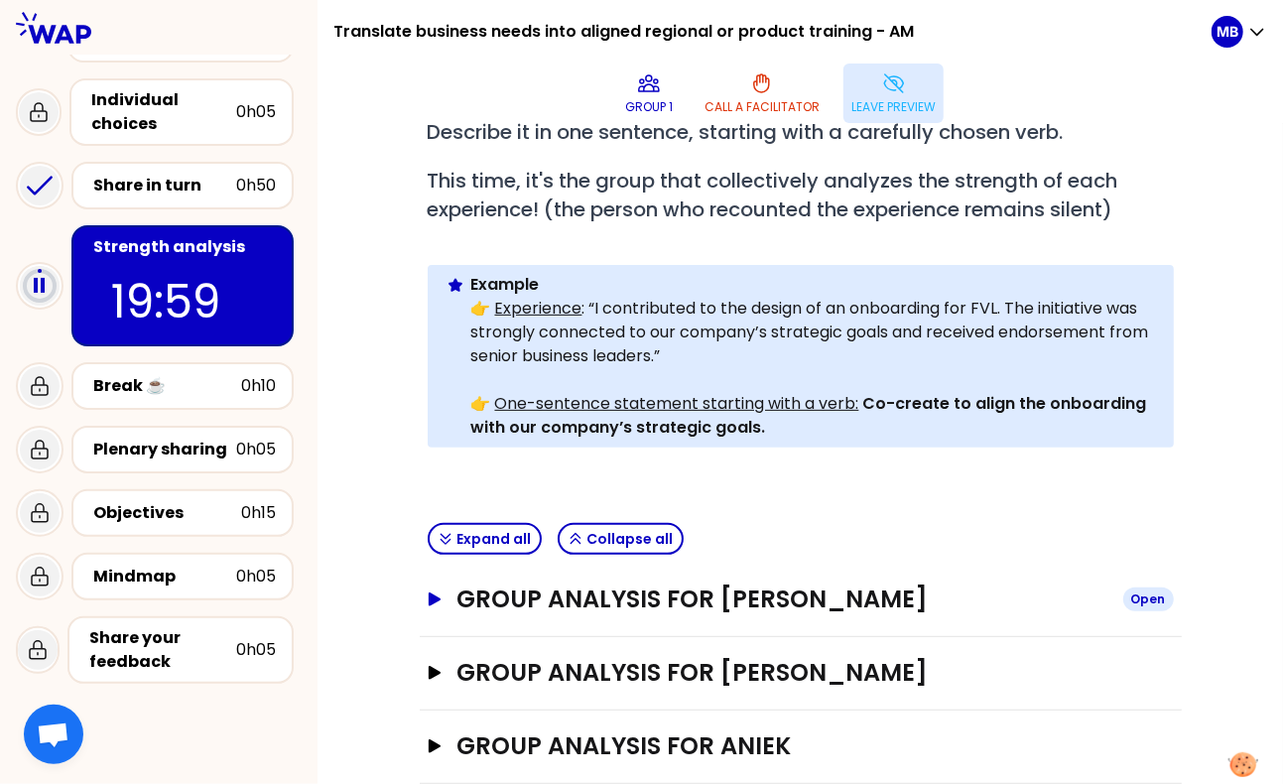
click at [740, 588] on h3 "Group analysis for Beatriz Jodra" at bounding box center [781, 599] width 650 height 32
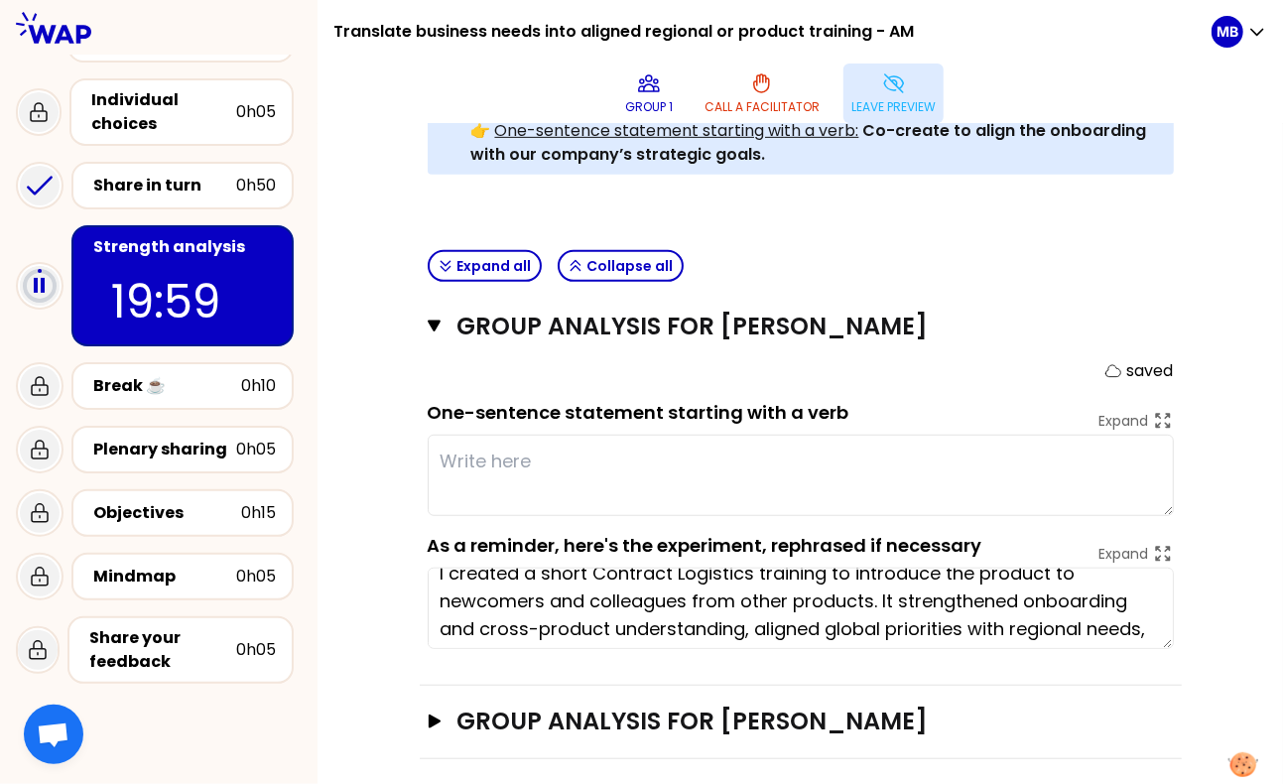
scroll to position [56, 0]
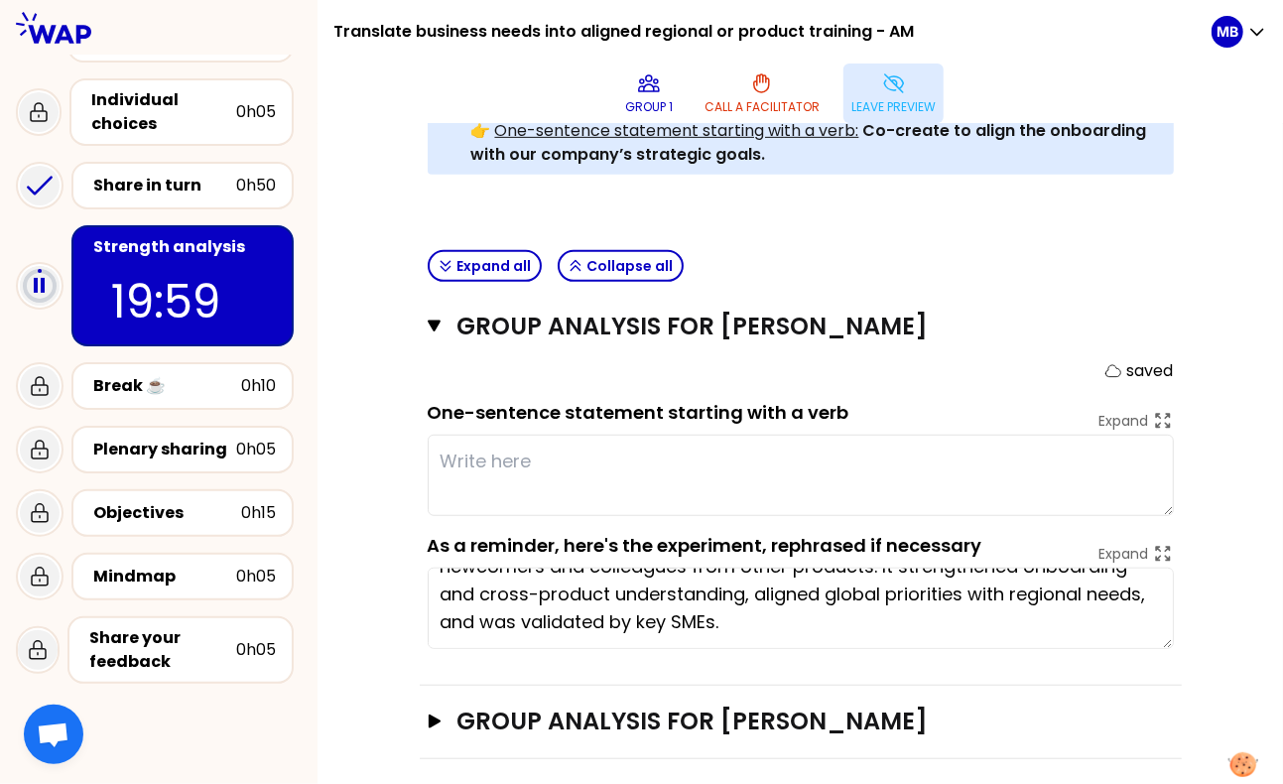
drag, startPoint x: 505, startPoint y: 592, endPoint x: 680, endPoint y: 643, distance: 182.7
click at [680, 643] on div "Group analysis for Beatriz Jodra Close saved One-sentence statement starting wi…" at bounding box center [801, 488] width 762 height 395
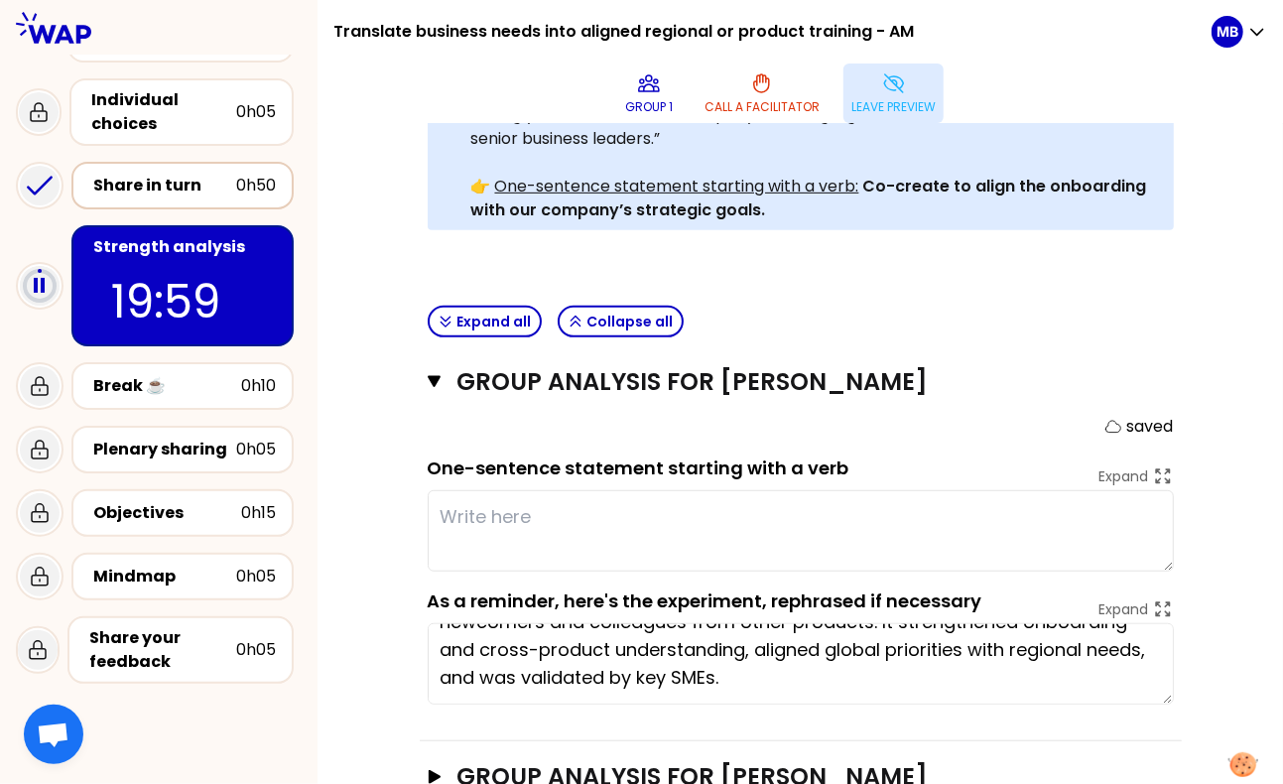
click at [202, 194] on div "Share in turn" at bounding box center [164, 186] width 143 height 24
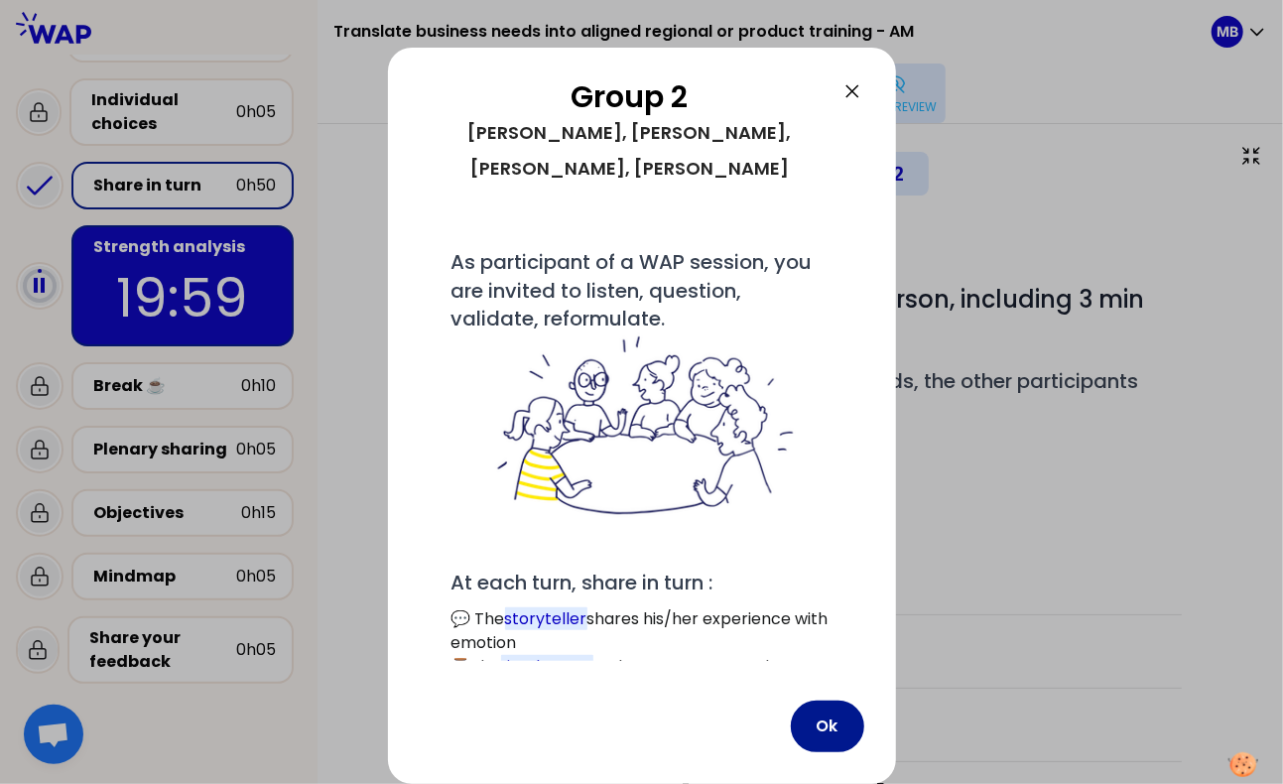
click at [816, 730] on button "Ok" at bounding box center [827, 726] width 73 height 52
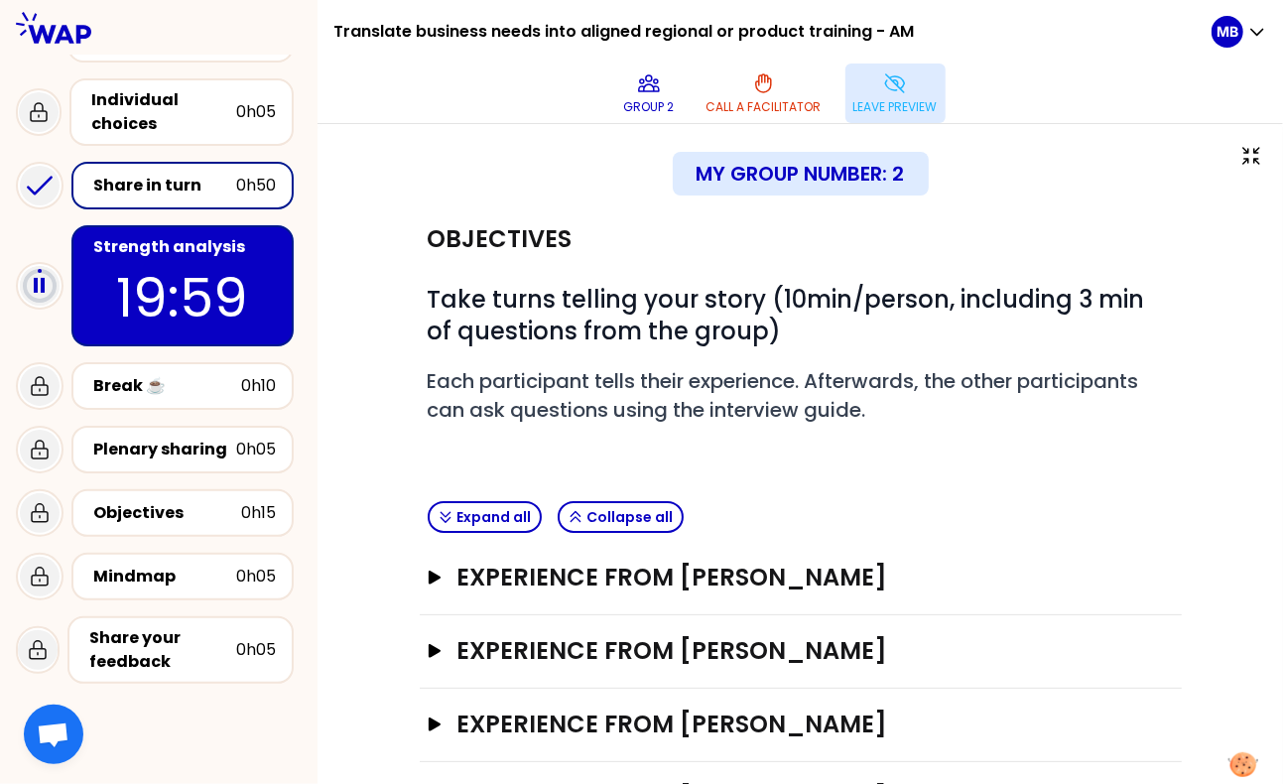
click at [180, 250] on div "Strength analysis" at bounding box center [184, 247] width 183 height 24
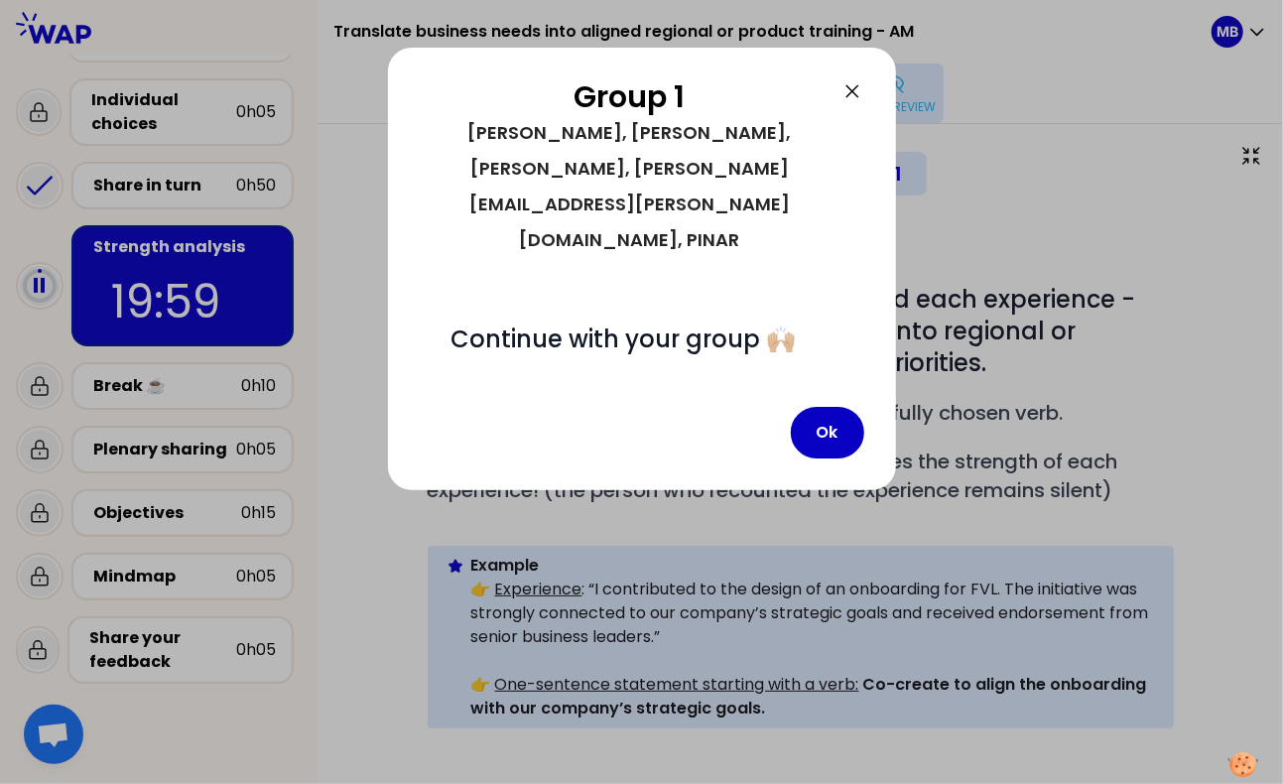
click at [875, 374] on div "Group 1 Beatriz, Gita, Aniek, Emma.ashwell@cevalogistics.com, PINAR # Continue …" at bounding box center [642, 269] width 508 height 442
click at [856, 407] on button "Ok" at bounding box center [827, 433] width 73 height 52
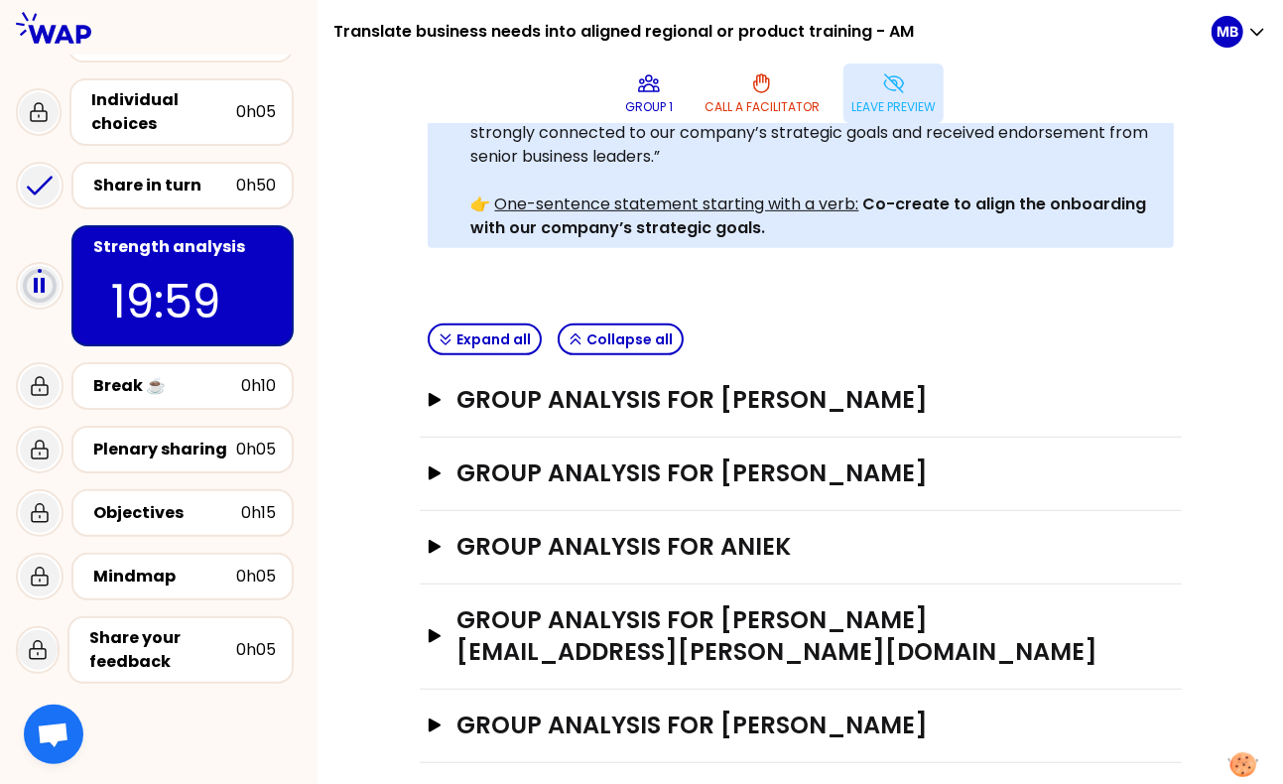
scroll to position [490, 0]
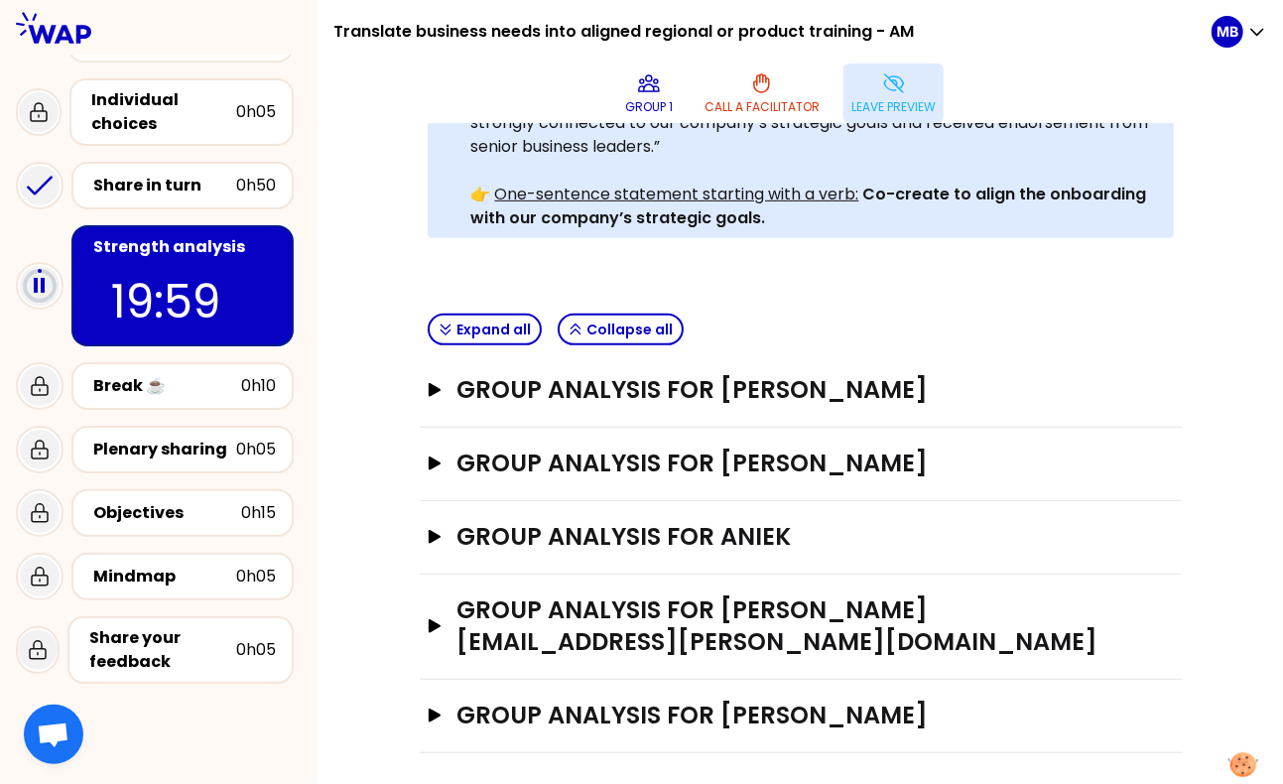
click at [902, 82] on icon at bounding box center [893, 83] width 19 height 18
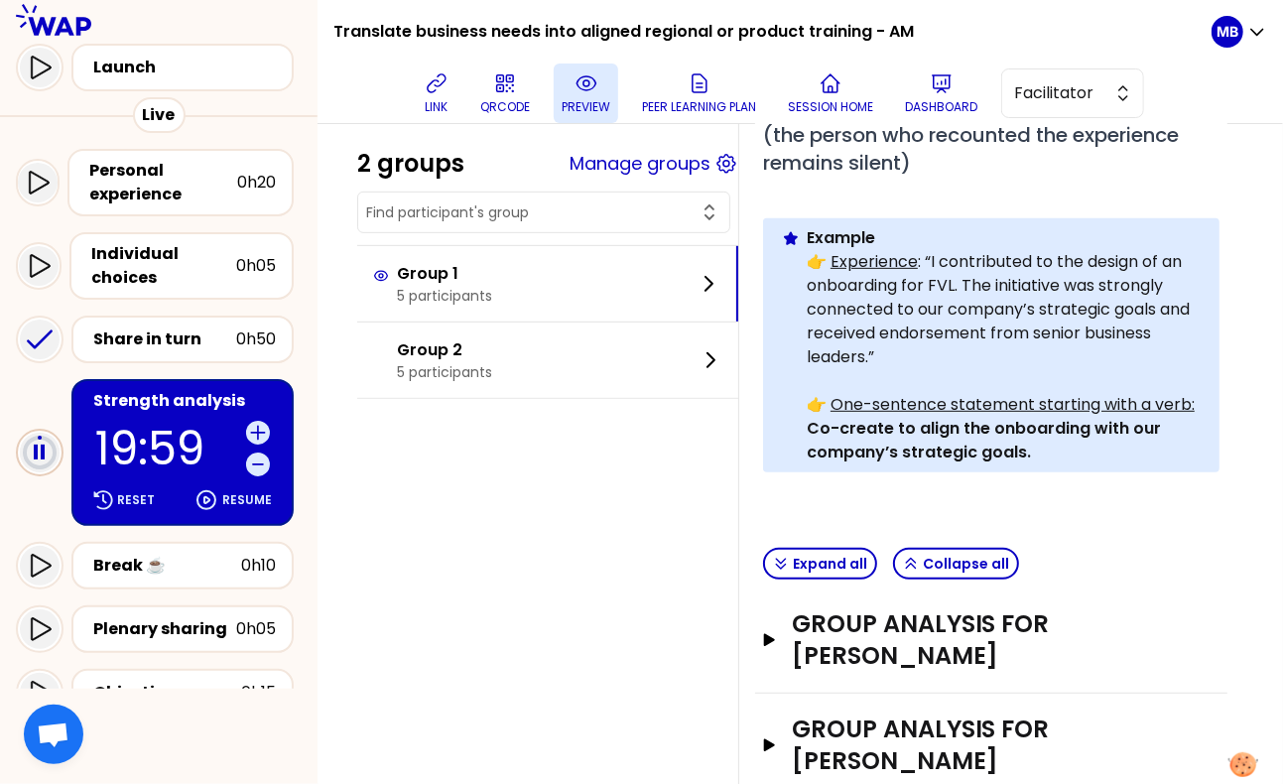
scroll to position [446, 0]
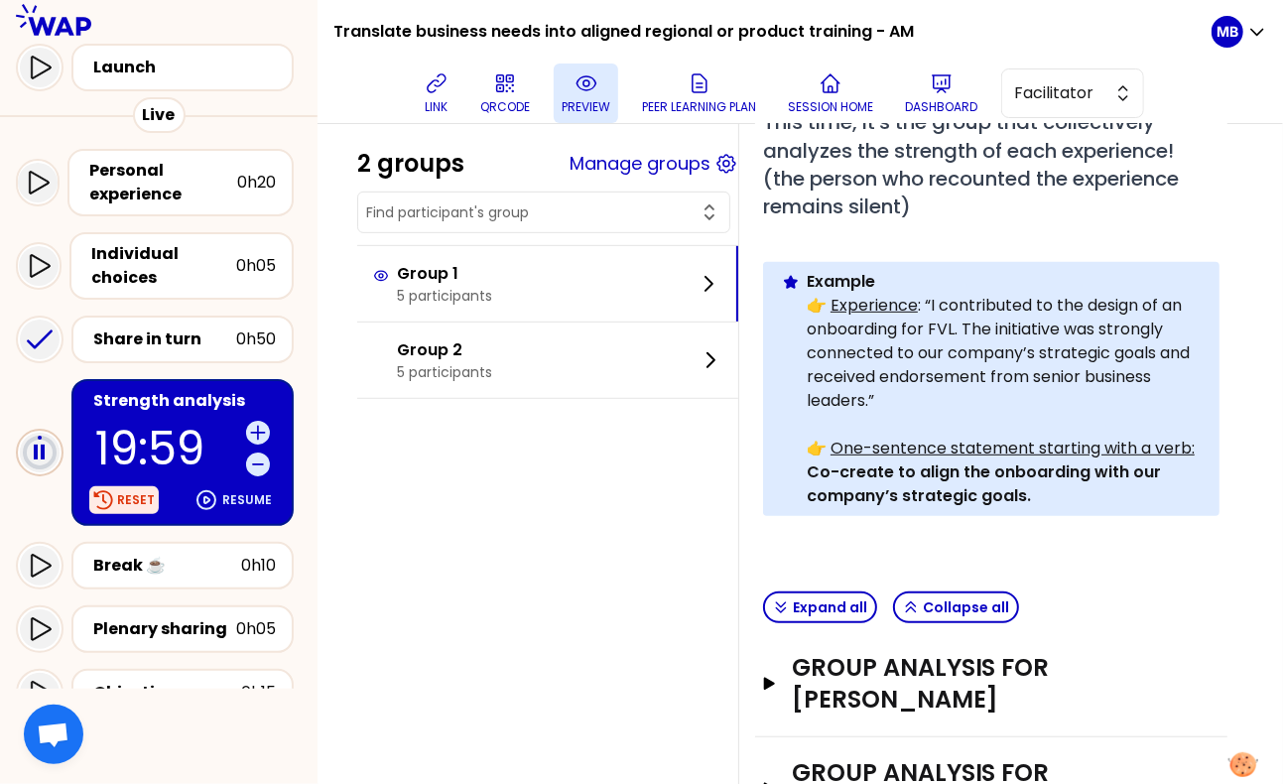
click at [118, 496] on p "Reset" at bounding box center [136, 500] width 38 height 16
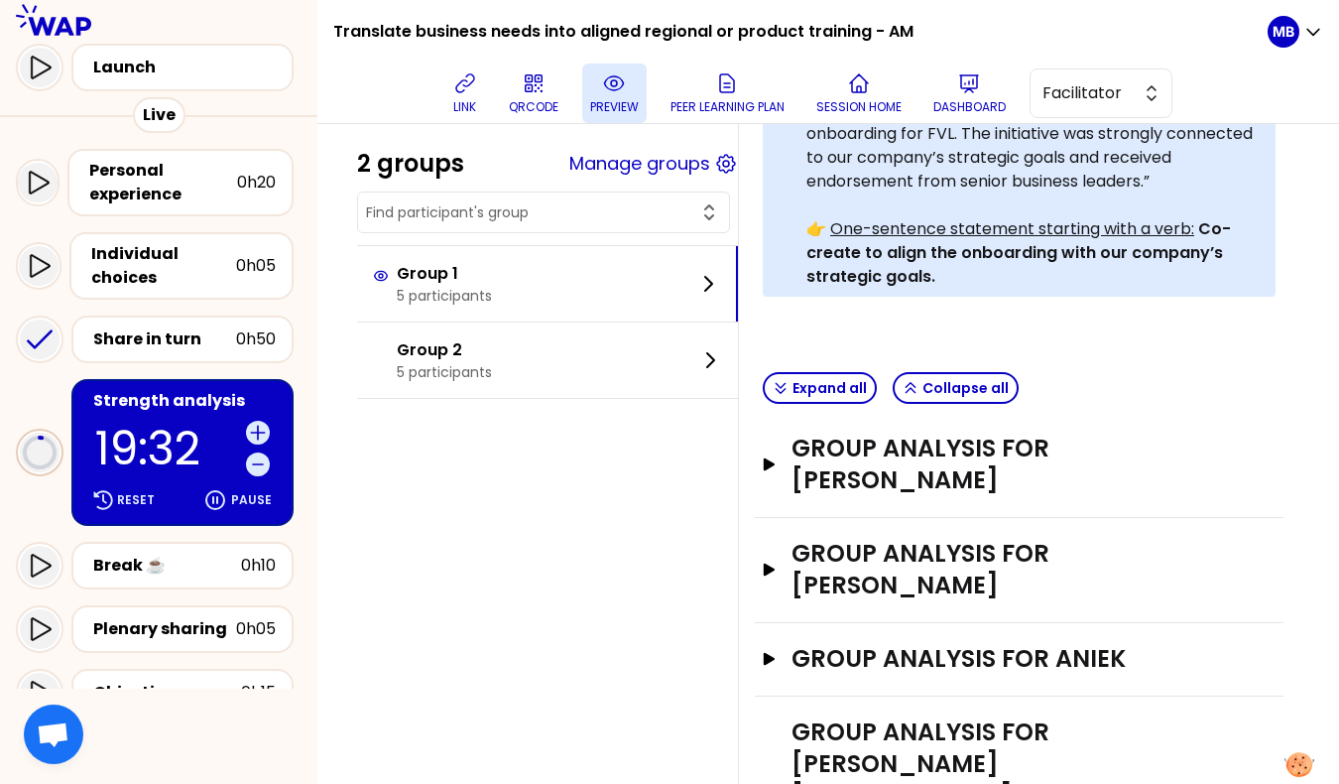
scroll to position [633, 6]
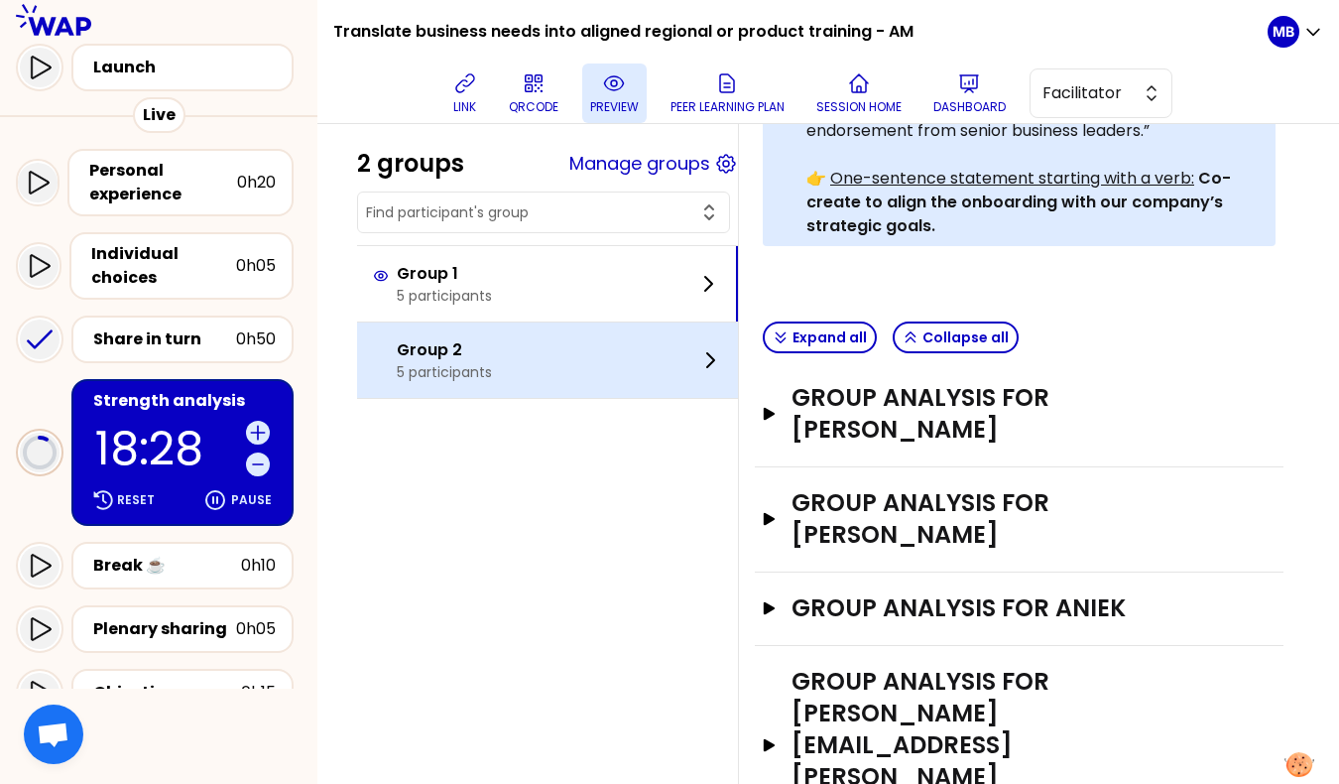
click at [423, 367] on p "5 participants" at bounding box center [444, 372] width 95 height 20
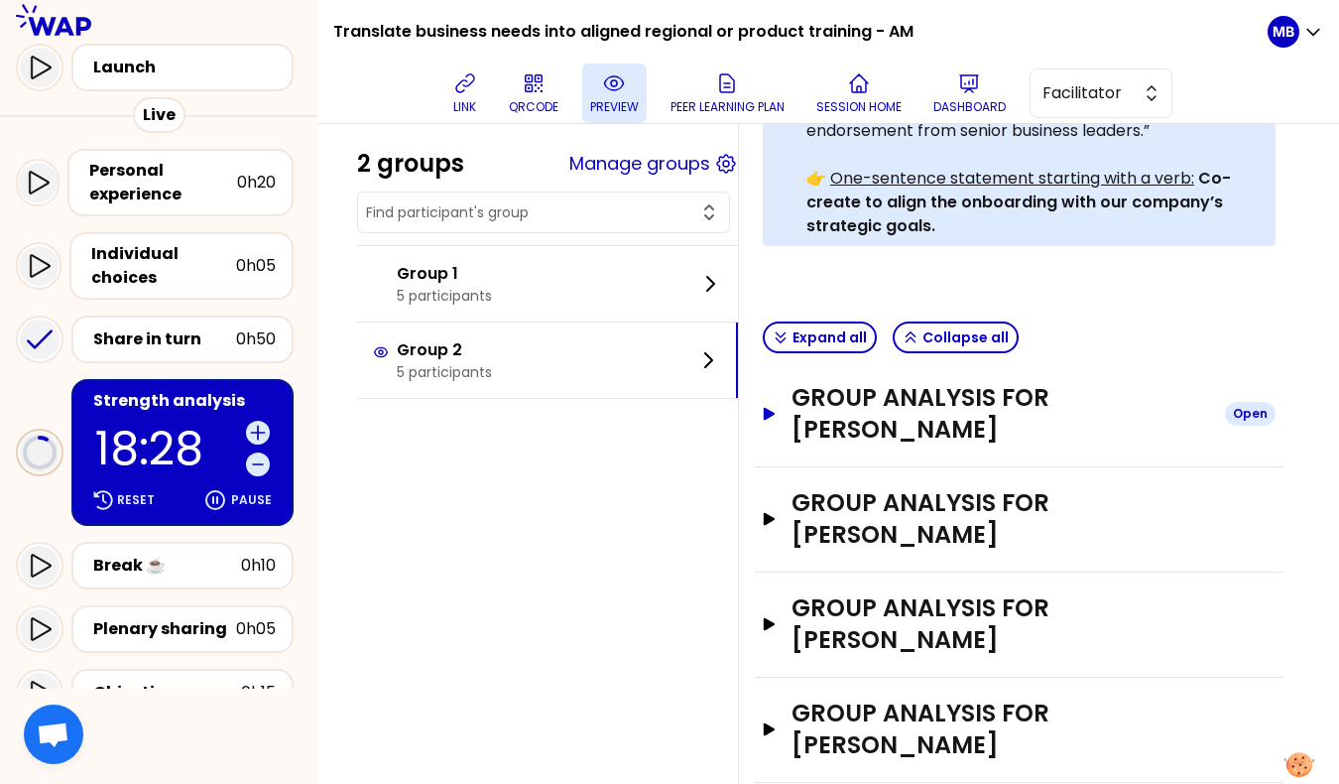
click at [846, 411] on h3 "Group analysis for Sebastian Reichhardt" at bounding box center [1001, 413] width 418 height 63
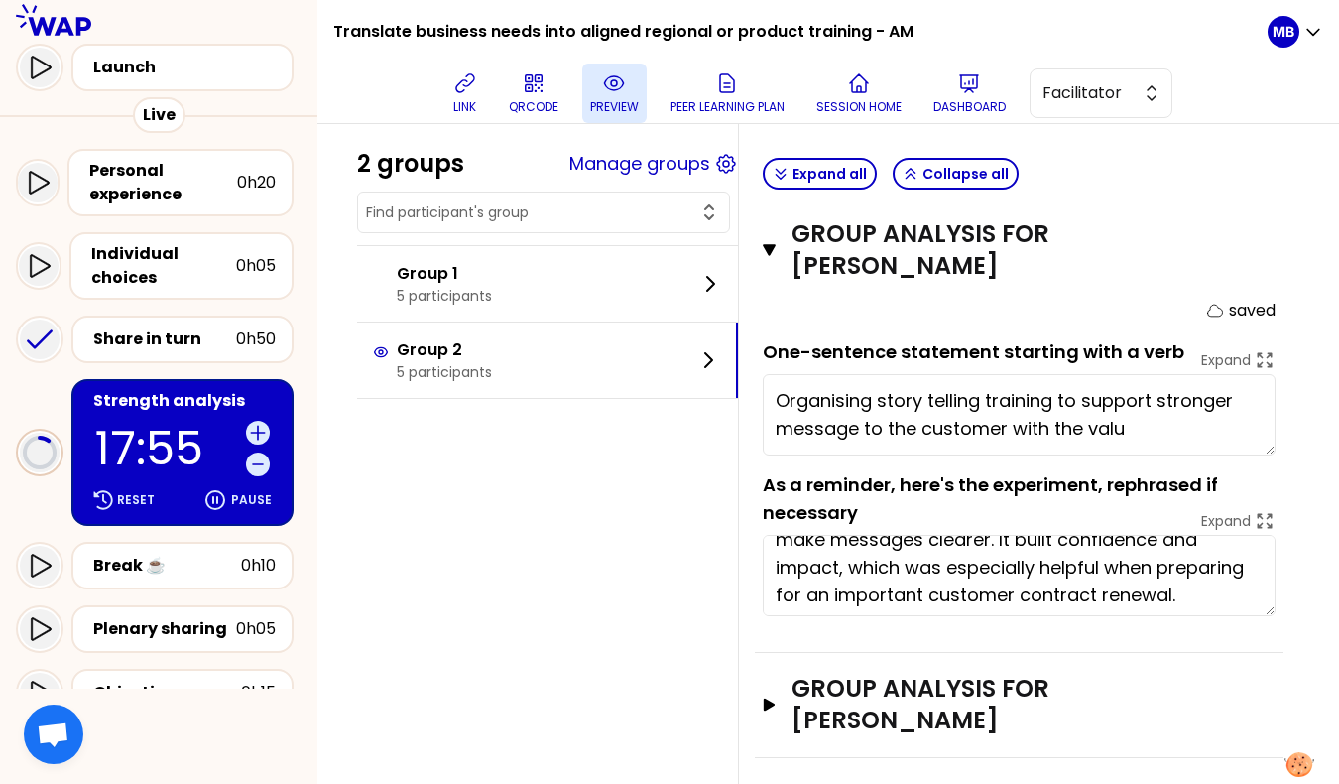
scroll to position [82, 0]
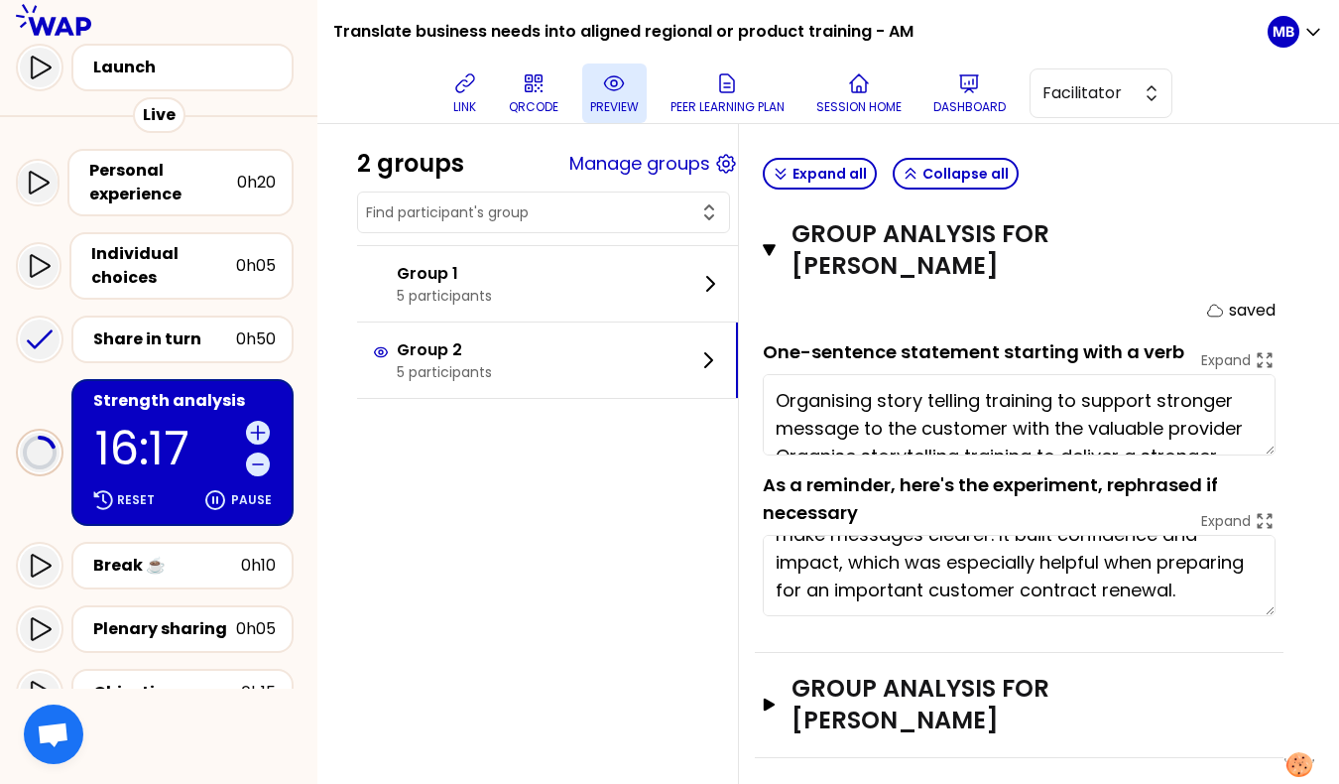
type textarea "Organise storytelling training to deliver a stronger message to customers in co…"
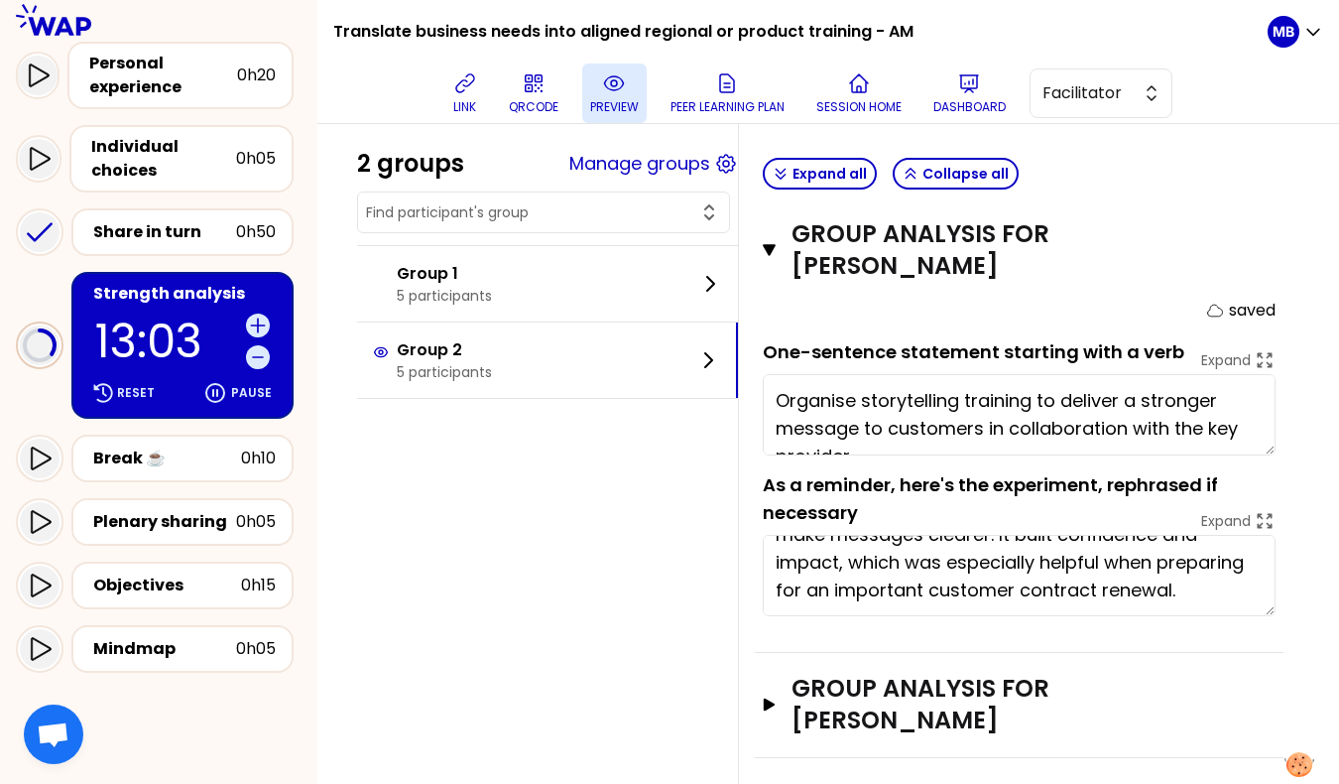
scroll to position [310, 0]
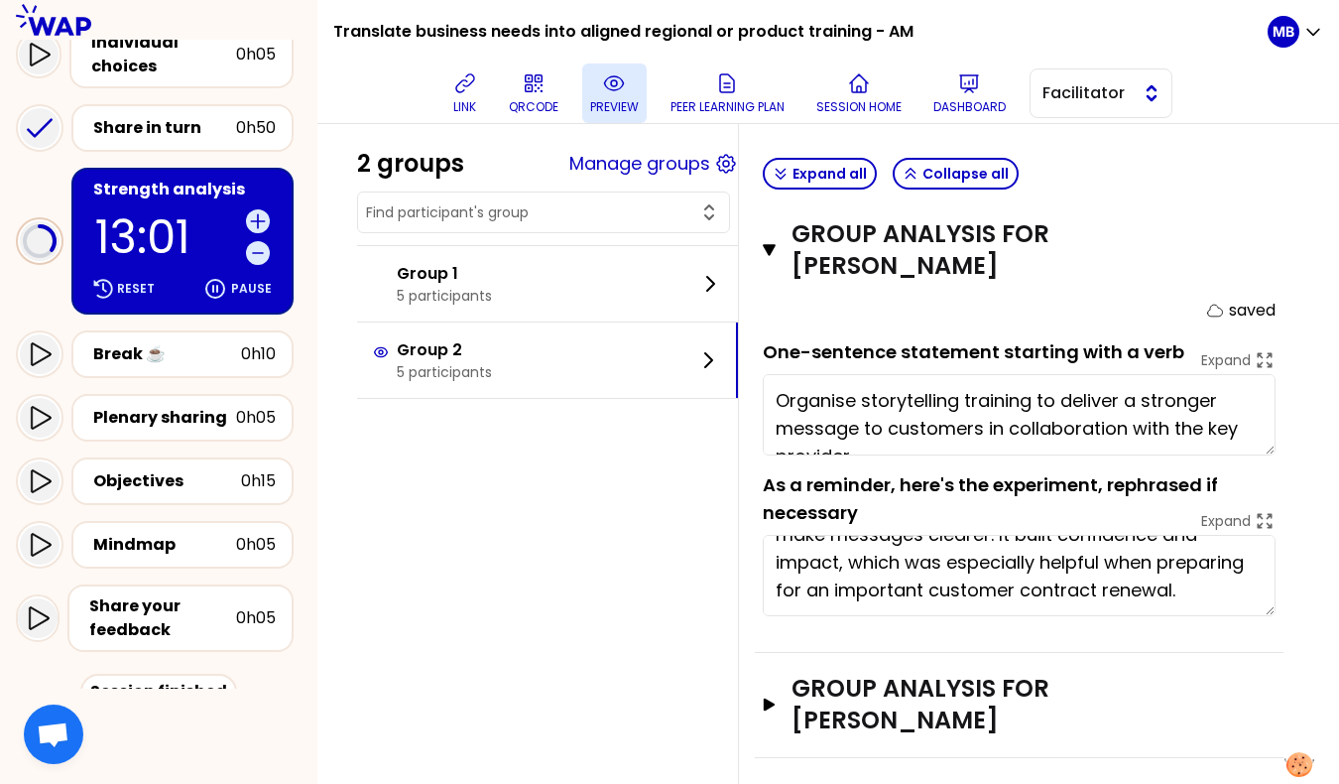
click at [1046, 76] on button "Facilitator" at bounding box center [1101, 93] width 143 height 50
click at [1054, 153] on li "Editor" at bounding box center [1101, 143] width 141 height 32
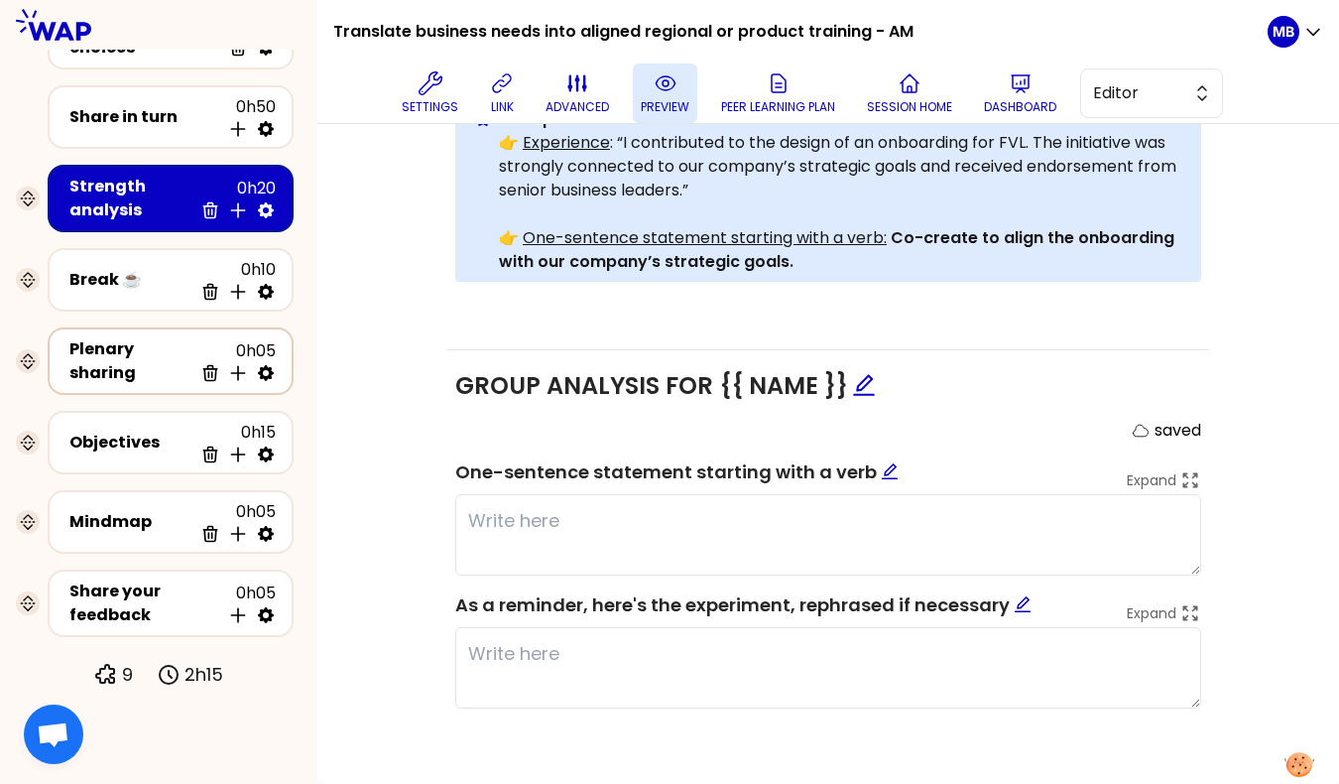
scroll to position [604, 0]
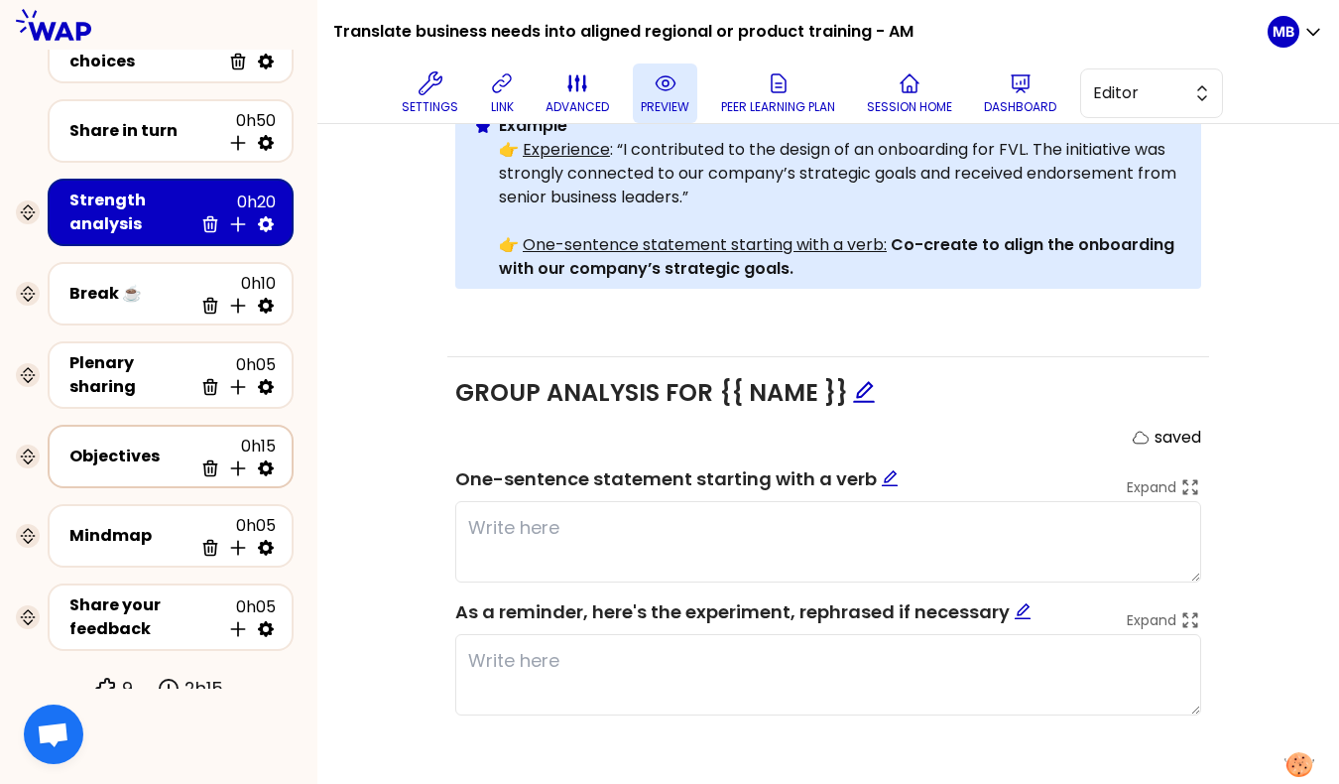
click at [271, 460] on icon at bounding box center [266, 468] width 16 height 16
select select "3"
select select "activity"
select select "false"
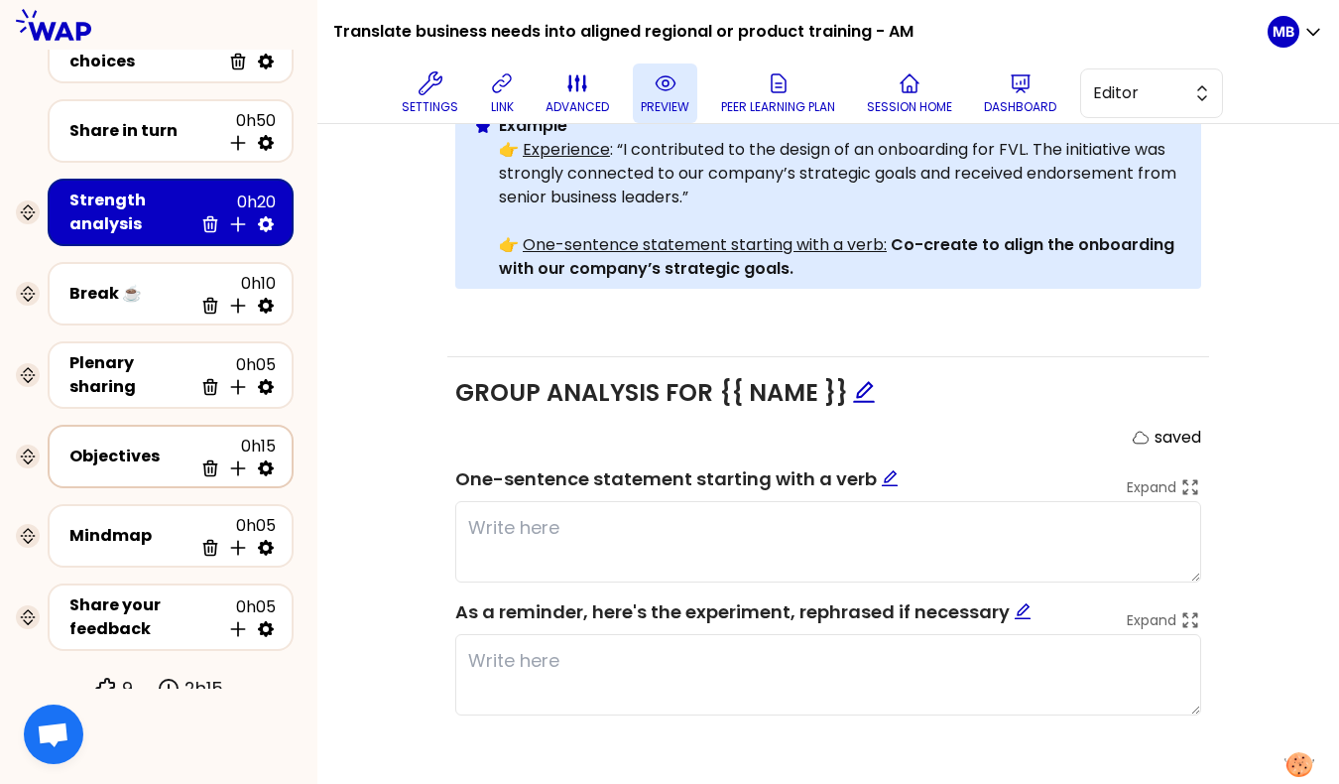
select select "Each"
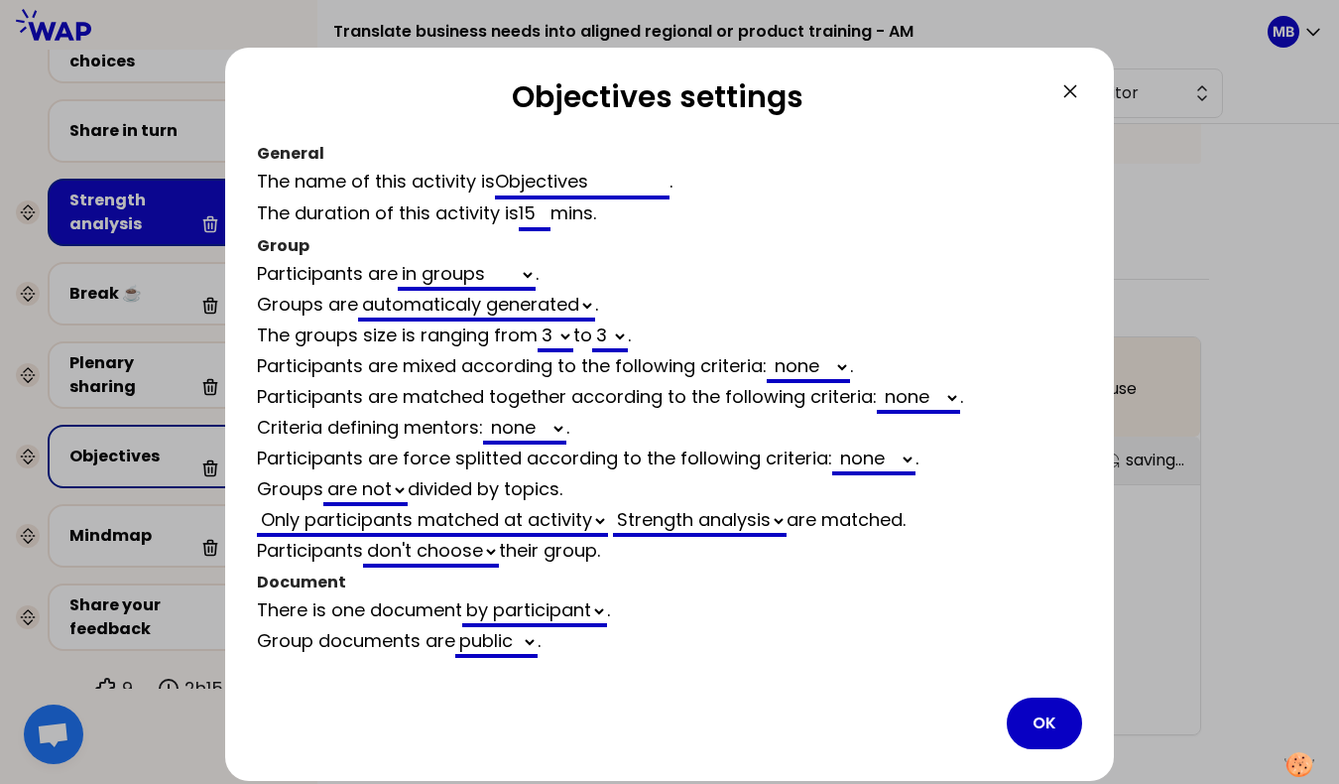
scroll to position [604, 0]
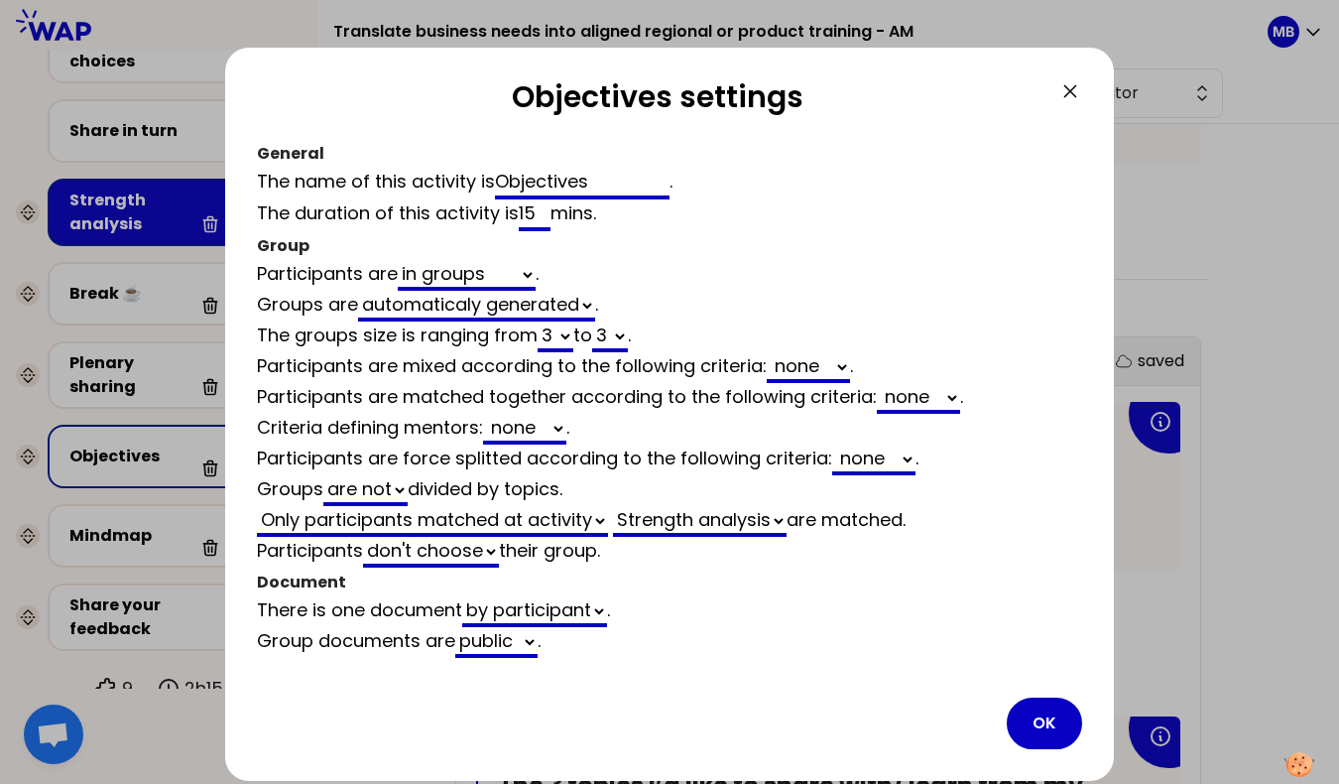
click at [554, 340] on select "2 3 4 5 6 7 8 9 10 11 12" at bounding box center [556, 336] width 36 height 31
select select "3"
select select "activity"
select select "false"
click at [1033, 710] on button "OK" at bounding box center [1044, 723] width 75 height 52
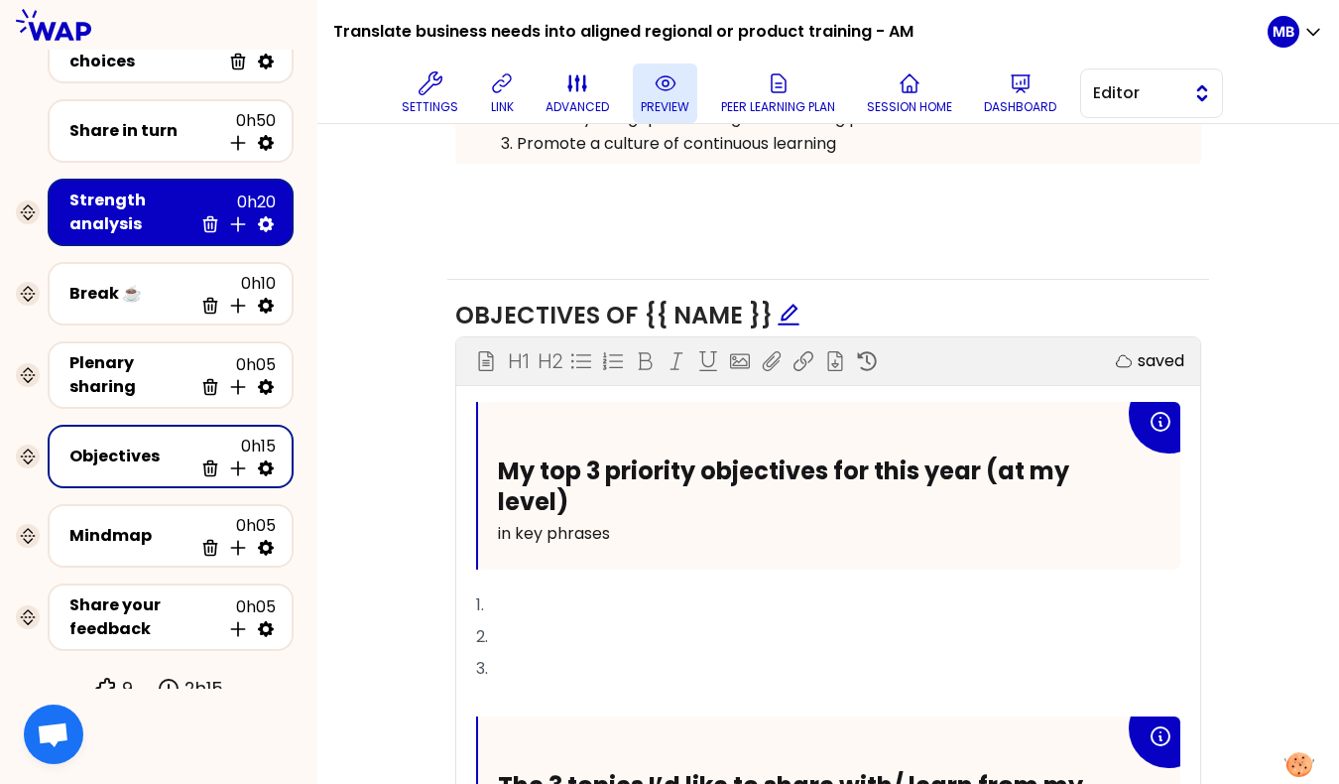
click at [1110, 91] on span "Editor" at bounding box center [1137, 93] width 89 height 24
click at [1114, 167] on li "Facilitator" at bounding box center [1151, 175] width 141 height 32
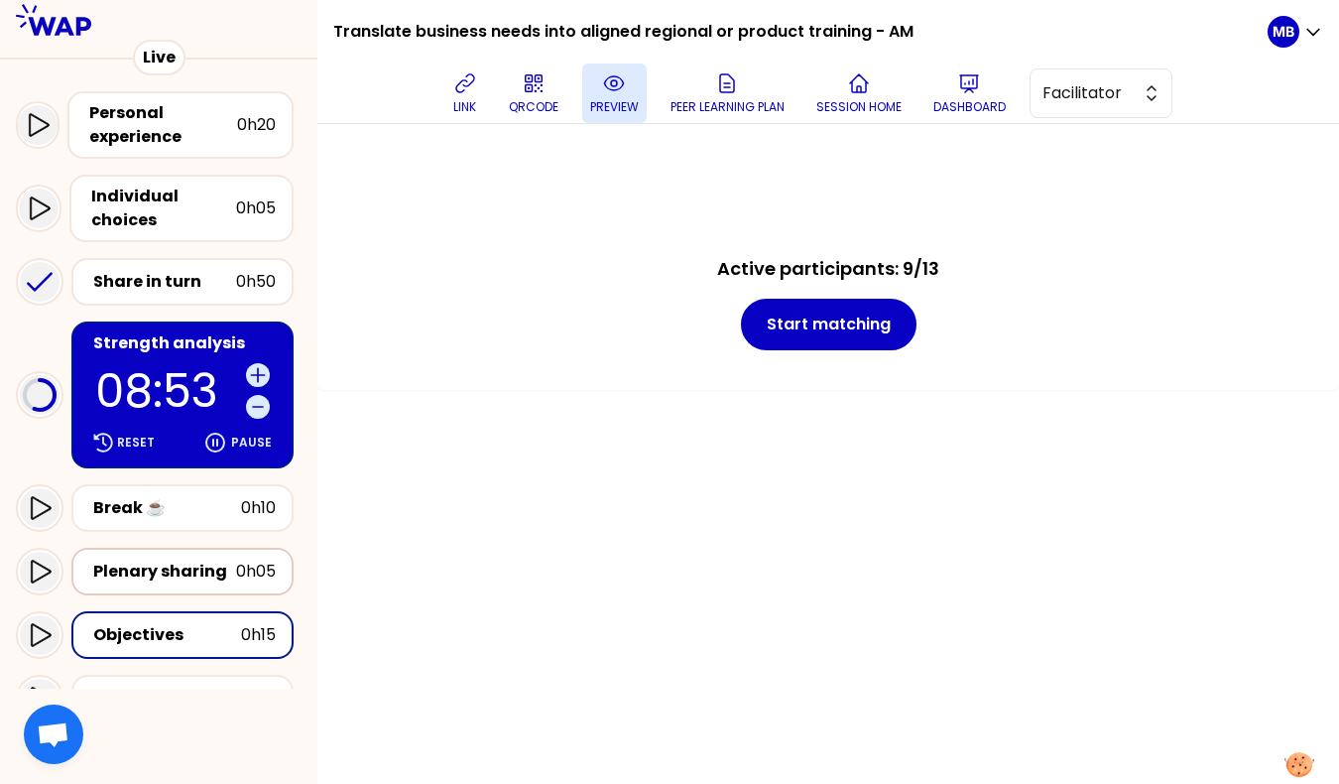
scroll to position [391, 0]
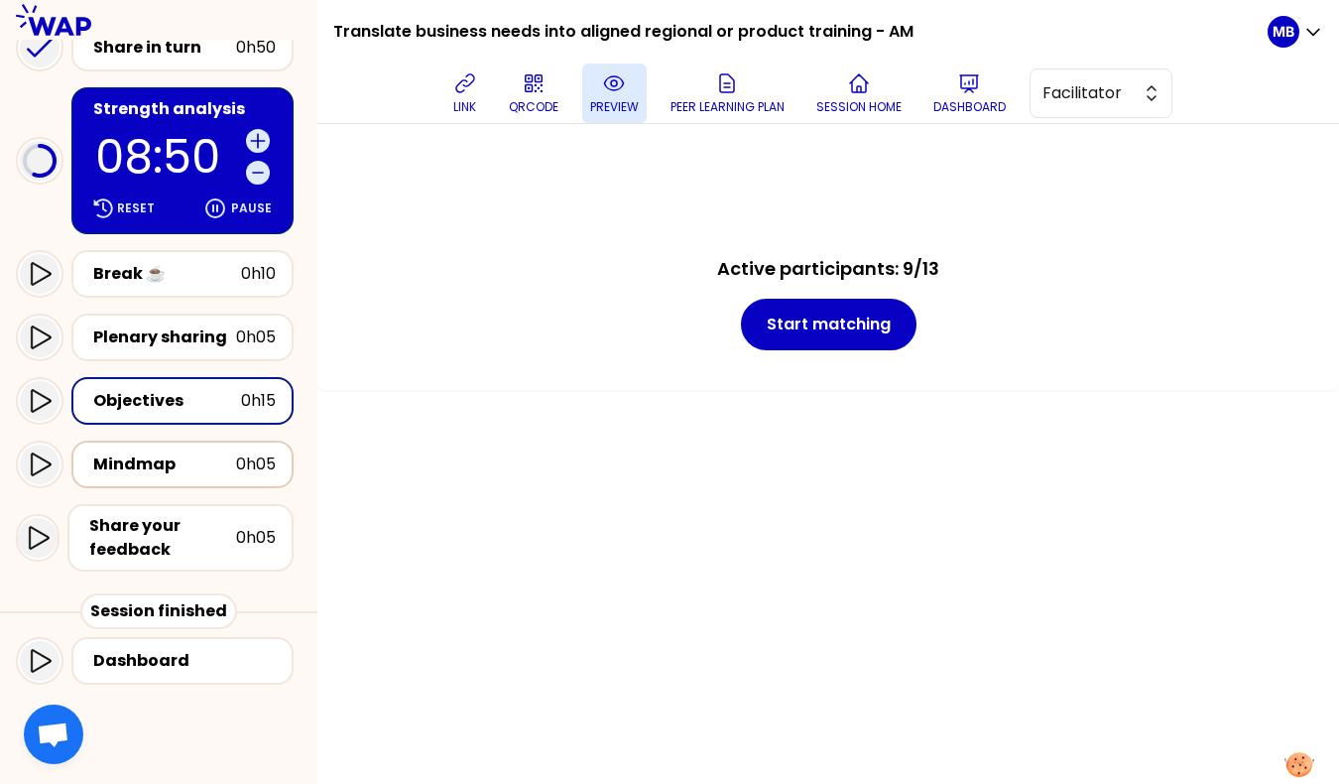
click at [177, 454] on div "Mindmap" at bounding box center [164, 464] width 143 height 24
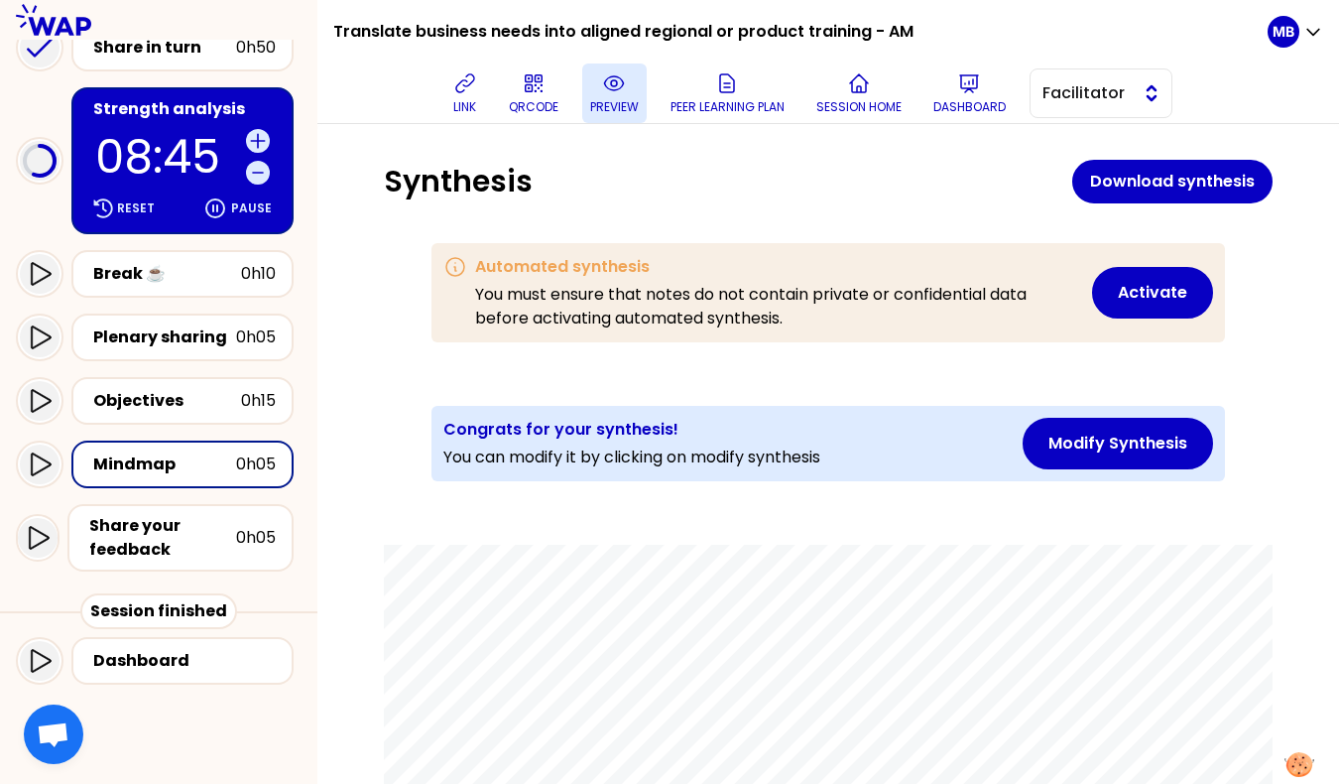
click at [1085, 96] on span "Facilitator" at bounding box center [1087, 93] width 89 height 24
click at [1063, 150] on li "Editor" at bounding box center [1101, 143] width 141 height 32
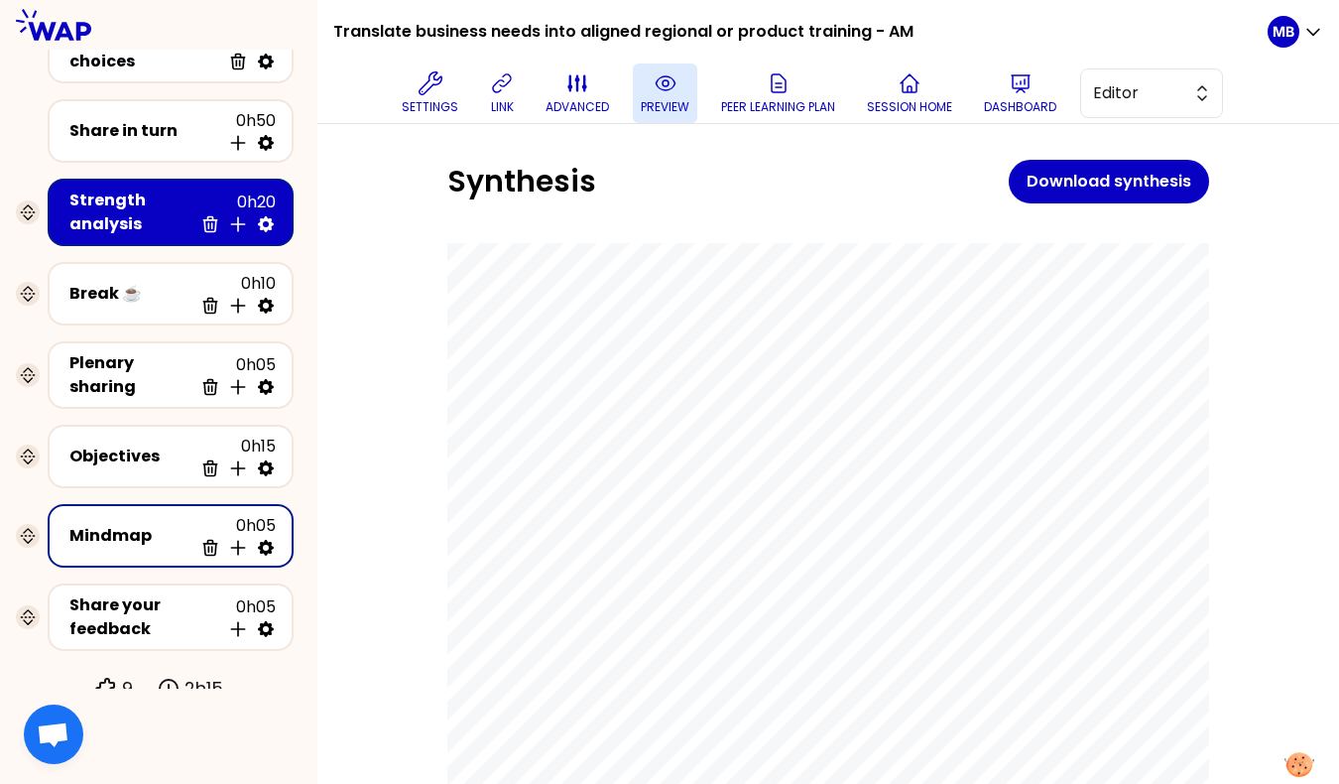
click at [265, 538] on icon at bounding box center [266, 548] width 20 height 20
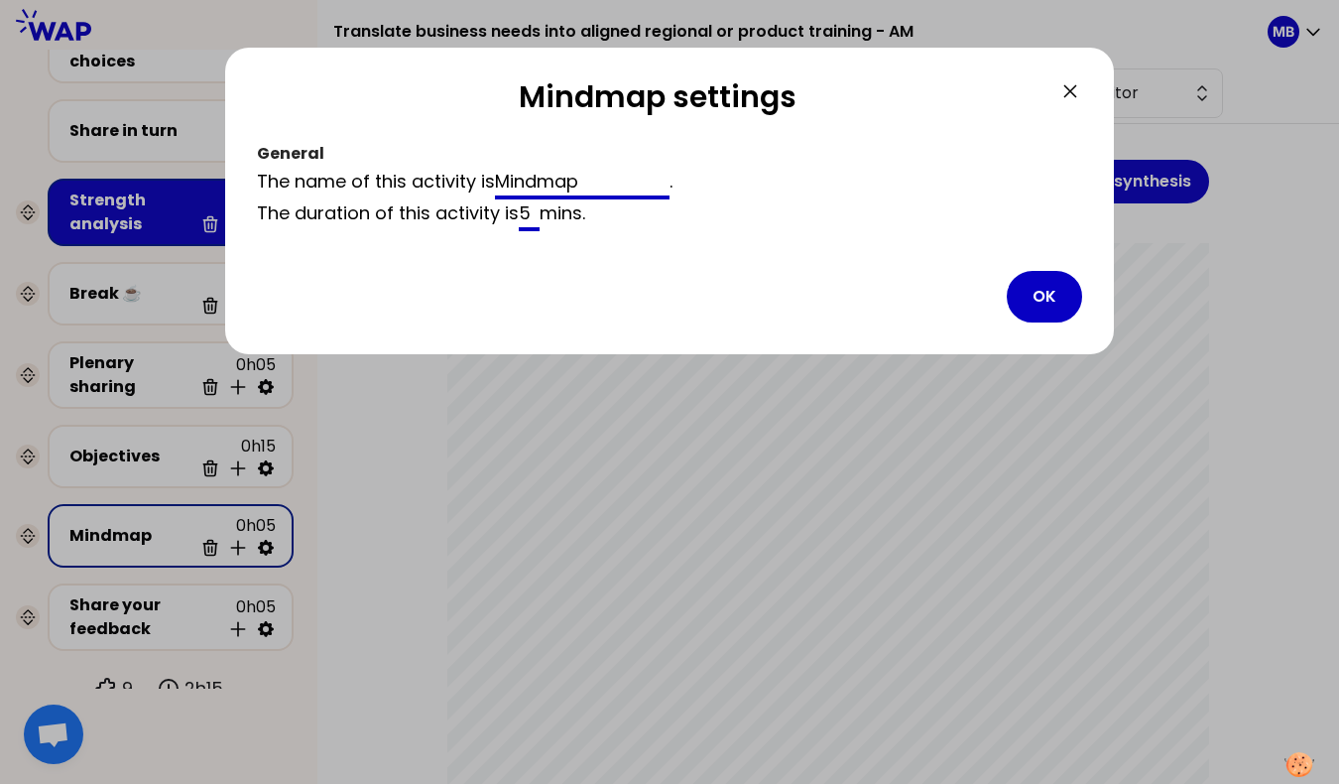
drag, startPoint x: 604, startPoint y: 183, endPoint x: 401, endPoint y: 170, distance: 203.8
click at [401, 170] on div "The name of this activity is Mindmap ." at bounding box center [669, 184] width 825 height 32
type input "S"
type input "Summary"
click at [1032, 297] on button "OK" at bounding box center [1044, 297] width 75 height 52
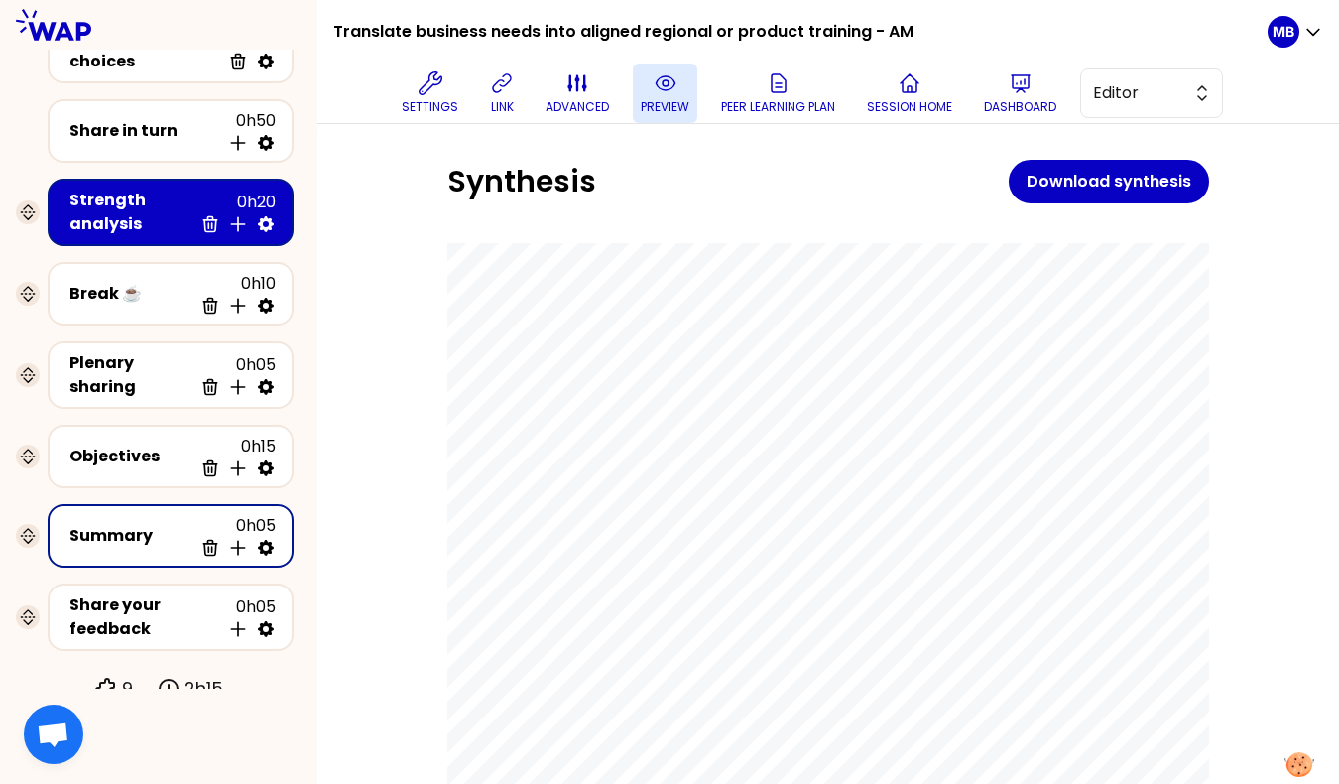
click at [144, 210] on div "Strength analysis" at bounding box center [130, 212] width 123 height 48
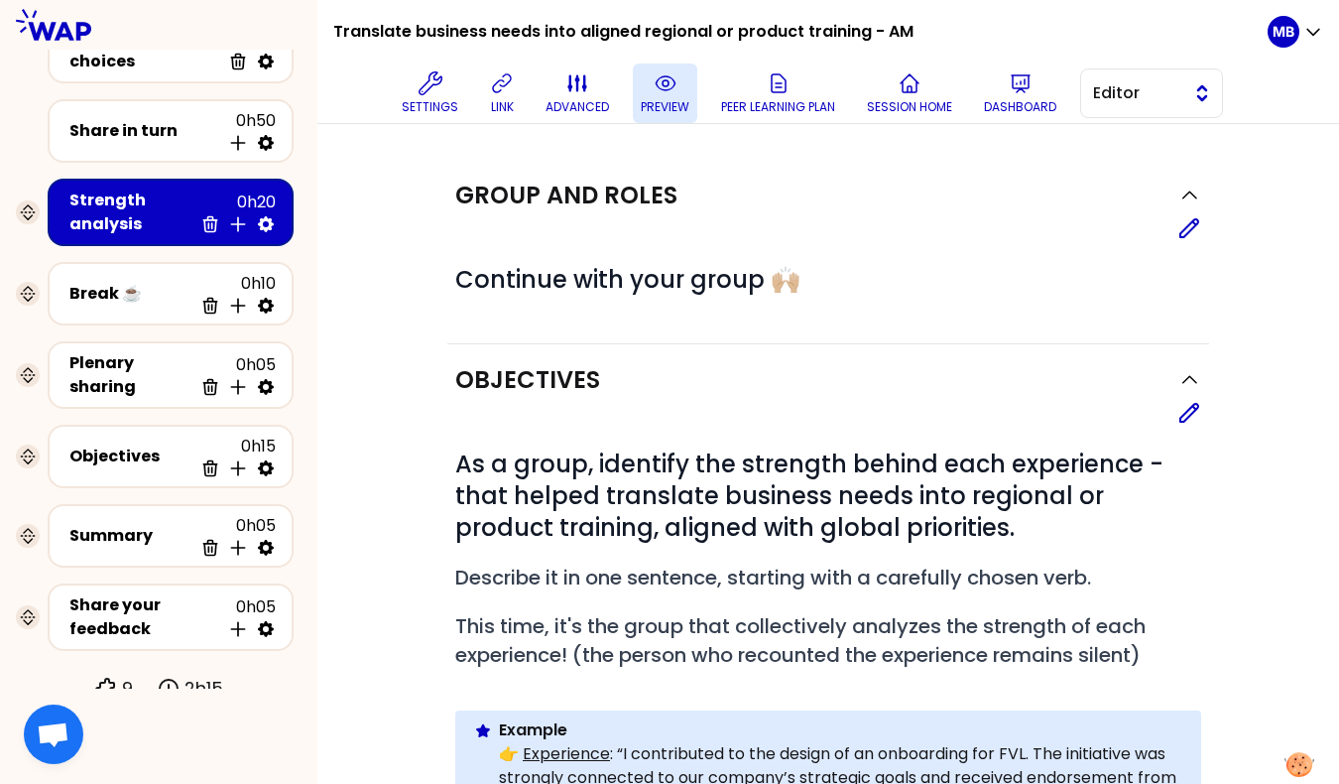
click at [1116, 101] on span "Editor" at bounding box center [1137, 93] width 89 height 24
click at [1117, 165] on li "Facilitator" at bounding box center [1151, 175] width 141 height 32
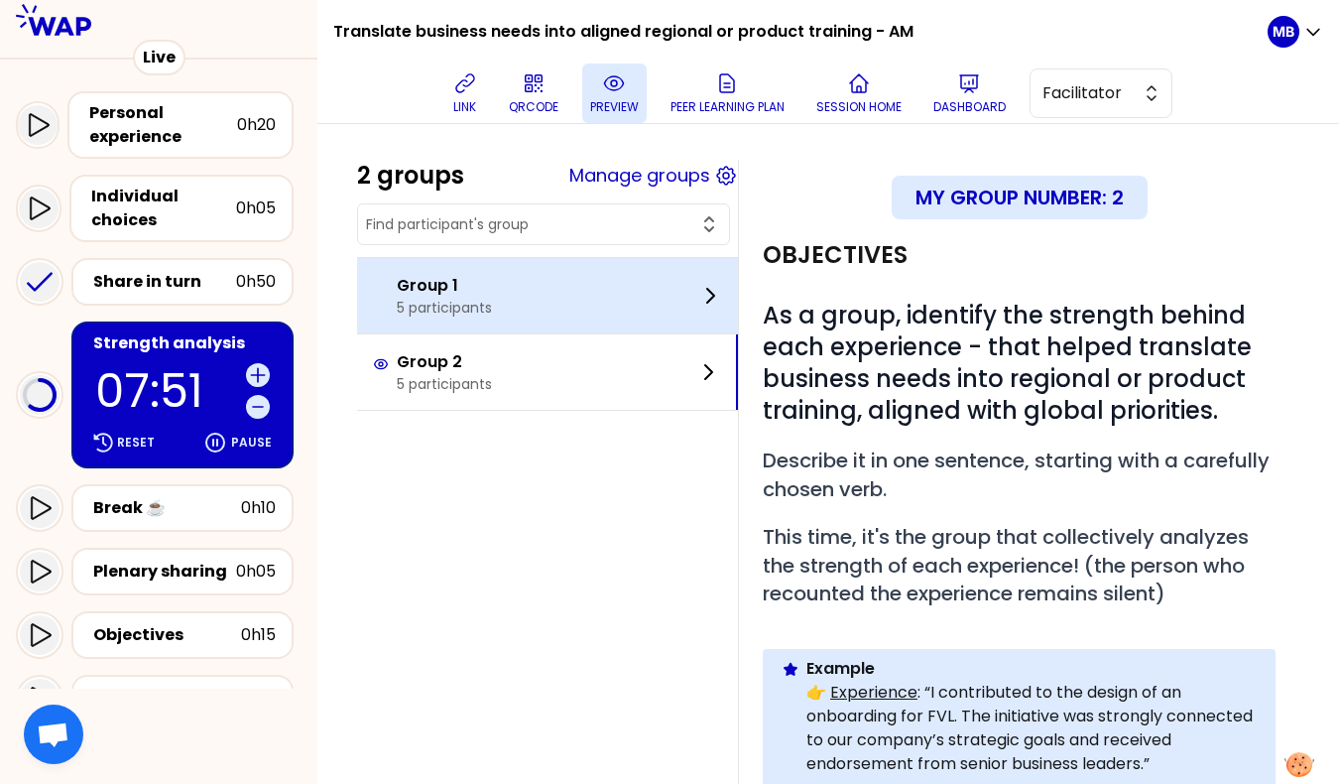
click at [415, 311] on p "5 participants" at bounding box center [444, 308] width 95 height 20
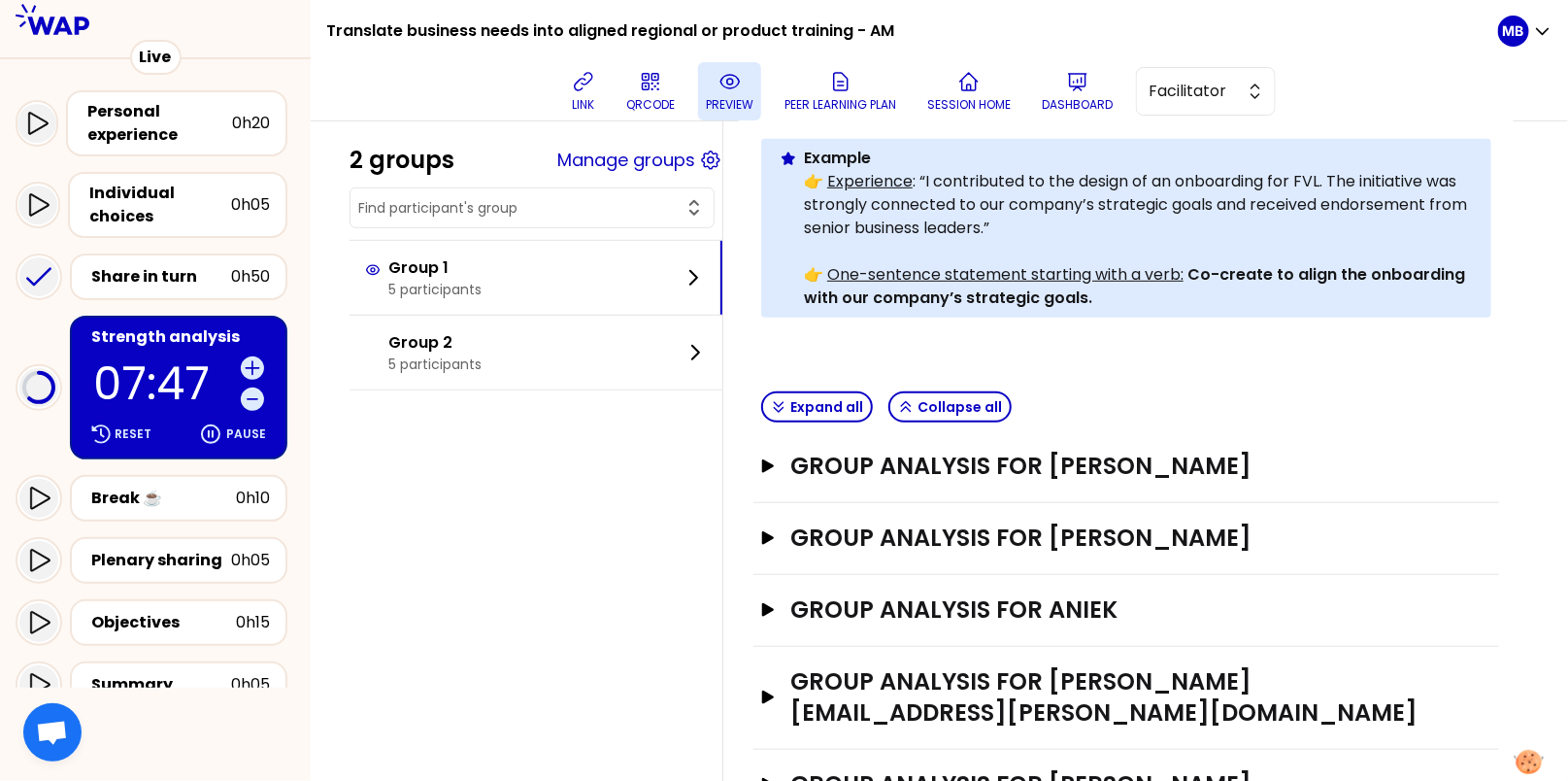
scroll to position [497, 0]
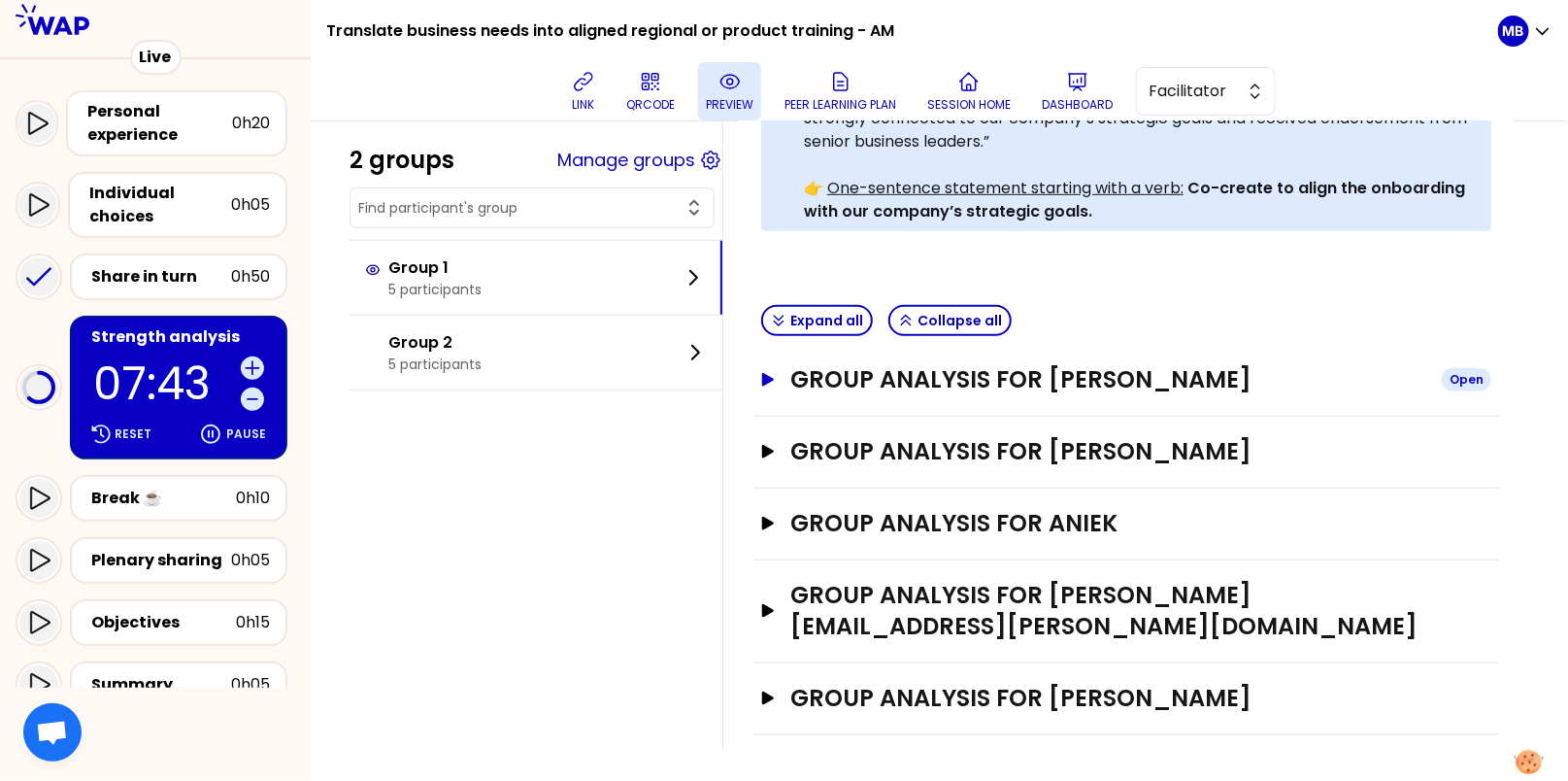
click at [888, 368] on h3 "Group analysis for Beatriz Jodra" at bounding box center [1108, 380] width 636 height 31
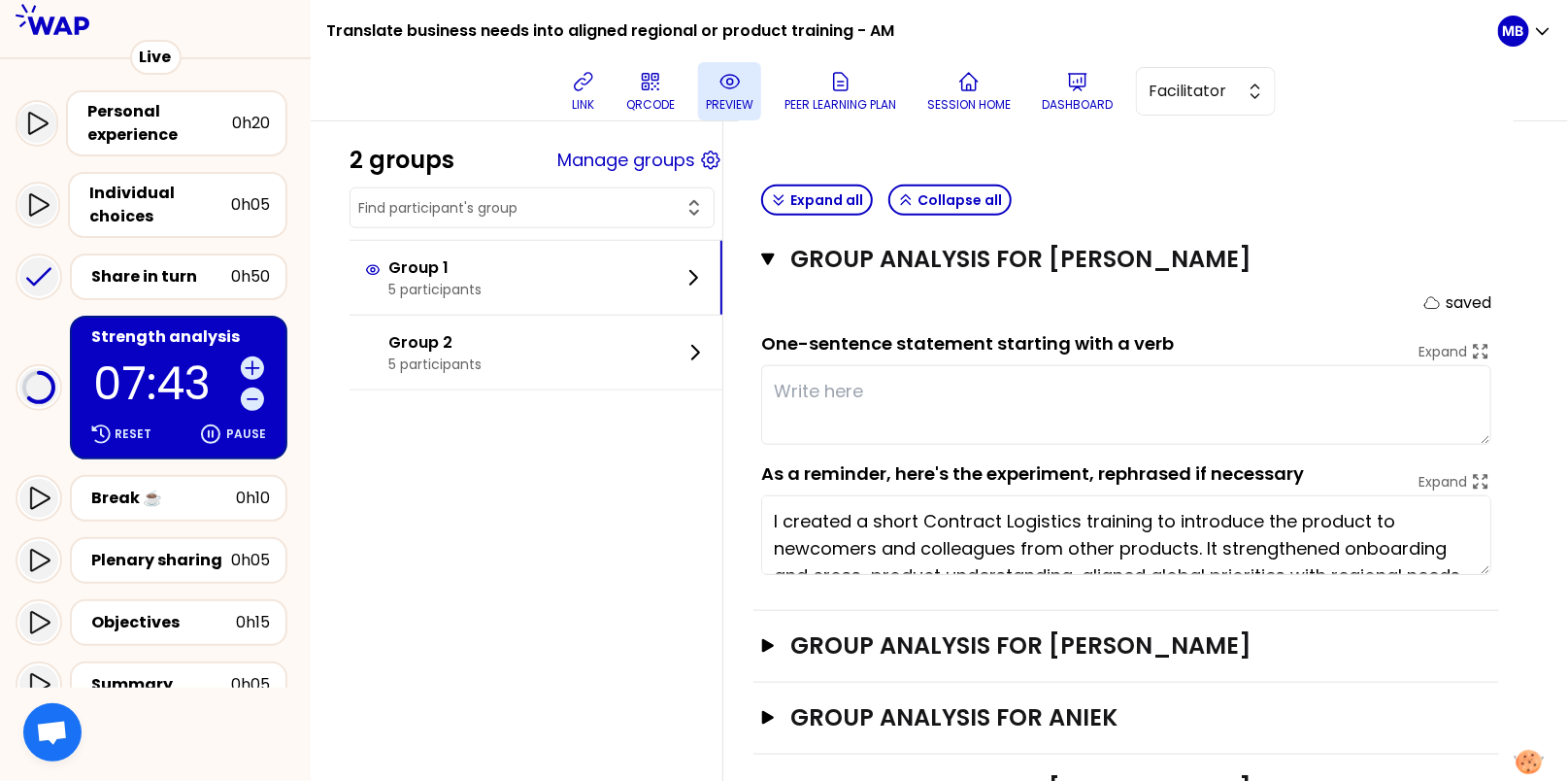
scroll to position [627, 0]
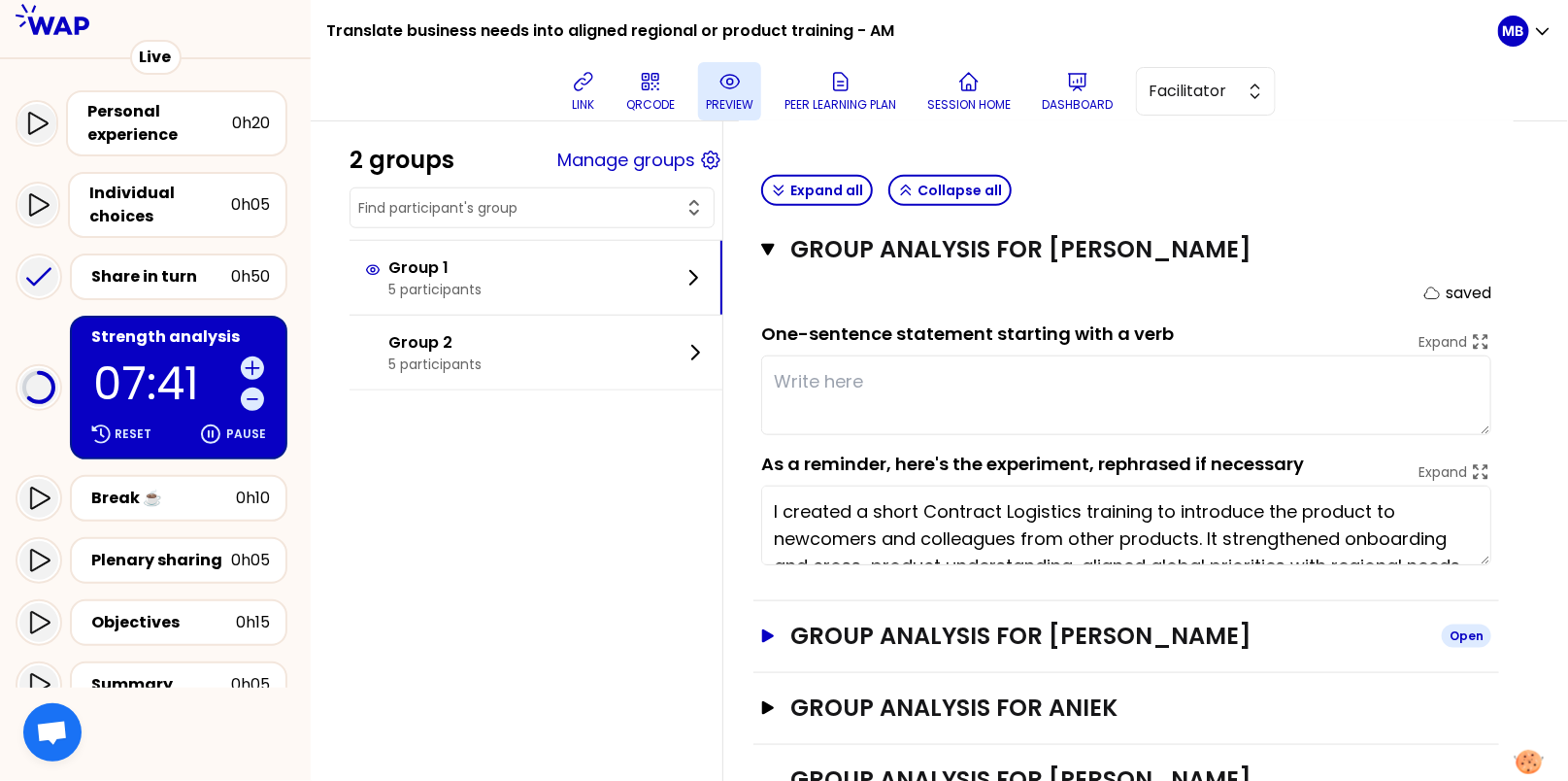
click at [828, 620] on h3 "Group analysis for gita novianti" at bounding box center [1108, 636] width 636 height 31
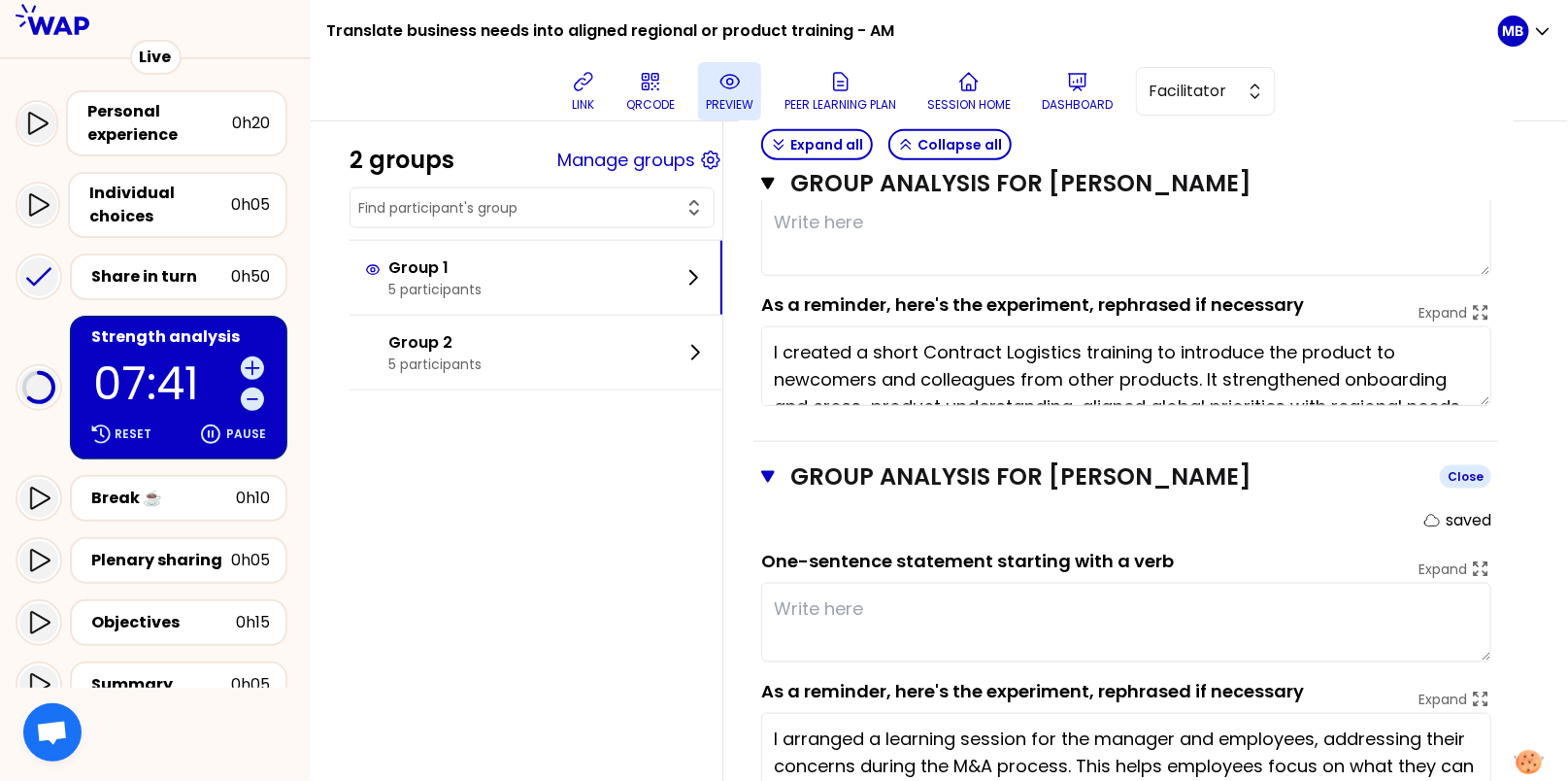
scroll to position [1123, 0]
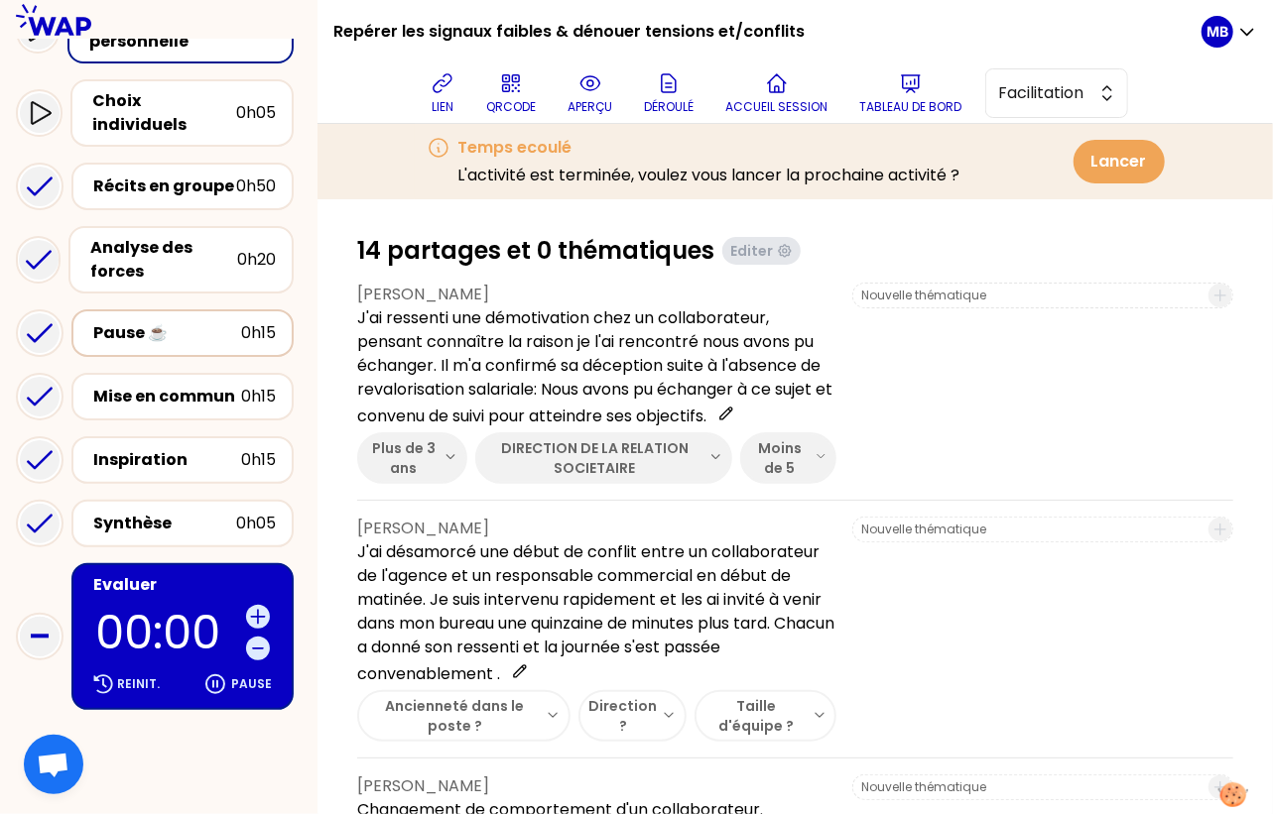
scroll to position [303, 0]
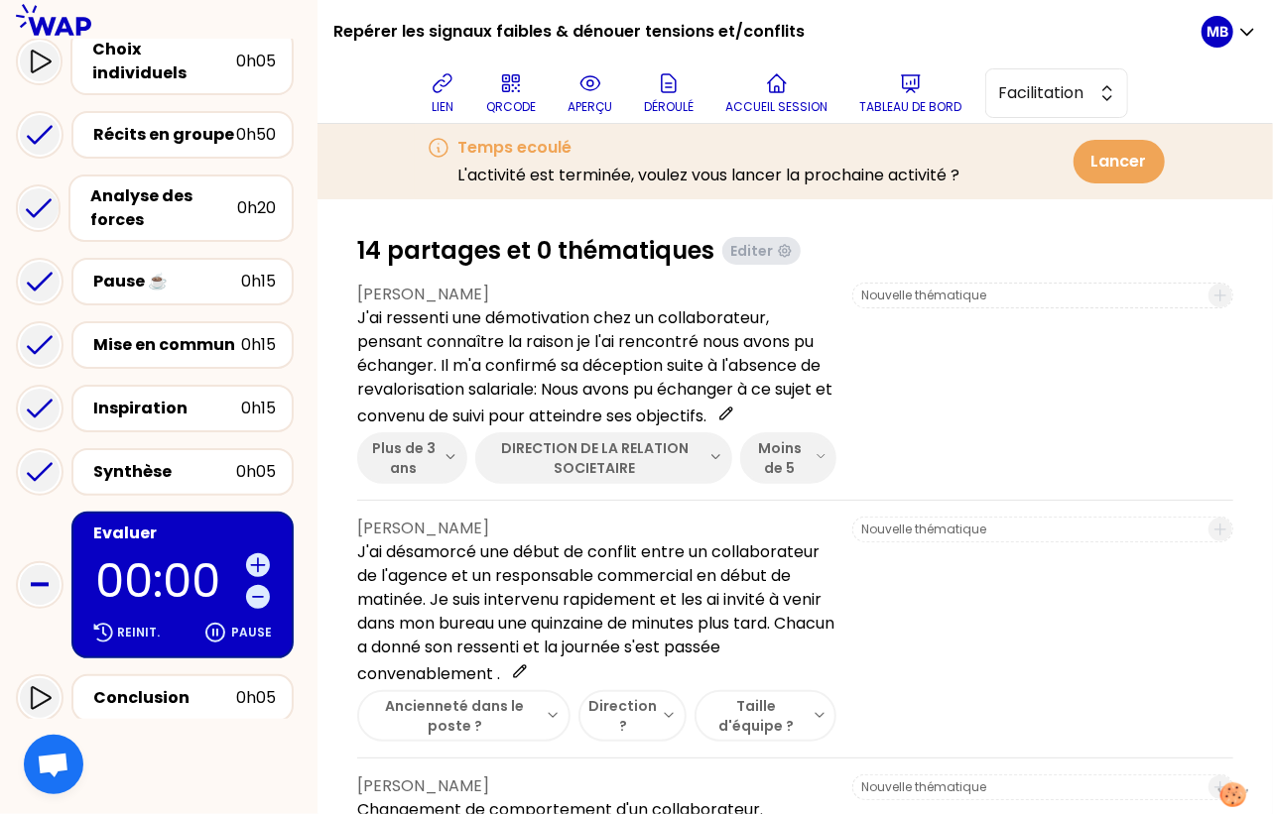
click at [173, 512] on div "Evaluer 00:00 Reinit. Pause" at bounding box center [182, 585] width 222 height 147
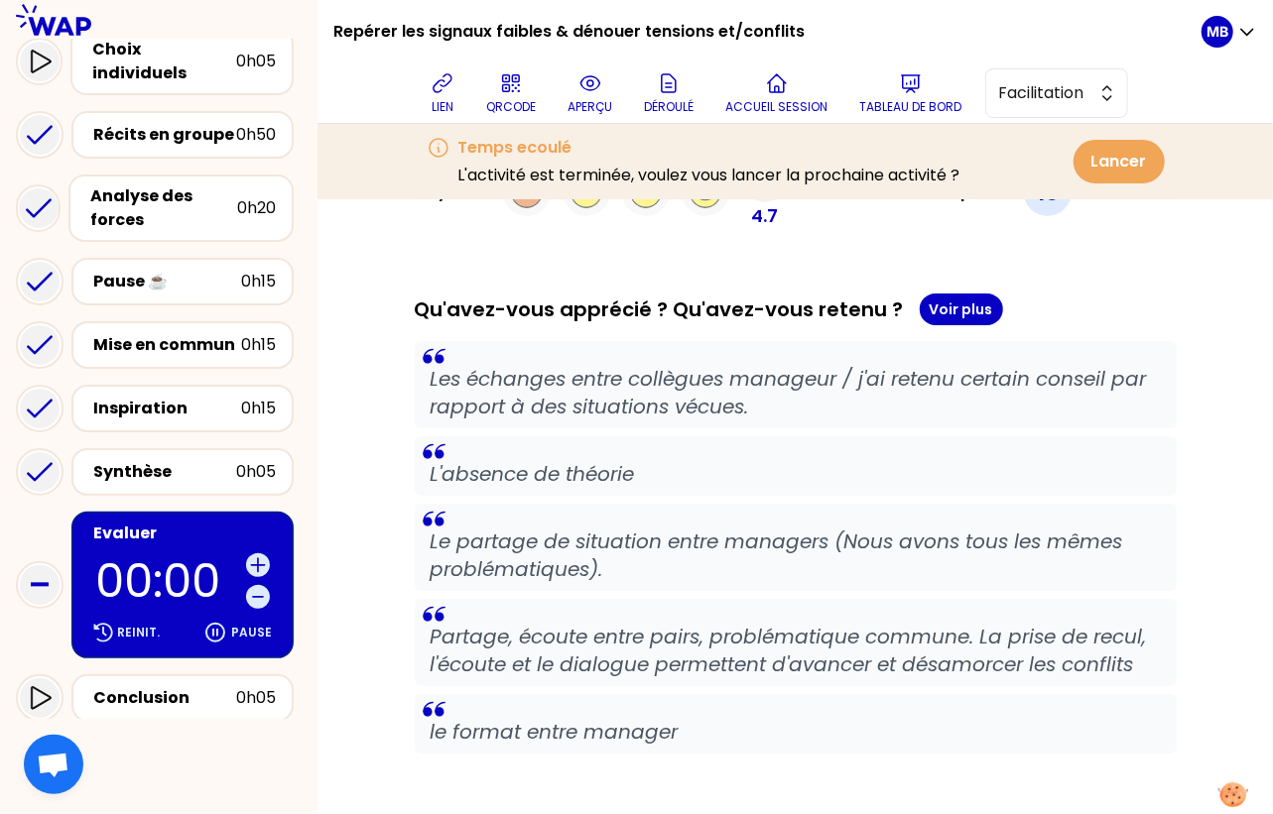
scroll to position [147, 0]
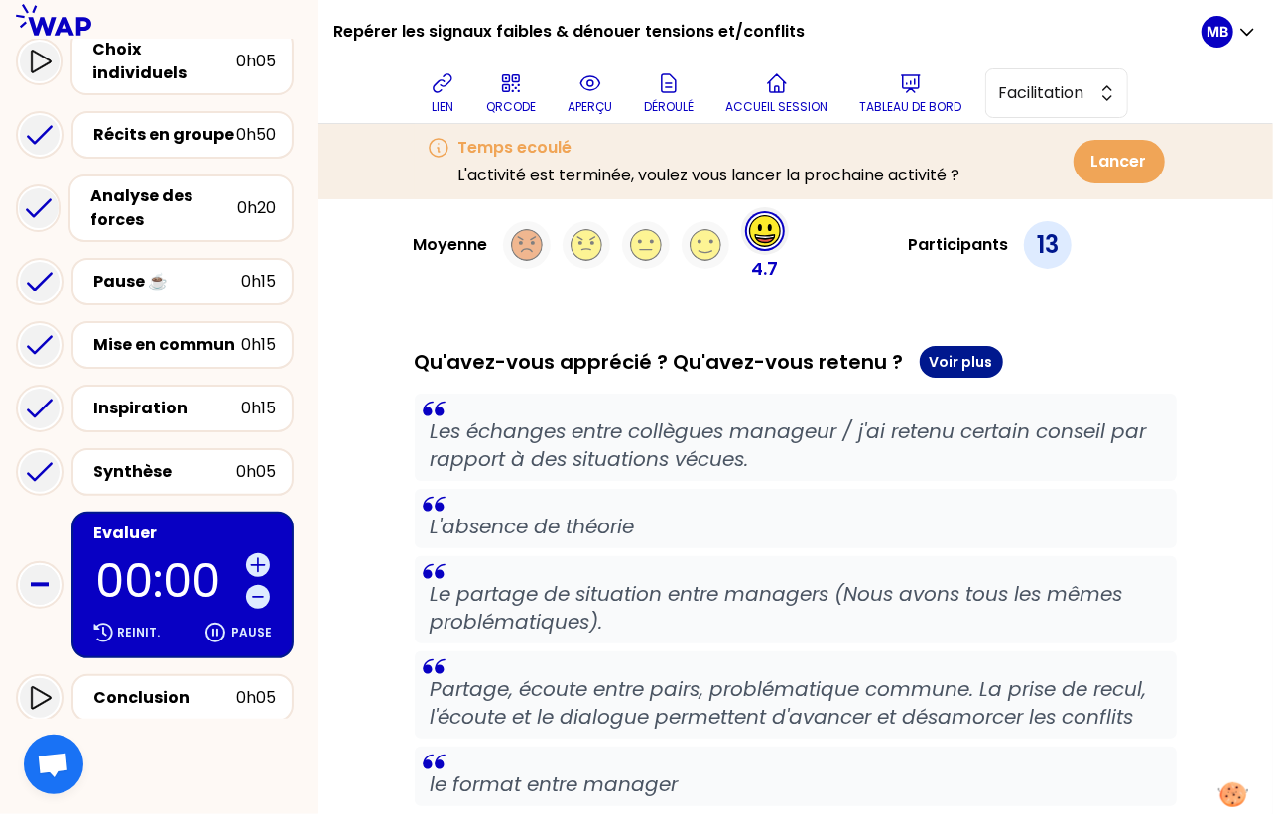
click at [955, 372] on button "Voir plus" at bounding box center [961, 362] width 83 height 32
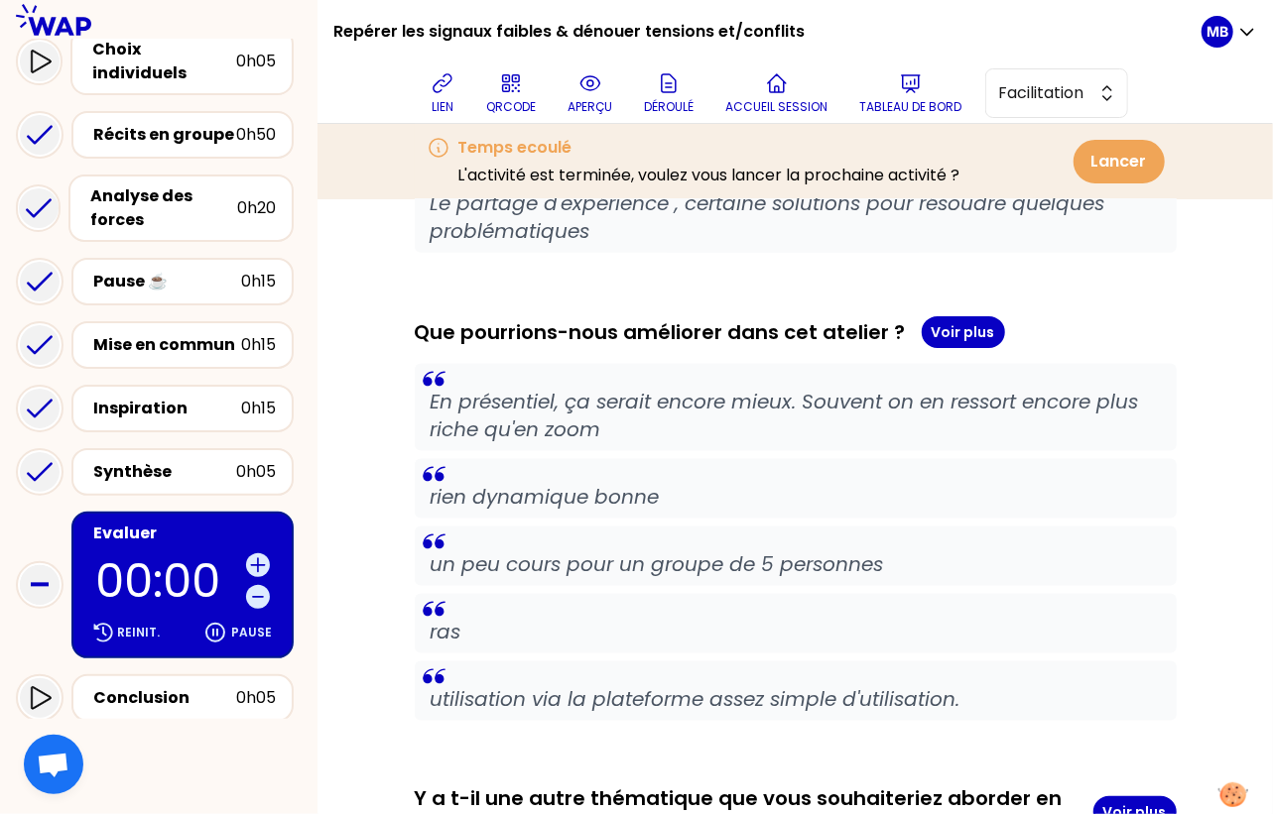
scroll to position [1327, 0]
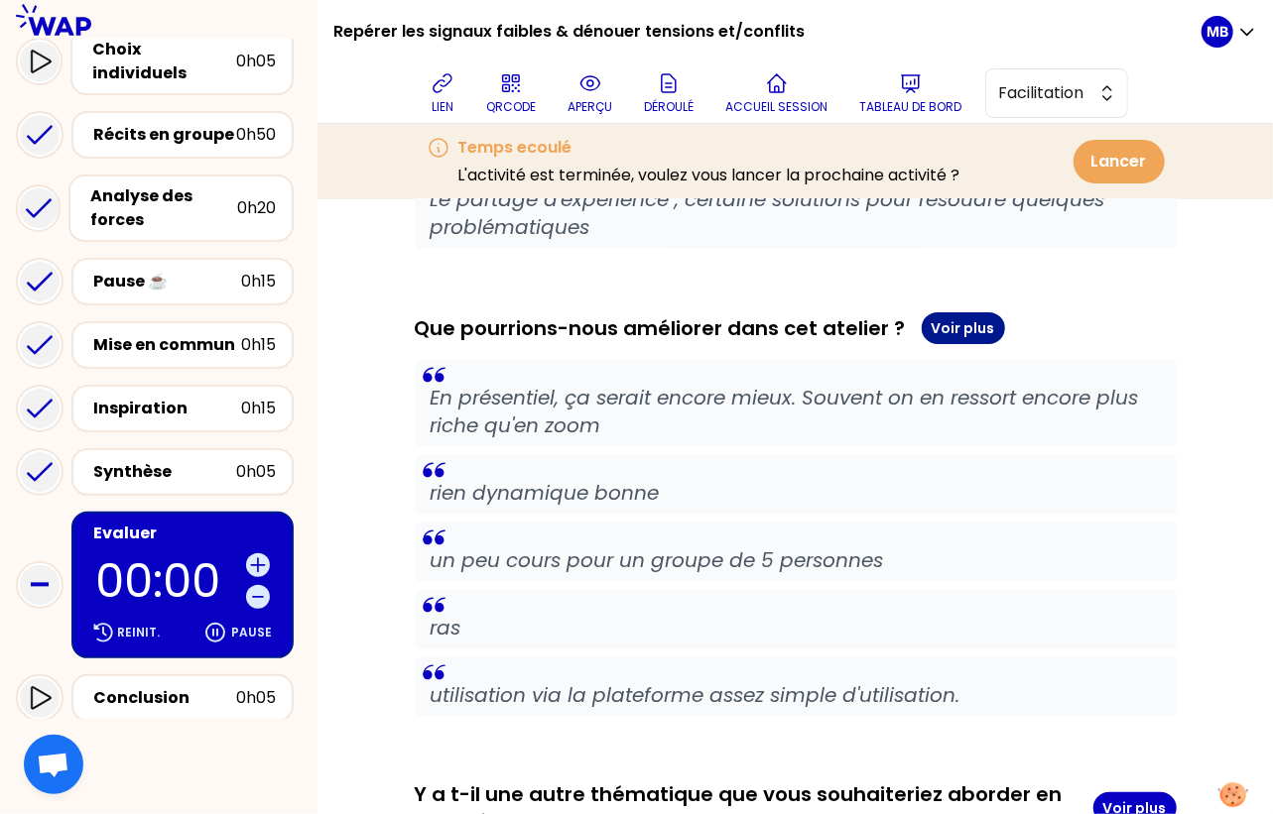
click at [958, 318] on button "Voir plus" at bounding box center [962, 328] width 83 height 32
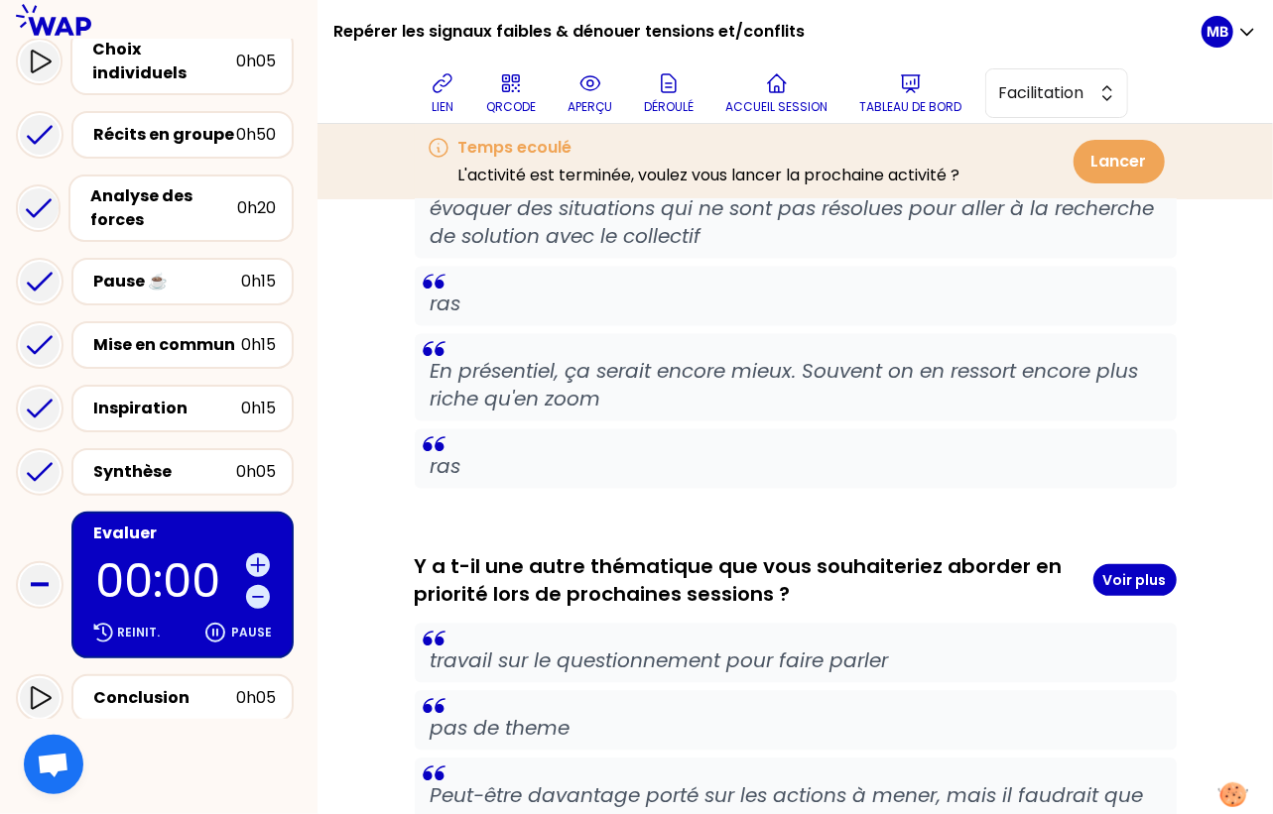
scroll to position [1997, 0]
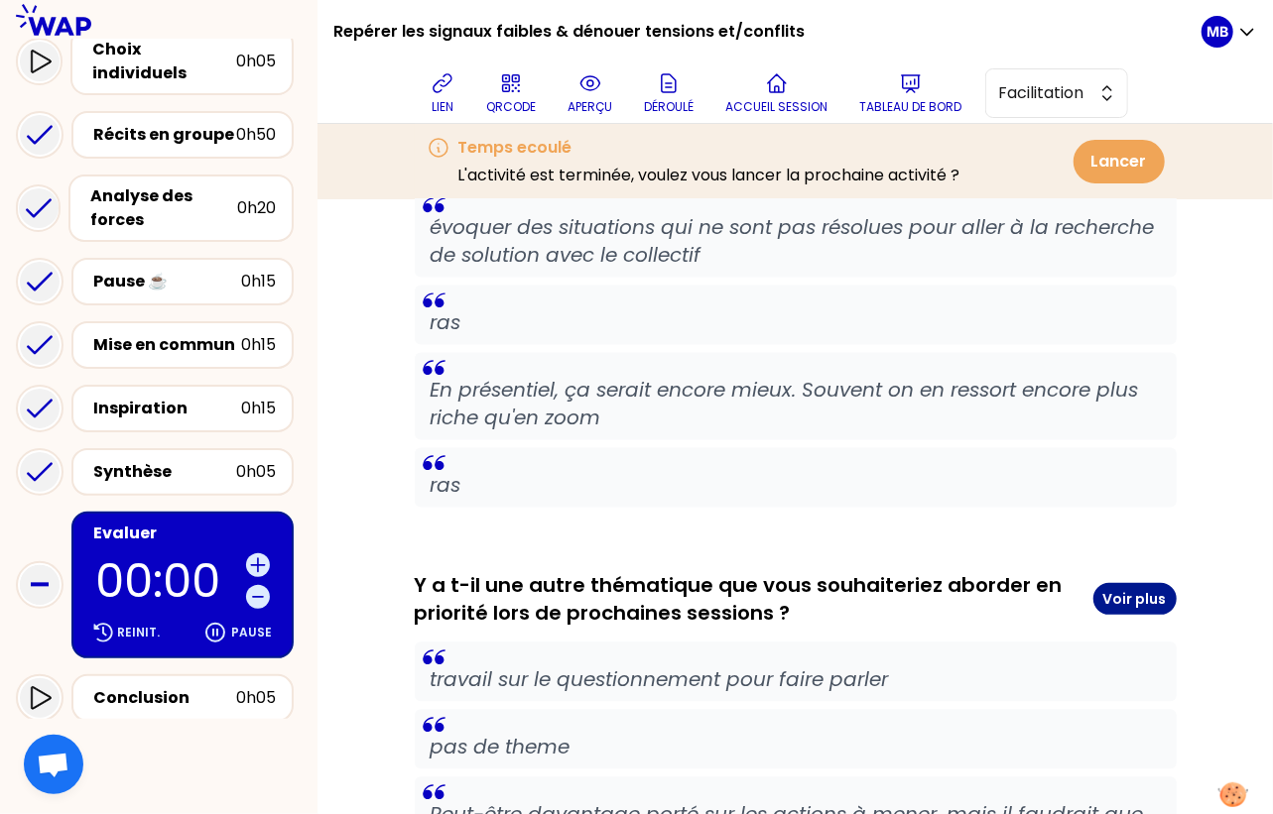
click at [1130, 599] on button "Voir plus" at bounding box center [1134, 599] width 83 height 32
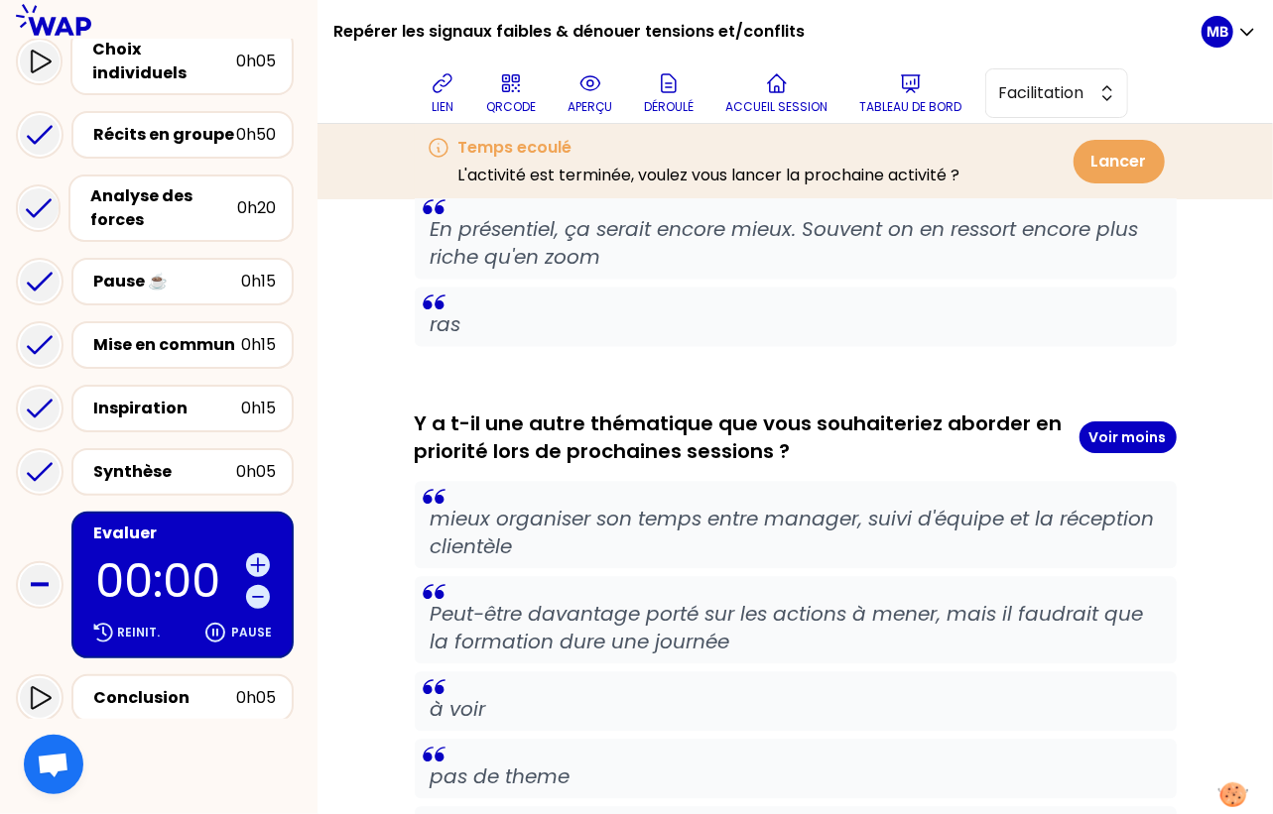
scroll to position [2140, 0]
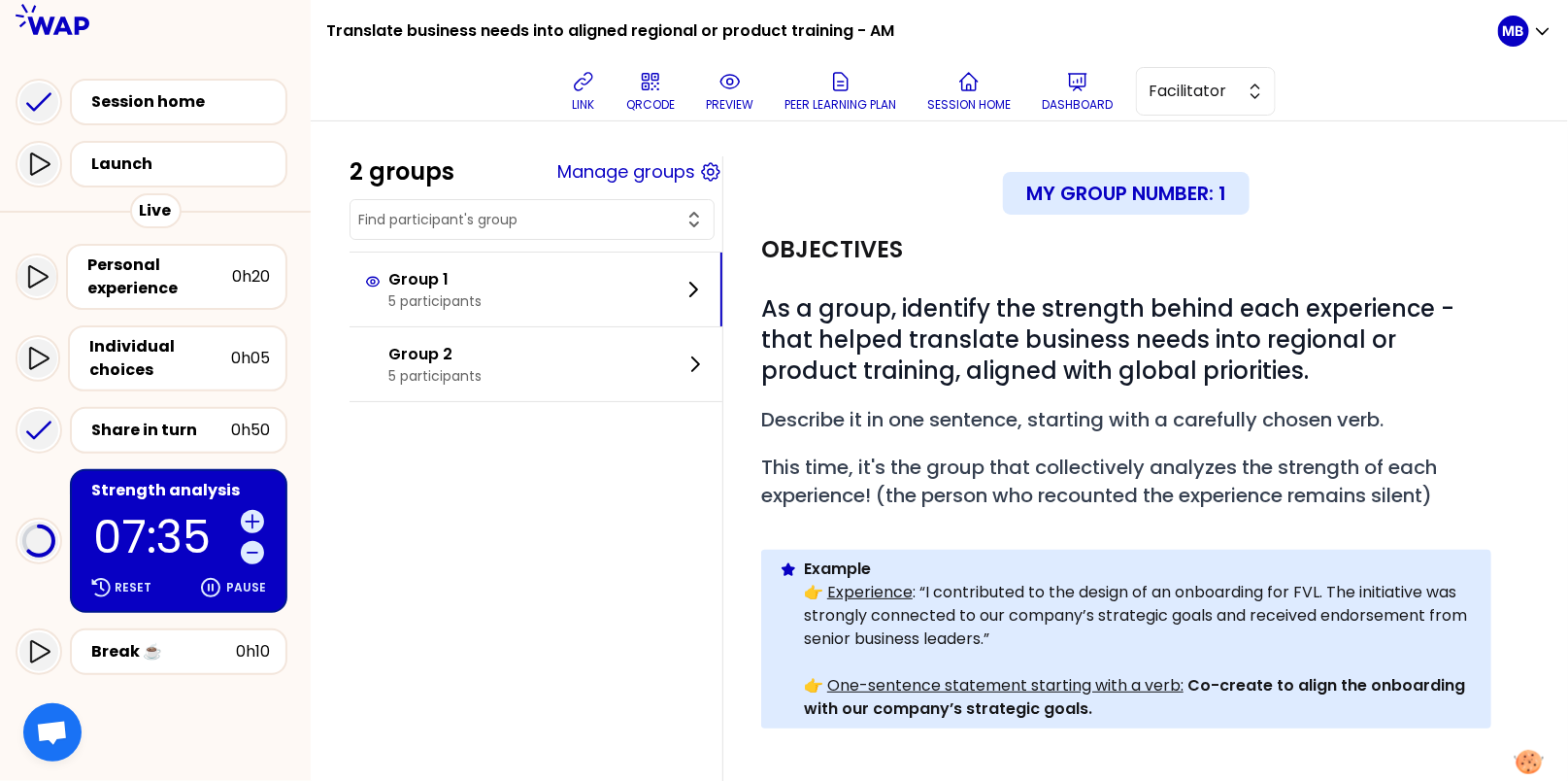
drag, startPoint x: 1557, startPoint y: 764, endPoint x: 1279, endPoint y: 745, distance: 278.6
click at [1279, 745] on div "2 groups Manage groups Group 1 5 participants Group 2 5 participants My group n…" at bounding box center [939, 704] width 1258 height 1165
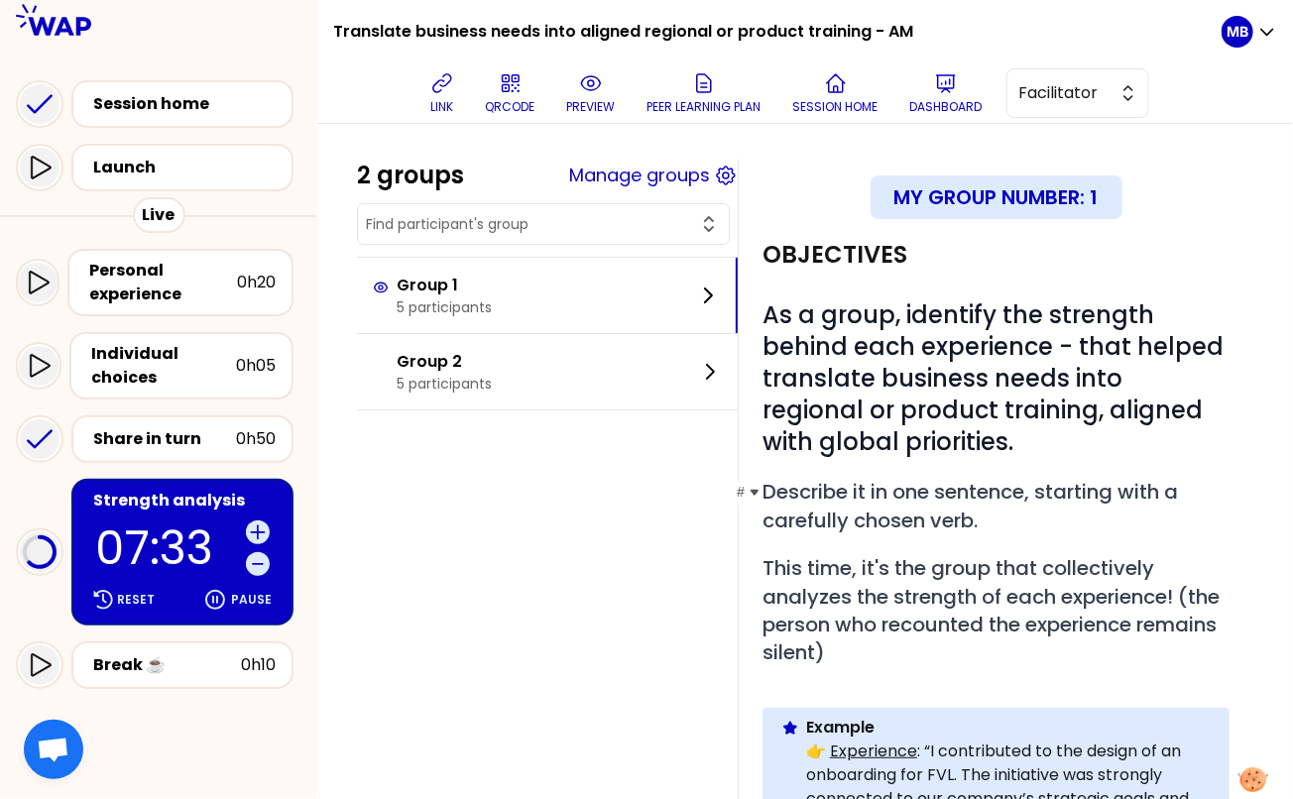
scroll to position [616, 0]
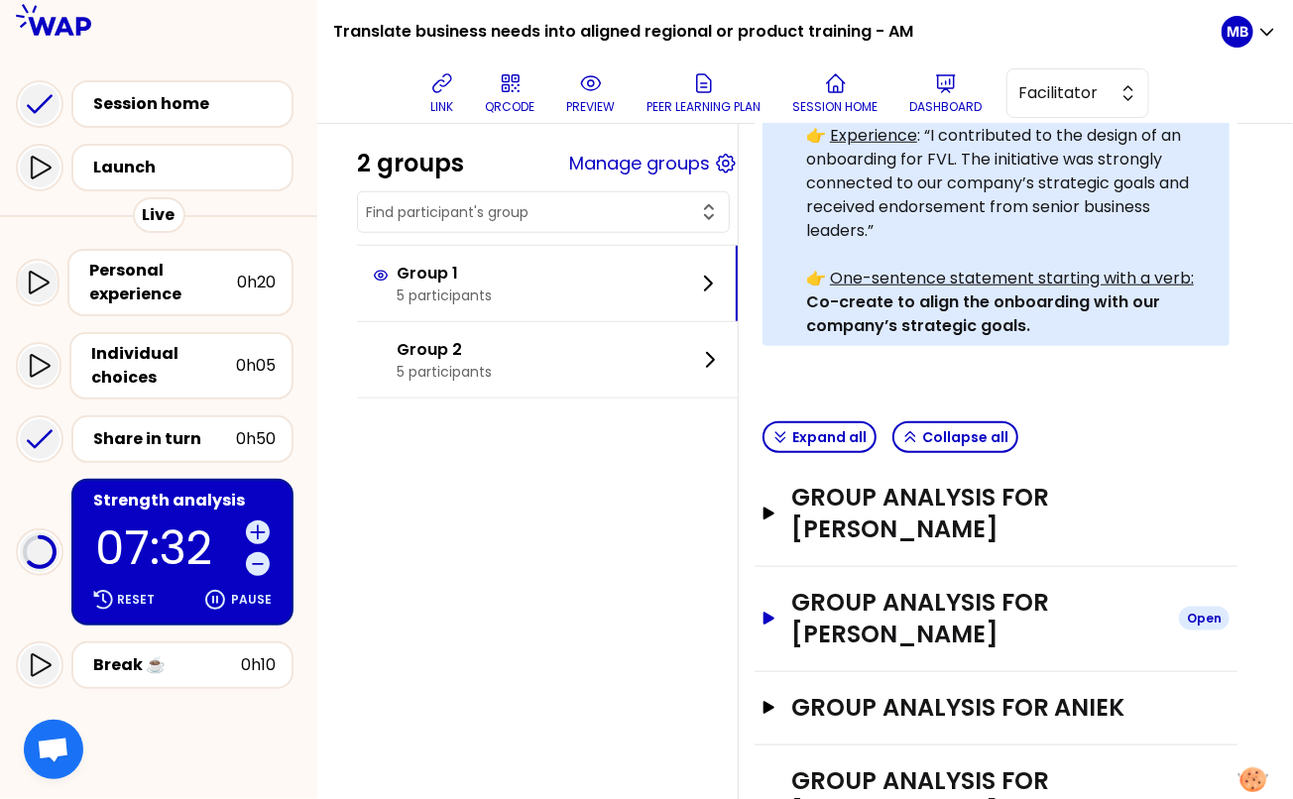
click at [921, 587] on h3 "Group analysis for [PERSON_NAME]" at bounding box center [978, 618] width 372 height 63
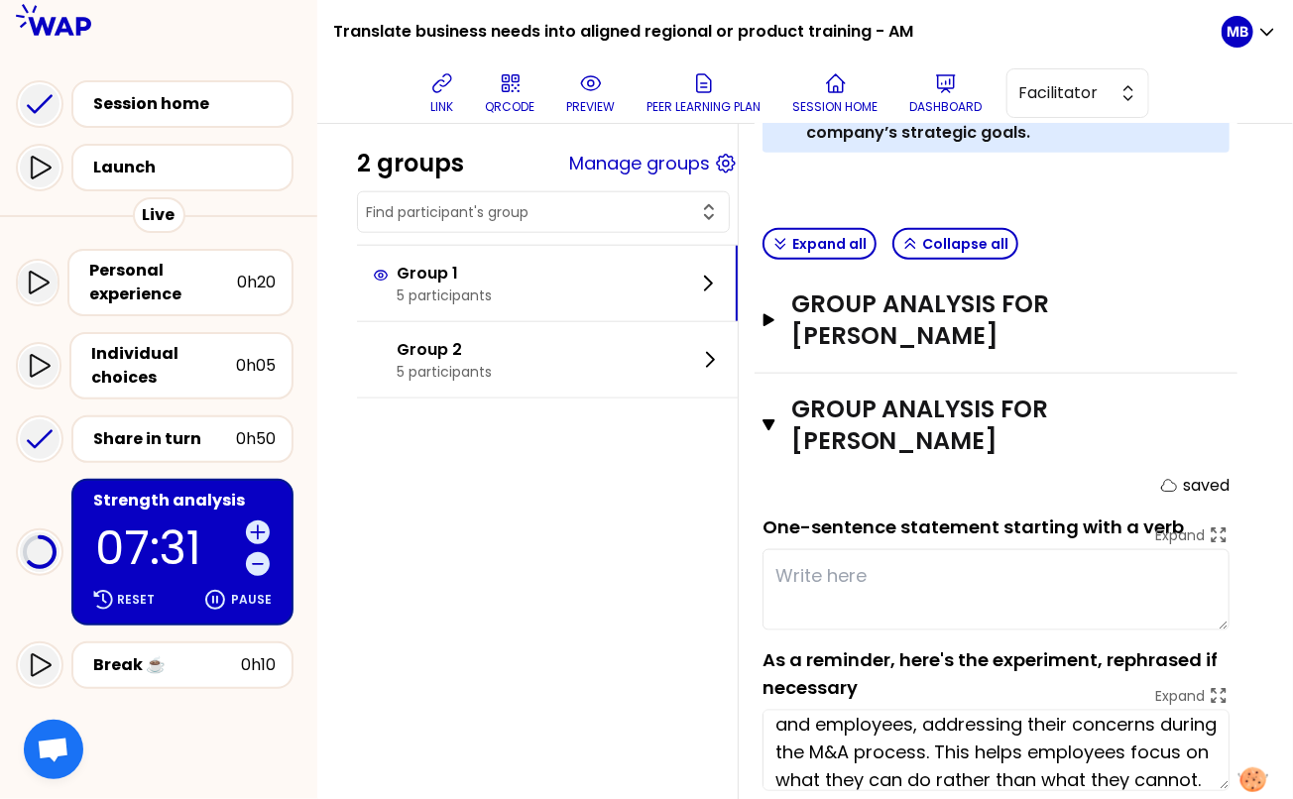
scroll to position [55, 0]
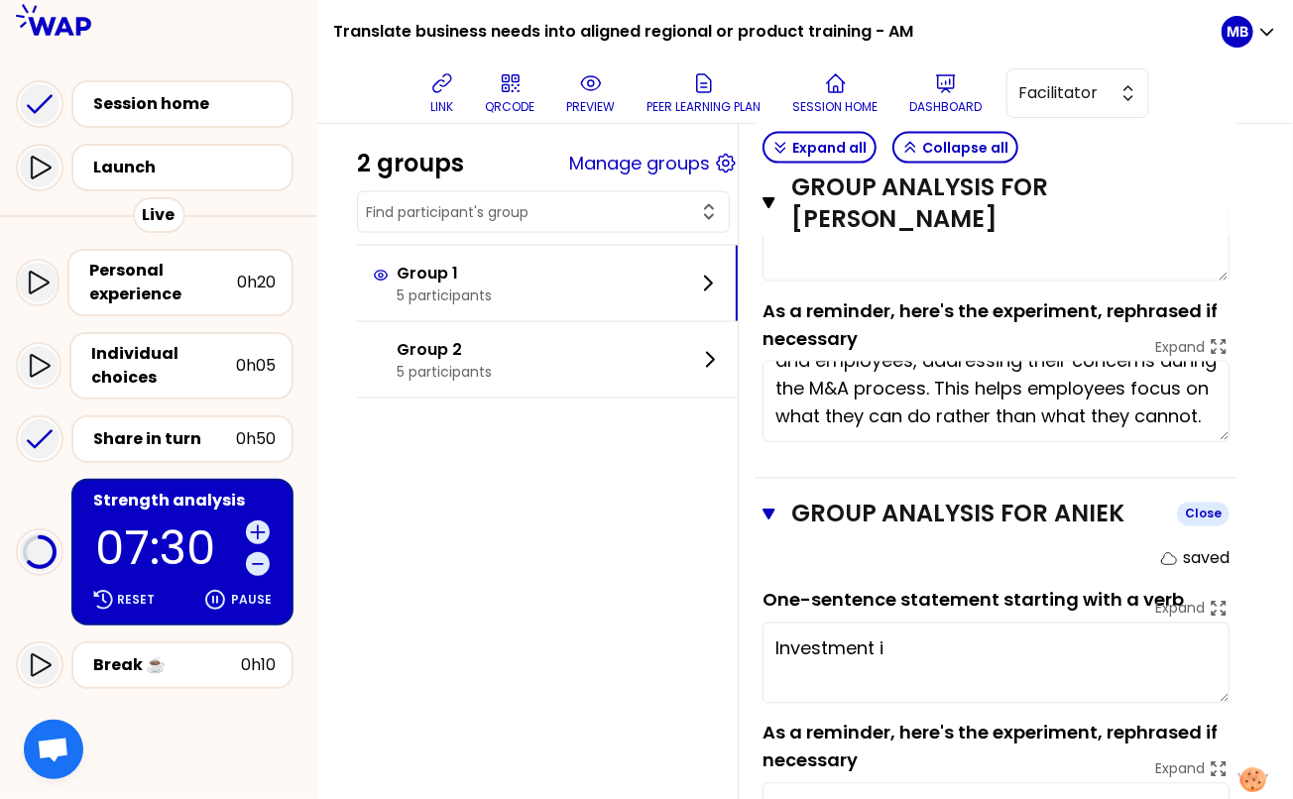
scroll to position [1221, 0]
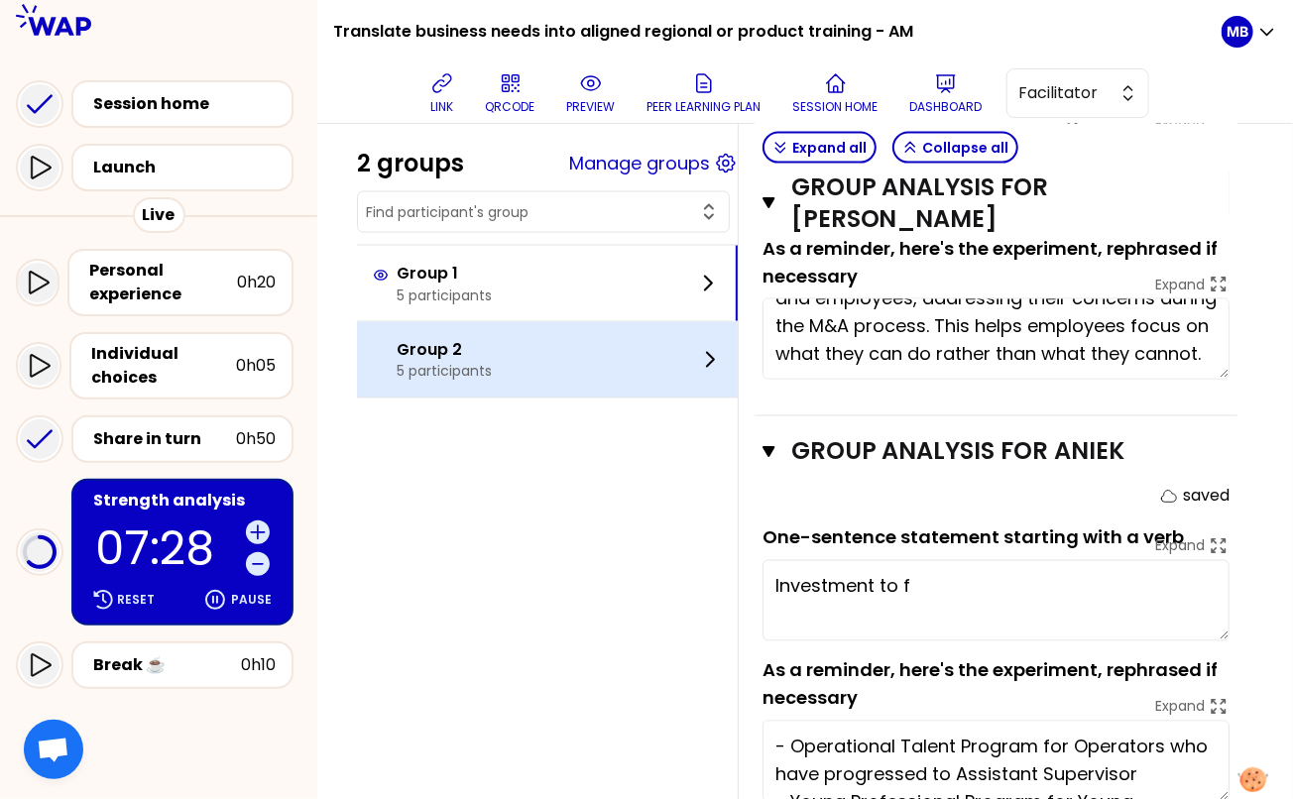
type textarea "Investment to fur"
click at [466, 362] on p "5 participants" at bounding box center [444, 372] width 95 height 20
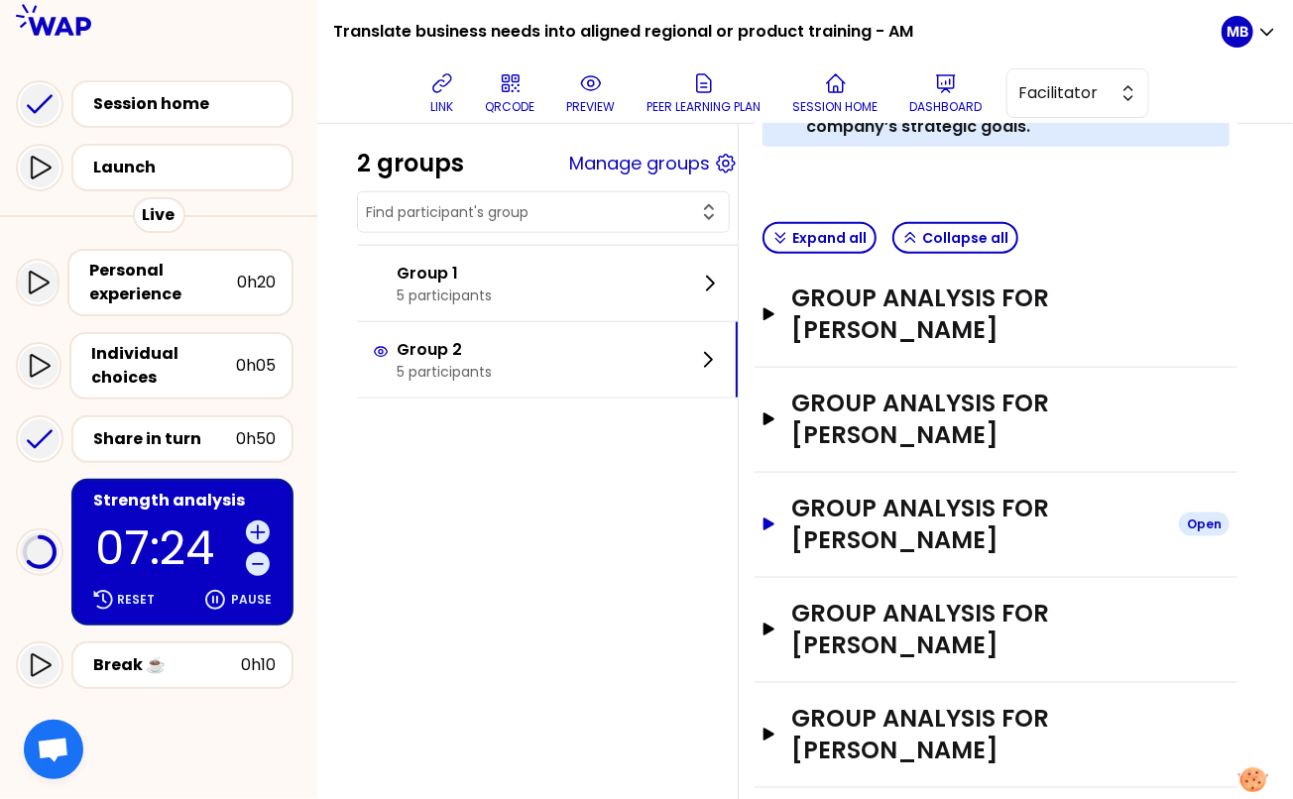
scroll to position [883, 0]
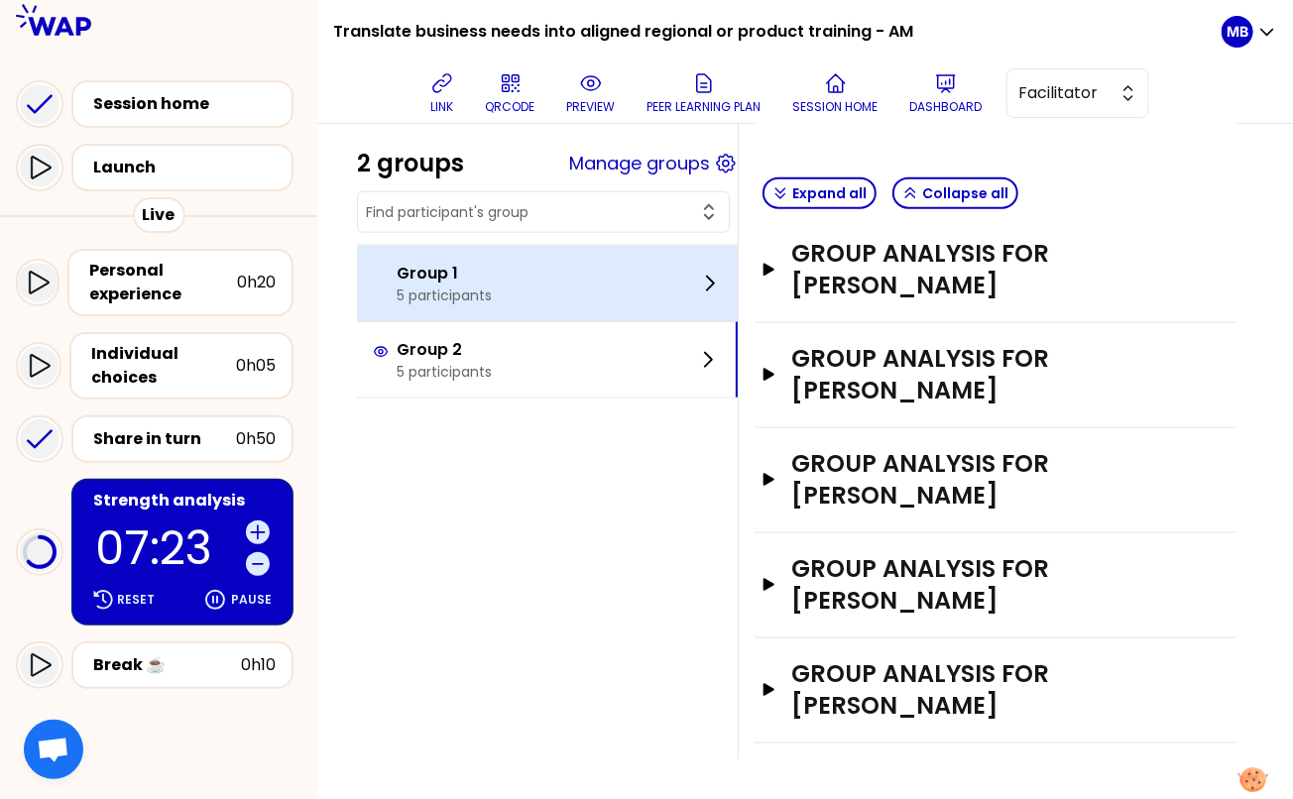
click at [506, 286] on div "Group 1 5 participants" at bounding box center [547, 283] width 381 height 75
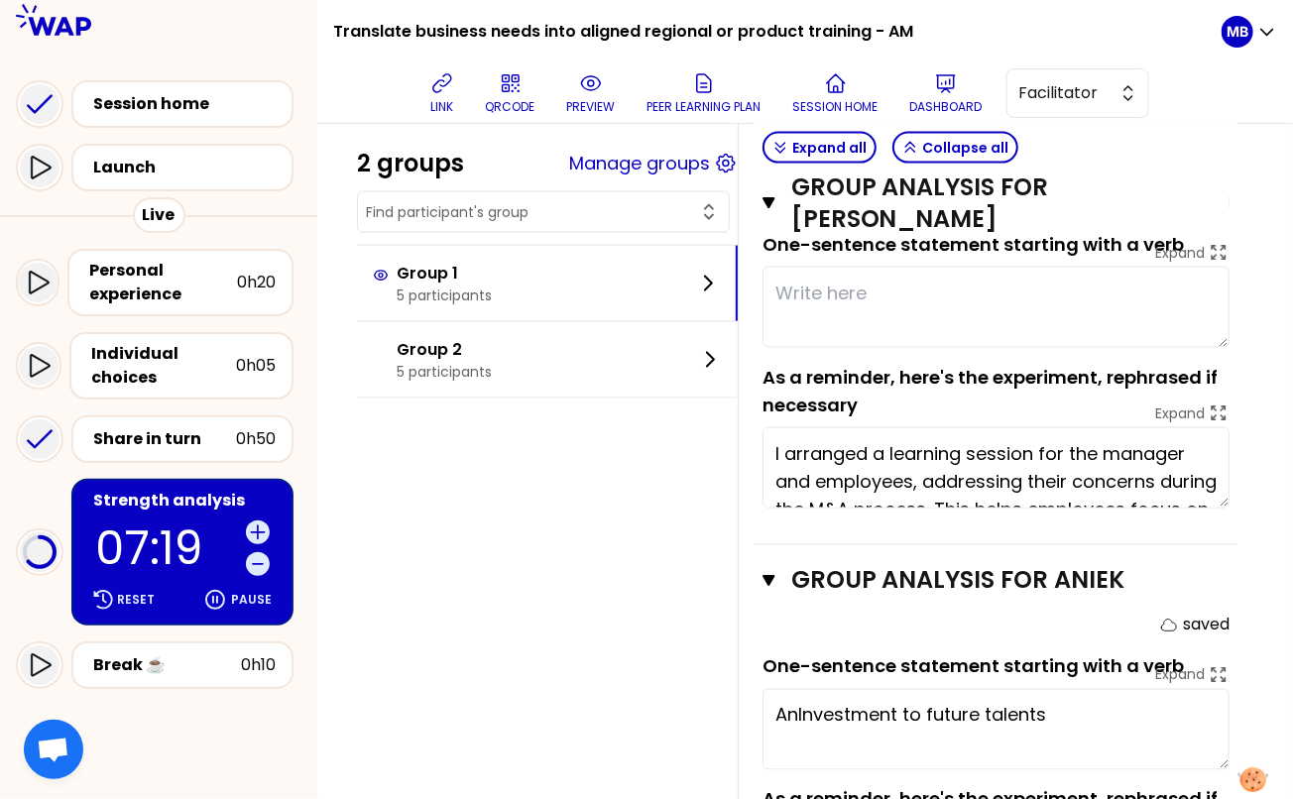
scroll to position [82, 0]
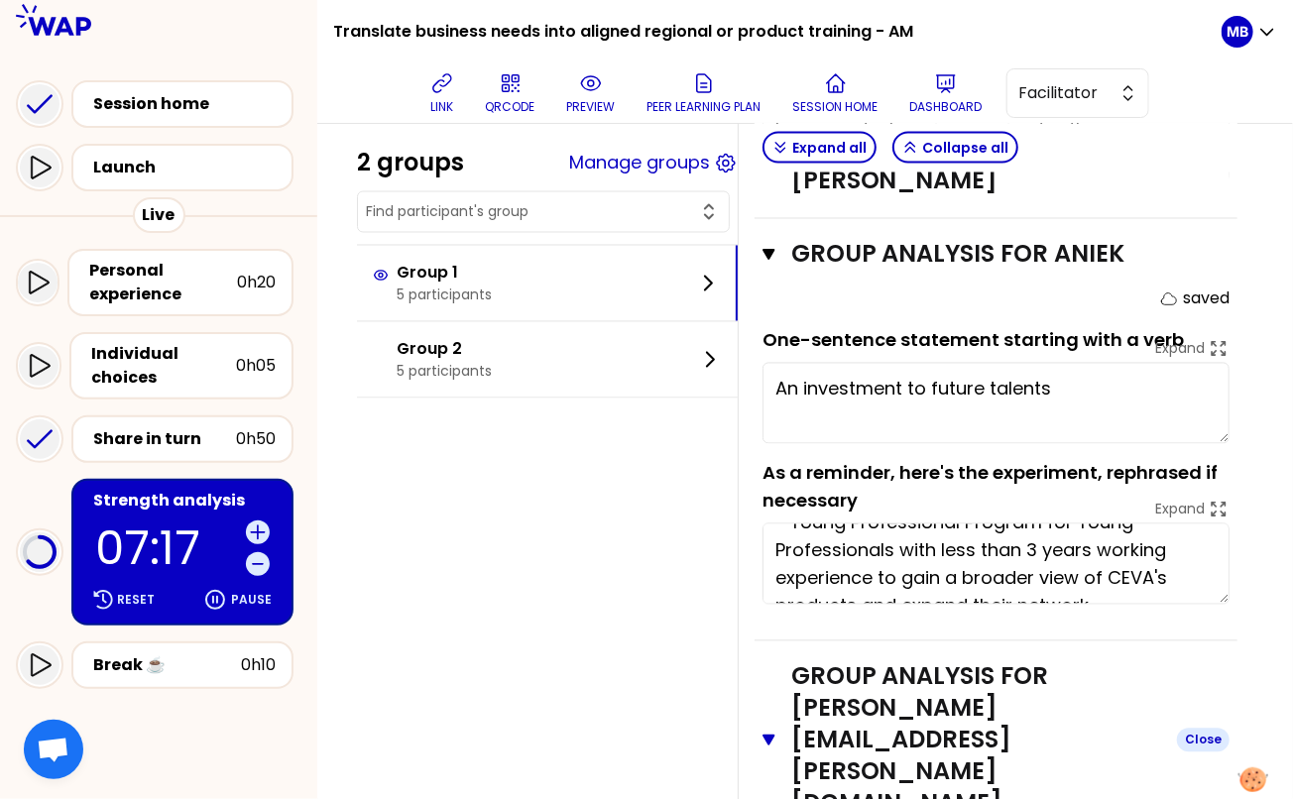
scroll to position [1575, 0]
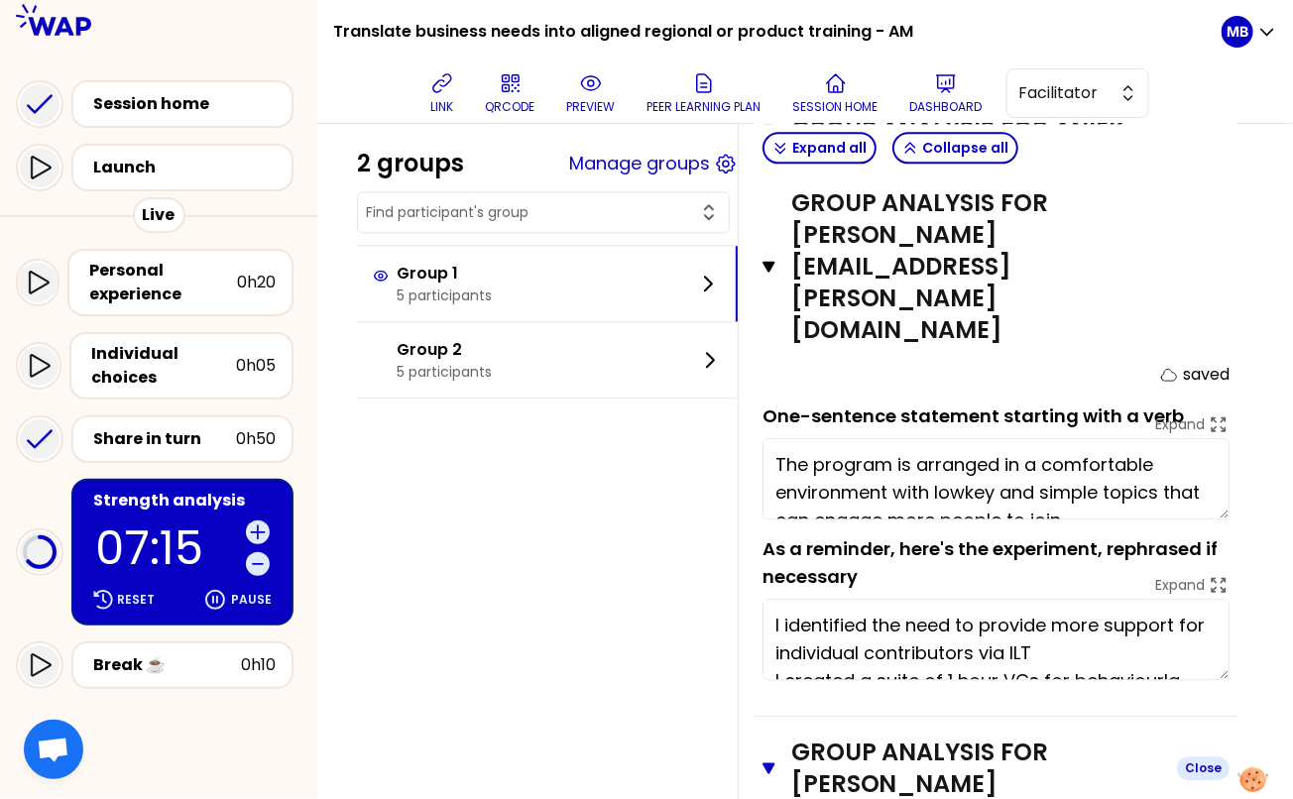
scroll to position [1895, 0]
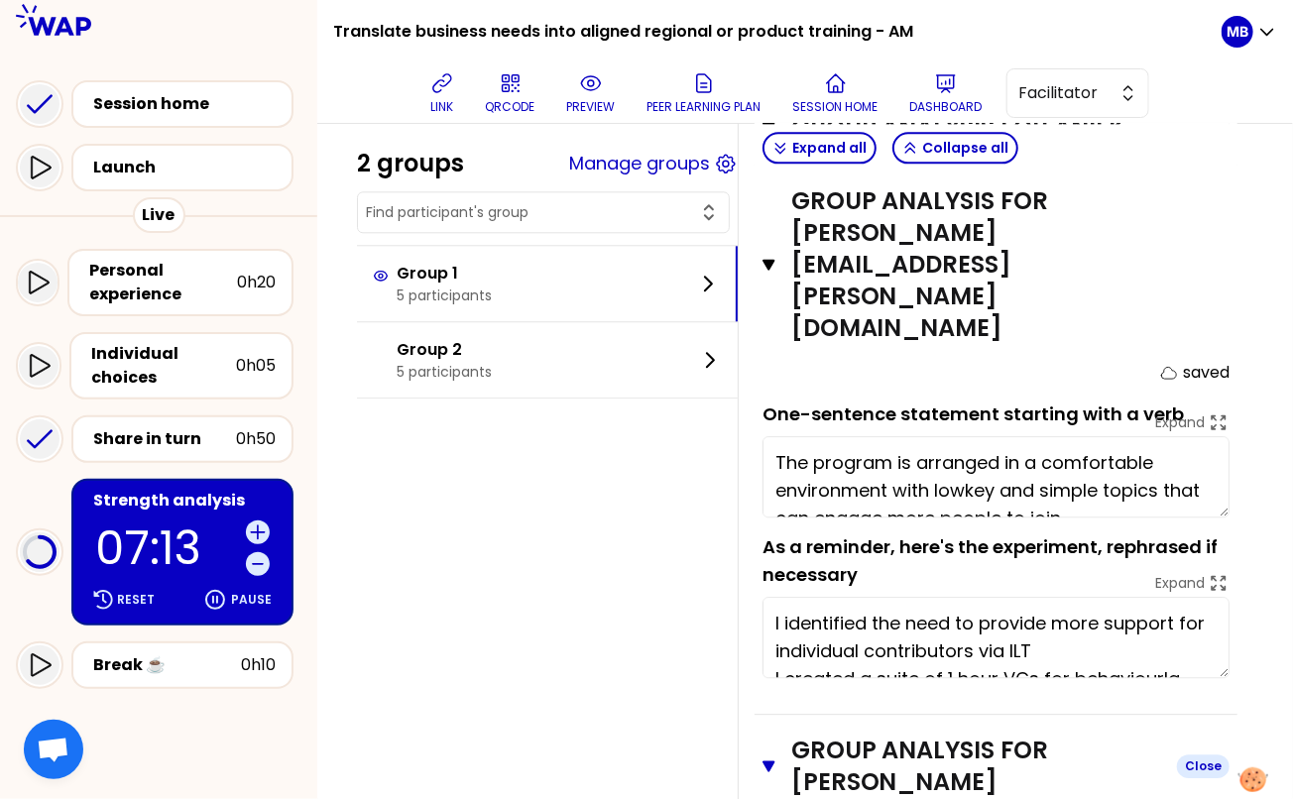
click at [764, 759] on icon "button" at bounding box center [769, 767] width 13 height 16
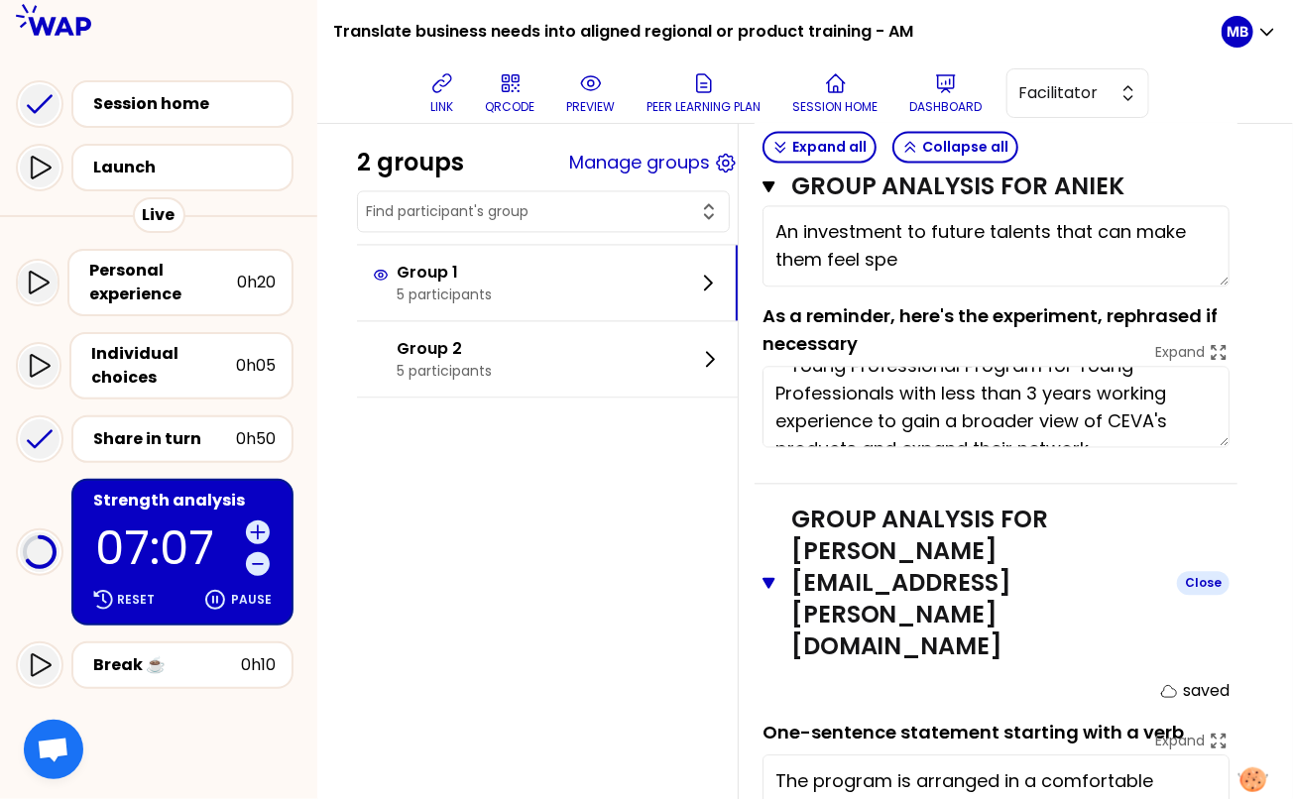
type textarea "An investment to future talents that can make them feel special"
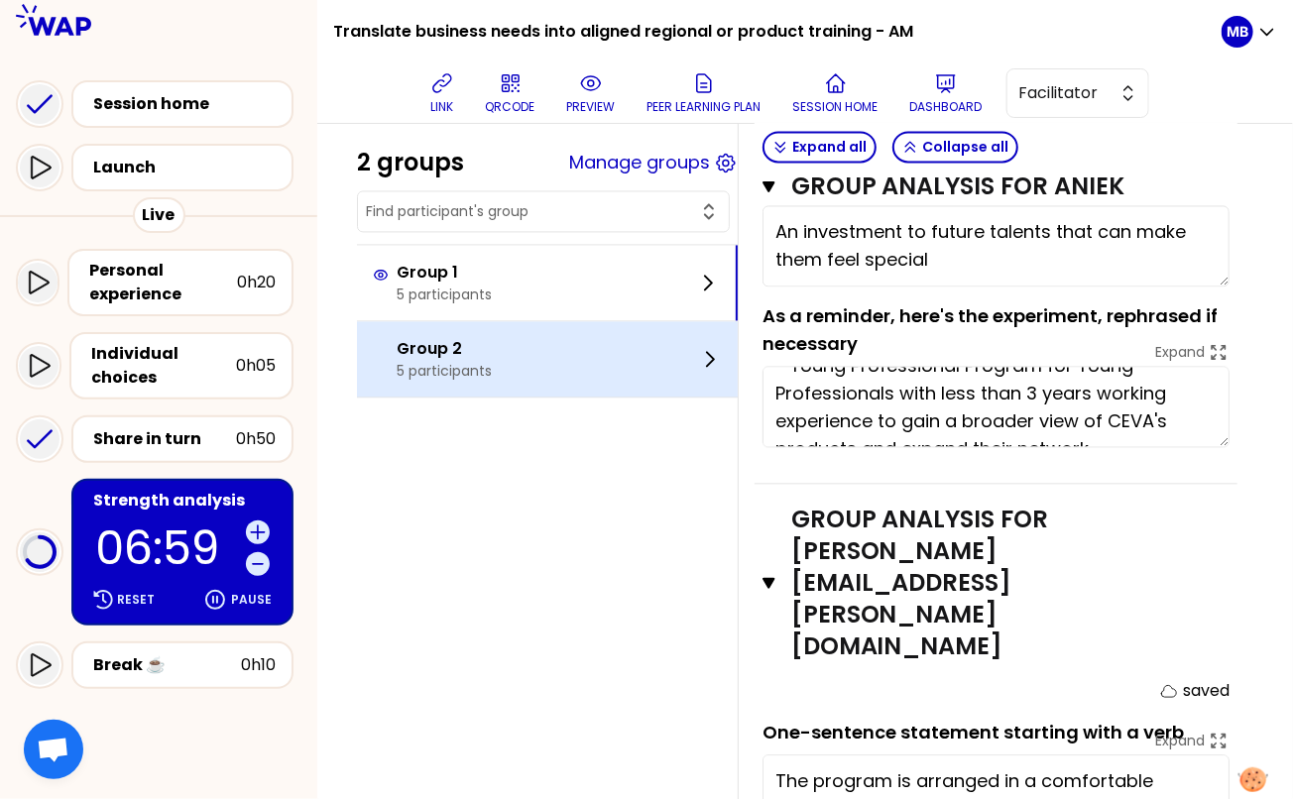
click at [466, 362] on p "5 participants" at bounding box center [444, 372] width 95 height 20
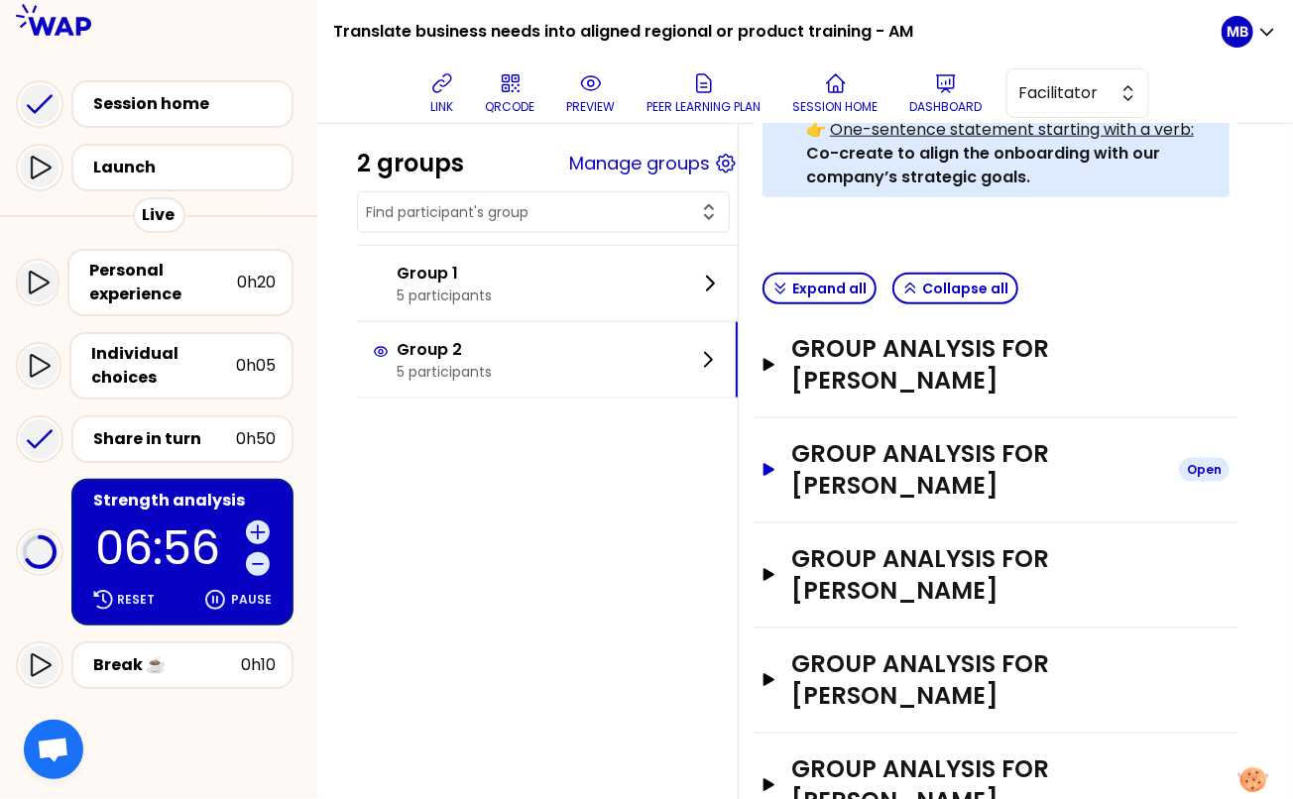
click at [847, 350] on h3 "Group analysis for [PERSON_NAME]" at bounding box center [978, 364] width 372 height 63
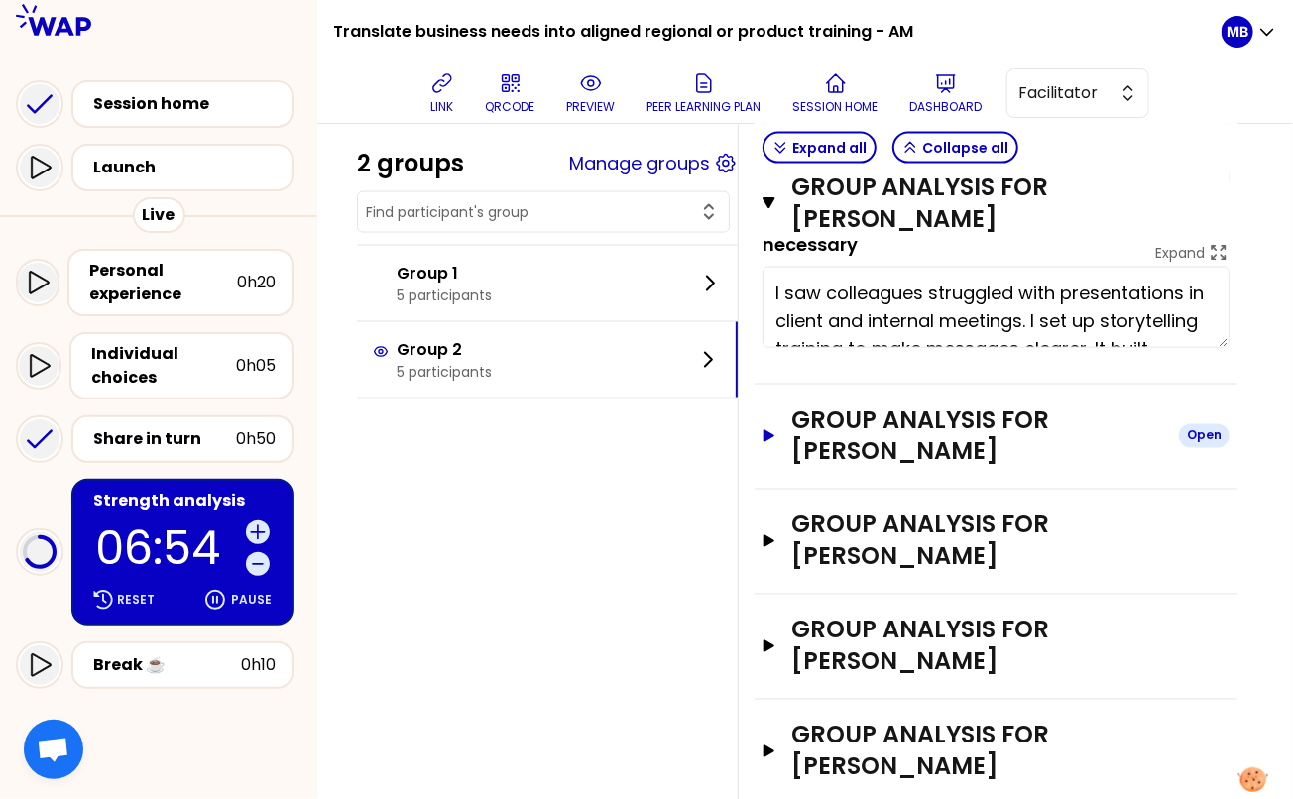
click at [816, 433] on h3 "Group analysis for [PERSON_NAME]" at bounding box center [978, 436] width 372 height 63
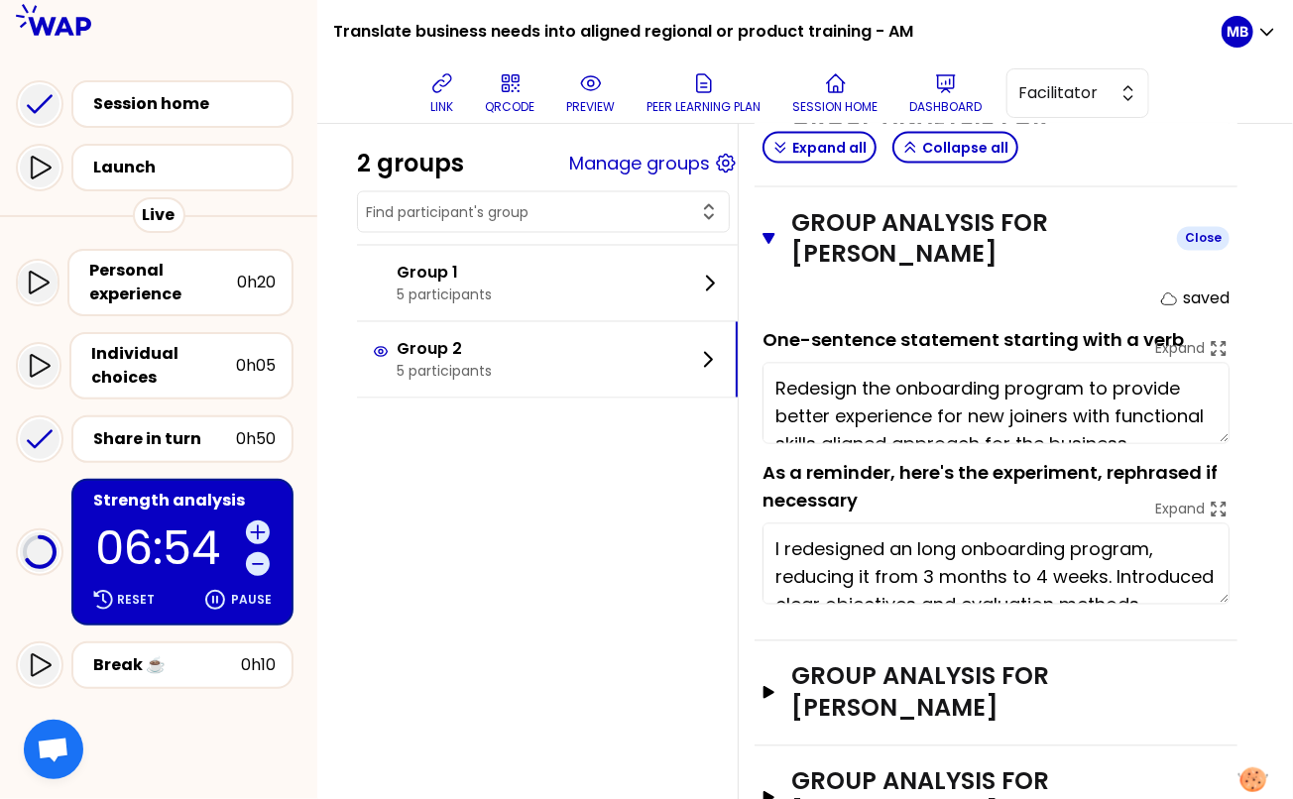
scroll to position [1385, 0]
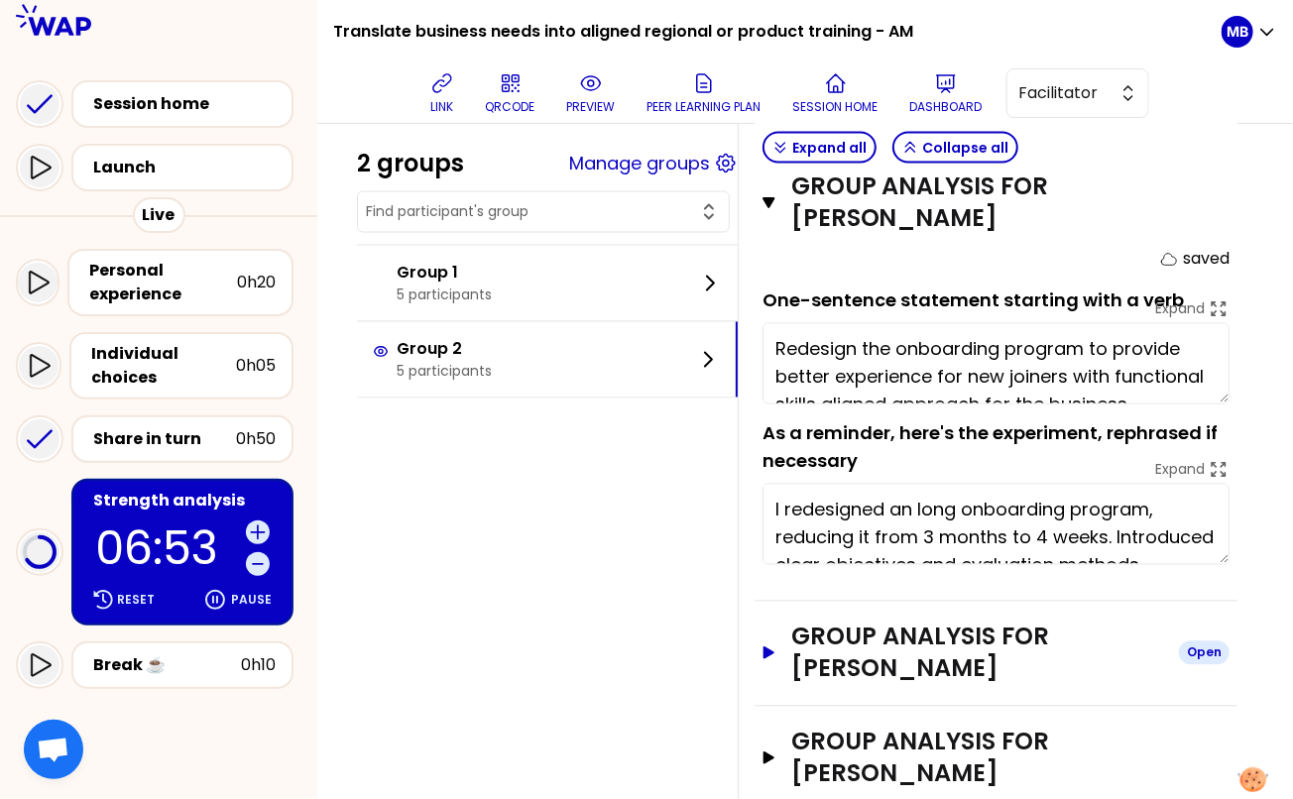
click at [825, 640] on h3 "Group analysis for [PERSON_NAME]" at bounding box center [978, 653] width 372 height 63
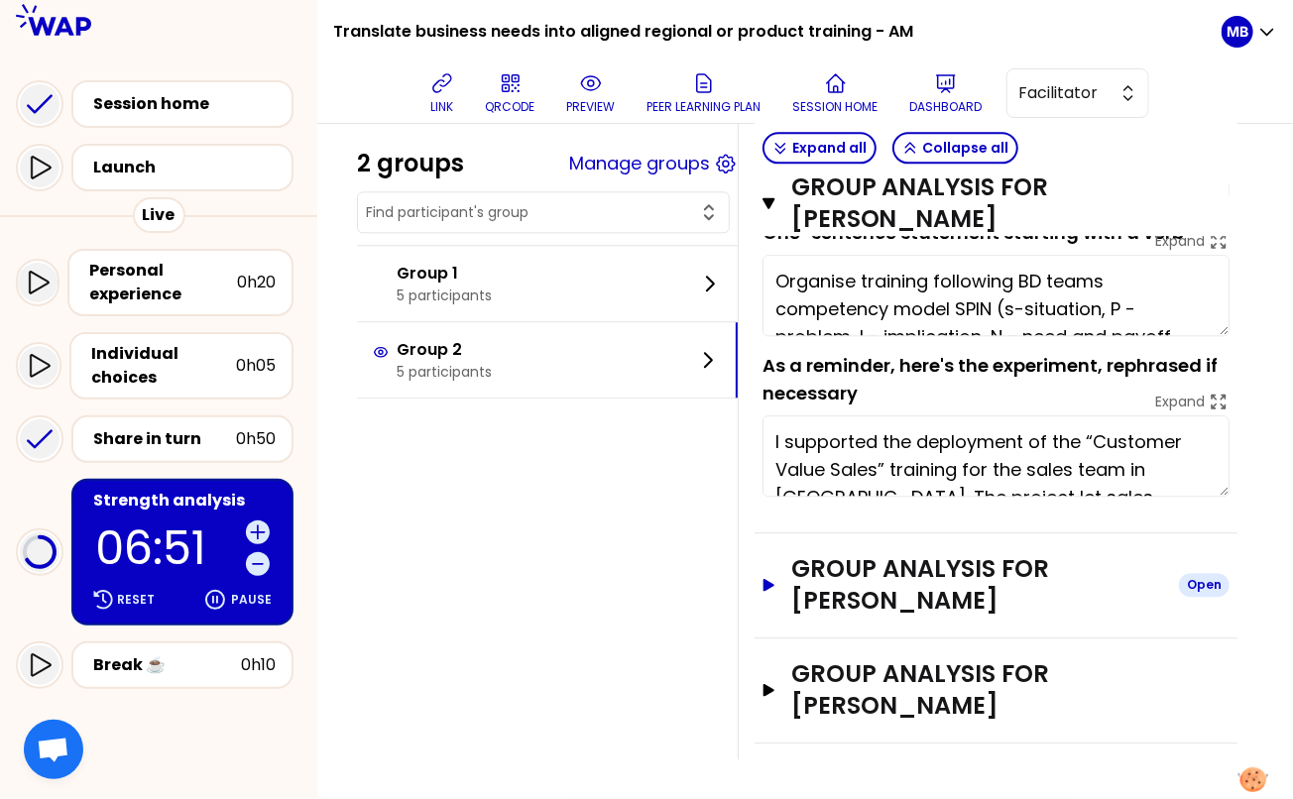
click at [823, 563] on h3 "Group analysis for [PERSON_NAME]" at bounding box center [978, 584] width 372 height 63
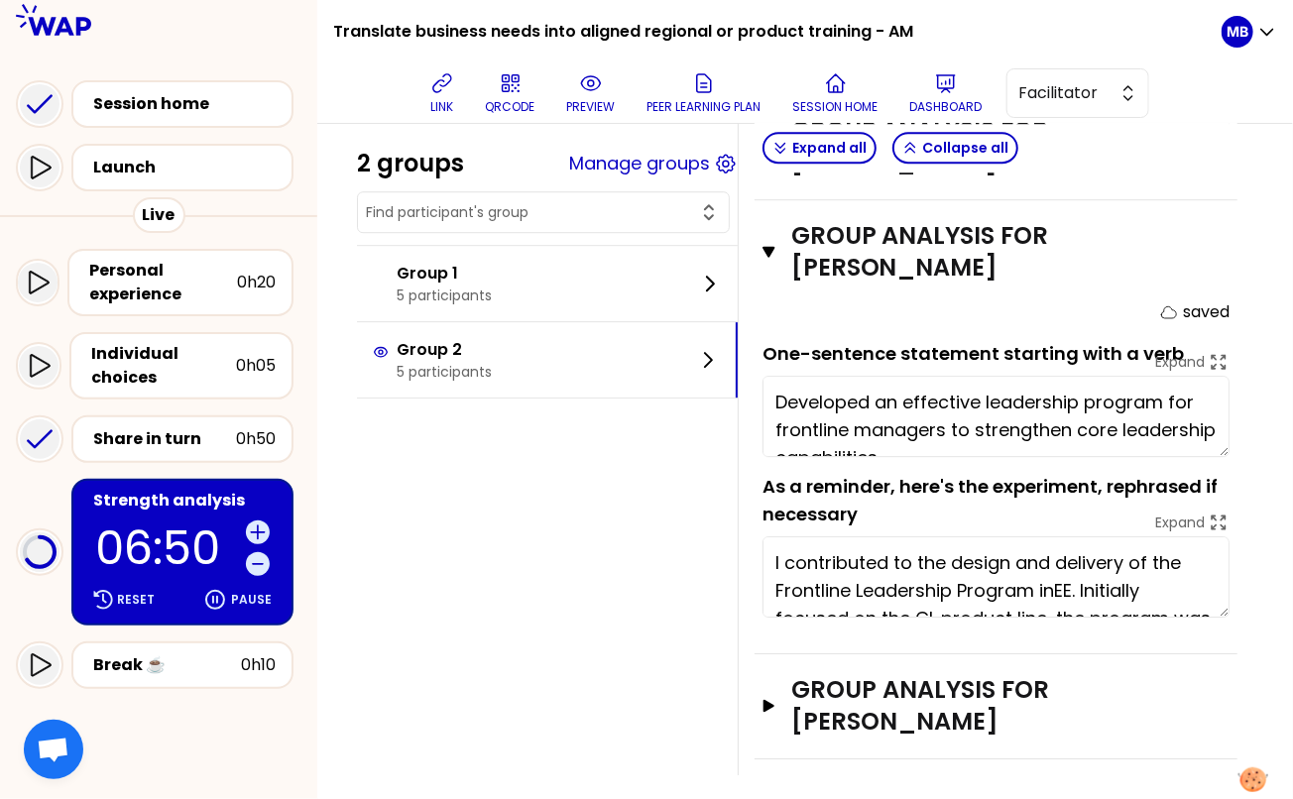
scroll to position [139, 0]
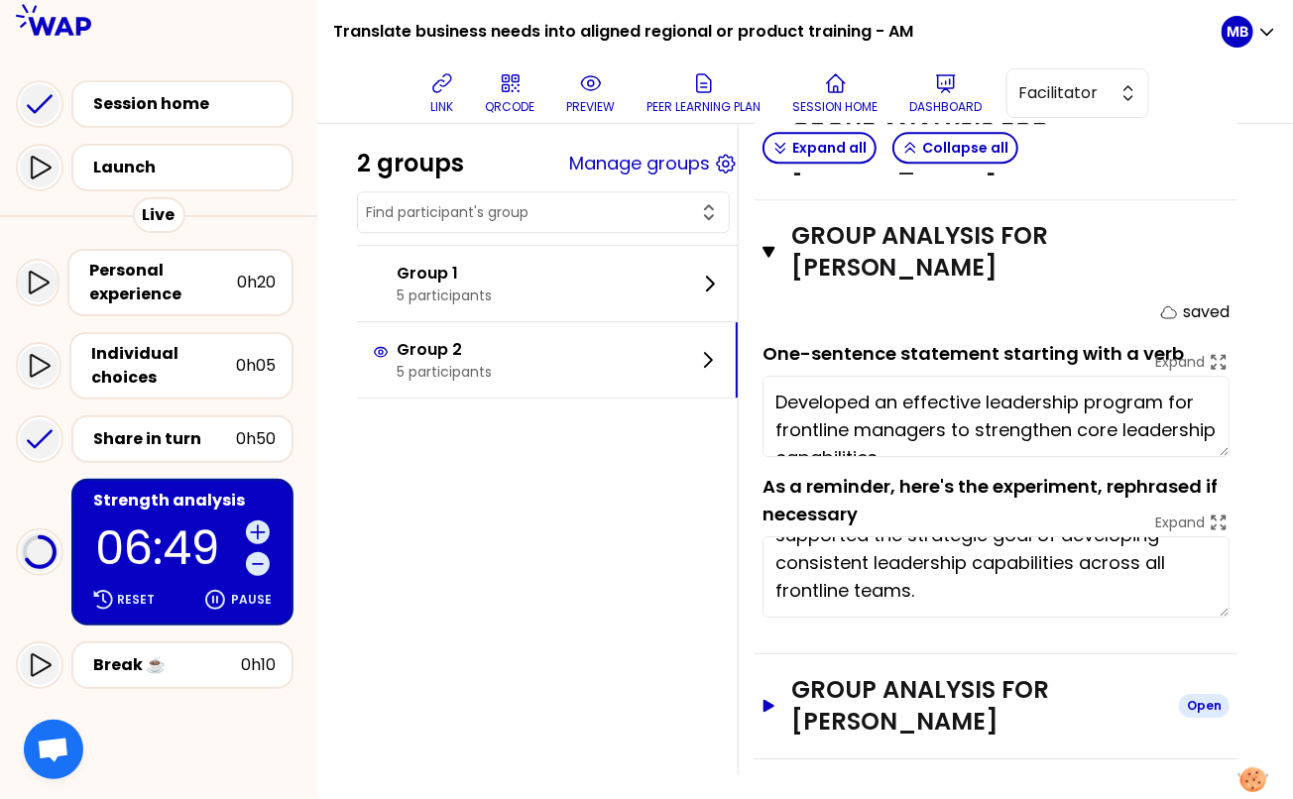
click at [821, 734] on h3 "Group analysis for [PERSON_NAME]" at bounding box center [978, 706] width 372 height 63
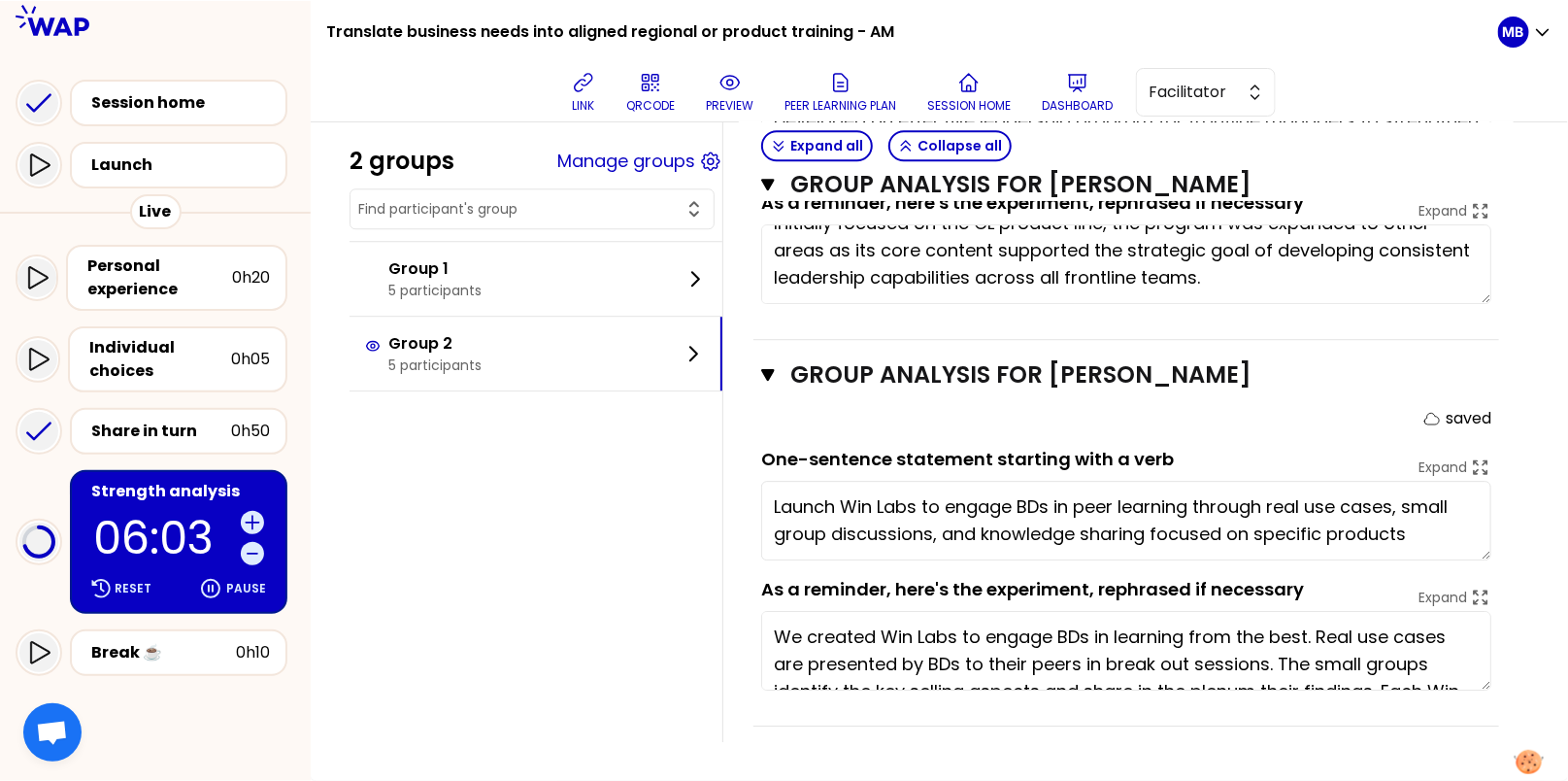
scroll to position [2060, 0]
type textarea "Launch Win Labs to engage BDs in peer learning through real use cases, small gr…"
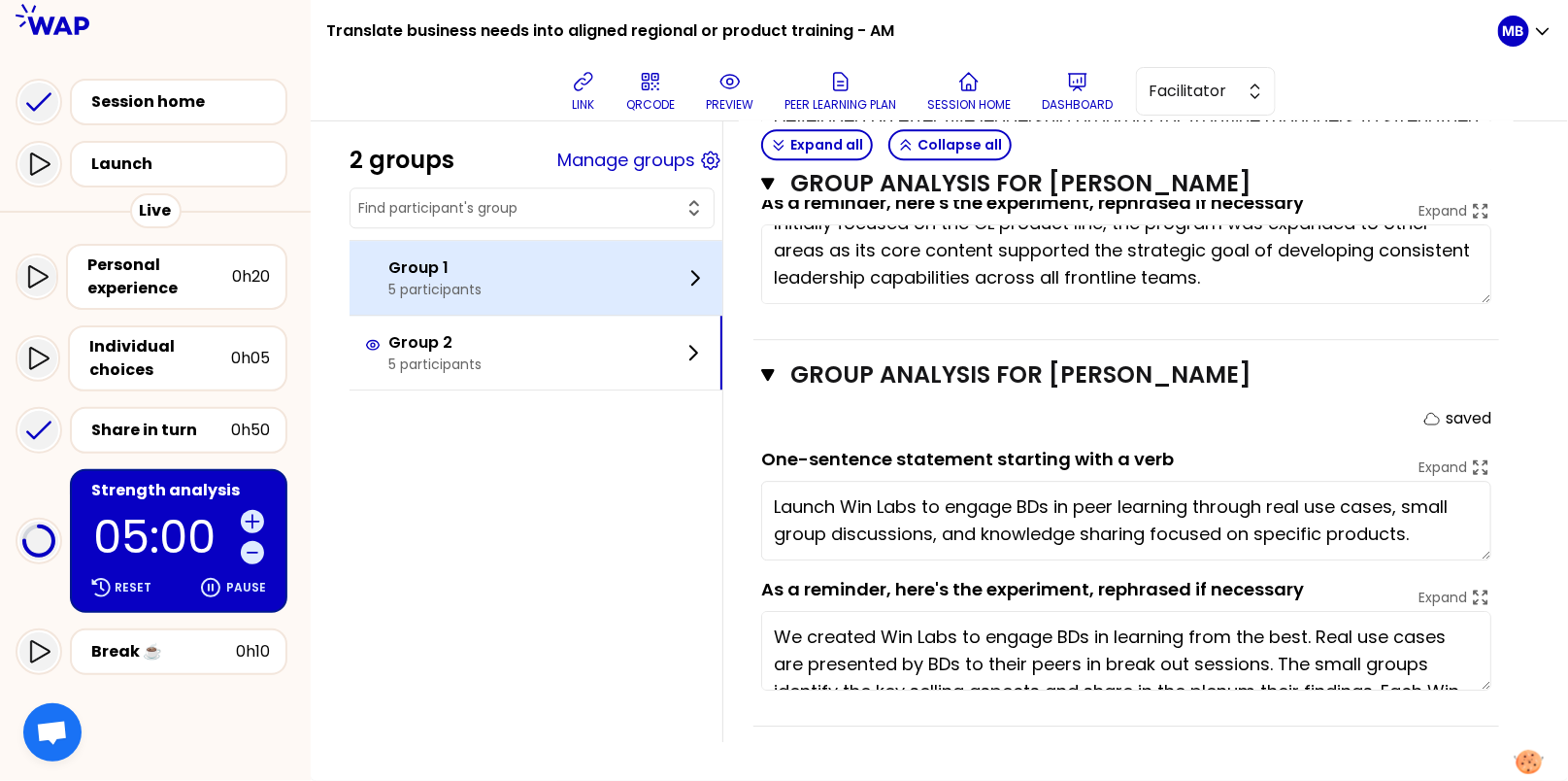
click at [535, 267] on div "Group 1 5 participants" at bounding box center [535, 277] width 373 height 73
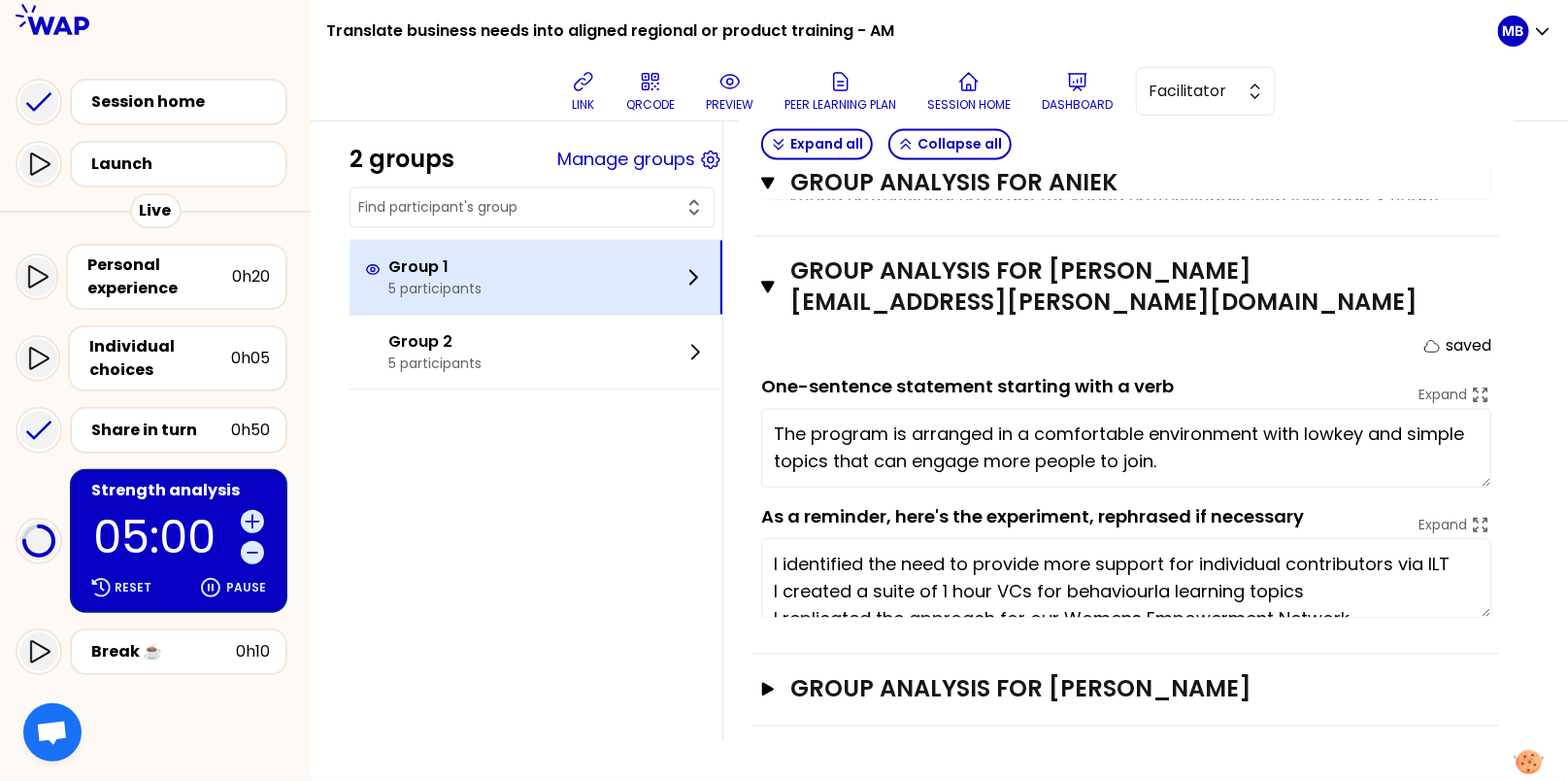
scroll to position [1435, 0]
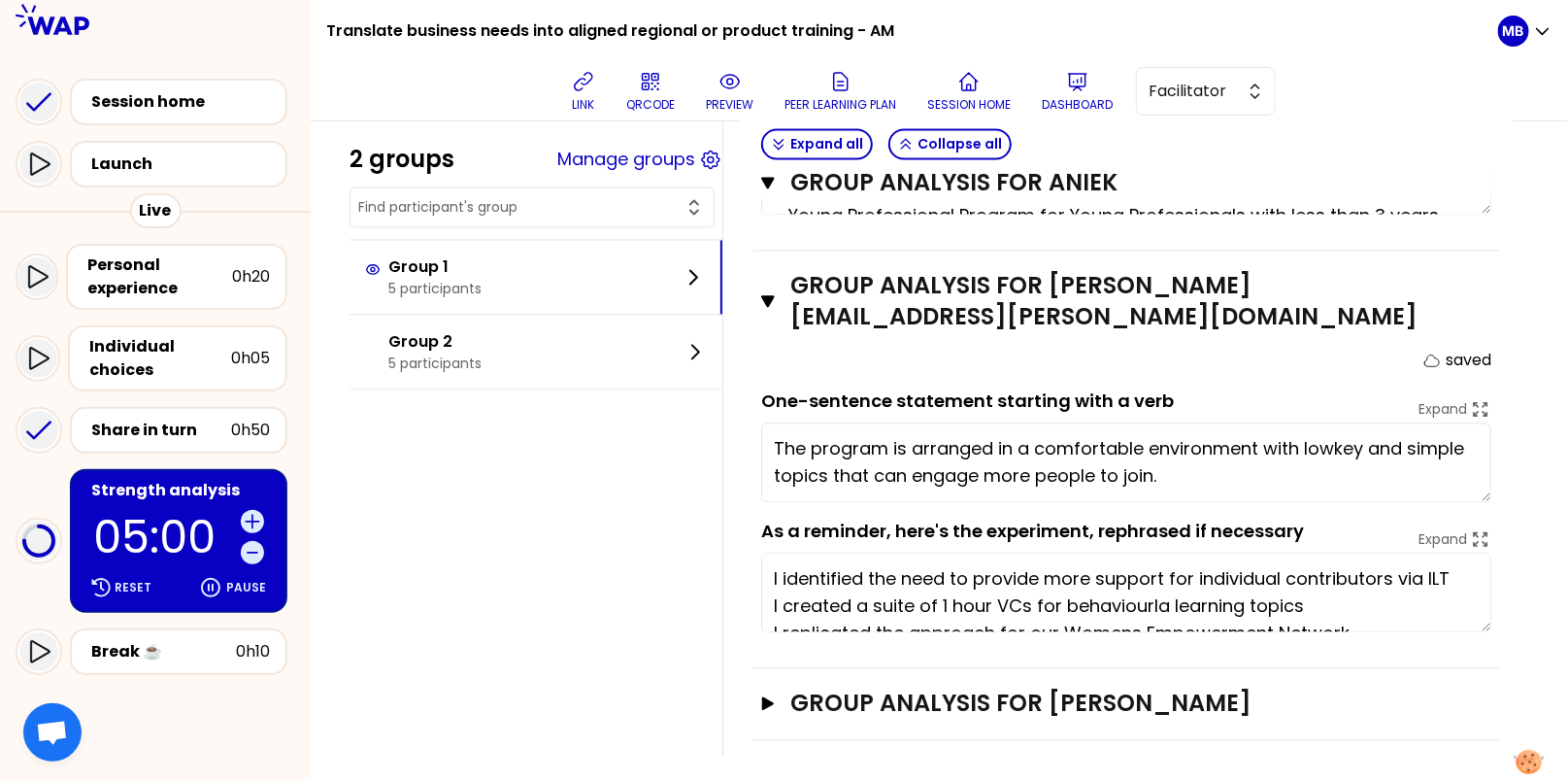
type textarea "m"
click at [873, 697] on h3 "Group analysis for [PERSON_NAME]" at bounding box center [1108, 704] width 636 height 31
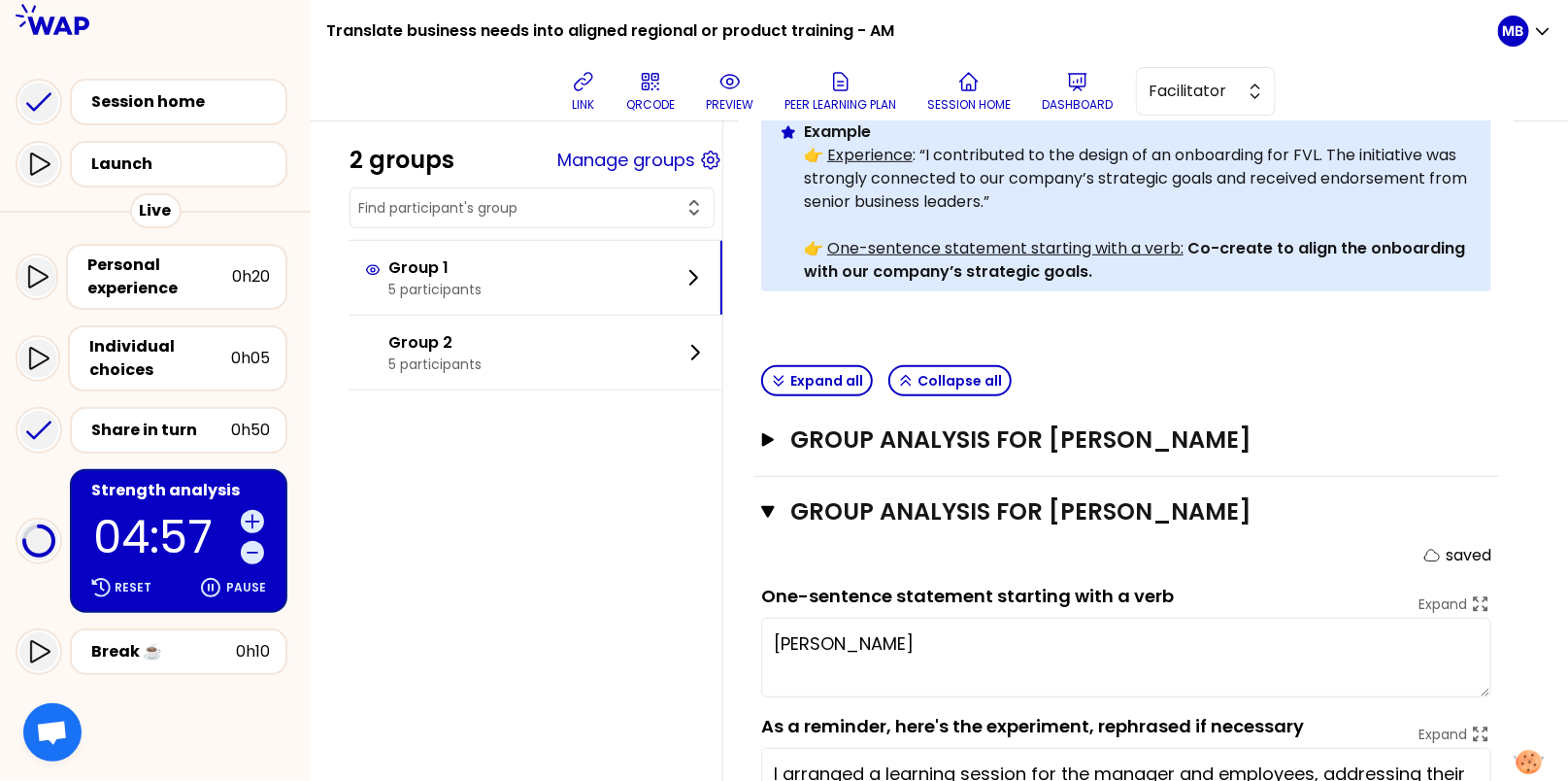
scroll to position [0, 0]
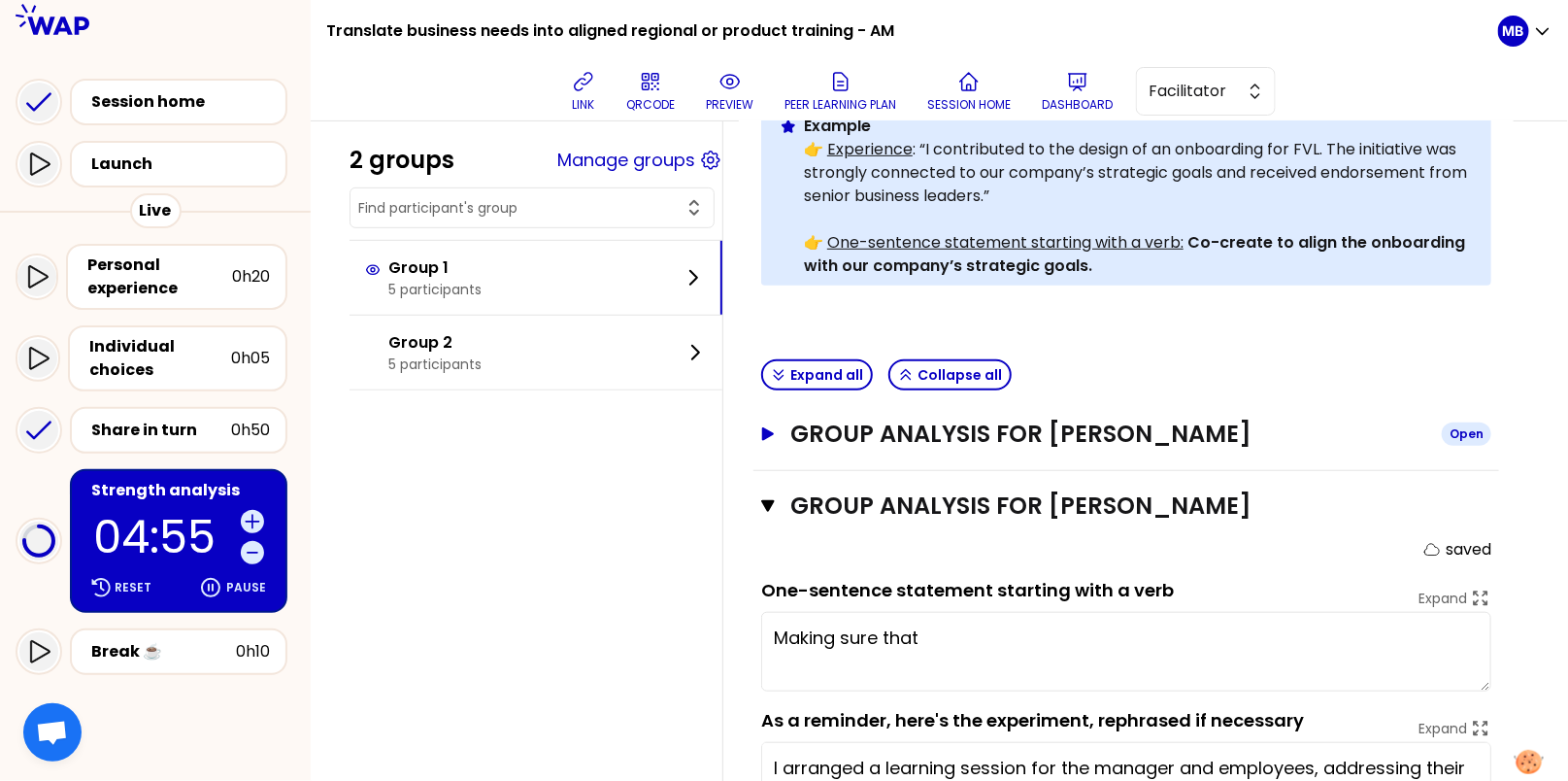
click at [880, 427] on h3 "Group analysis for [PERSON_NAME]" at bounding box center [1108, 435] width 636 height 31
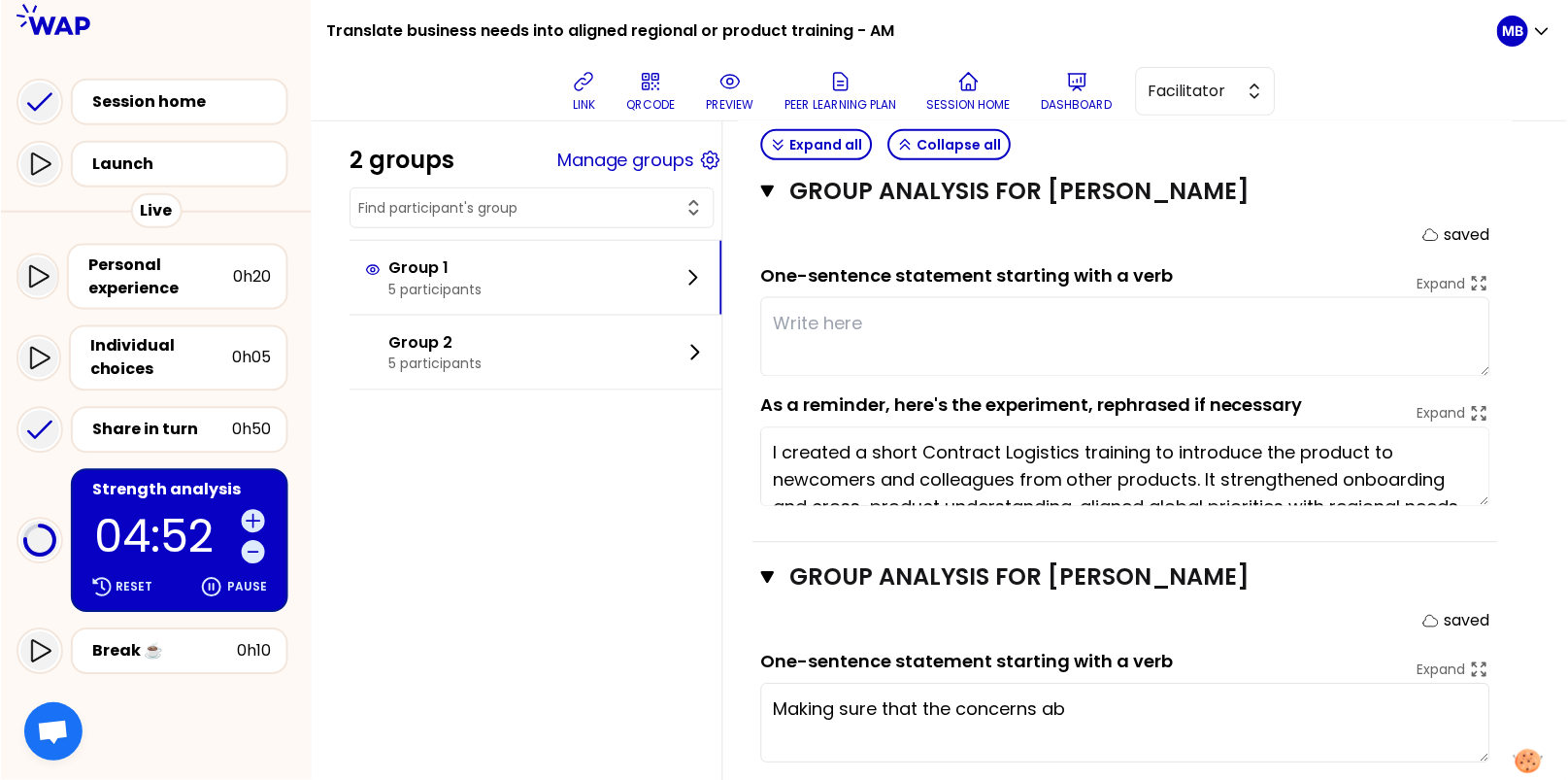
scroll to position [55, 0]
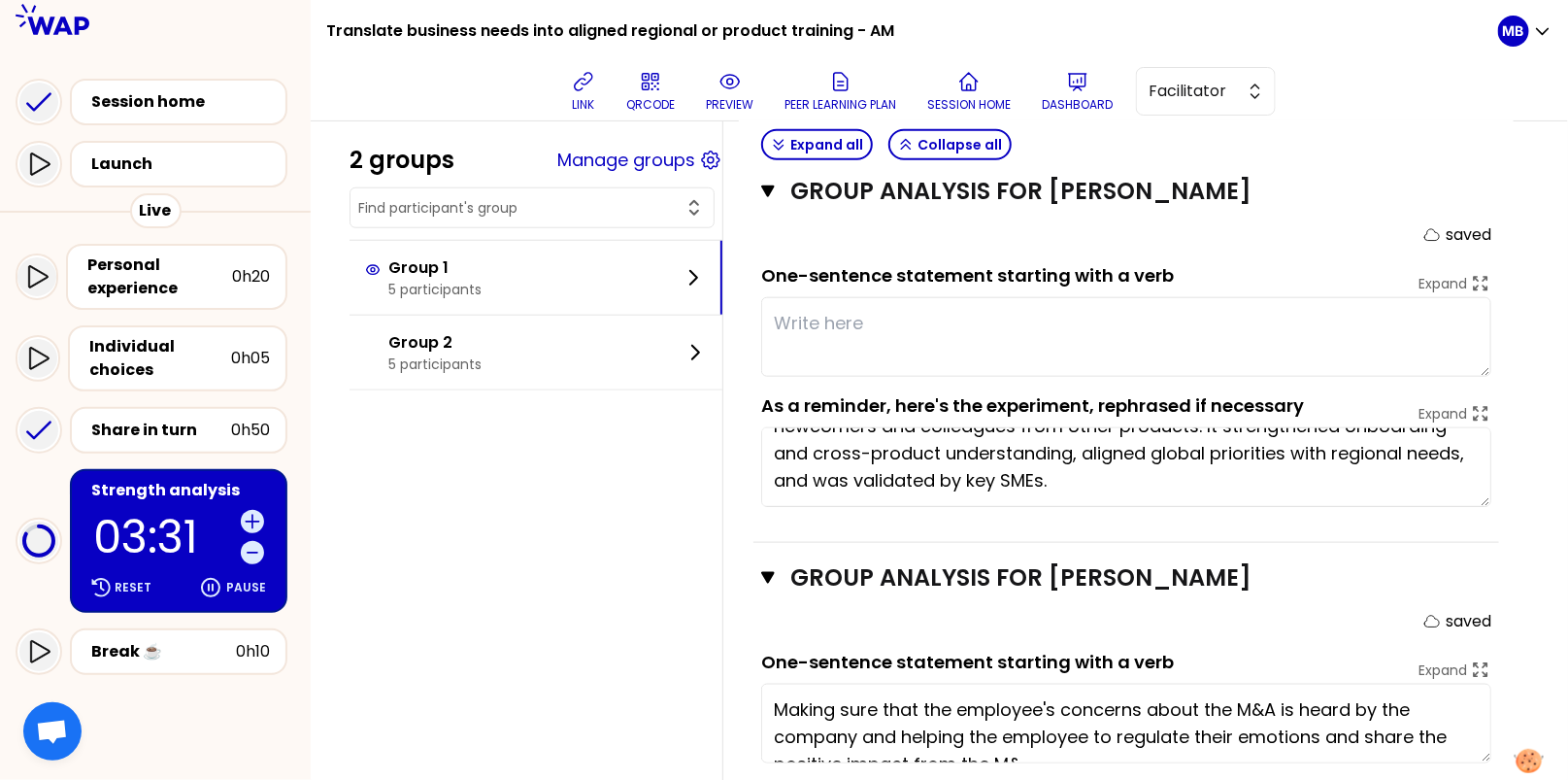
type textarea "Making sure that the employee's concerns about the M&A is heard by the company …"
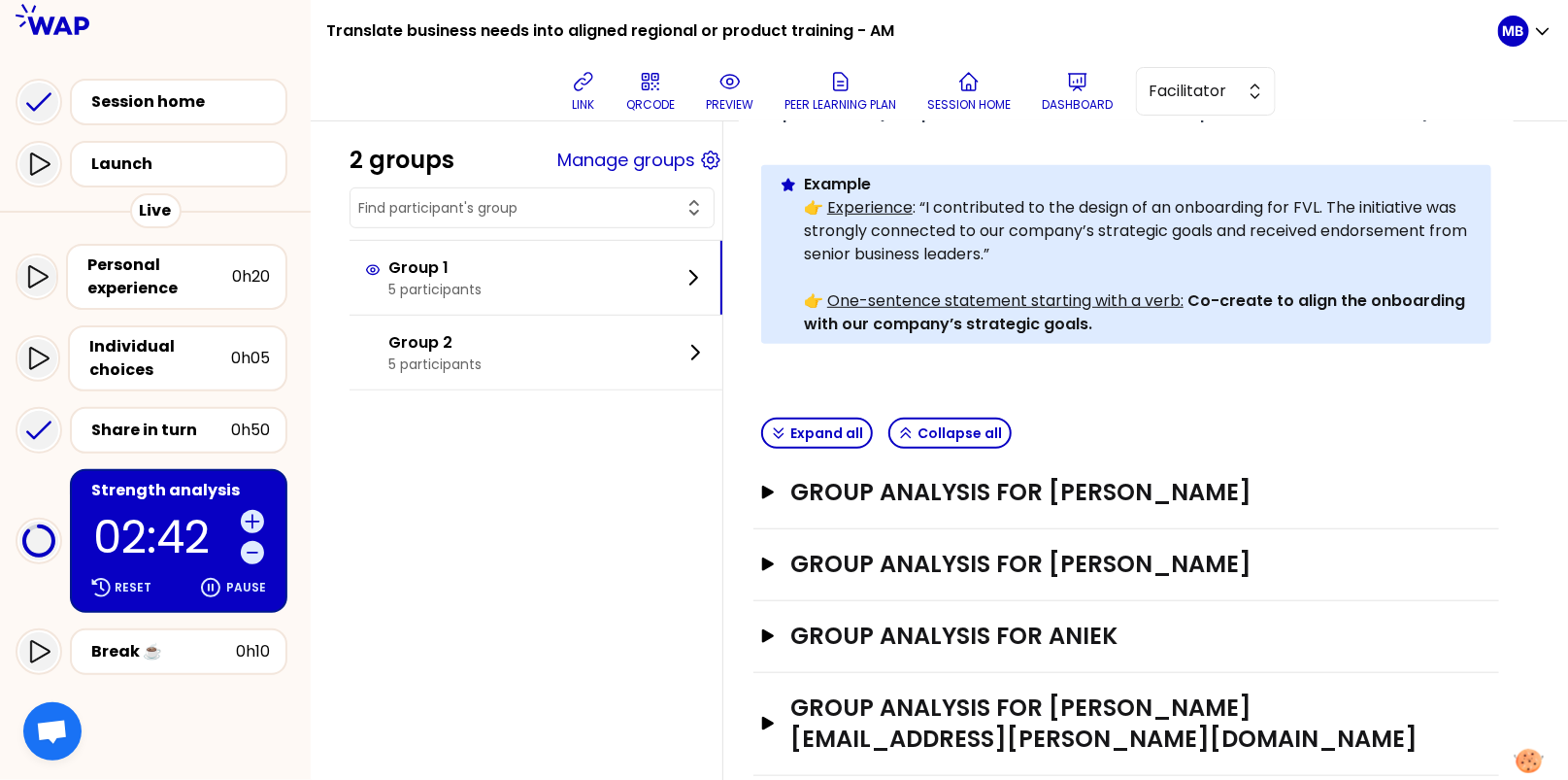
scroll to position [483, 0]
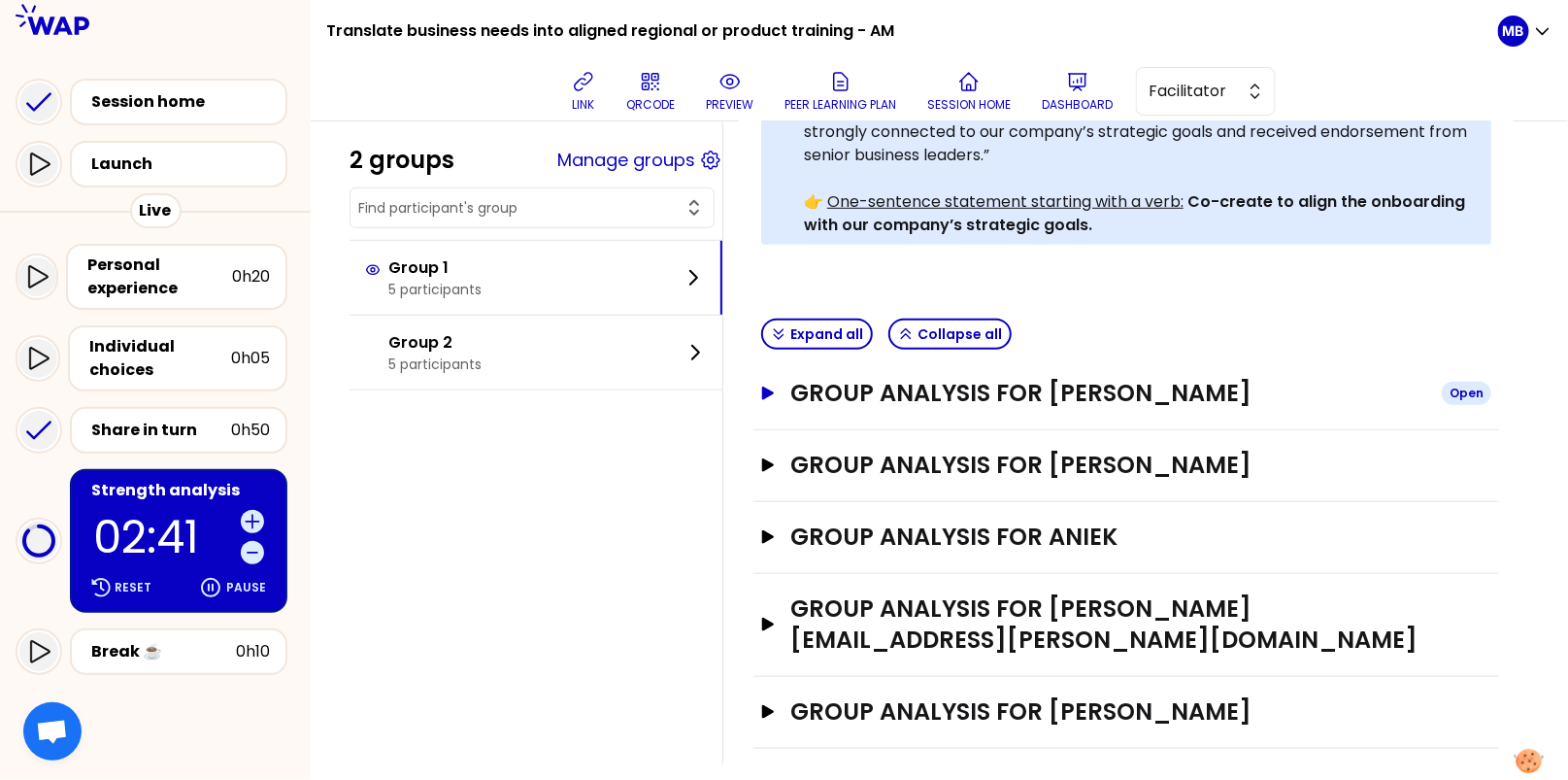
click at [859, 391] on h3 "Group analysis for [PERSON_NAME]" at bounding box center [1108, 393] width 636 height 31
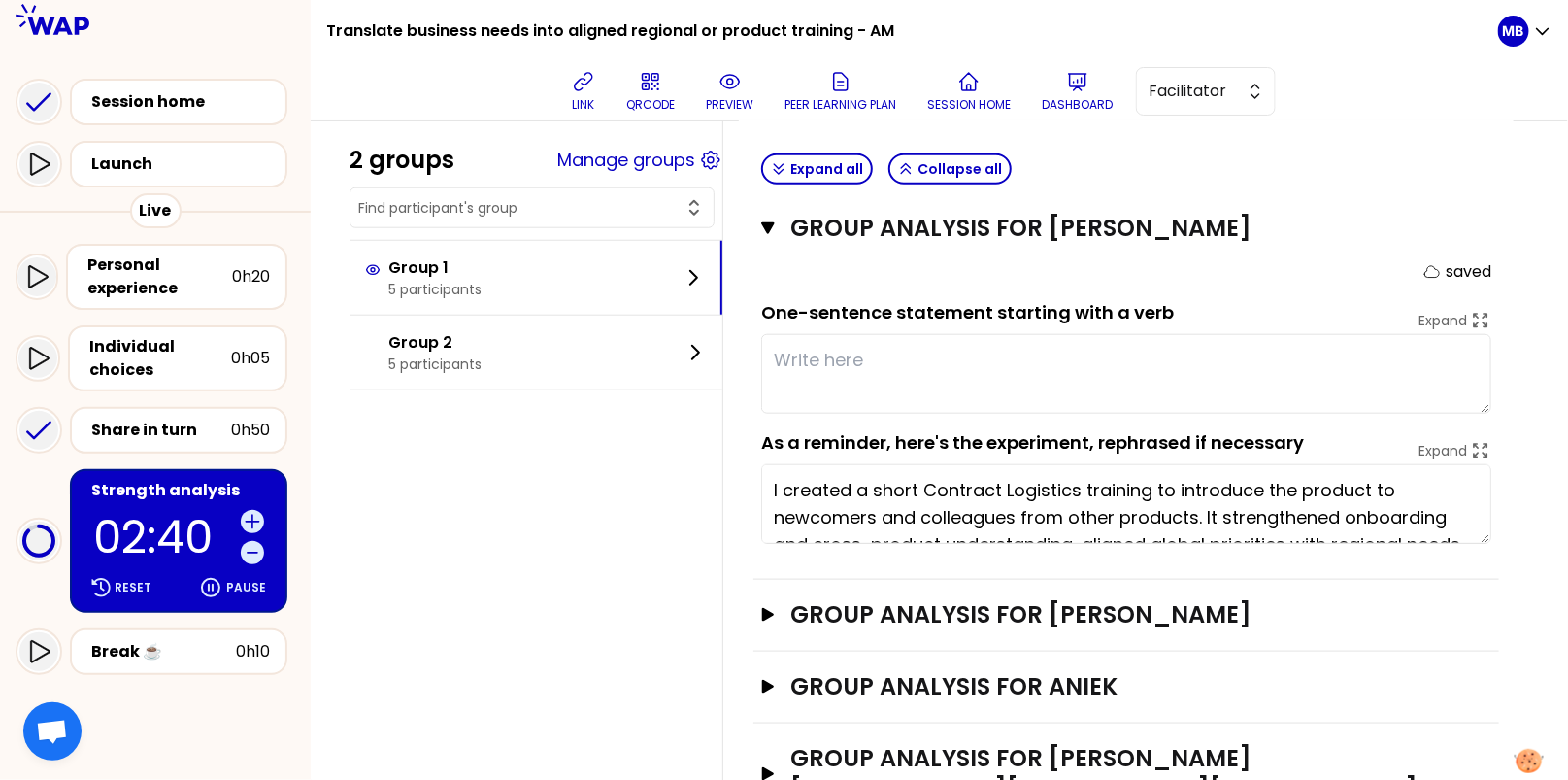
scroll to position [810, 0]
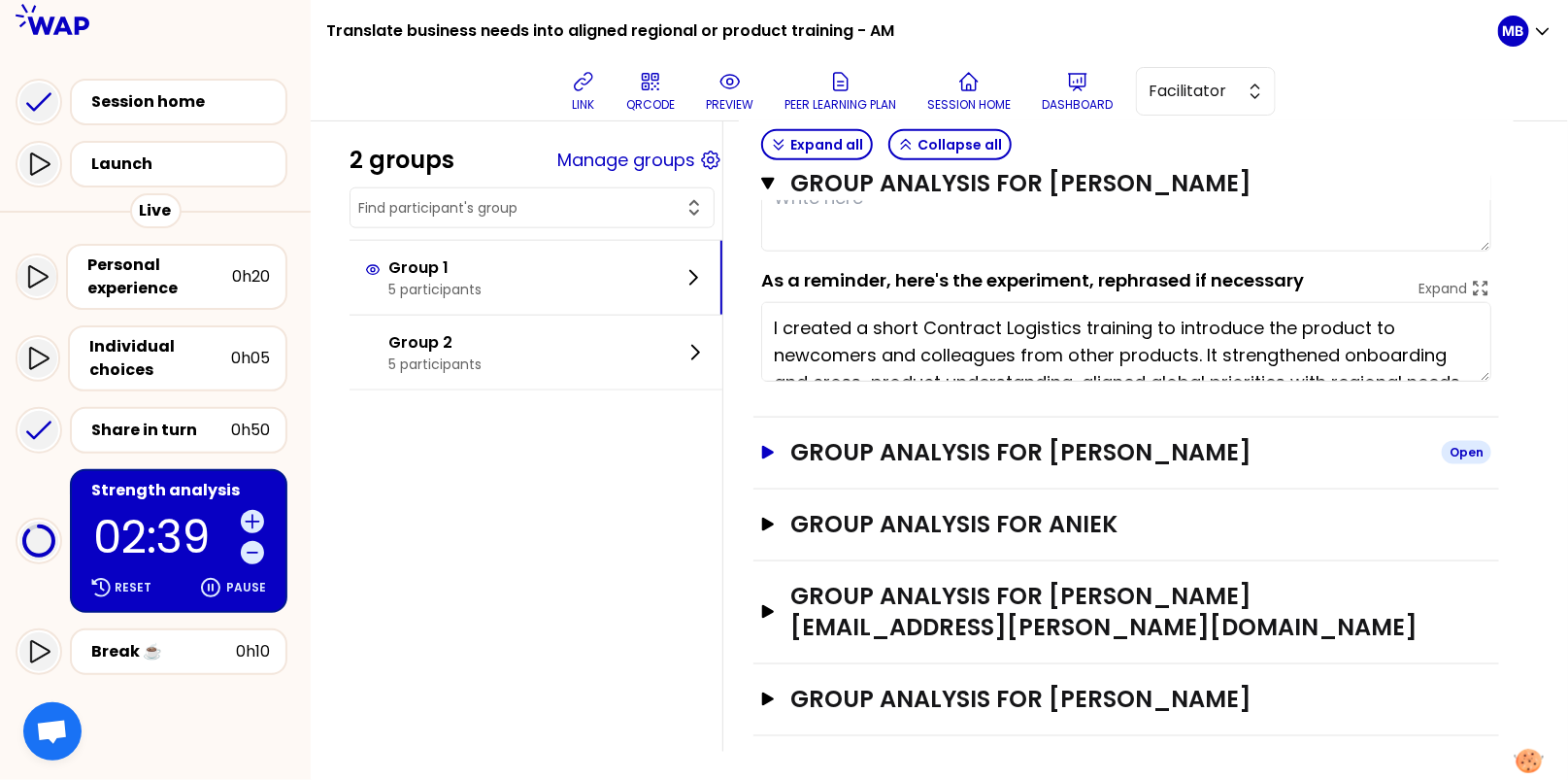
click at [842, 446] on h3 "Group analysis for [PERSON_NAME]" at bounding box center [1108, 452] width 636 height 31
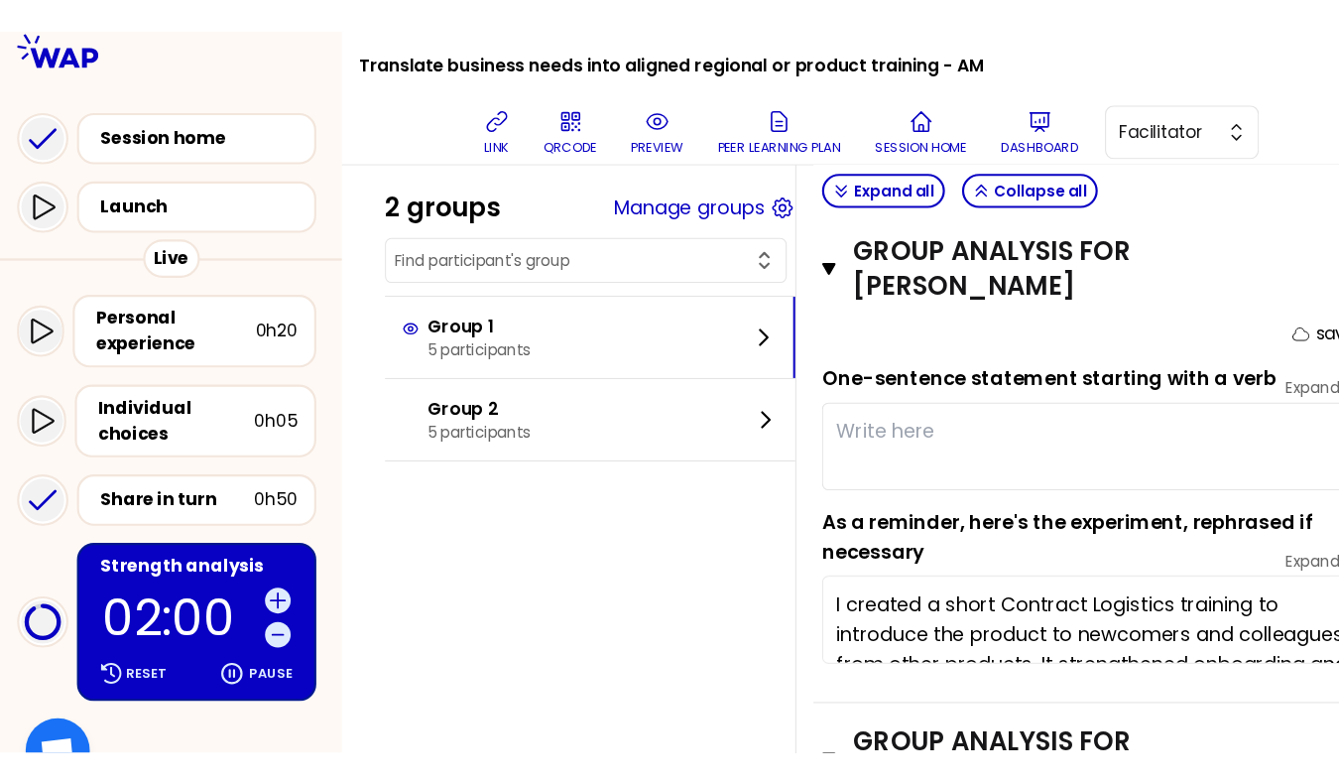
scroll to position [850, 0]
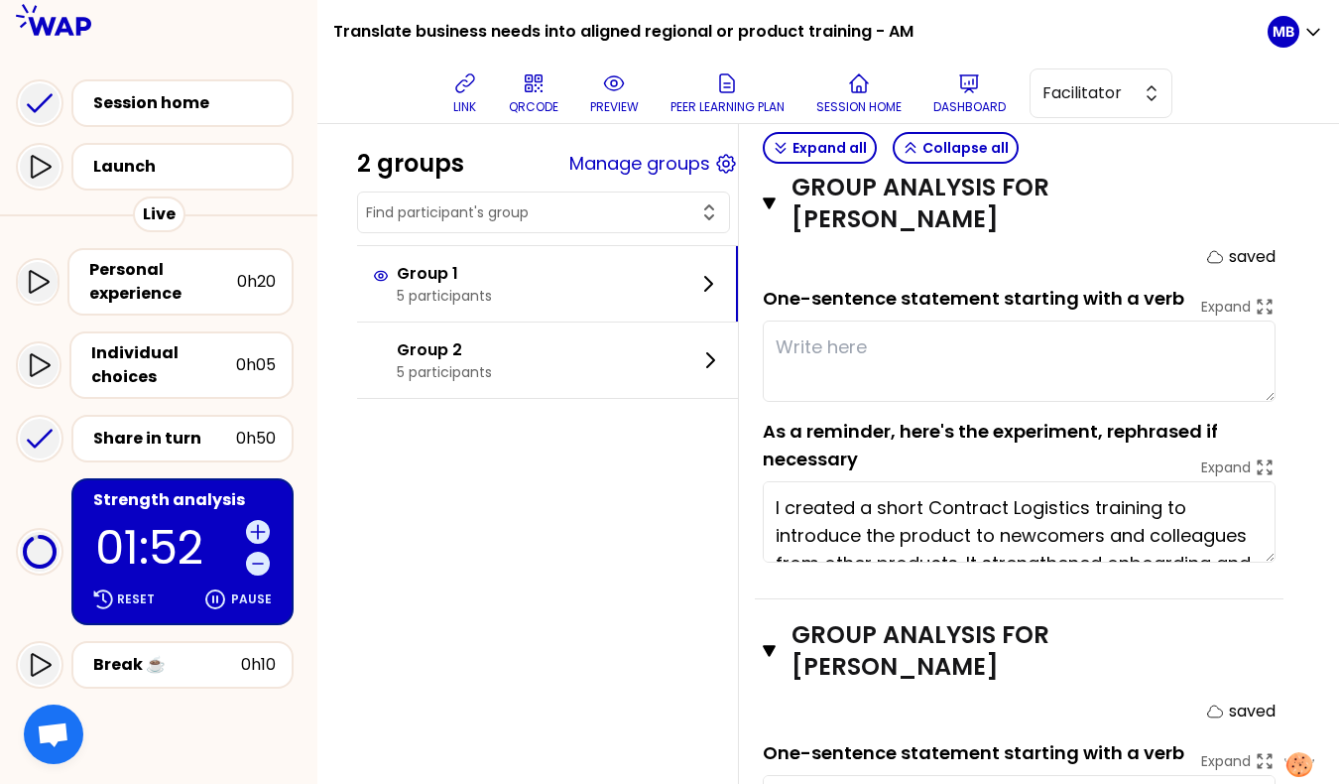
type textarea "B"
type textarea "S"
type textarea "T"
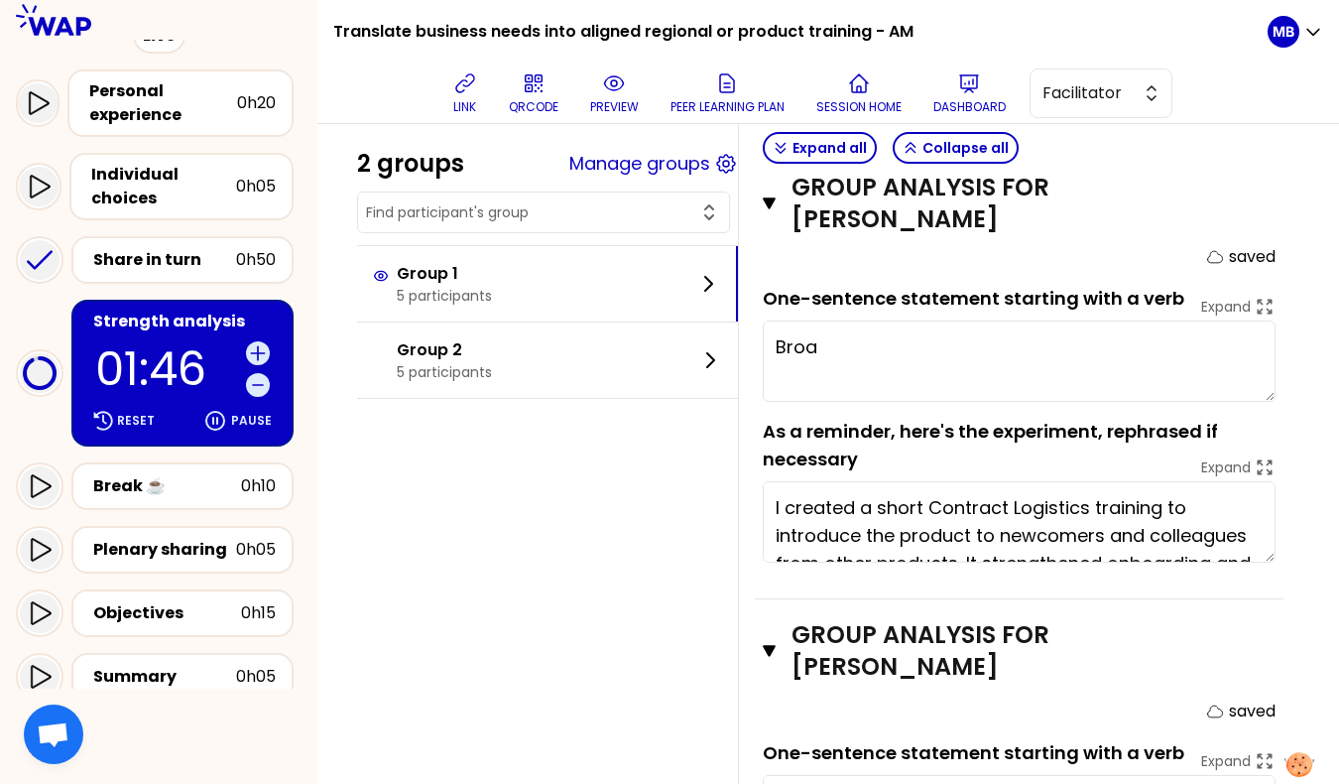
scroll to position [195, 0]
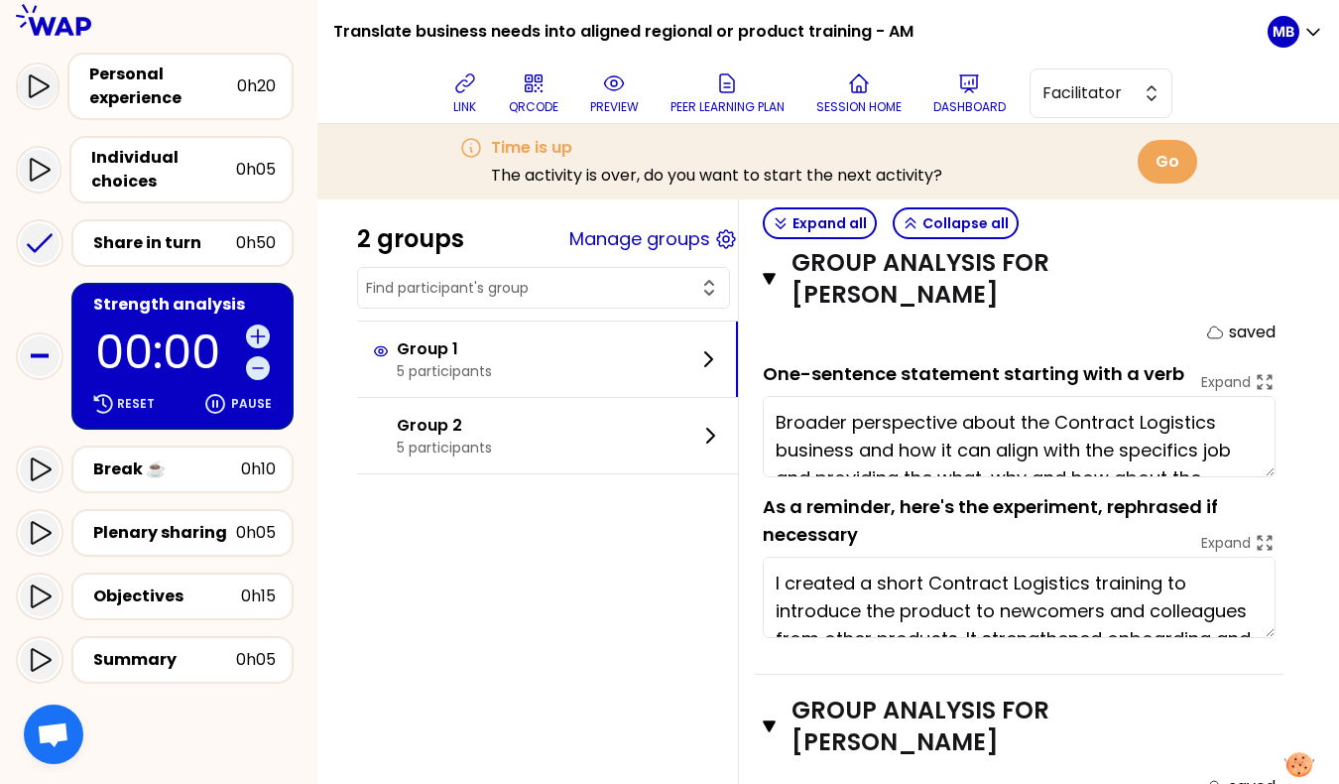
type textarea "Broader perspective about the Contract Logistics business and how it can align …"
click at [56, 459] on div at bounding box center [40, 469] width 40 height 40
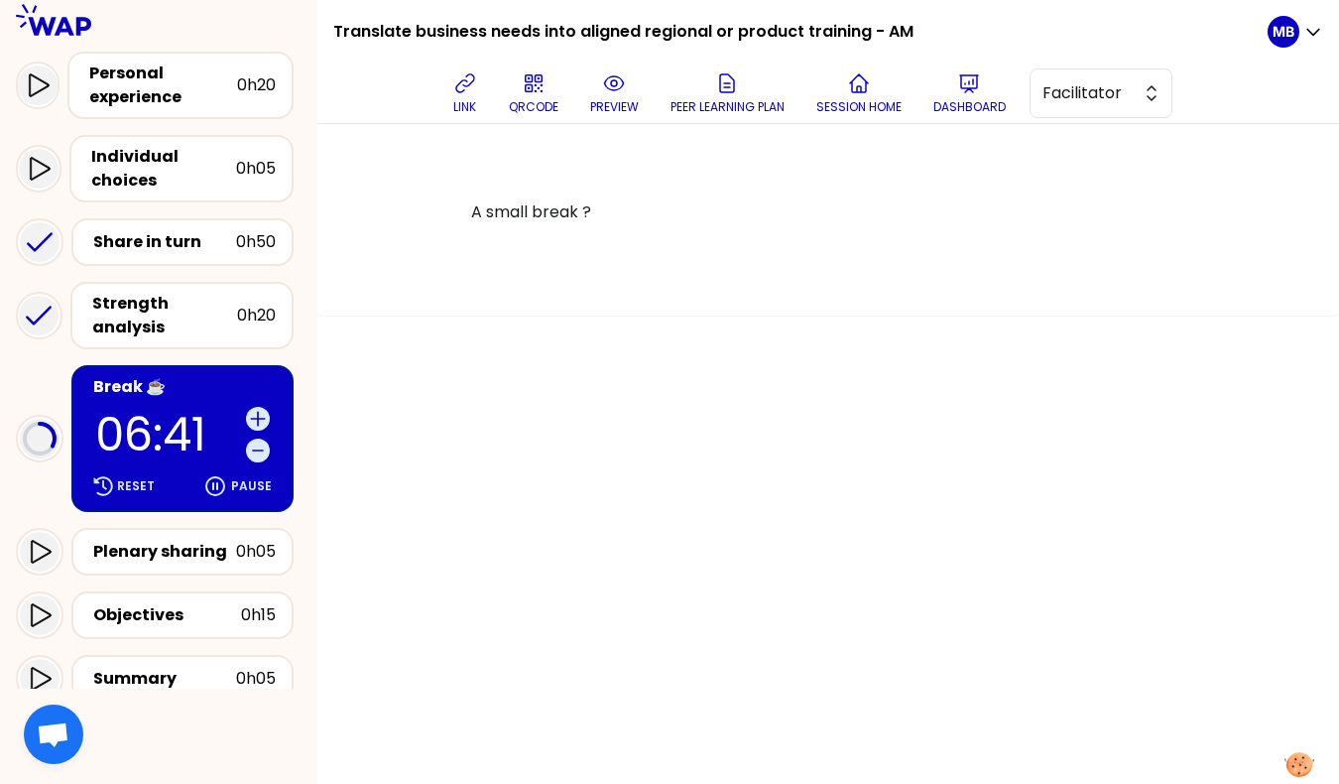
click at [362, 483] on div "A small break ?" at bounding box center [828, 454] width 1022 height 660
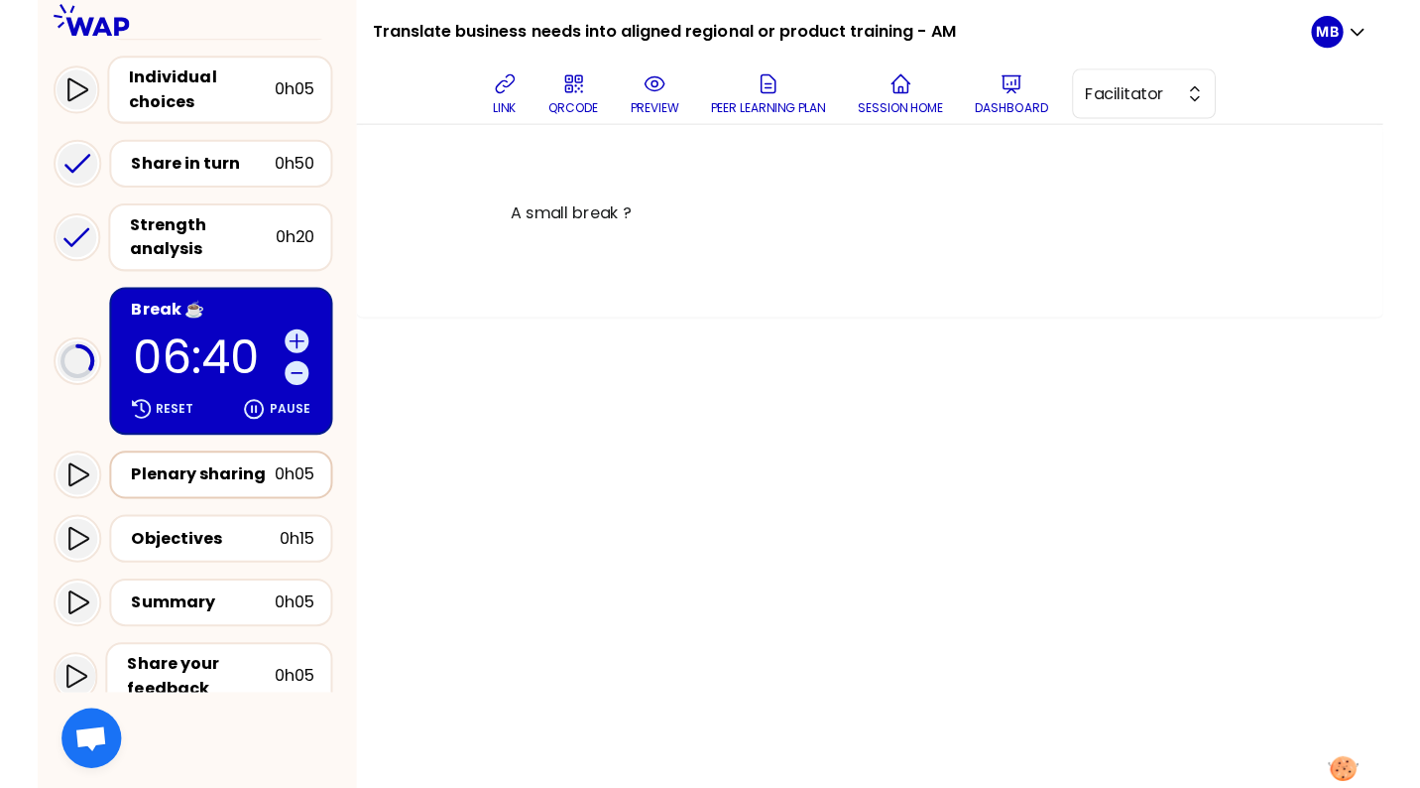
scroll to position [370, 0]
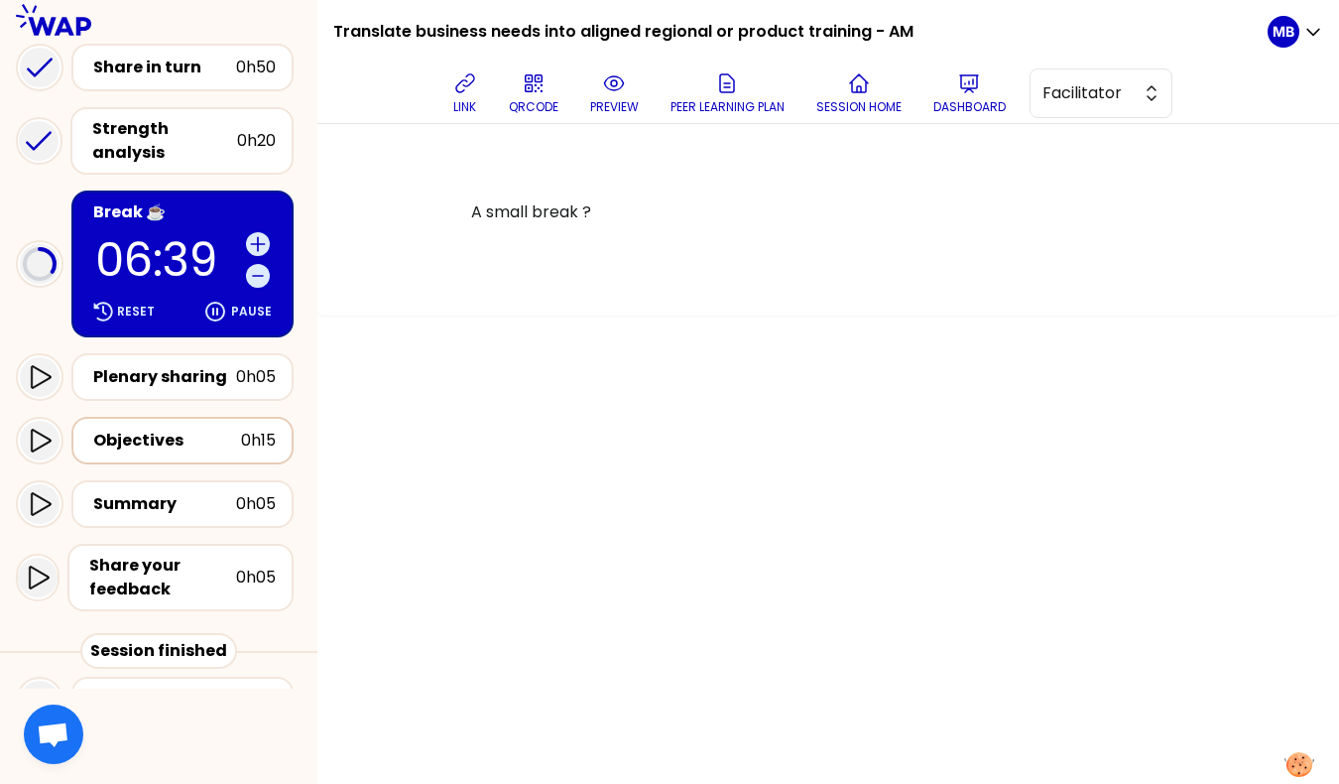
click at [147, 442] on div "Objectives" at bounding box center [167, 441] width 148 height 24
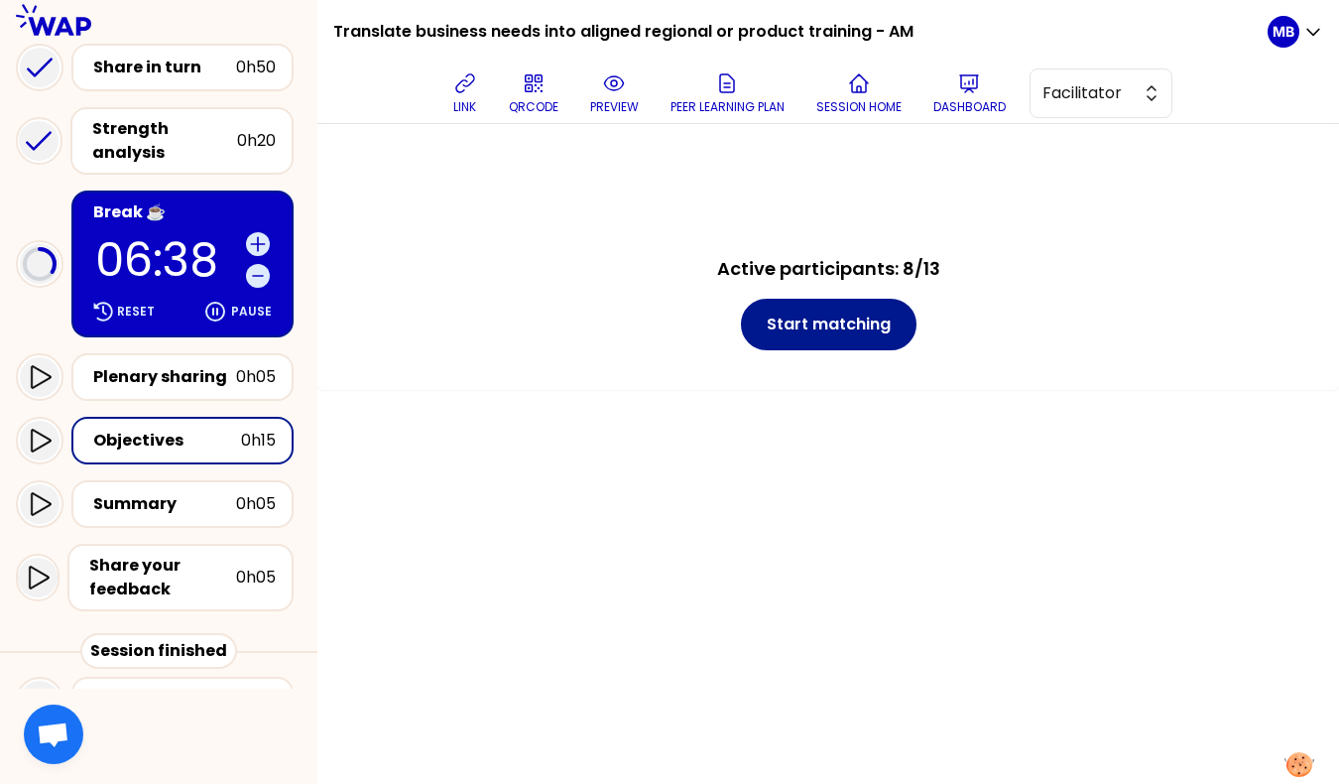
click at [790, 311] on button "Start matching" at bounding box center [829, 325] width 176 height 52
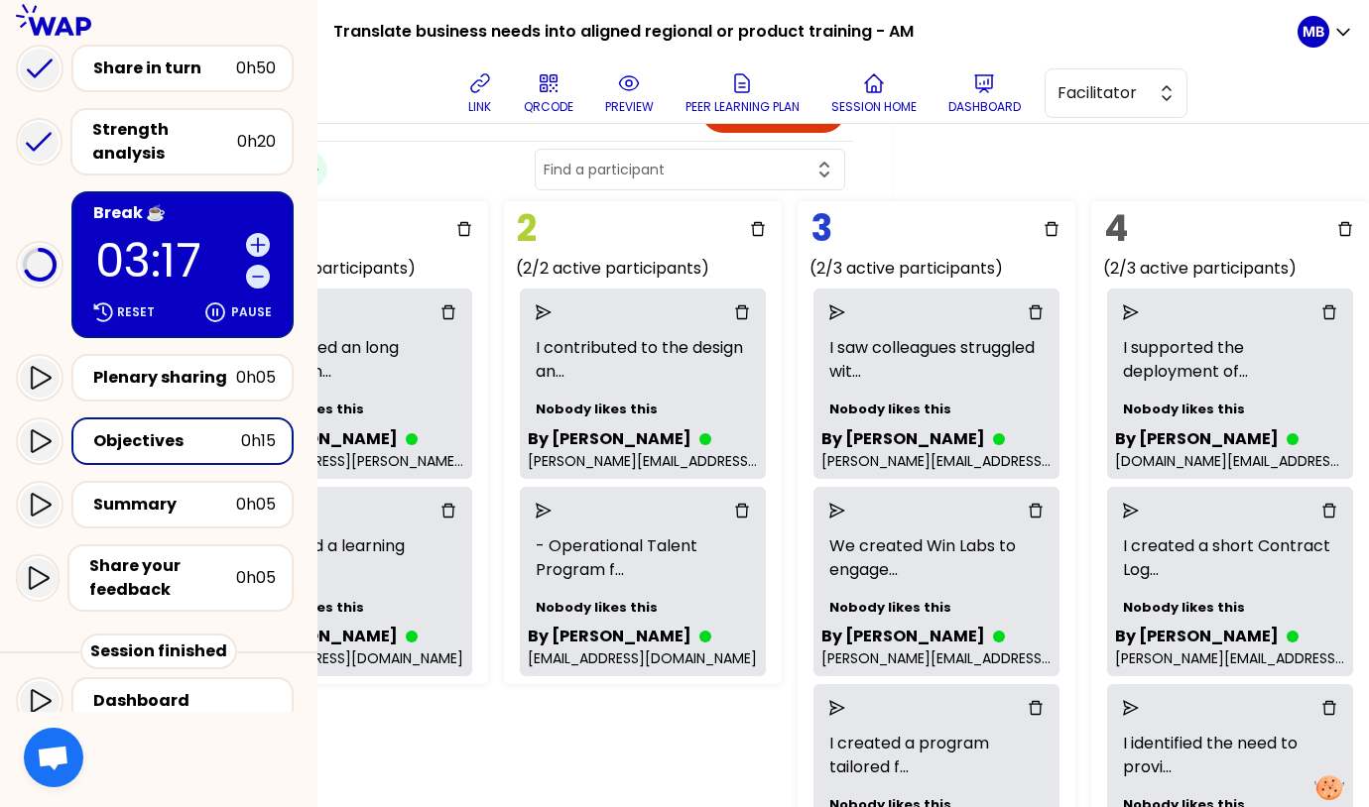
scroll to position [0, 479]
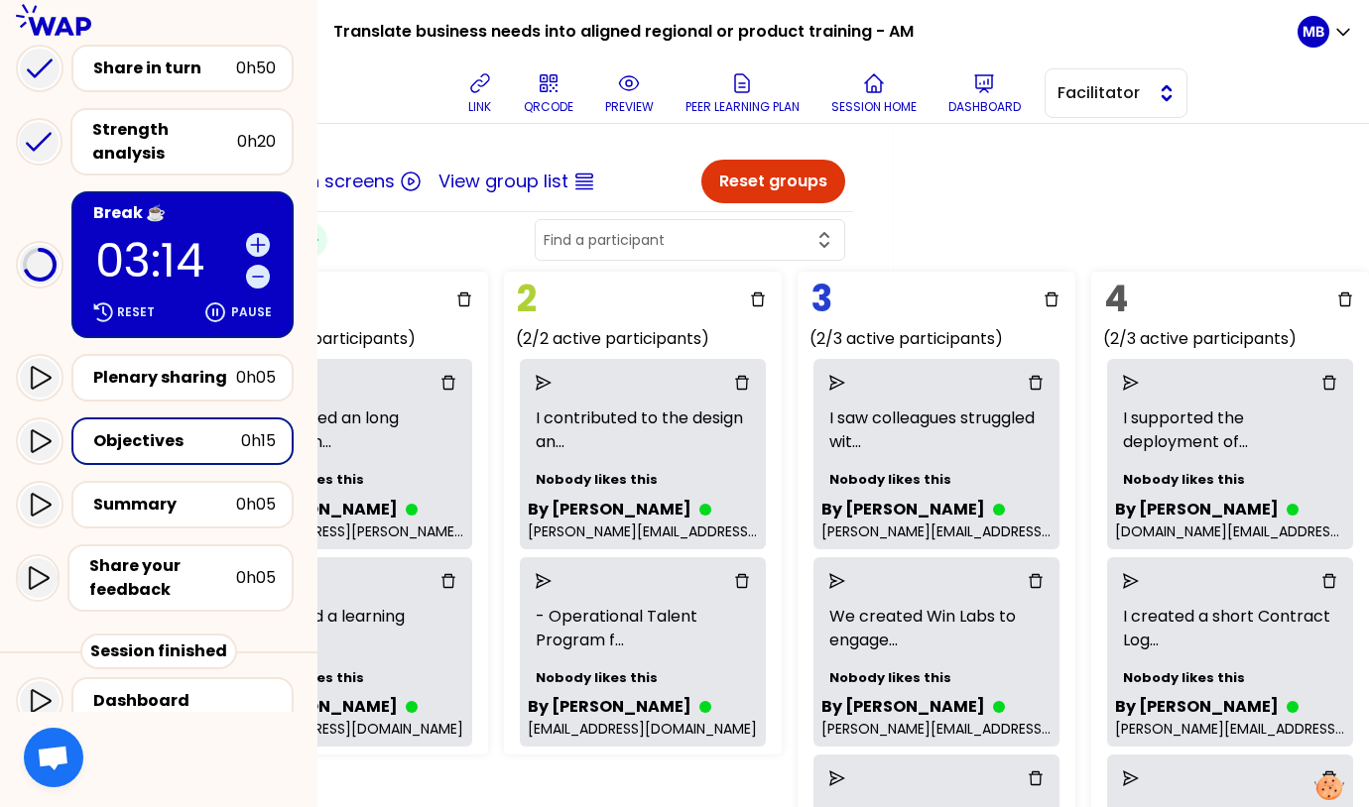
click at [1068, 99] on span "Facilitator" at bounding box center [1101, 93] width 89 height 24
click at [1087, 136] on span "Editor" at bounding box center [1127, 143] width 85 height 24
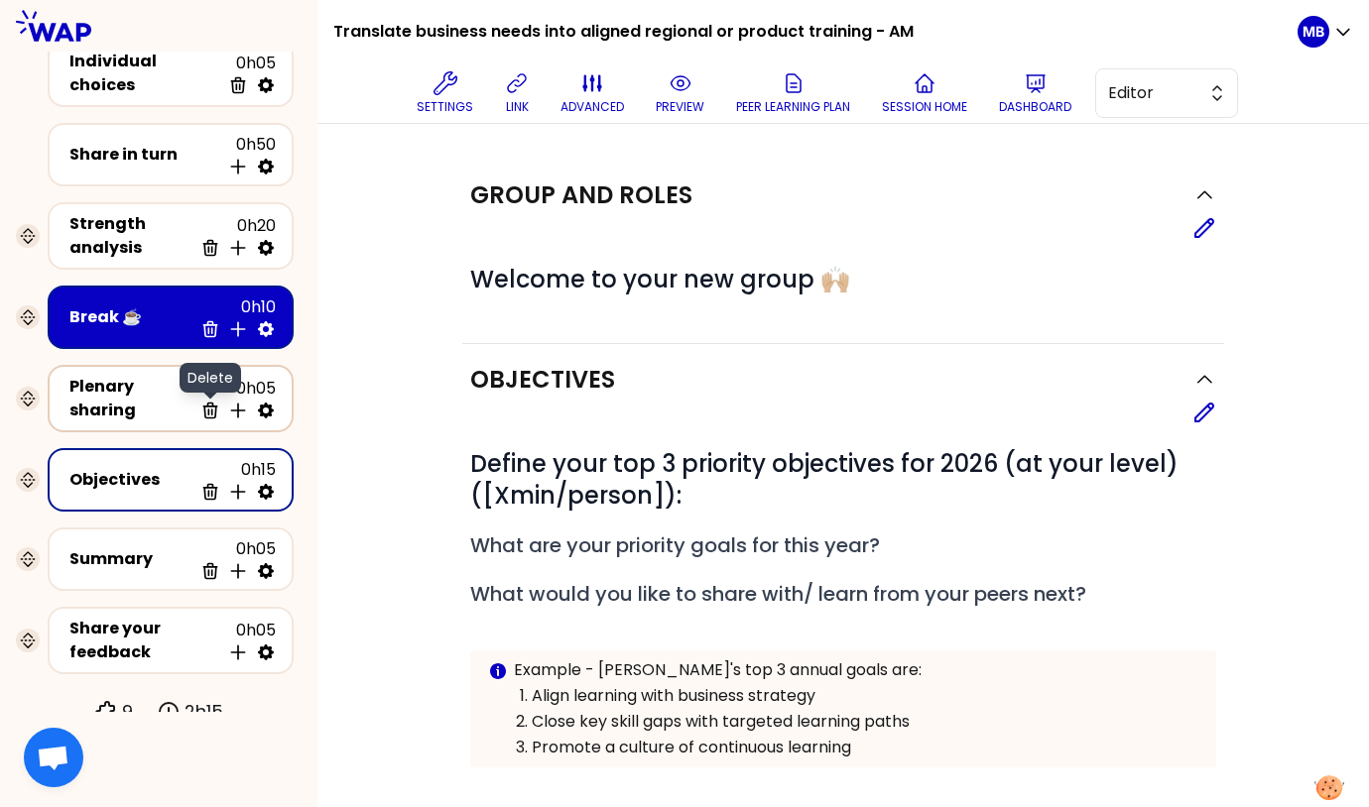
click at [206, 401] on icon at bounding box center [210, 411] width 20 height 20
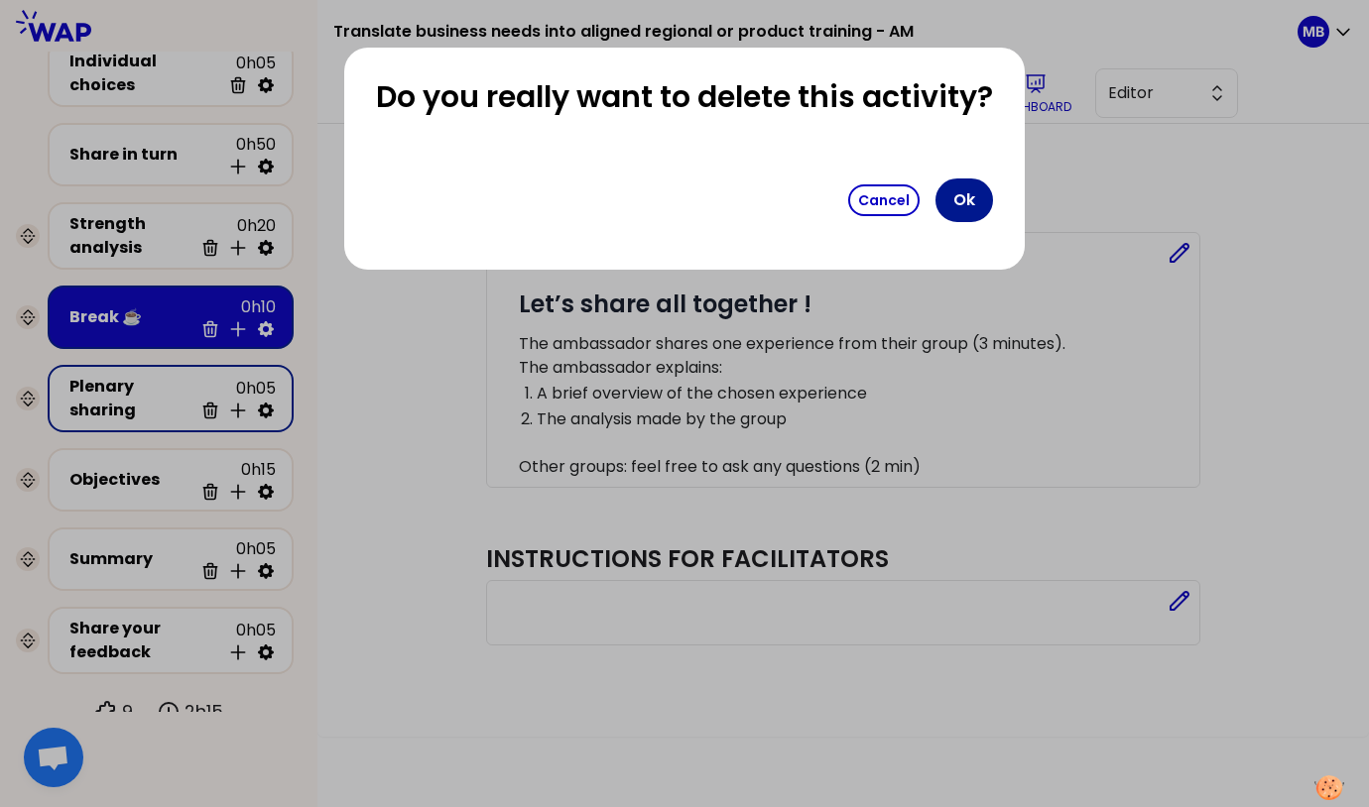
click at [961, 207] on button "Ok" at bounding box center [964, 201] width 58 height 44
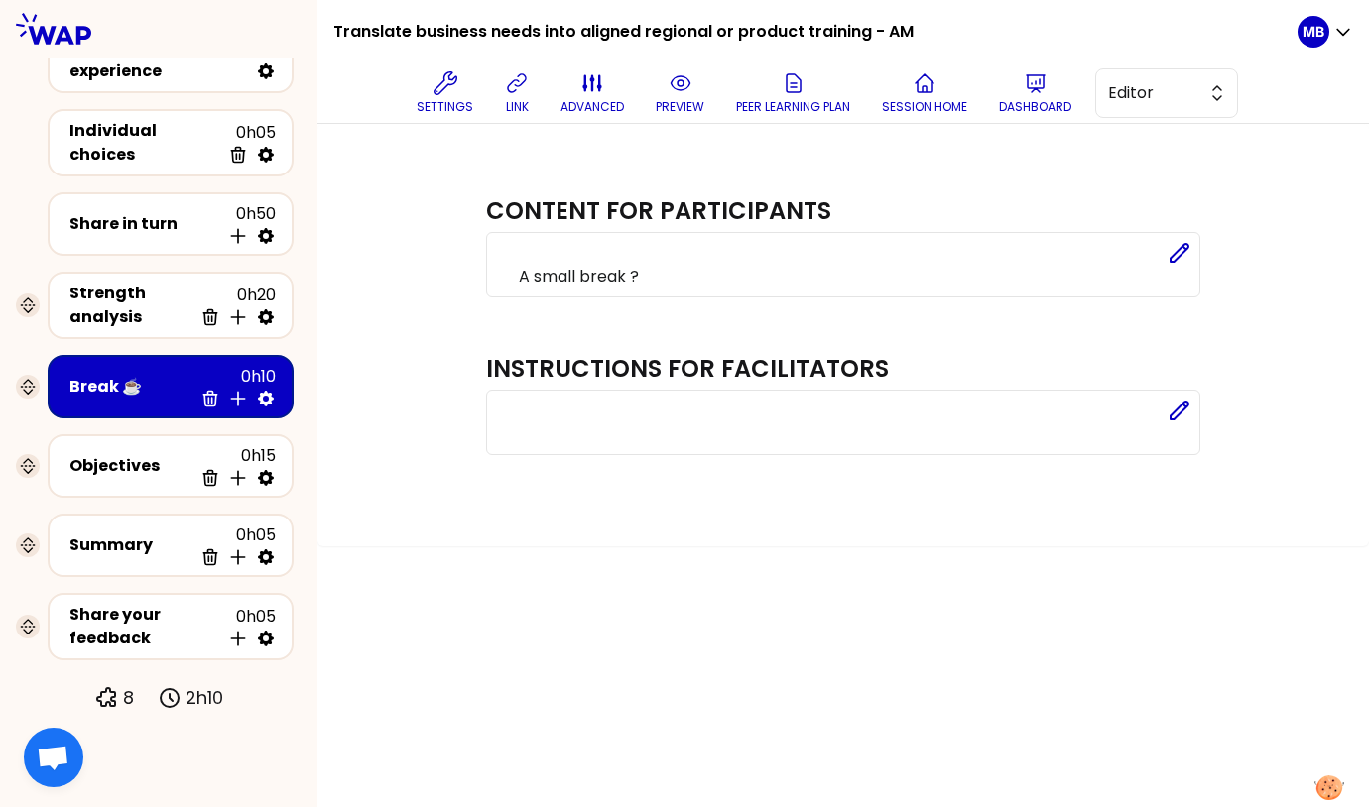
scroll to position [58, 0]
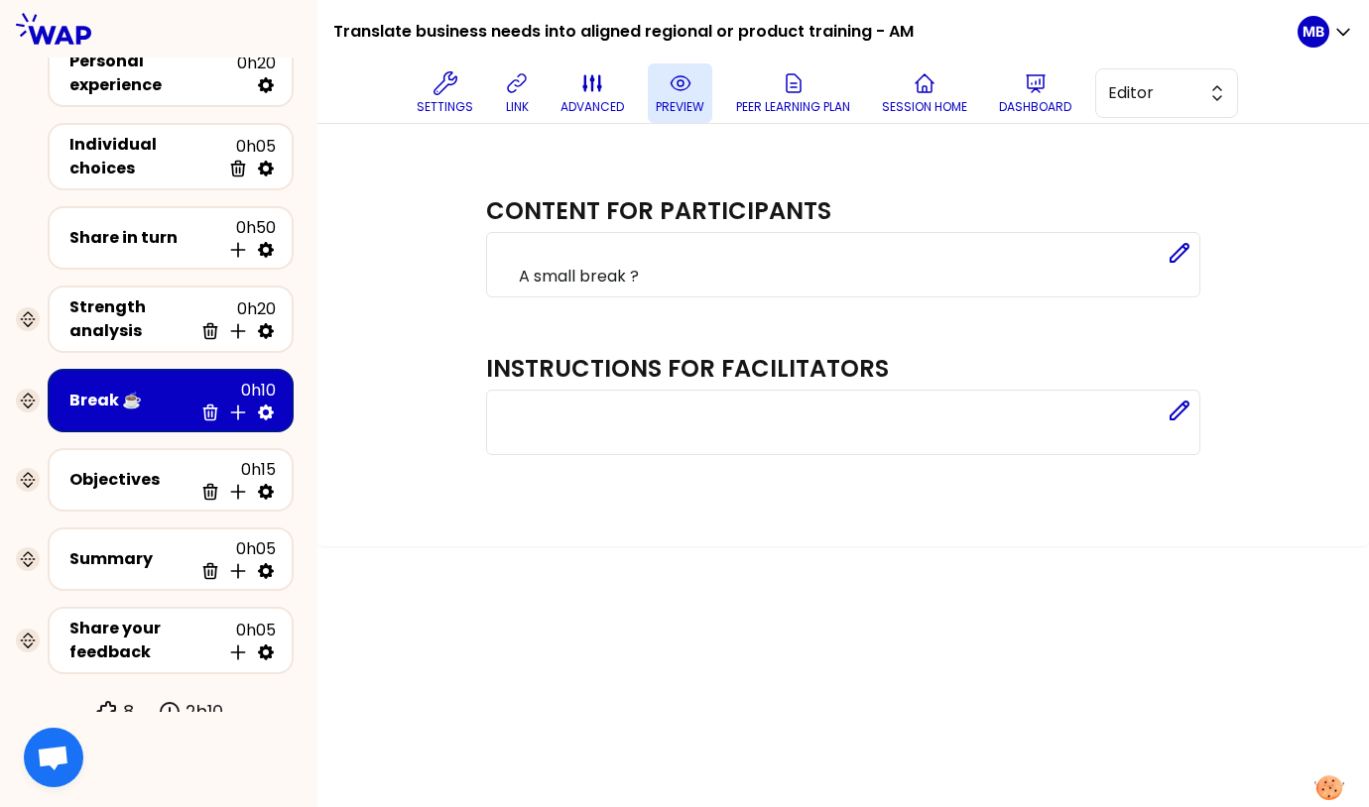
click at [676, 86] on icon at bounding box center [681, 83] width 24 height 24
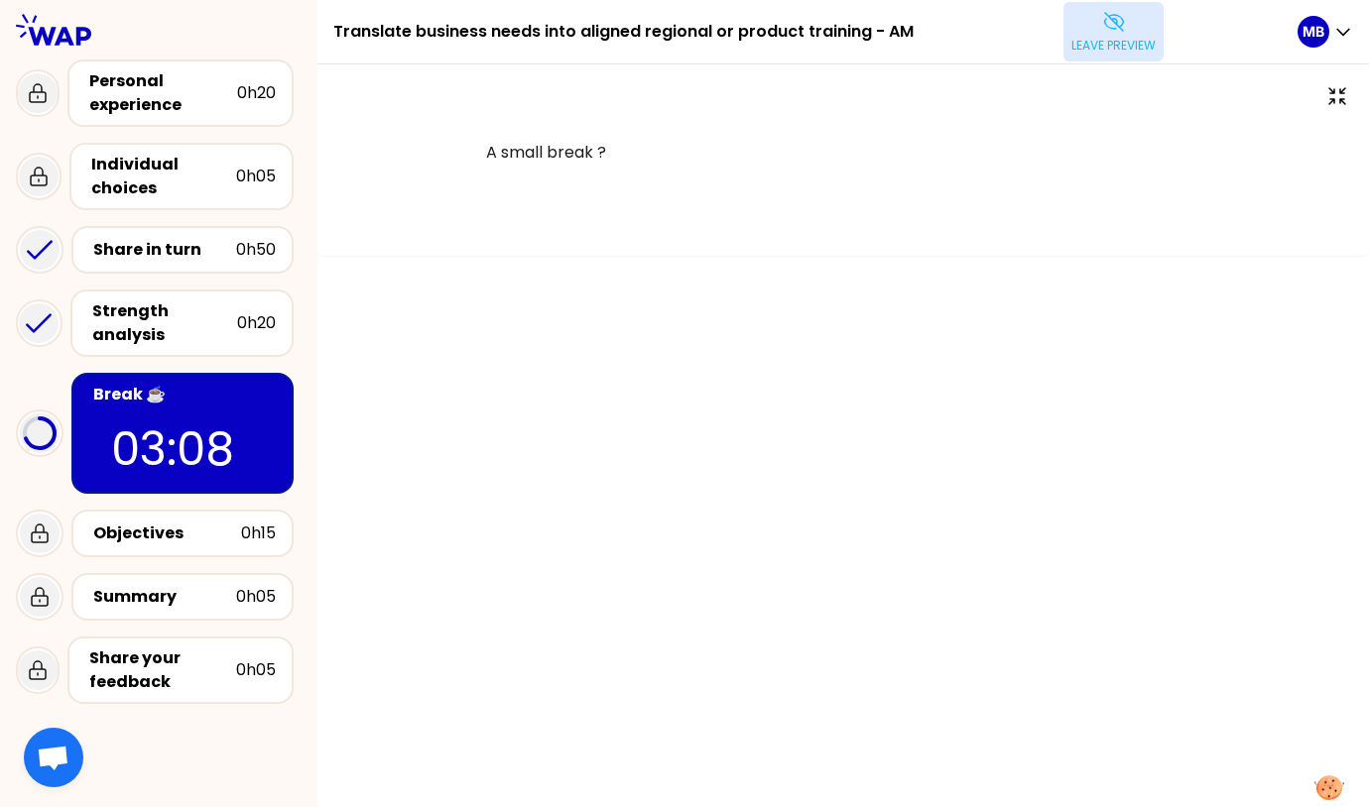
scroll to position [36, 0]
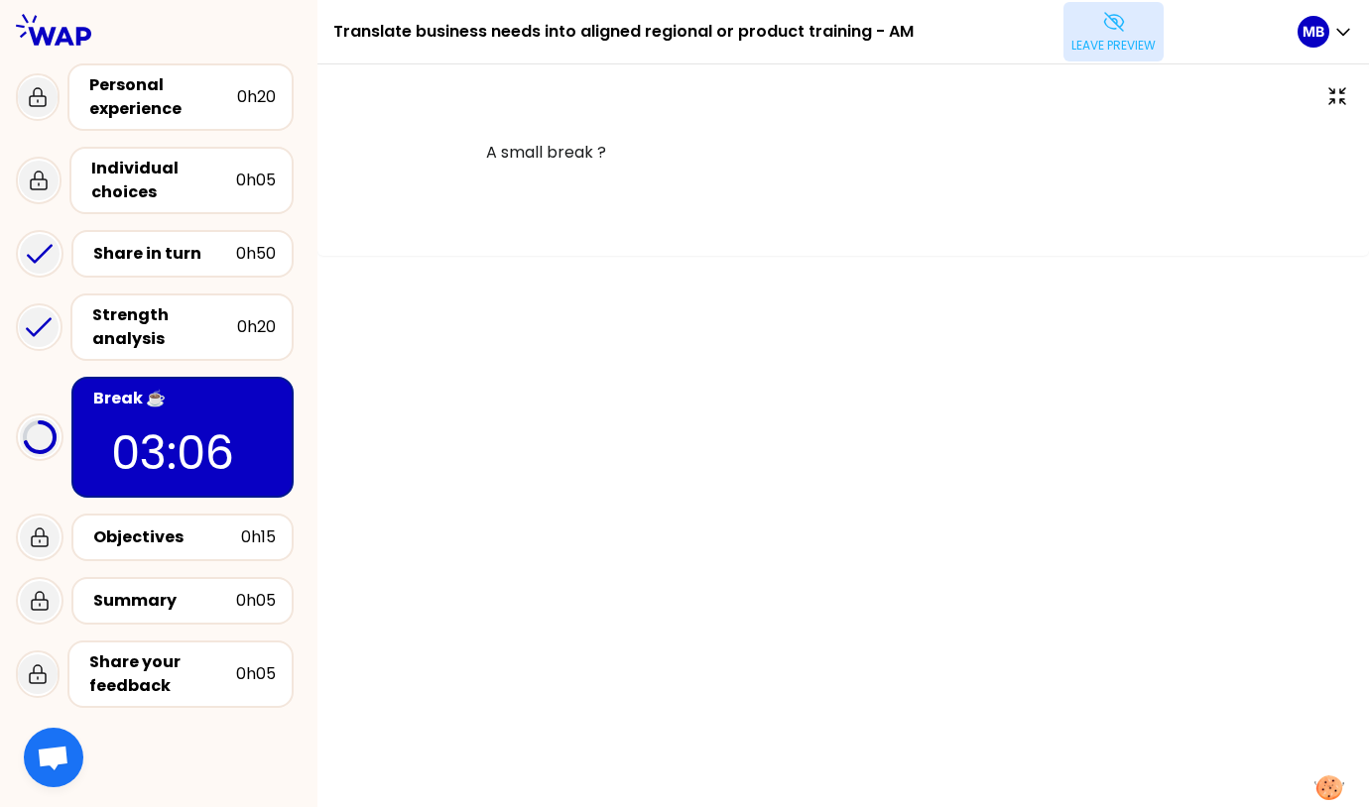
click at [1079, 38] on p "Leave preview" at bounding box center [1113, 46] width 84 height 16
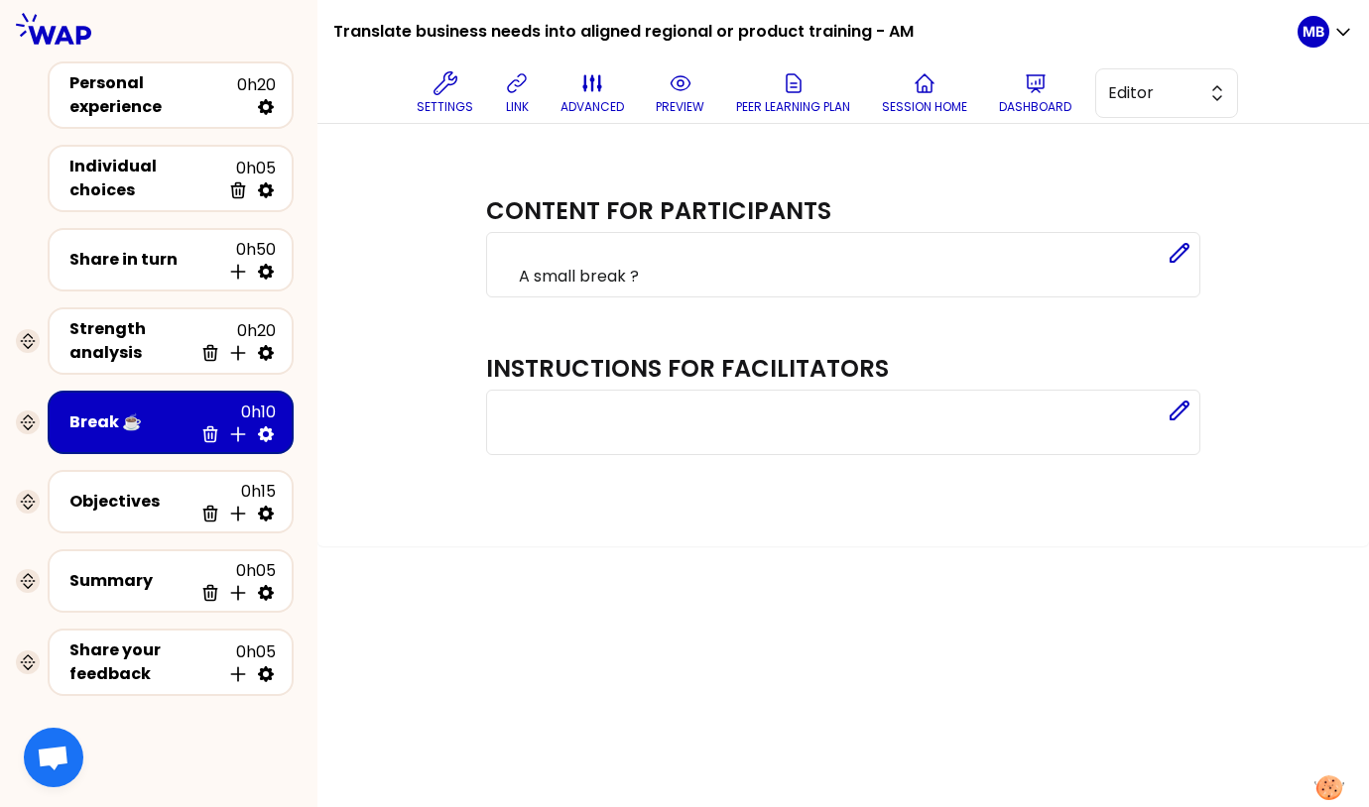
scroll to position [58, 0]
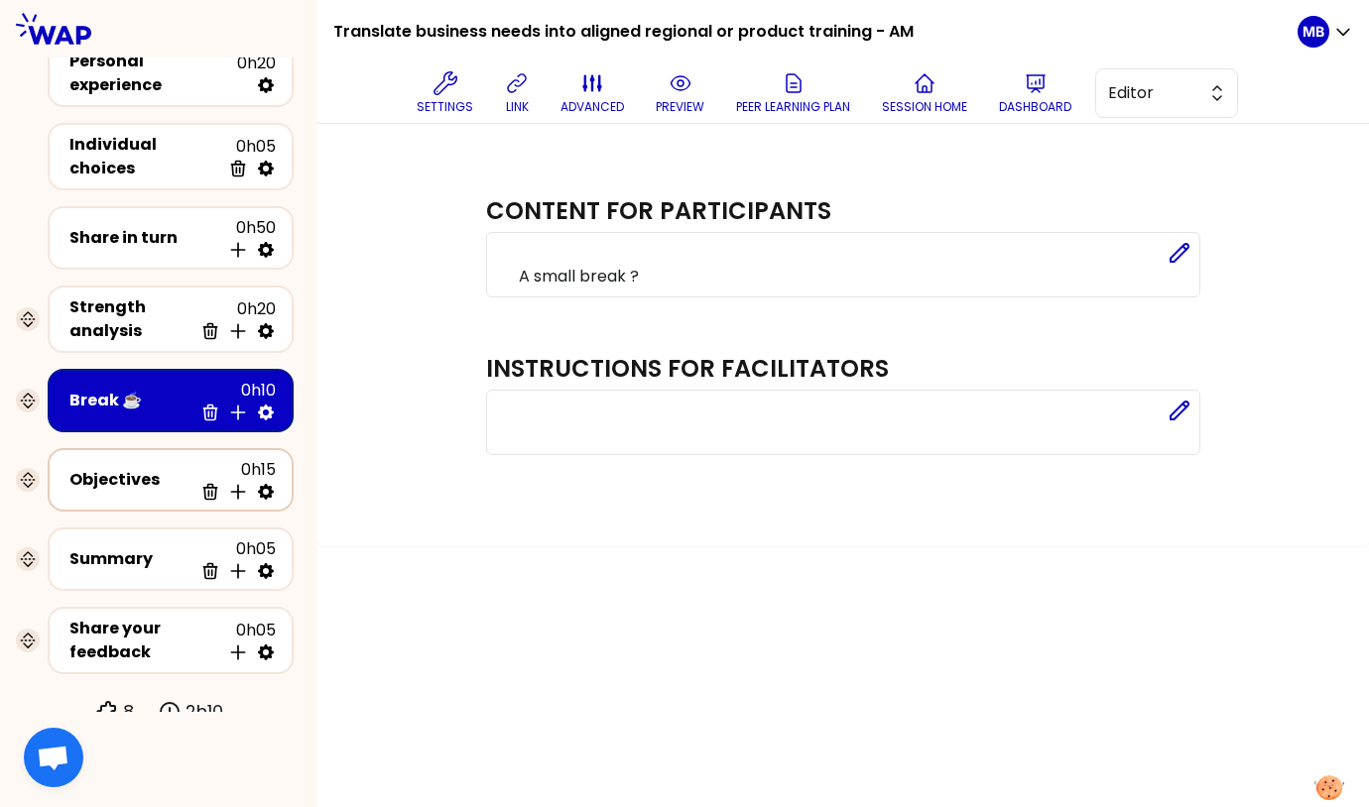
click at [157, 468] on div "Objectives" at bounding box center [130, 480] width 123 height 24
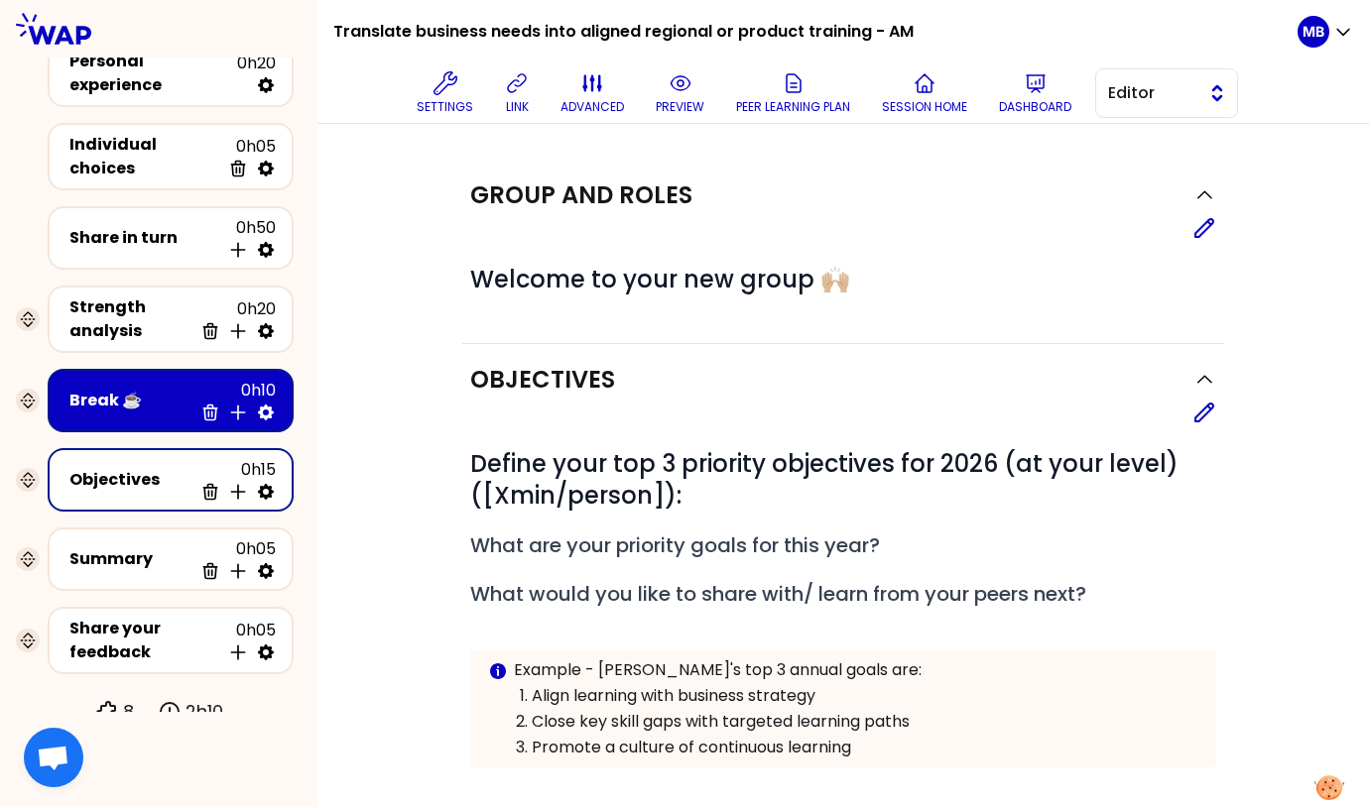
click at [1163, 92] on span "Editor" at bounding box center [1152, 93] width 89 height 24
click at [1156, 165] on span "Facilitator" at bounding box center [1178, 175] width 85 height 24
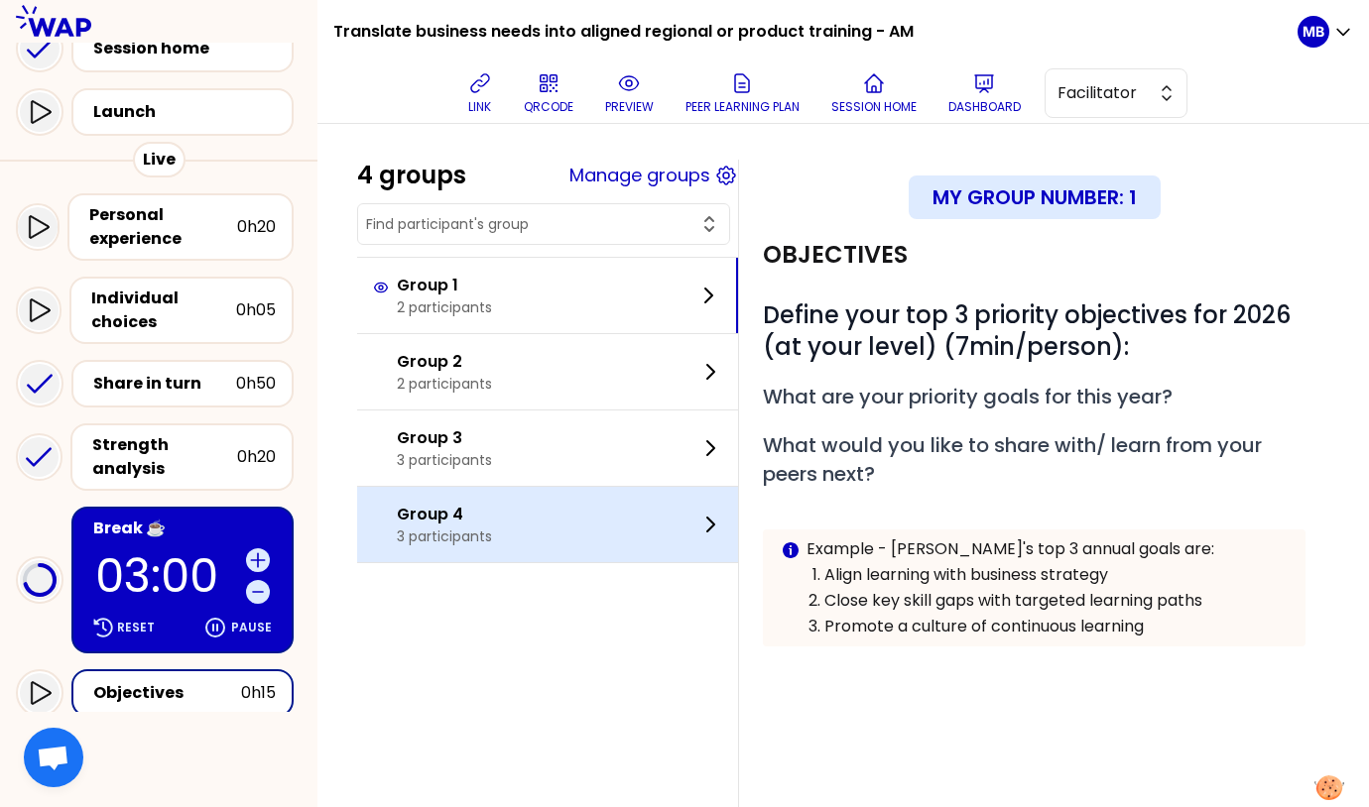
click at [560, 556] on div "Group 4 3 participants" at bounding box center [547, 524] width 381 height 75
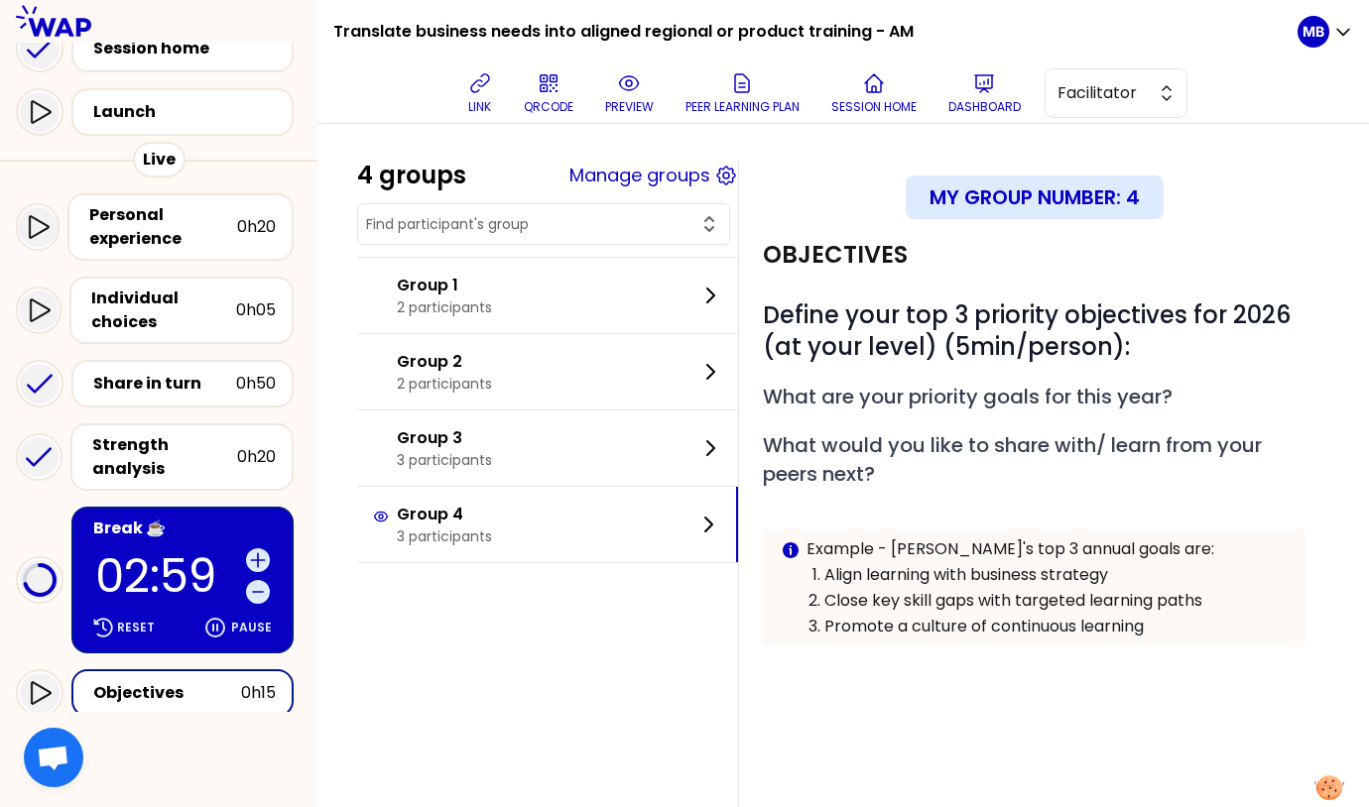
scroll to position [430, 0]
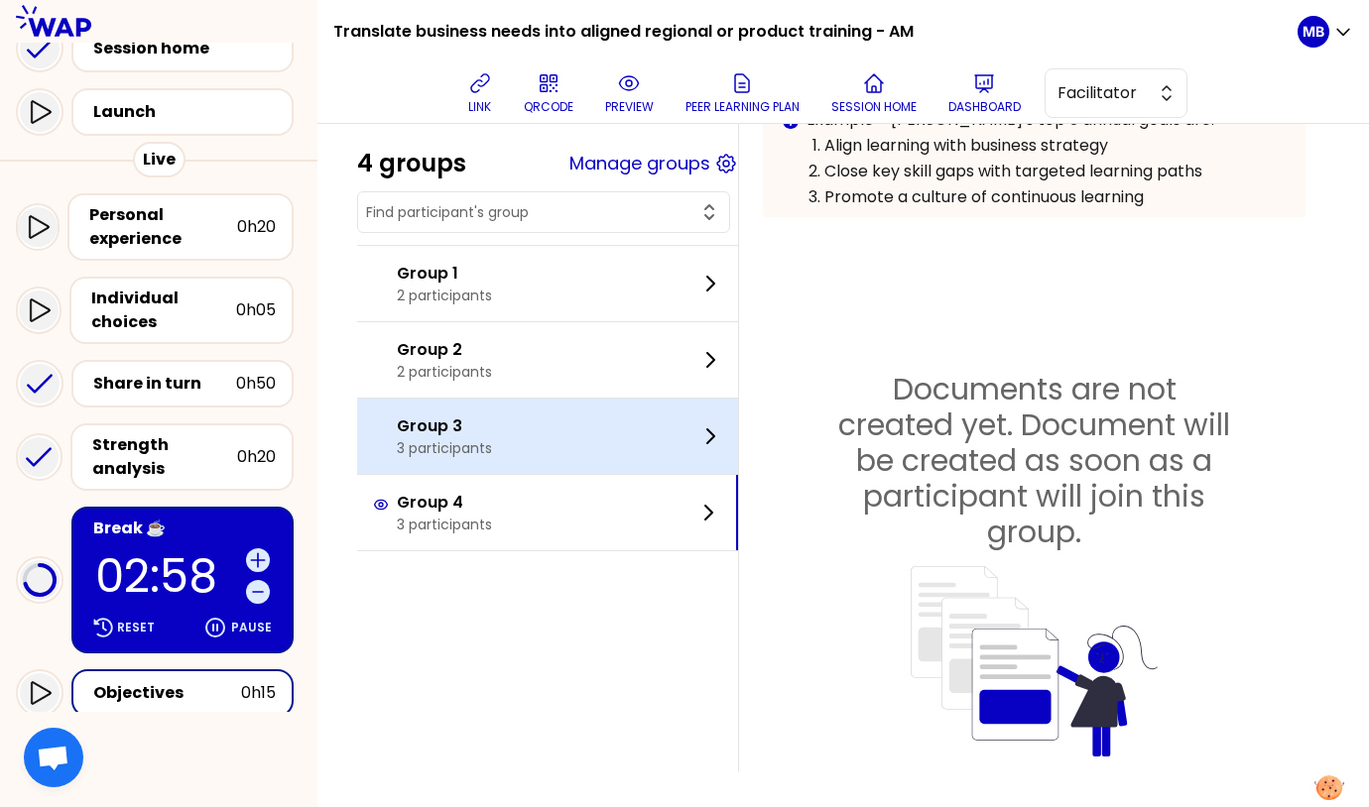
click at [518, 445] on div "Group 3 3 participants" at bounding box center [547, 436] width 381 height 75
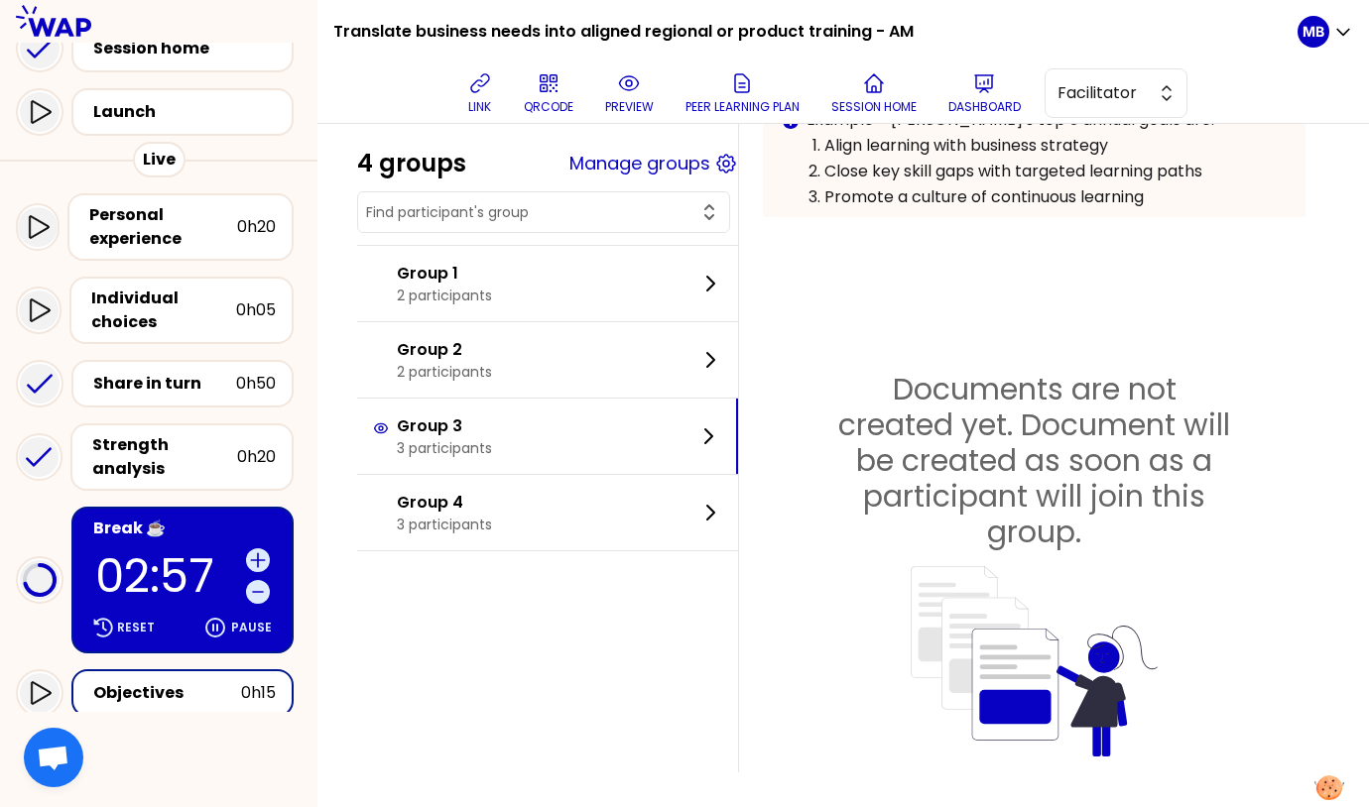
scroll to position [0, 0]
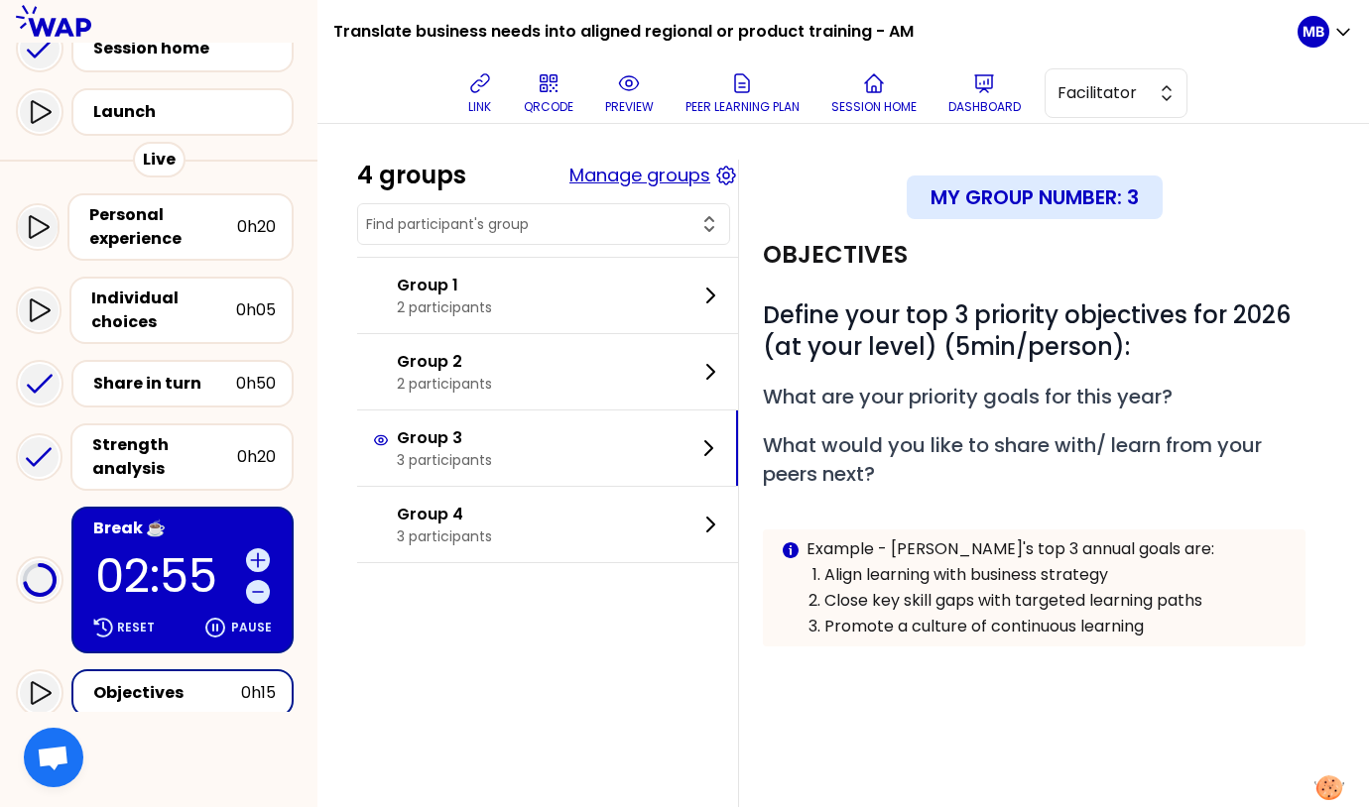
click at [629, 184] on button "Manage groups" at bounding box center [639, 176] width 141 height 28
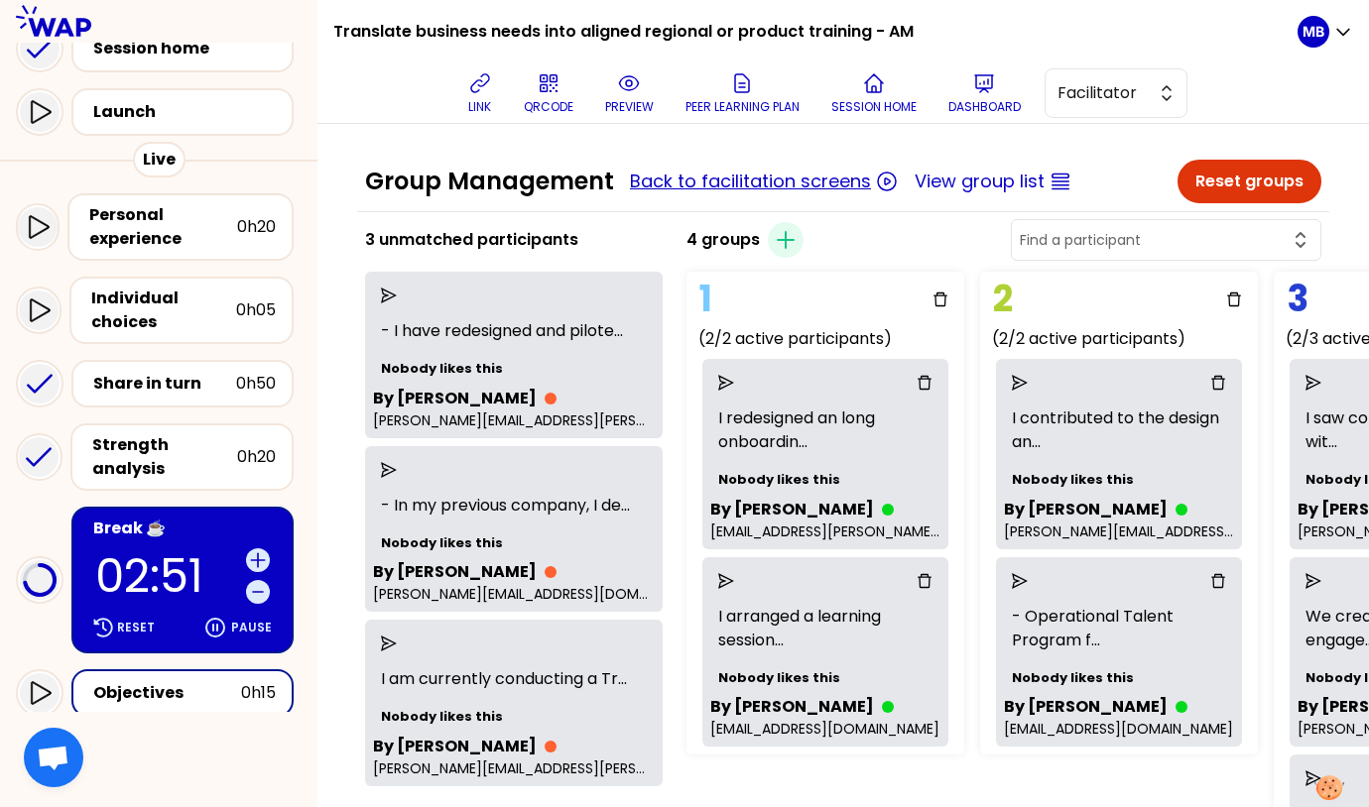
click at [644, 182] on button "Back to facilitation screens" at bounding box center [750, 182] width 241 height 28
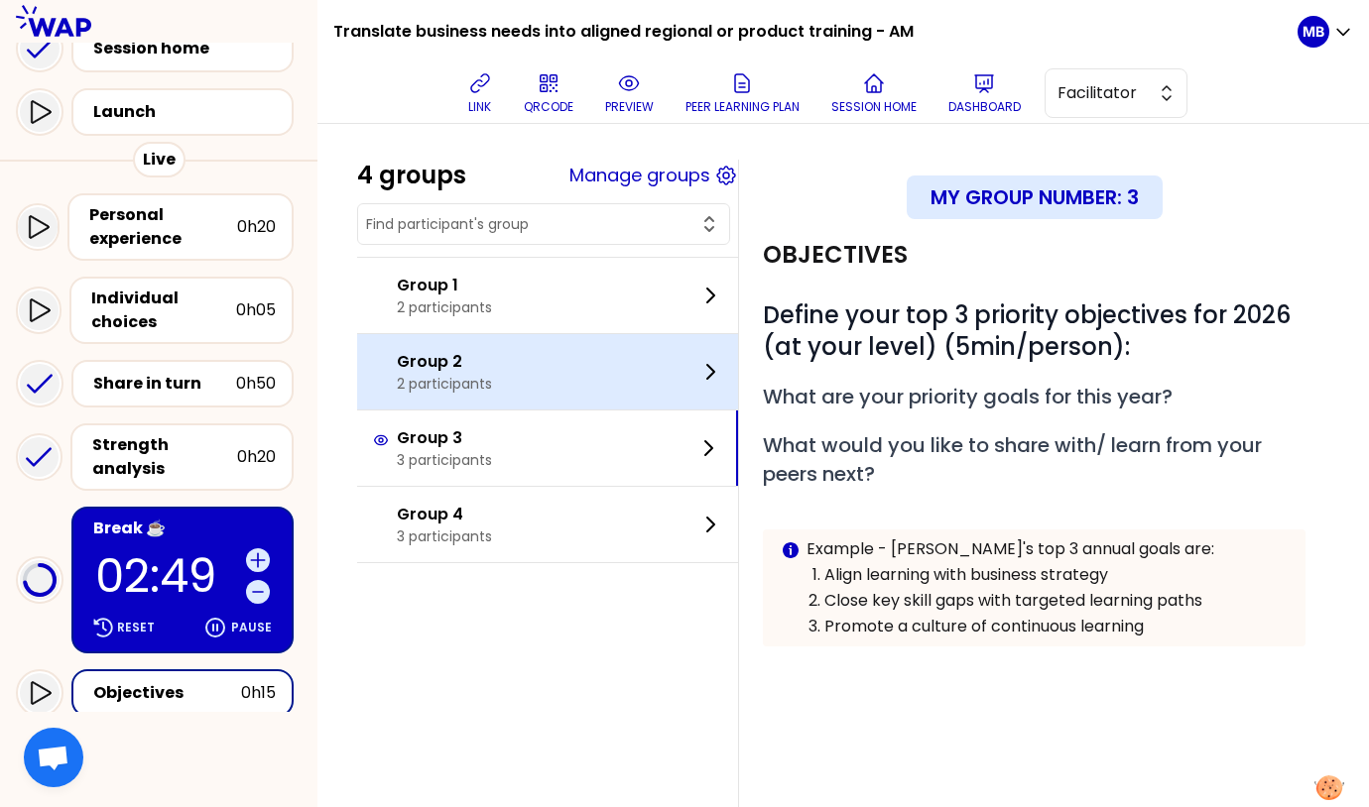
click at [475, 365] on p "Group 2" at bounding box center [444, 362] width 95 height 24
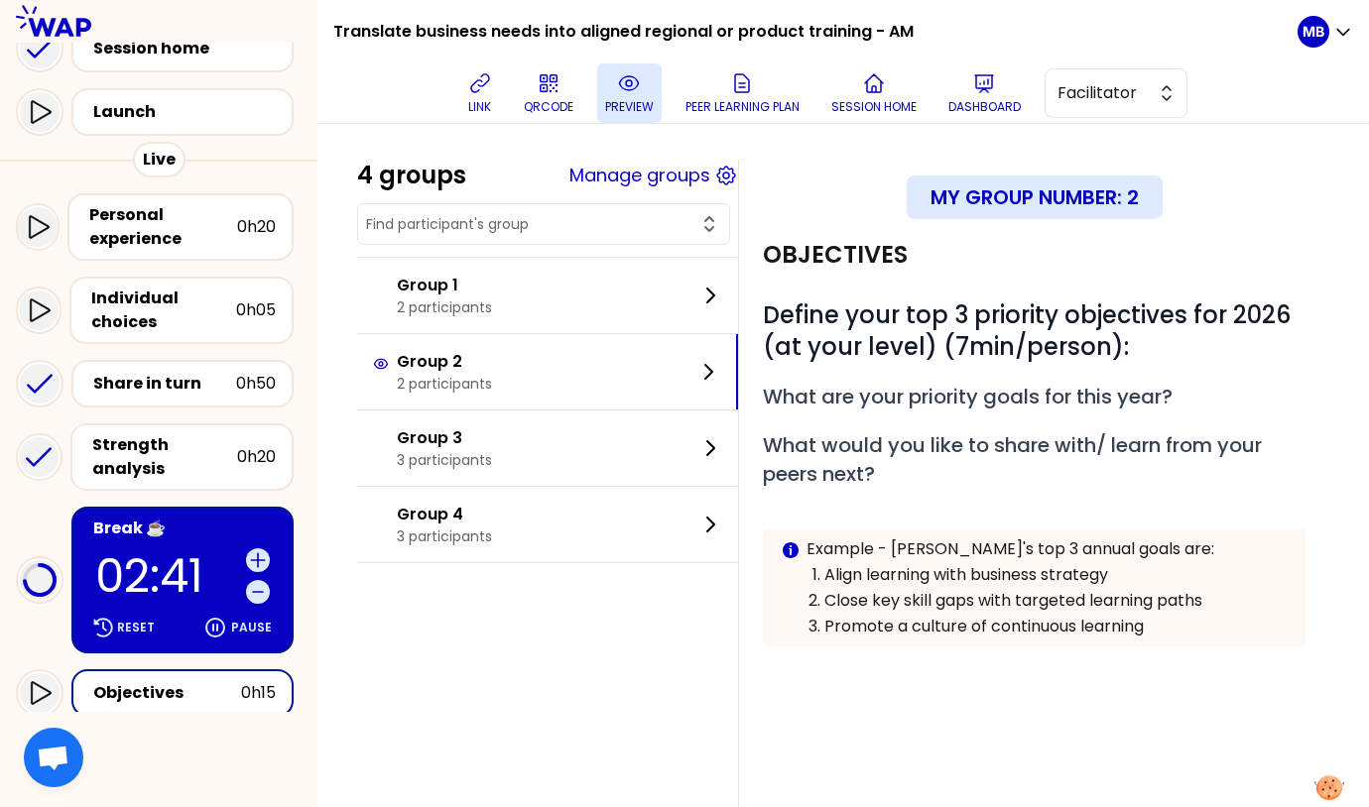
click at [652, 95] on button "preview" at bounding box center [629, 93] width 64 height 60
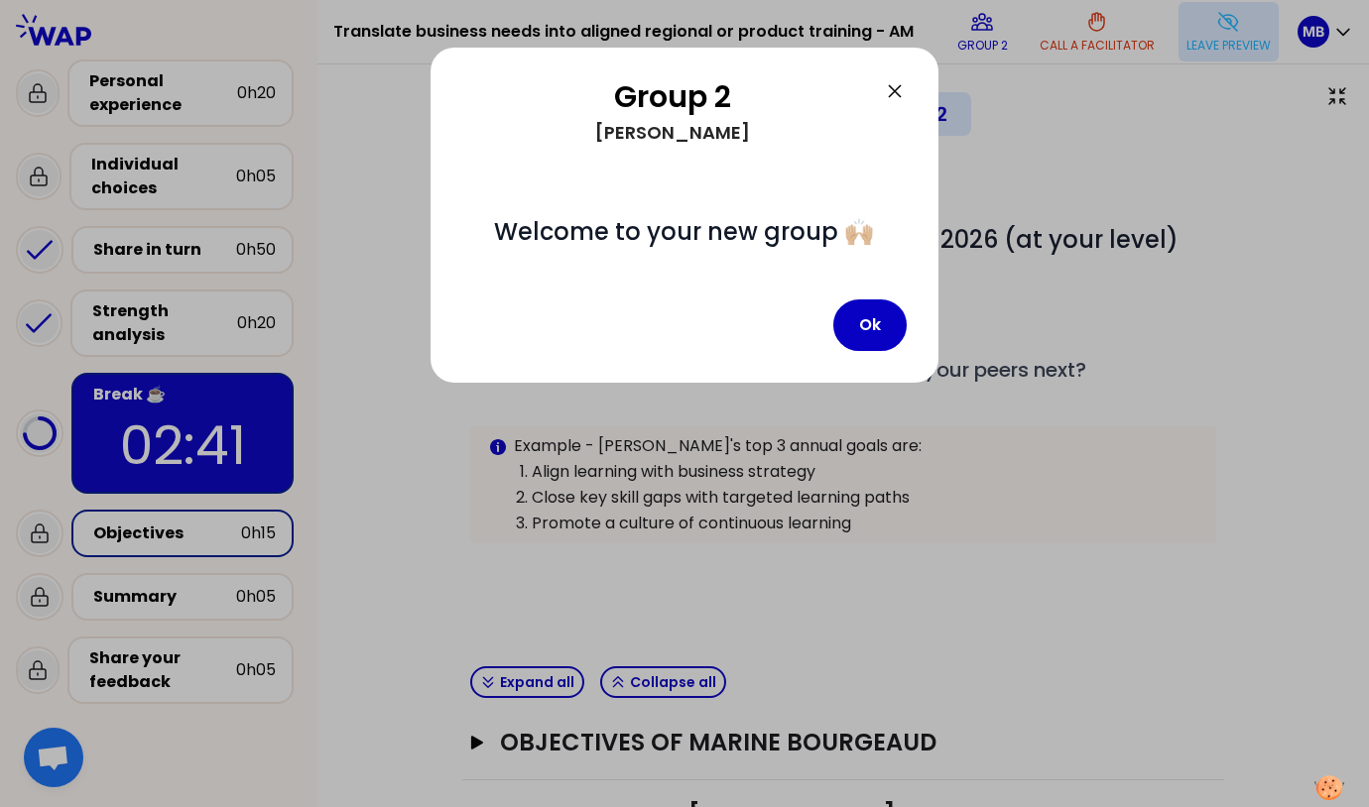
scroll to position [36, 0]
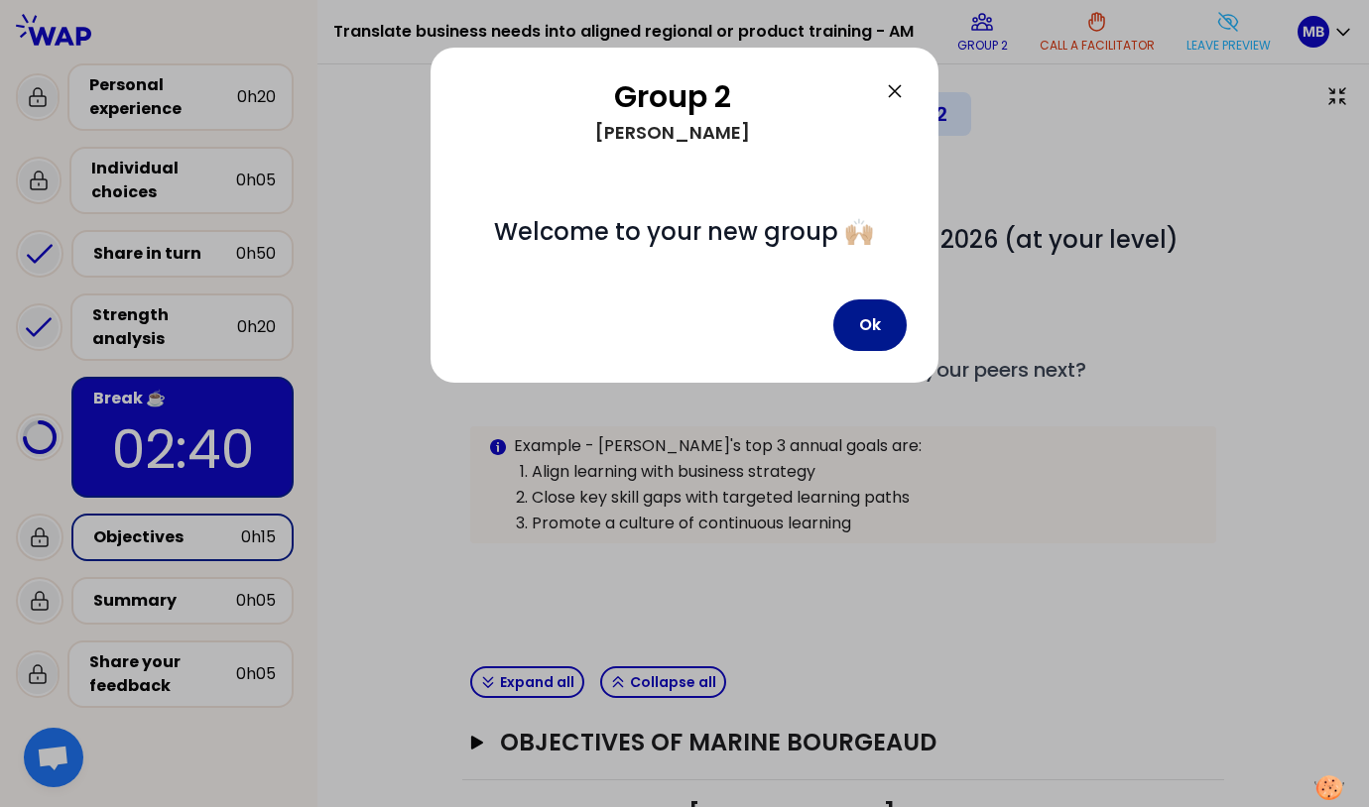
click at [861, 334] on button "Ok" at bounding box center [869, 326] width 73 height 52
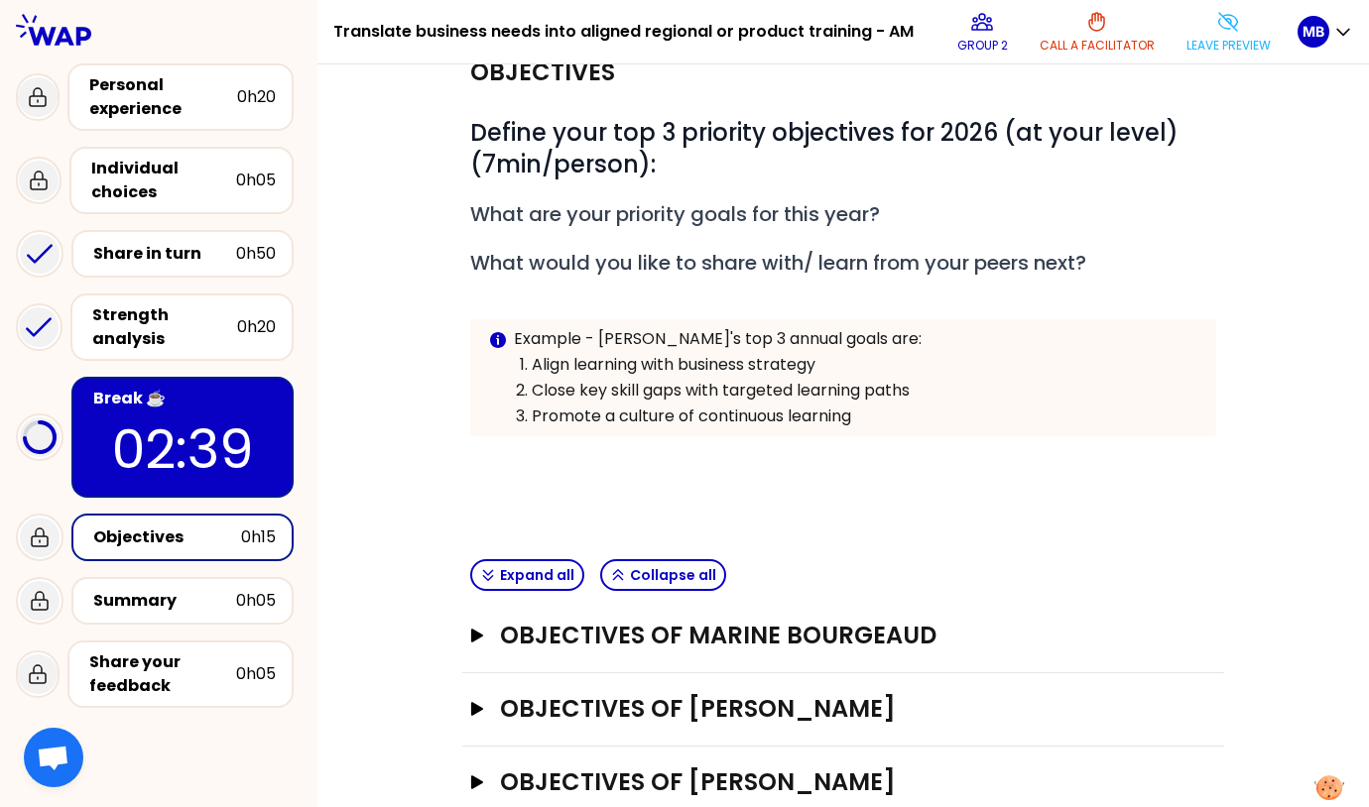
scroll to position [296, 0]
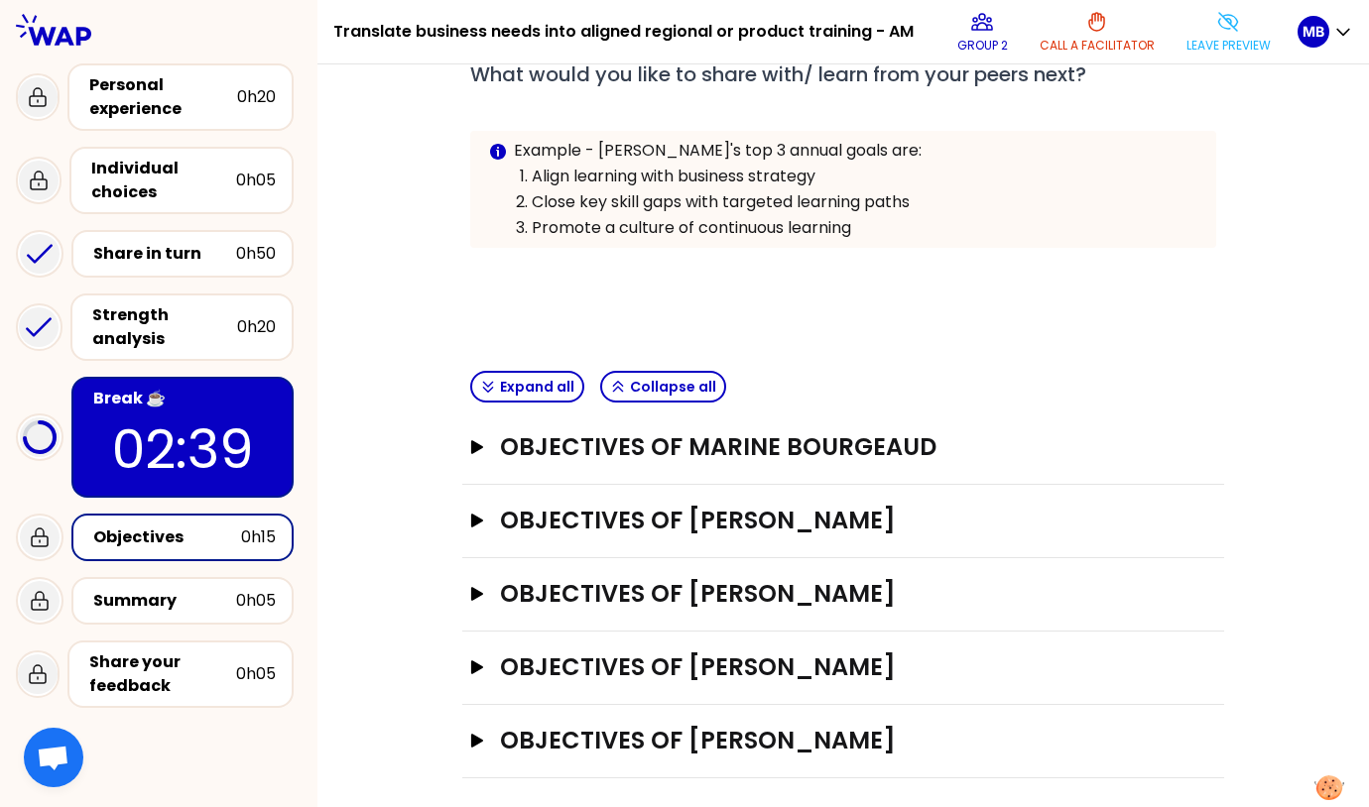
click at [679, 458] on div "Objectives of Marine Bourgeaud Open" at bounding box center [843, 448] width 762 height 73
click at [684, 446] on h3 "Objectives of Marine Bourgeaud" at bounding box center [825, 447] width 650 height 32
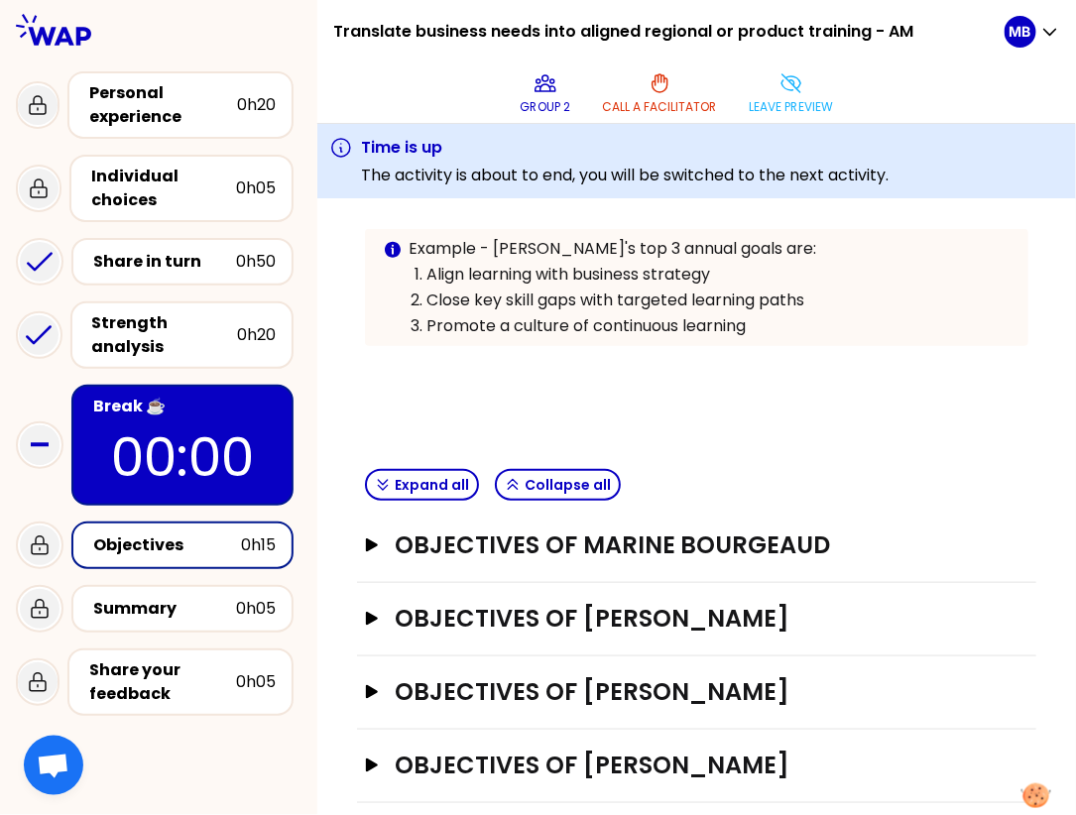
scroll to position [359, 0]
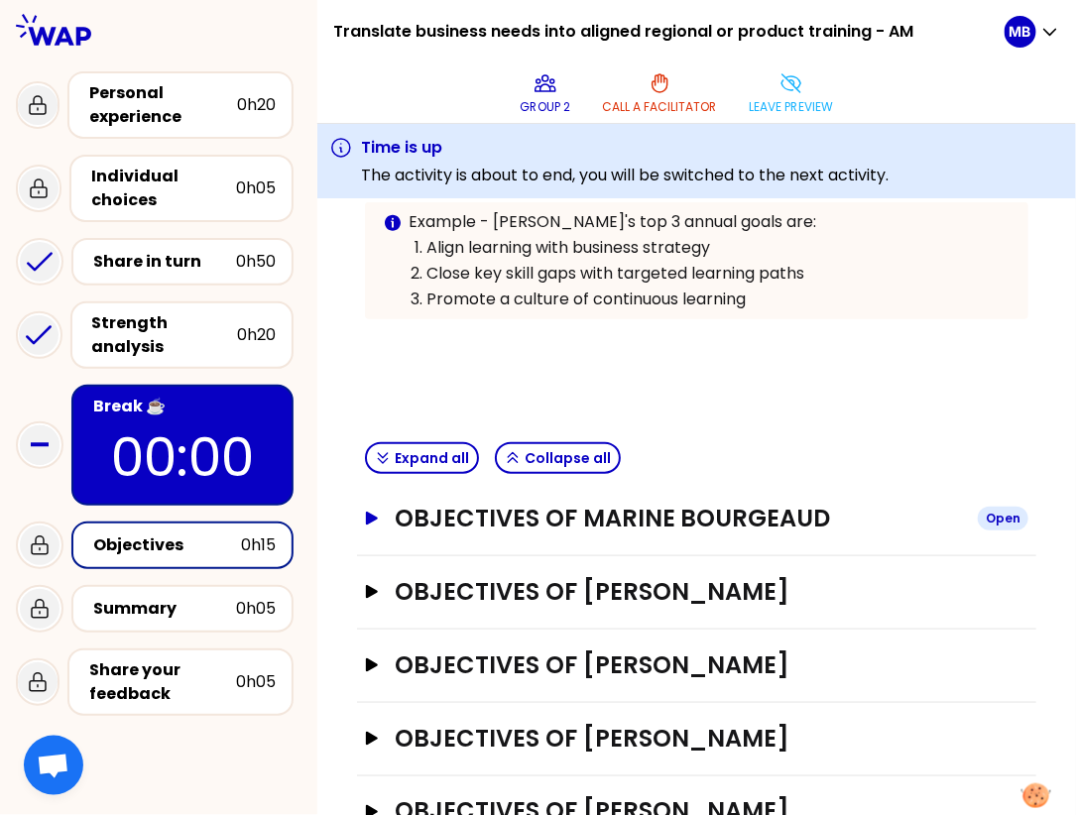
click at [651, 503] on h3 "Objectives of Marine Bourgeaud" at bounding box center [678, 519] width 567 height 32
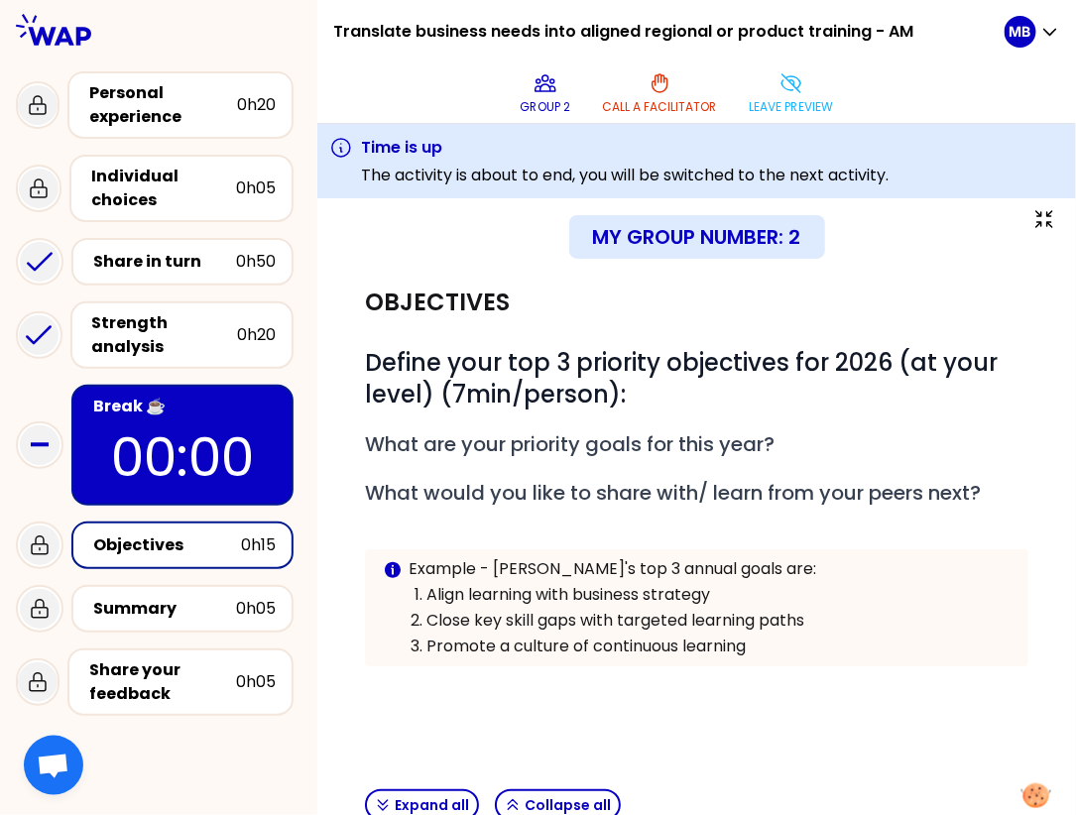
scroll to position [0, 0]
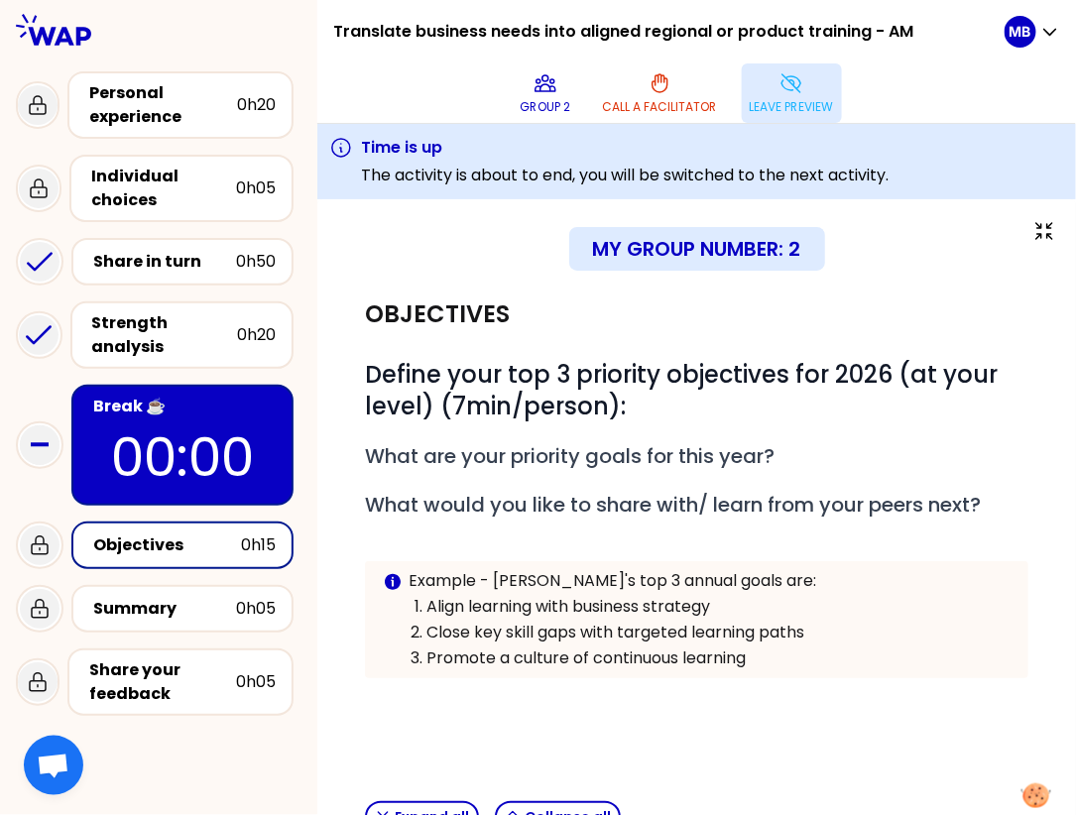
click at [777, 95] on button "Leave preview" at bounding box center [792, 93] width 100 height 60
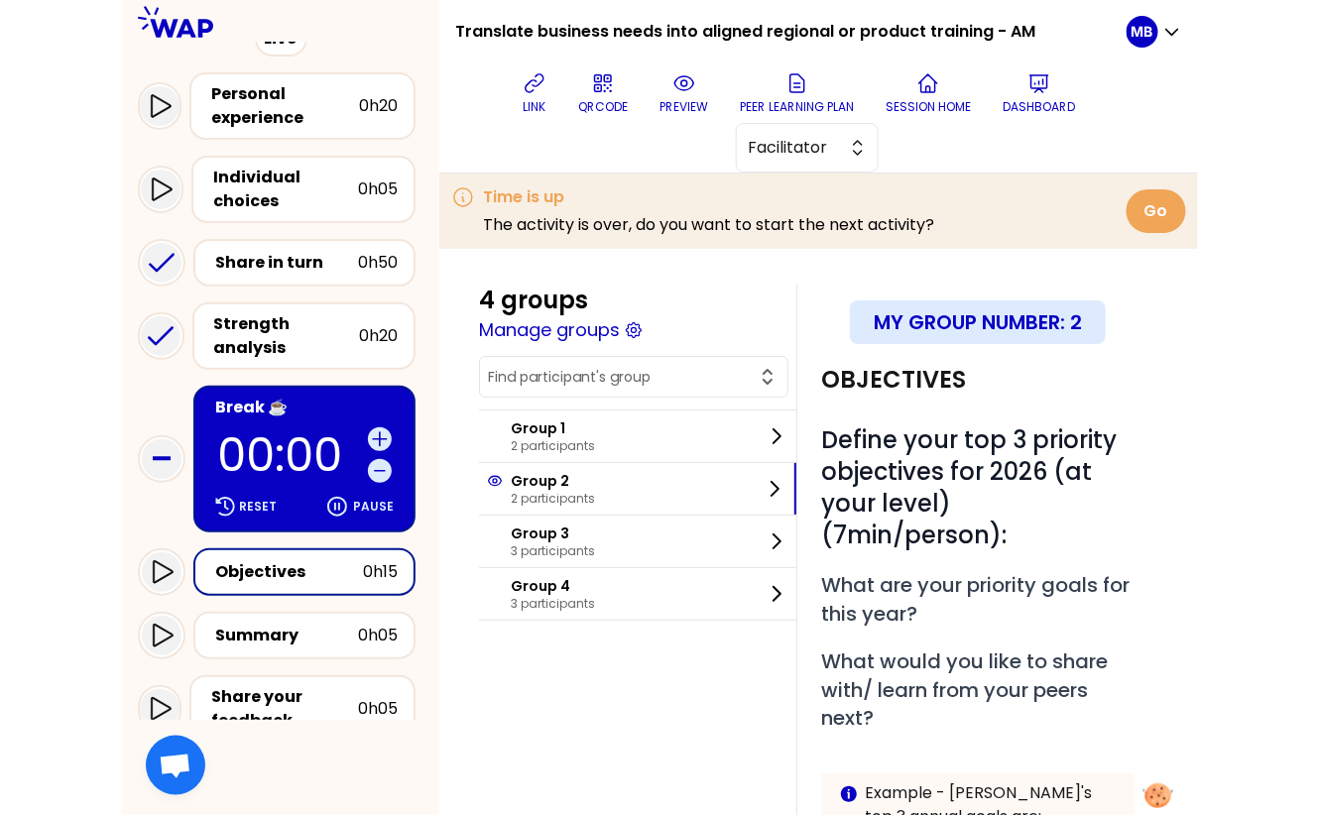
scroll to position [318, 0]
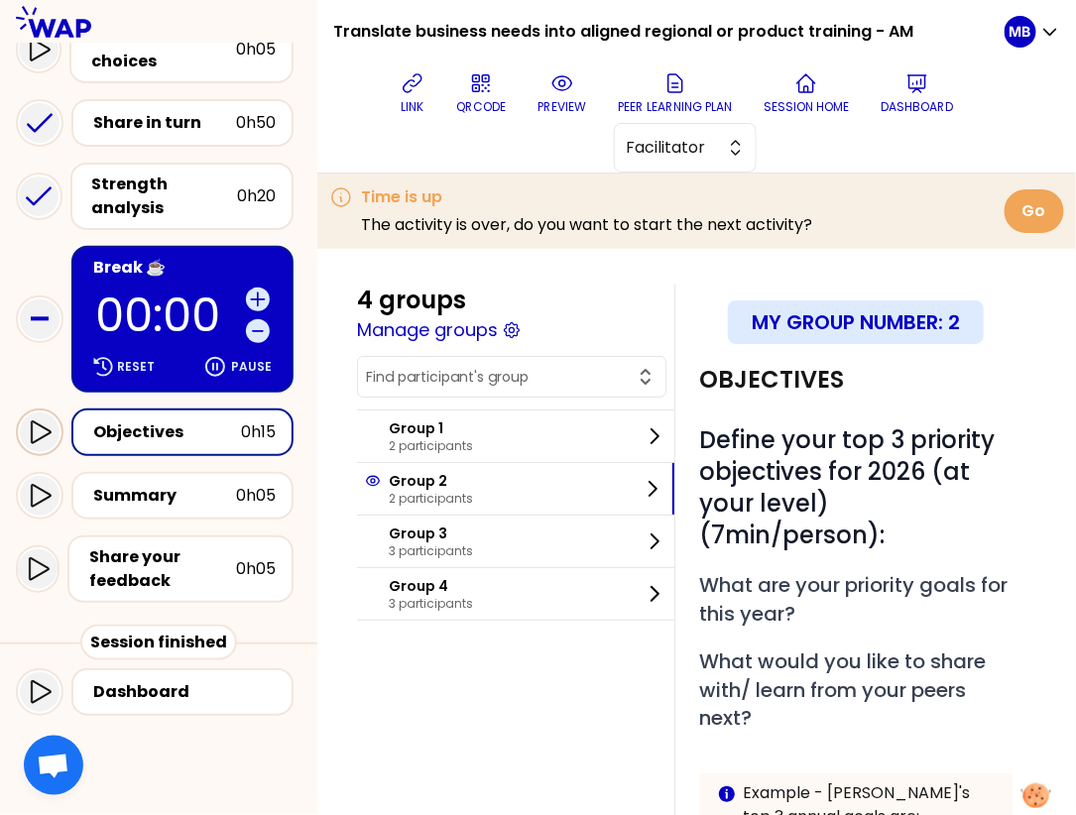
click at [46, 442] on div at bounding box center [40, 433] width 40 height 40
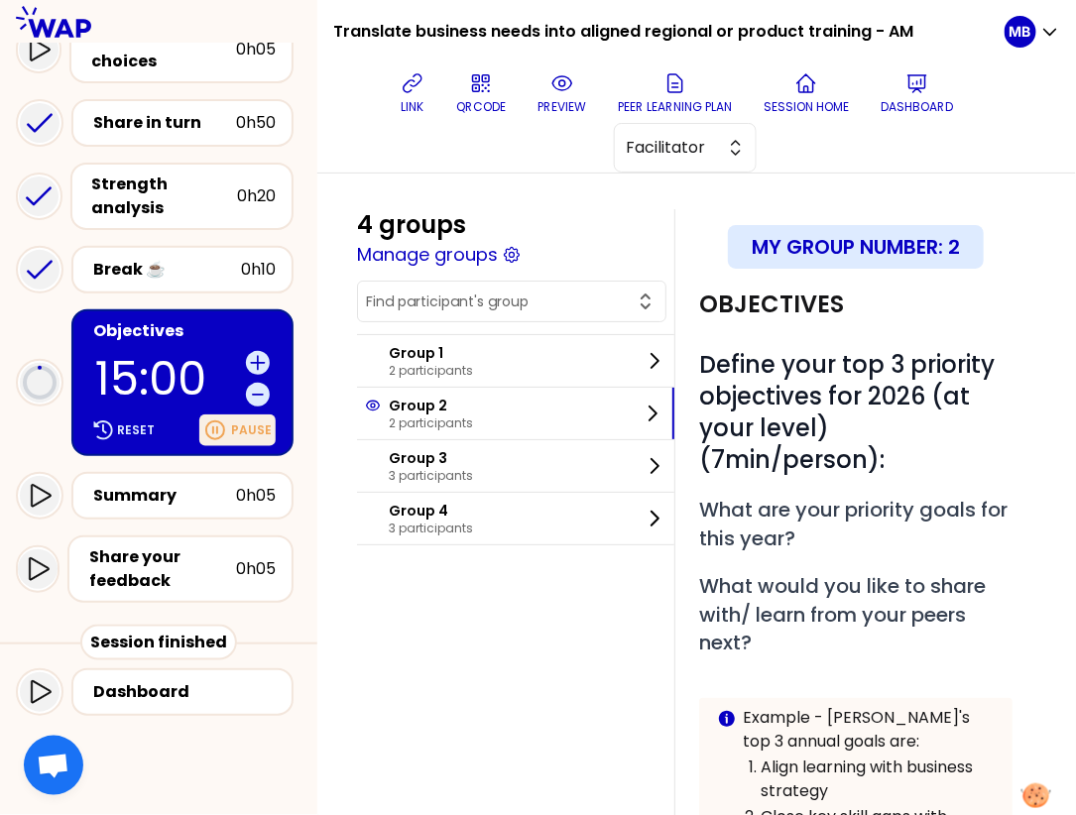
click at [239, 434] on p "Pause" at bounding box center [251, 431] width 41 height 16
click at [140, 423] on p "Reset" at bounding box center [136, 431] width 38 height 16
click at [240, 426] on p "Pause" at bounding box center [251, 431] width 41 height 16
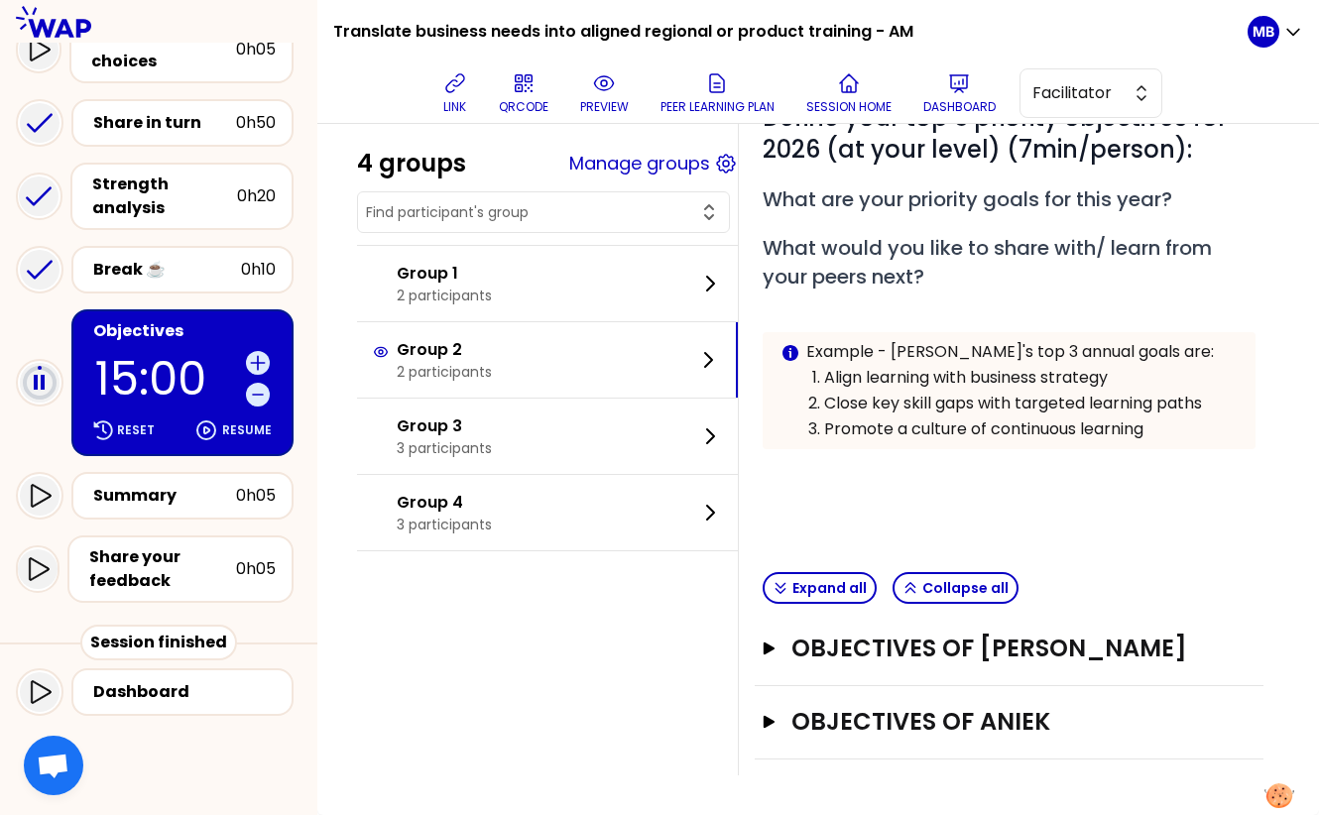
scroll to position [221, 0]
click at [863, 633] on h3 "Objectives of [PERSON_NAME]" at bounding box center [991, 649] width 398 height 32
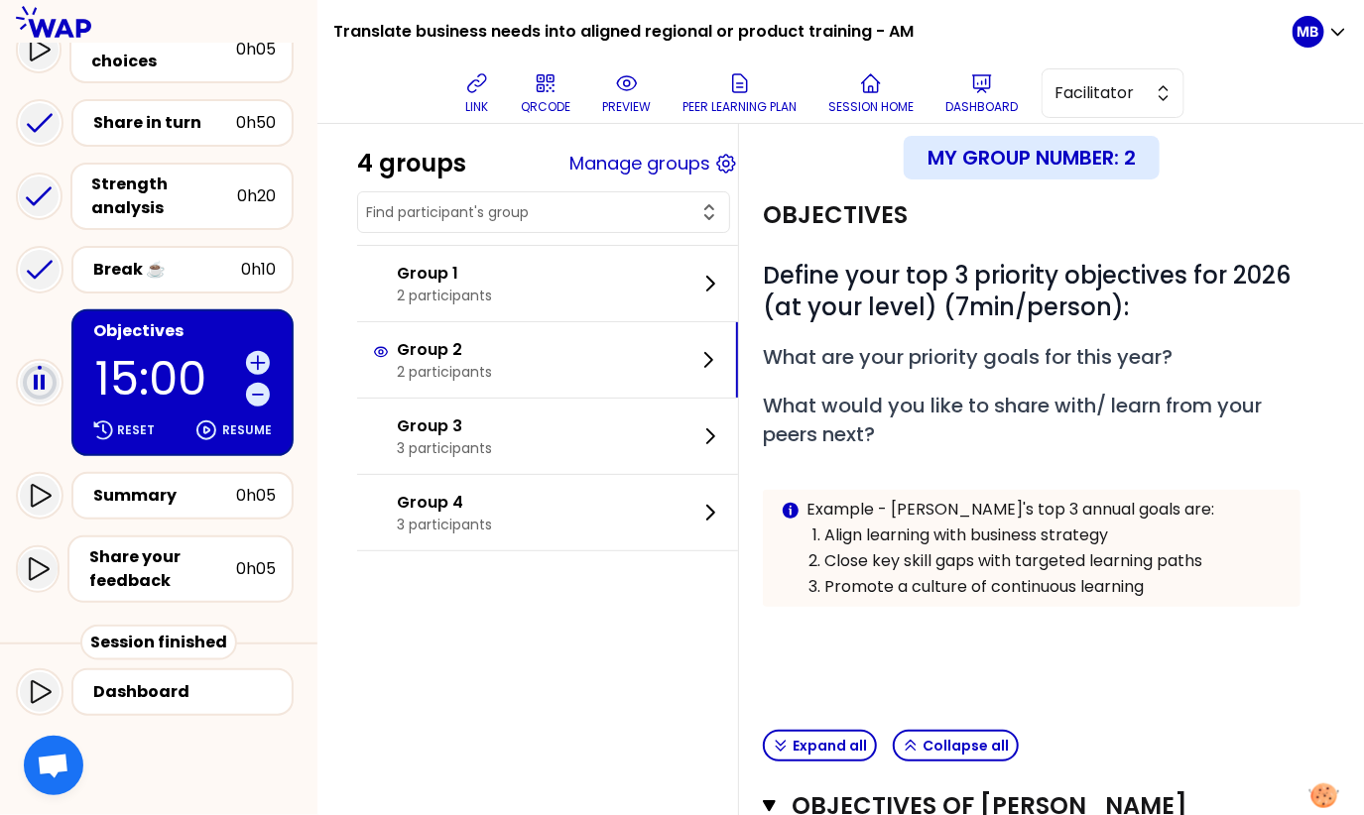
scroll to position [0, 0]
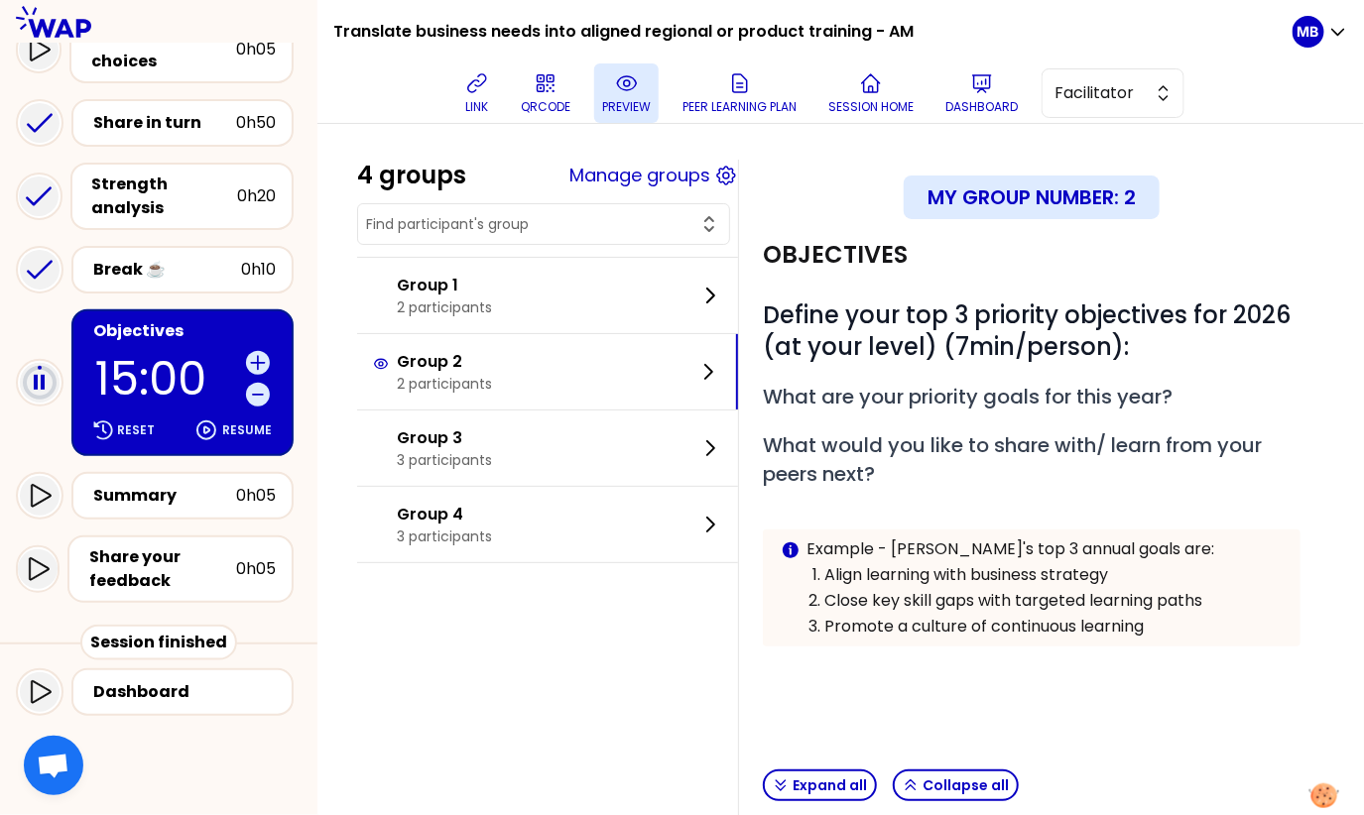
click at [613, 103] on p "preview" at bounding box center [626, 107] width 49 height 16
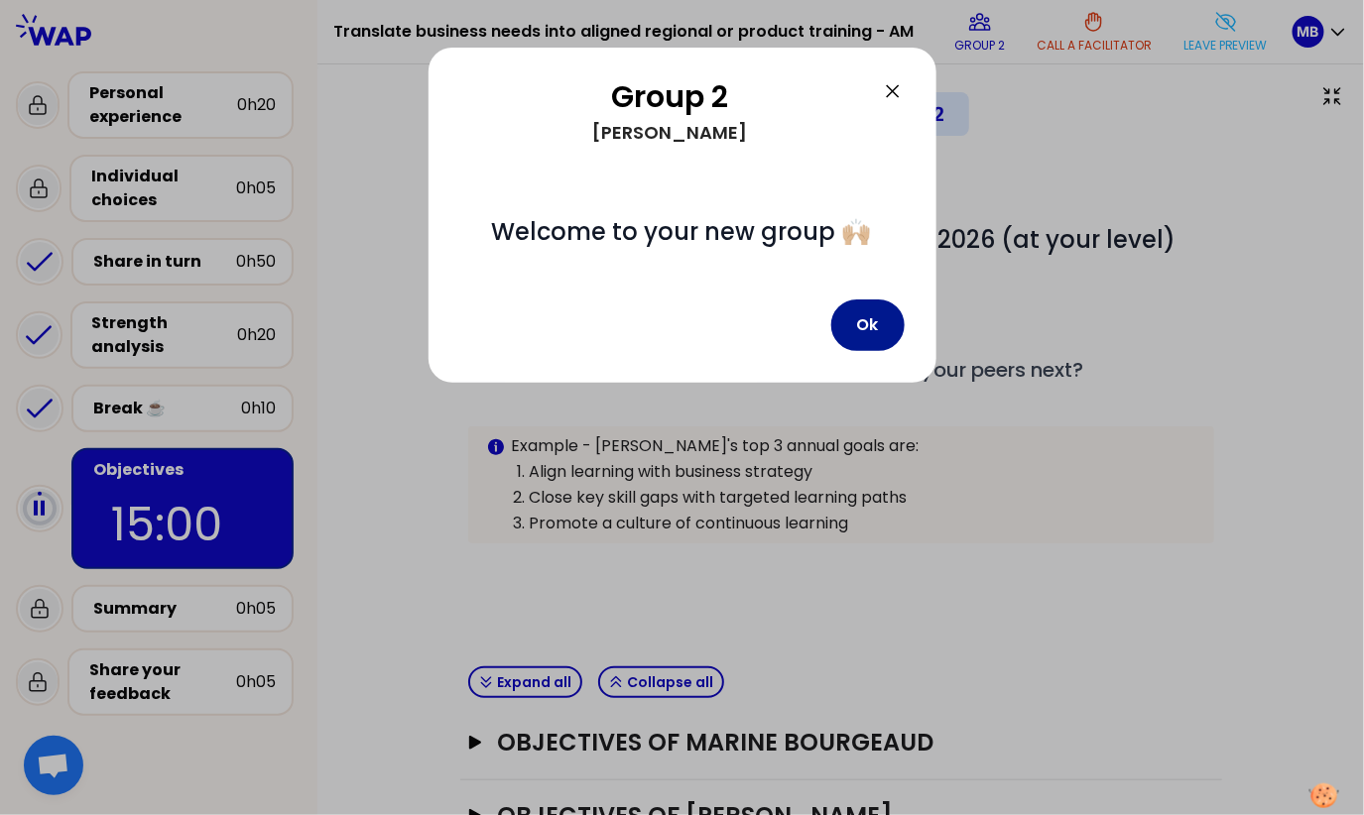
click at [861, 329] on button "Ok" at bounding box center [867, 326] width 73 height 52
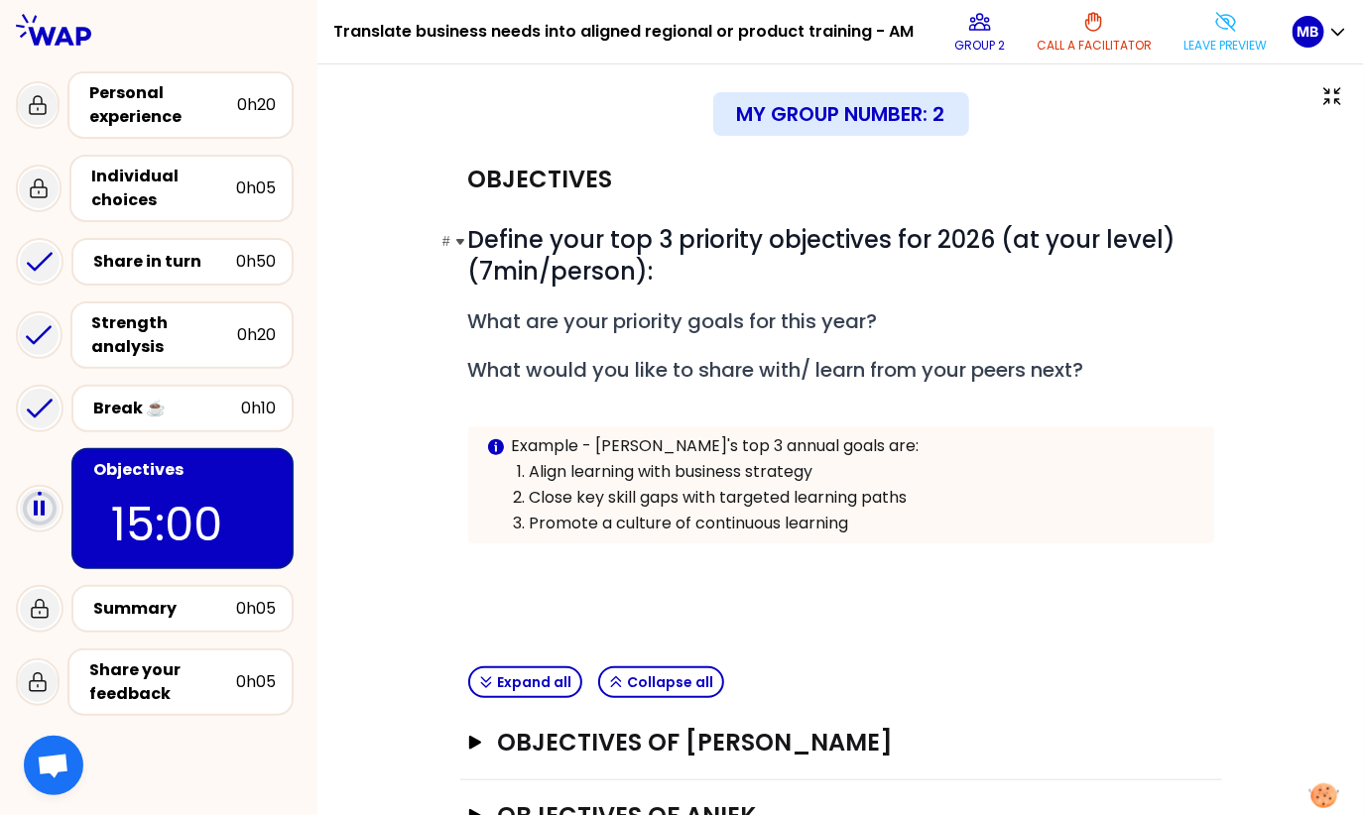
scroll to position [71, 0]
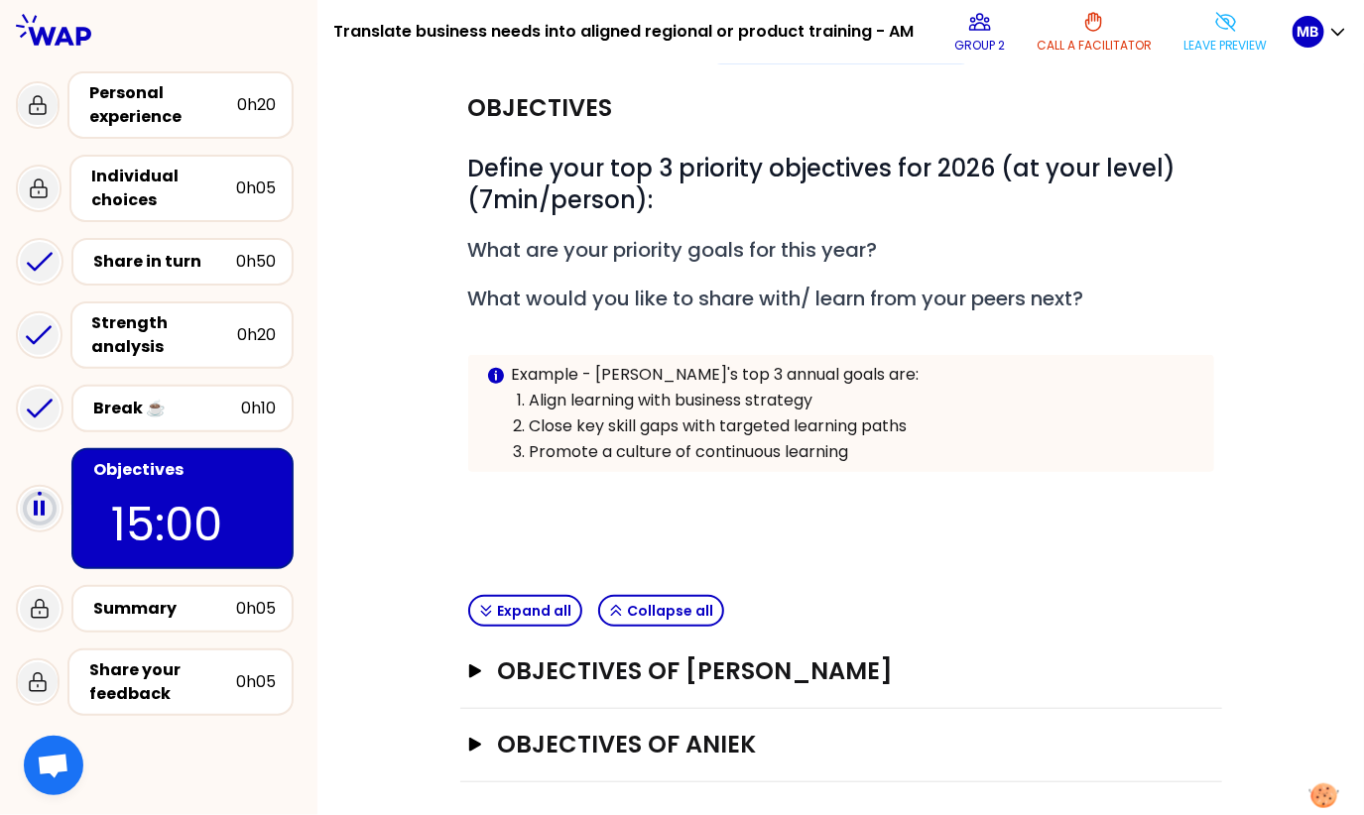
click at [510, 370] on div "Info Warning Tip Example - Caroline's top 3 annual goals are: Align learning wi…" at bounding box center [841, 413] width 746 height 117
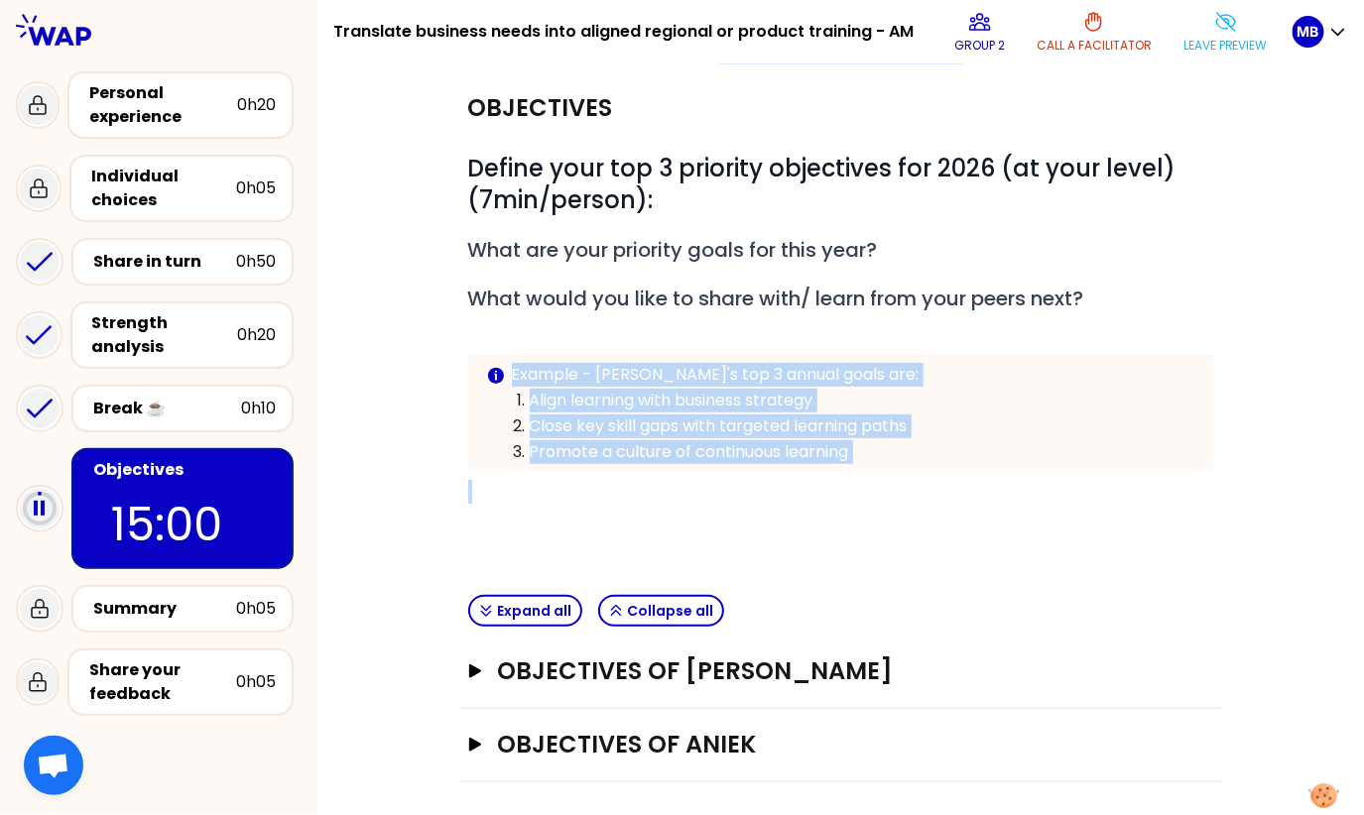
drag, startPoint x: 510, startPoint y: 370, endPoint x: 893, endPoint y: 449, distance: 391.0
click at [893, 449] on div "Info Warning Tip Example - Caroline's top 3 annual goals are: Align learning wi…" at bounding box center [841, 413] width 746 height 117
click at [836, 490] on p at bounding box center [841, 492] width 746 height 24
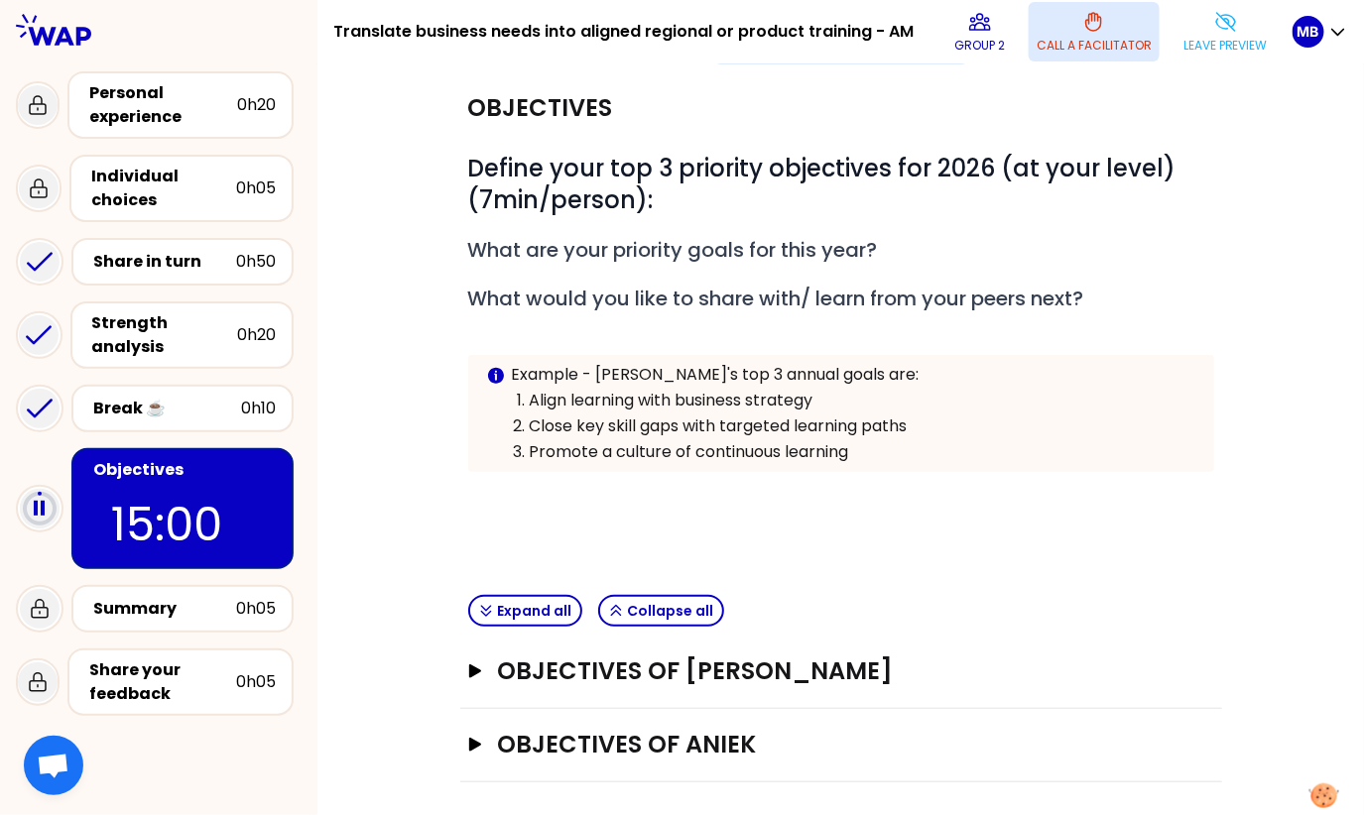
click at [1066, 38] on p "Call a facilitator" at bounding box center [1094, 46] width 115 height 16
click at [1050, 41] on p "Help requested" at bounding box center [1093, 46] width 93 height 16
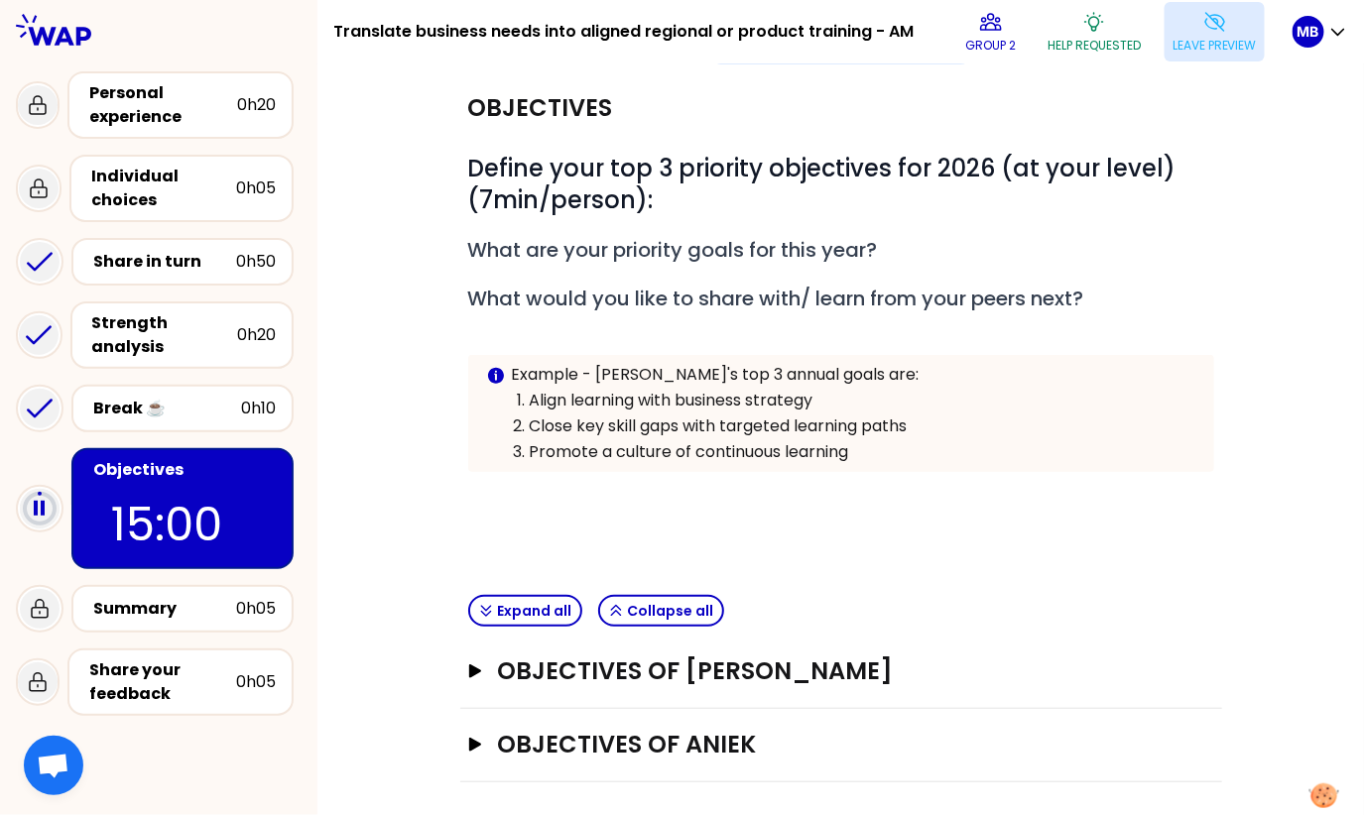
click at [1203, 33] on icon at bounding box center [1215, 22] width 24 height 24
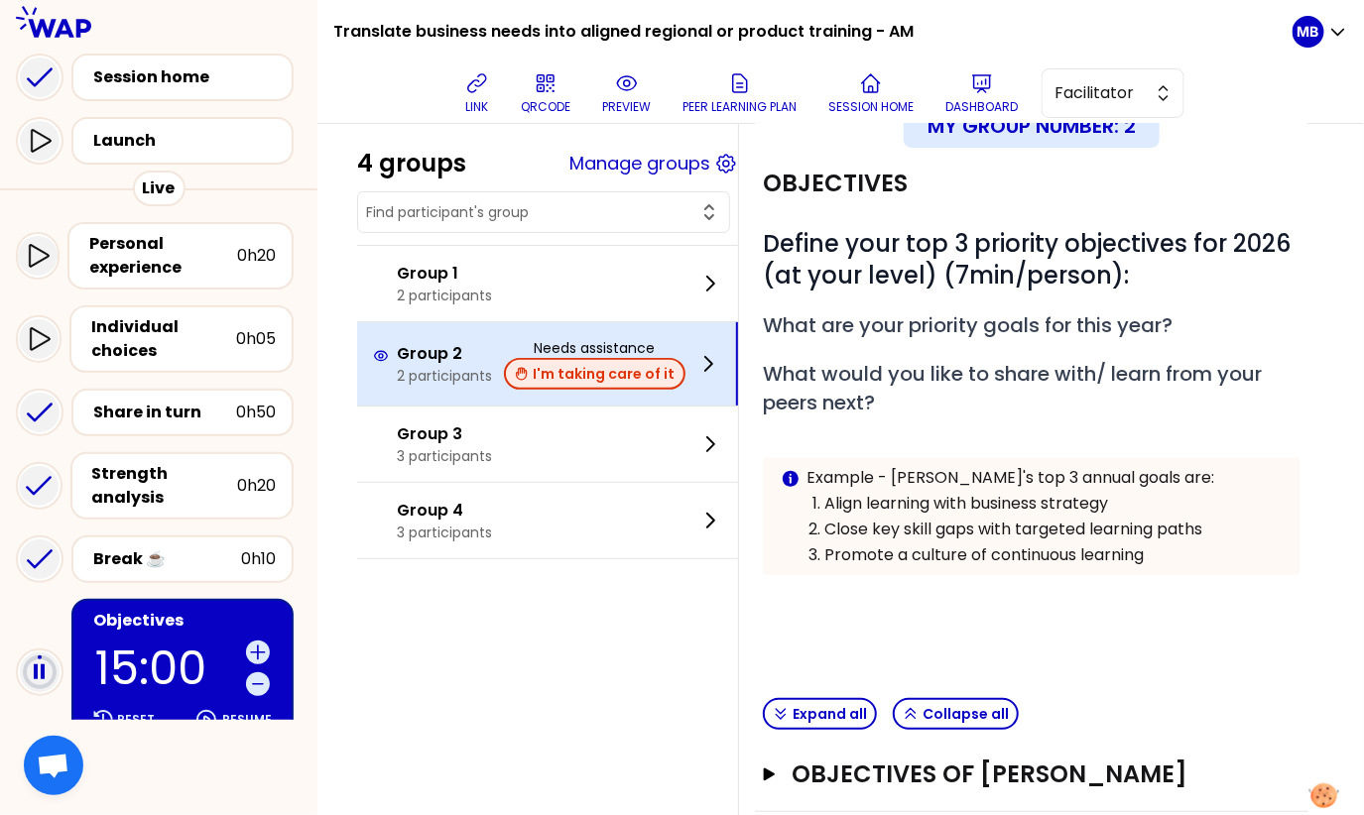
click at [622, 370] on button "I'm taking care of it" at bounding box center [595, 374] width 182 height 32
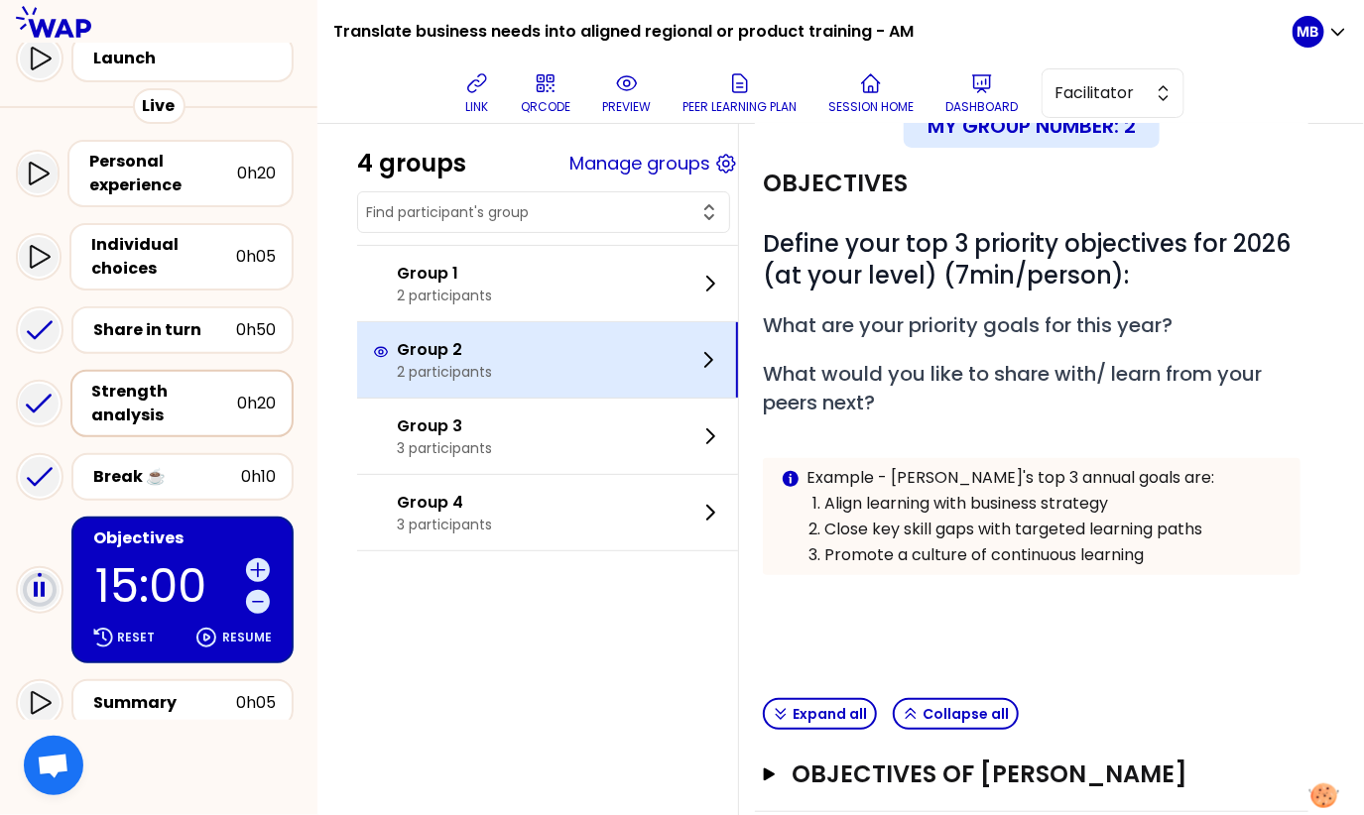
scroll to position [249, 0]
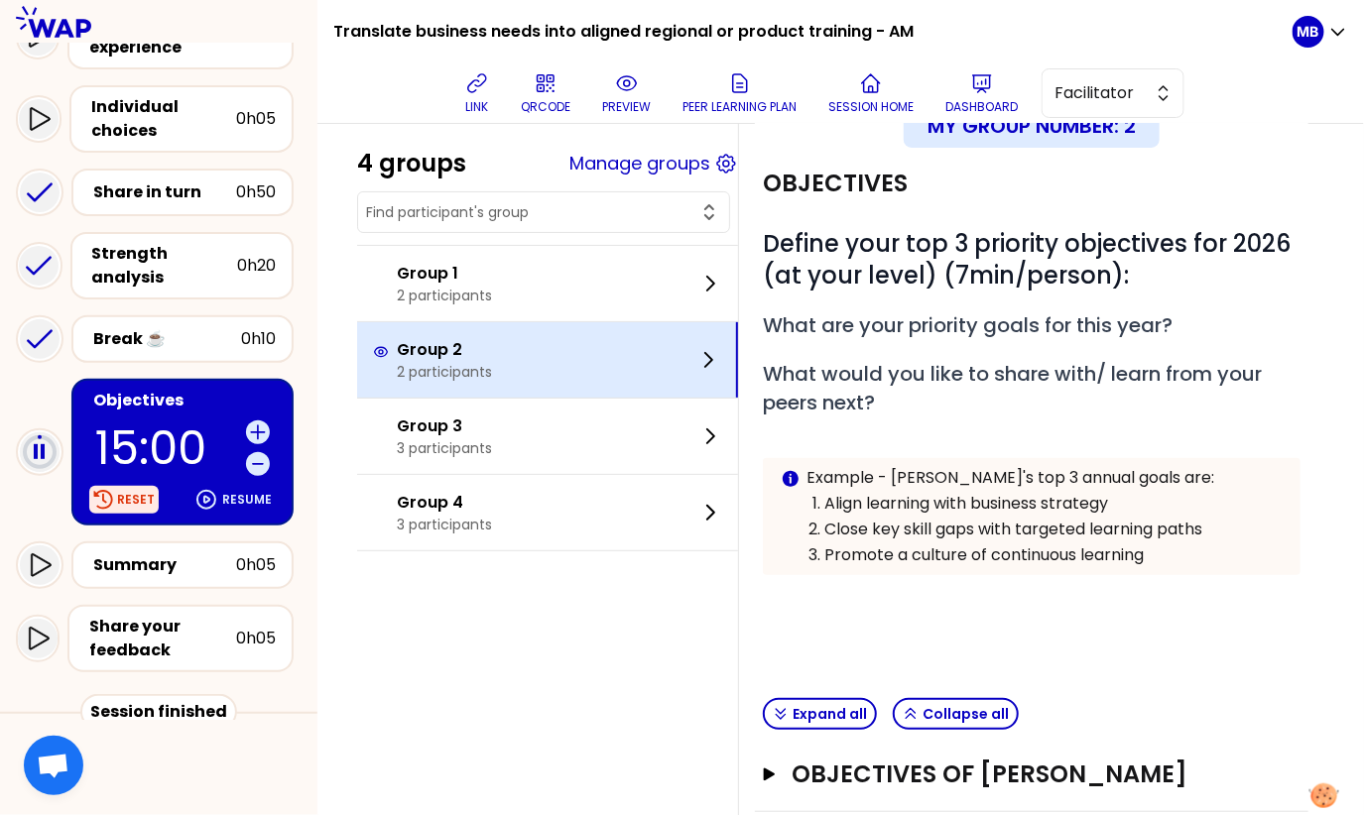
click at [138, 494] on p "Reset" at bounding box center [136, 500] width 38 height 16
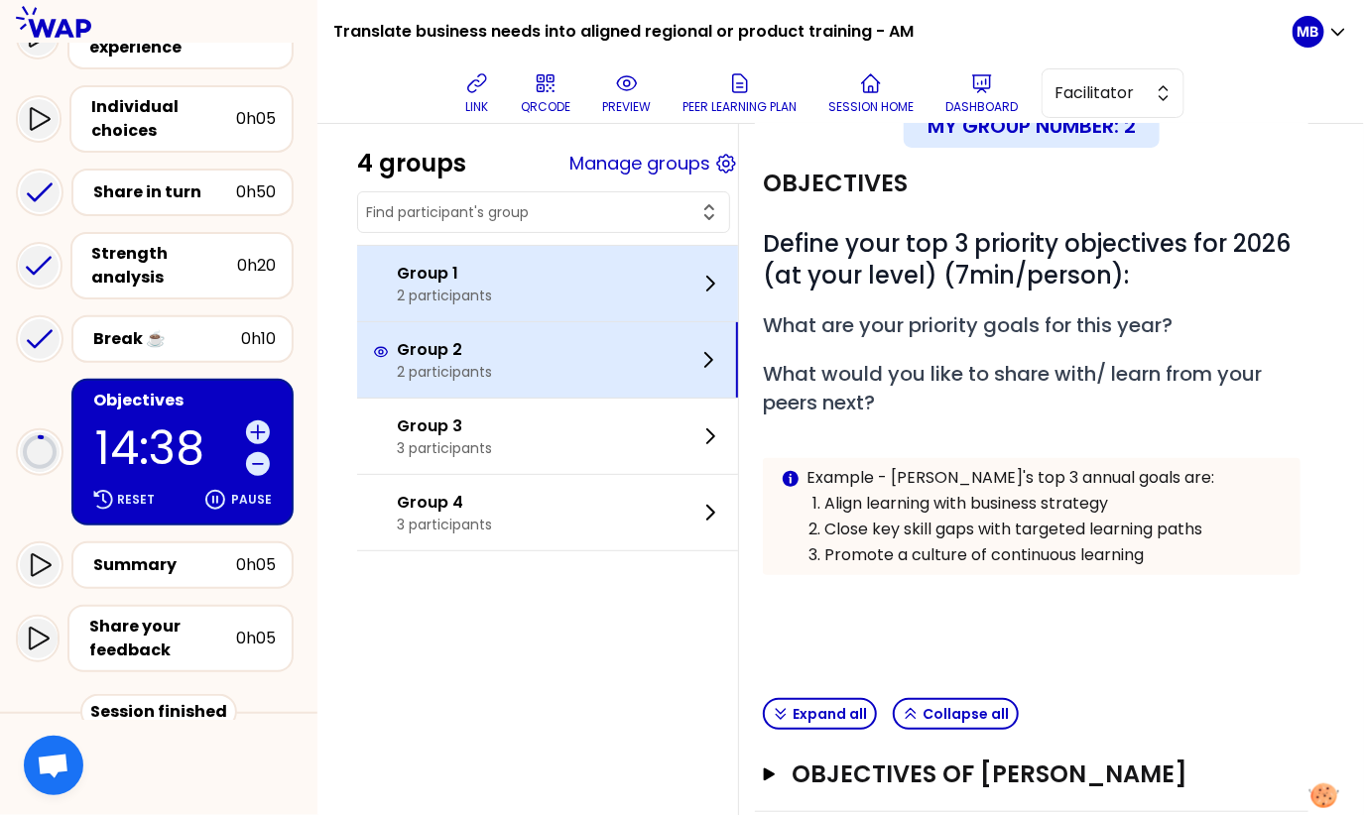
click at [454, 299] on p "2 participants" at bounding box center [444, 296] width 95 height 20
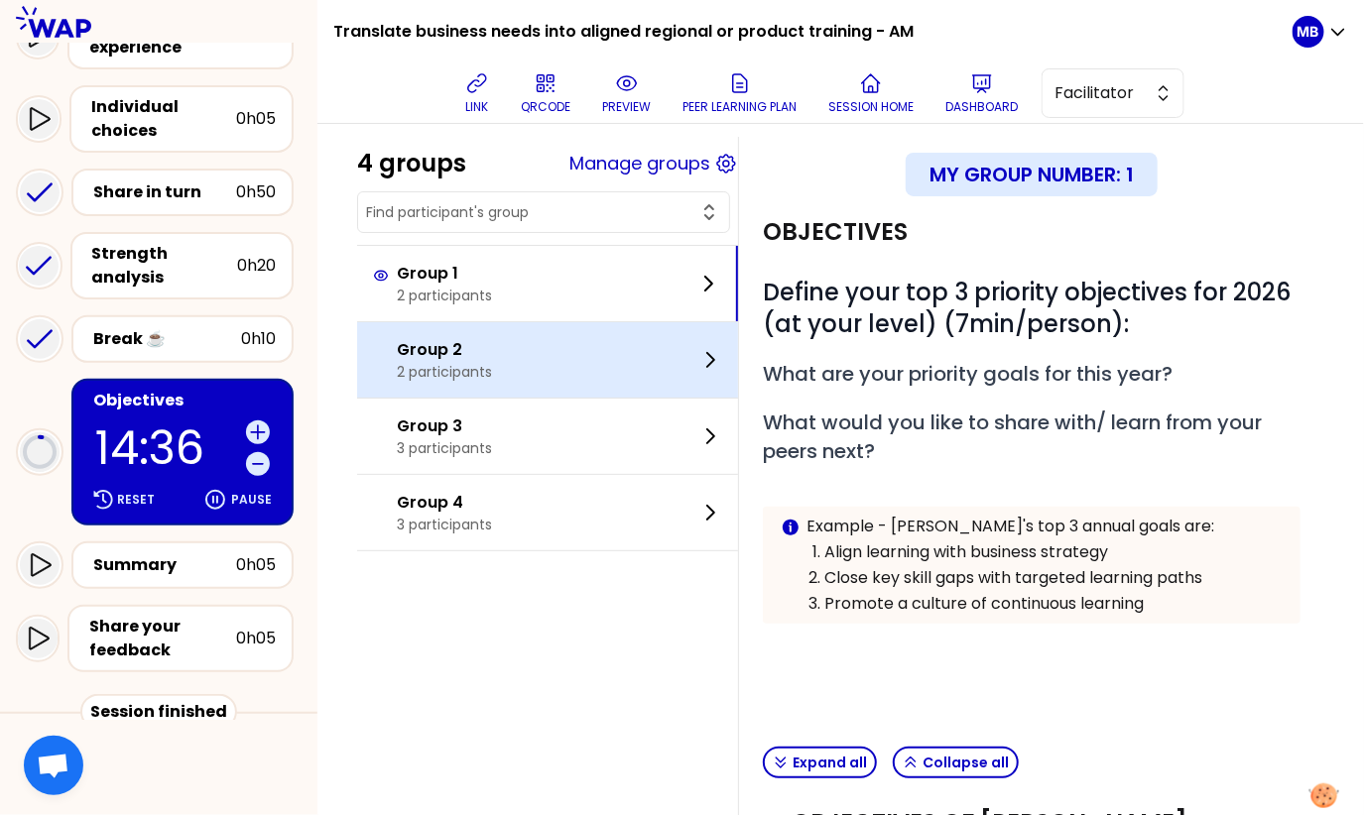
scroll to position [0, 0]
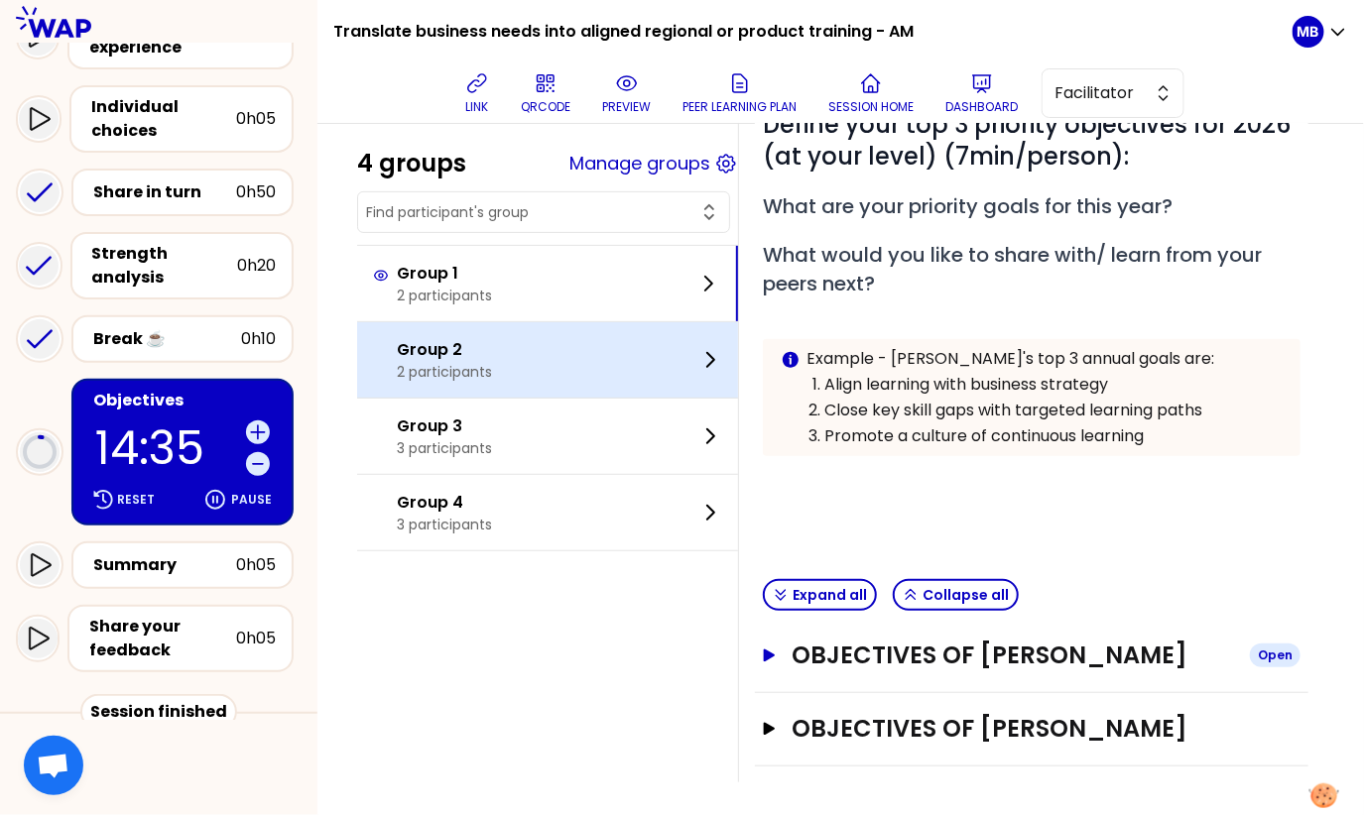
click at [844, 663] on h3 "Objectives of [PERSON_NAME]" at bounding box center [1013, 656] width 442 height 32
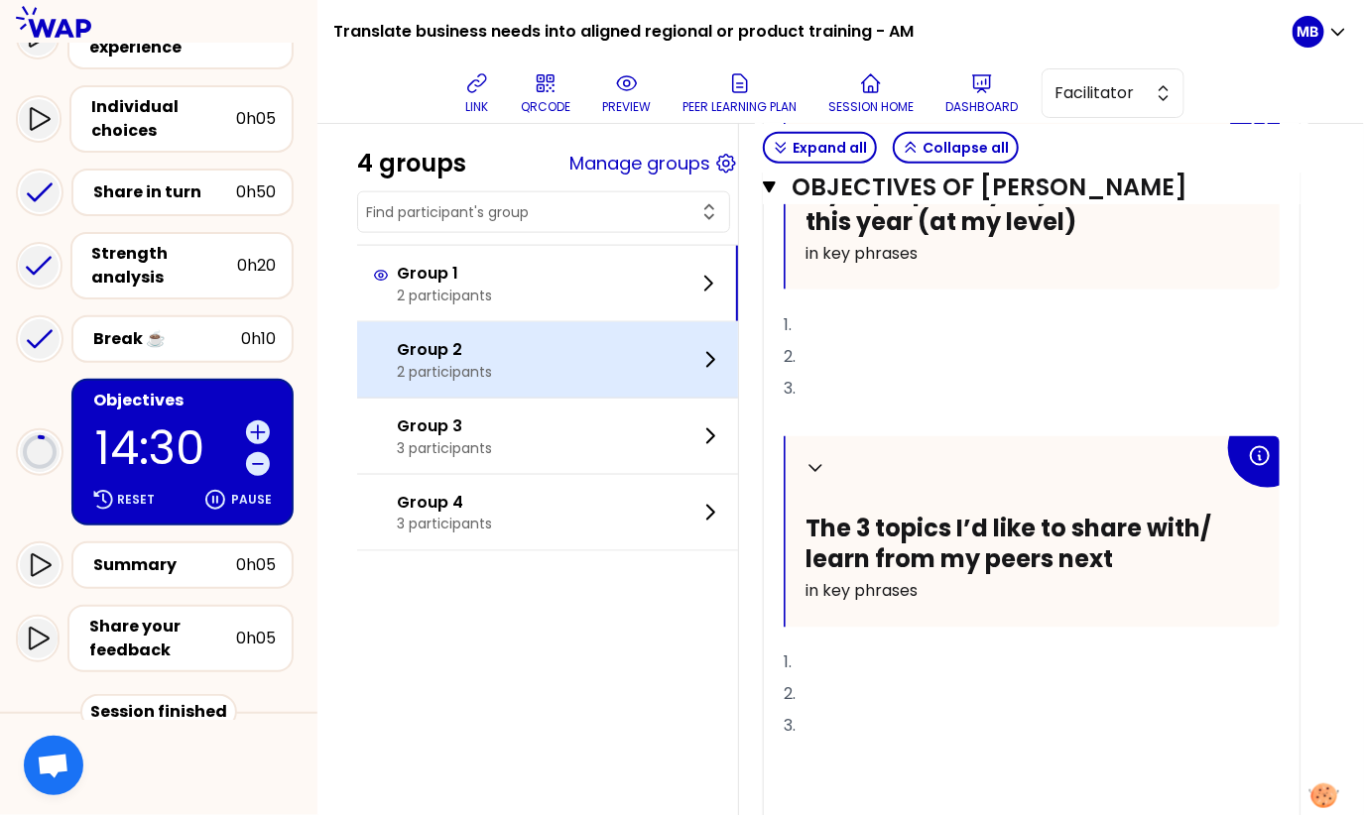
scroll to position [1007, 0]
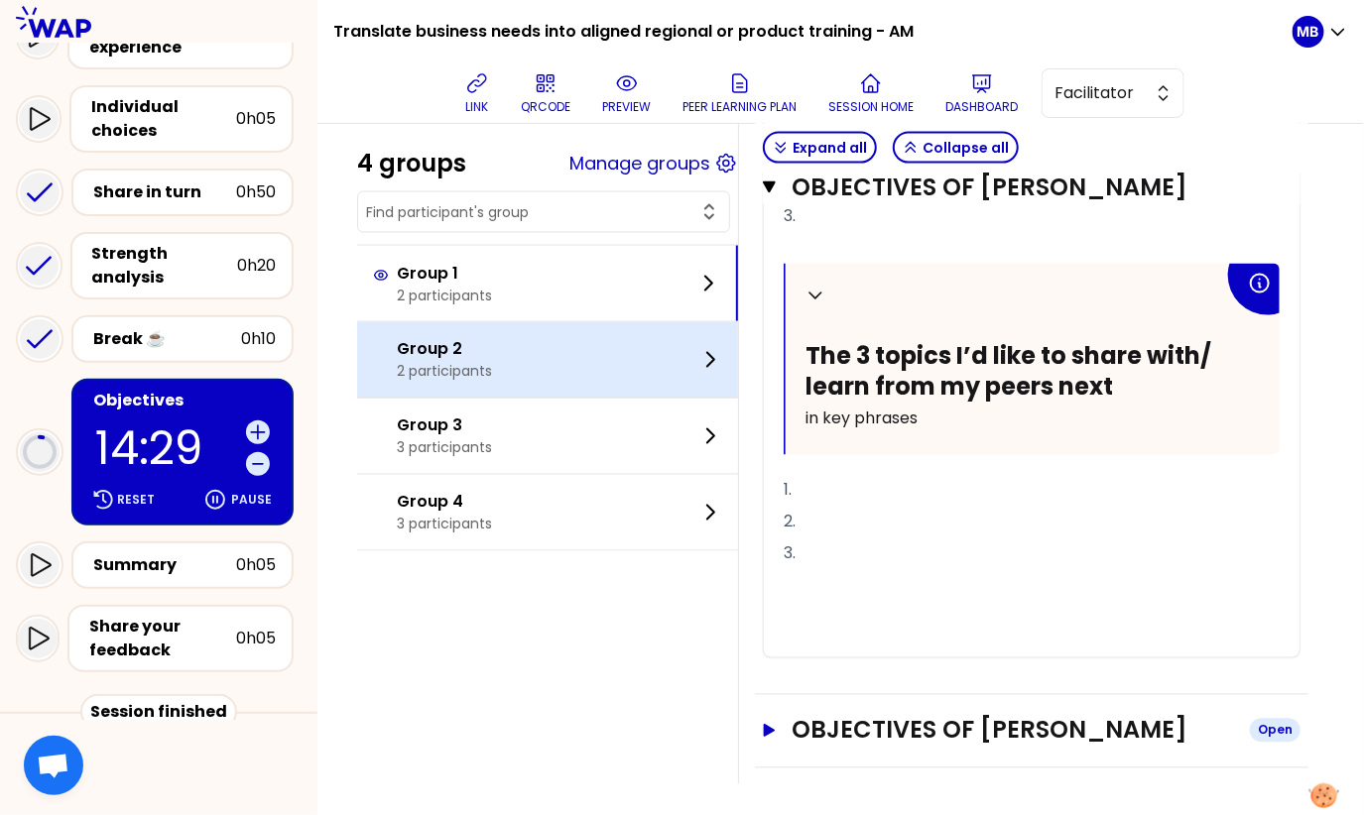
click at [971, 727] on h3 "Objectives of [PERSON_NAME]" at bounding box center [1013, 731] width 442 height 32
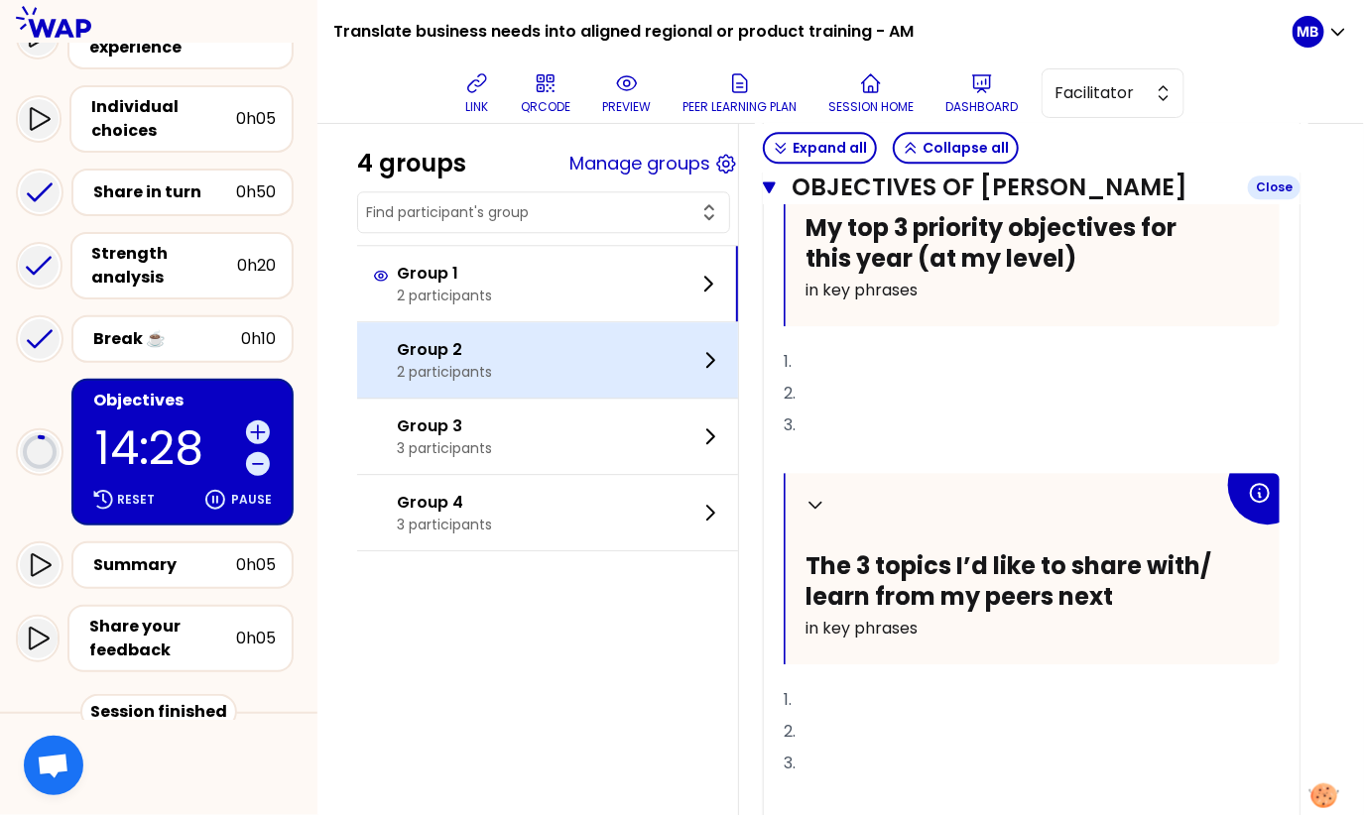
scroll to position [1659, 0]
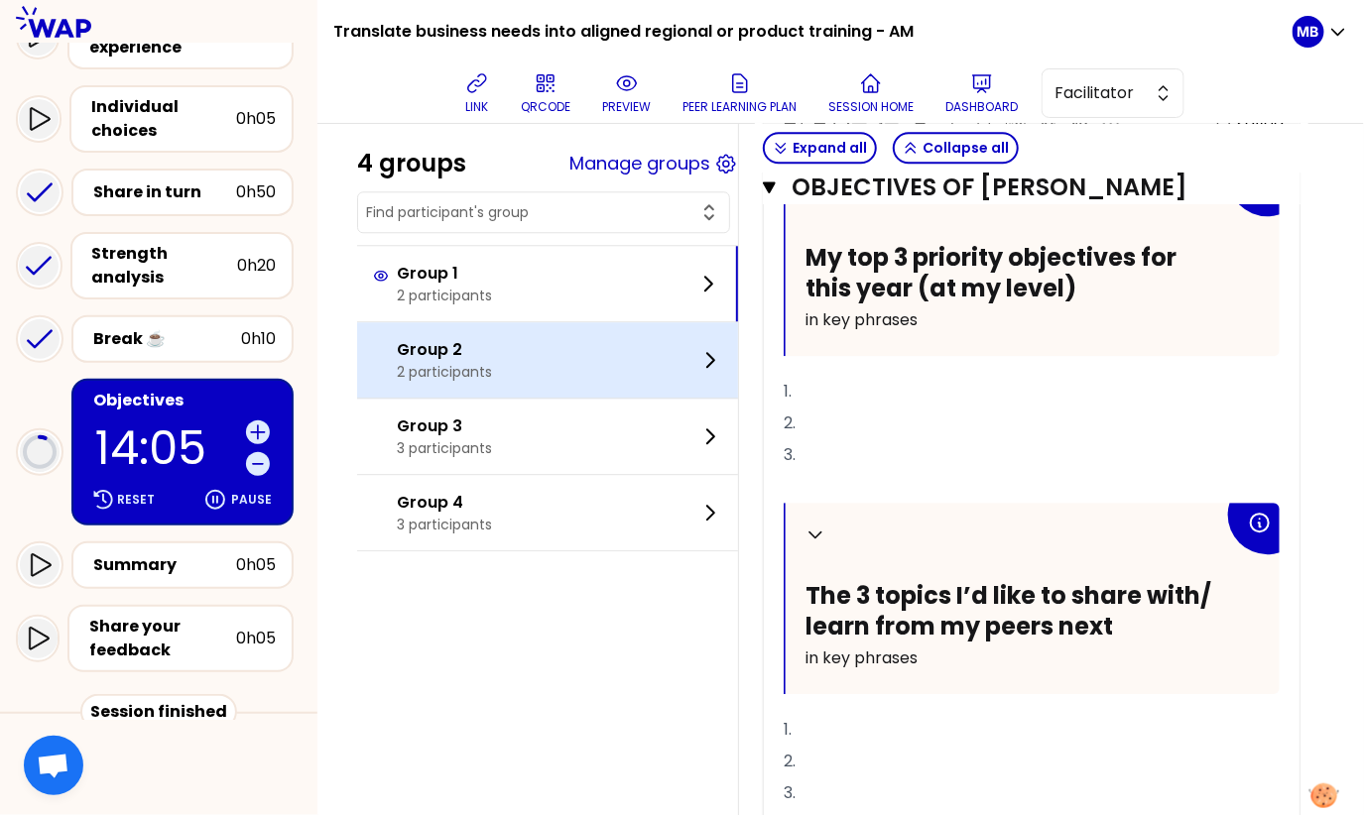
click at [515, 379] on div "Group 2 2 participants" at bounding box center [547, 359] width 381 height 75
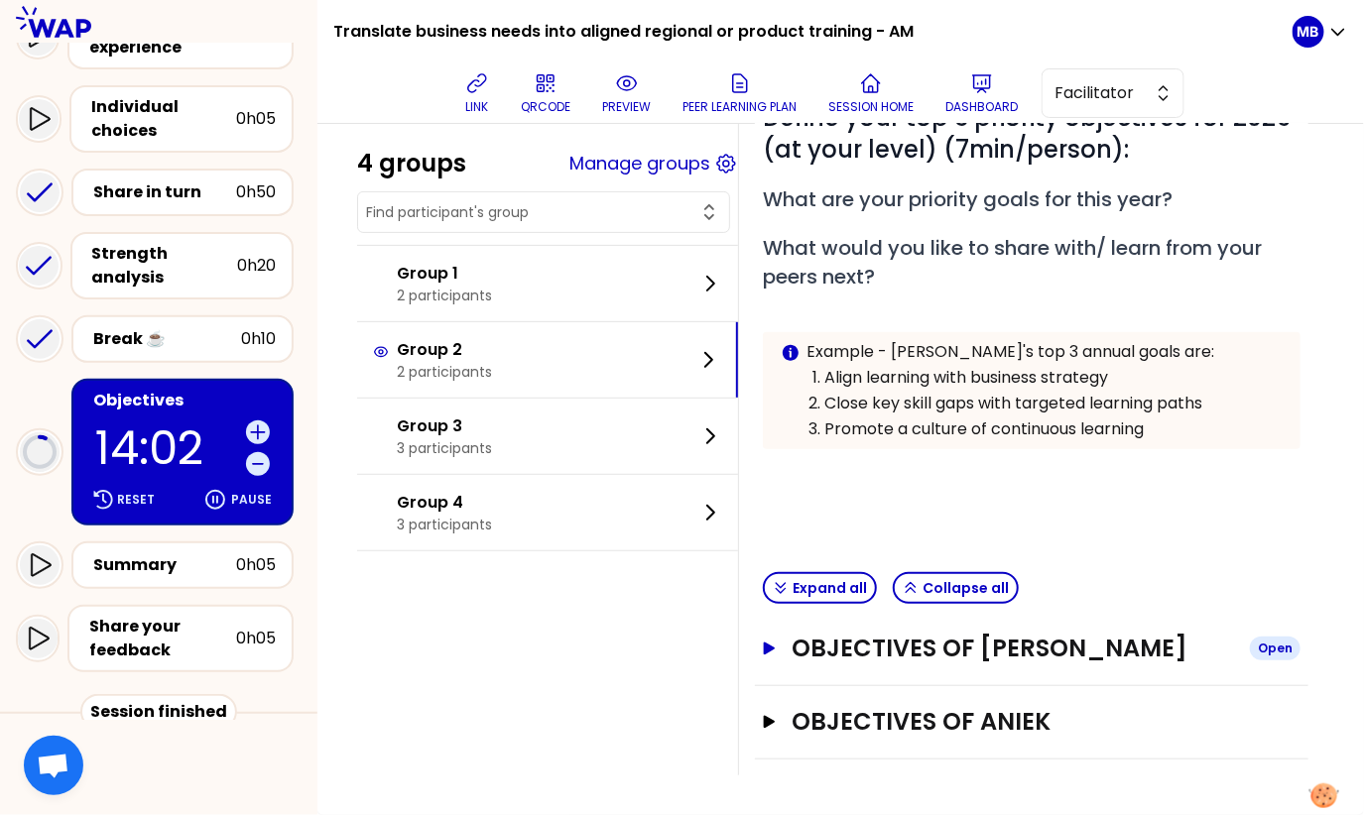
click at [873, 646] on h3 "Objectives of [PERSON_NAME]" at bounding box center [1013, 649] width 442 height 32
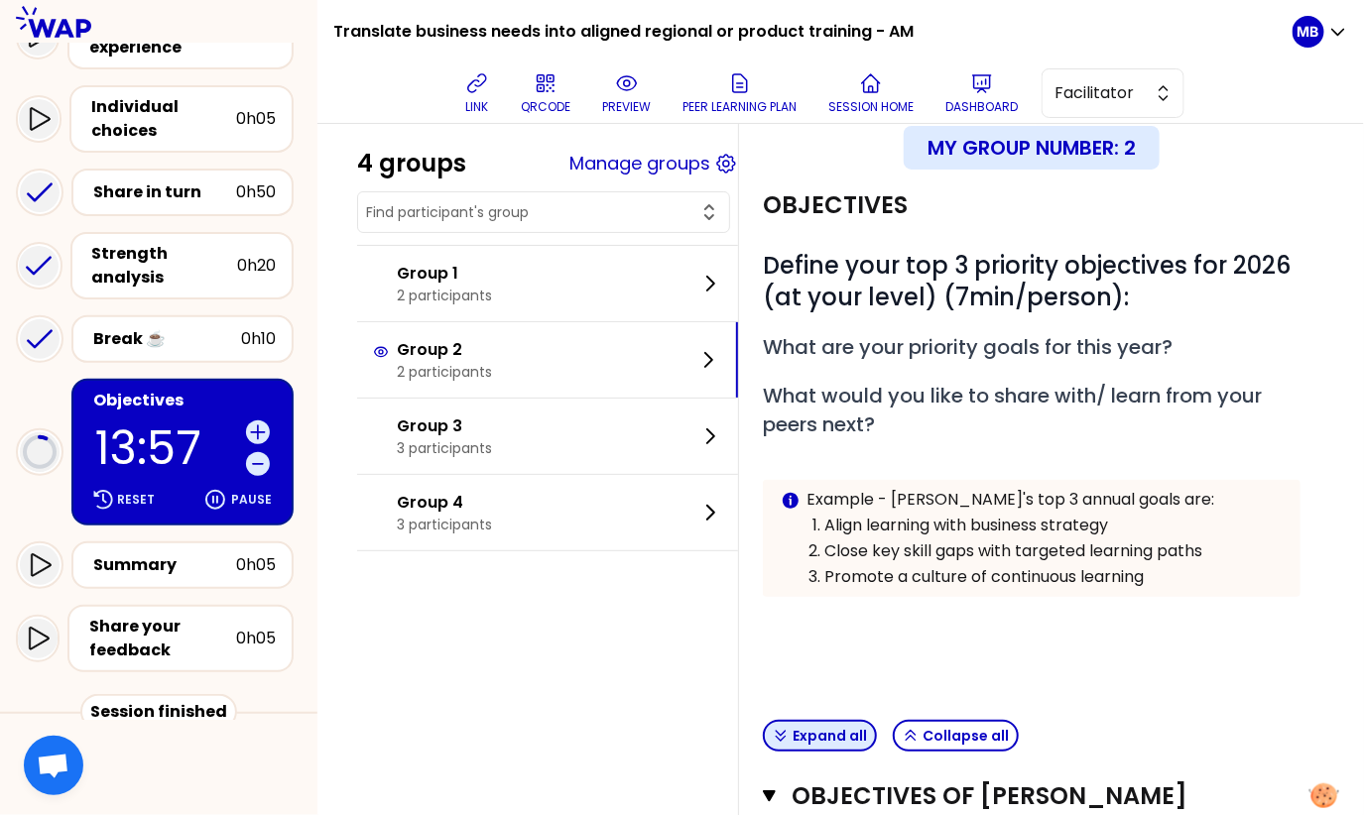
scroll to position [0, 0]
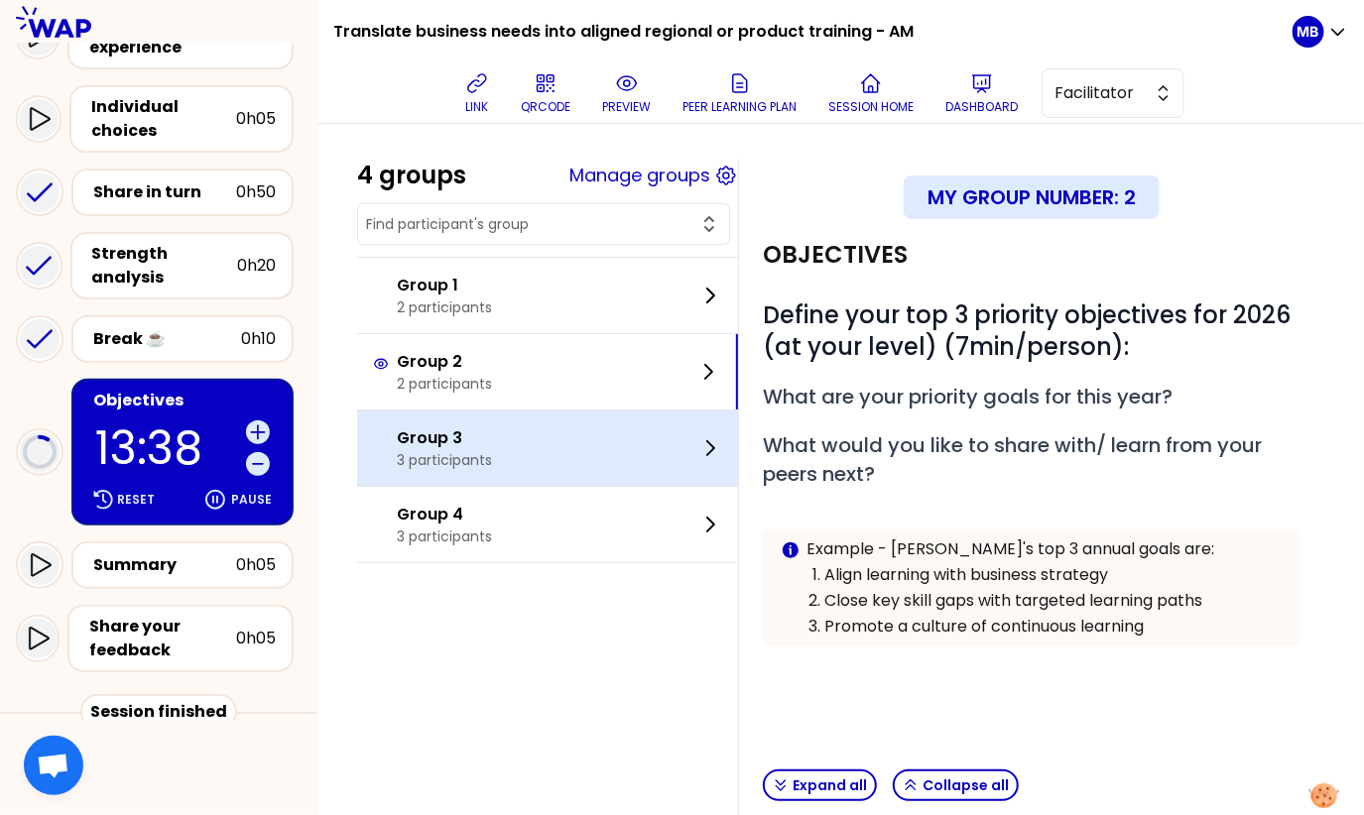
click at [442, 441] on p "Group 3" at bounding box center [444, 439] width 95 height 24
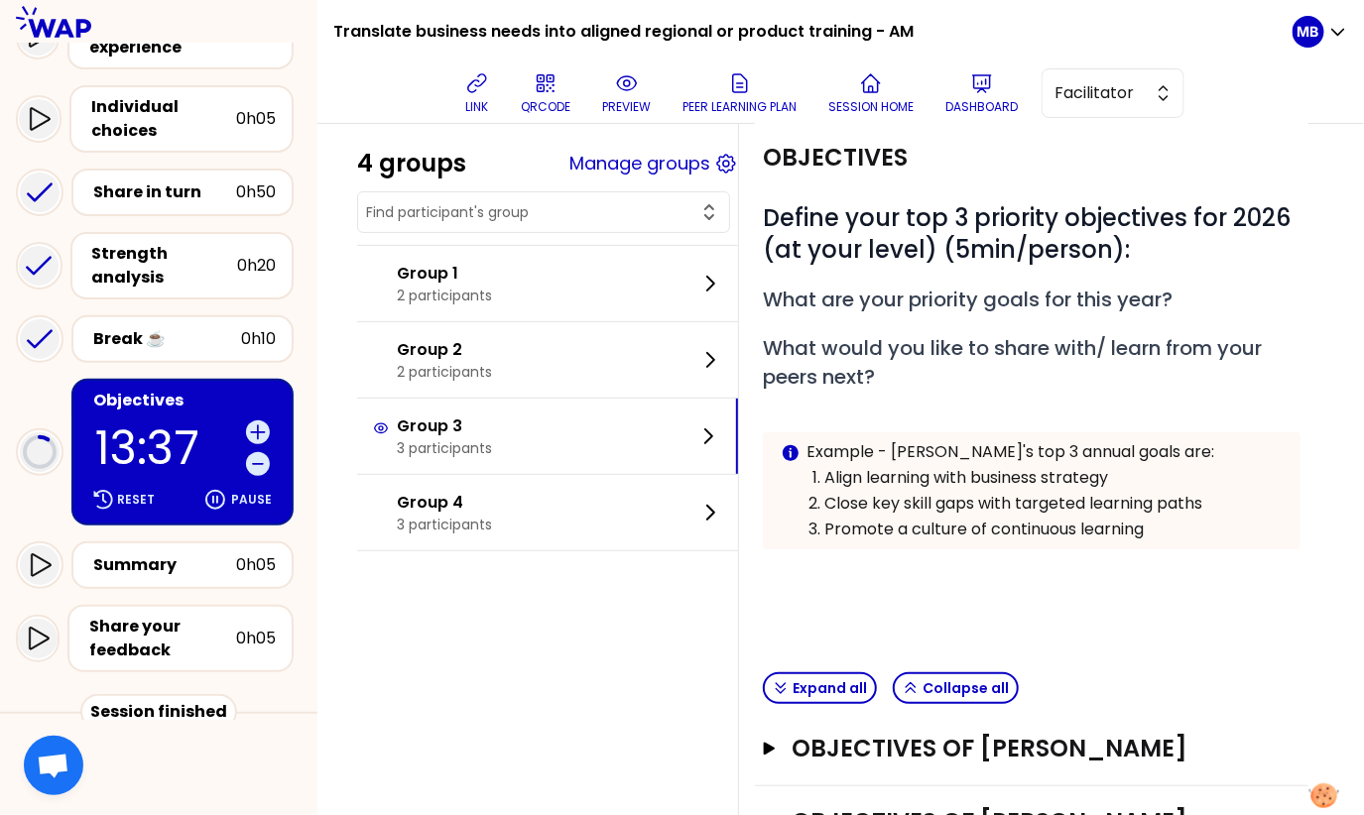
scroll to position [295, 0]
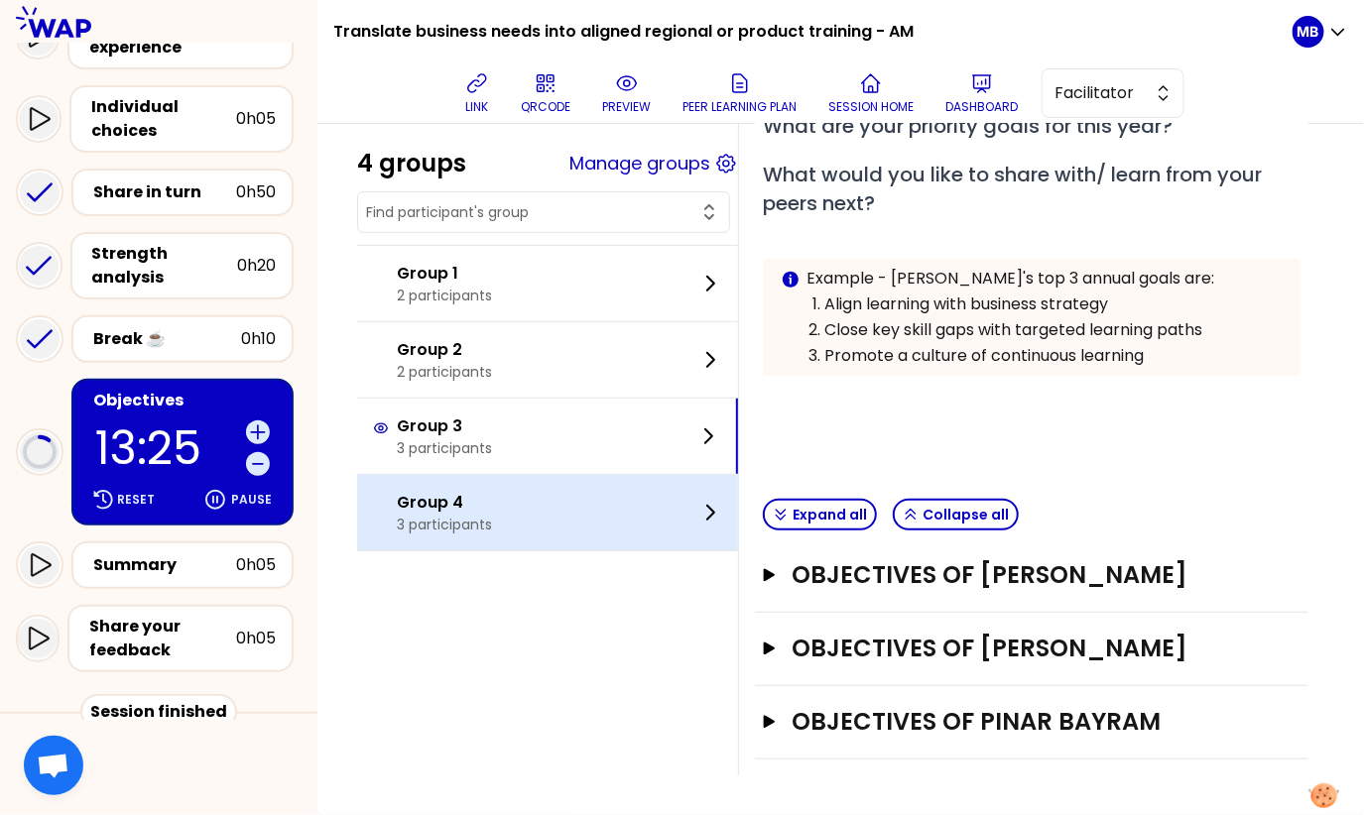
click at [413, 507] on p "Group 4" at bounding box center [444, 503] width 95 height 24
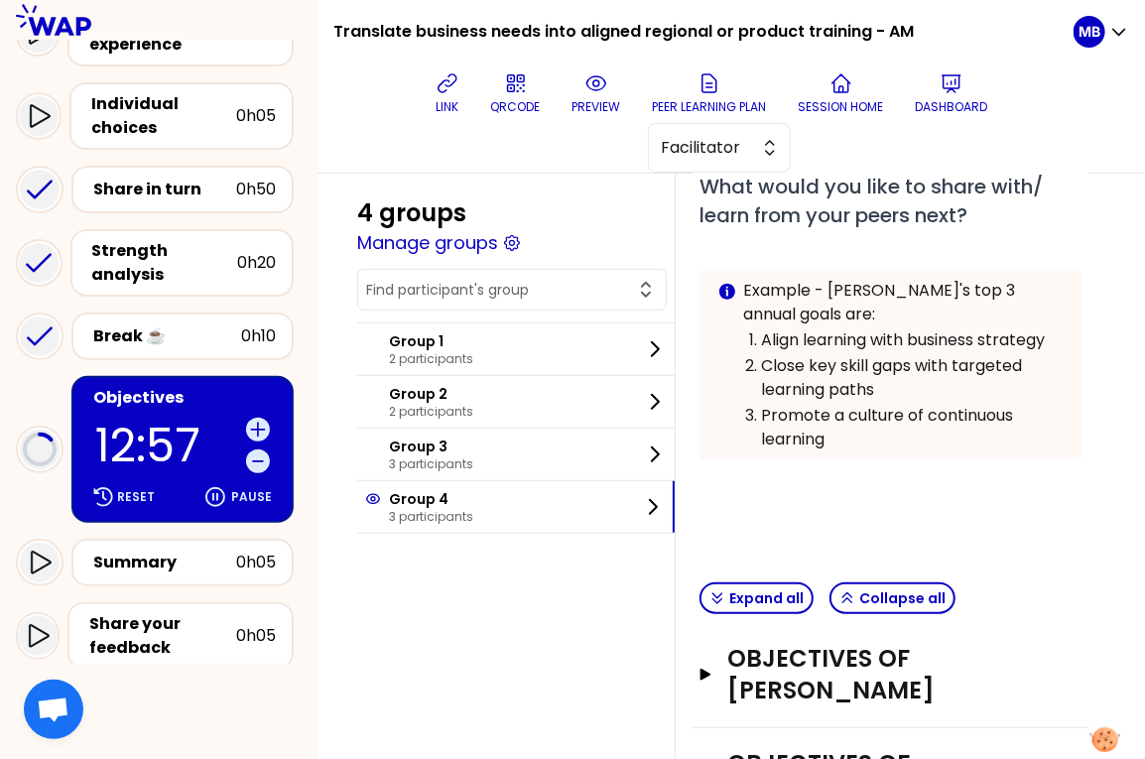
scroll to position [399, 0]
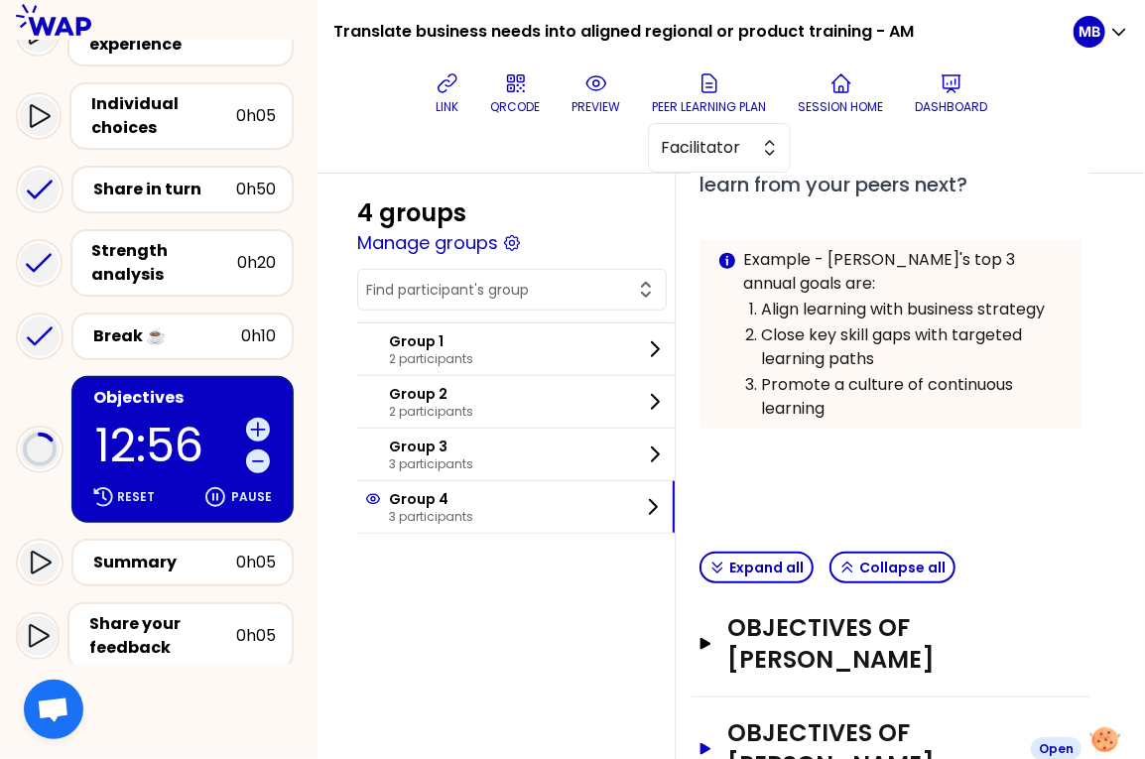
click at [828, 717] on h3 "Objectives of [PERSON_NAME]" at bounding box center [871, 748] width 288 height 63
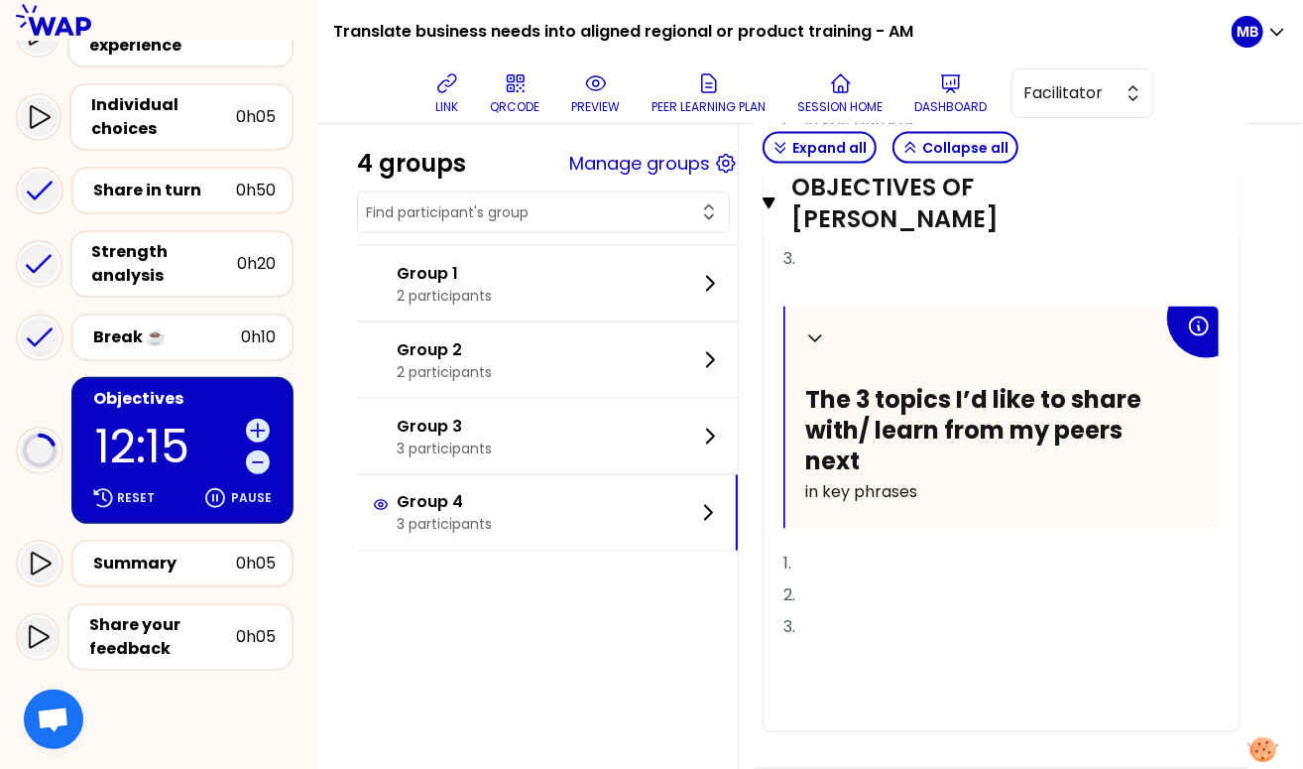
scroll to position [1158, 0]
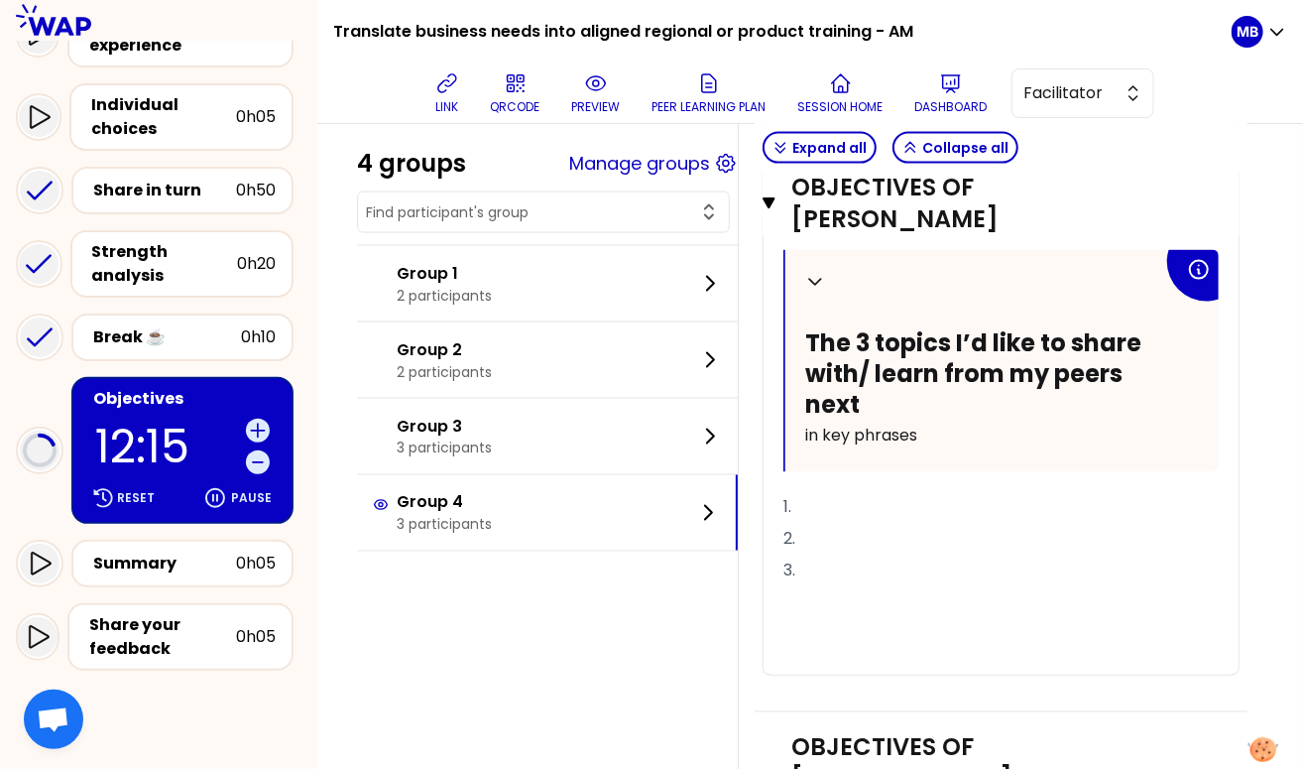
click at [928, 712] on div "Objectives of [EMAIL_ADDRESS][DOMAIN_NAME] Open" at bounding box center [1001, 780] width 493 height 137
click at [917, 732] on h3 "Objectives of [EMAIL_ADDRESS][DOMAIN_NAME]" at bounding box center [983, 779] width 382 height 95
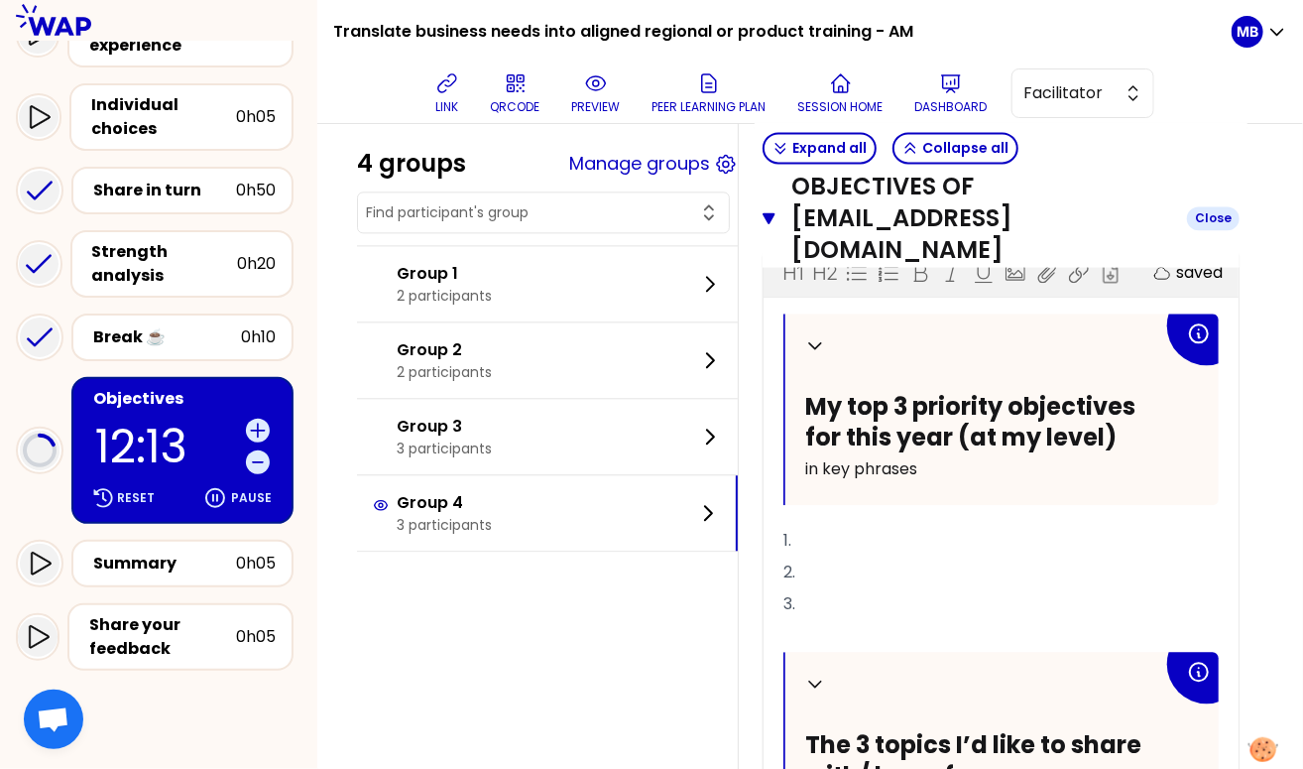
scroll to position [1737, 0]
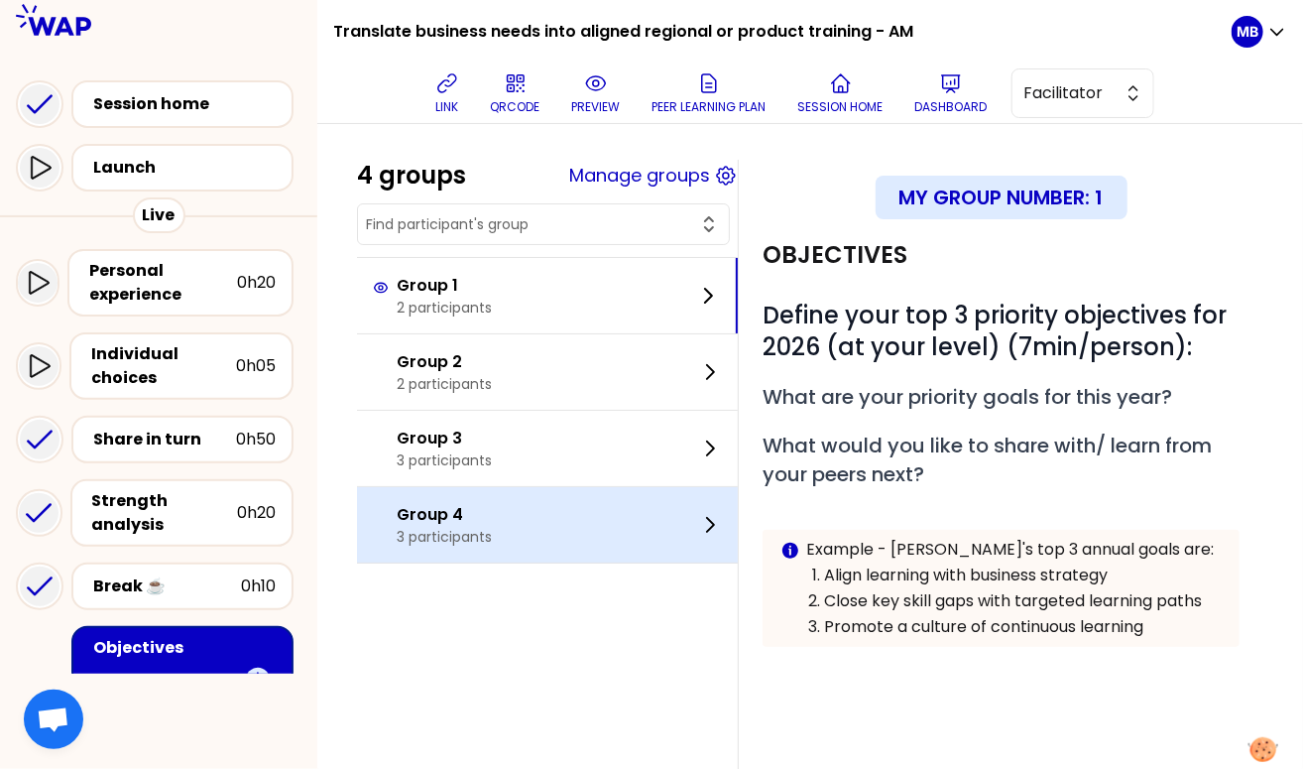
click at [557, 515] on div "Group 4 3 participants" at bounding box center [547, 524] width 381 height 75
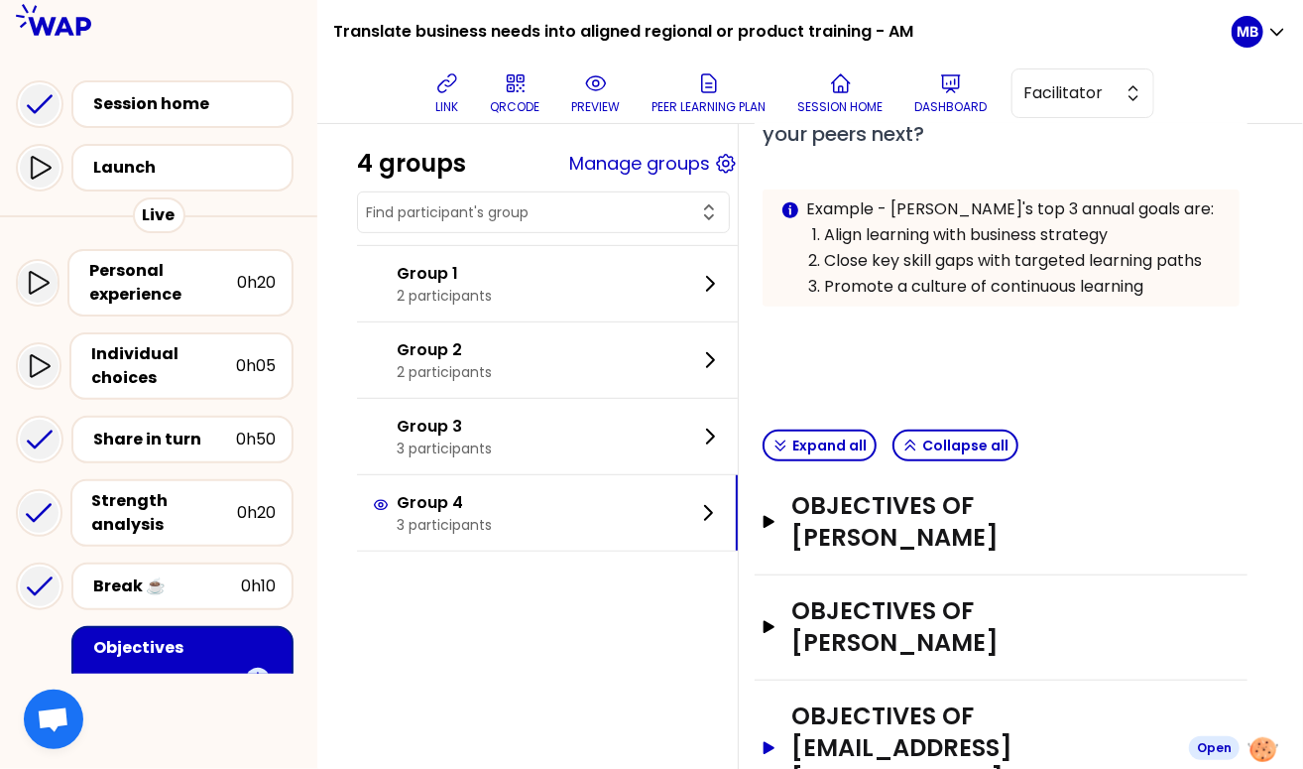
click at [906, 700] on h3 "Objectives of [EMAIL_ADDRESS][DOMAIN_NAME]" at bounding box center [983, 747] width 382 height 95
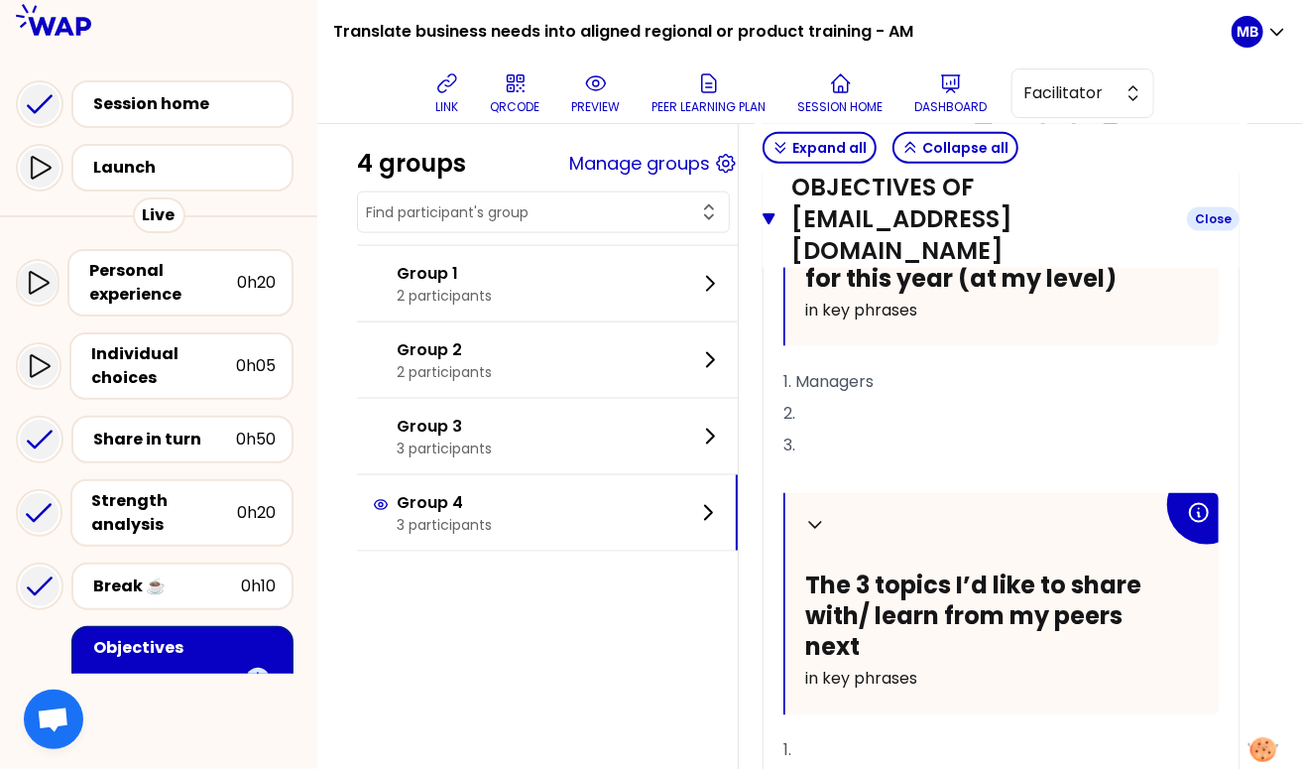
scroll to position [967, 0]
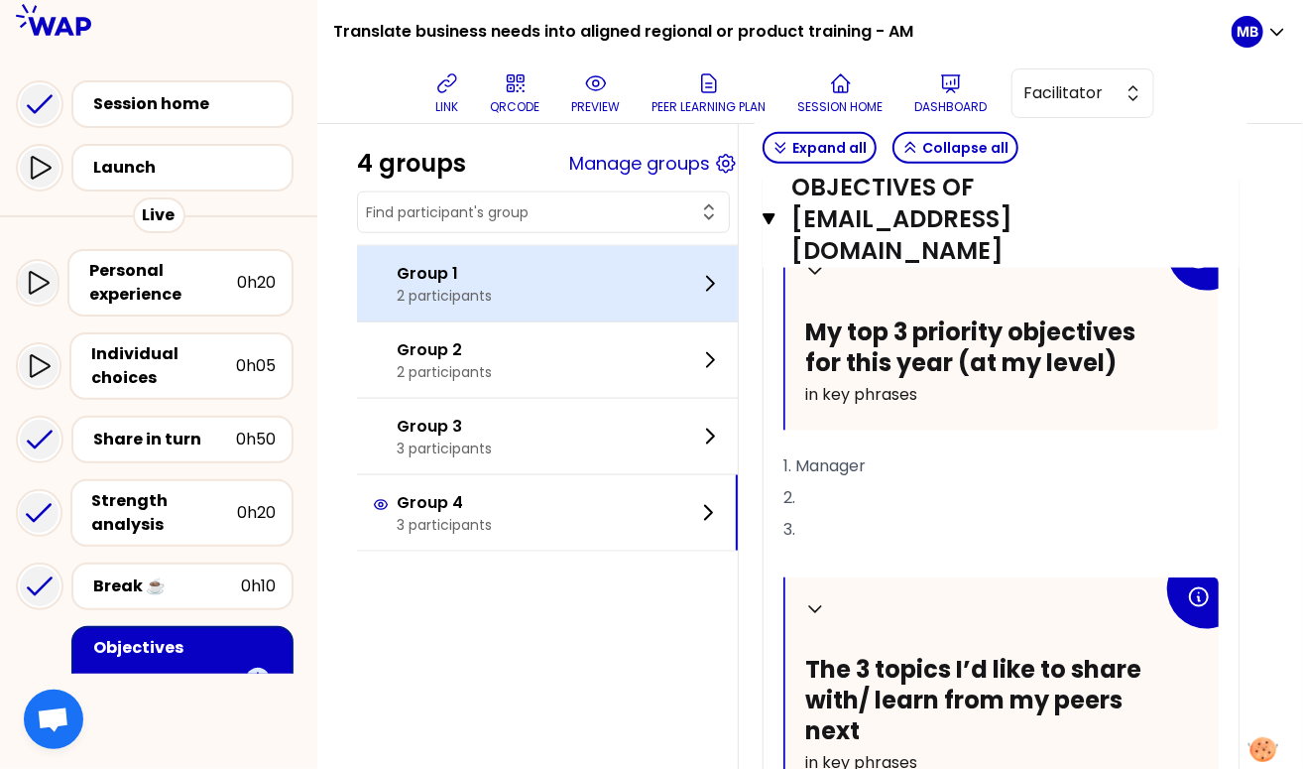
click at [530, 285] on div "Group 1 2 participants" at bounding box center [547, 283] width 381 height 75
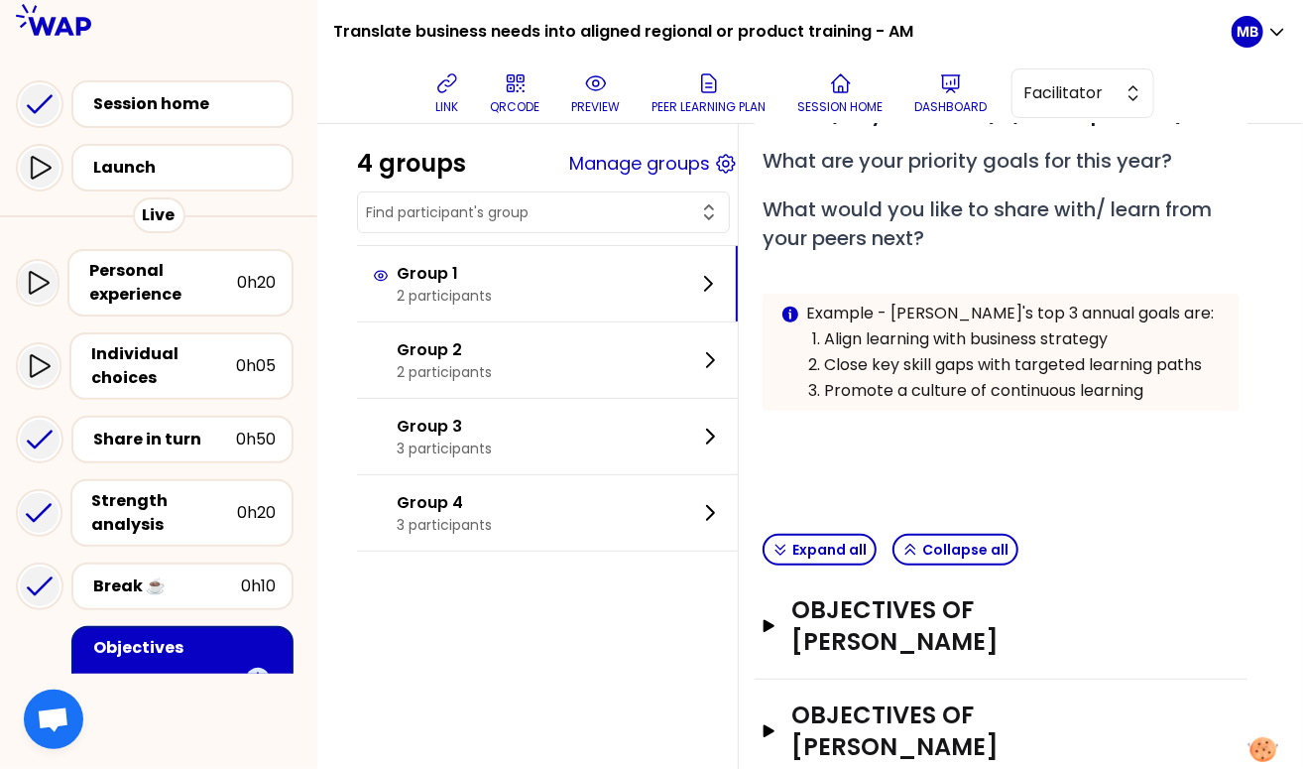
click at [904, 629] on div "Objectives of [PERSON_NAME] Open" at bounding box center [1001, 626] width 493 height 105
click at [903, 612] on h3 "Objectives of [PERSON_NAME]" at bounding box center [983, 625] width 382 height 63
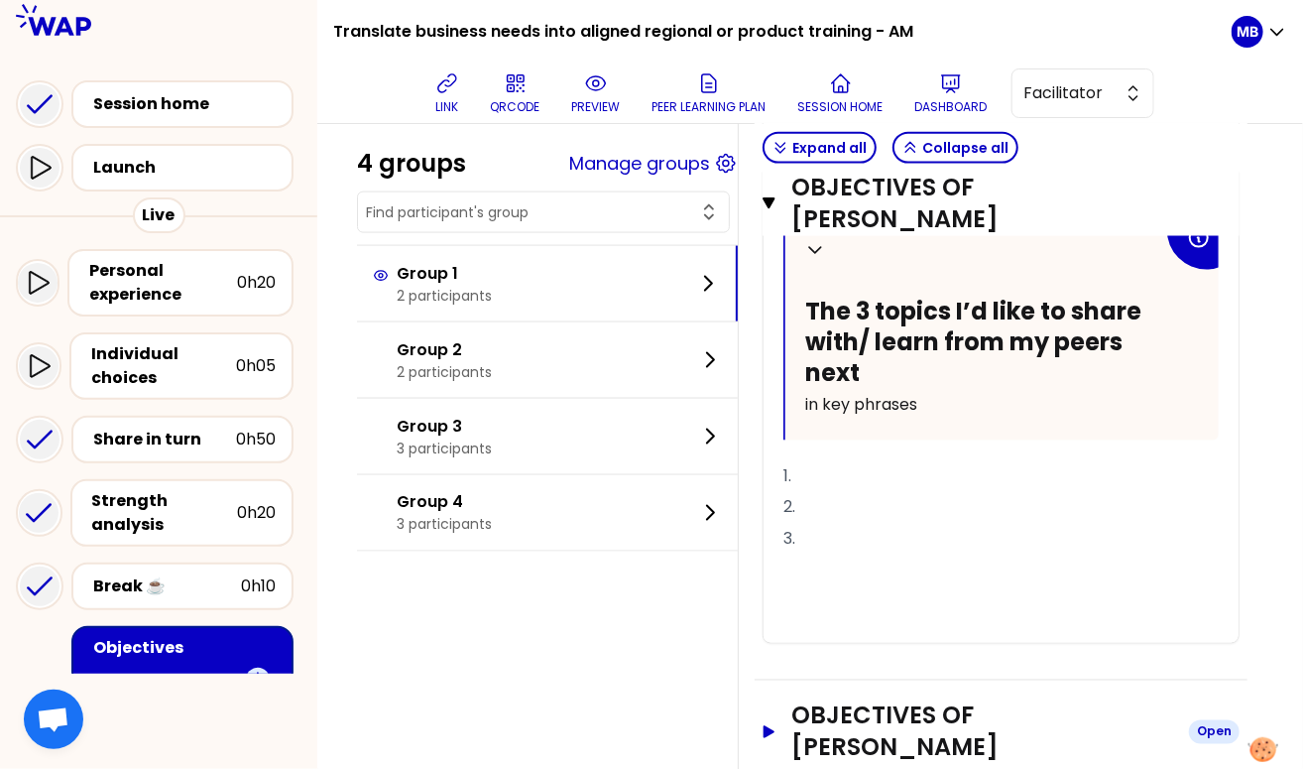
click at [889, 700] on h3 "Objectives of [PERSON_NAME]" at bounding box center [983, 731] width 382 height 63
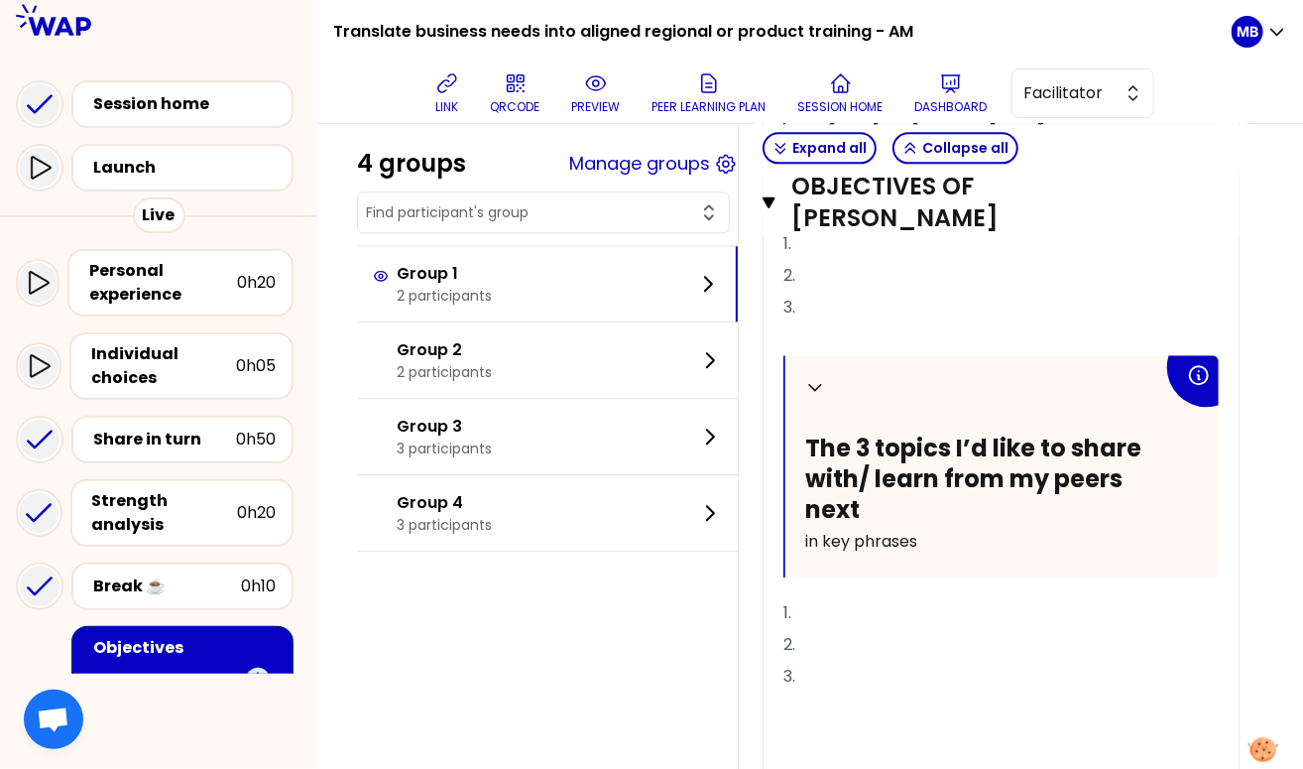
scroll to position [1904, 0]
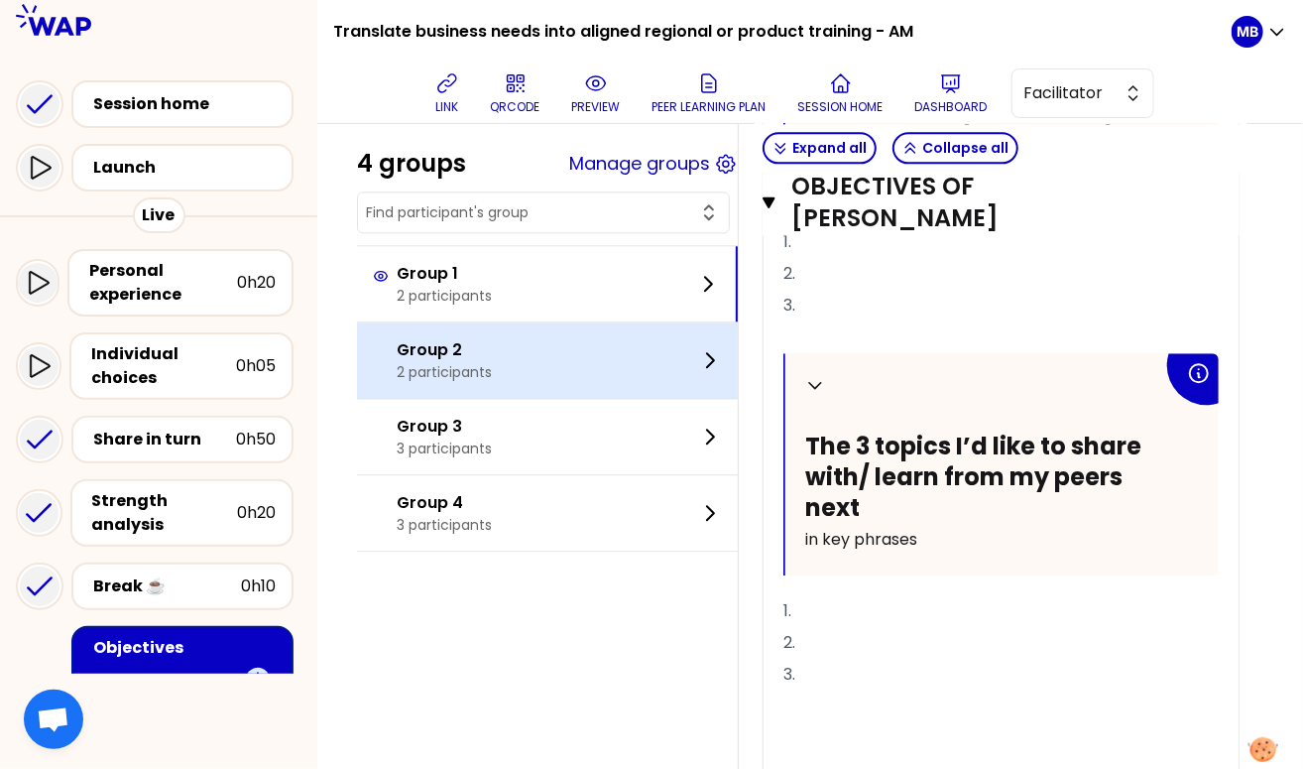
click at [447, 368] on p "2 participants" at bounding box center [444, 372] width 95 height 20
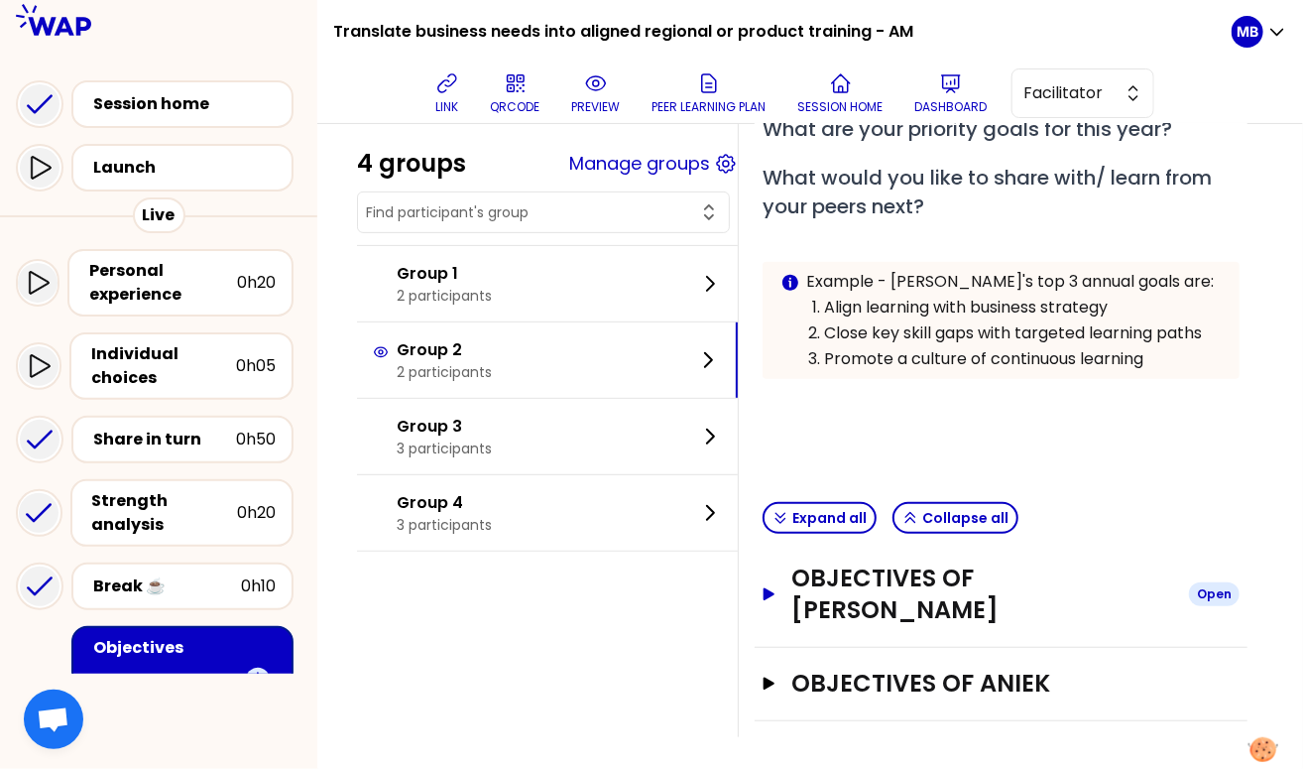
click at [889, 575] on h3 "Objectives of Aleksandra Lukoszczyk-Trzak" at bounding box center [983, 593] width 382 height 63
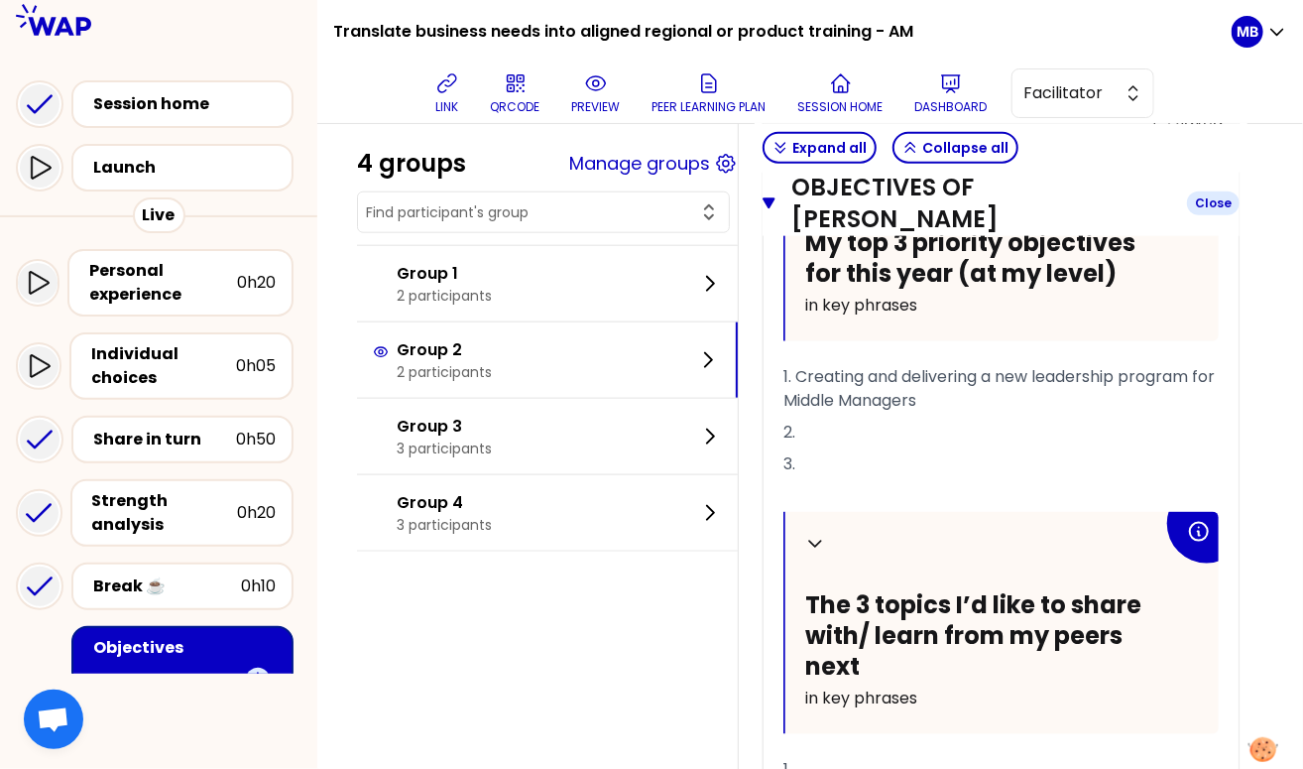
scroll to position [821, 0]
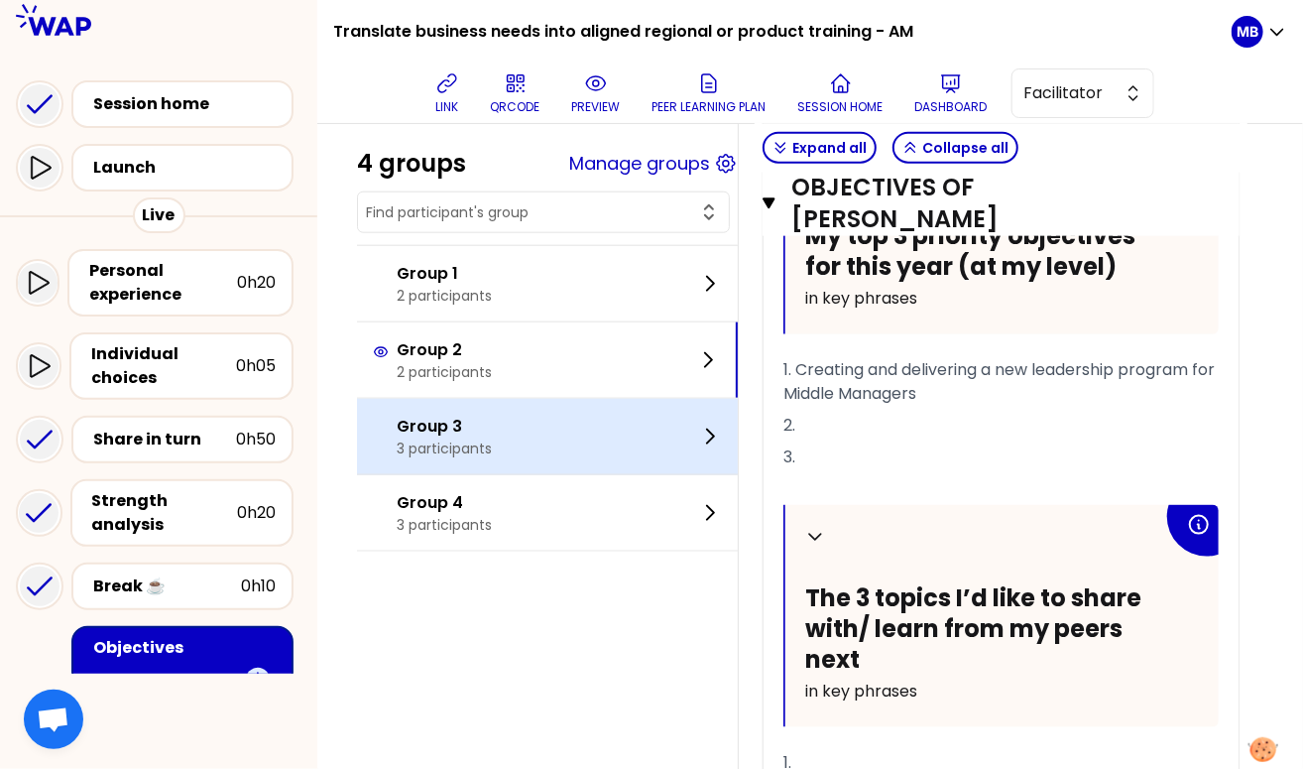
click at [473, 419] on p "Group 3" at bounding box center [444, 427] width 95 height 24
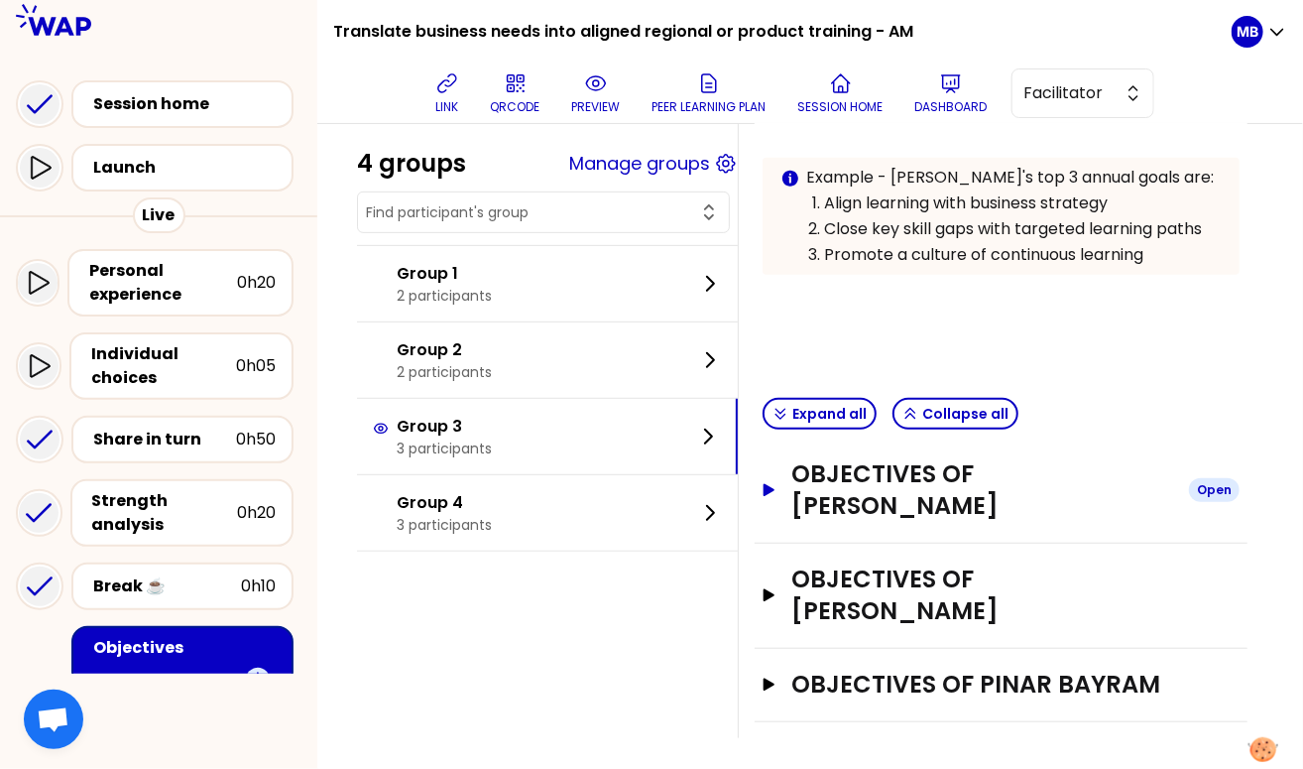
click at [808, 491] on h3 "Objectives of [PERSON_NAME]" at bounding box center [983, 489] width 382 height 63
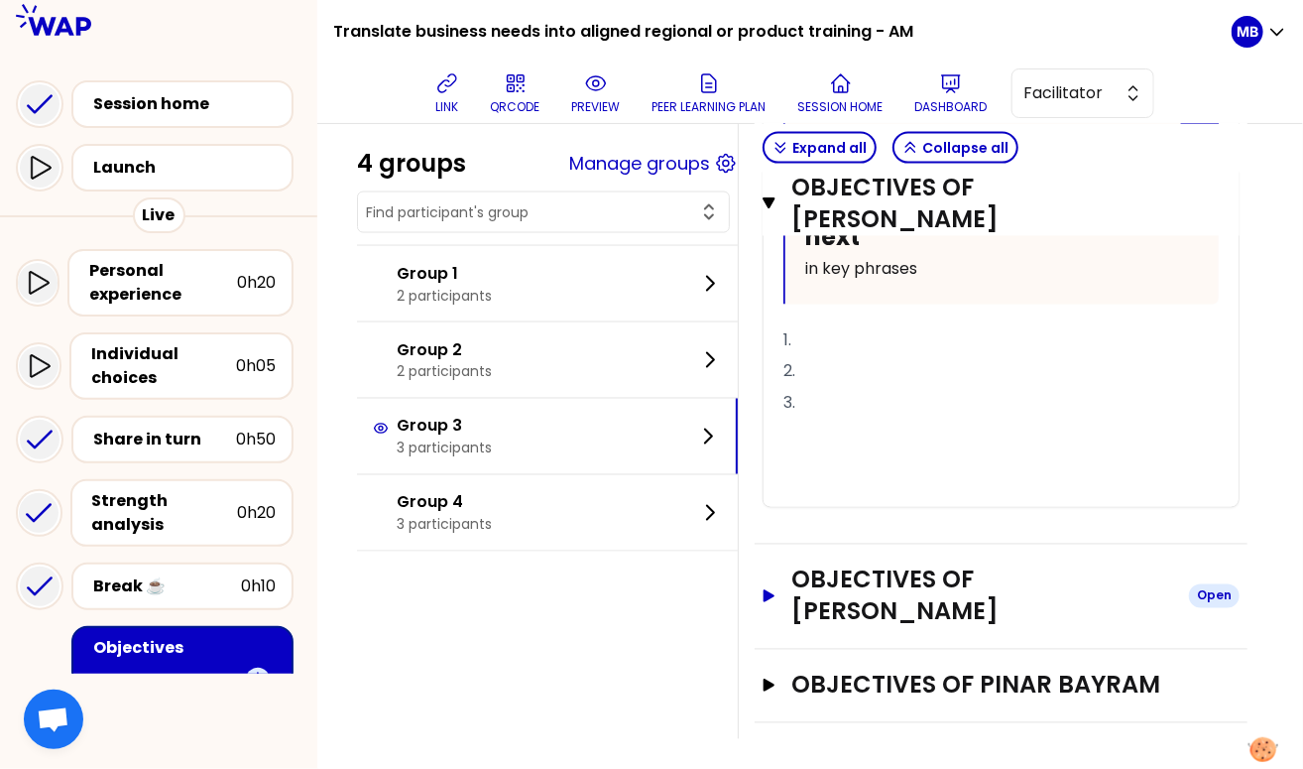
click at [839, 575] on h3 "Objectives of [PERSON_NAME]" at bounding box center [983, 595] width 382 height 63
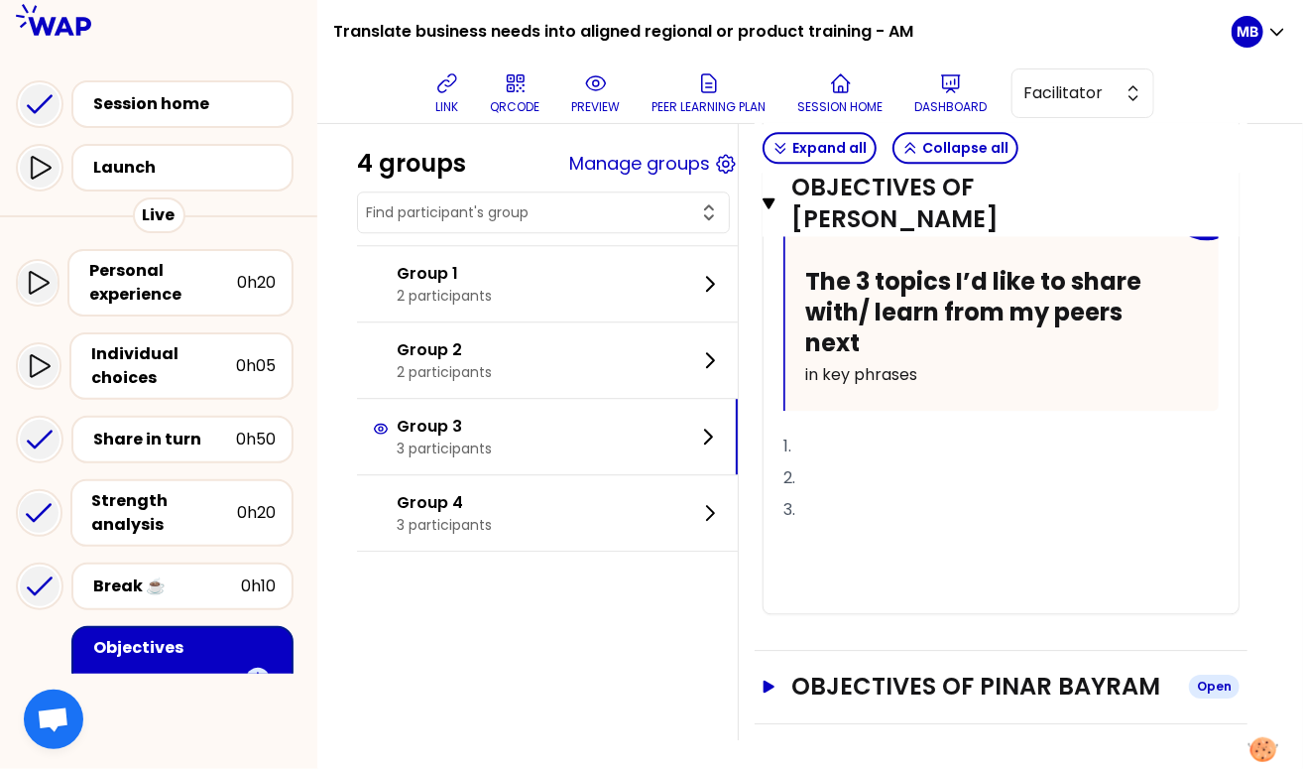
click at [850, 671] on h3 "Objectives of PINAR BAYRAM" at bounding box center [983, 687] width 382 height 32
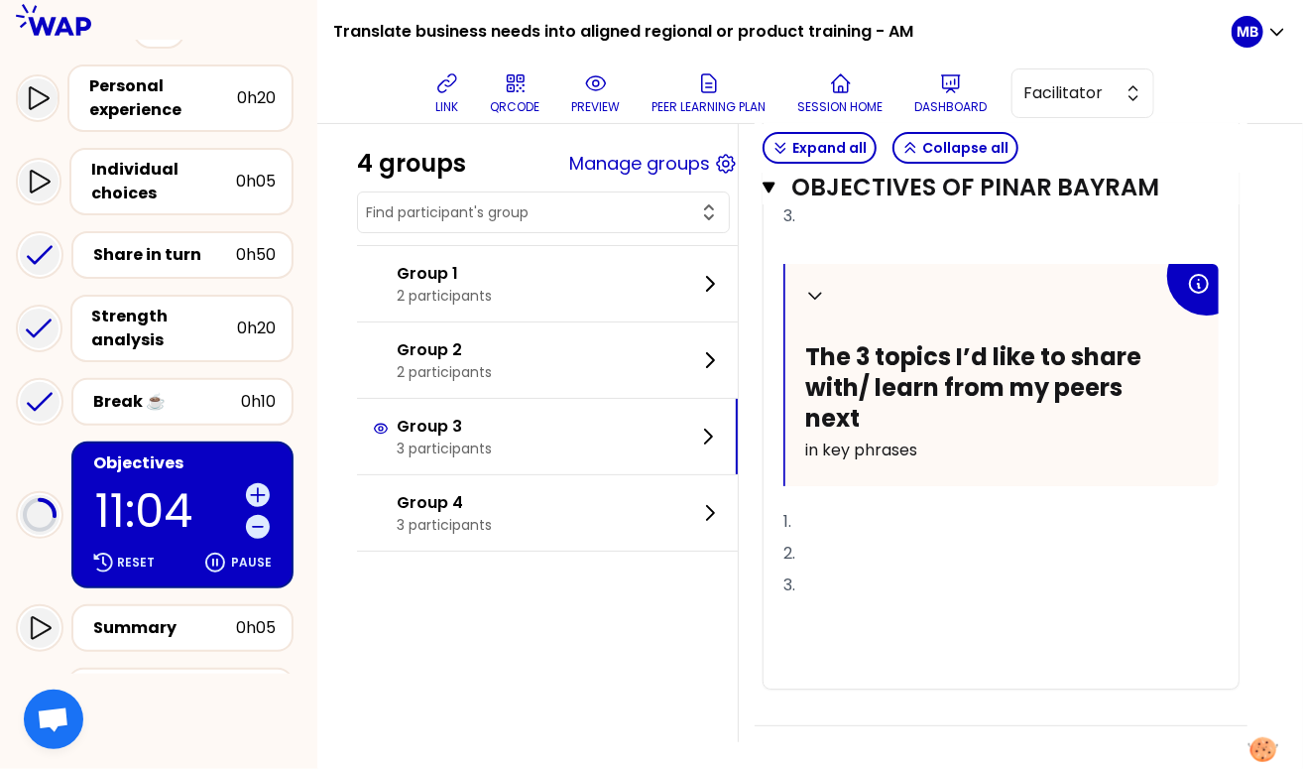
scroll to position [241, 0]
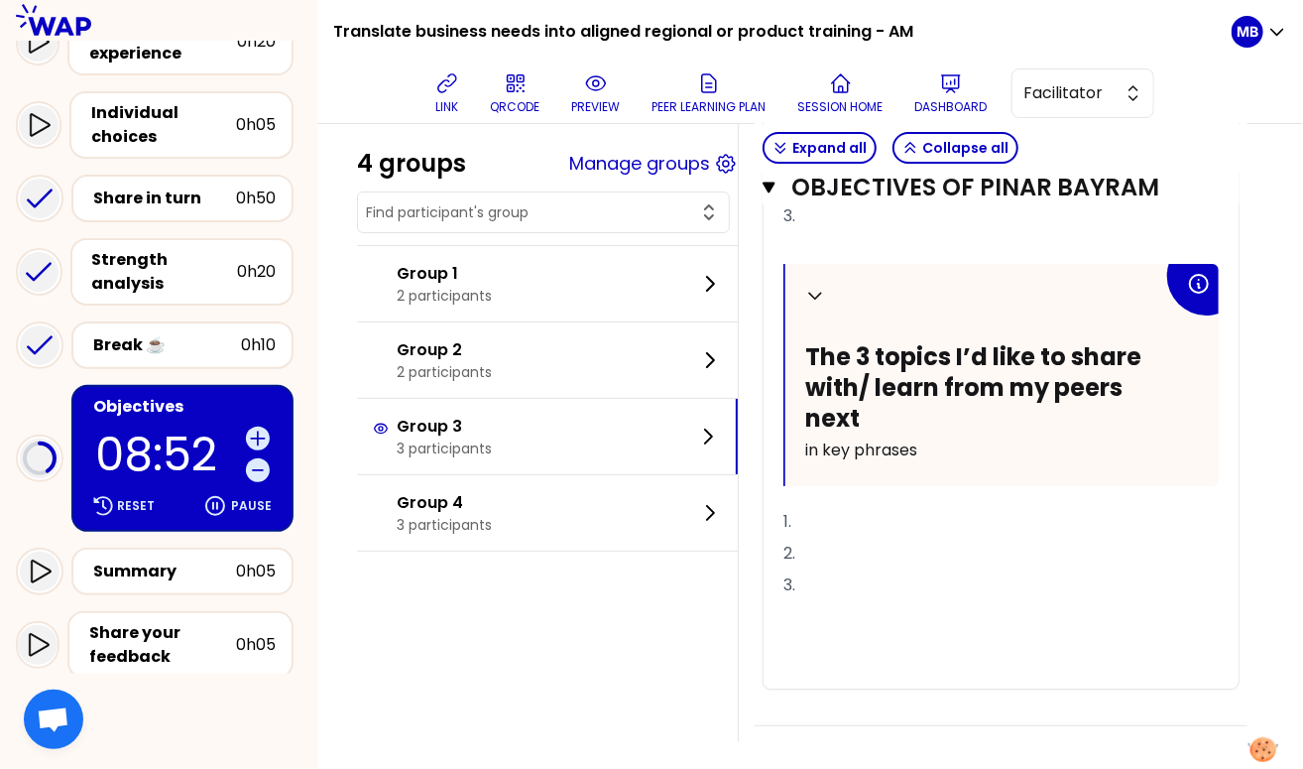
click at [124, 410] on div "Objectives" at bounding box center [184, 407] width 183 height 24
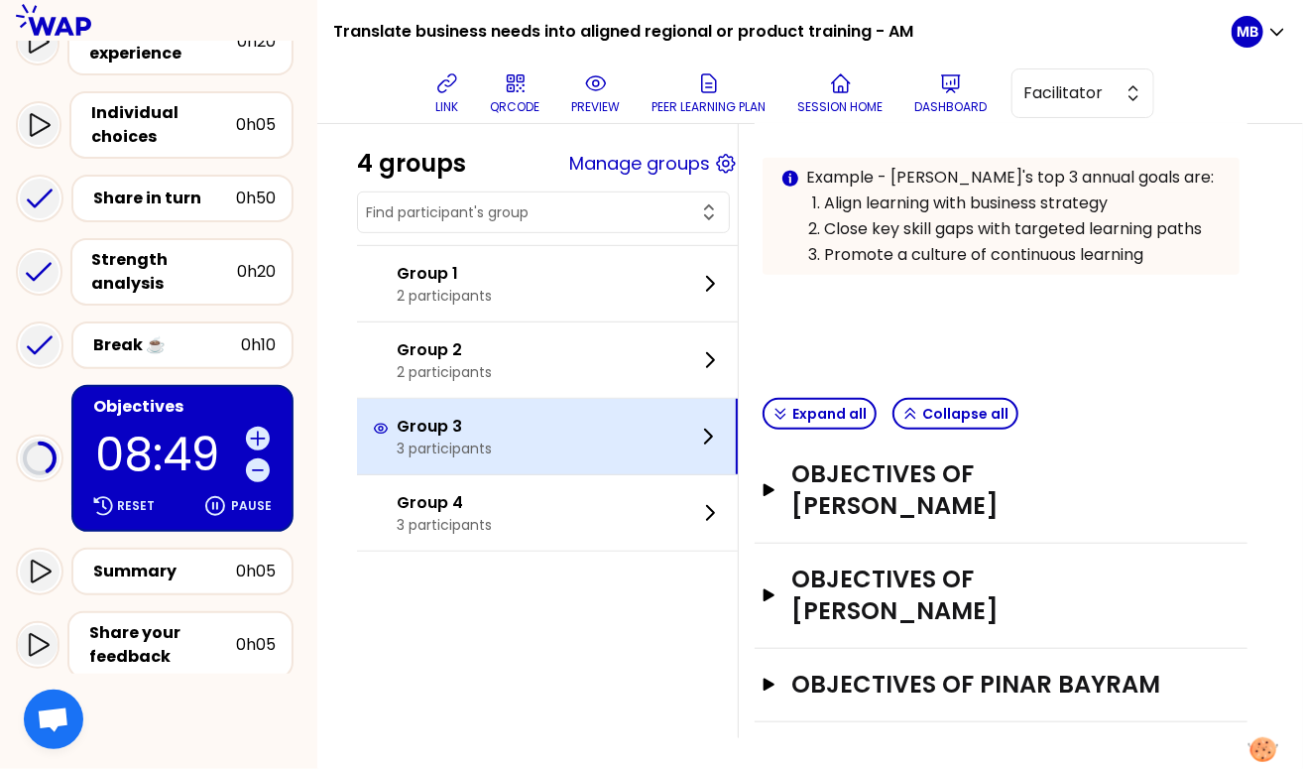
click at [514, 427] on div "Group 3 3 participants" at bounding box center [547, 436] width 381 height 75
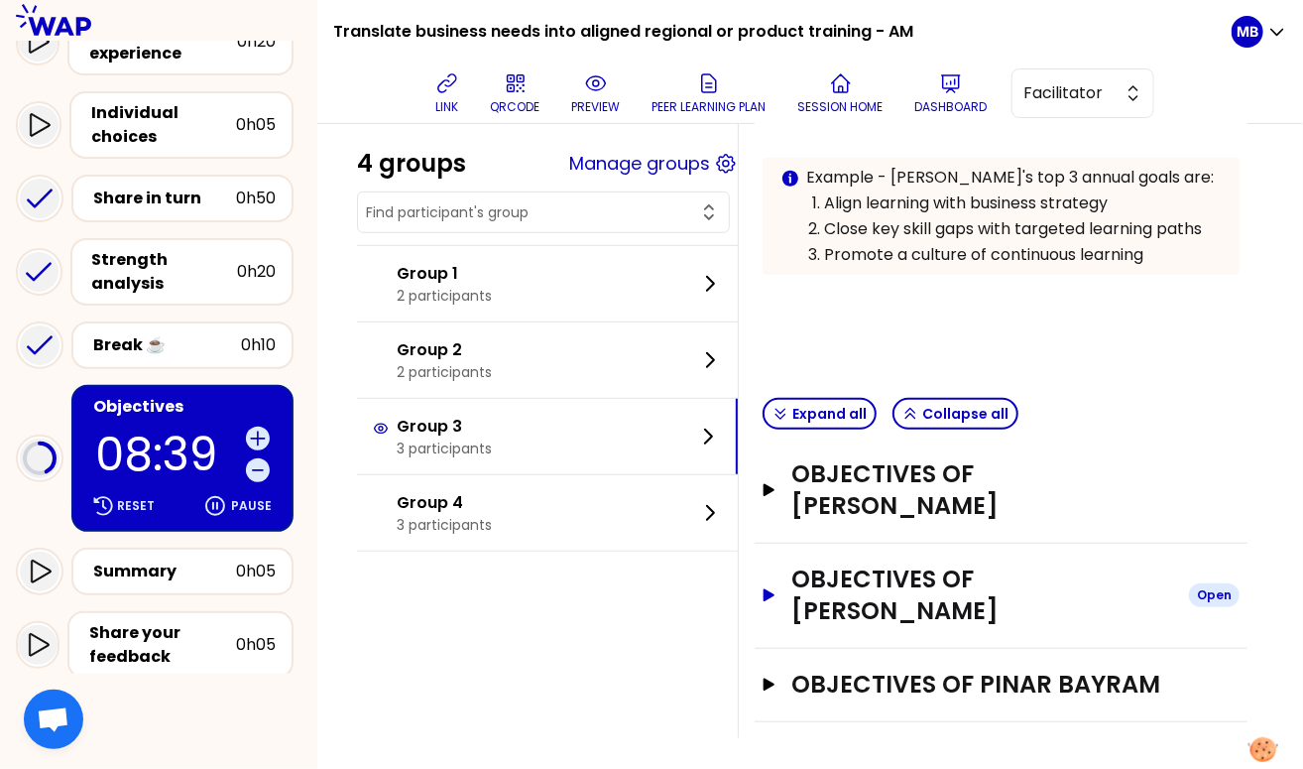
click at [892, 576] on h3 "Objectives of [PERSON_NAME]" at bounding box center [983, 594] width 382 height 63
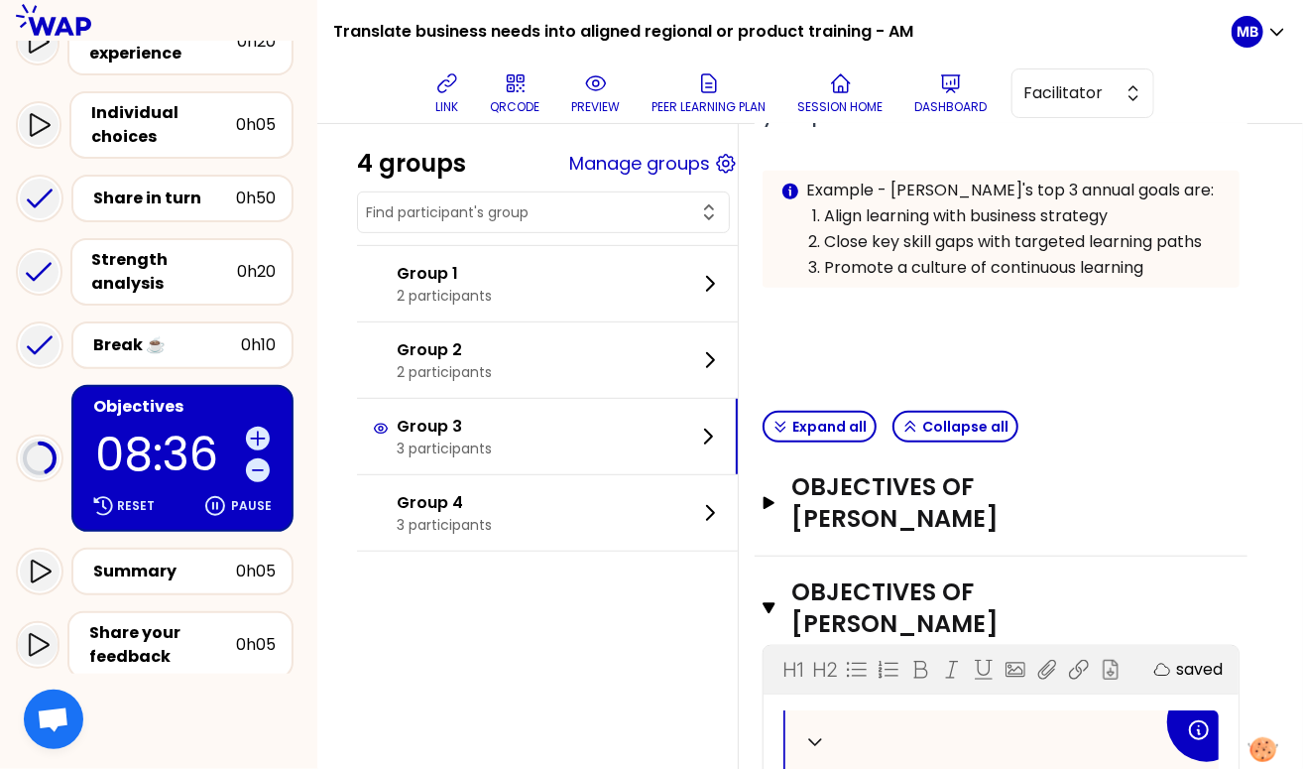
scroll to position [370, 0]
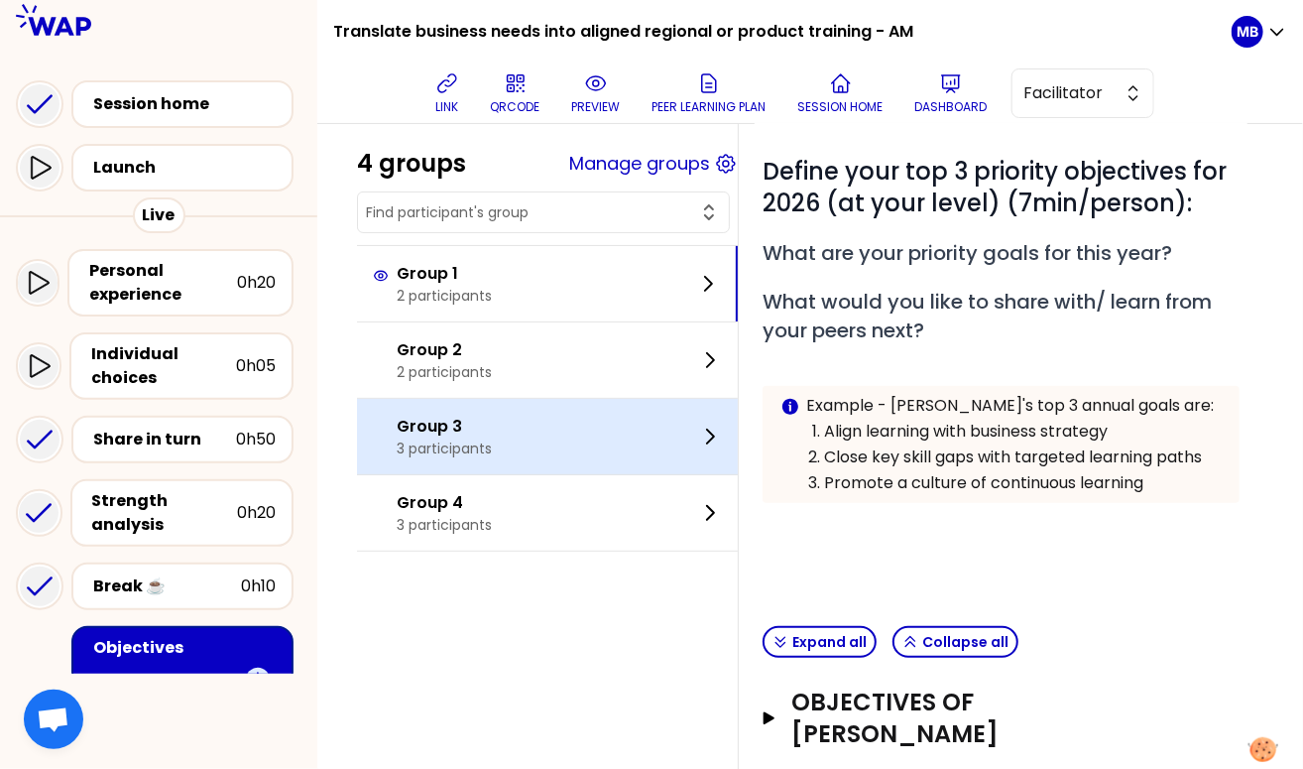
click at [515, 420] on div "Group 3 3 participants" at bounding box center [547, 436] width 381 height 75
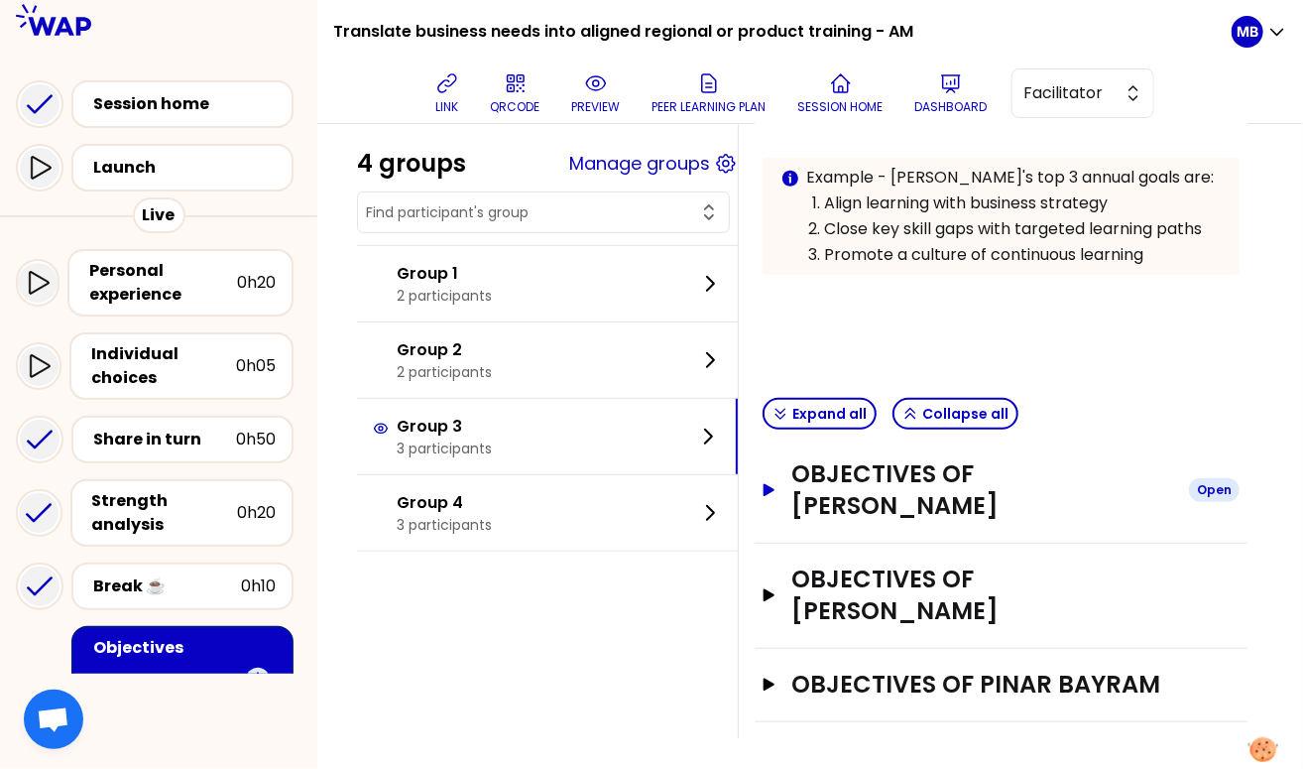
click at [833, 509] on h3 "Objectives of [PERSON_NAME]" at bounding box center [983, 489] width 382 height 63
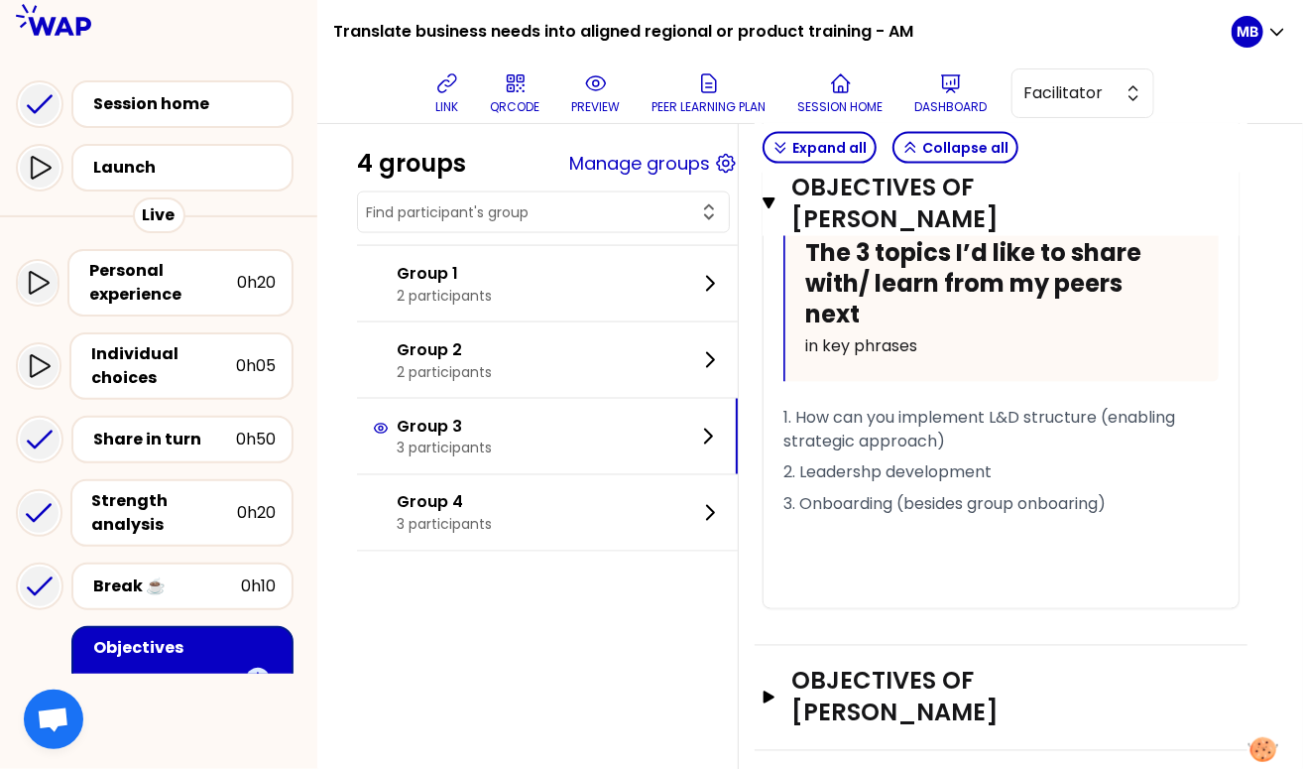
scroll to position [1244, 0]
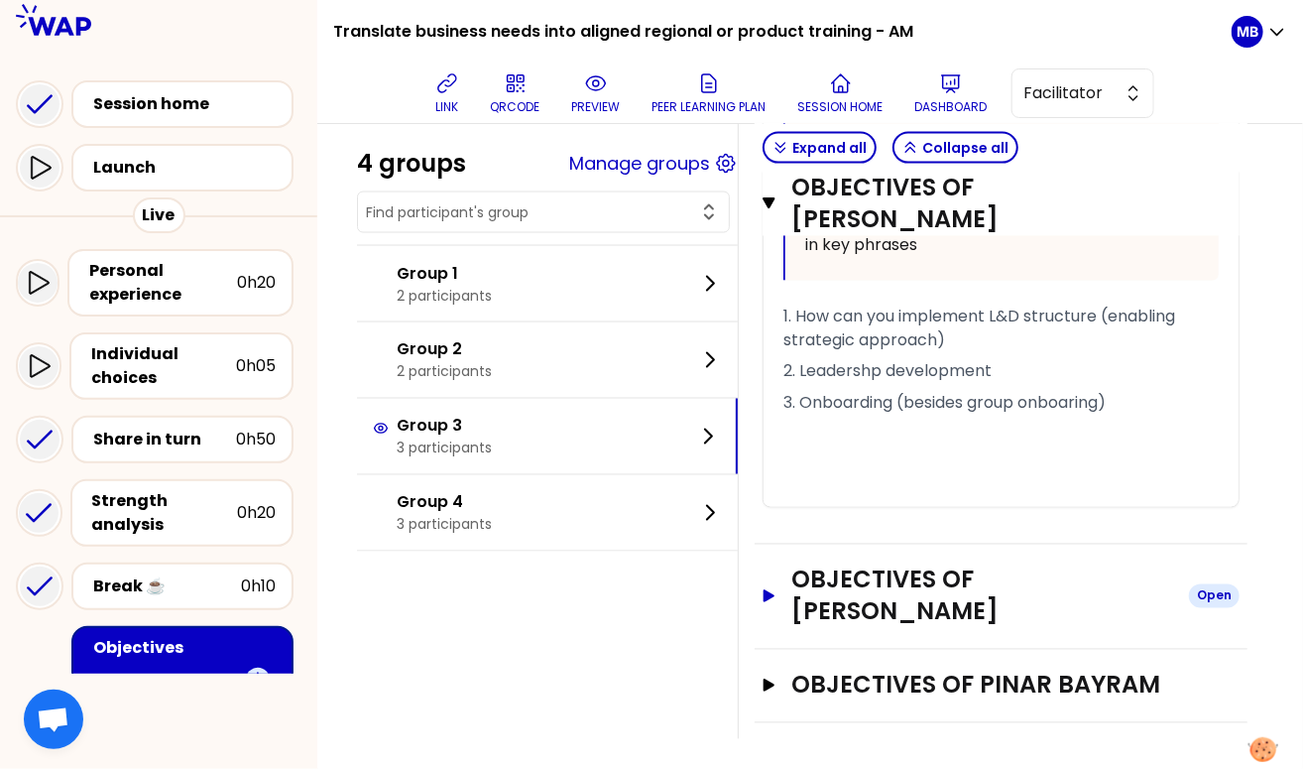
click at [856, 579] on h3 "Objectives of [PERSON_NAME]" at bounding box center [983, 595] width 382 height 63
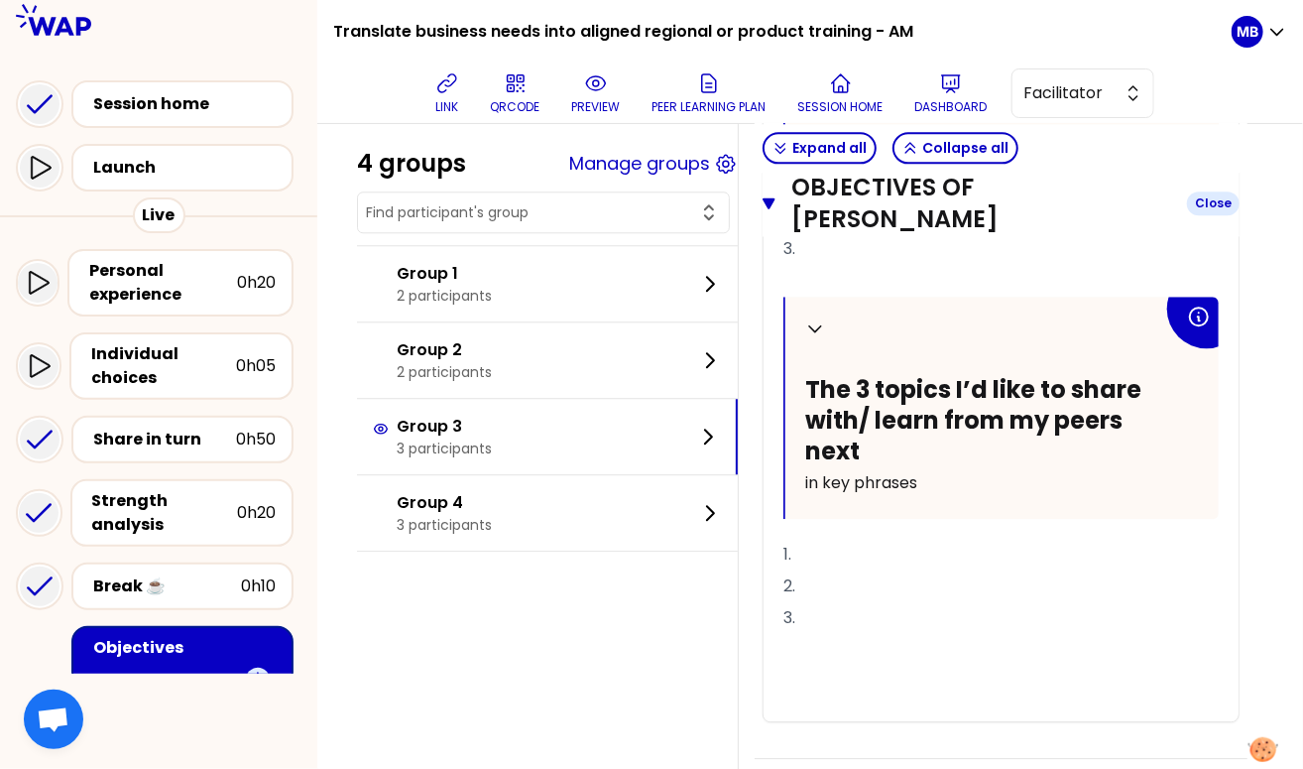
scroll to position [2091, 0]
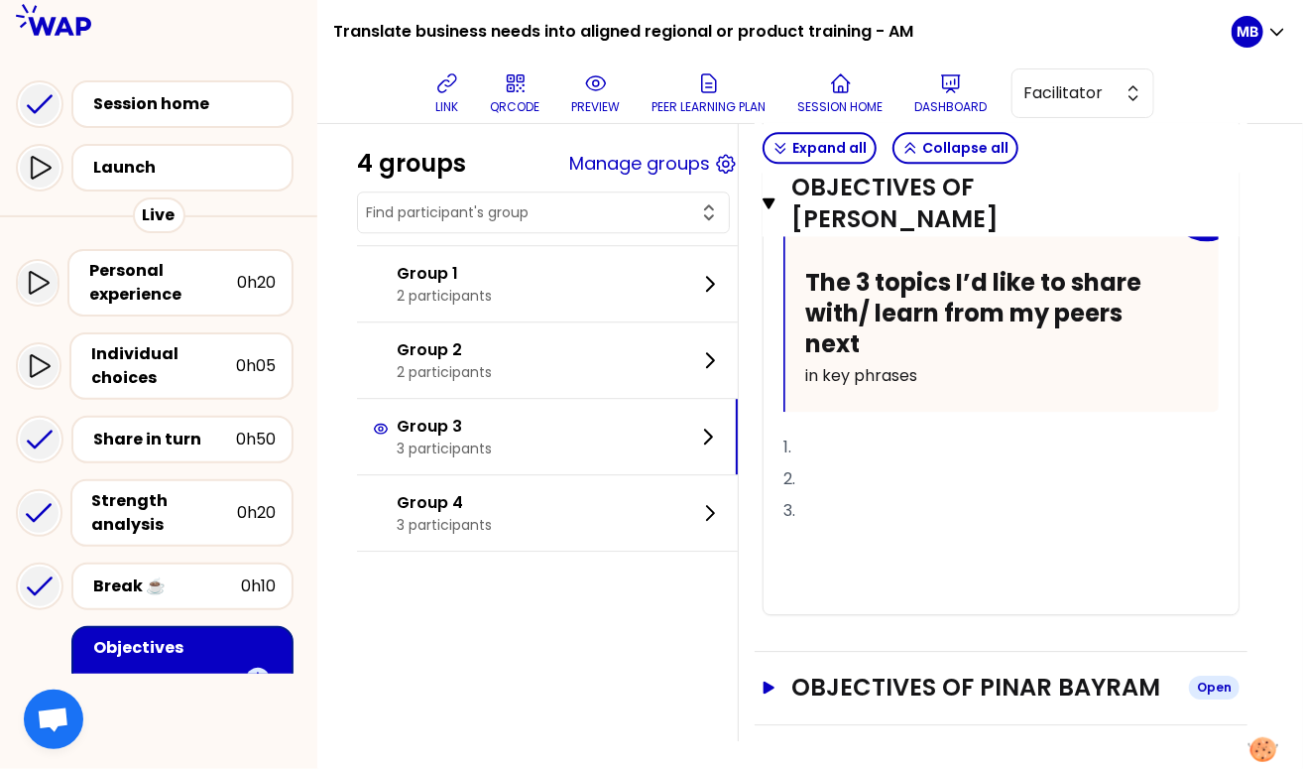
click at [853, 672] on h3 "Objectives of PINAR BAYRAM" at bounding box center [983, 688] width 382 height 32
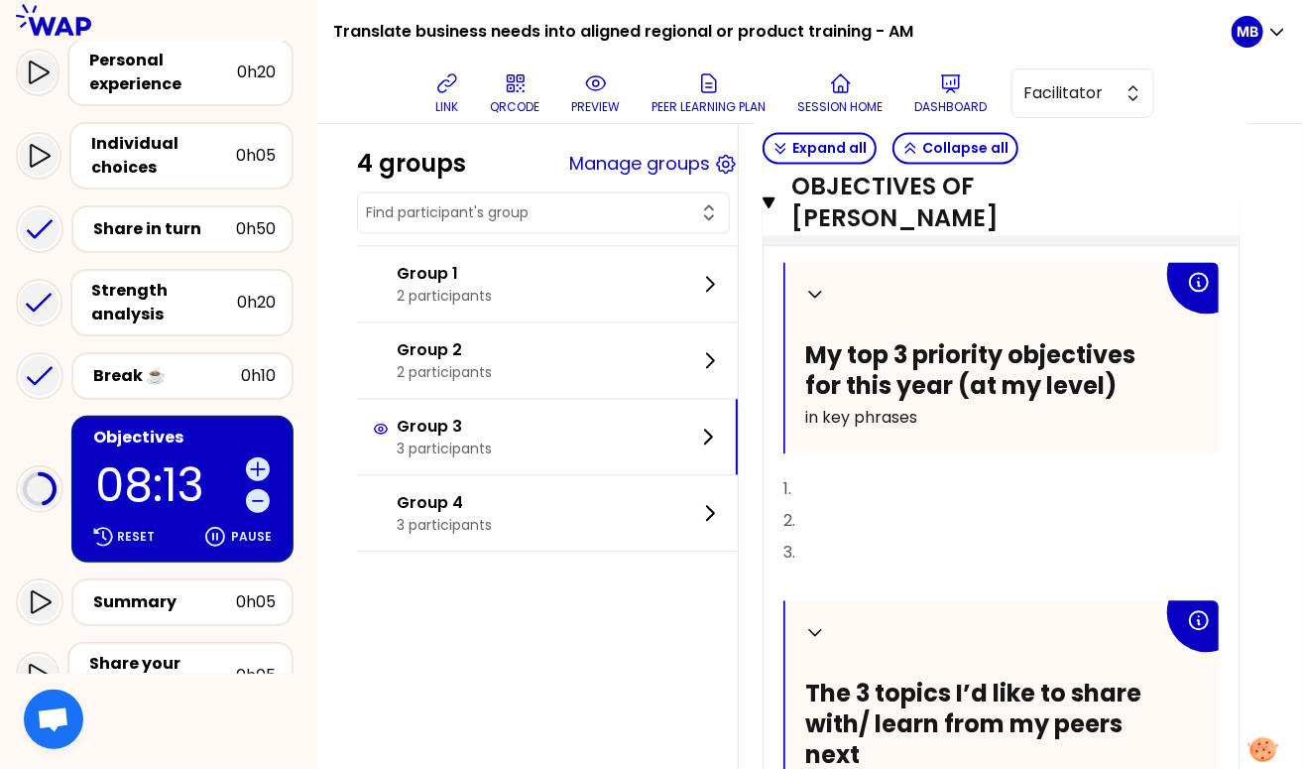
scroll to position [289, 0]
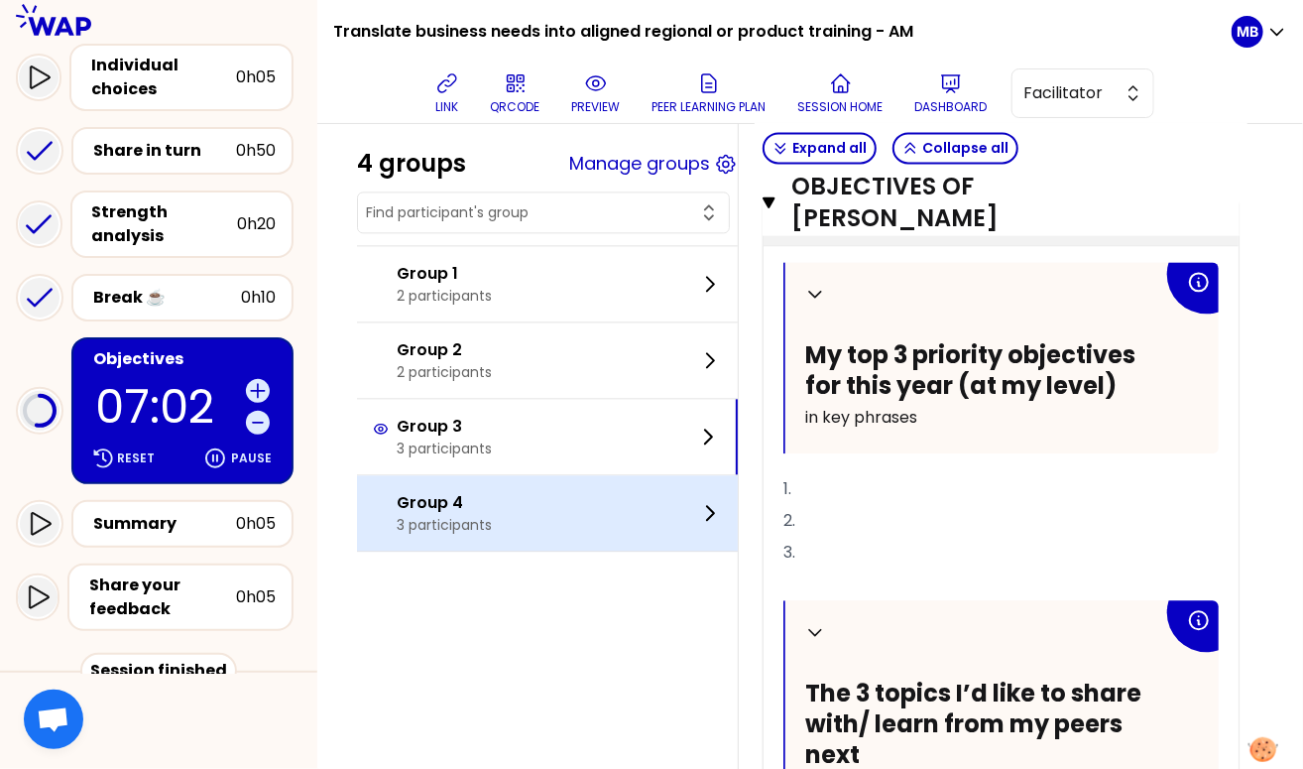
click at [469, 493] on p "Group 4" at bounding box center [444, 503] width 95 height 24
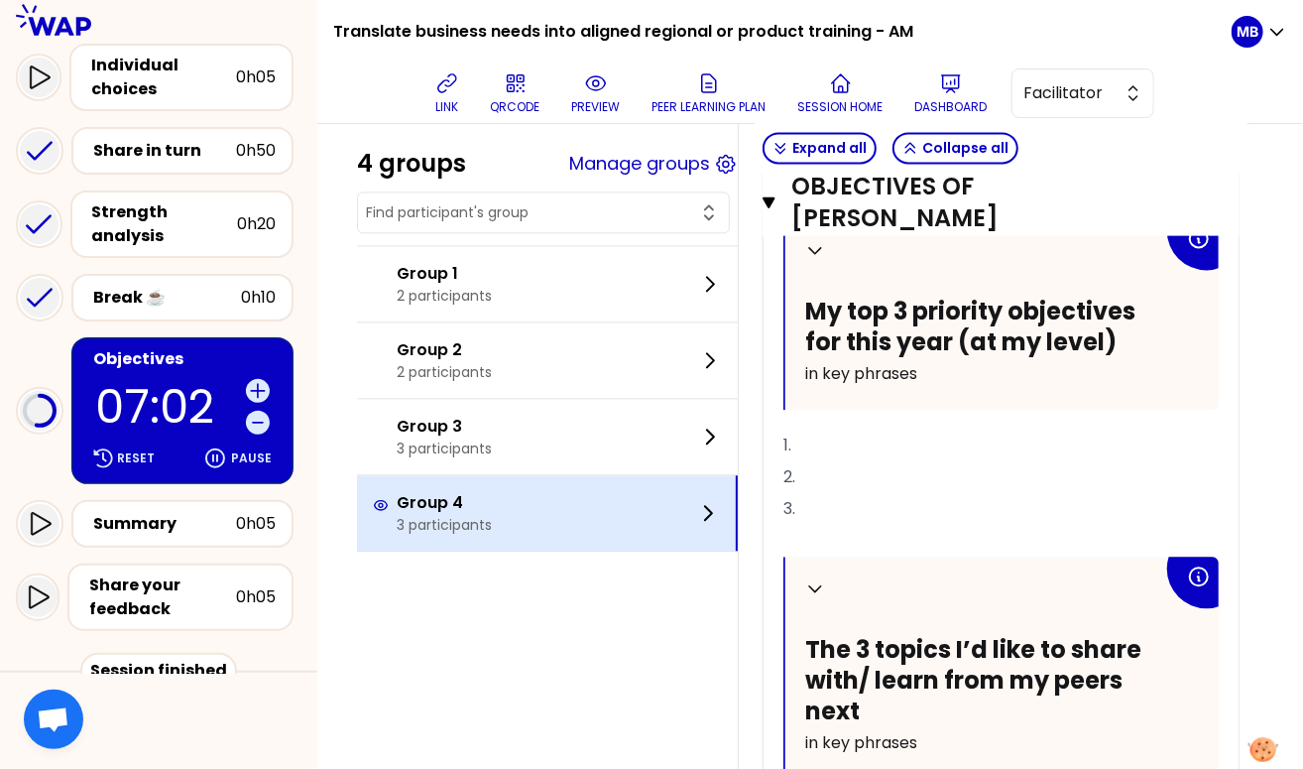
scroll to position [340, 0]
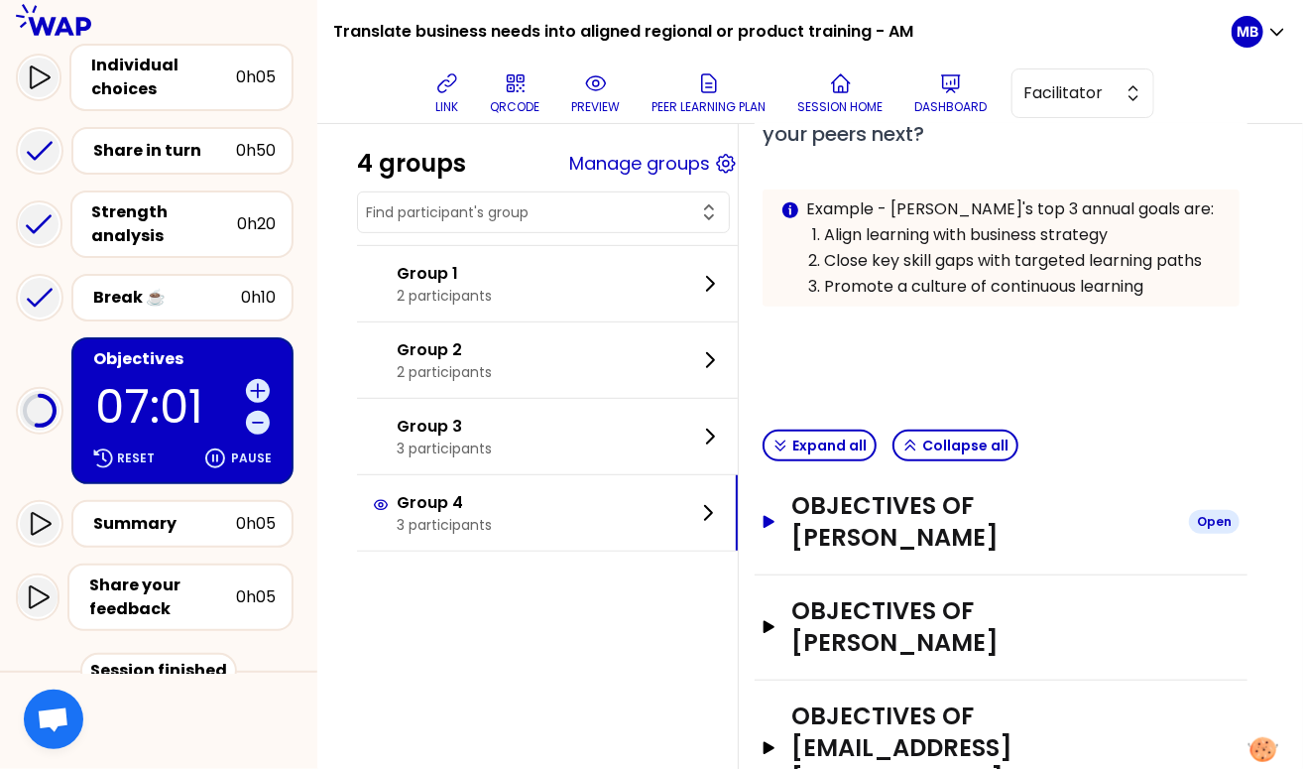
click at [853, 490] on h3 "Objectives of [PERSON_NAME]" at bounding box center [983, 521] width 382 height 63
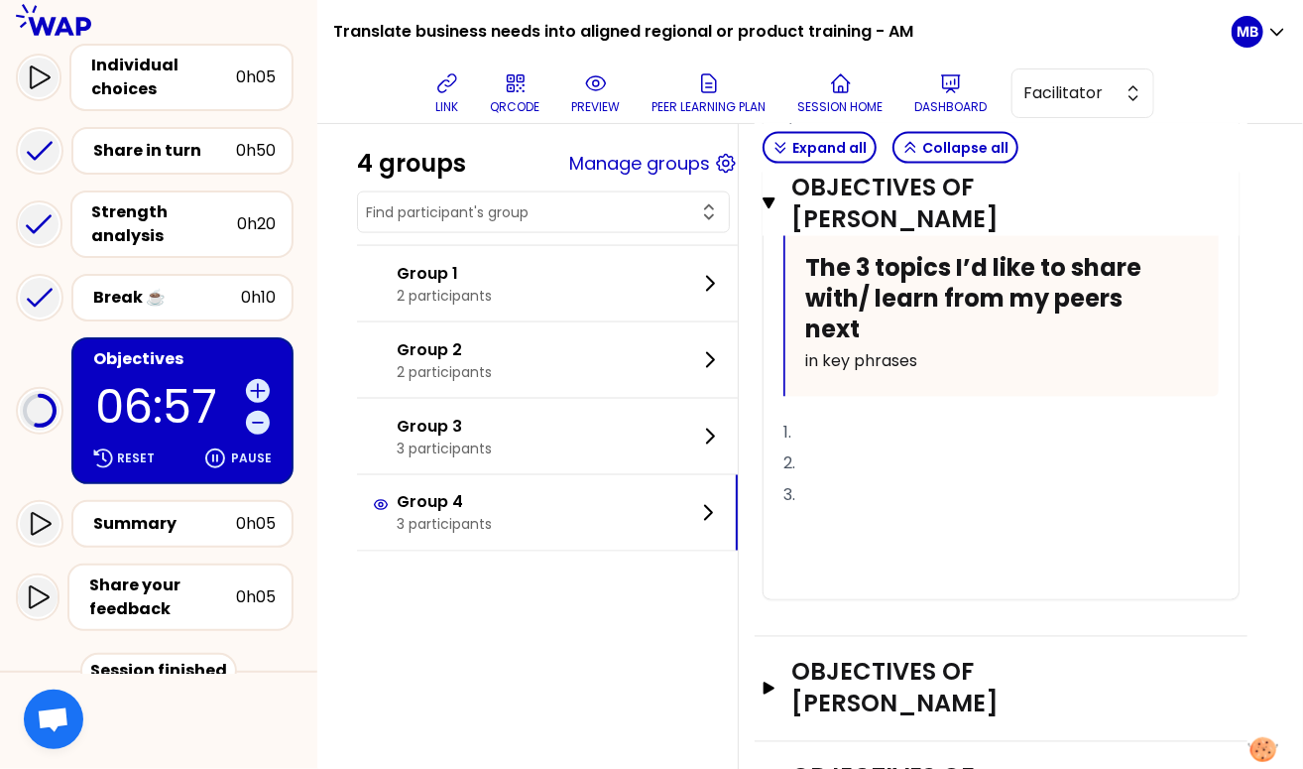
scroll to position [1158, 0]
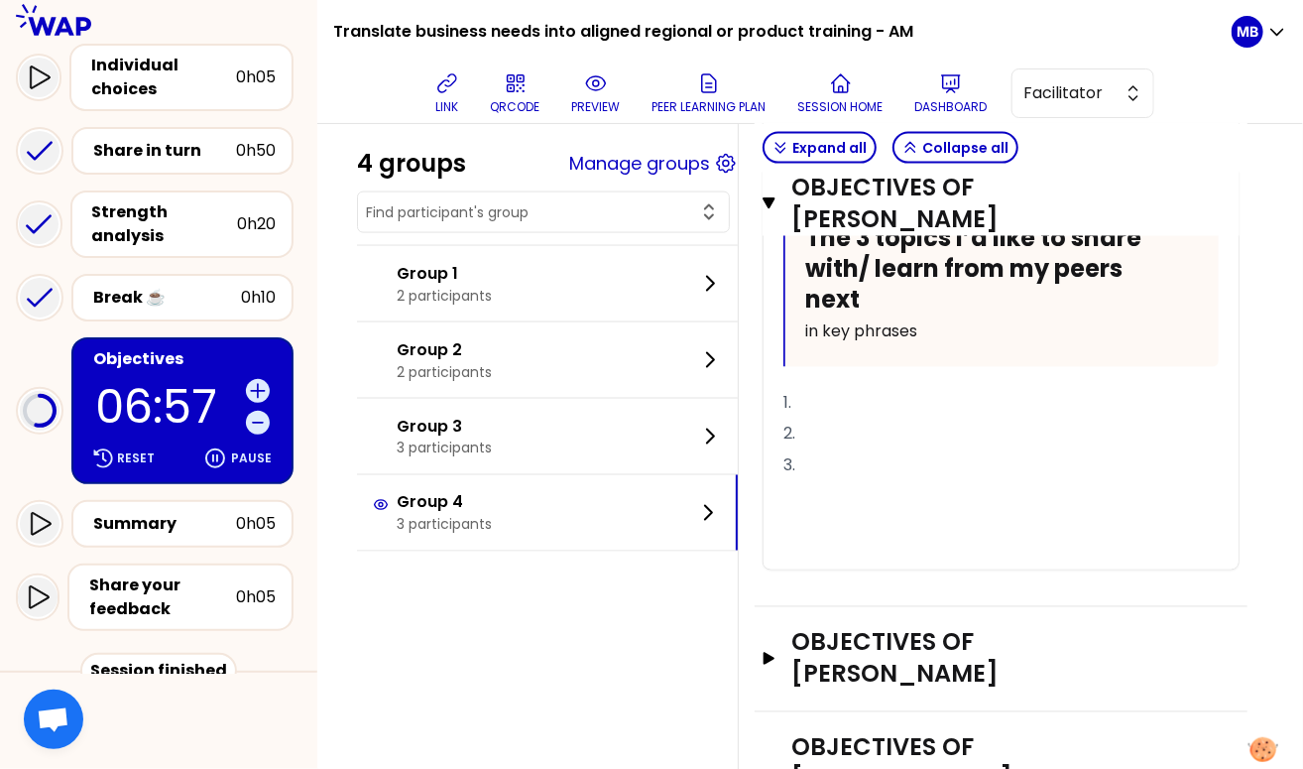
click at [838, 607] on div "Objectives of Beatriz Jodra Open" at bounding box center [1001, 659] width 493 height 105
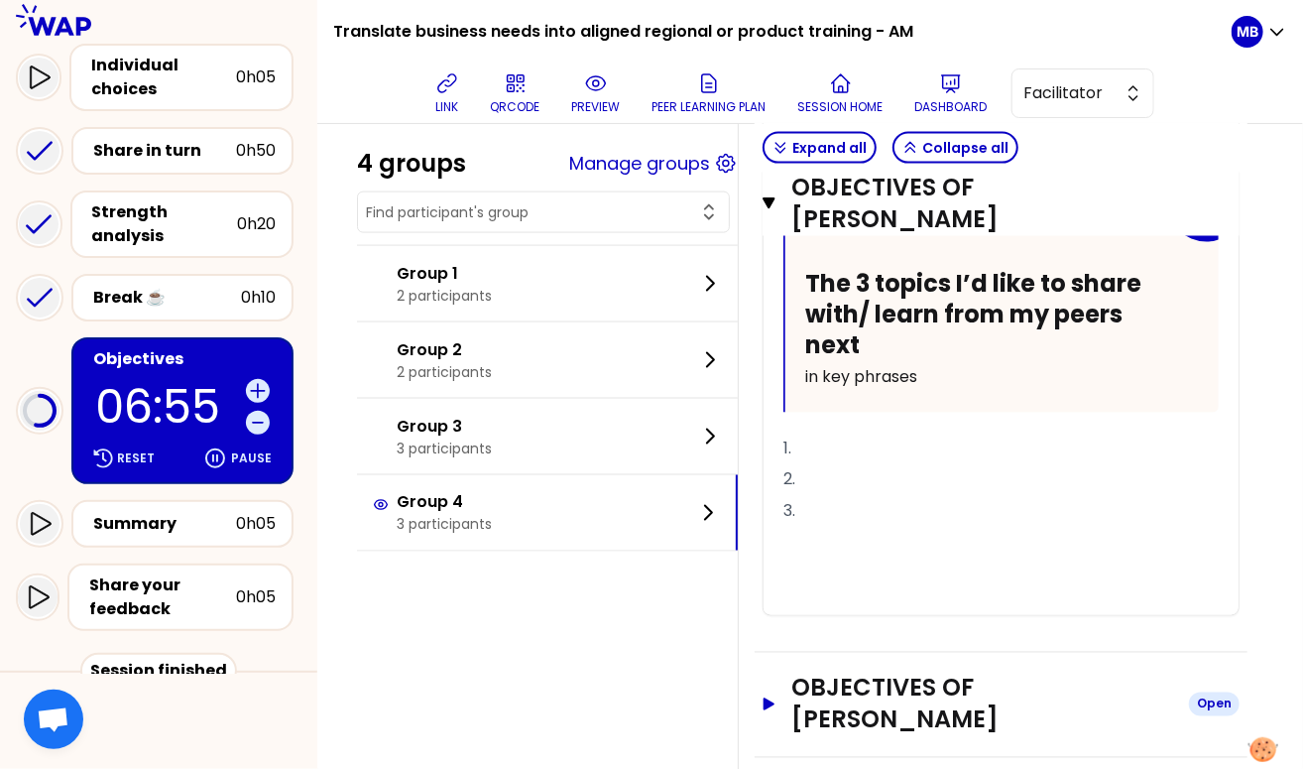
click at [837, 673] on h3 "Objectives of [PERSON_NAME]" at bounding box center [983, 704] width 382 height 63
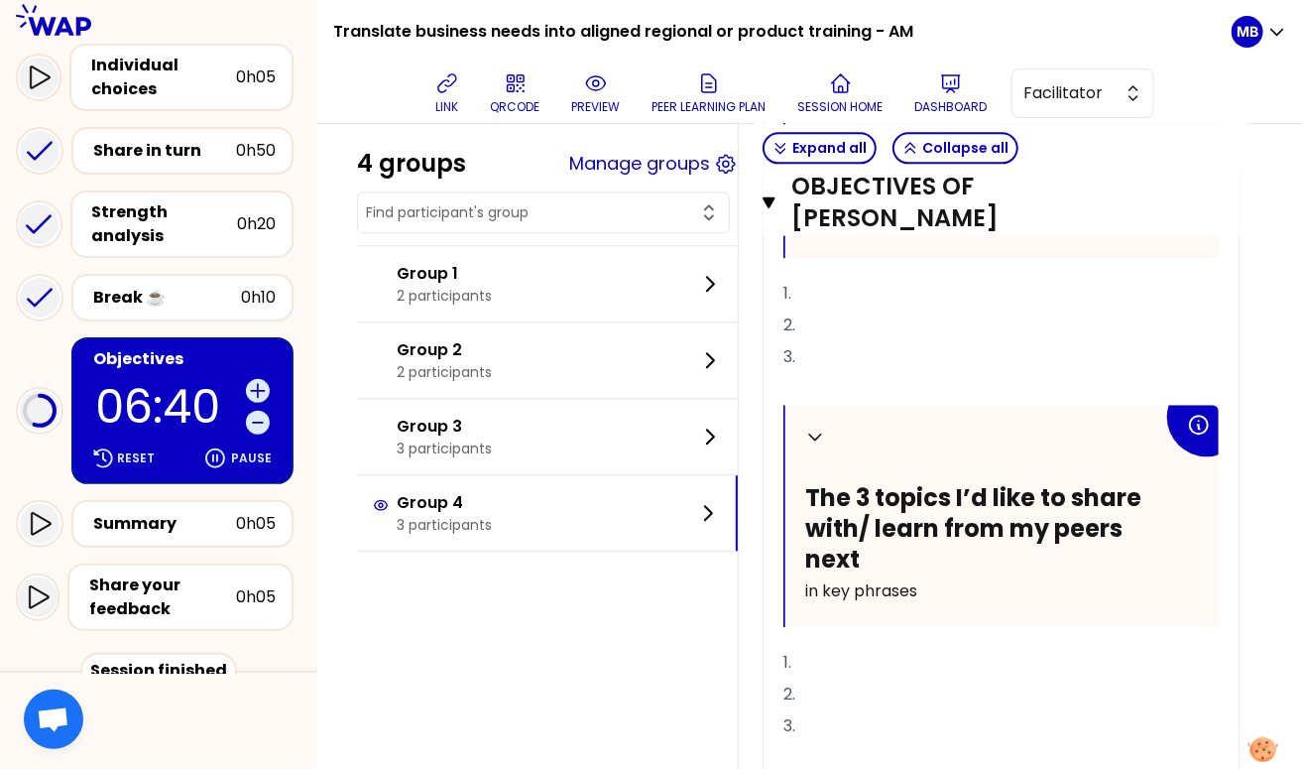
scroll to position [1846, 0]
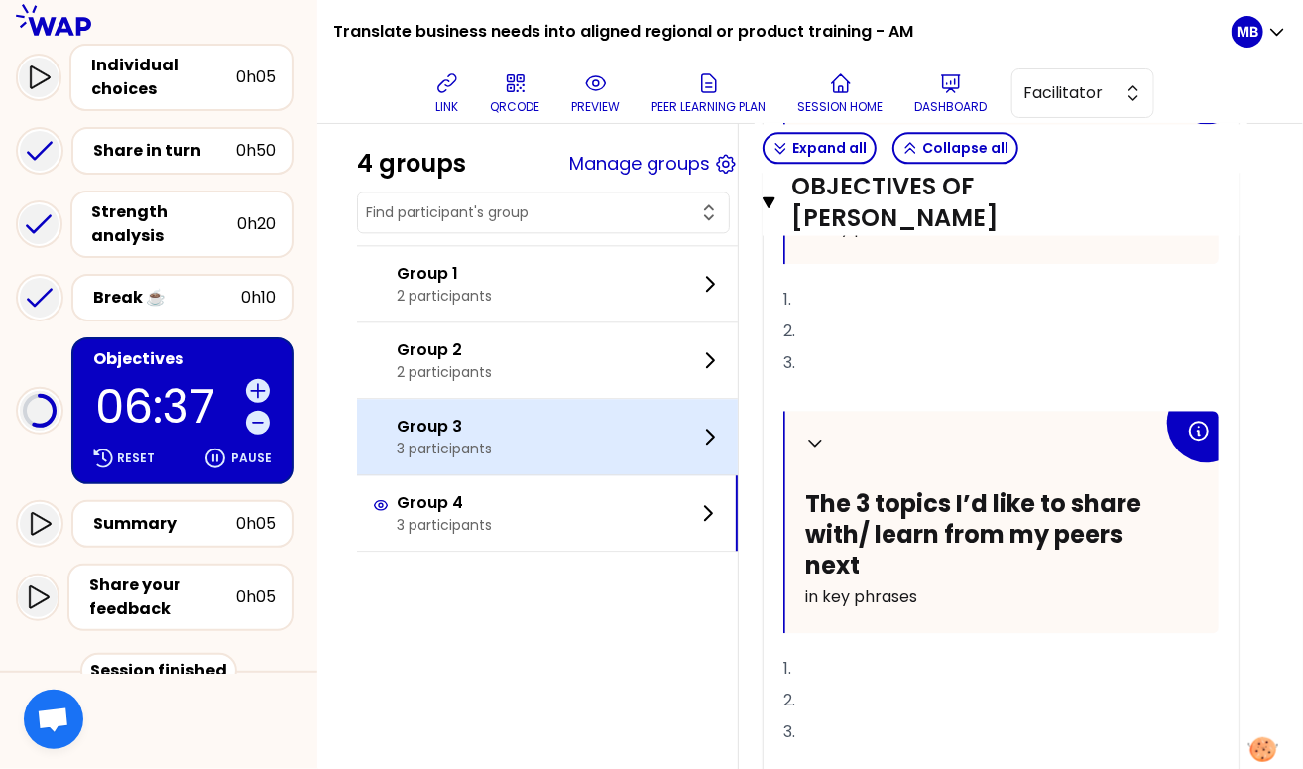
click at [571, 433] on div "Group 3 3 participants" at bounding box center [547, 436] width 381 height 75
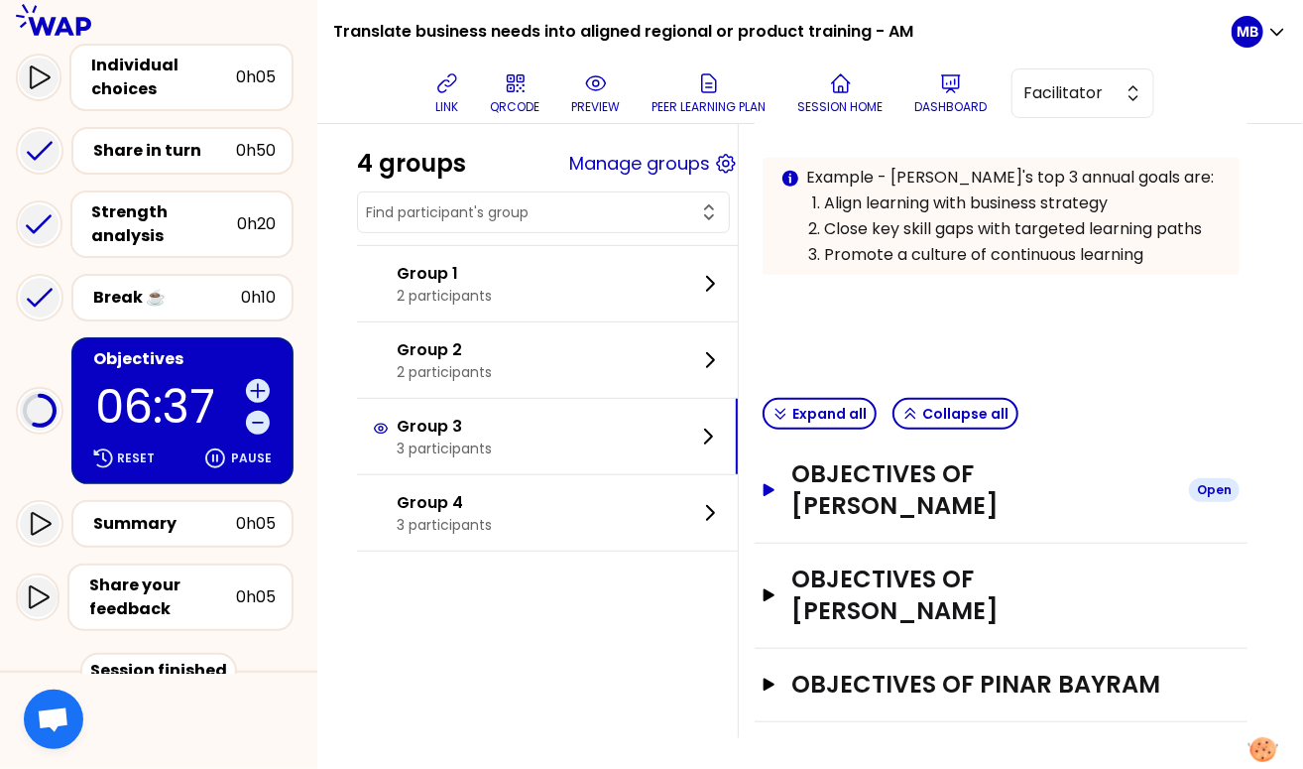
click at [874, 497] on h3 "Objectives of Sebastian Reichhardt" at bounding box center [983, 489] width 382 height 63
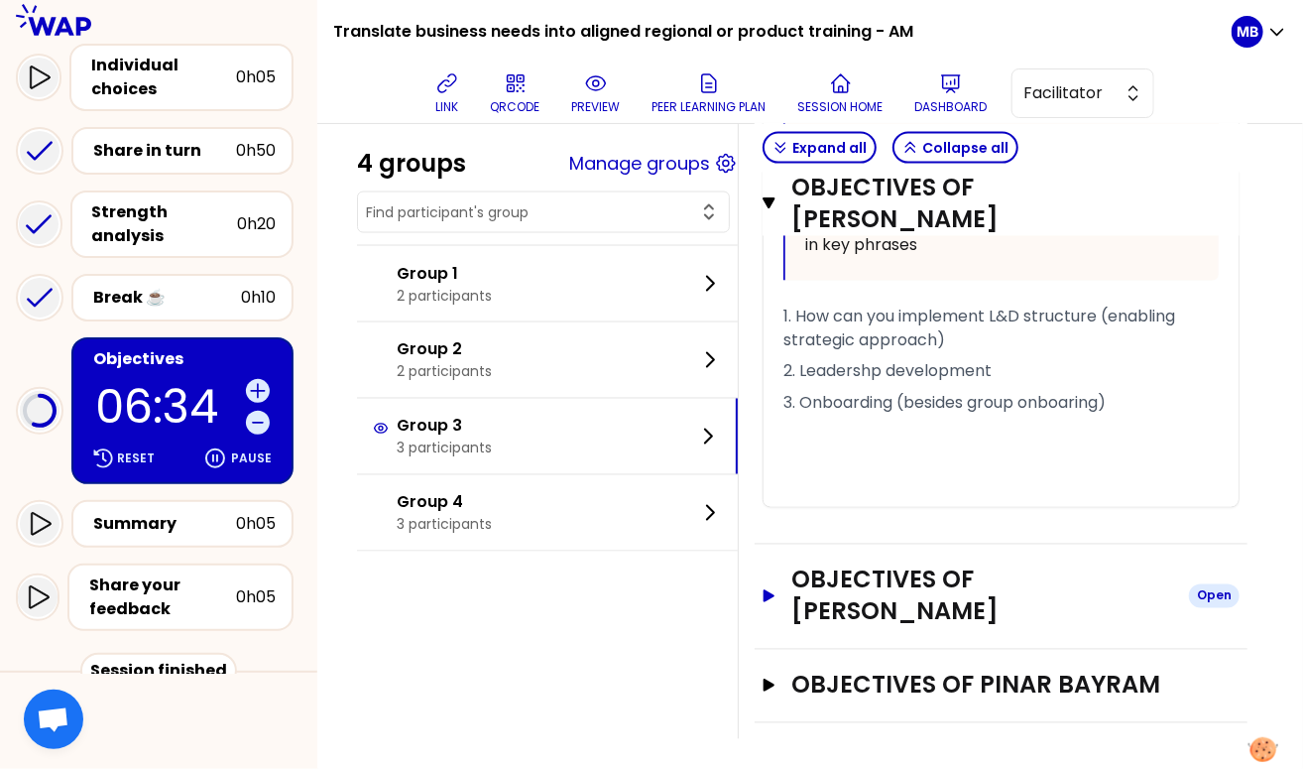
click at [875, 591] on h3 "Objectives of Sylvia Kleimann" at bounding box center [983, 595] width 382 height 63
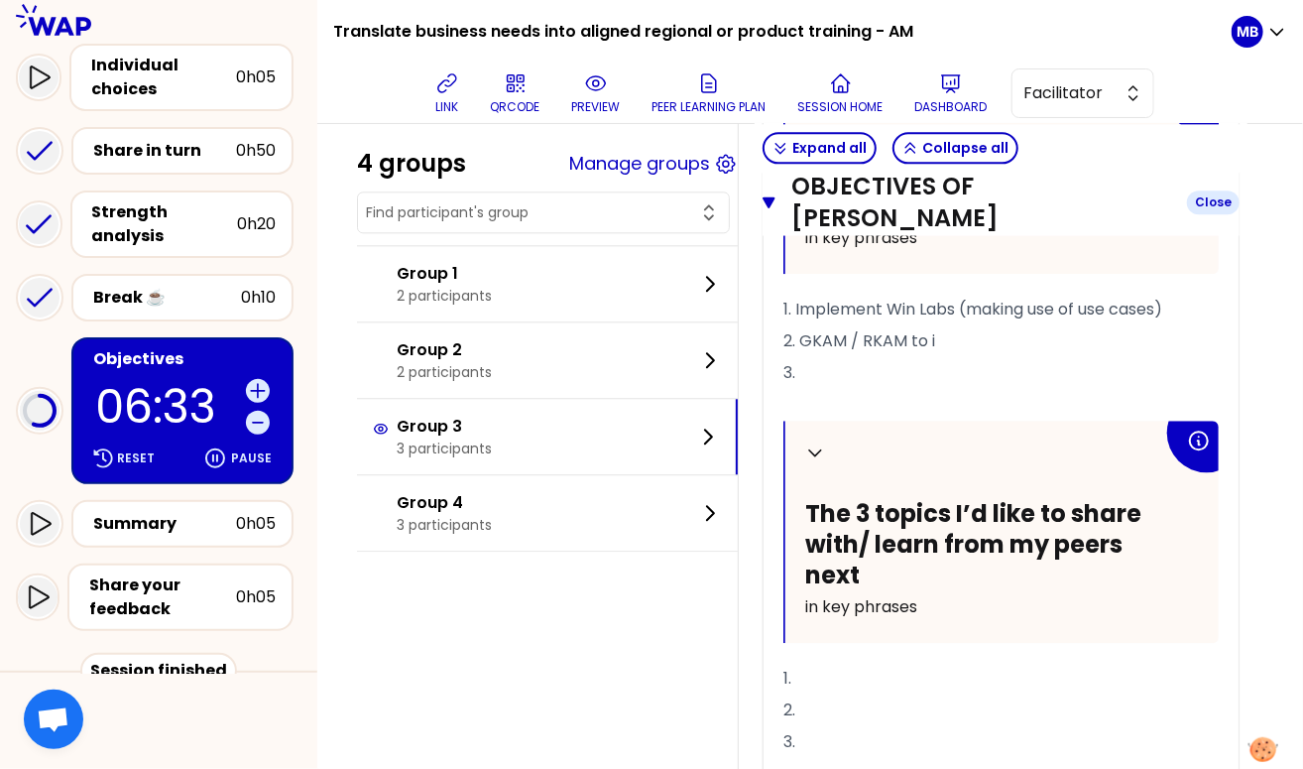
scroll to position [1853, 0]
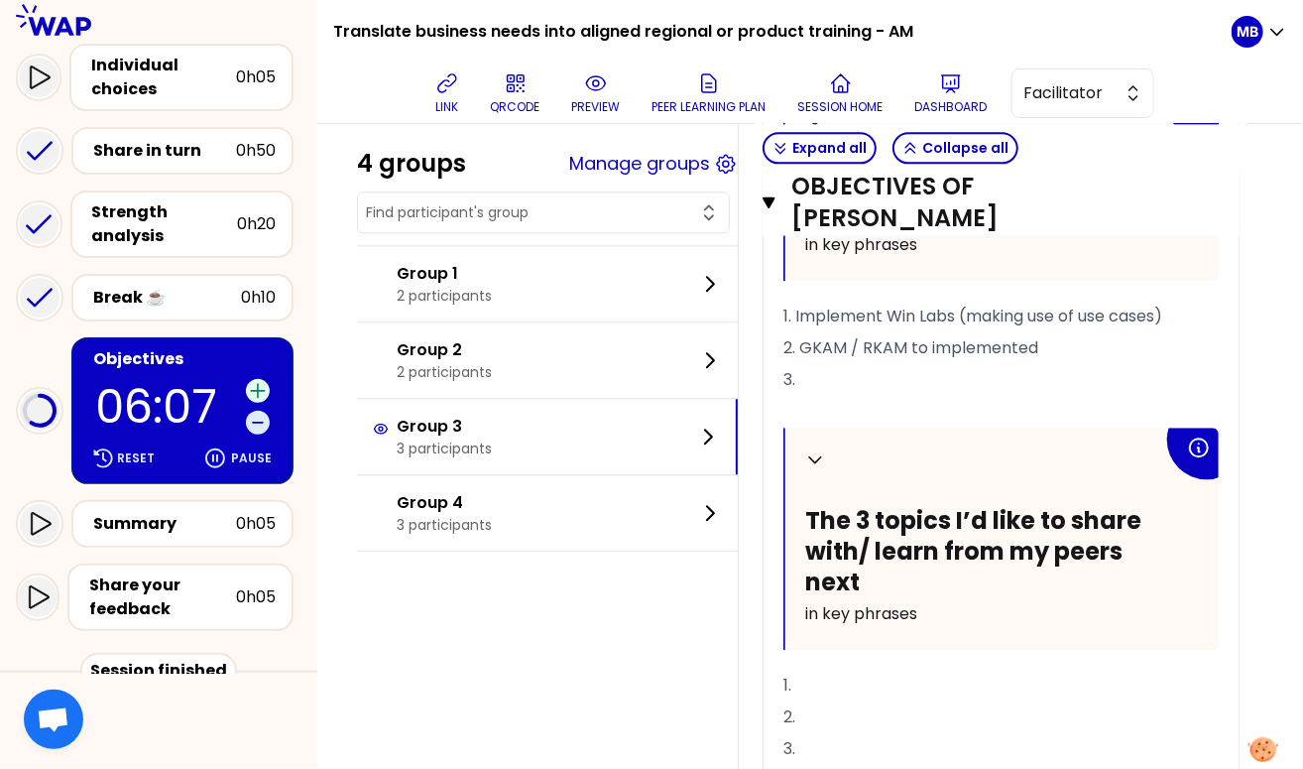
click at [254, 387] on icon at bounding box center [257, 390] width 13 height 13
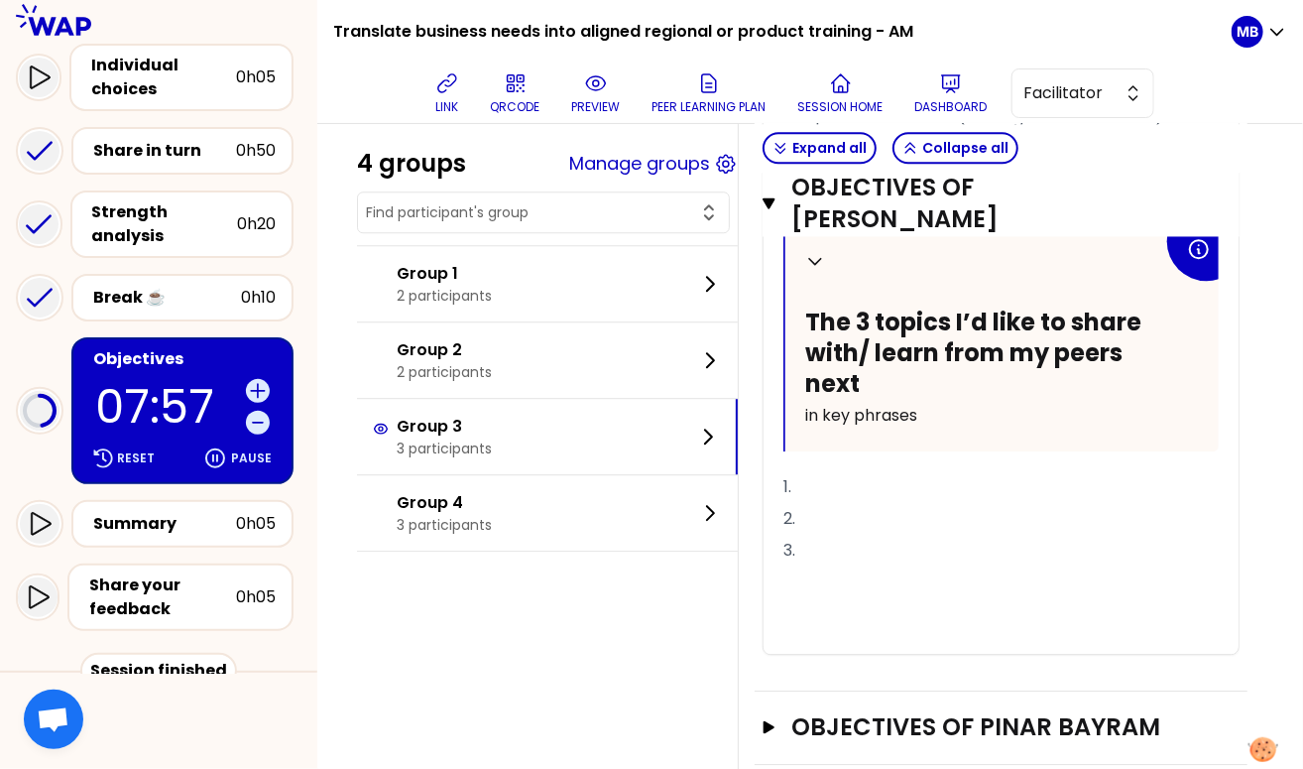
scroll to position [2091, 0]
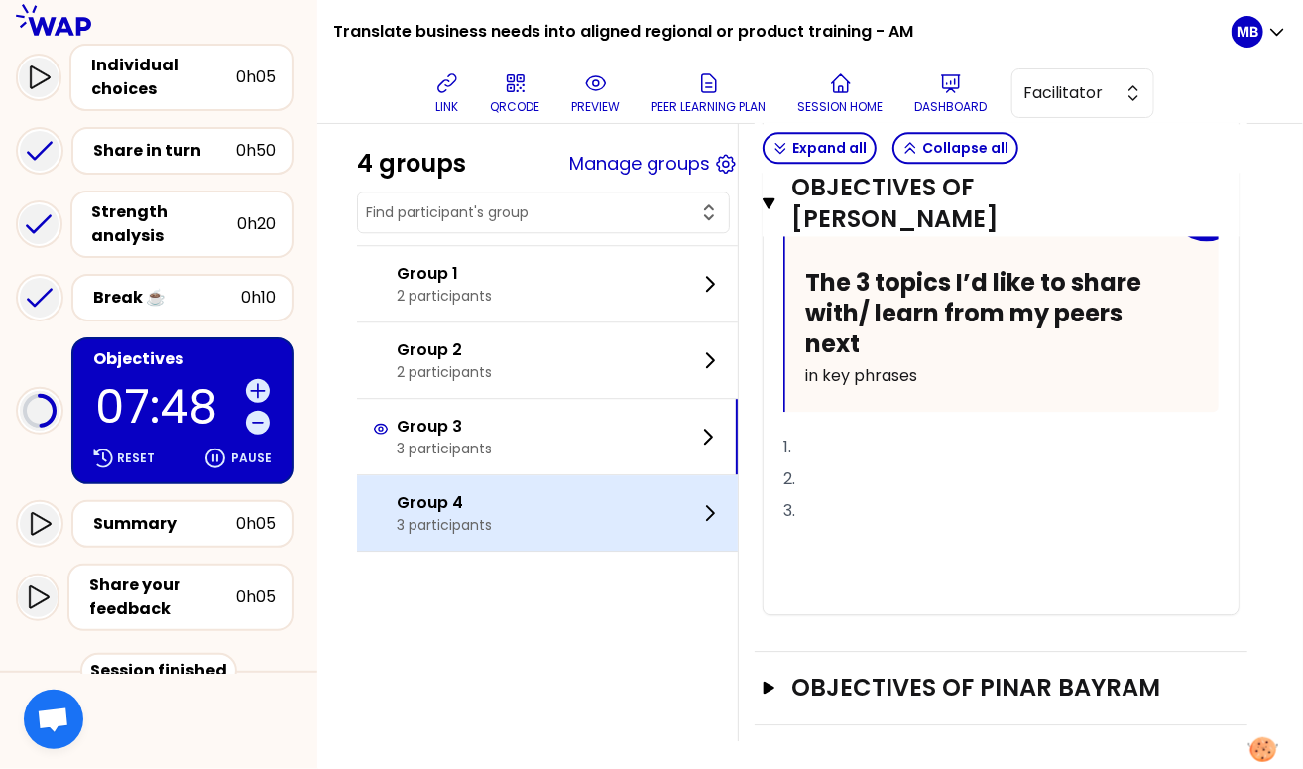
click at [548, 520] on div "Group 4 3 participants" at bounding box center [547, 512] width 381 height 75
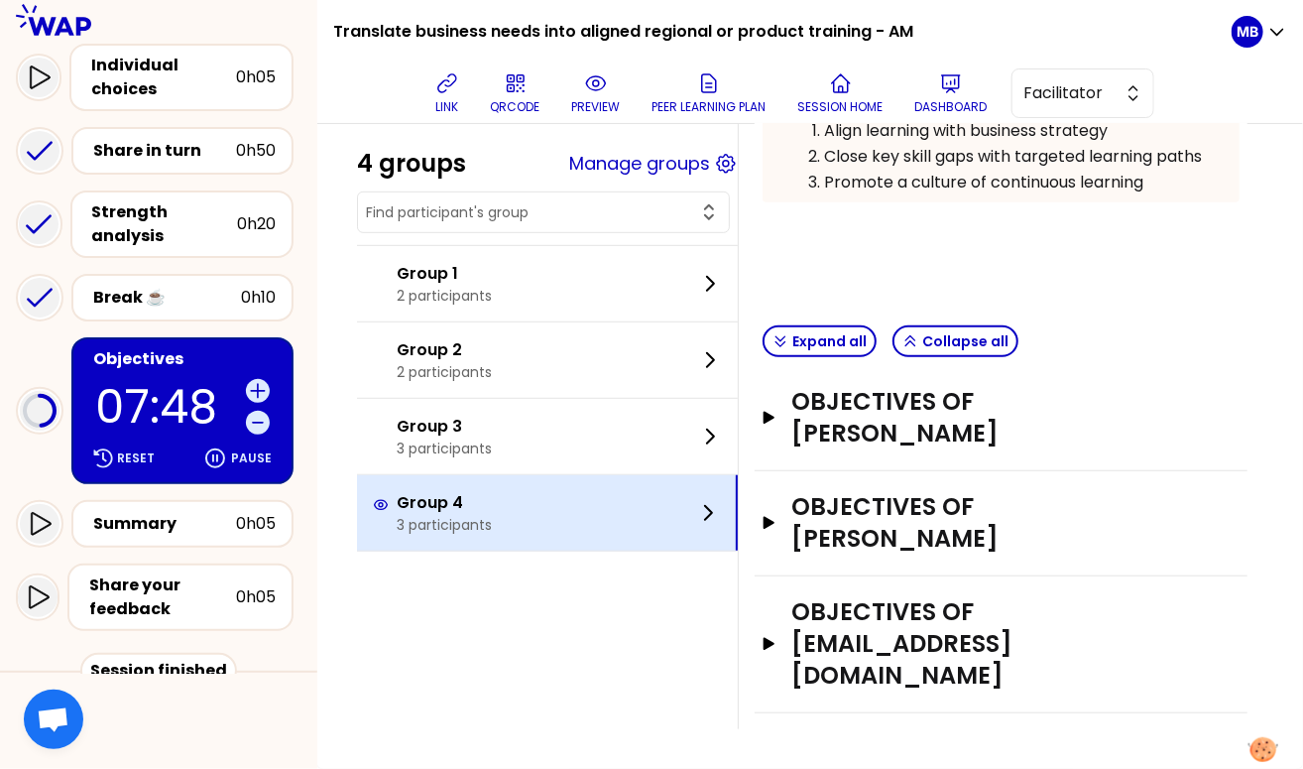
scroll to position [340, 0]
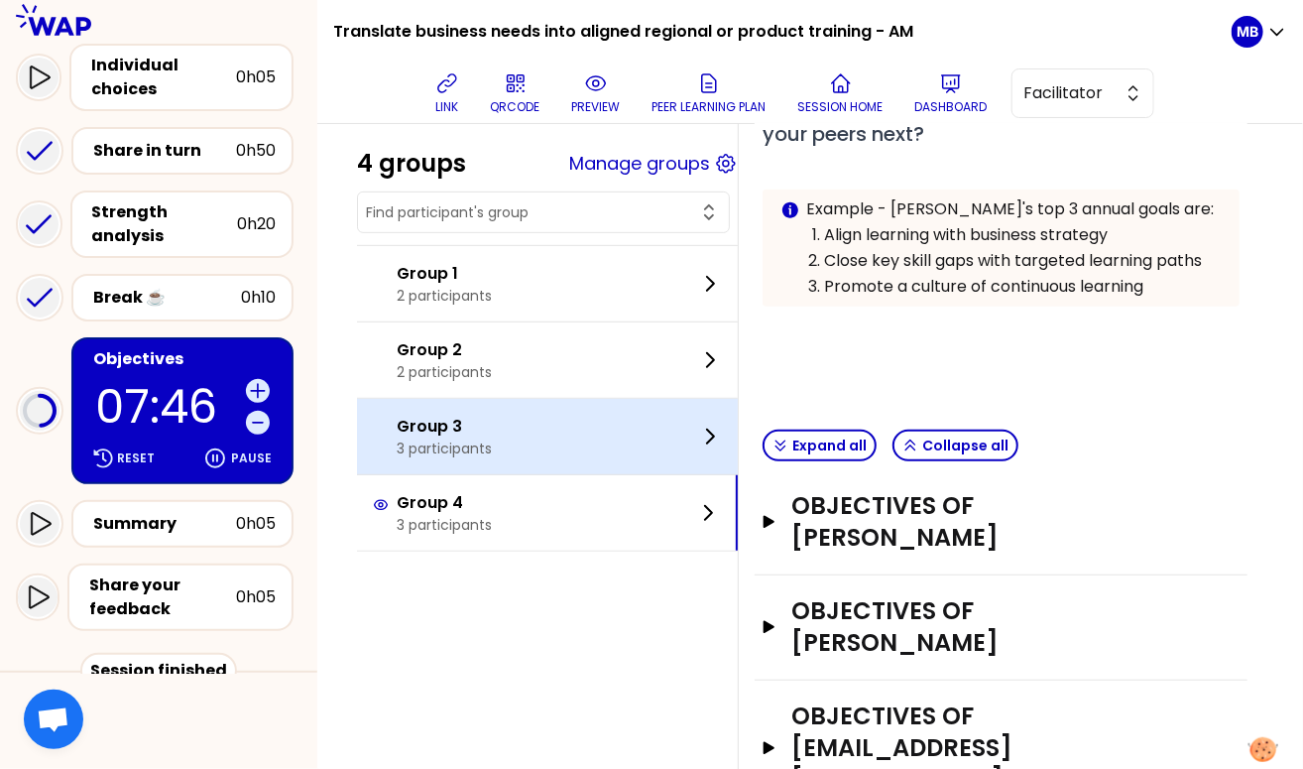
click at [537, 449] on div "Group 3 3 participants" at bounding box center [547, 436] width 381 height 75
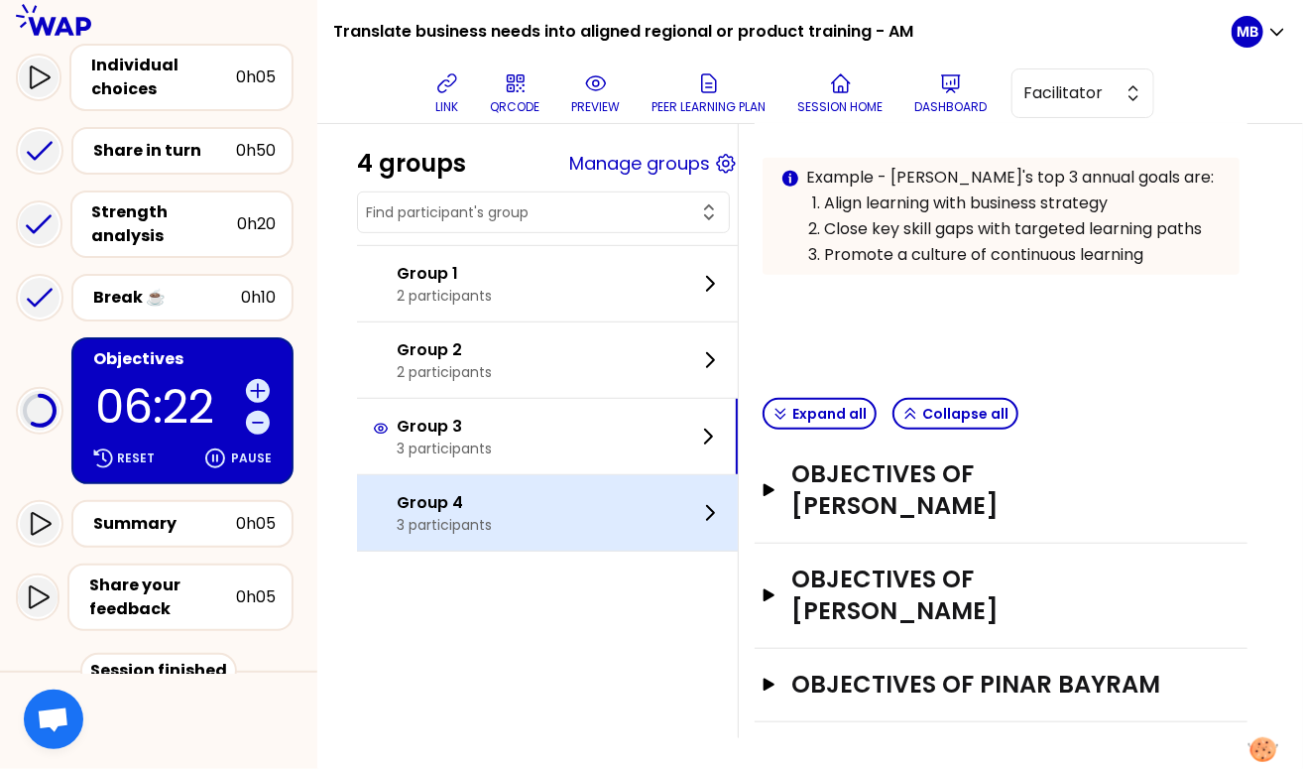
click at [459, 508] on p "Group 4" at bounding box center [444, 503] width 95 height 24
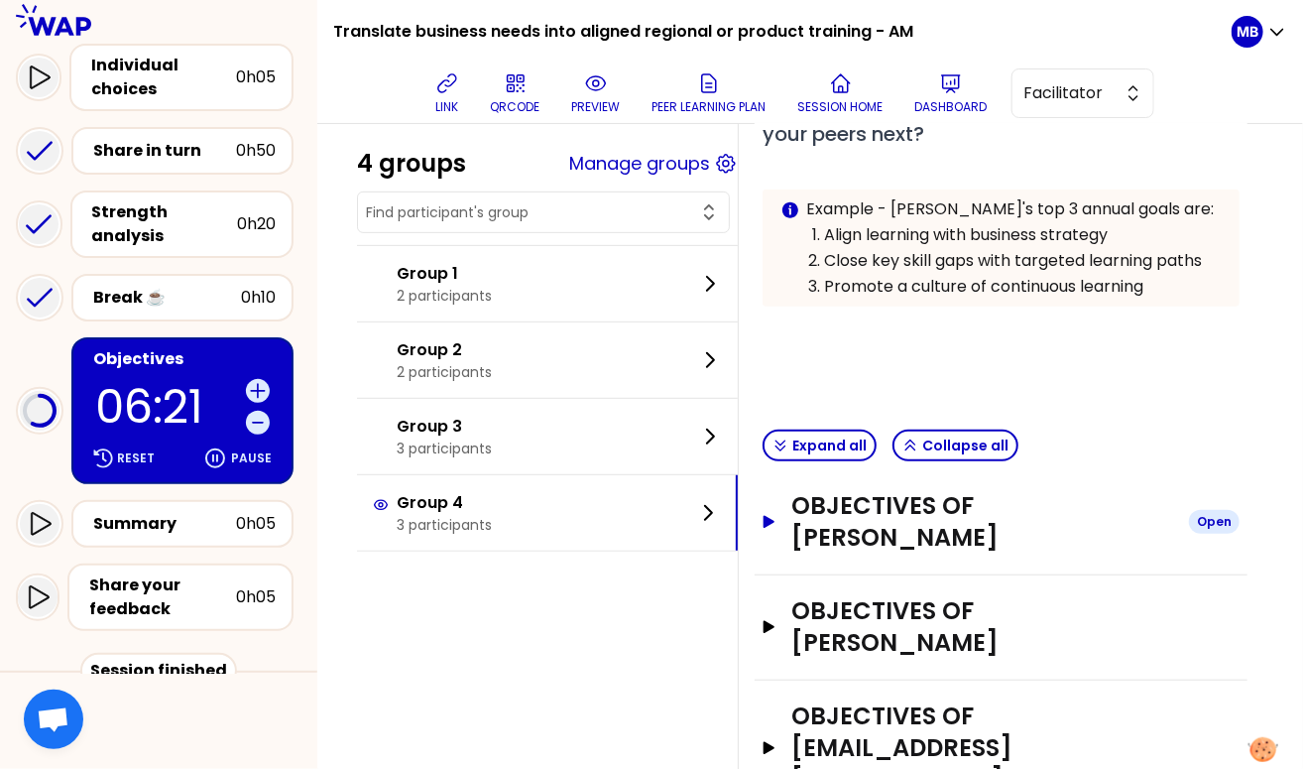
click at [837, 516] on h3 "Objectives of Pauline REN" at bounding box center [983, 521] width 382 height 63
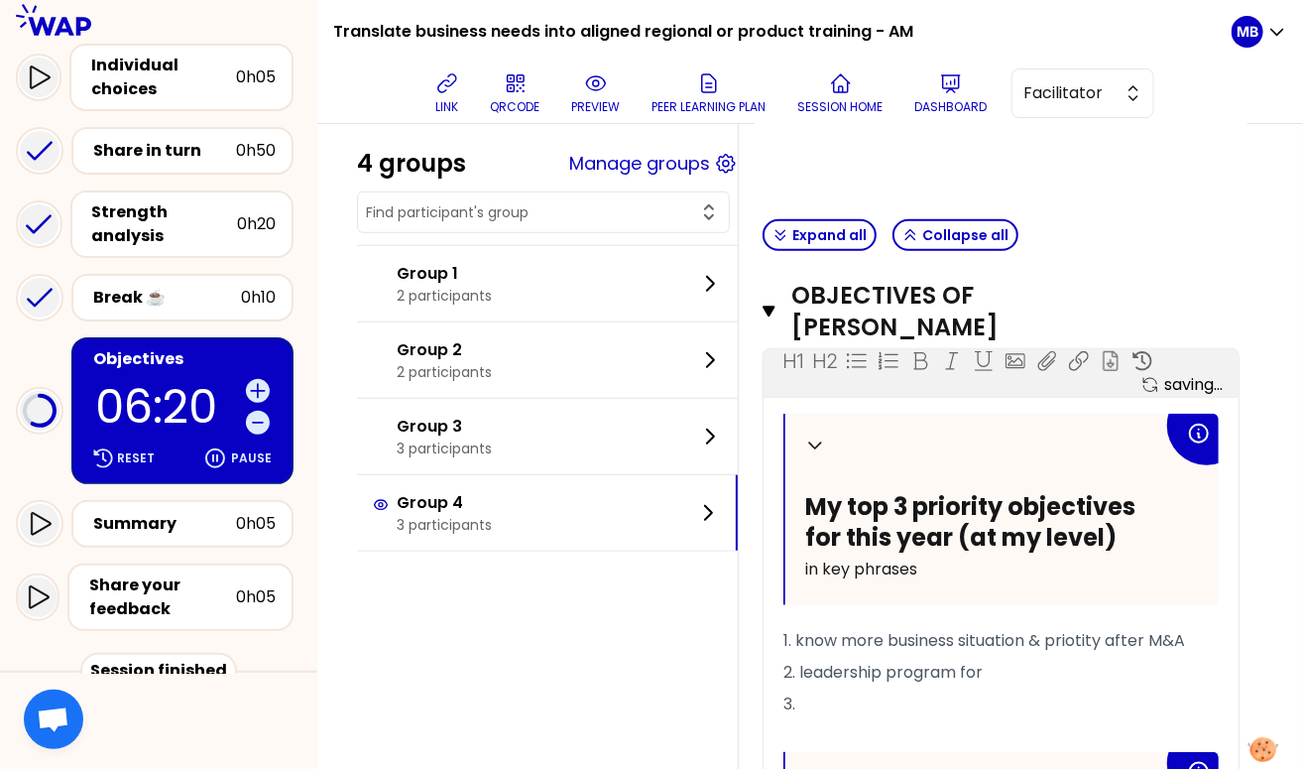
scroll to position [644, 0]
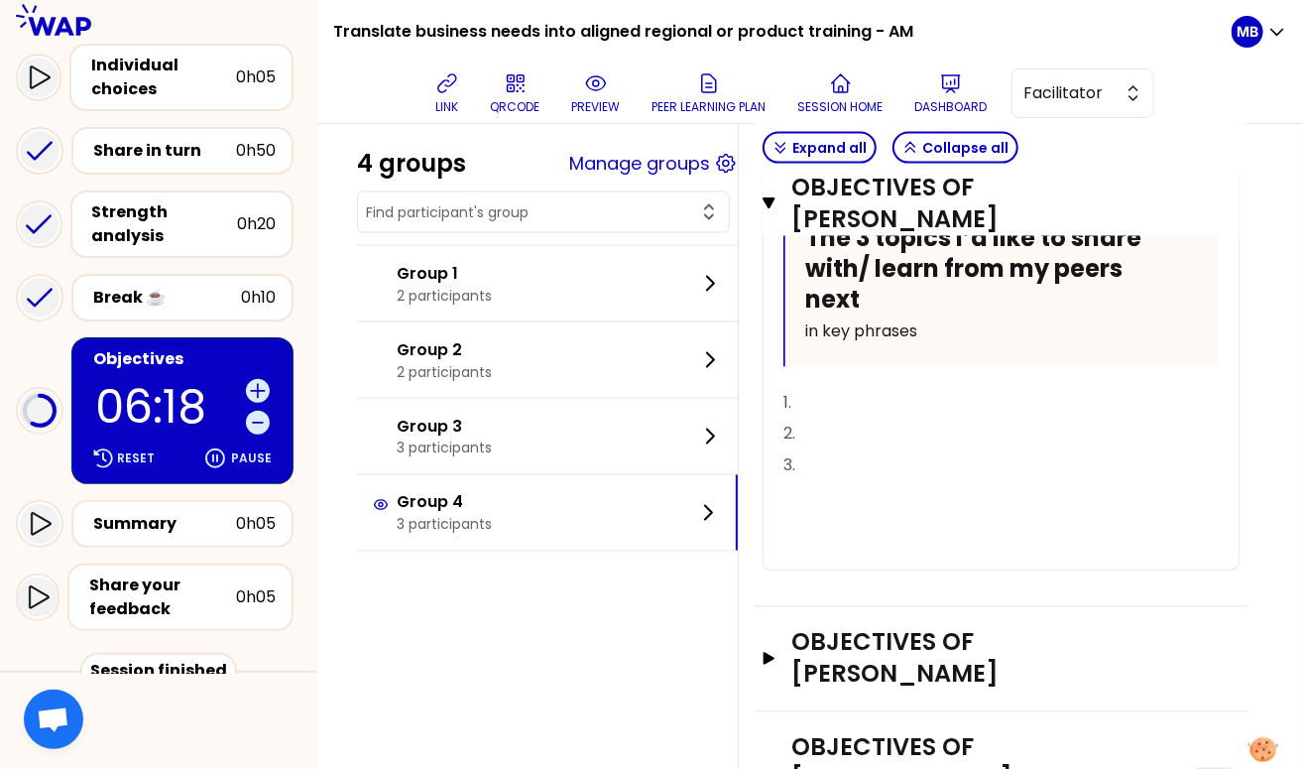
click at [844, 732] on h3 "Objectives of emma.ashwell@cevalogistics.com" at bounding box center [983, 779] width 382 height 95
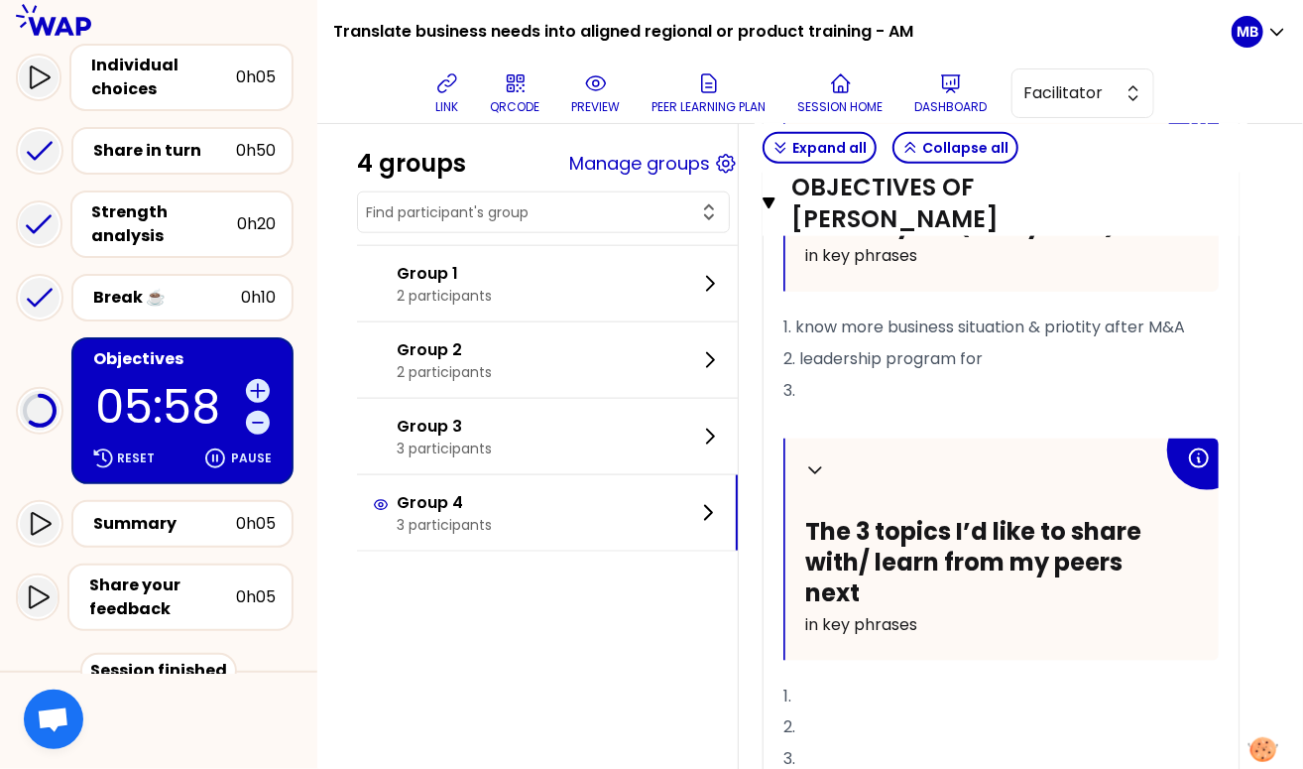
scroll to position [885, 23]
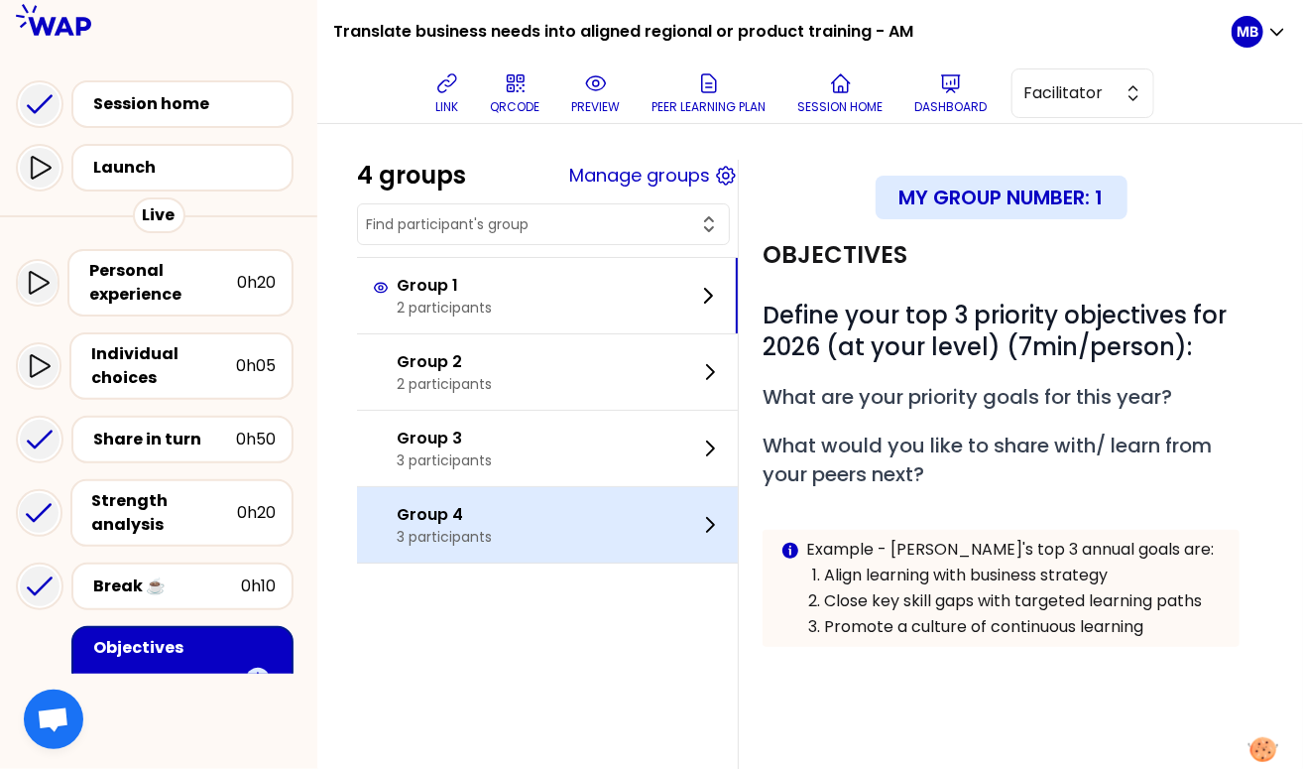
click at [519, 519] on div "Group 4 3 participants" at bounding box center [547, 524] width 381 height 75
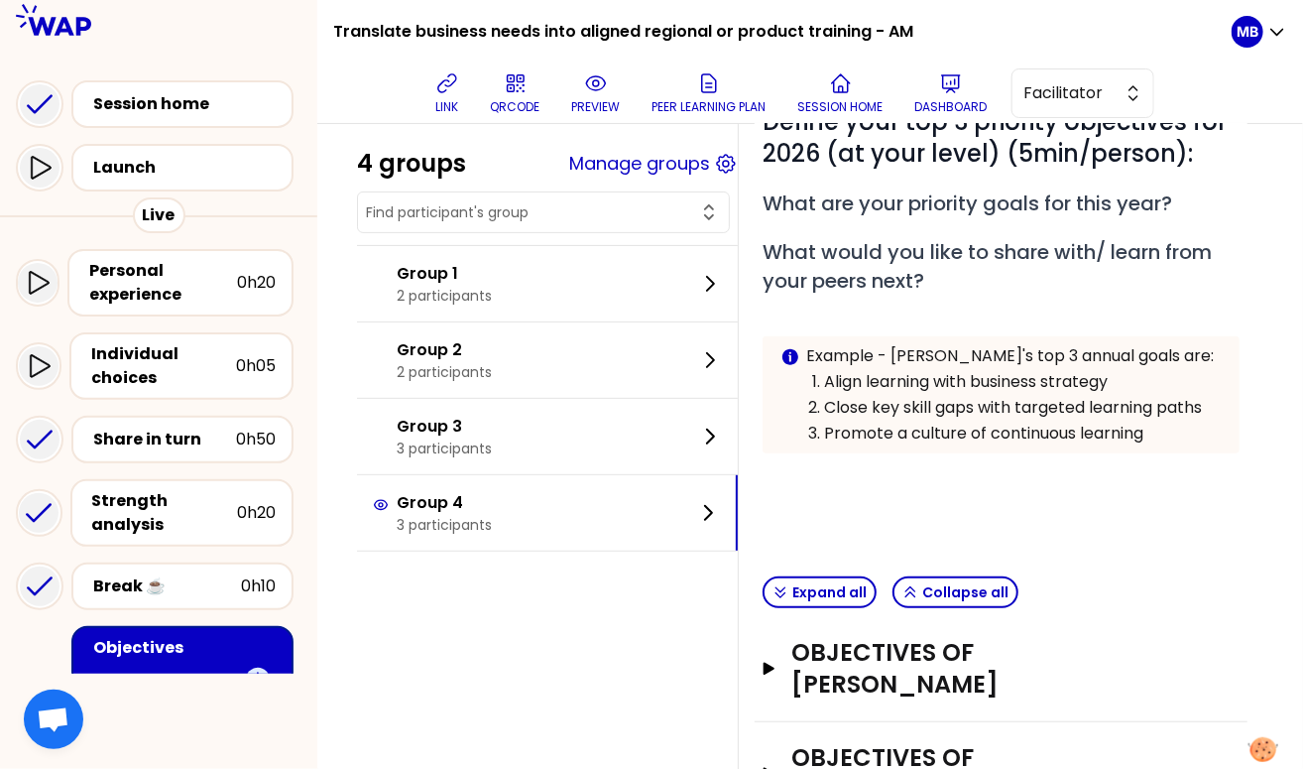
scroll to position [236, 0]
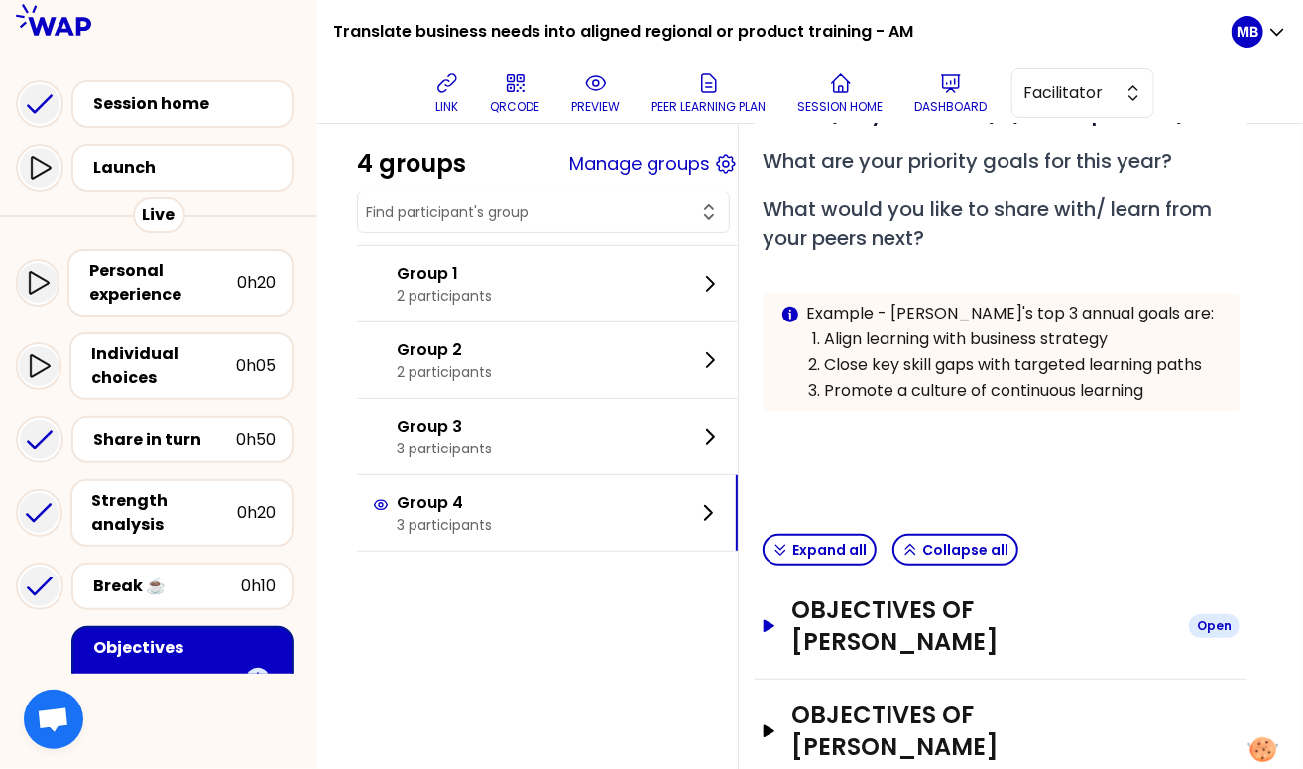
click at [848, 612] on h3 "Objectives of Pauline REN" at bounding box center [983, 625] width 382 height 63
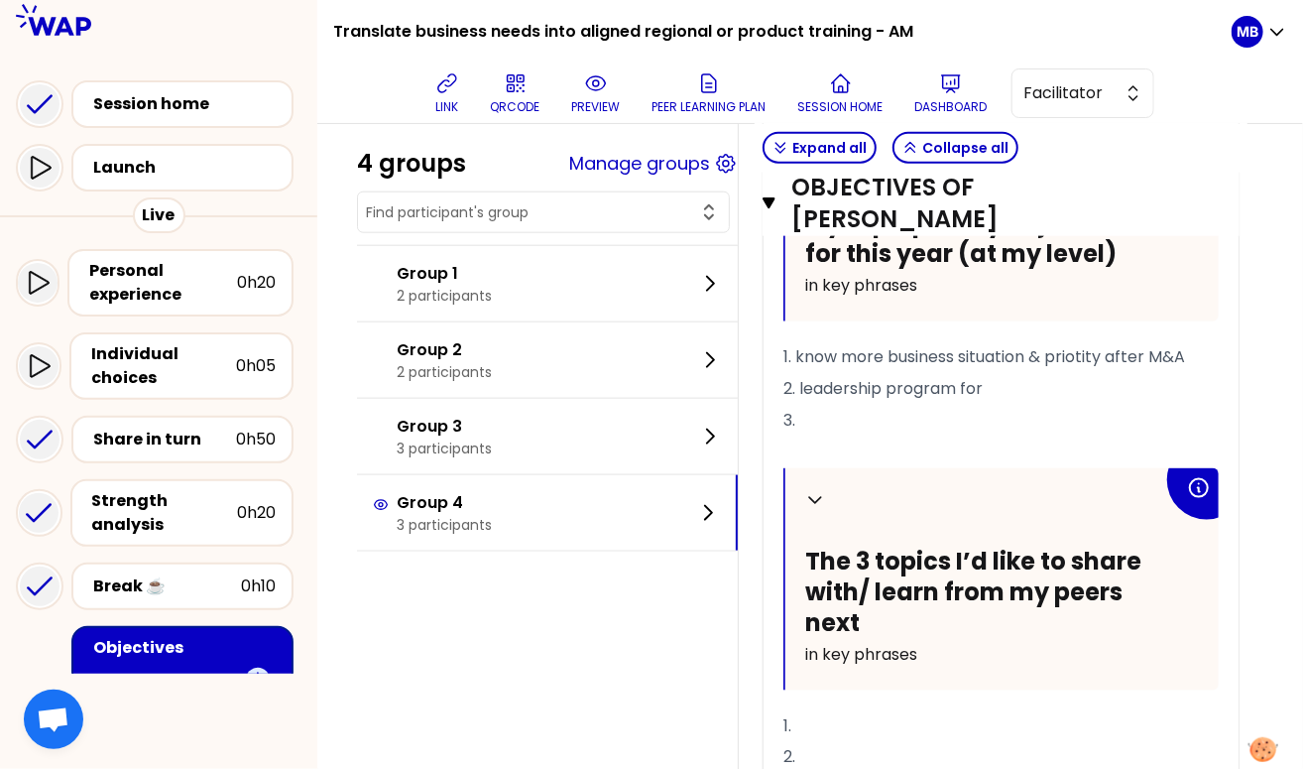
scroll to position [765, 0]
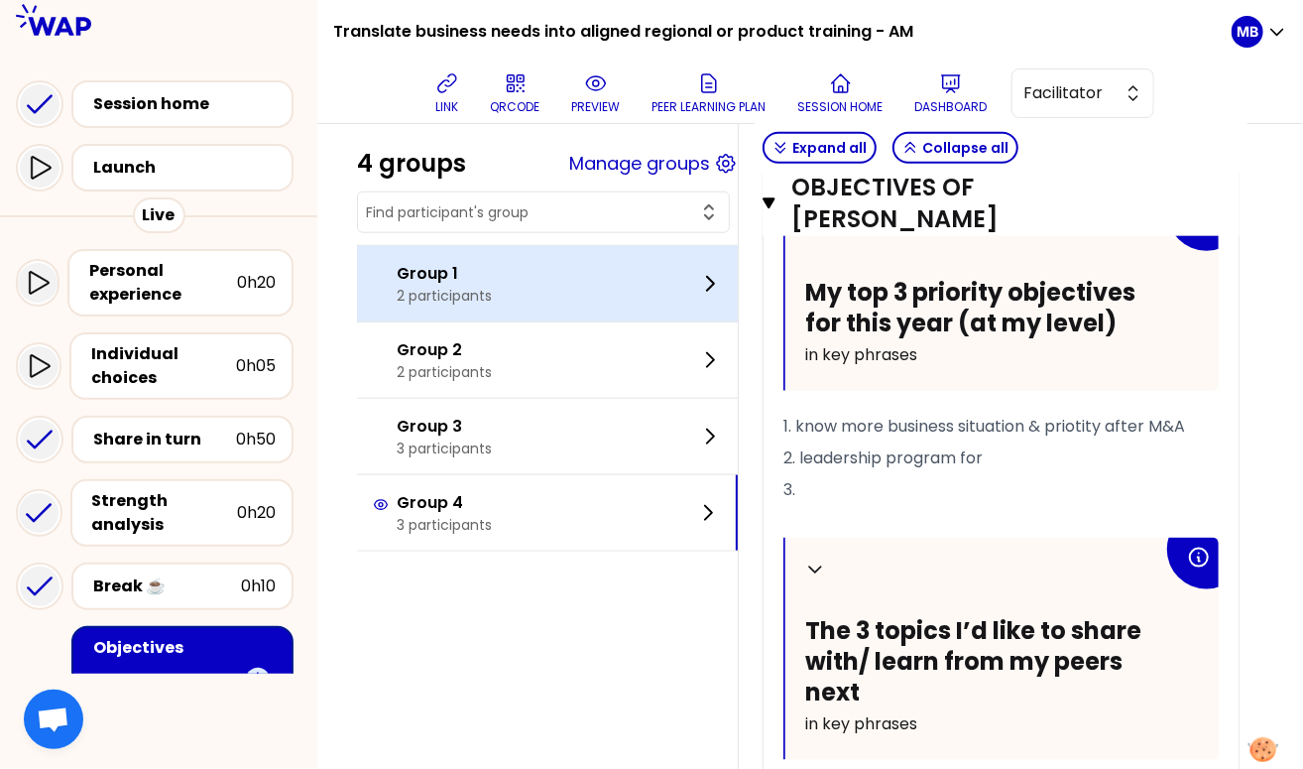
click at [499, 308] on div "Group 1 2 participants" at bounding box center [547, 283] width 381 height 75
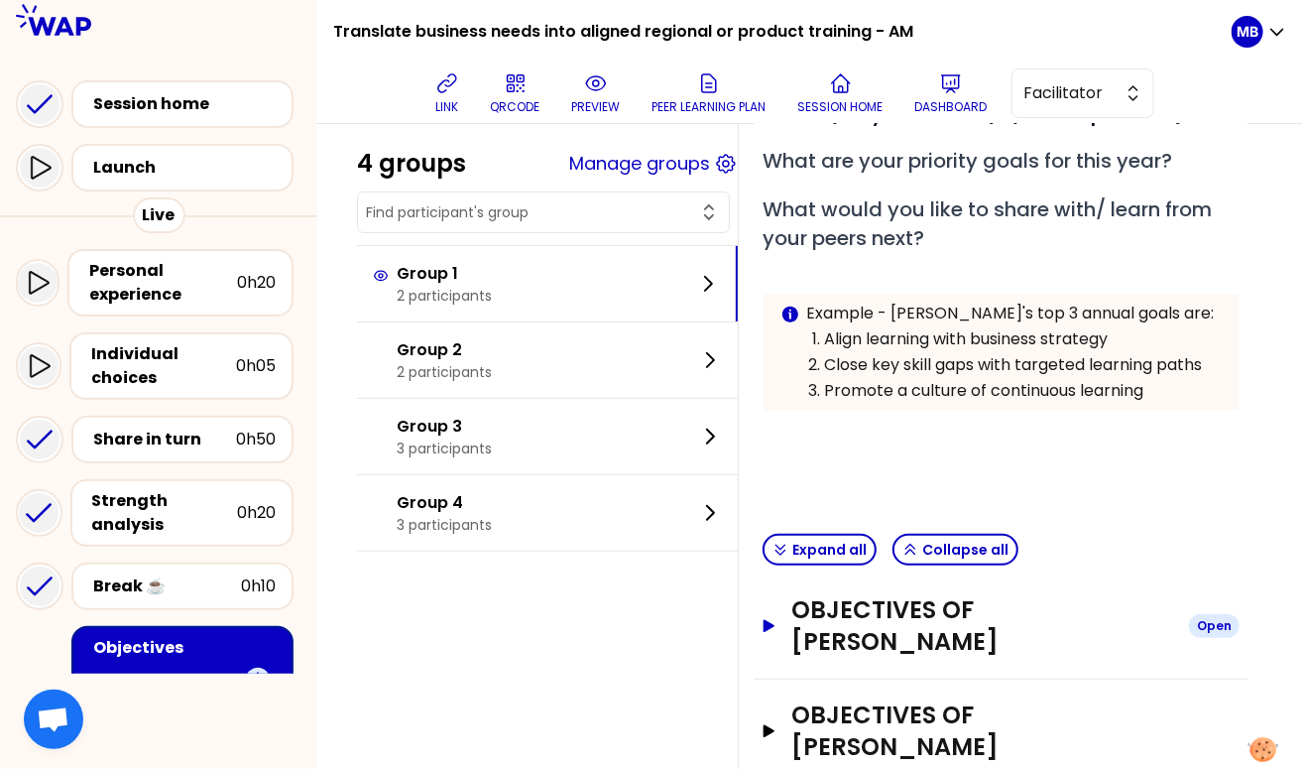
click at [827, 603] on h3 "Objectives of Lanna Langley" at bounding box center [983, 625] width 382 height 63
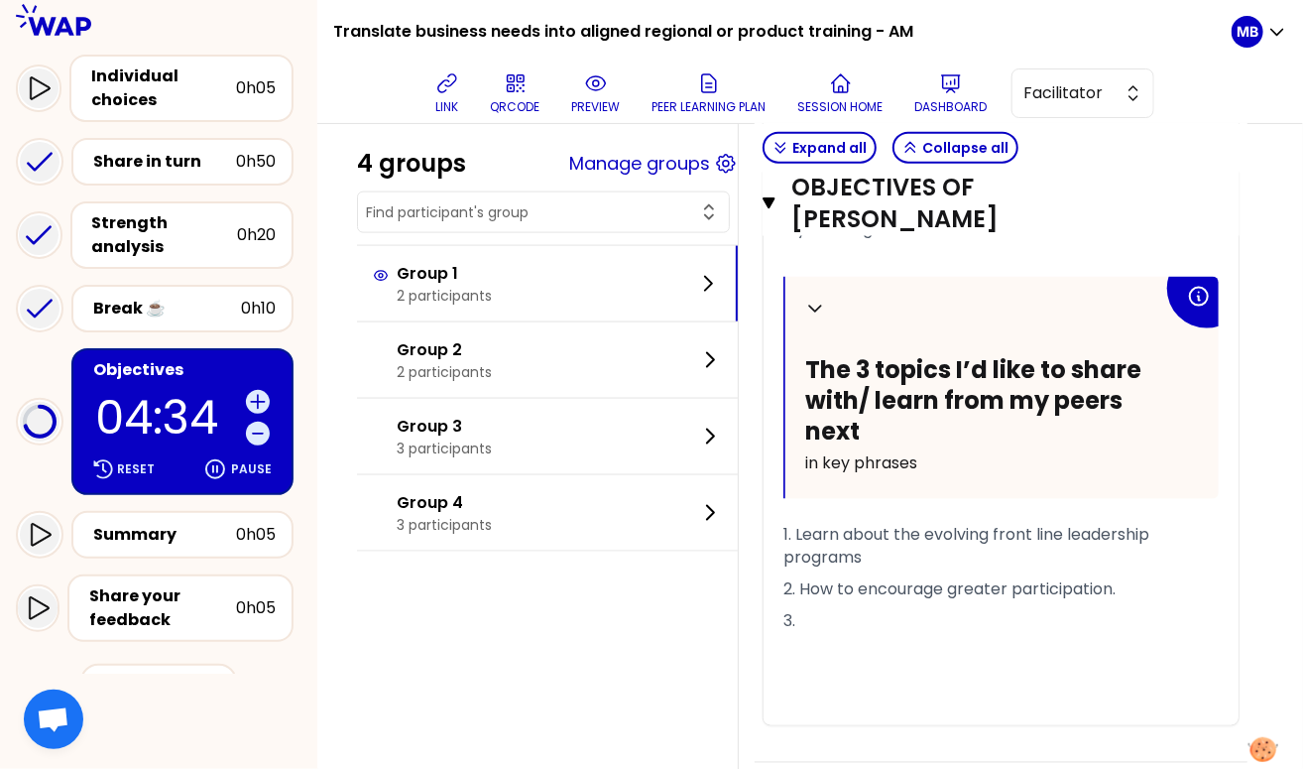
scroll to position [1132, 0]
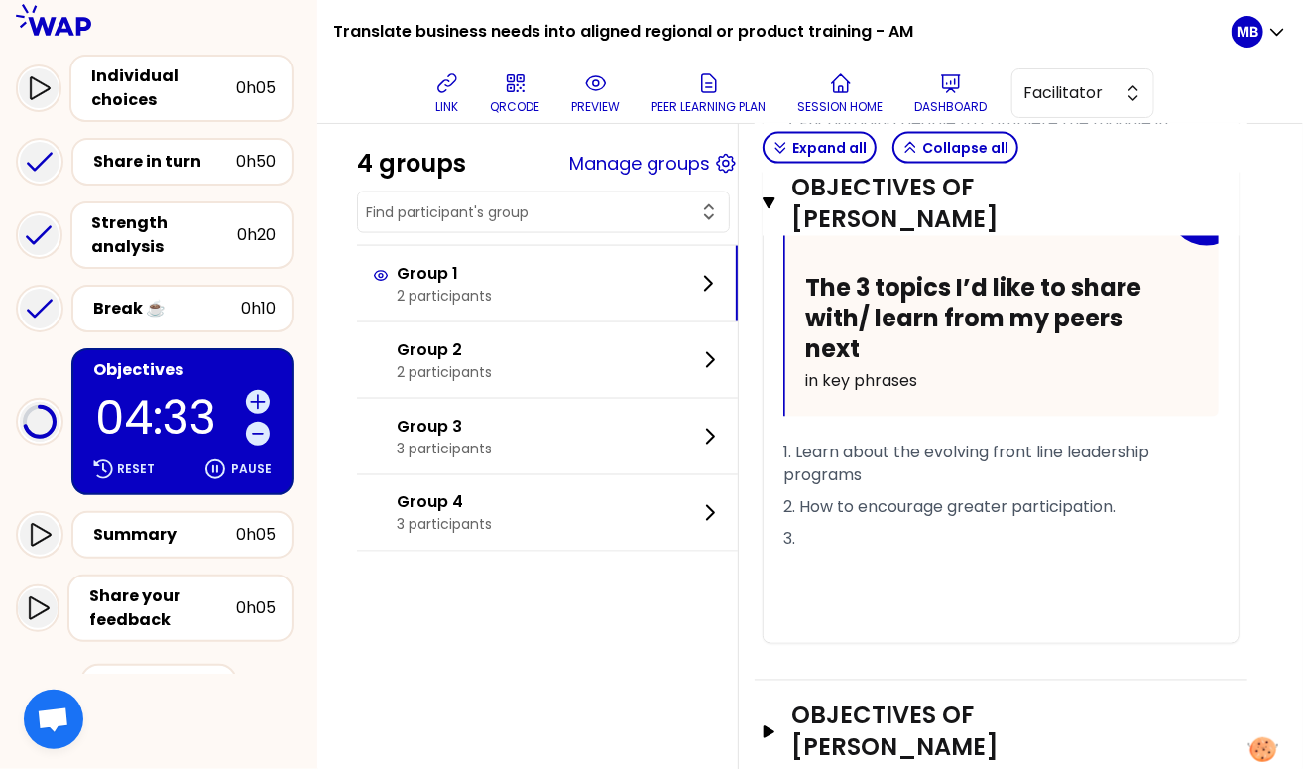
click at [989, 700] on div "Objectives of gita novianti Open" at bounding box center [1001, 732] width 493 height 105
click at [984, 693] on div "Objectives of gita novianti Open" at bounding box center [1001, 732] width 493 height 105
click at [979, 700] on h3 "Objectives of gita novianti" at bounding box center [983, 731] width 382 height 63
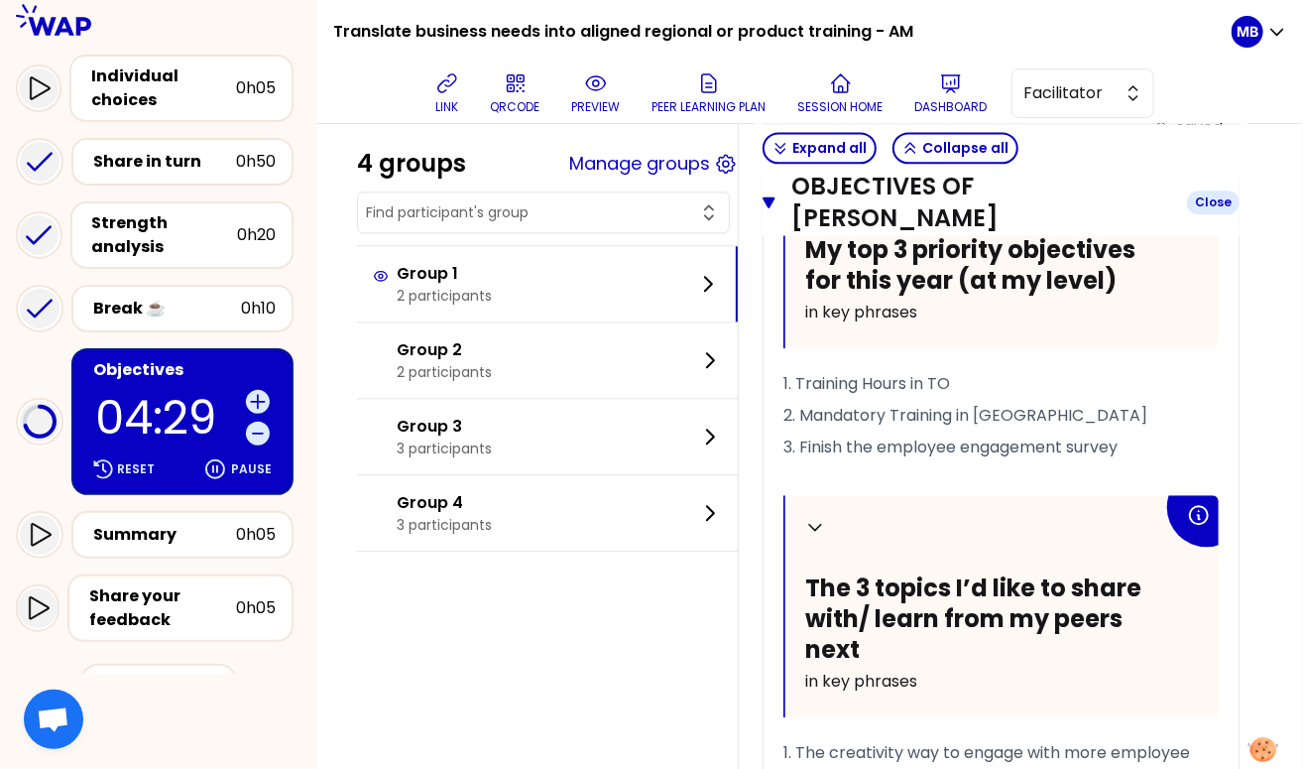
scroll to position [1756, 0]
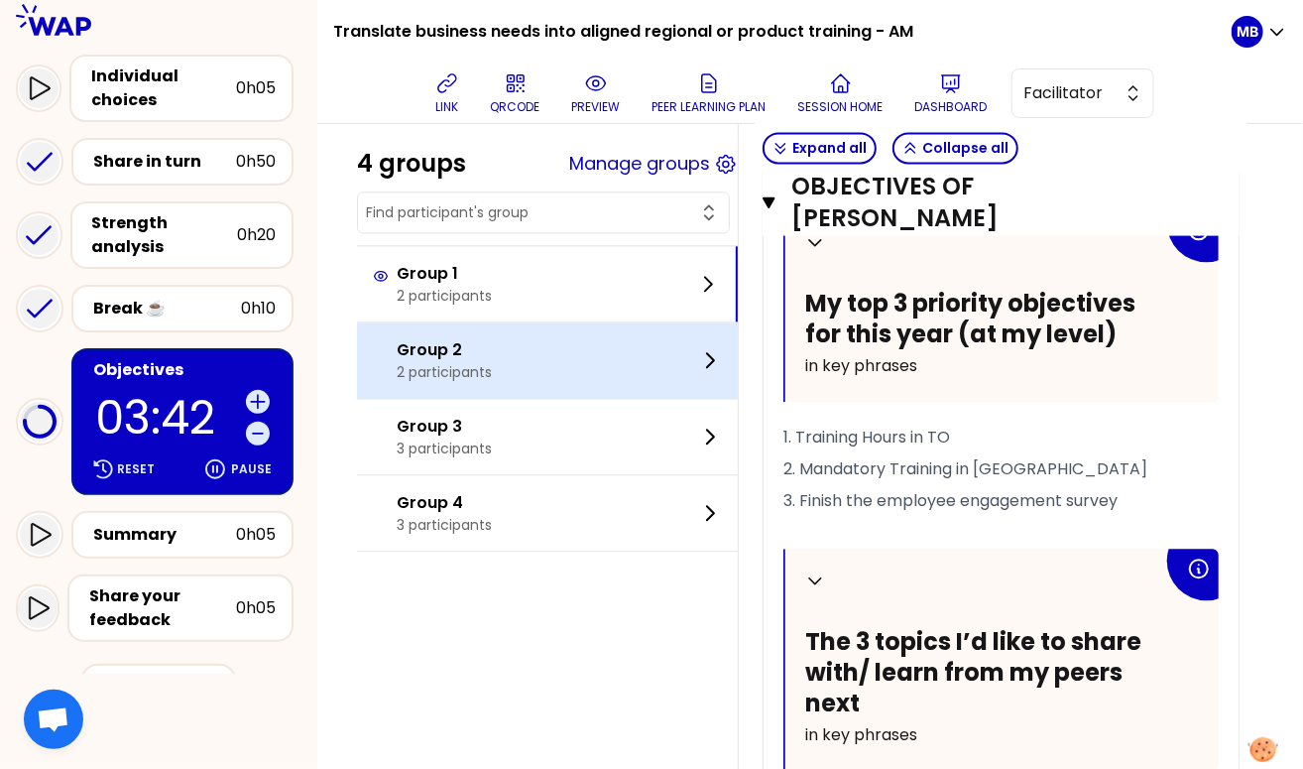
click at [483, 377] on p "2 participants" at bounding box center [444, 372] width 95 height 20
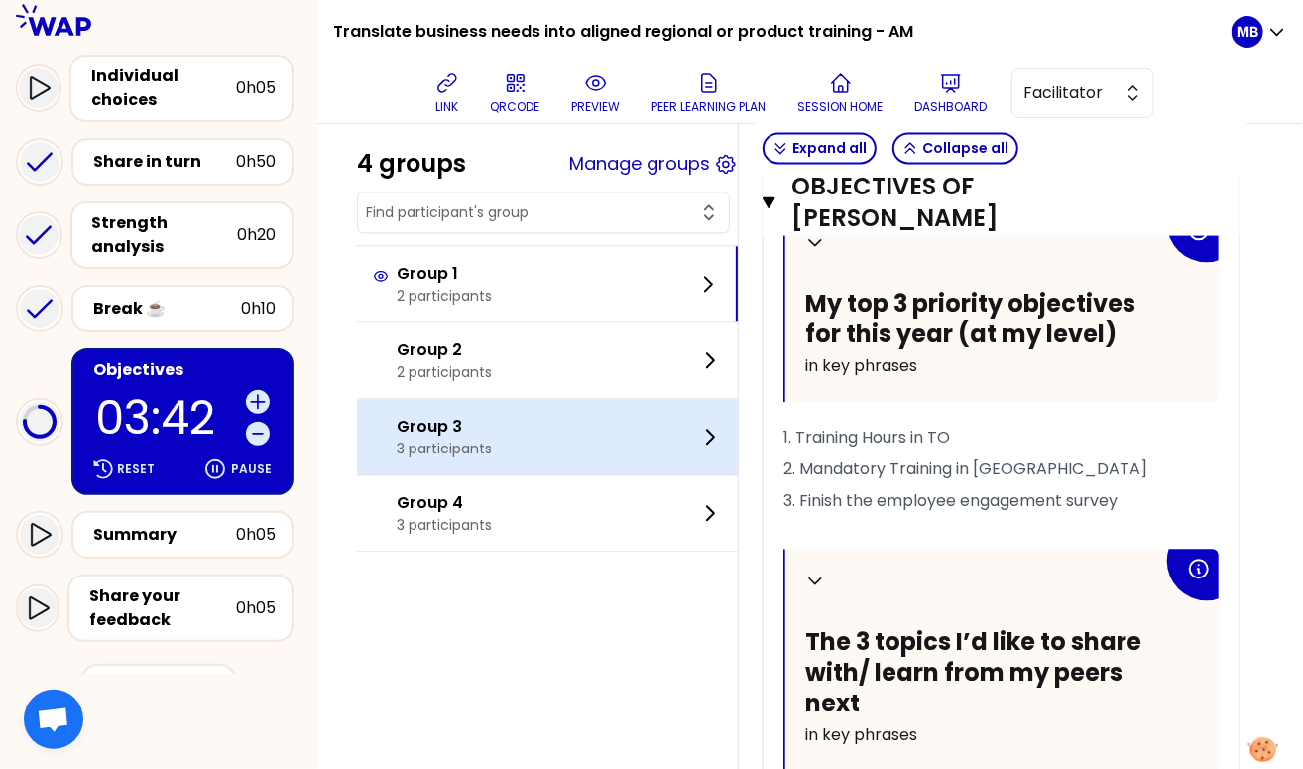
scroll to position [268, 0]
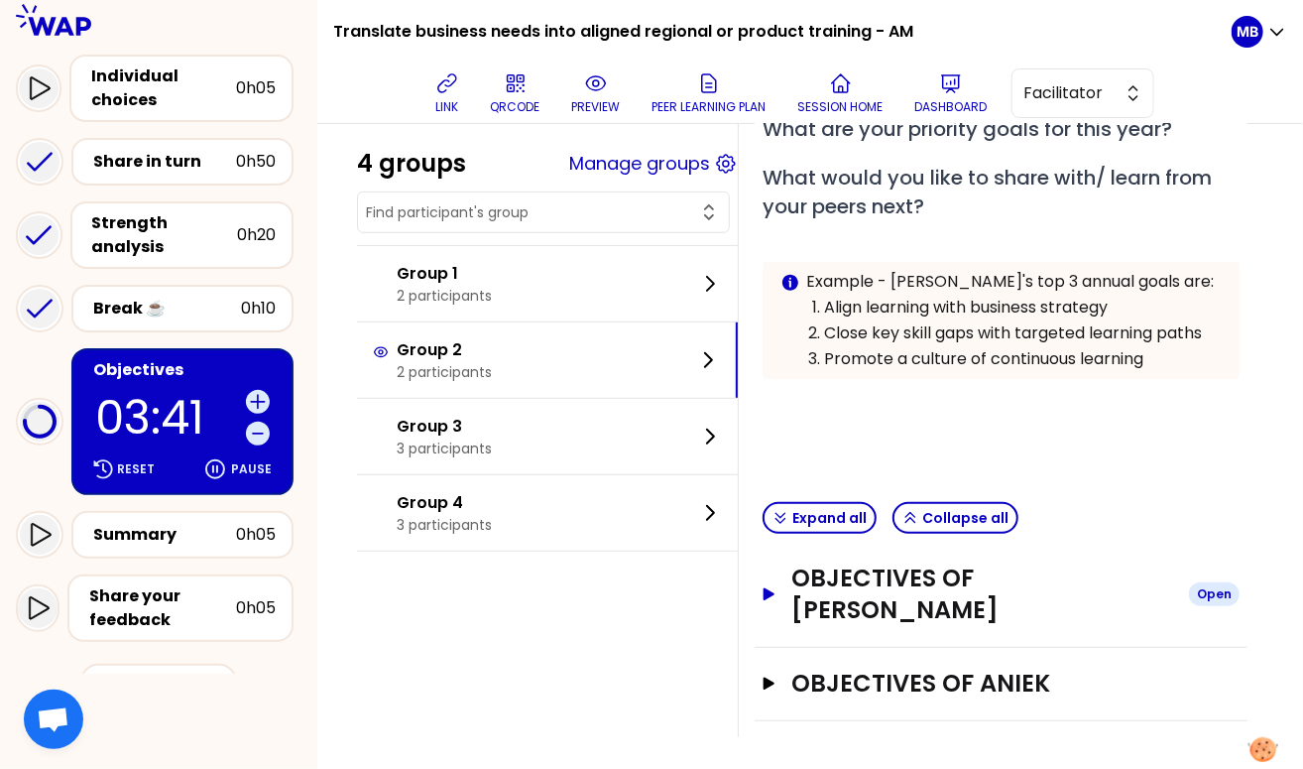
click at [832, 602] on h3 "Objectives of Aleksandra Lukoszczyk-Trzak" at bounding box center [983, 593] width 382 height 63
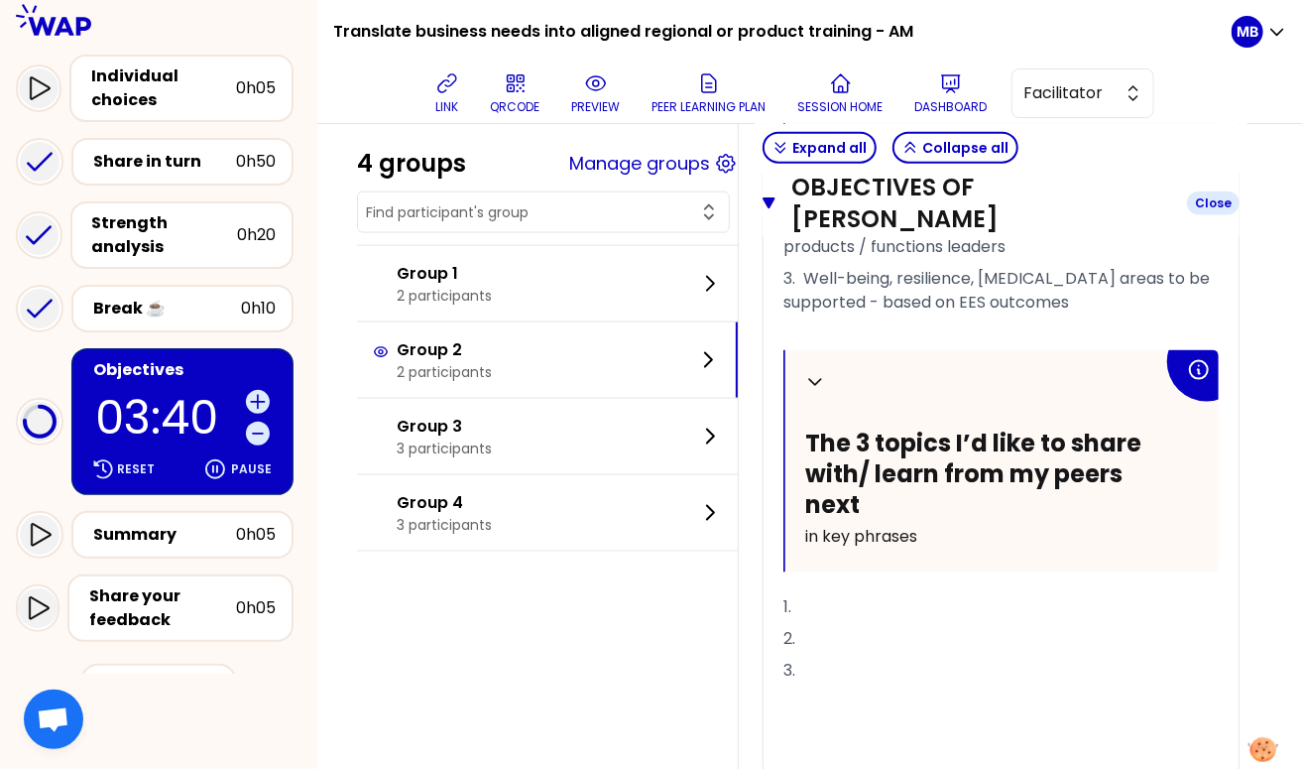
scroll to position [1147, 0]
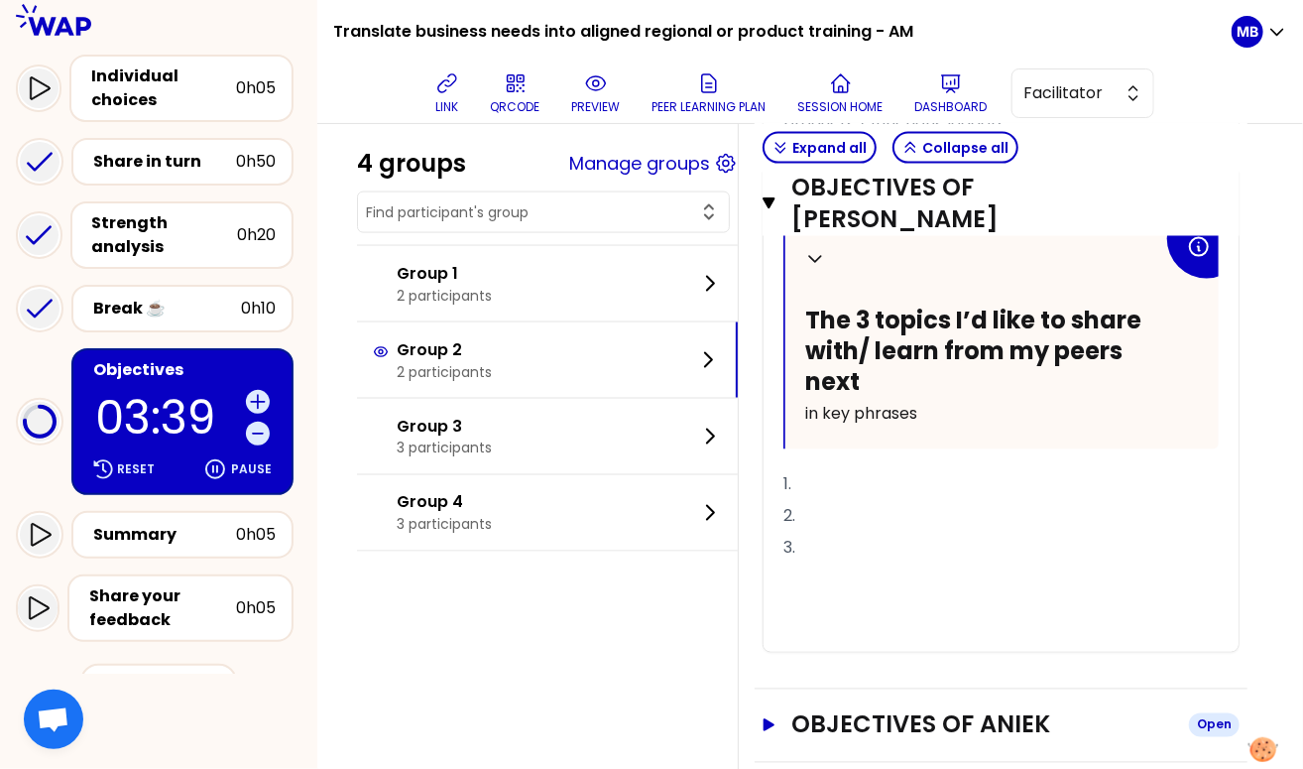
click at [847, 731] on h3 "Objectives of Aniek" at bounding box center [983, 725] width 382 height 32
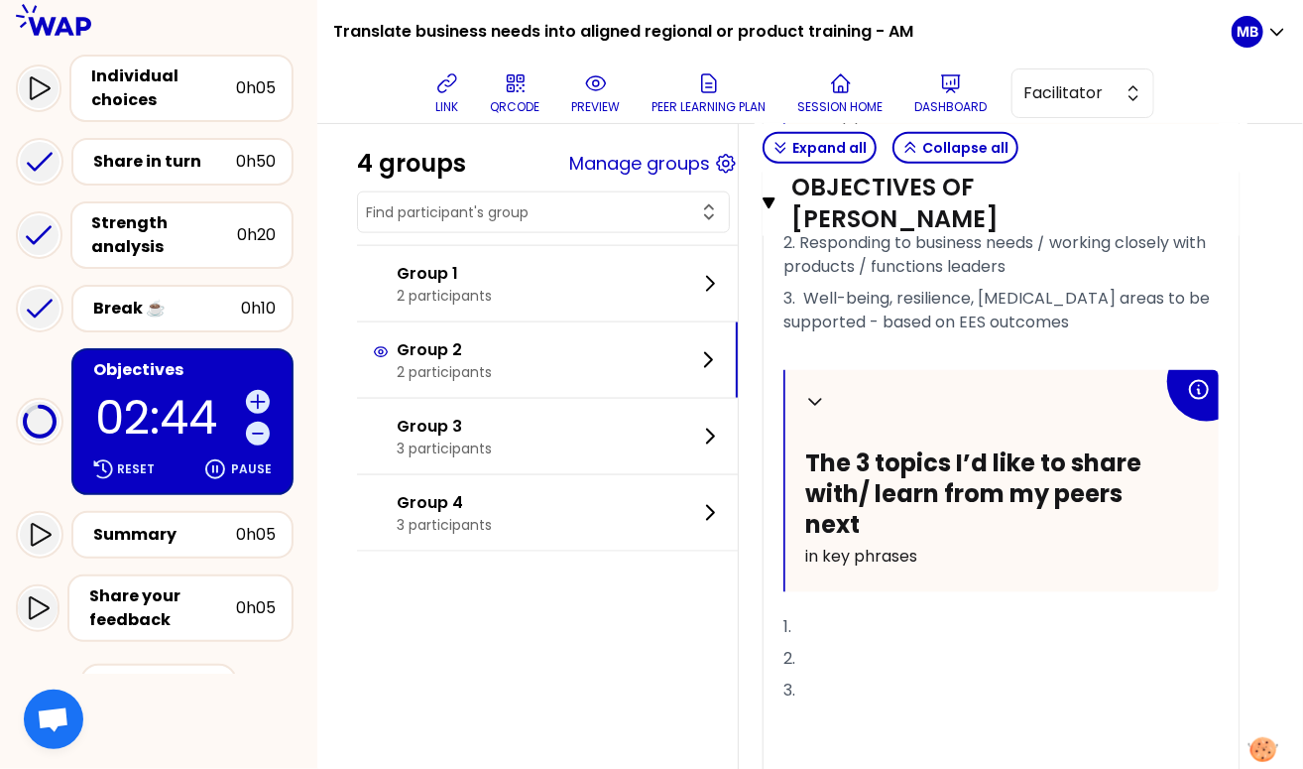
scroll to position [972, 0]
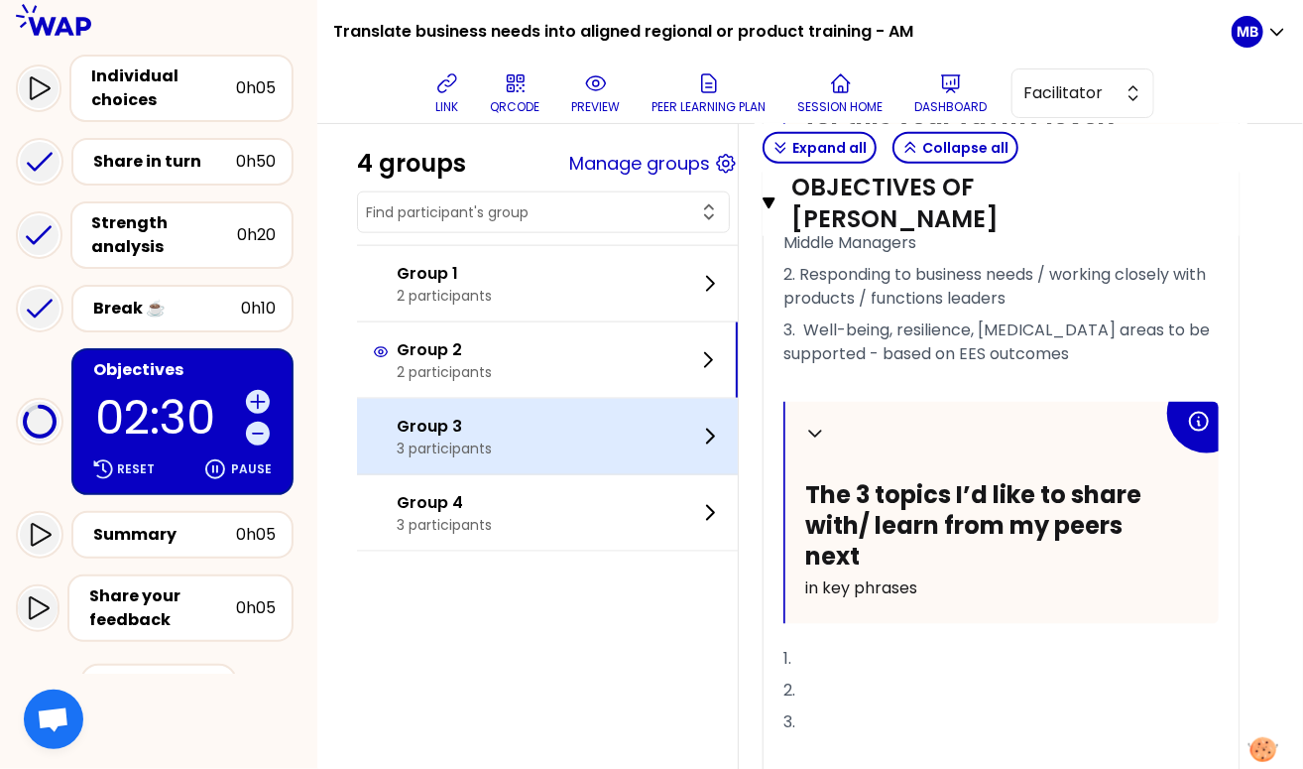
click at [479, 450] on p "3 participants" at bounding box center [444, 448] width 95 height 20
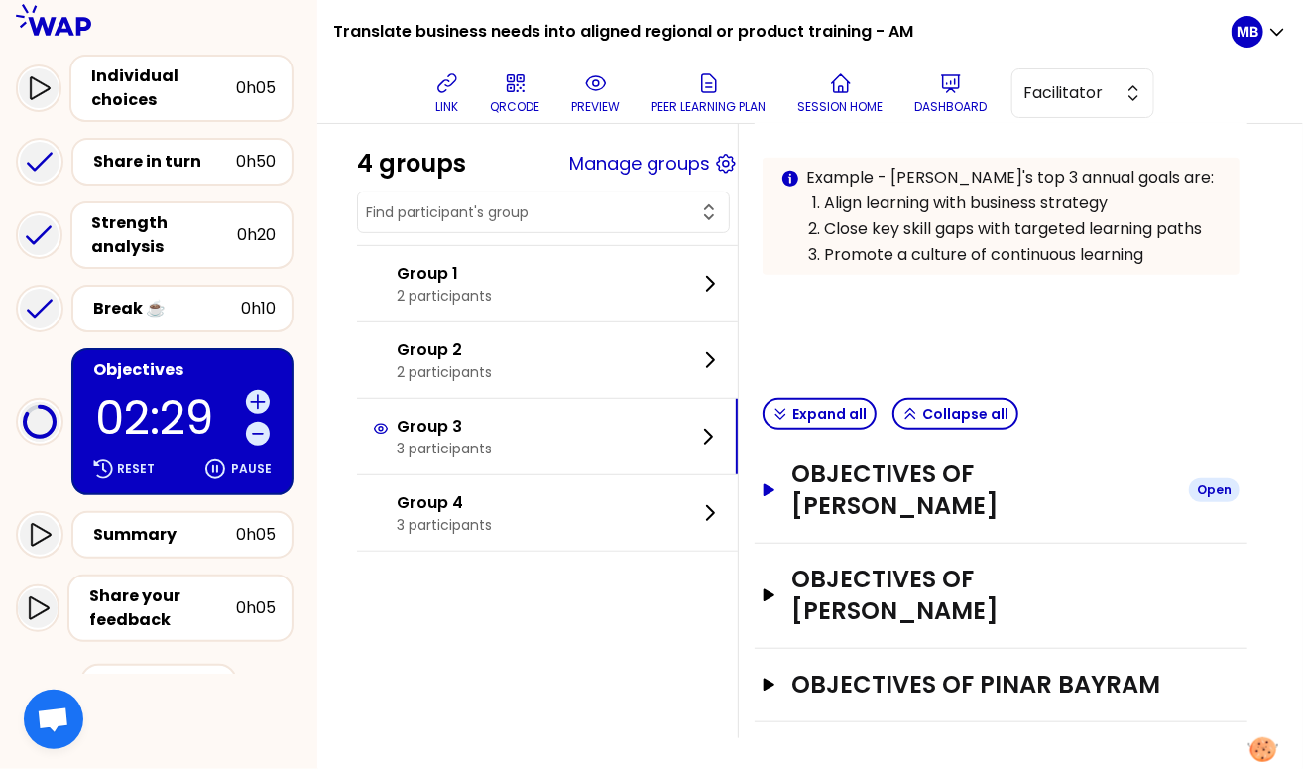
click at [807, 507] on h3 "Objectives of Sebastian Reichhardt" at bounding box center [983, 489] width 382 height 63
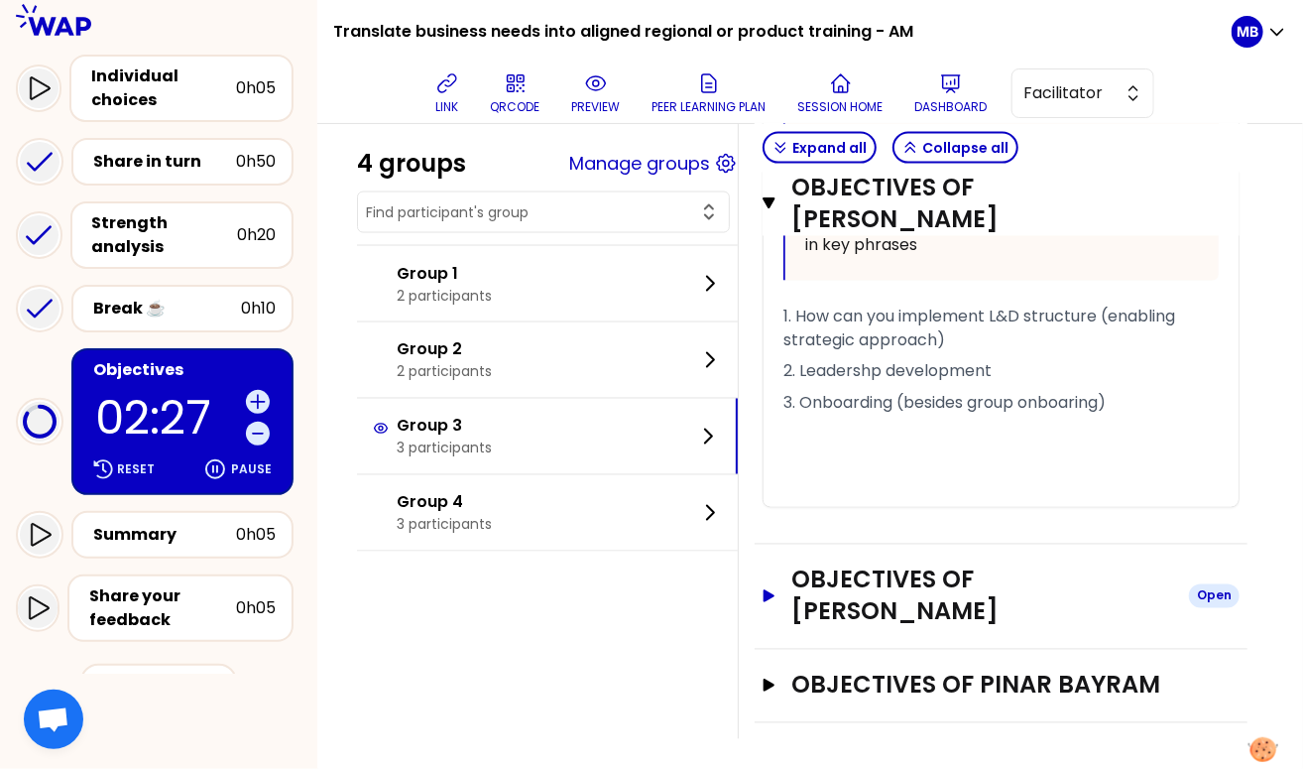
click at [817, 577] on h3 "Objectives of Sylvia Kleimann" at bounding box center [983, 595] width 382 height 63
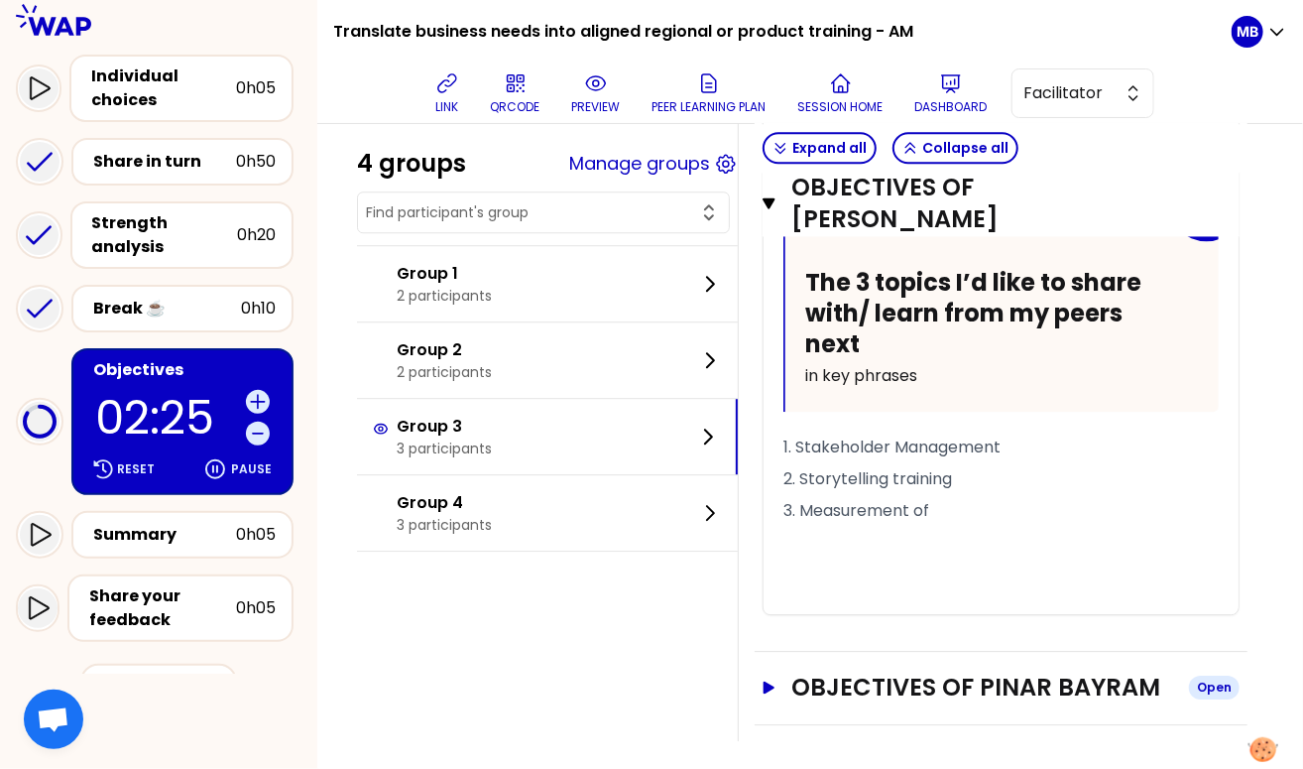
click at [833, 680] on h3 "Objectives of PINAR BAYRAM" at bounding box center [983, 688] width 382 height 32
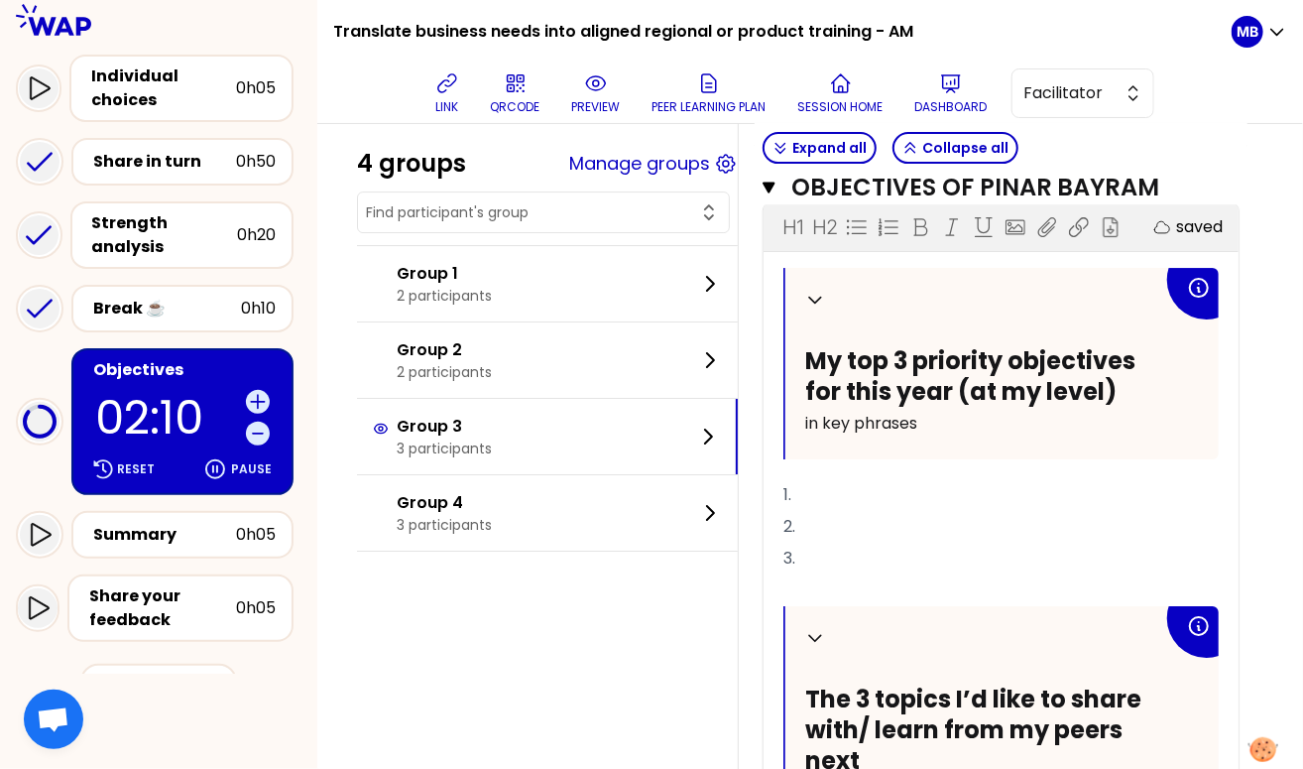
scroll to position [2498, 0]
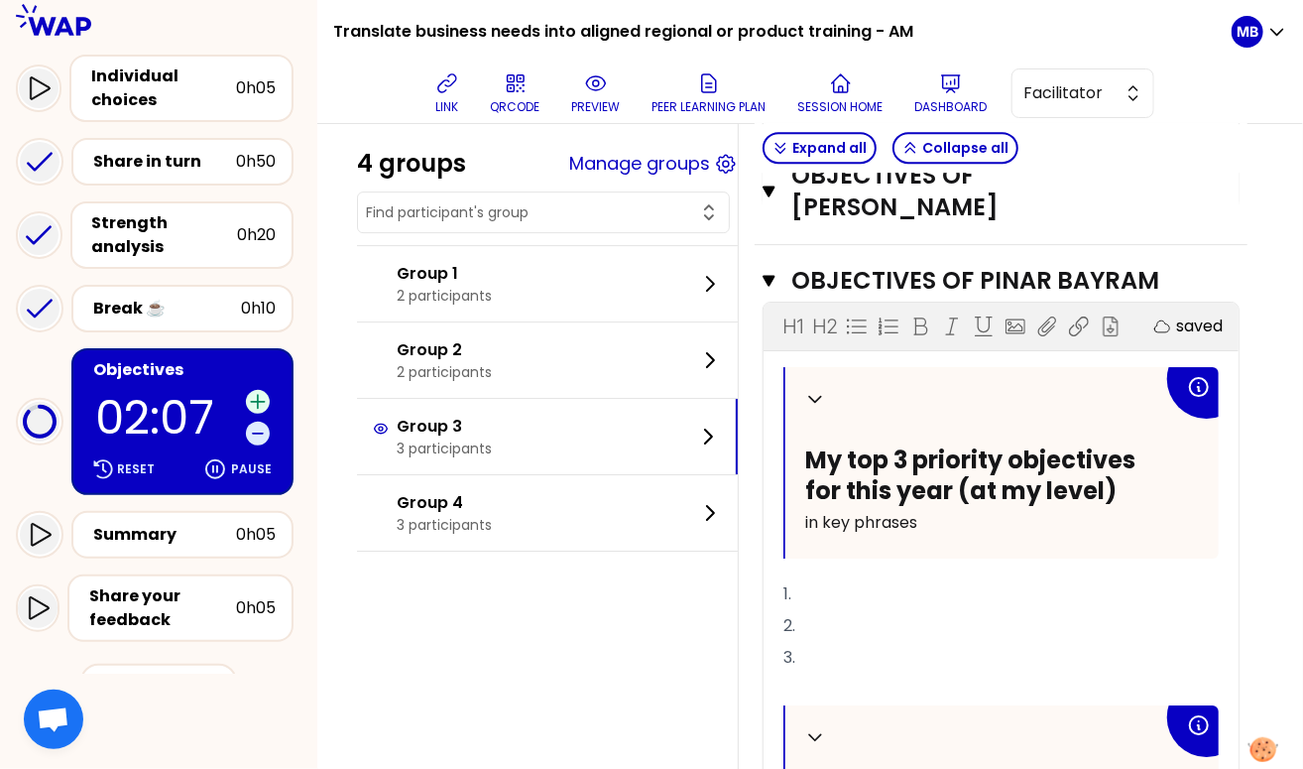
click at [262, 403] on icon at bounding box center [258, 402] width 20 height 20
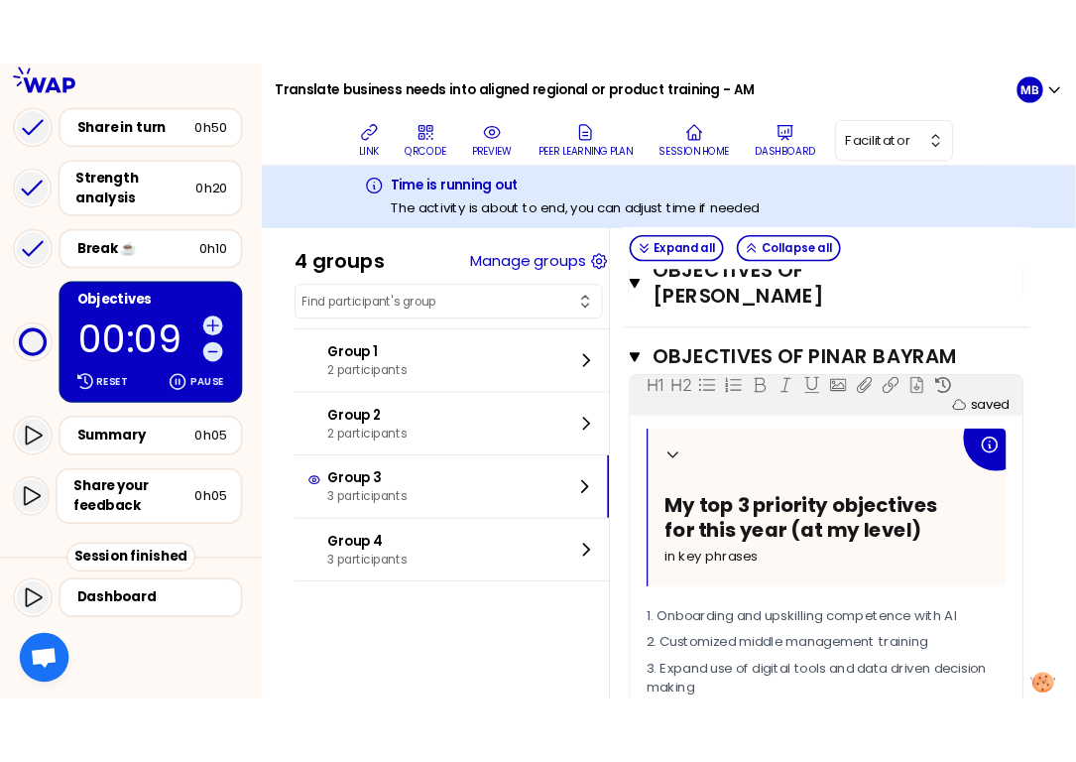
scroll to position [3148, 0]
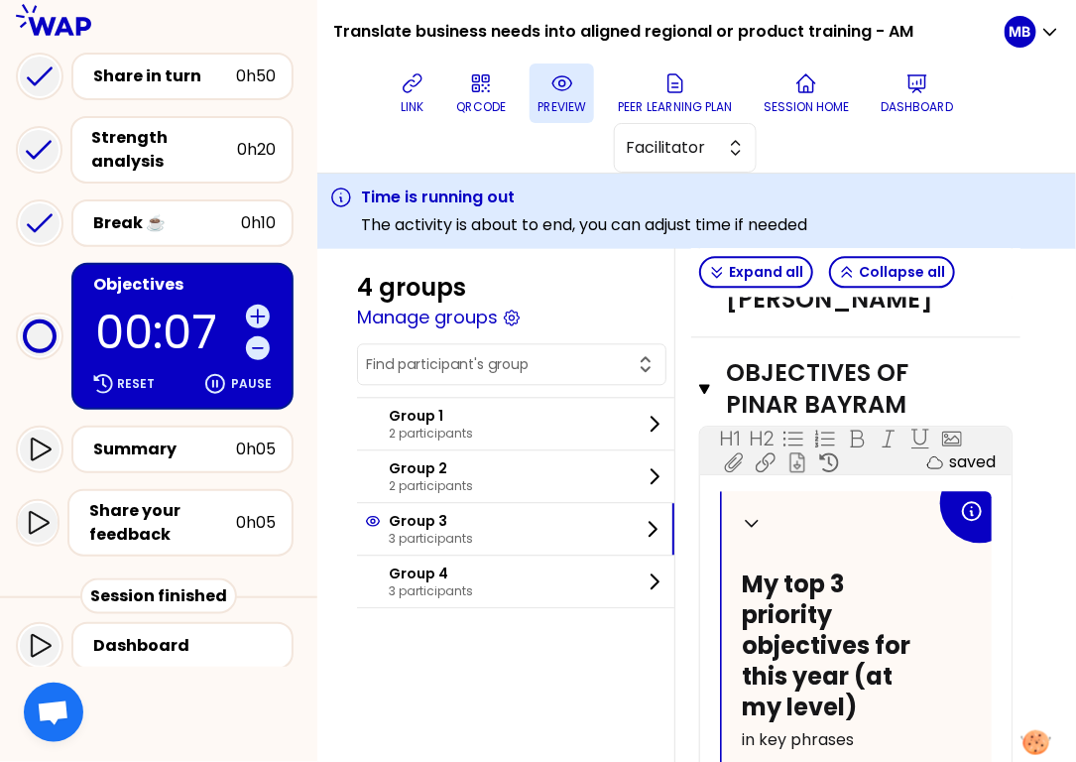
click at [543, 104] on p "preview" at bounding box center [562, 107] width 49 height 16
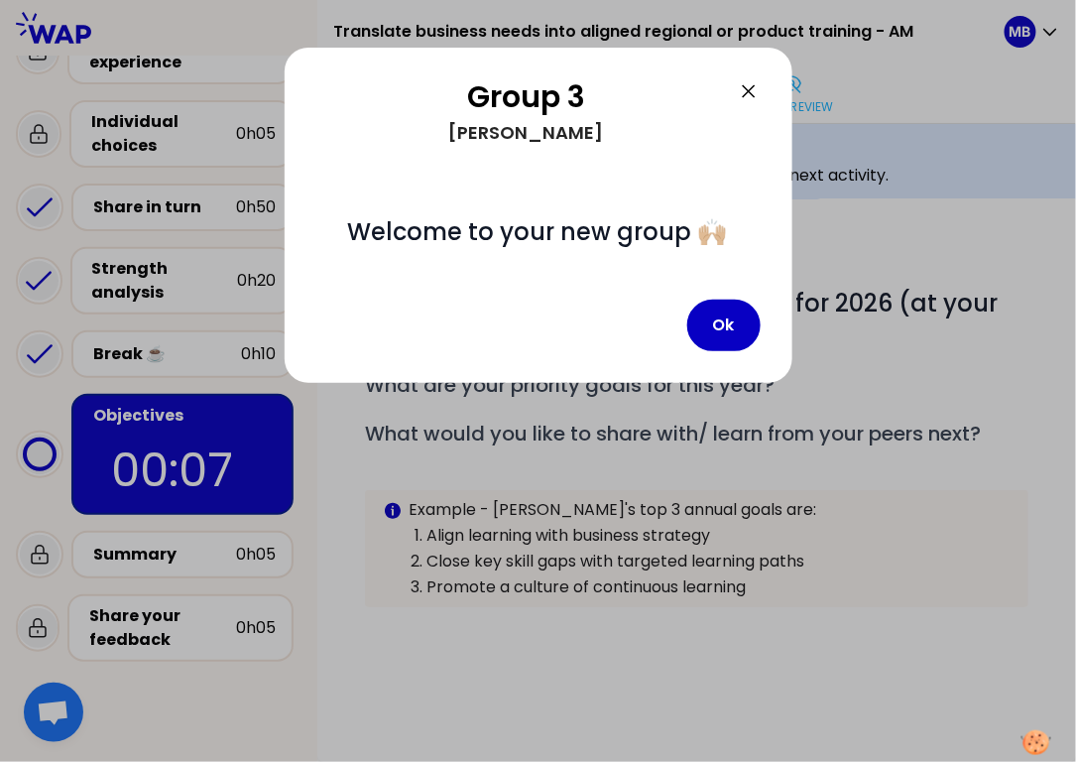
scroll to position [477, 0]
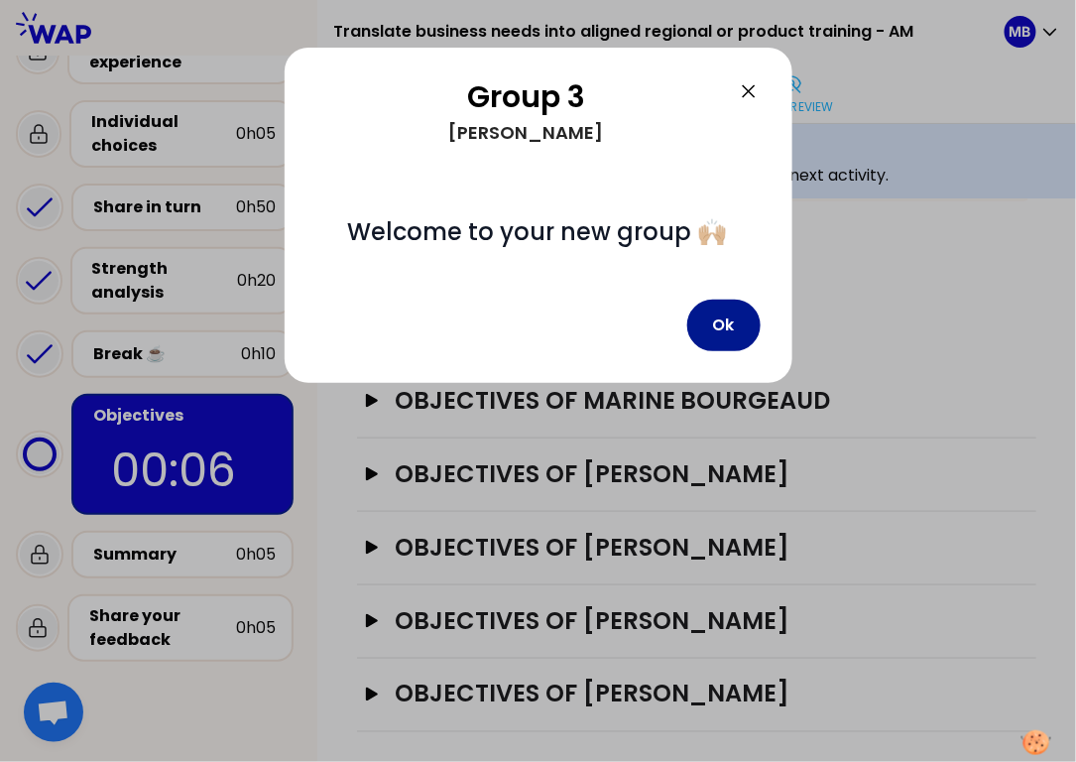
click at [709, 325] on button "Ok" at bounding box center [723, 326] width 73 height 52
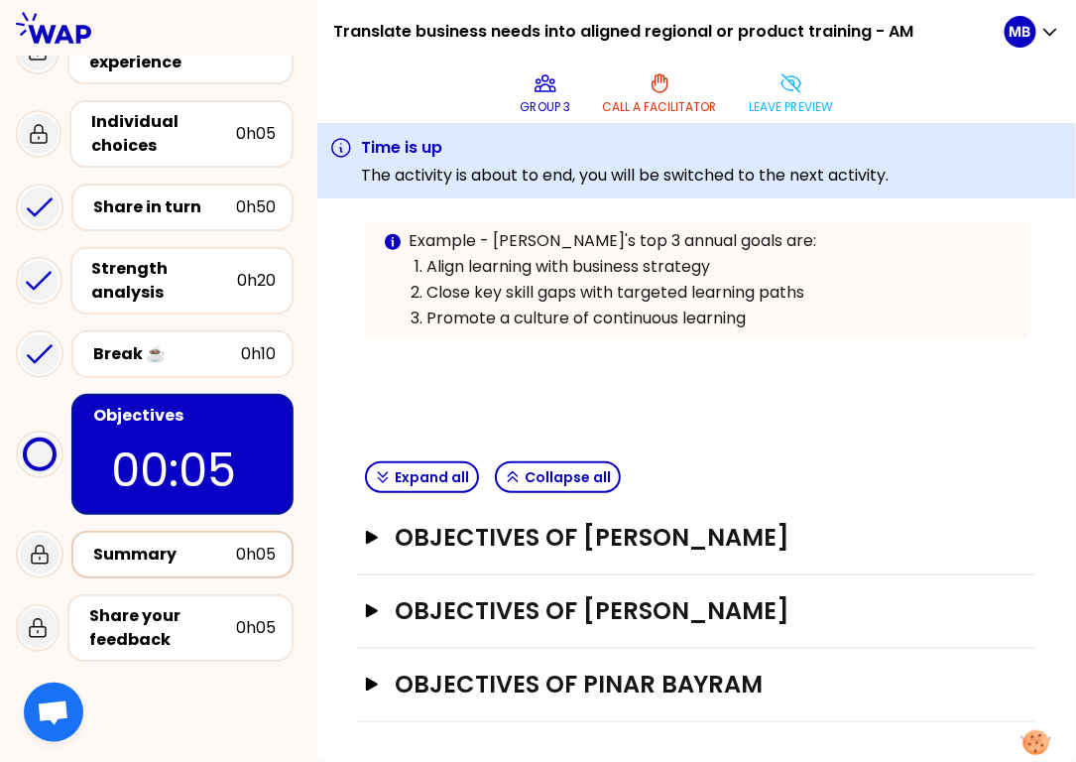
scroll to position [332, 0]
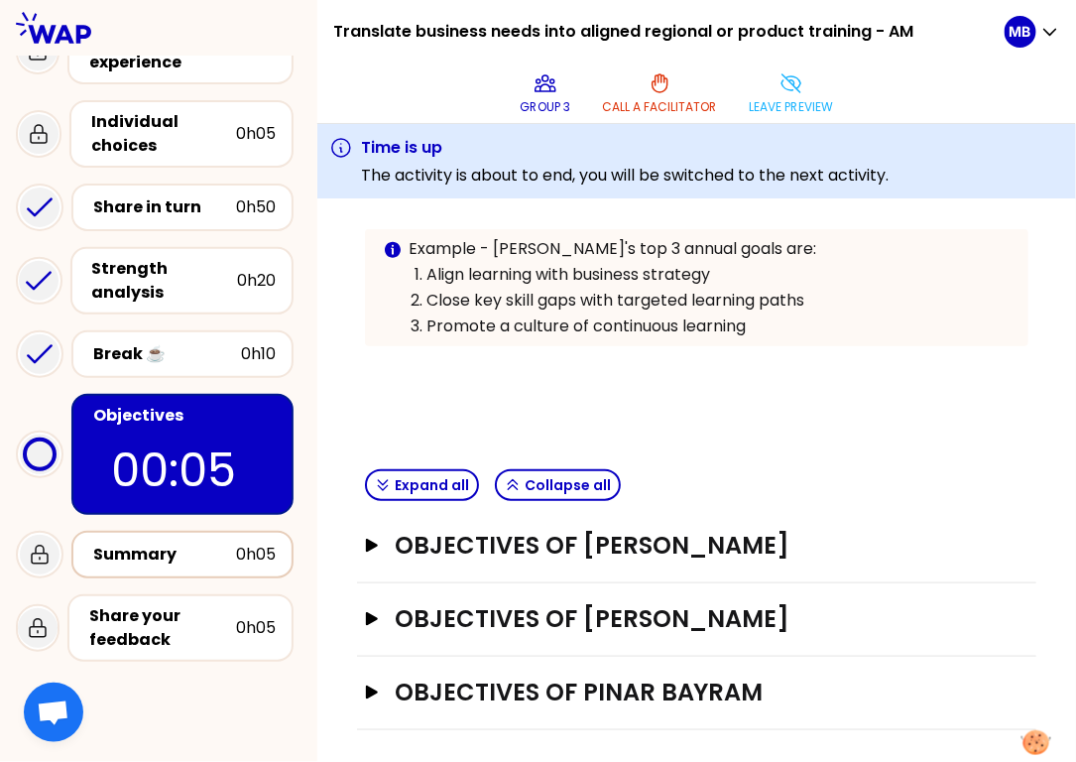
click at [211, 550] on div "Summary" at bounding box center [164, 555] width 143 height 24
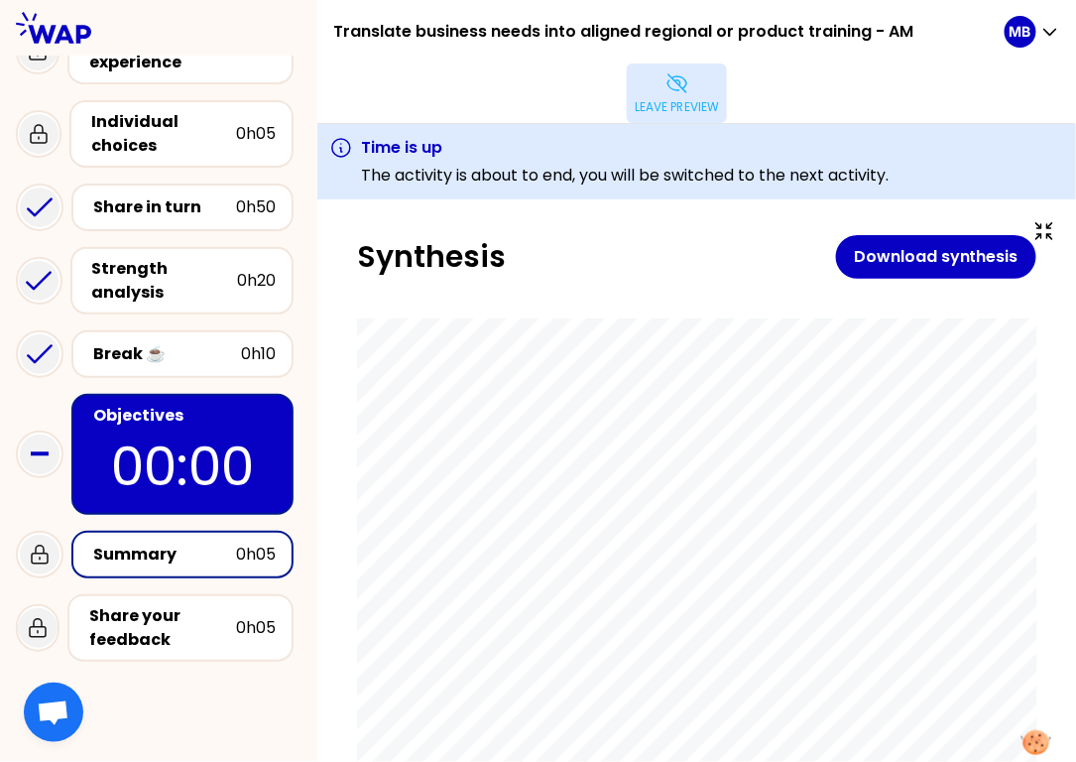
click at [698, 73] on button "Leave preview" at bounding box center [677, 93] width 100 height 60
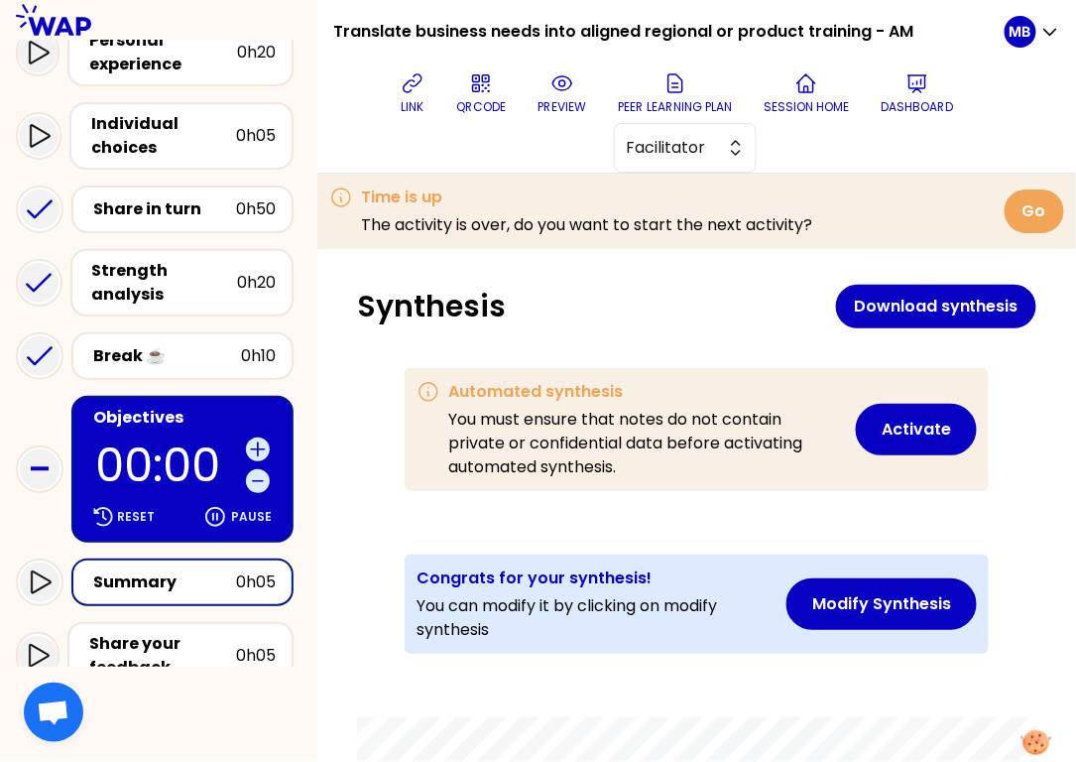
scroll to position [369, 0]
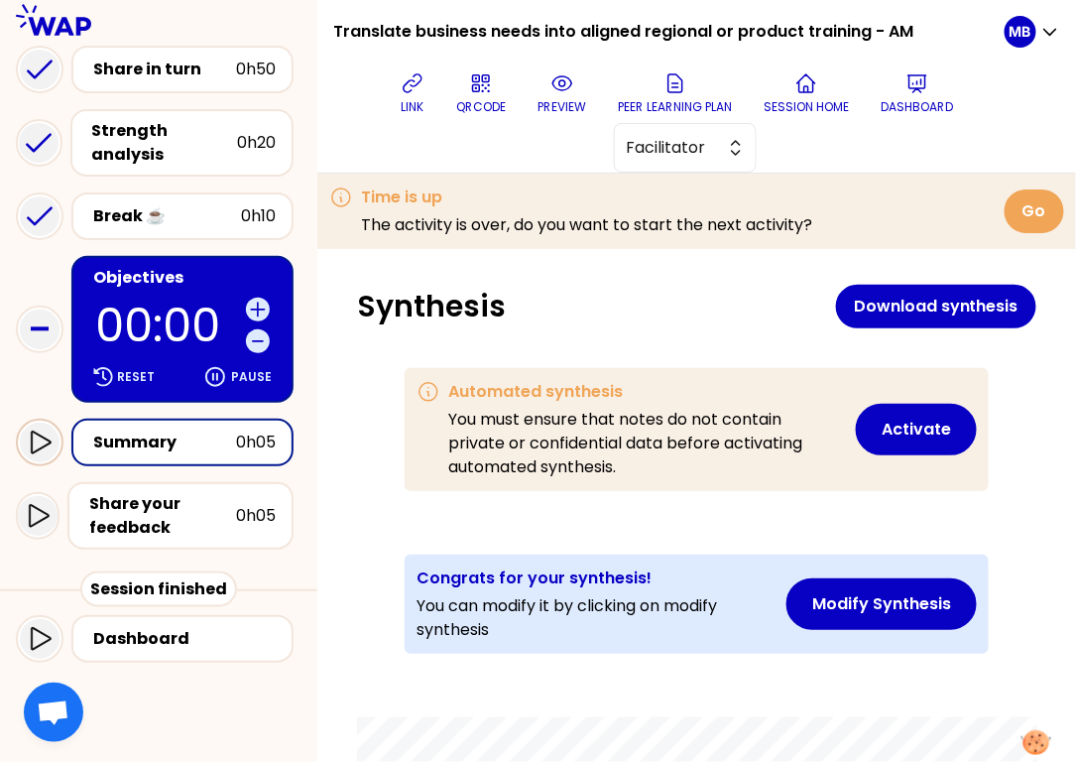
click at [33, 426] on div at bounding box center [40, 443] width 40 height 40
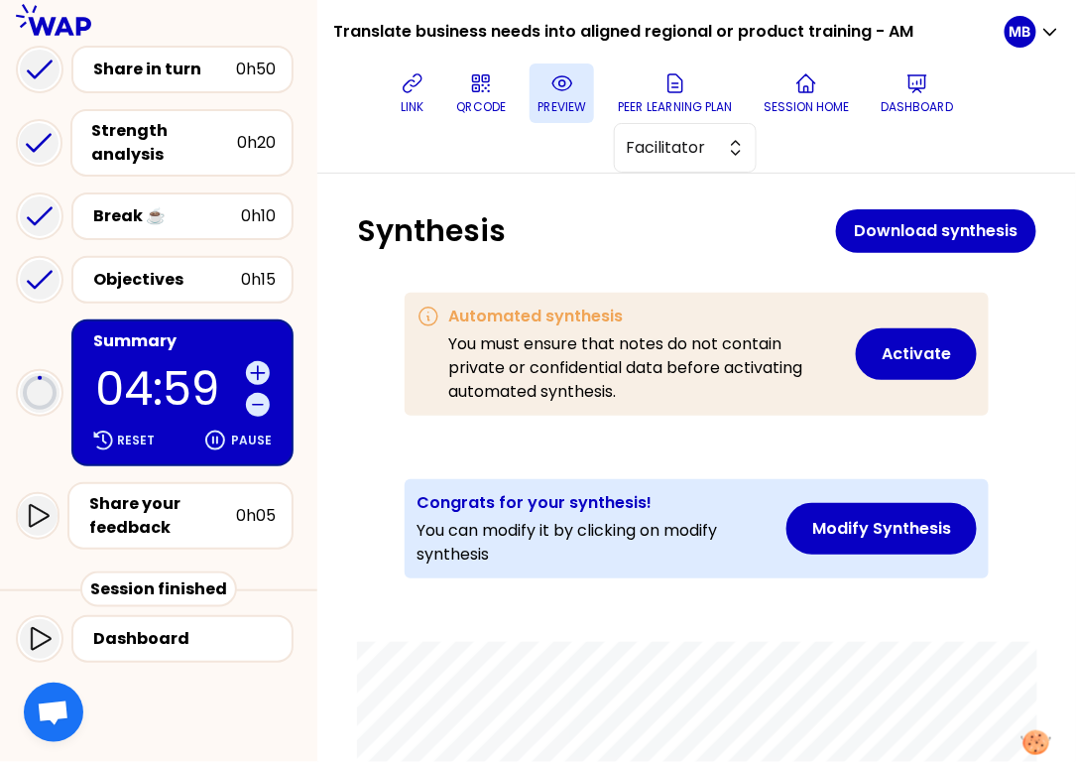
click at [565, 99] on p "preview" at bounding box center [562, 107] width 49 height 16
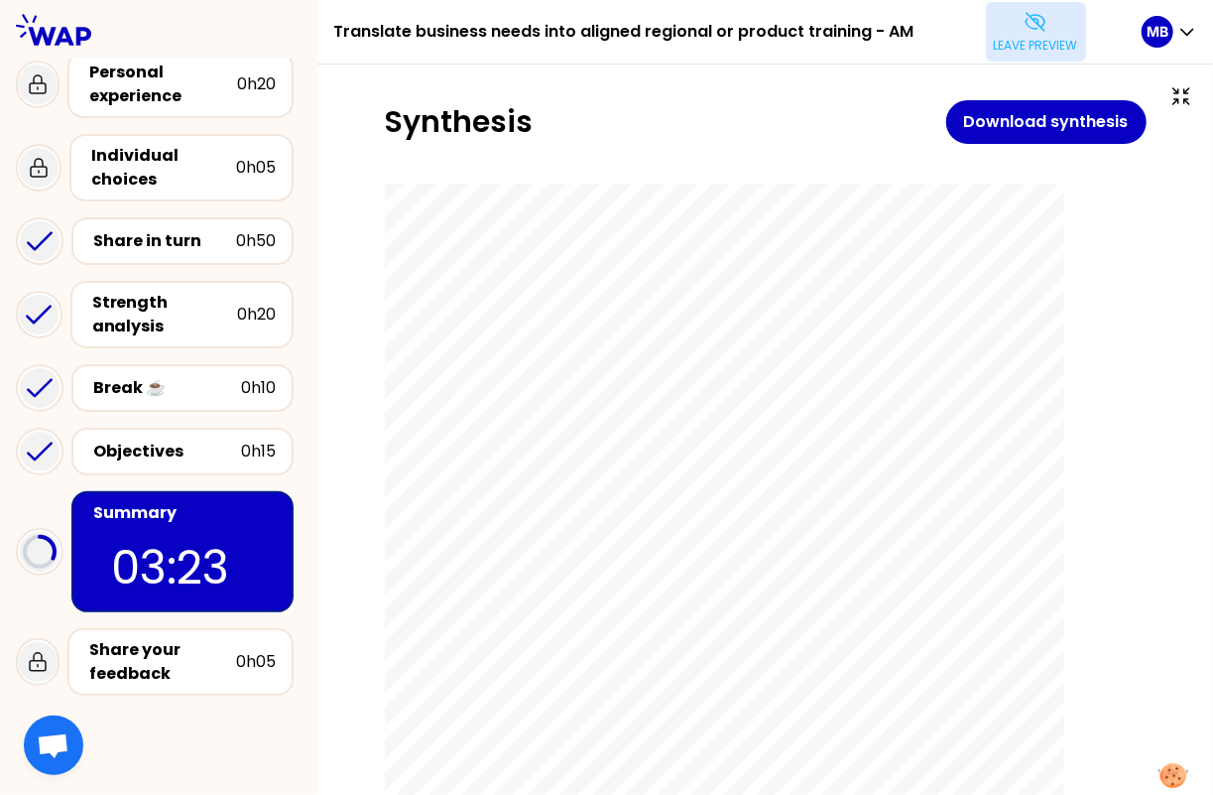
click at [1017, 33] on button "Leave preview" at bounding box center [1036, 32] width 100 height 60
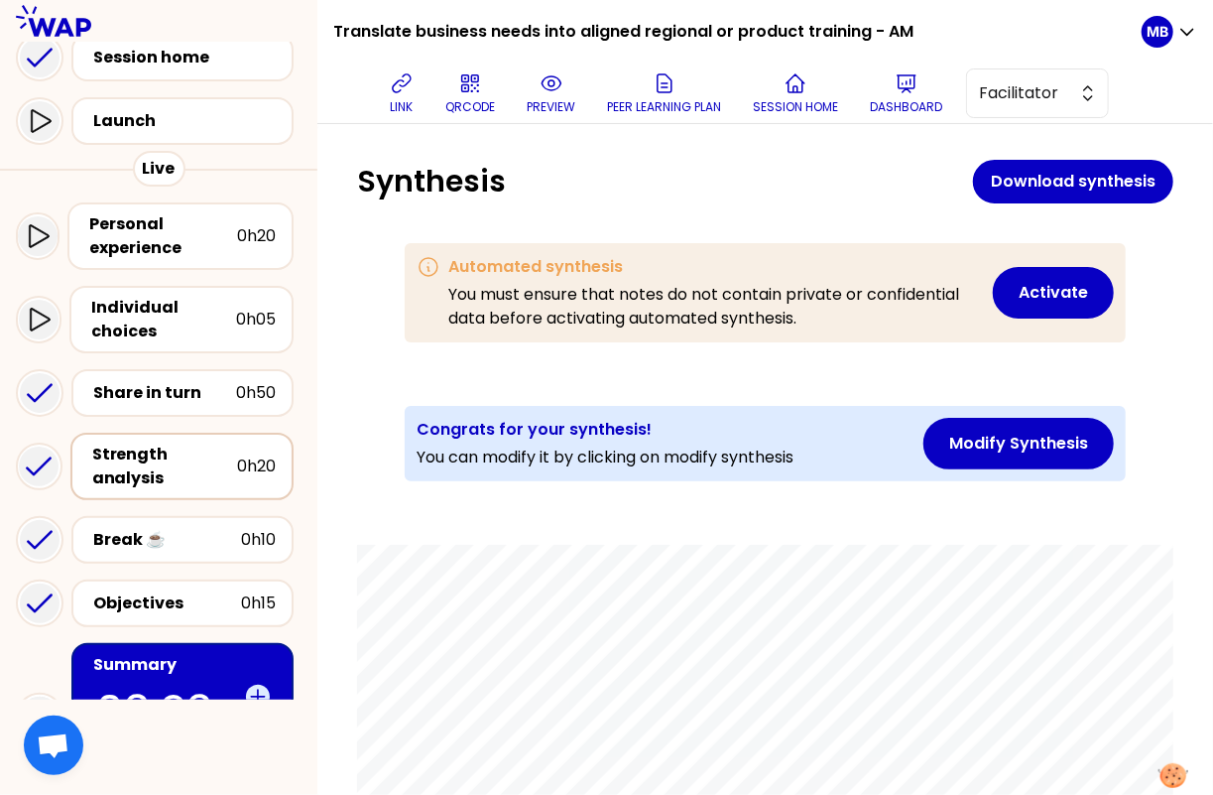
scroll to position [338, 0]
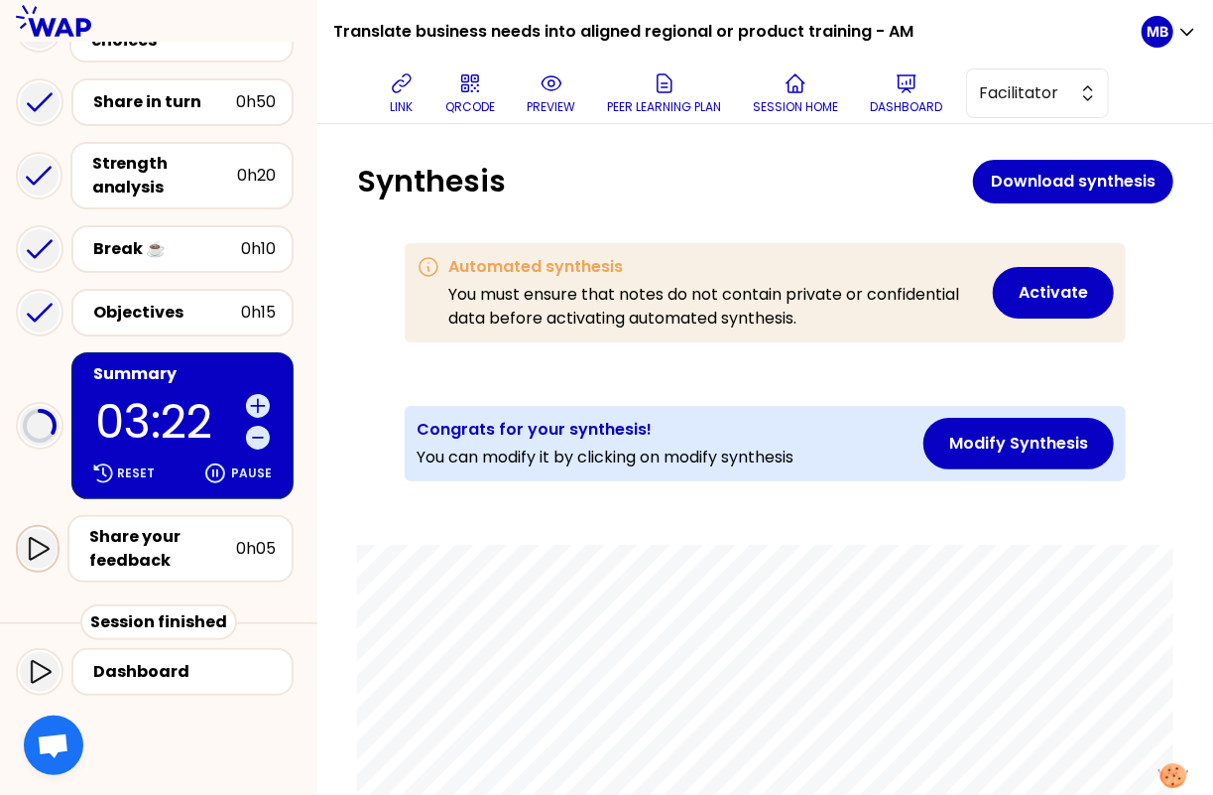
click at [30, 549] on icon at bounding box center [39, 549] width 20 height 23
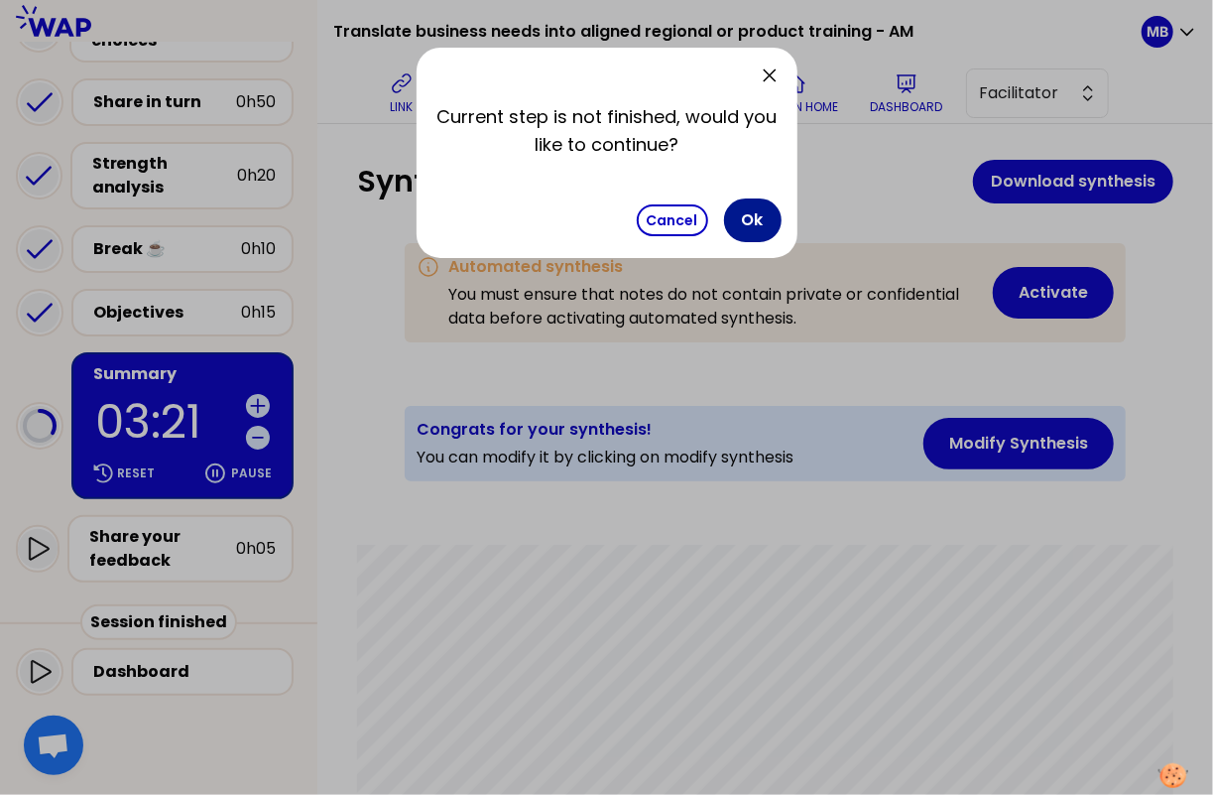
click at [748, 217] on button "Ok" at bounding box center [753, 220] width 58 height 44
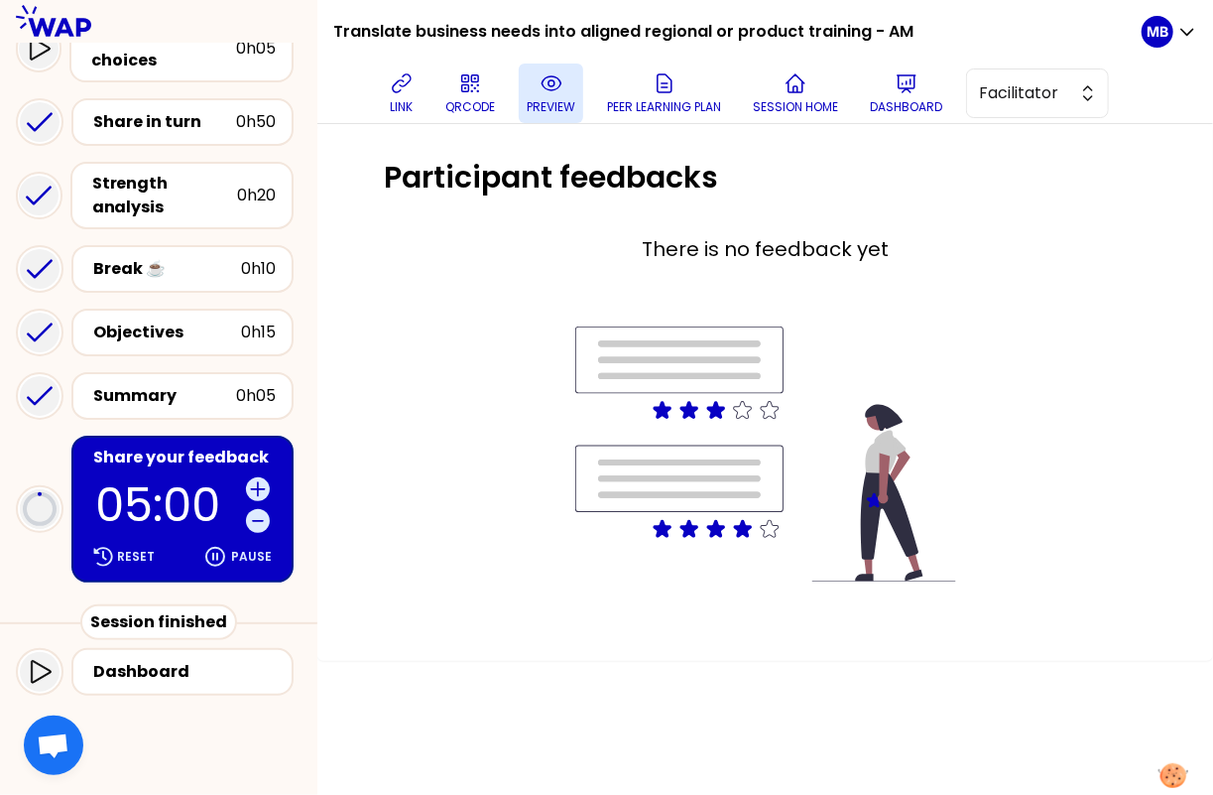
click at [556, 101] on p "preview" at bounding box center [551, 107] width 49 height 16
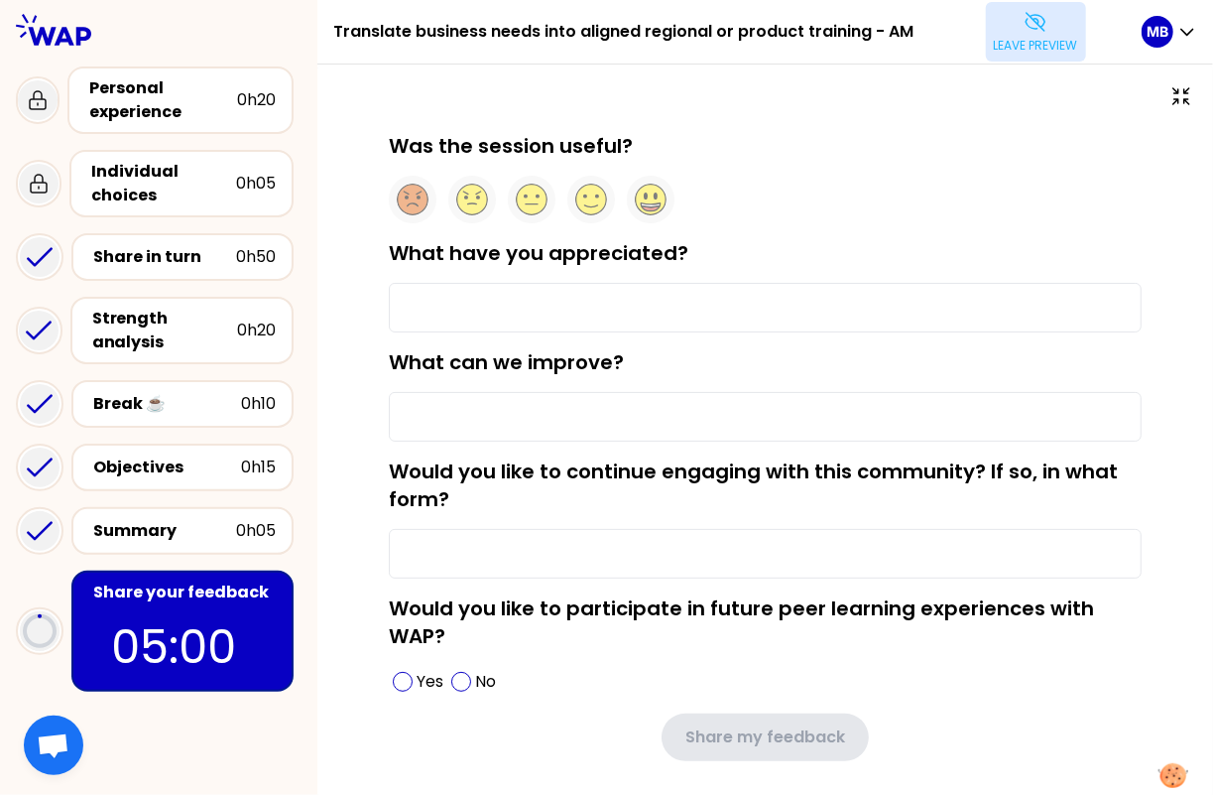
scroll to position [31, 0]
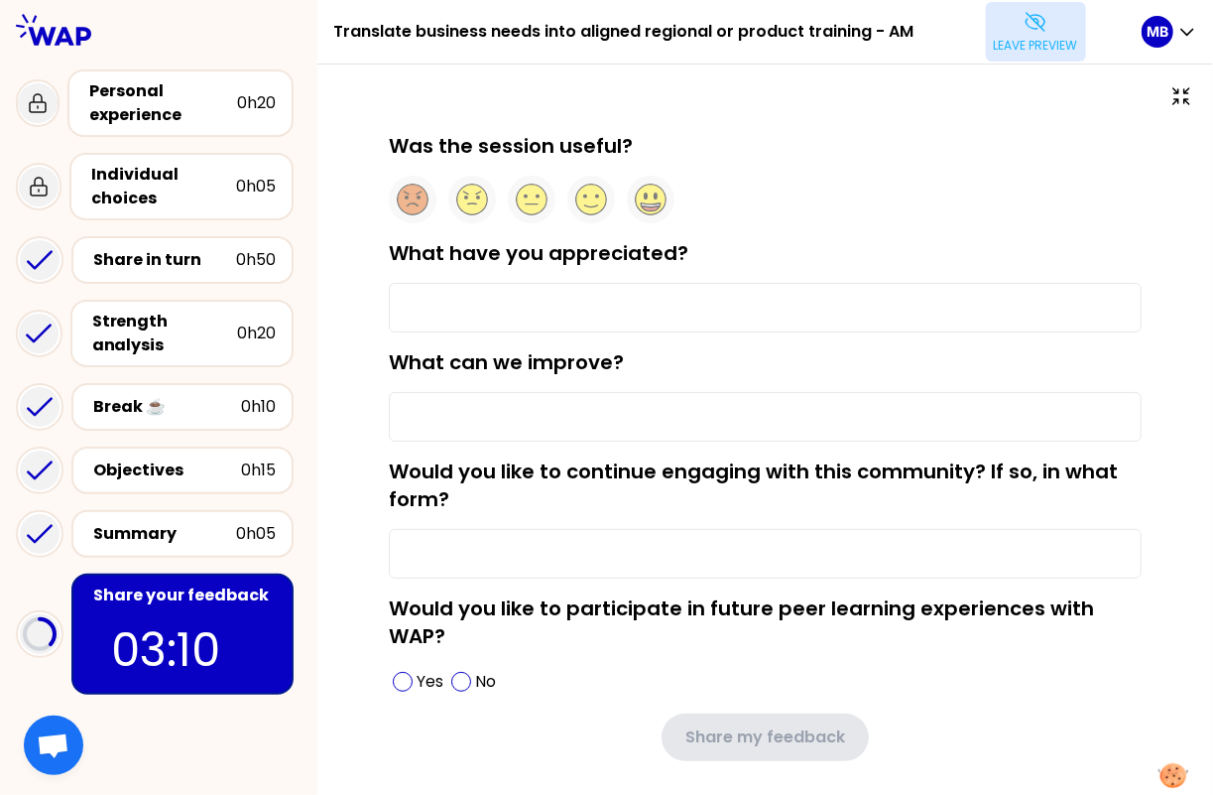
click at [1013, 38] on p "Leave preview" at bounding box center [1036, 46] width 84 height 16
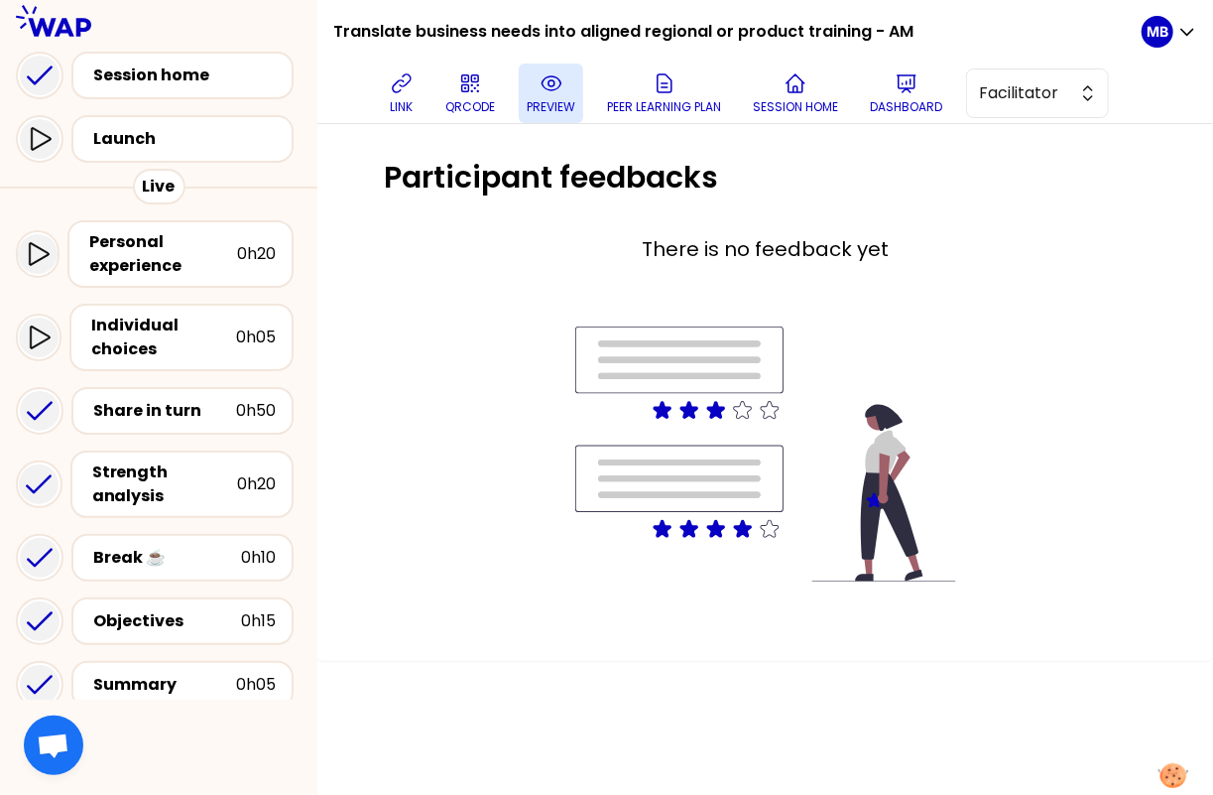
click at [550, 93] on icon at bounding box center [552, 83] width 24 height 24
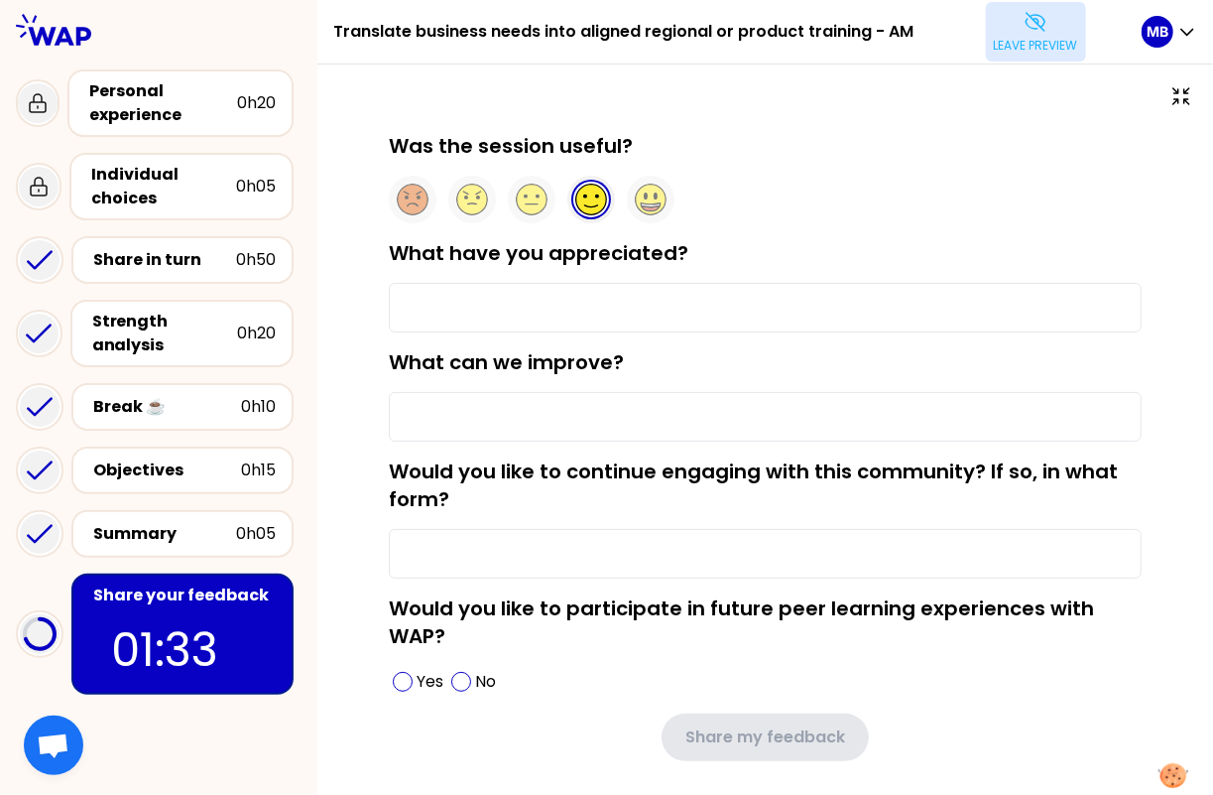
type input "Exchanging ideas with my L&D colleagues"
type input "Clearer task definition."
type input "Meetings"
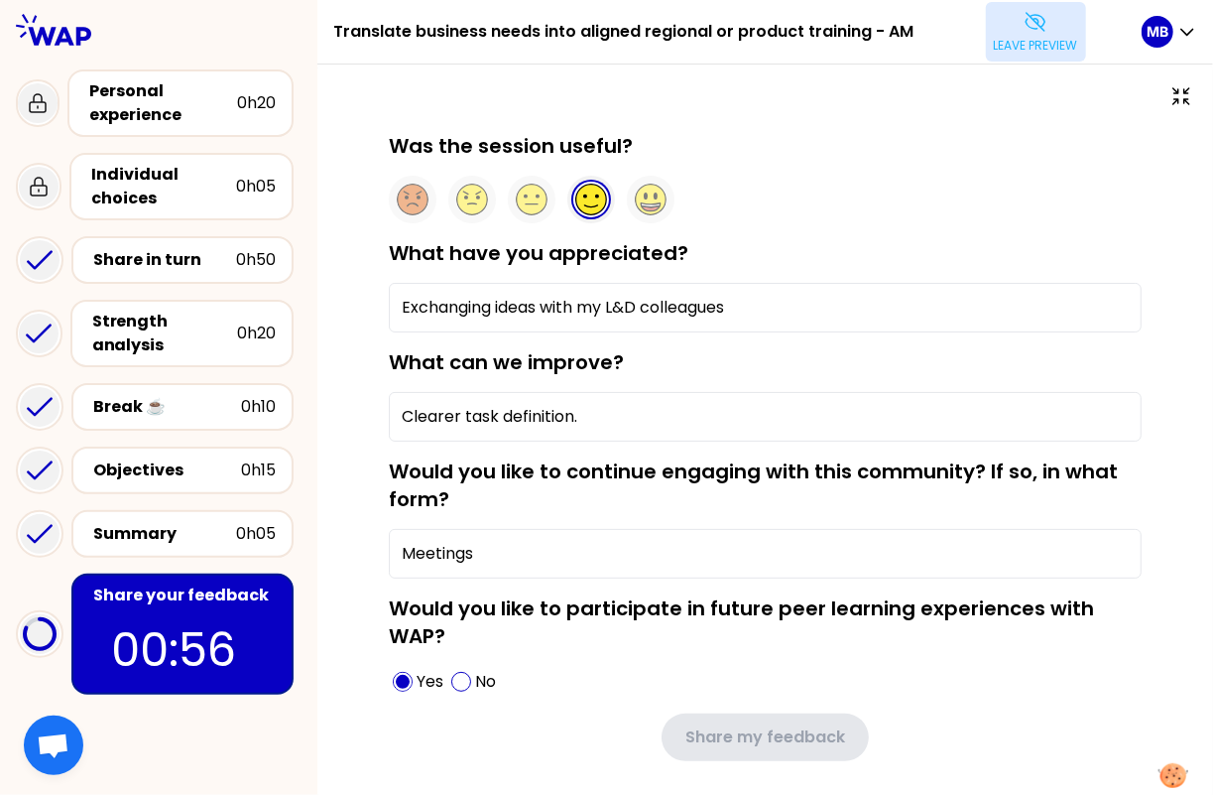
click at [987, 43] on button "Leave preview" at bounding box center [1036, 32] width 100 height 60
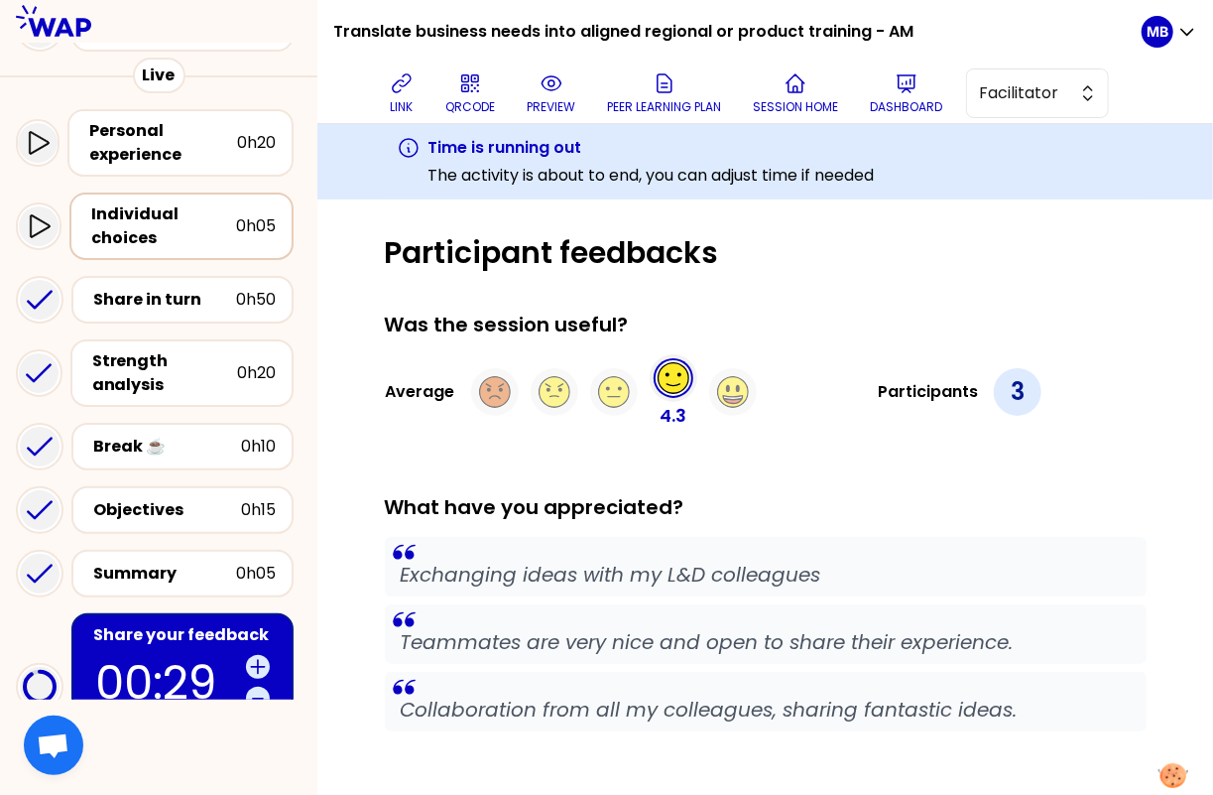
scroll to position [319, 0]
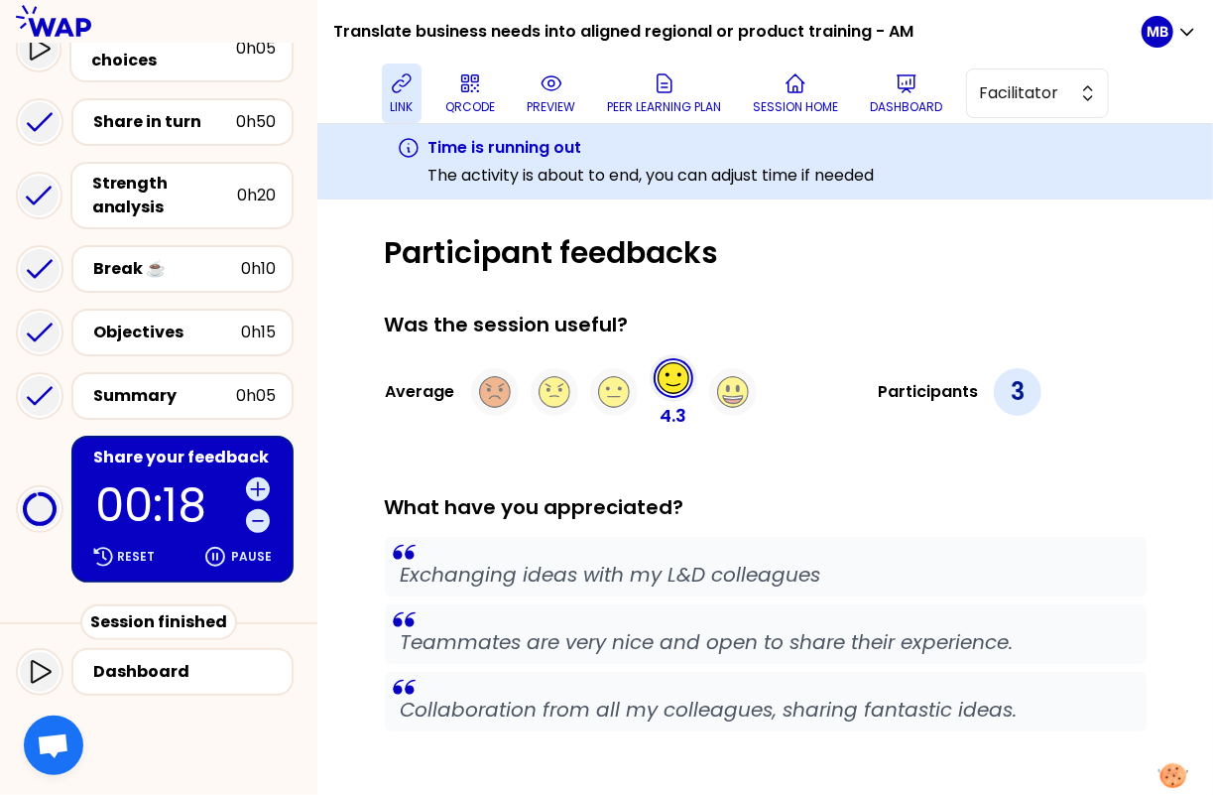
click at [400, 78] on icon at bounding box center [402, 83] width 24 height 24
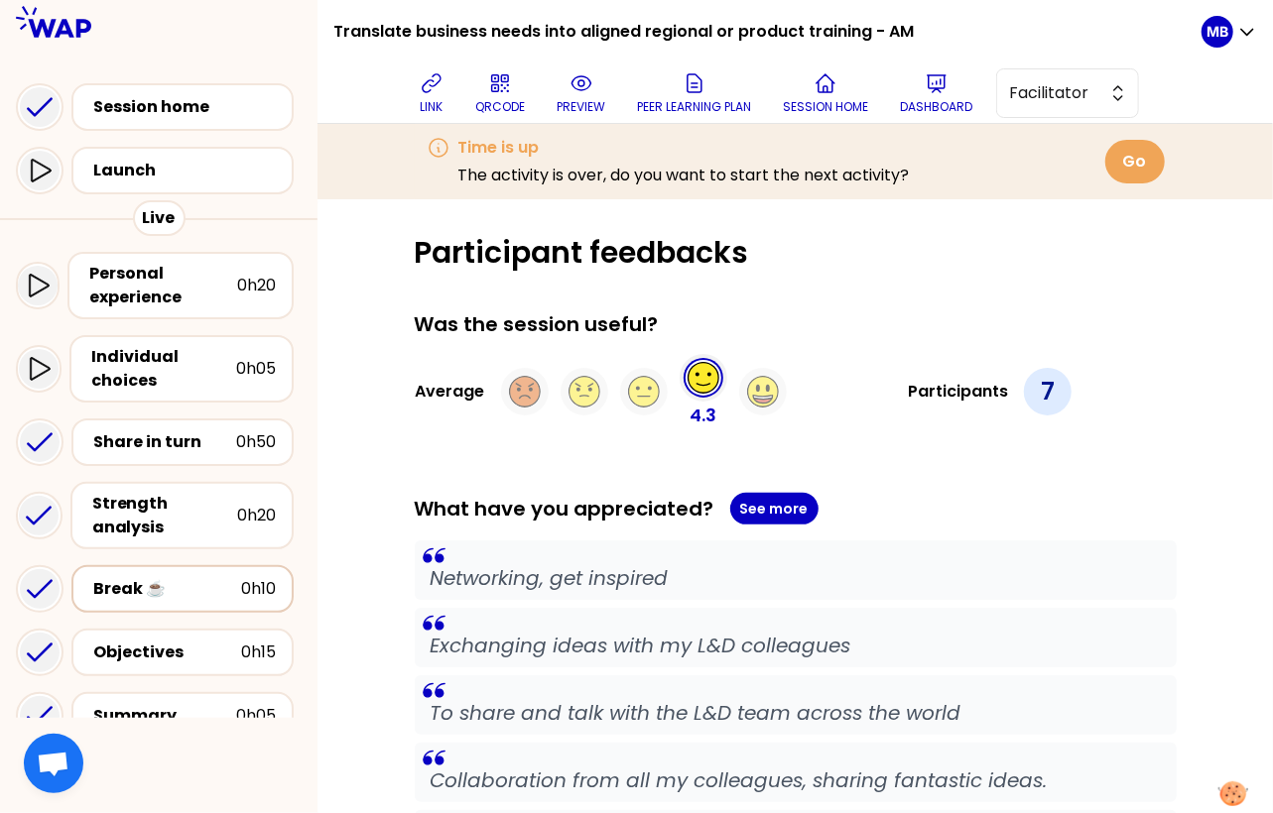
scroll to position [302, 0]
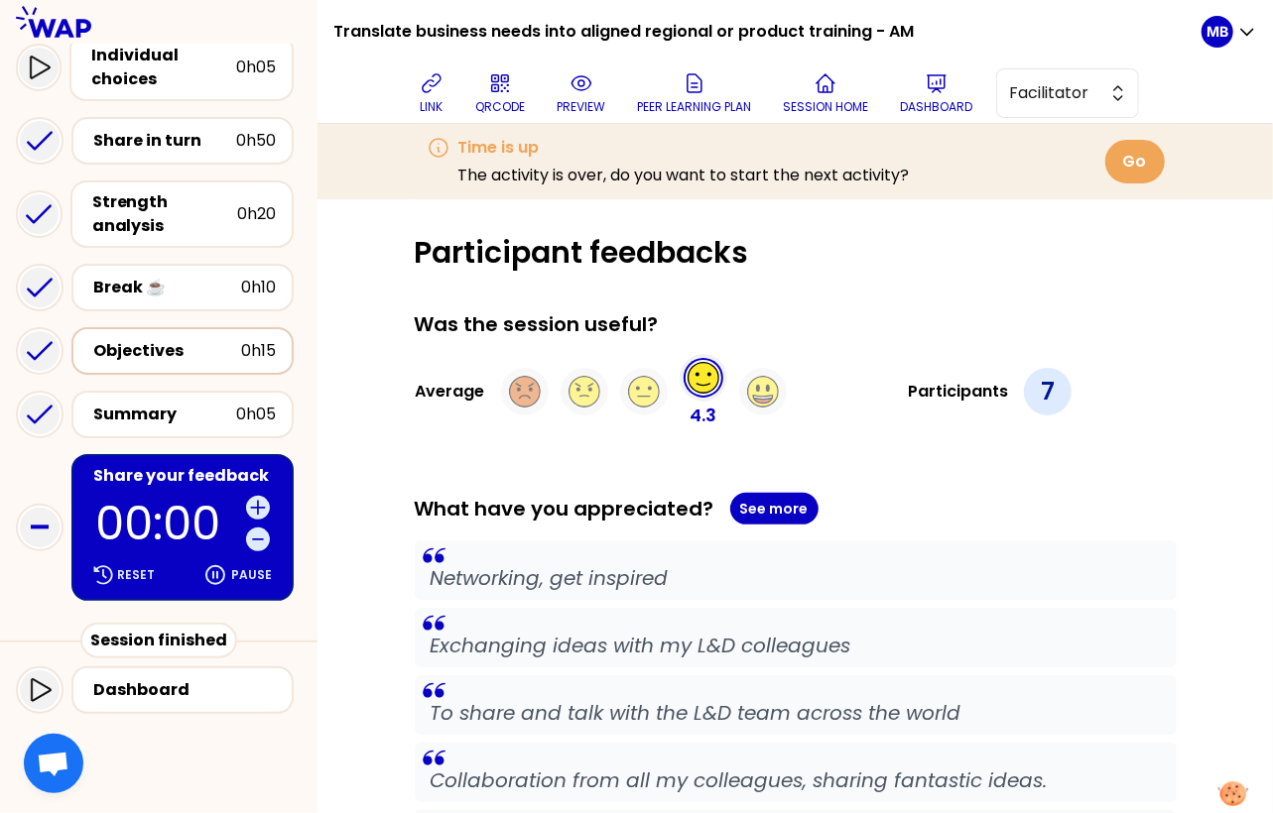
click at [156, 342] on div "Objectives" at bounding box center [167, 351] width 148 height 24
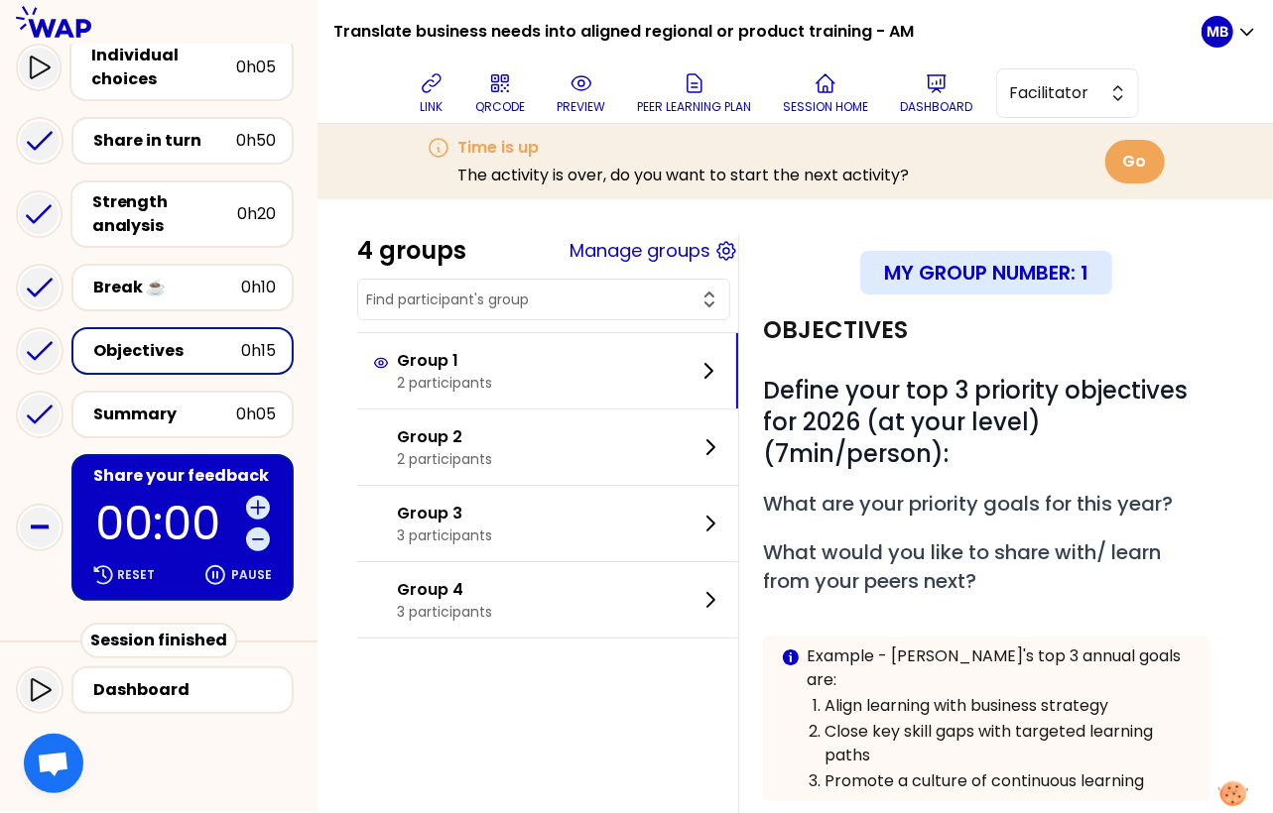
click at [188, 459] on div "Share your feedback 00:00 Reset Pause" at bounding box center [182, 527] width 222 height 147
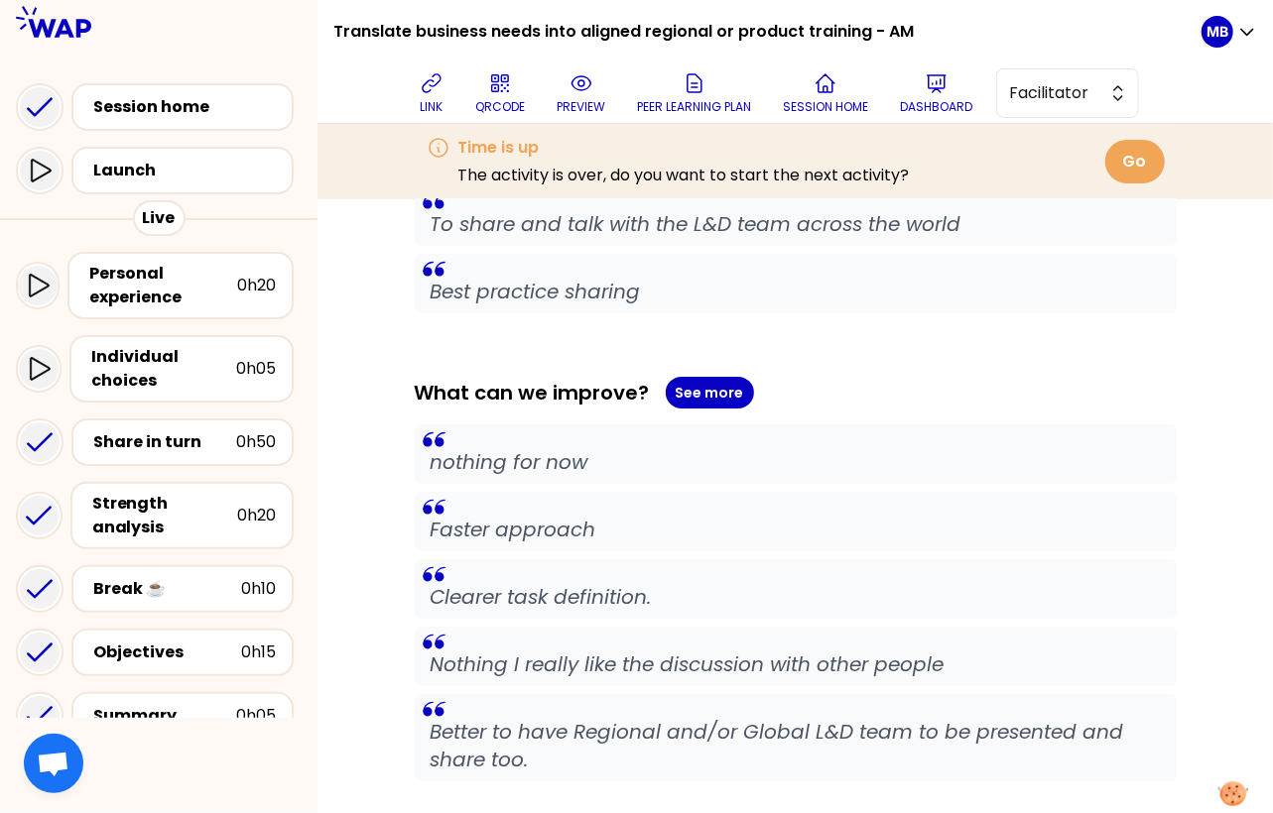
scroll to position [588, 0]
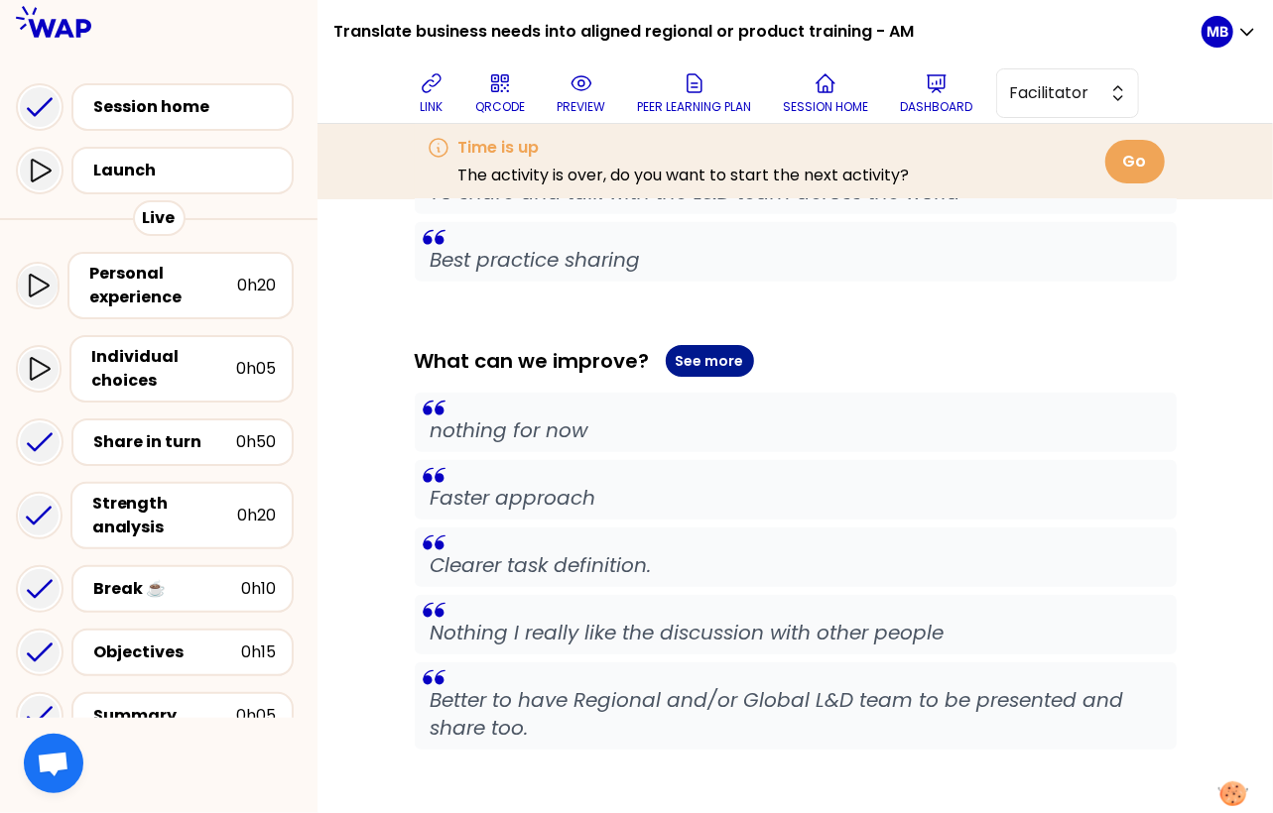
click at [715, 355] on button "See more" at bounding box center [710, 361] width 88 height 32
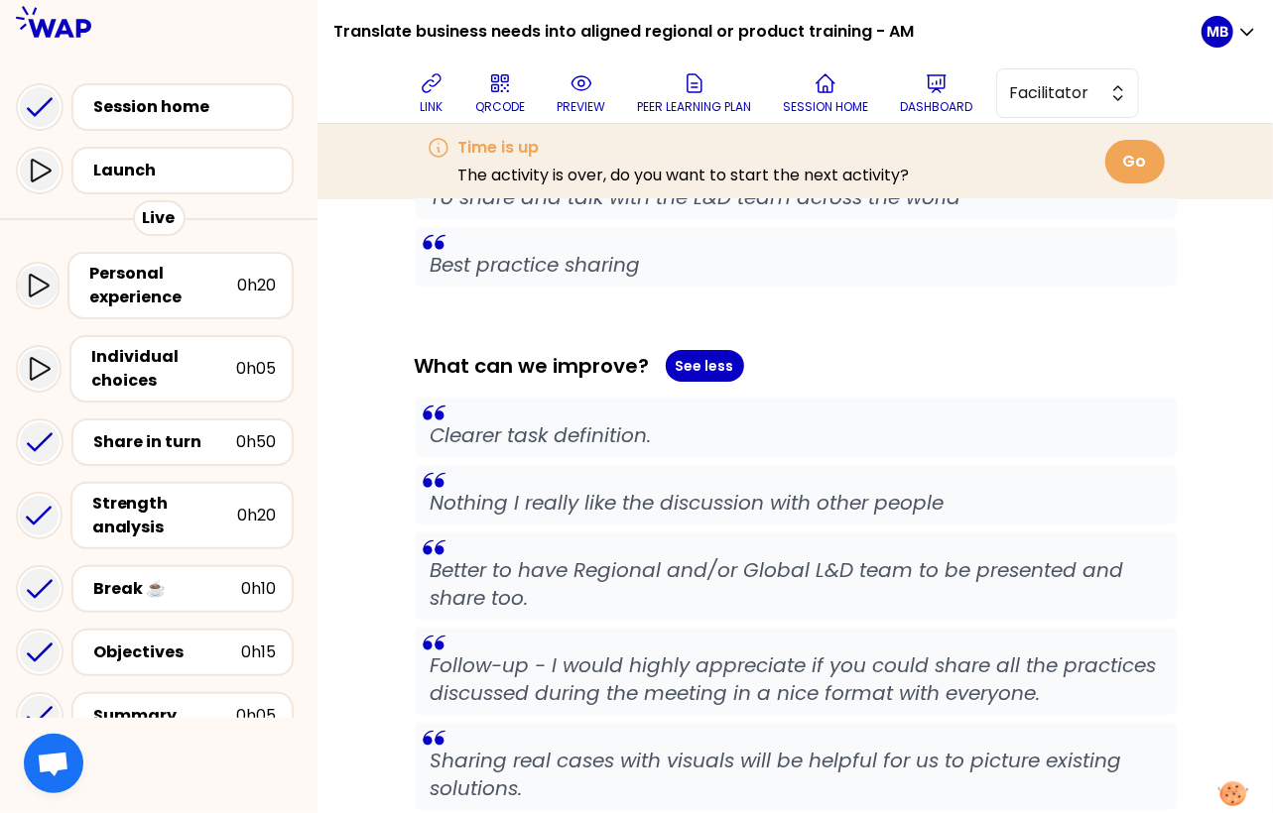
scroll to position [0, 0]
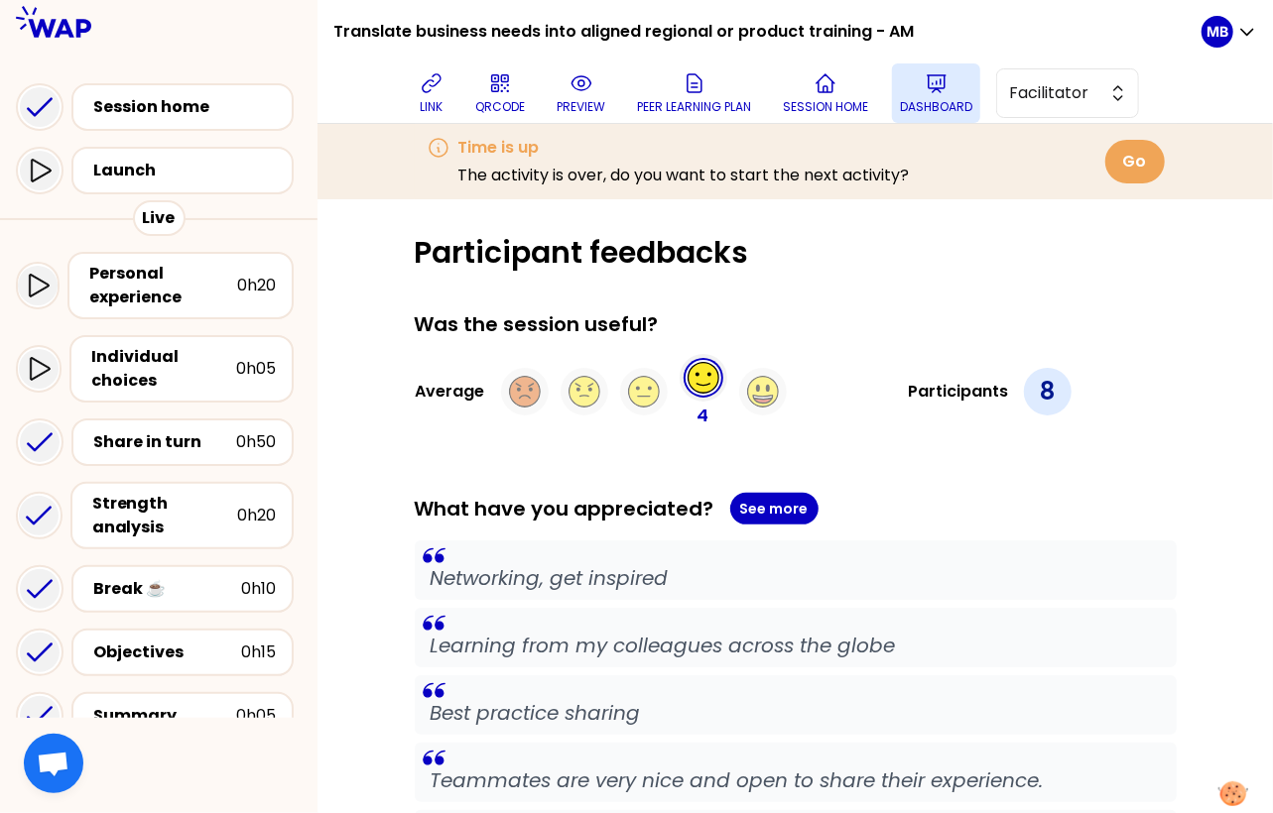
click at [936, 91] on icon at bounding box center [936, 83] width 24 height 24
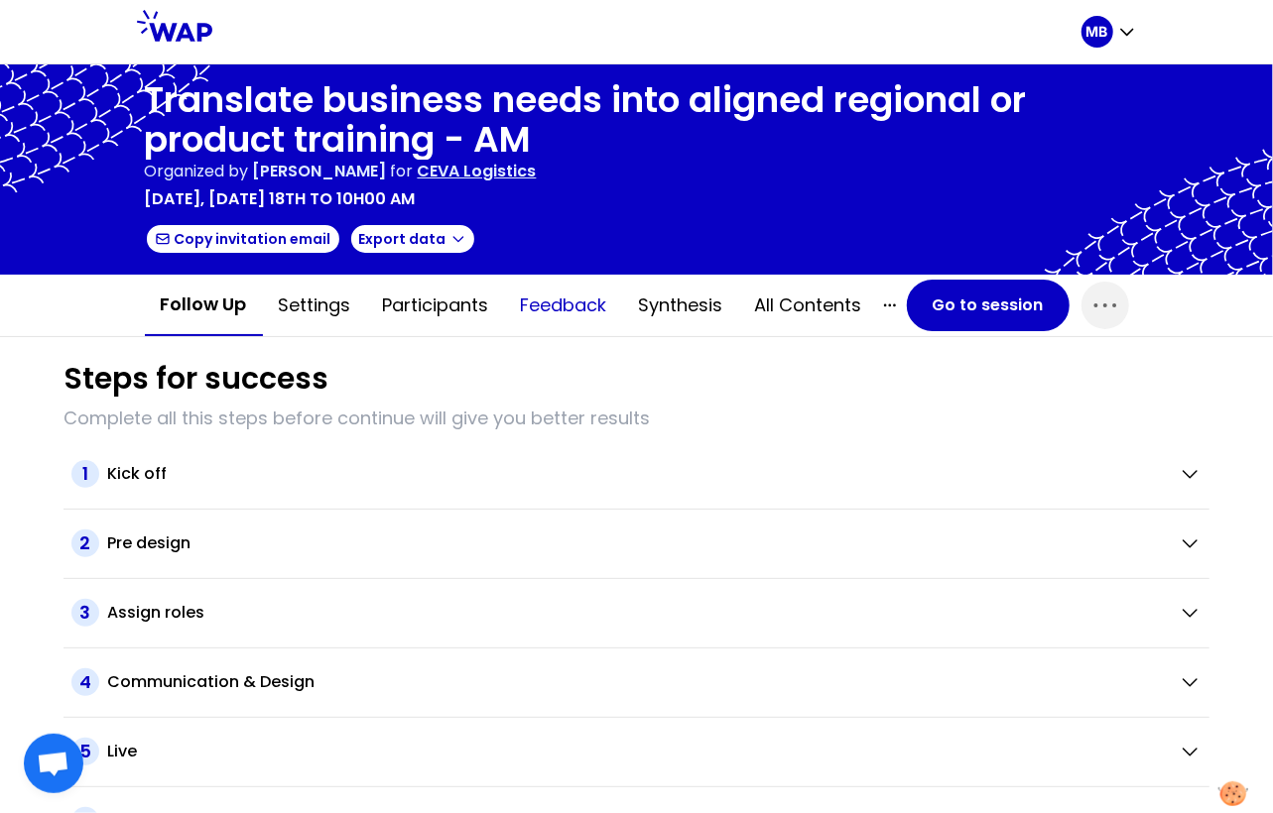
click at [554, 300] on button "Feedback" at bounding box center [564, 306] width 118 height 60
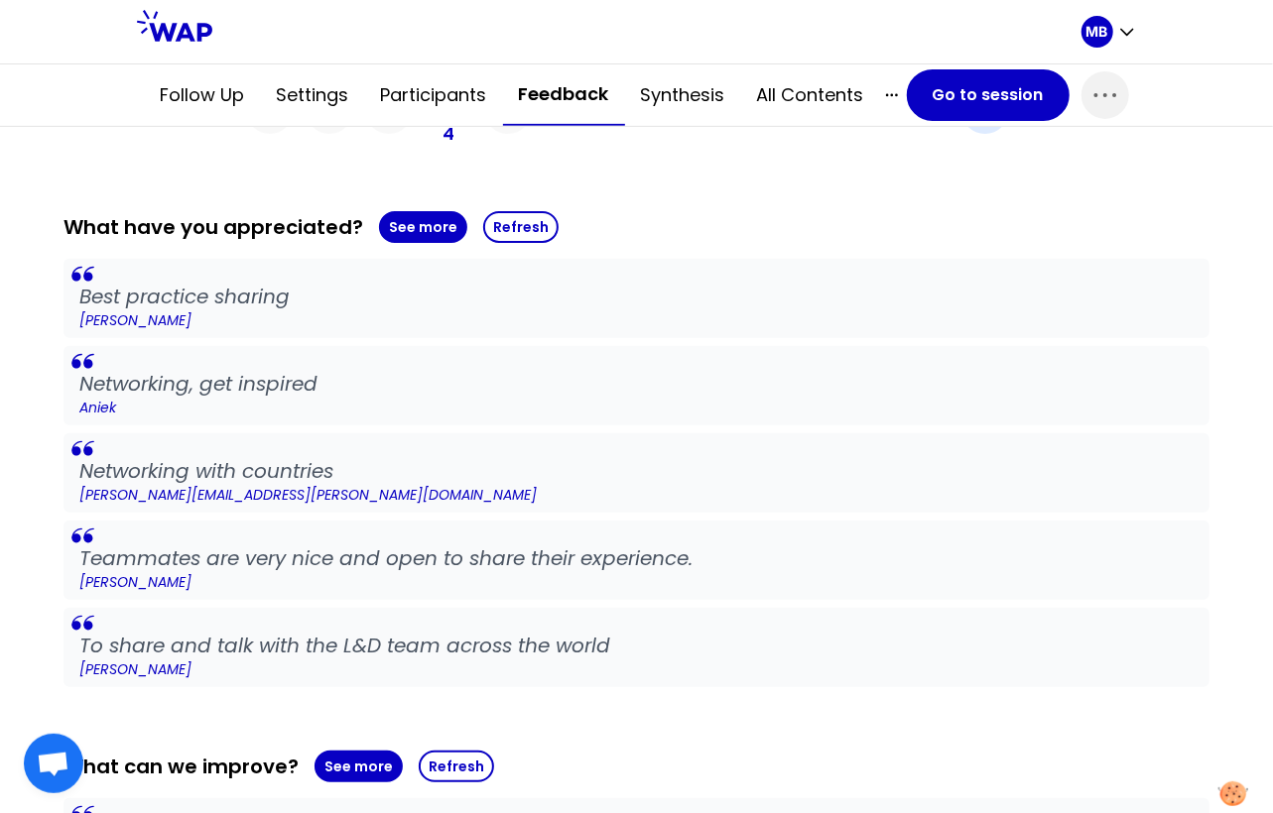
scroll to position [520, 0]
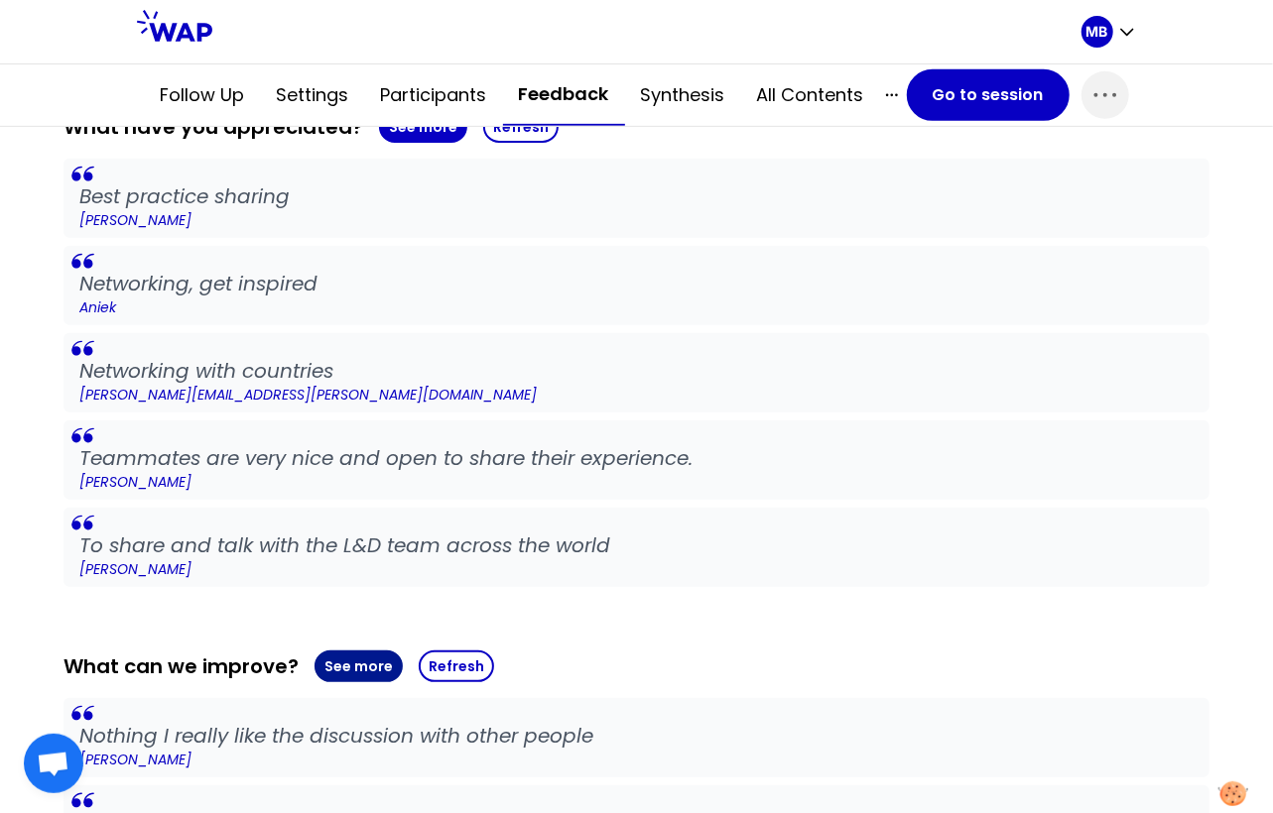
click at [335, 665] on button "See more" at bounding box center [358, 667] width 88 height 32
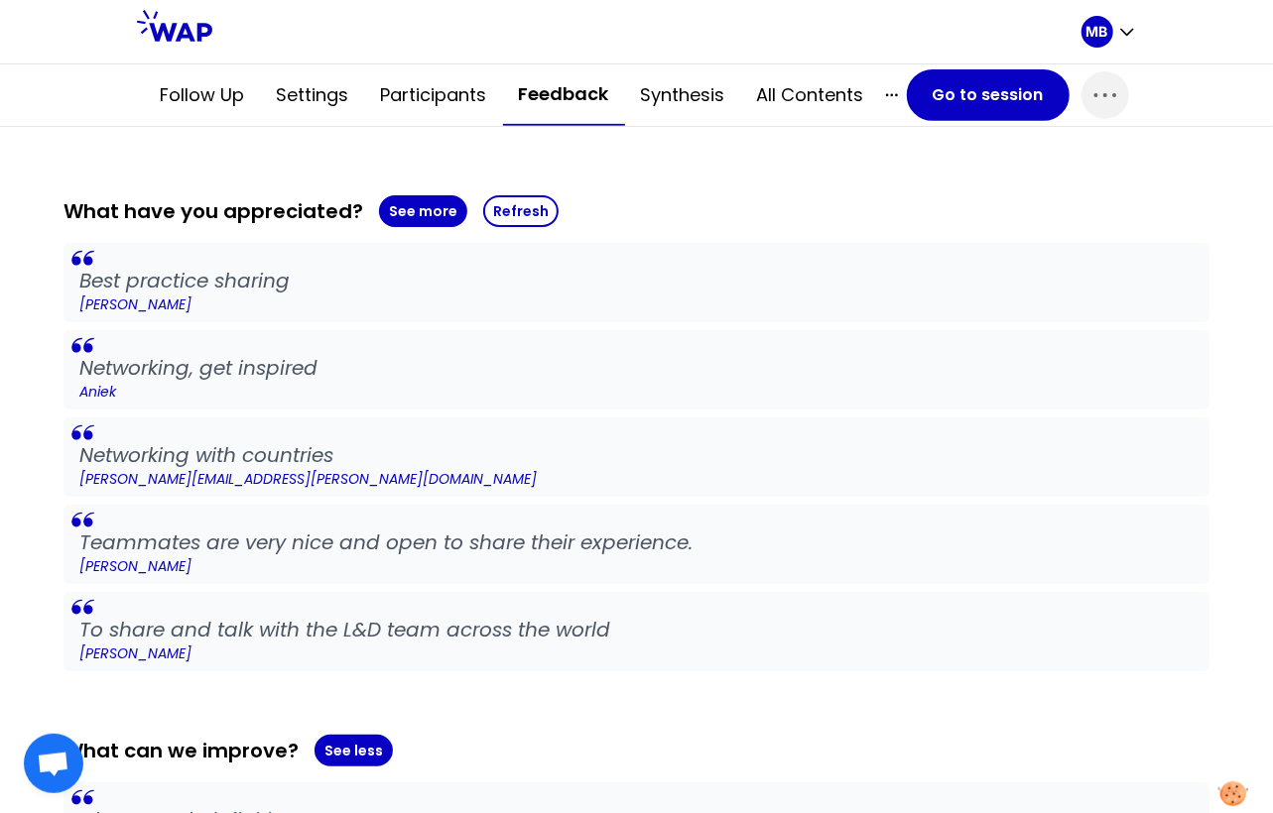
scroll to position [0, 0]
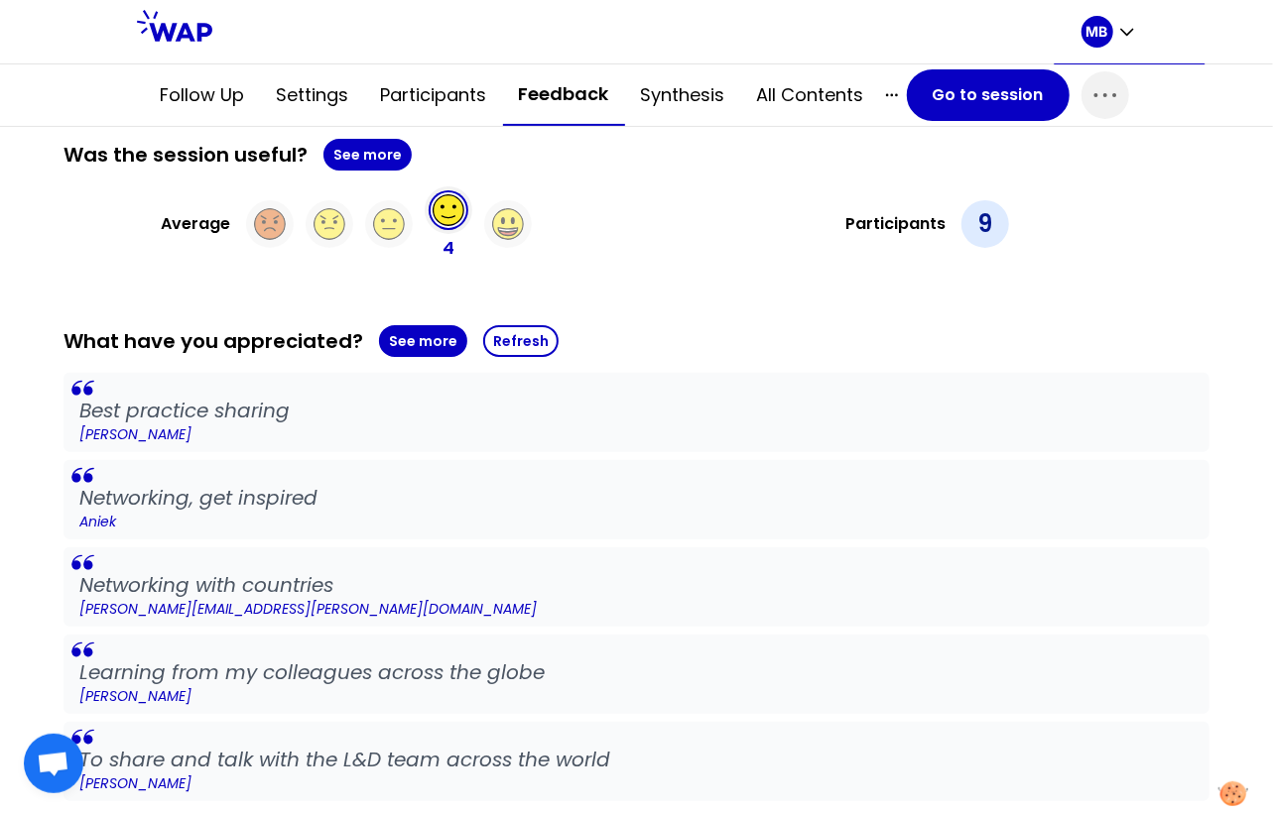
scroll to position [308, 0]
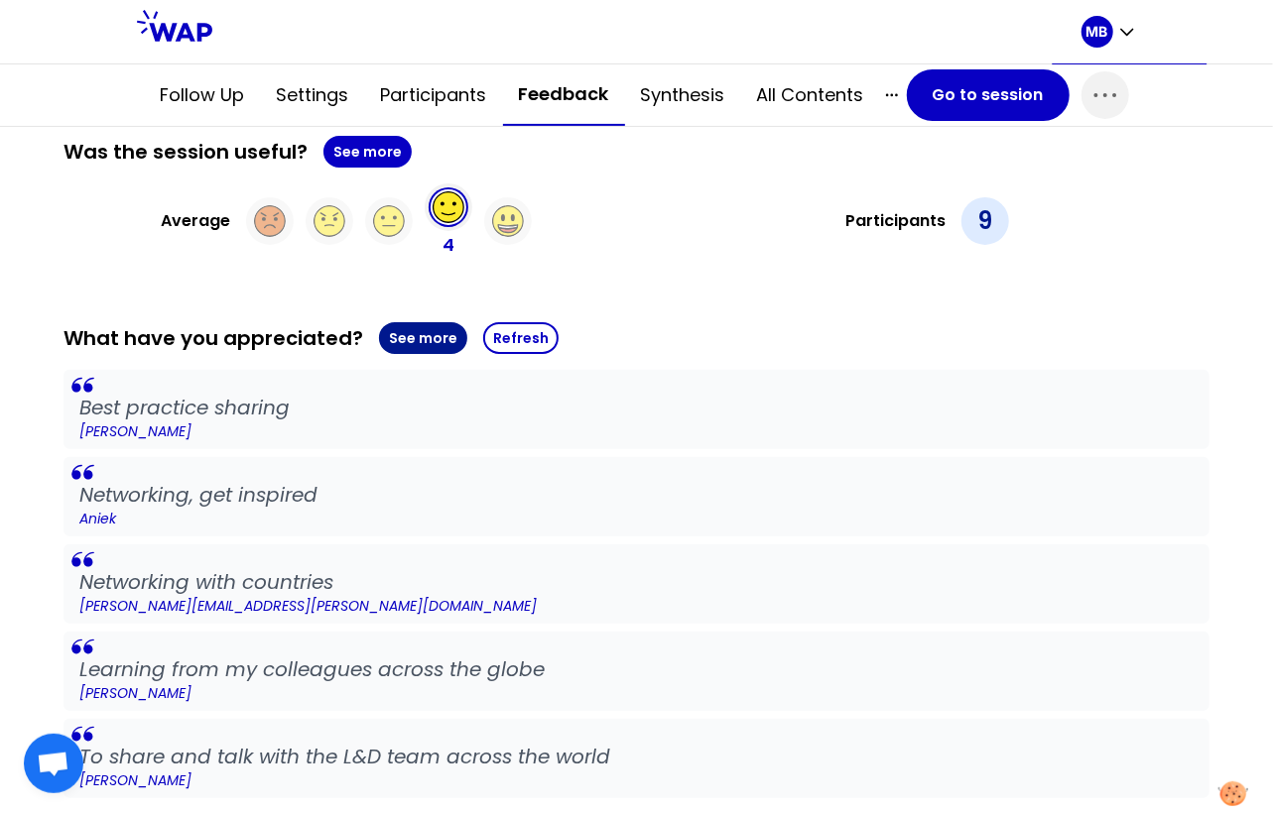
click at [419, 338] on button "See more" at bounding box center [423, 338] width 88 height 32
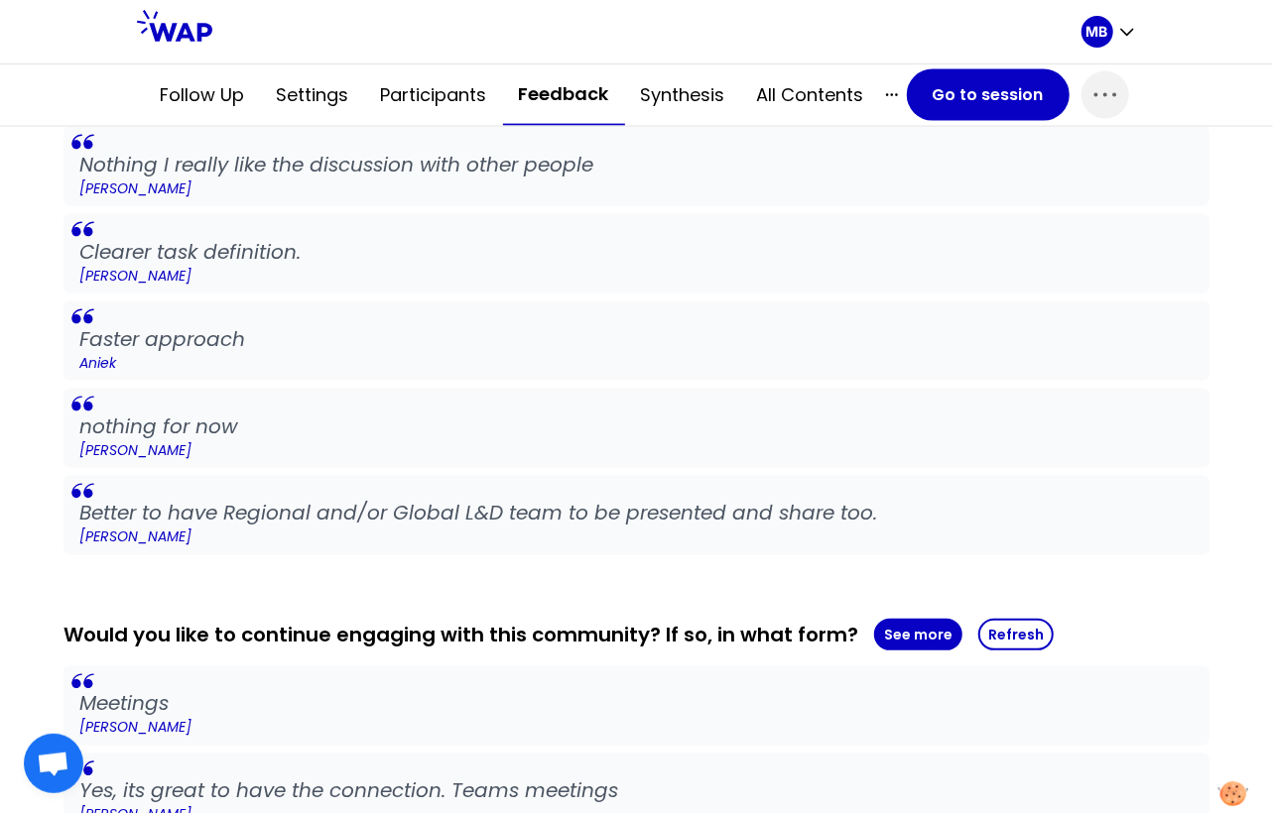
scroll to position [1320, 0]
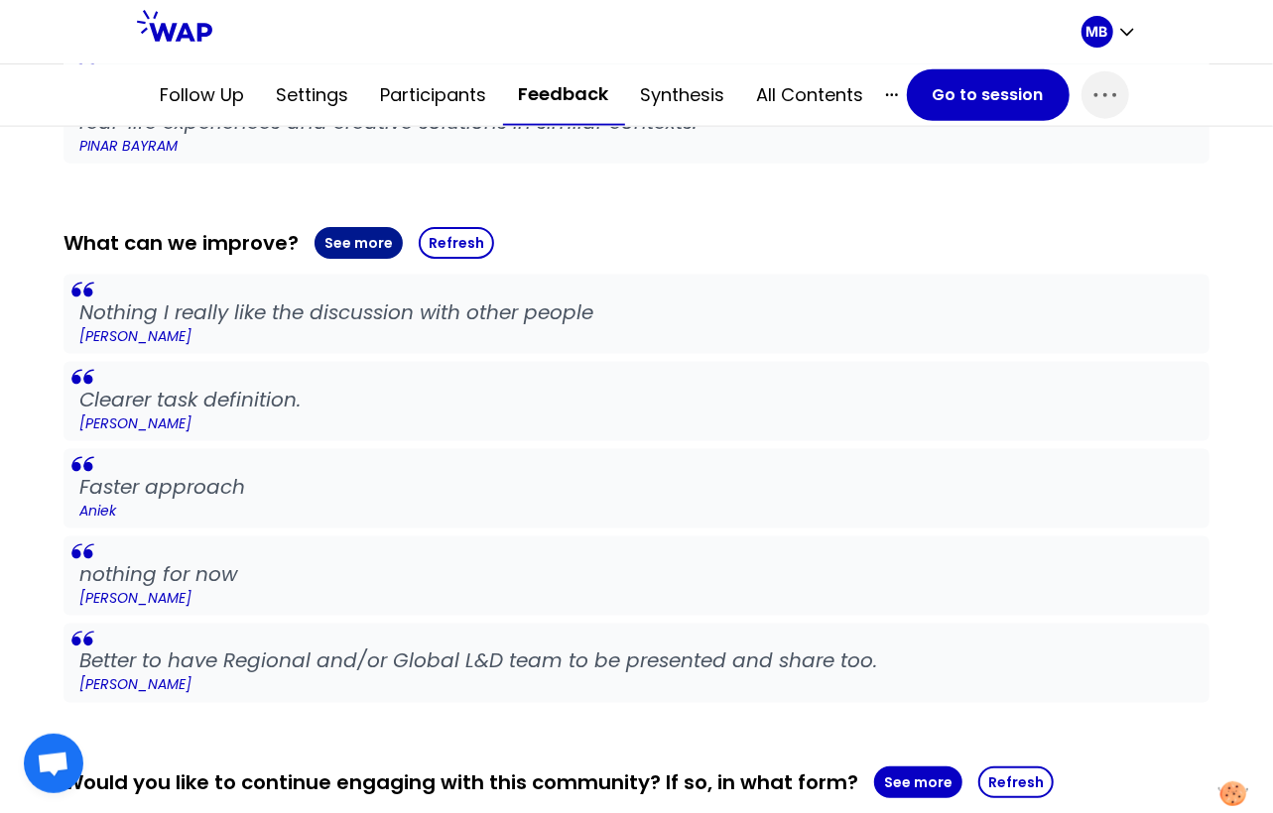
click at [369, 246] on button "See more" at bounding box center [358, 243] width 88 height 32
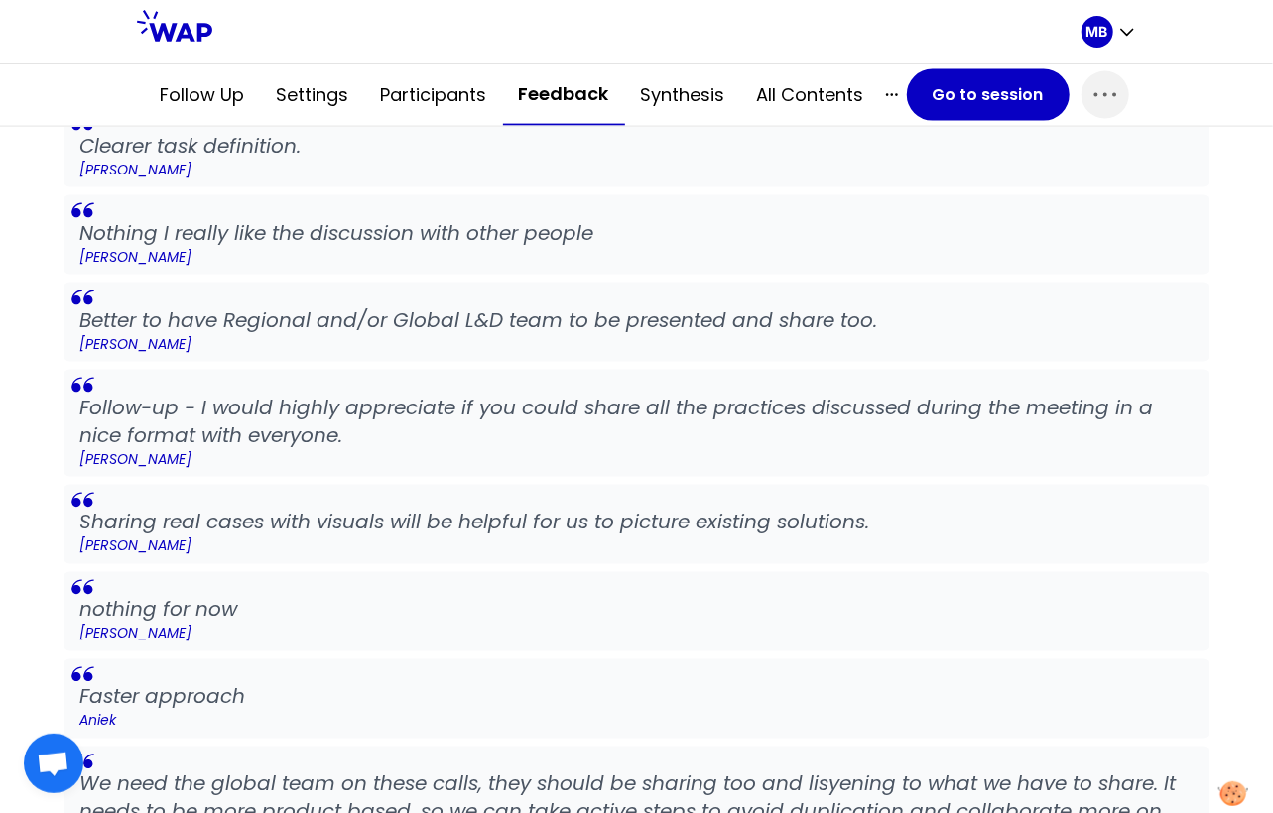
scroll to position [1681, 0]
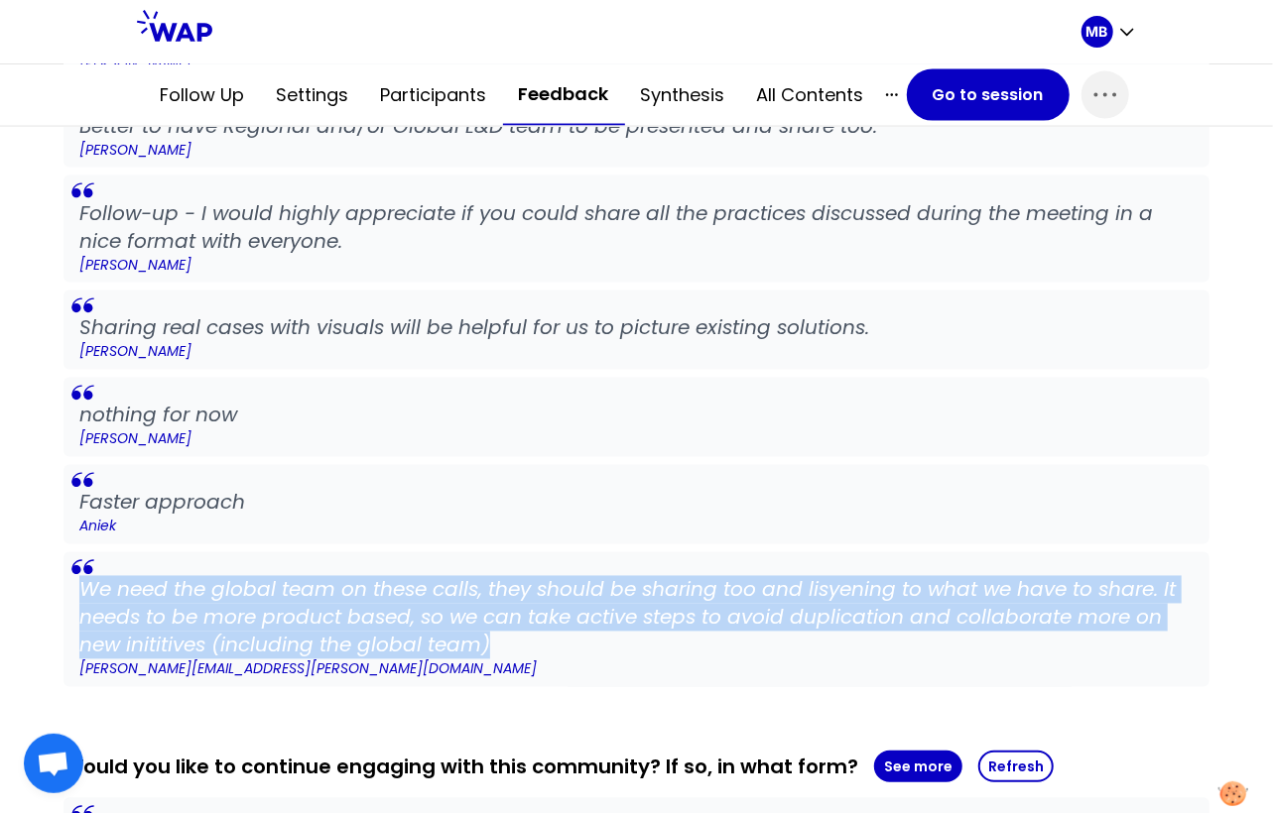
drag, startPoint x: 514, startPoint y: 635, endPoint x: 73, endPoint y: 591, distance: 442.6
click at [73, 591] on blockquote "We need the global team on these calls, they should be sharing too and lisyenin…" at bounding box center [636, 620] width 1146 height 135
copy p "We need the global team on these calls, they should be sharing too and lisyenin…"
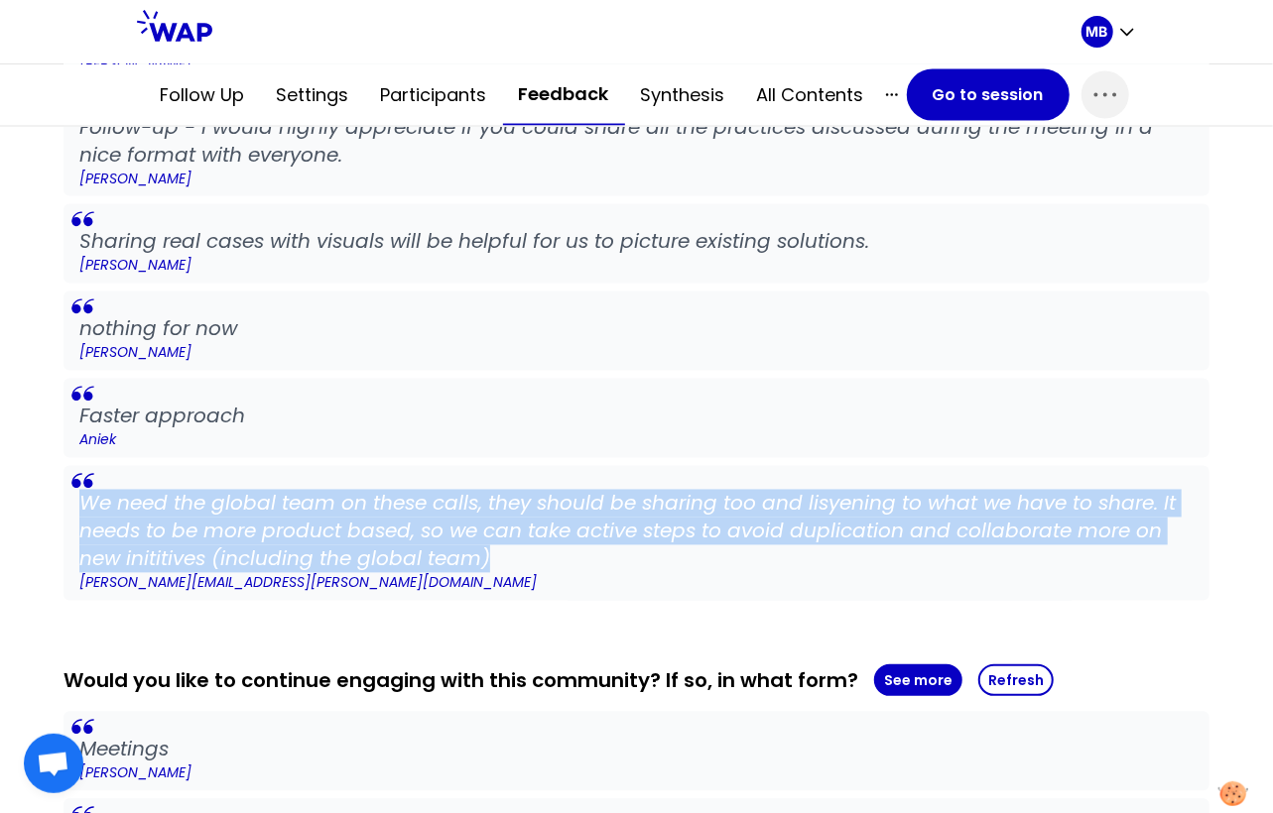
scroll to position [2213, 0]
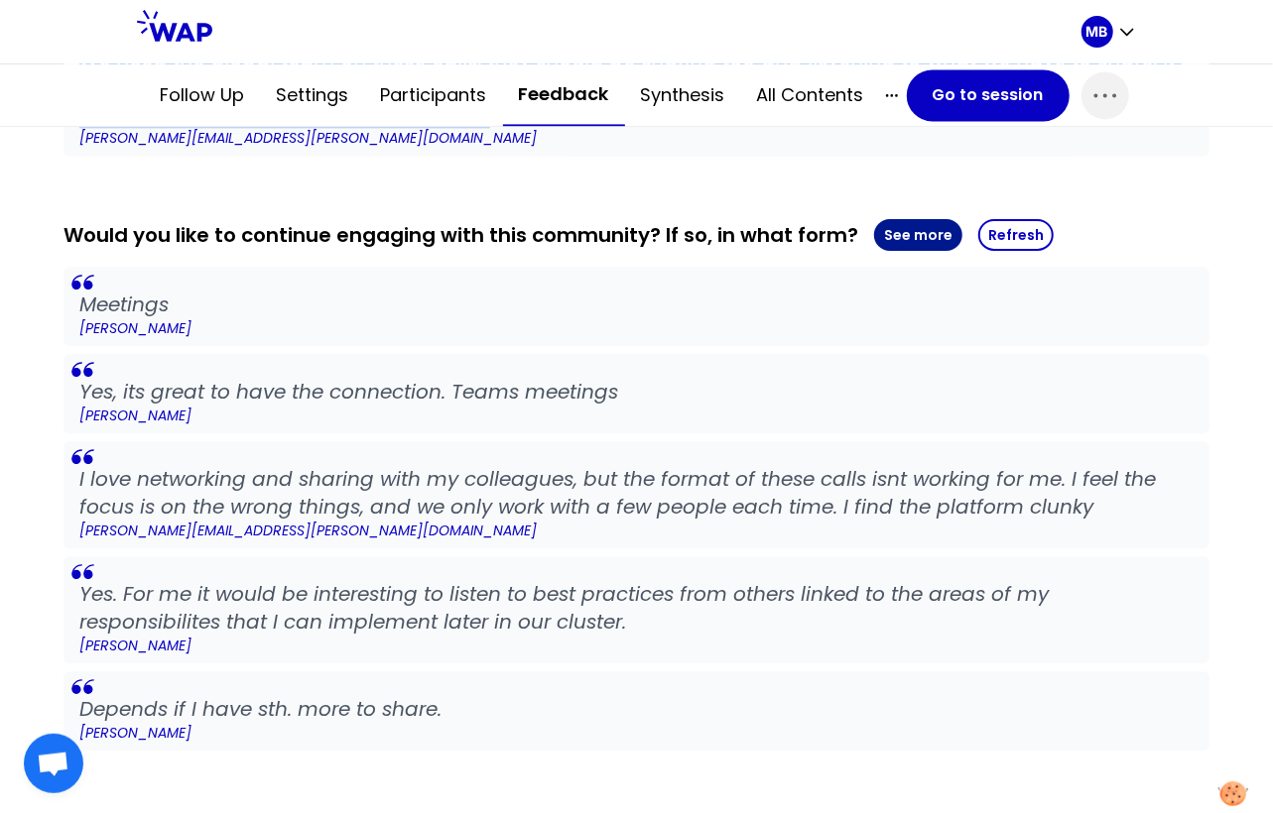
drag, startPoint x: 889, startPoint y: 236, endPoint x: 871, endPoint y: 242, distance: 18.8
click at [890, 236] on button "See more" at bounding box center [918, 235] width 88 height 32
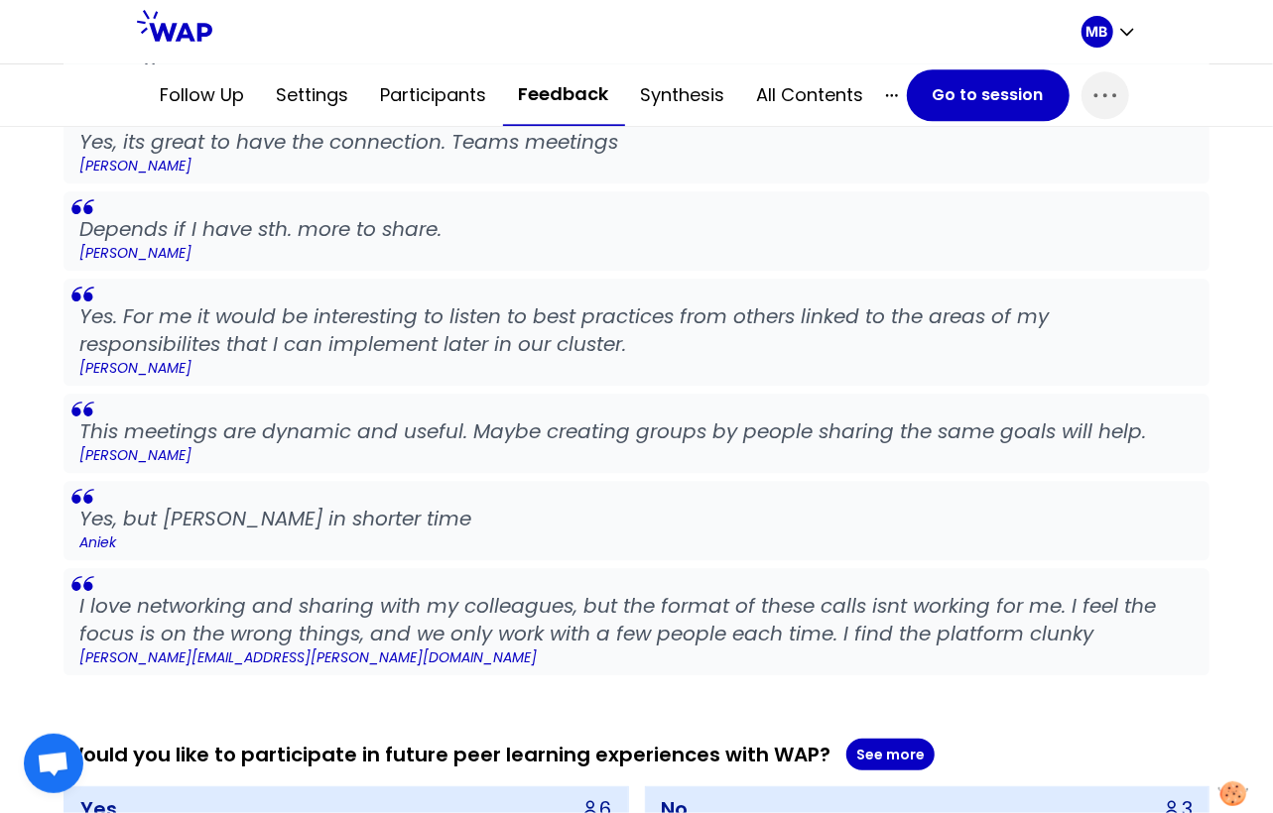
scroll to position [2490, 0]
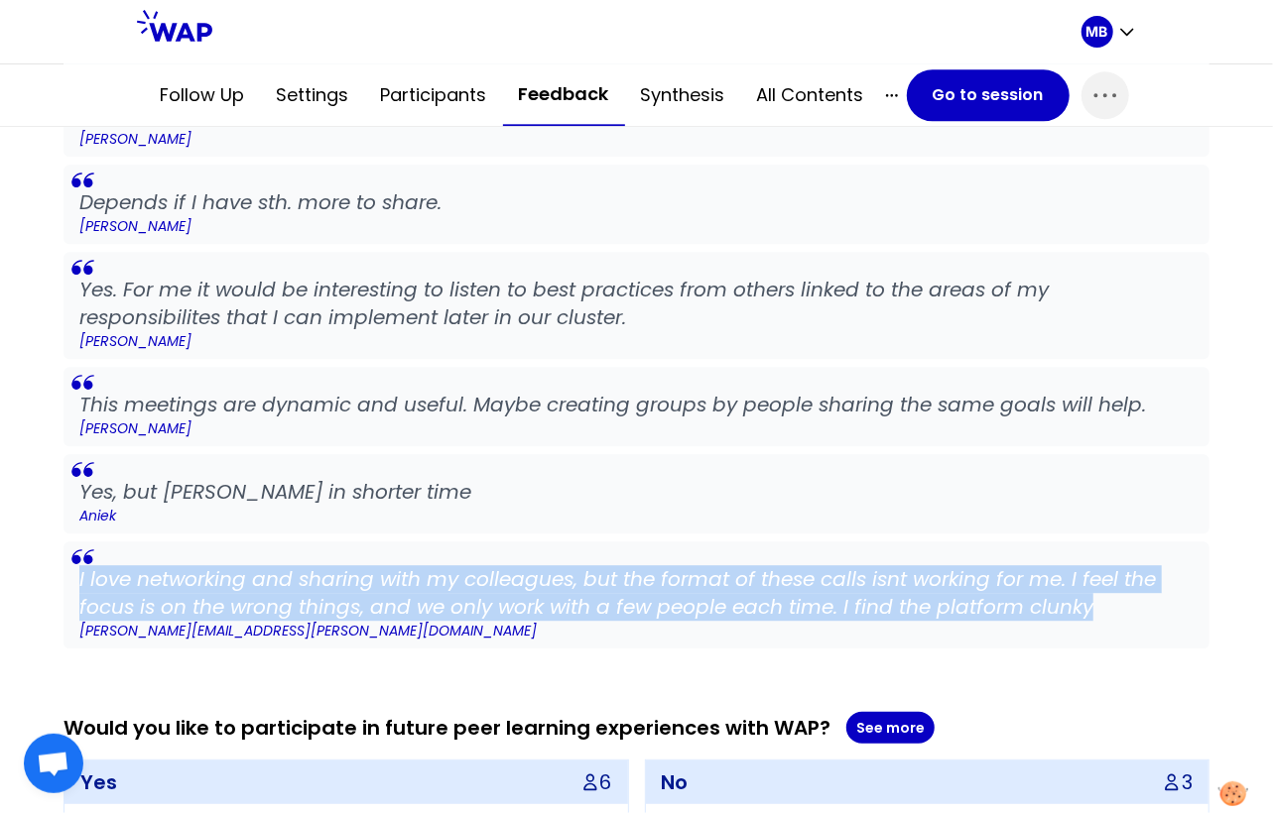
drag, startPoint x: 1105, startPoint y: 602, endPoint x: 78, endPoint y: 566, distance: 1027.3
click at [78, 566] on blockquote "I love networking and sharing with my colleagues, but the format of these calls…" at bounding box center [636, 595] width 1146 height 107
copy p "I love networking and sharing with my colleagues, but the format of these calls…"
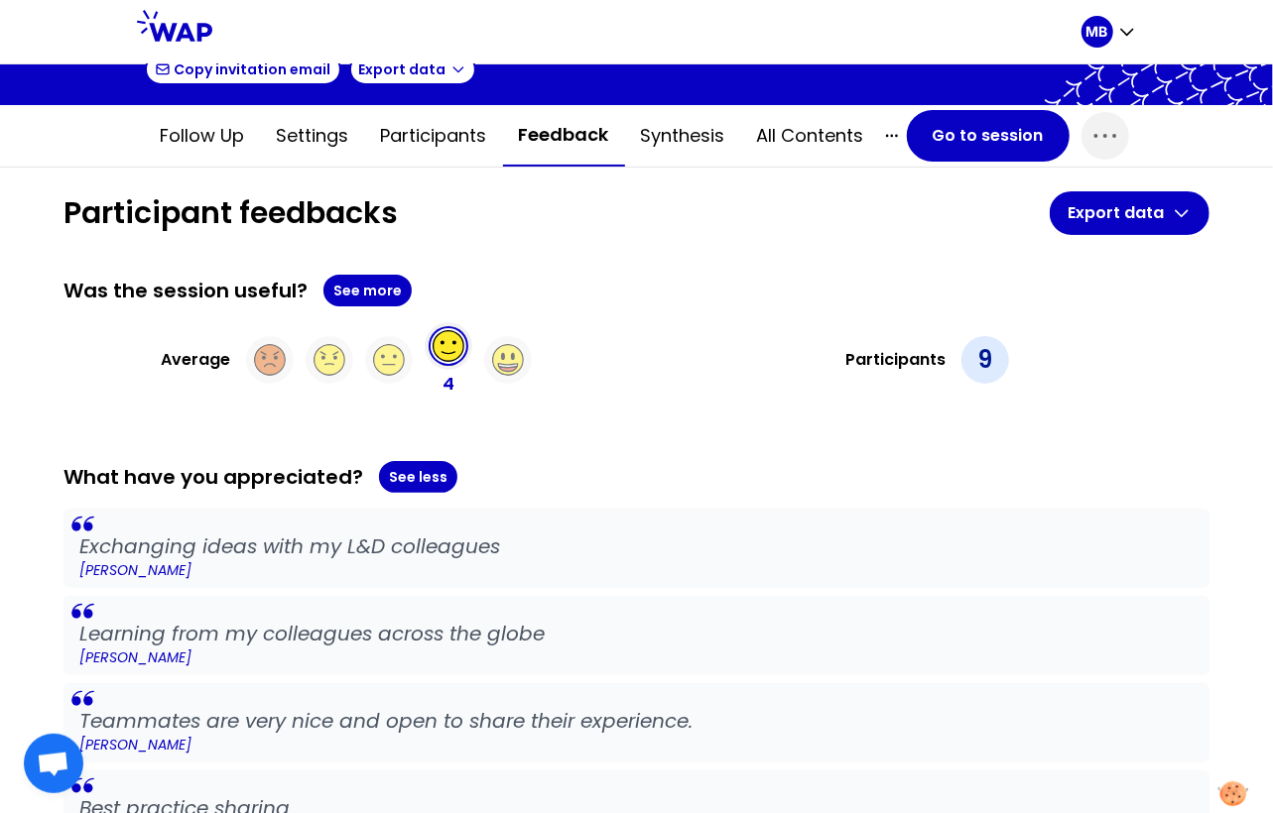
scroll to position [0, 0]
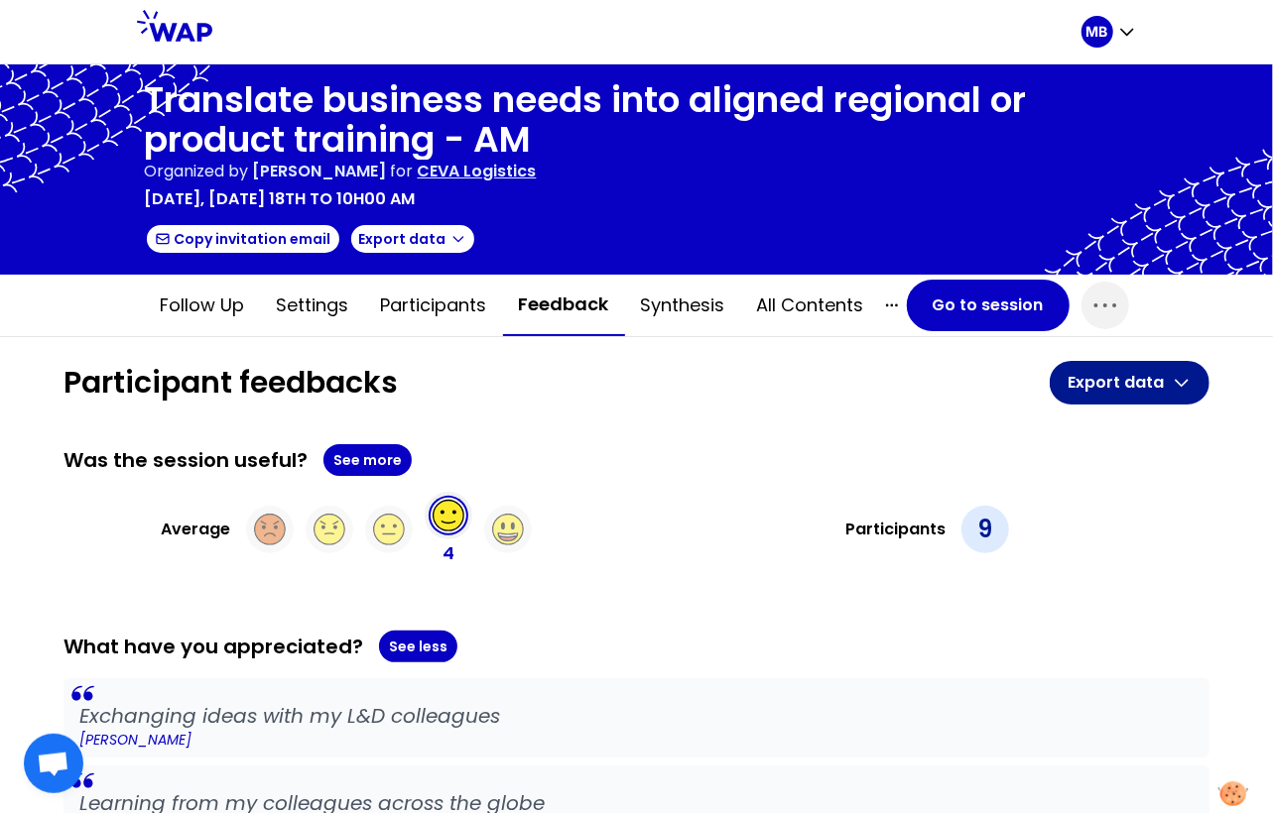
click at [1083, 385] on button "Export data" at bounding box center [1129, 383] width 160 height 44
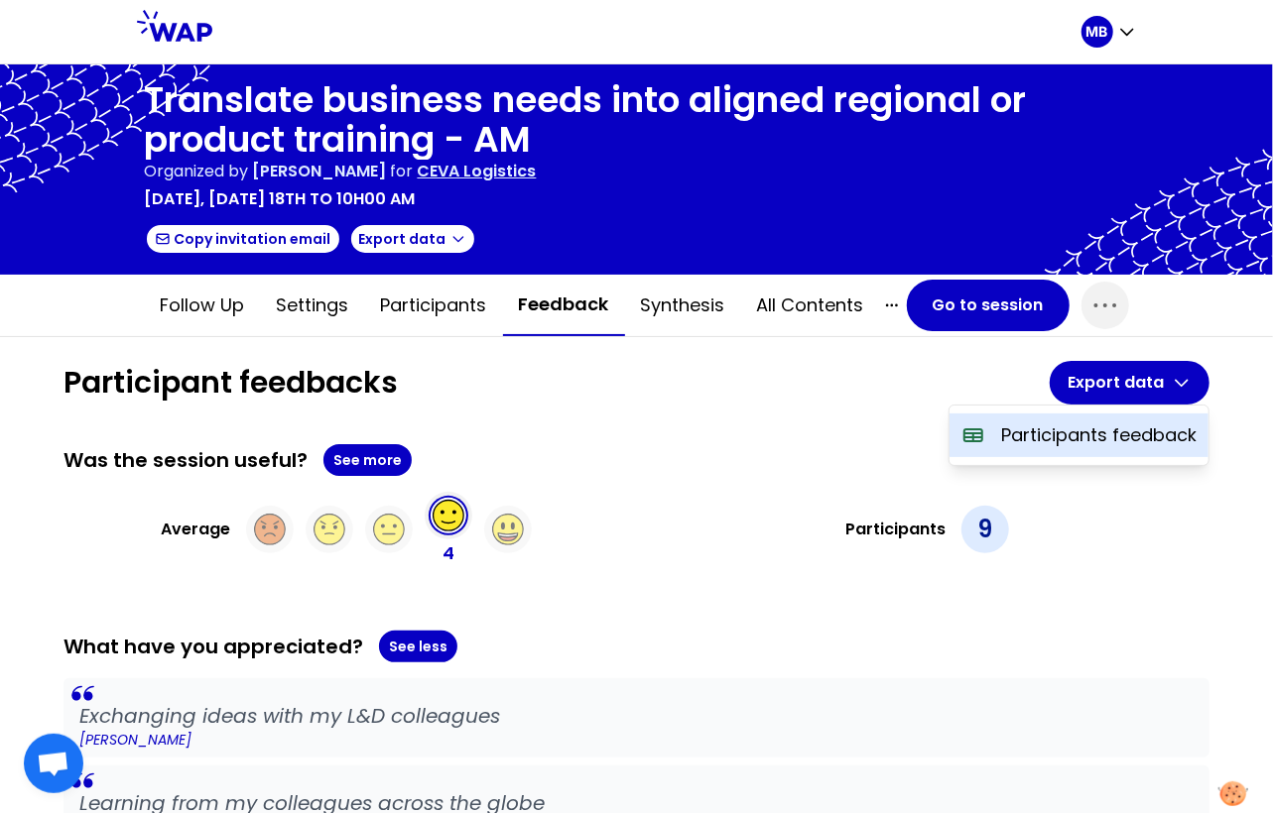
click at [1049, 434] on p "Participants feedback" at bounding box center [1098, 436] width 195 height 28
